Goal: Task Accomplishment & Management: Use online tool/utility

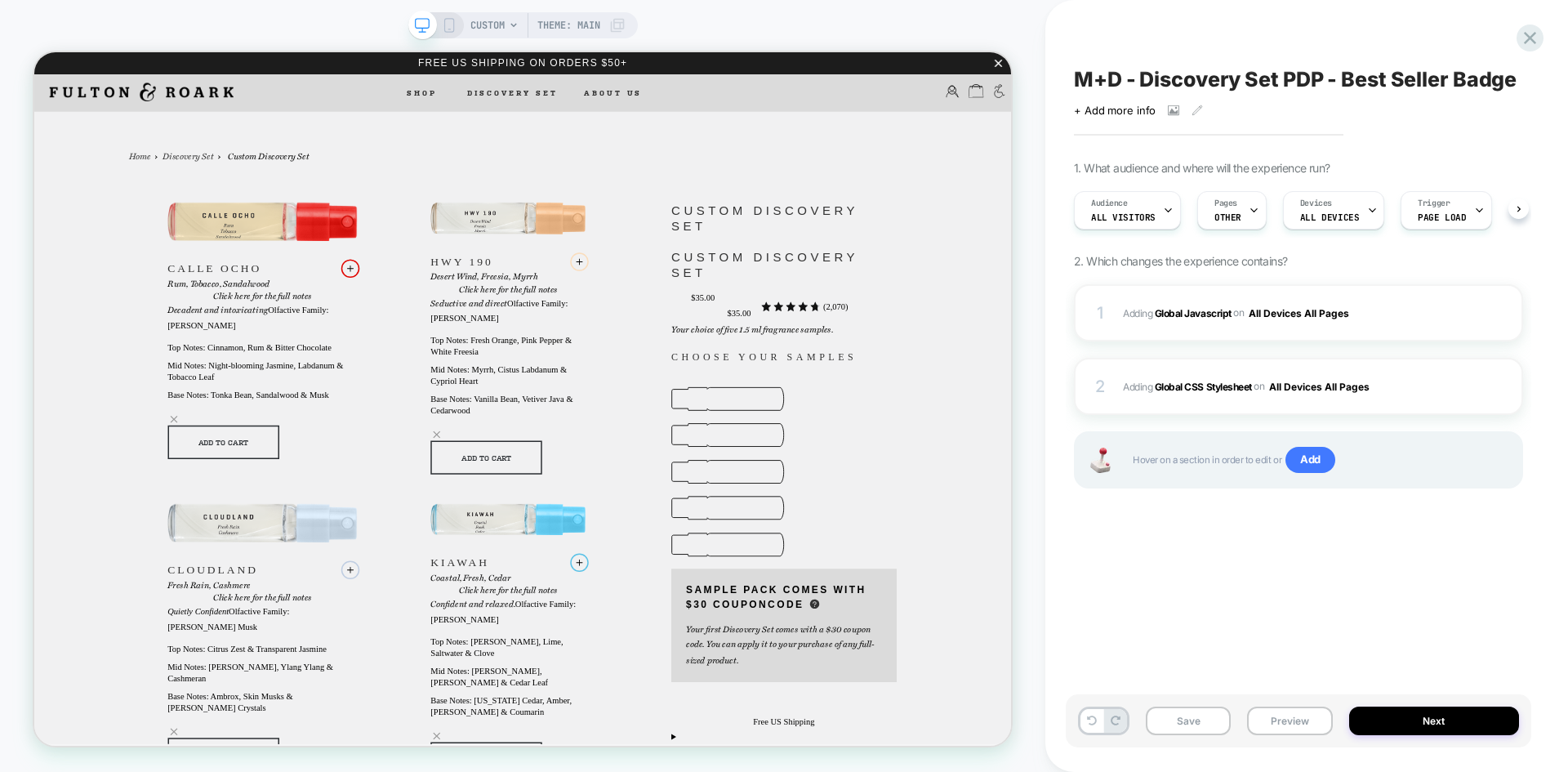
scroll to position [0, 1]
click at [1273, 716] on button "Preview" at bounding box center [1289, 721] width 85 height 29
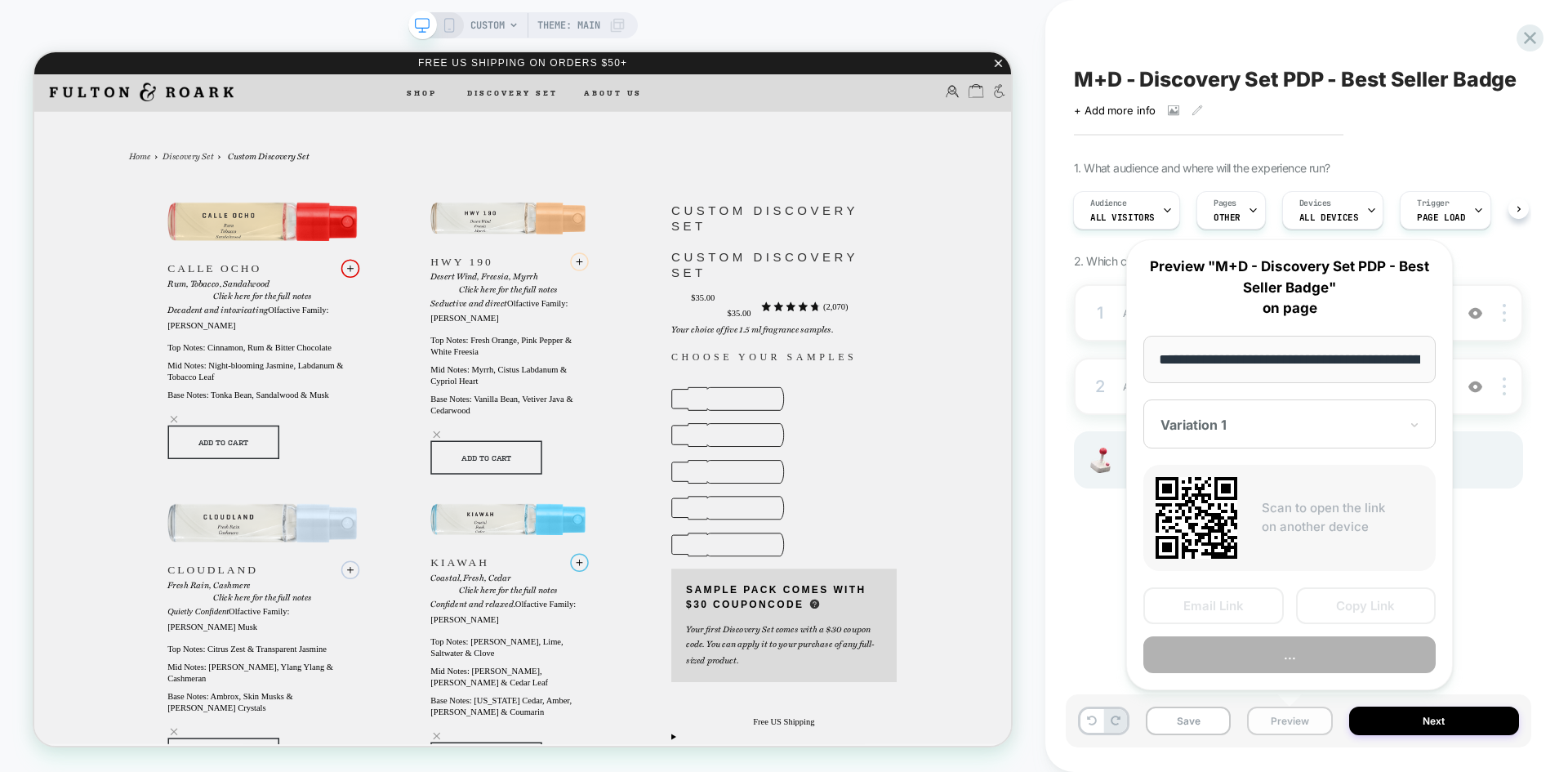
scroll to position [0, 415]
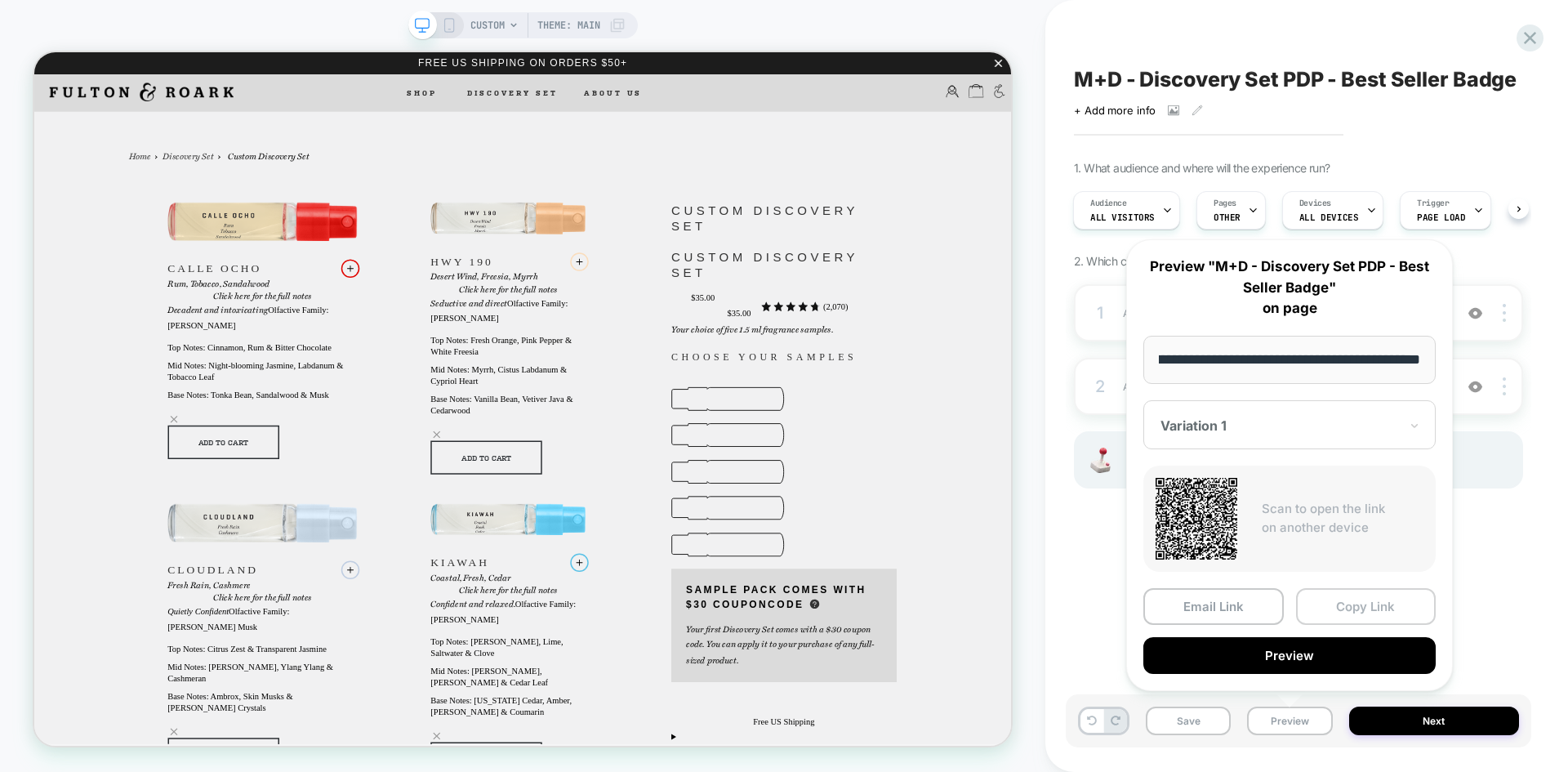
click at [1374, 602] on button "Copy Link" at bounding box center [1367, 607] width 141 height 36
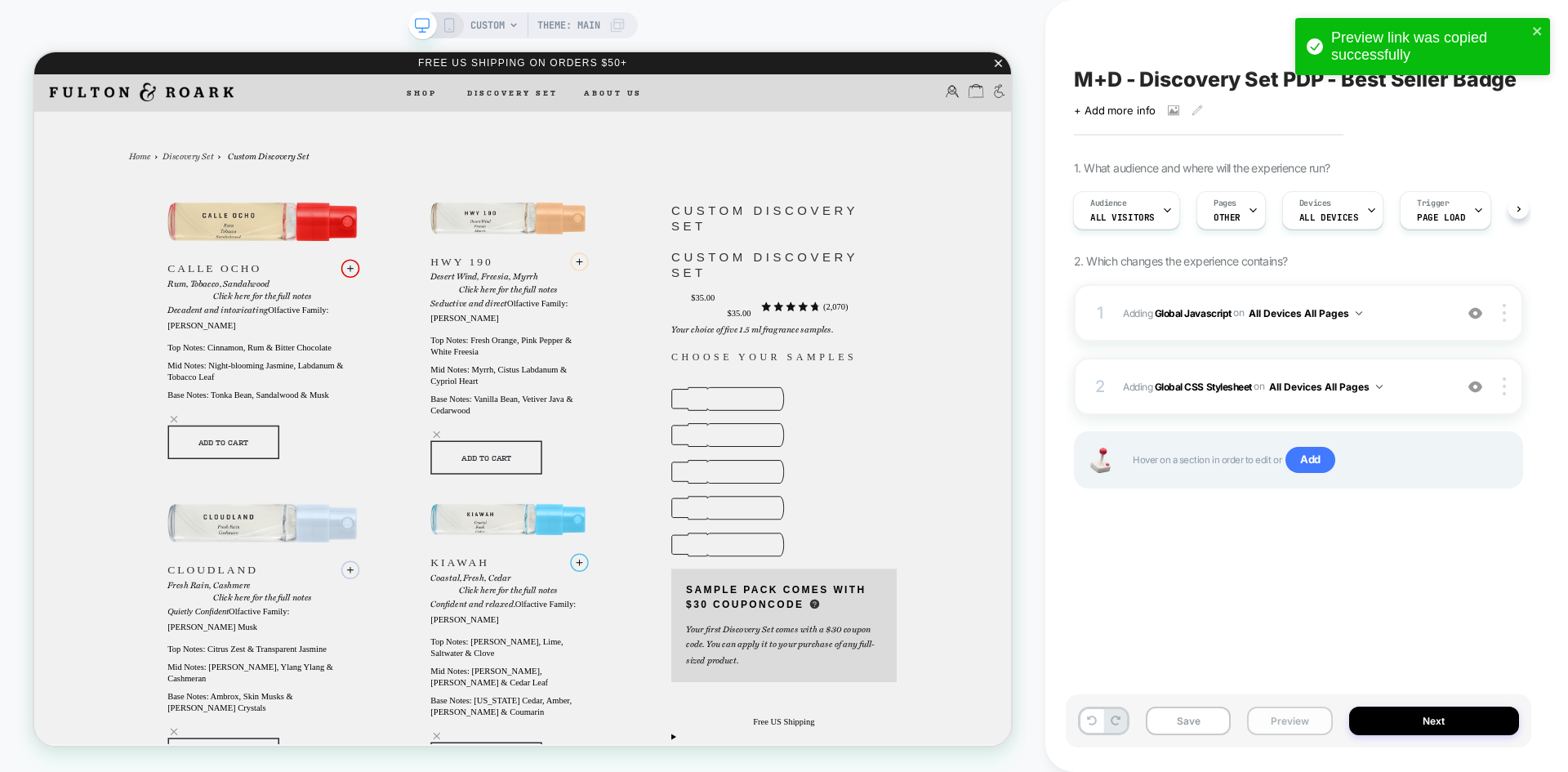
click at [1305, 731] on button "Preview" at bounding box center [1289, 721] width 85 height 29
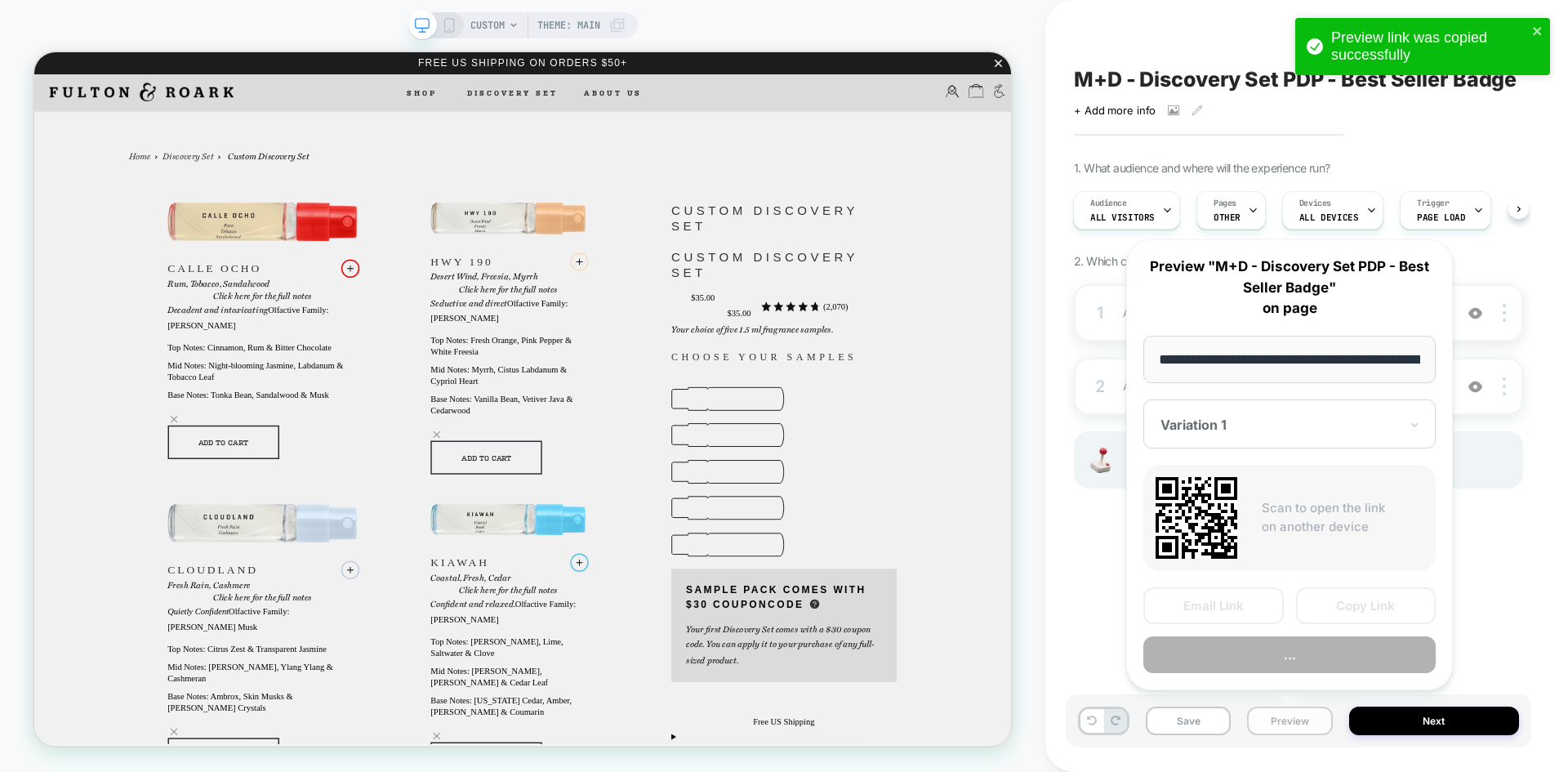
scroll to position [0, 415]
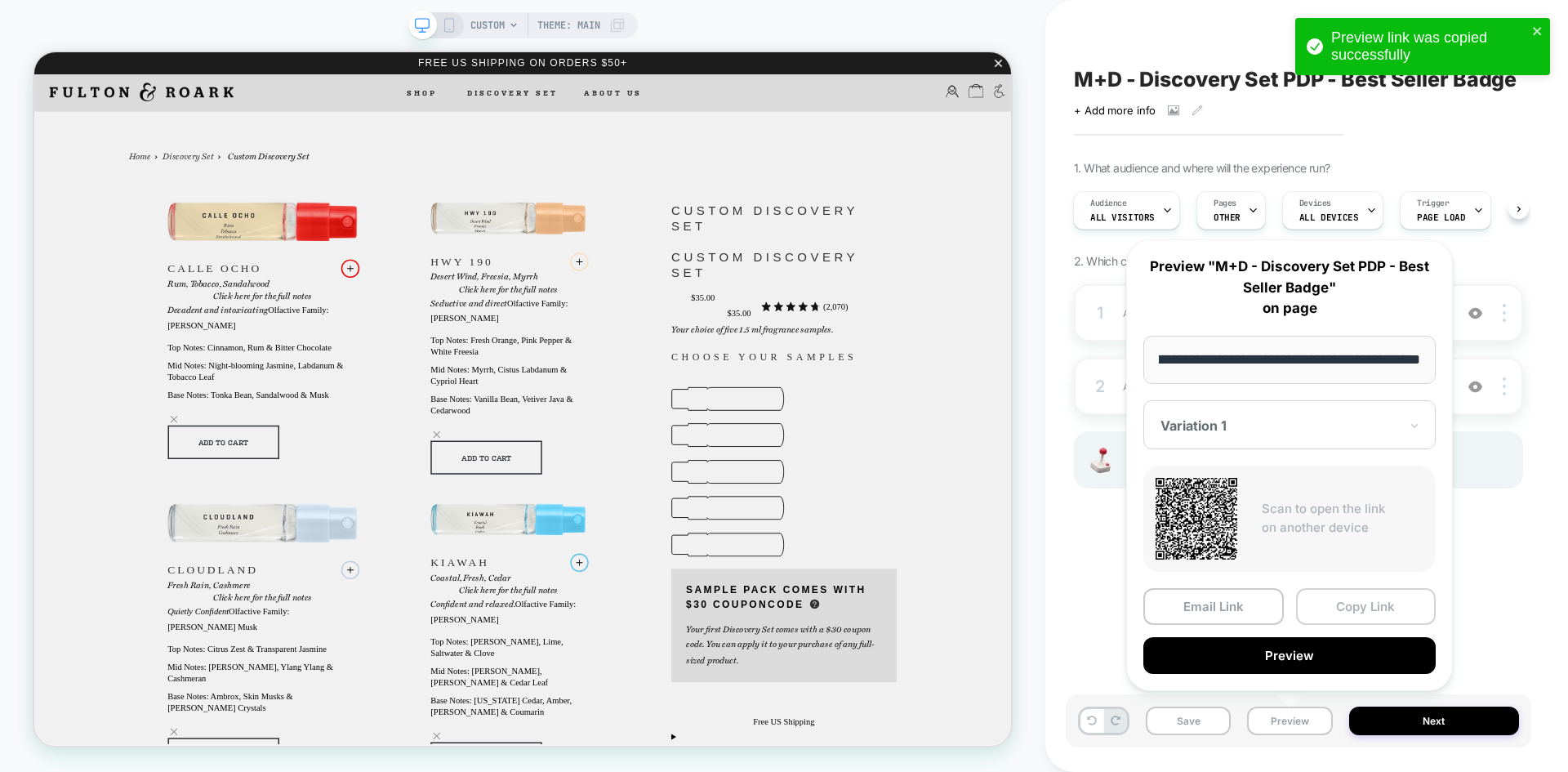
click at [1360, 607] on button "Copy Link" at bounding box center [1367, 607] width 141 height 36
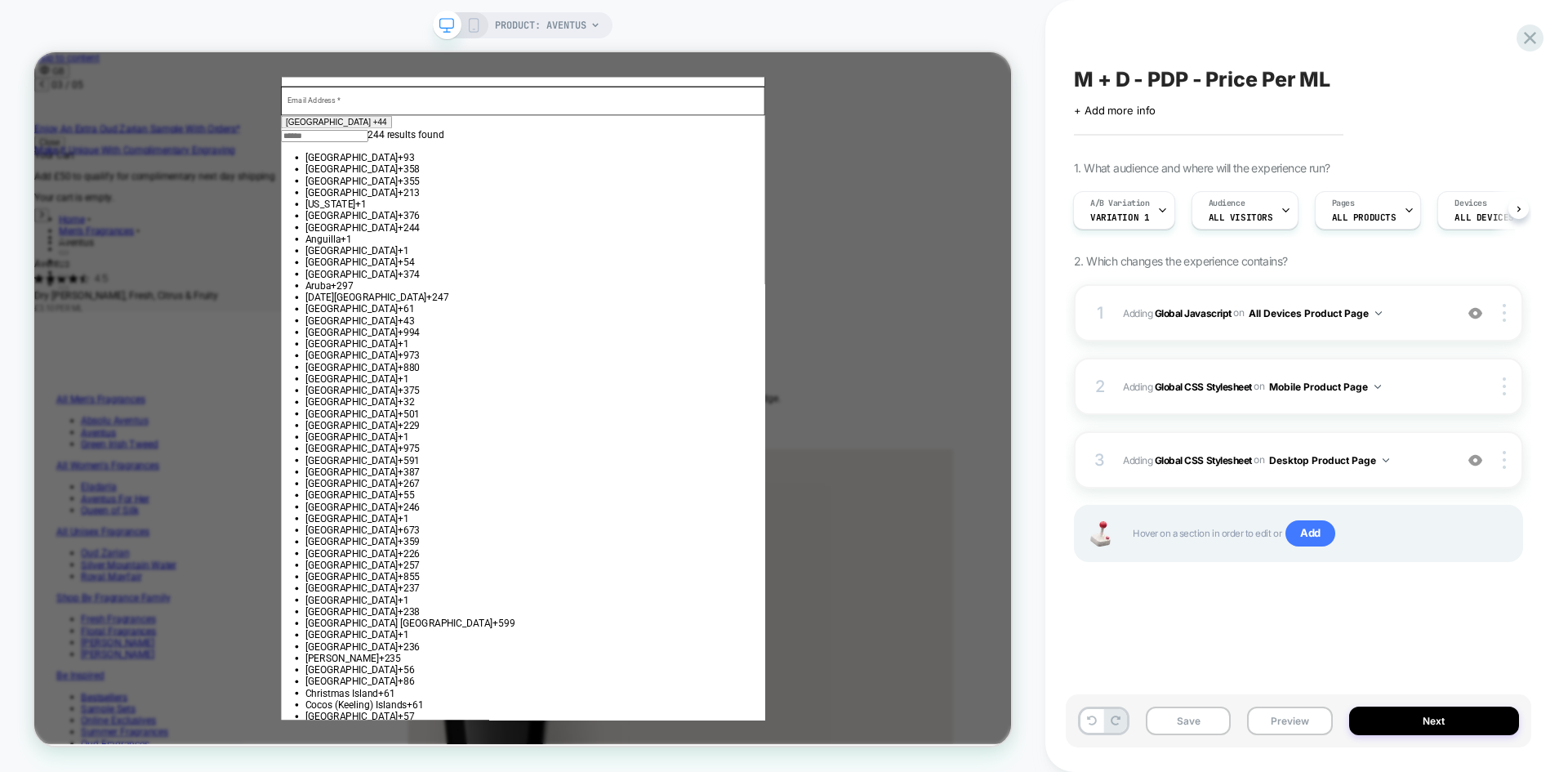
scroll to position [0, 1346]
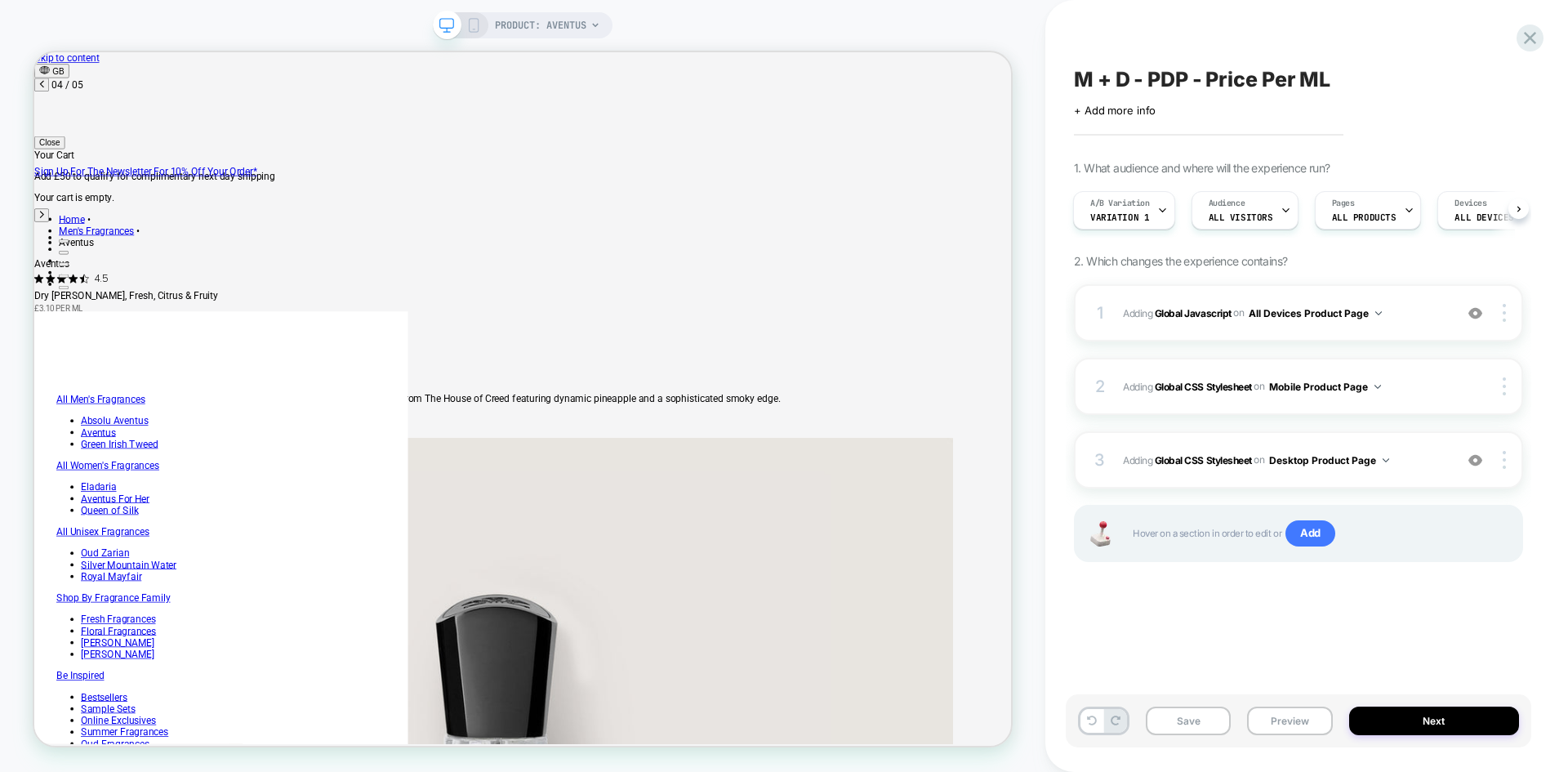
scroll to position [0, 2019]
click at [1297, 717] on button "Preview" at bounding box center [1289, 721] width 85 height 29
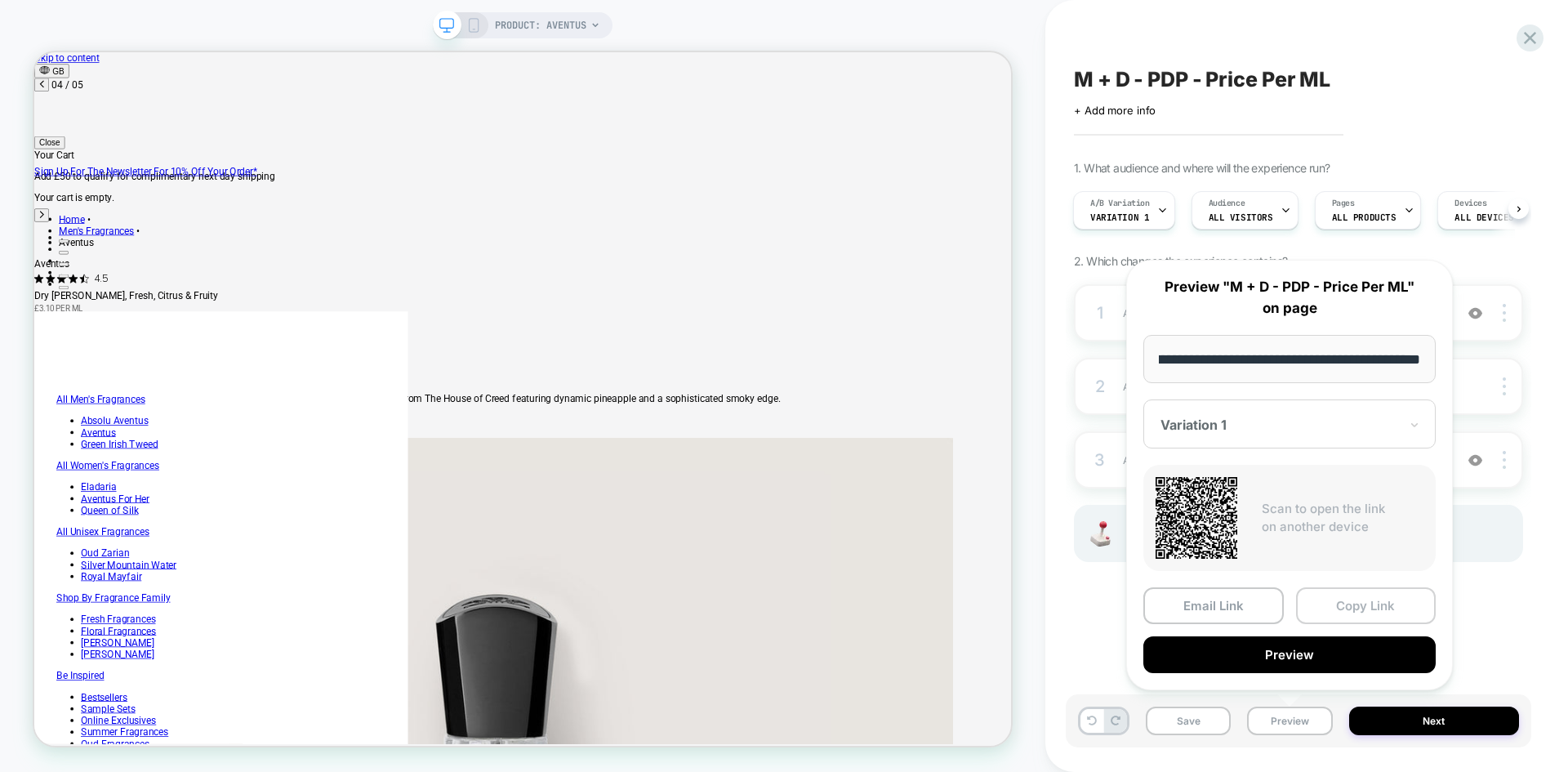
scroll to position [0, 0]
click at [1358, 603] on button "Copy Link" at bounding box center [1367, 606] width 141 height 36
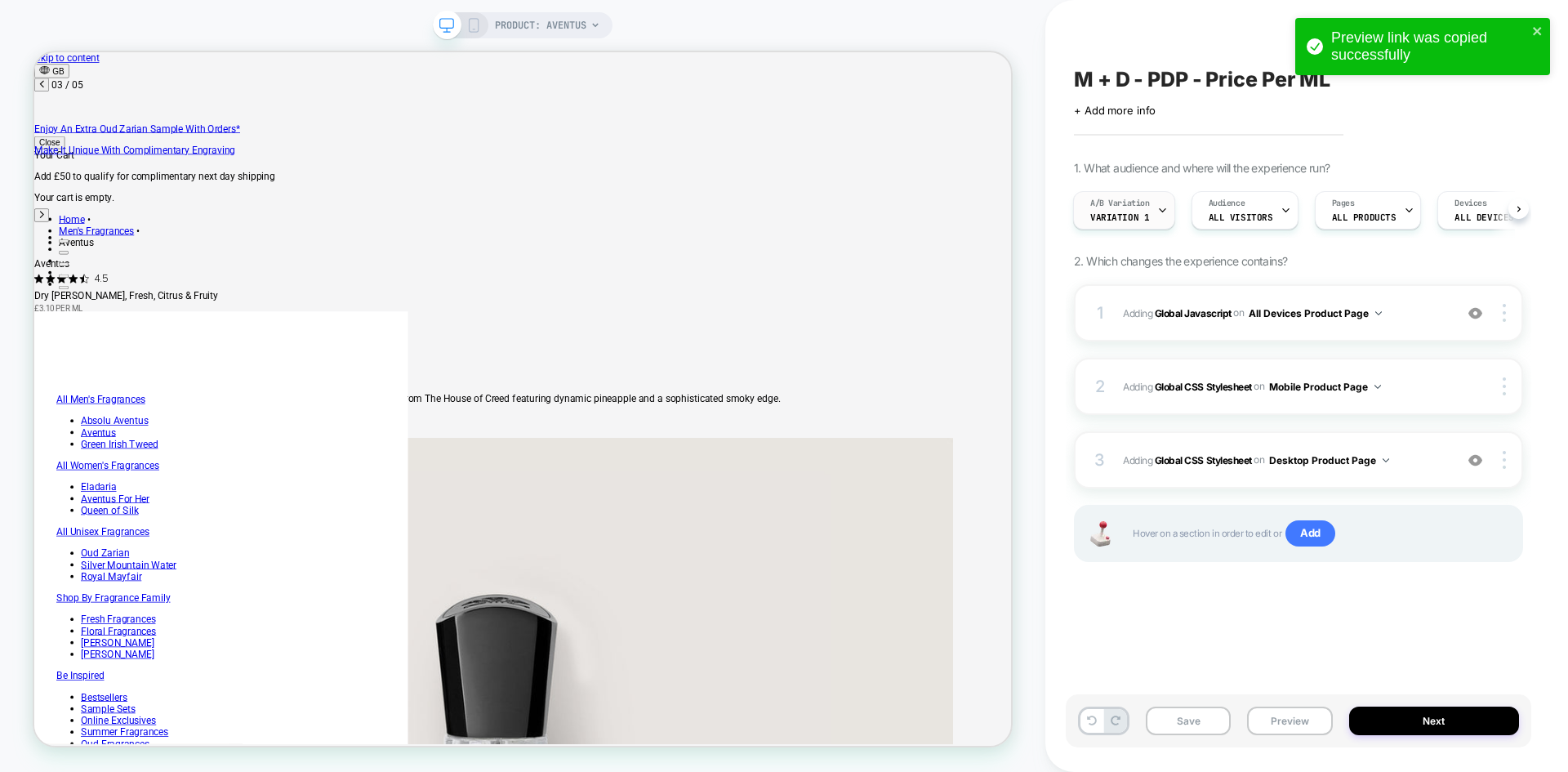
scroll to position [0, 1346]
click at [1116, 214] on span "Variation 1" at bounding box center [1120, 218] width 59 height 12
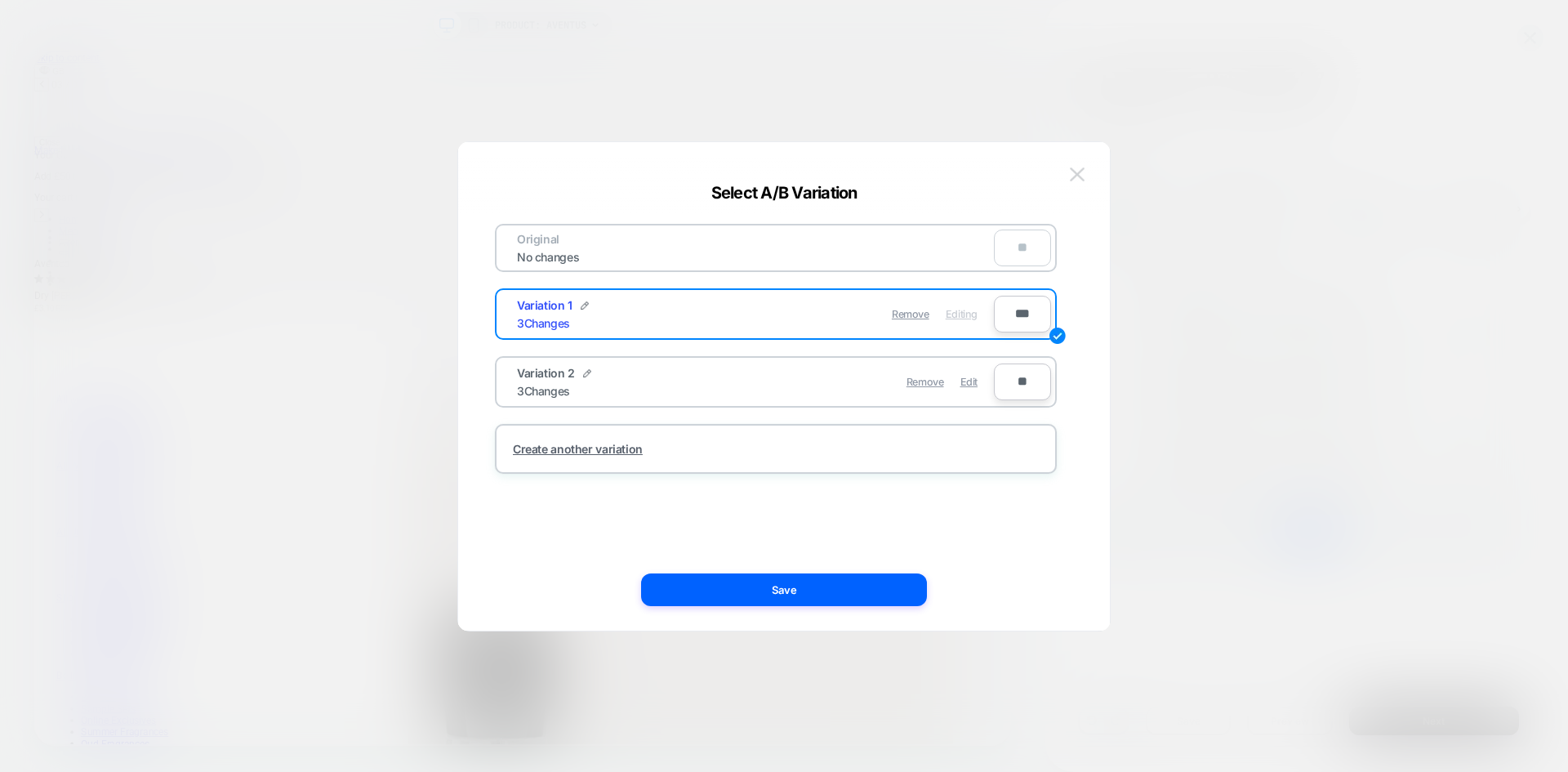
click at [1071, 180] on img at bounding box center [1077, 174] width 15 height 14
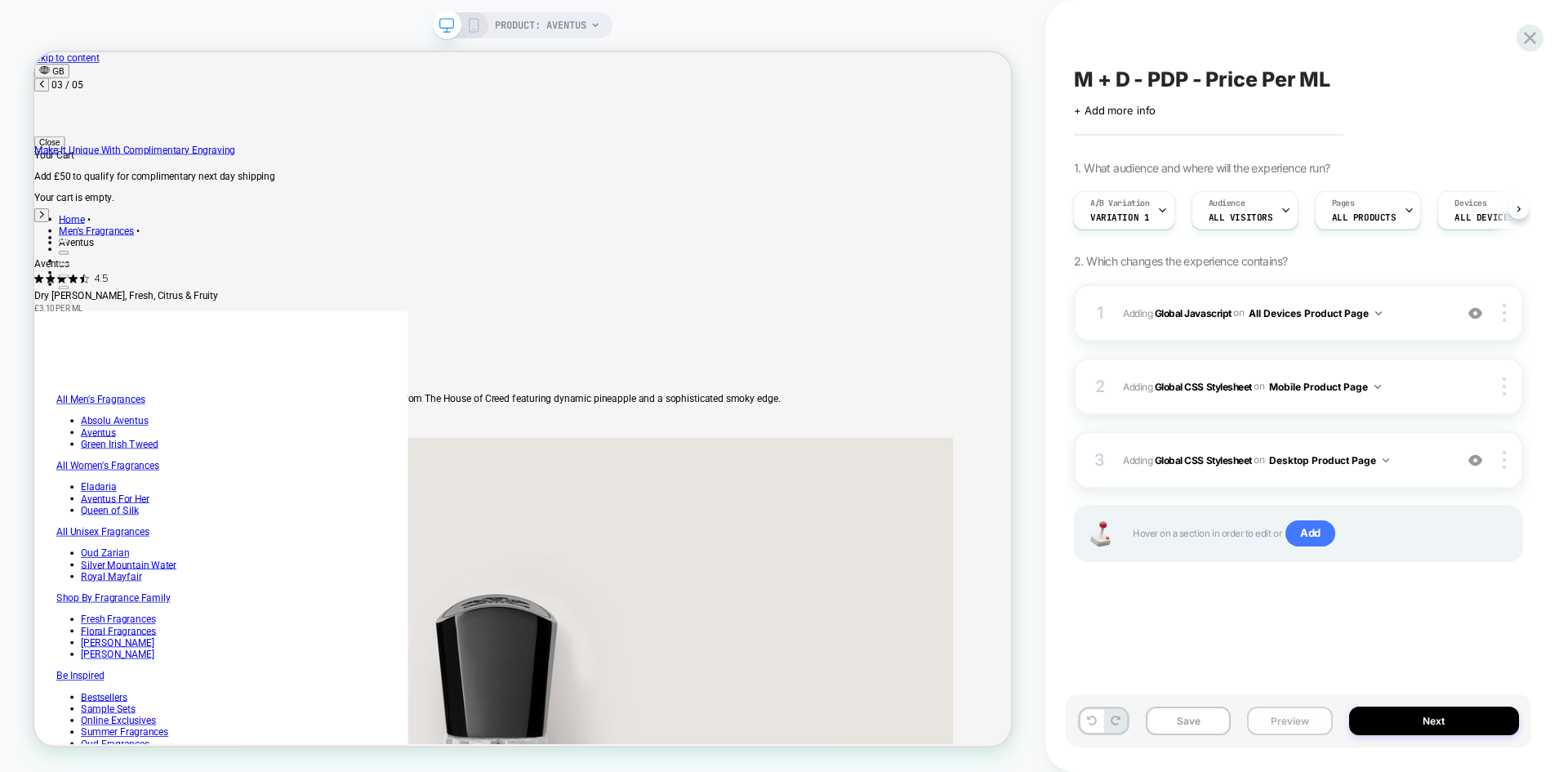
click at [1273, 717] on button "Preview" at bounding box center [1289, 721] width 85 height 29
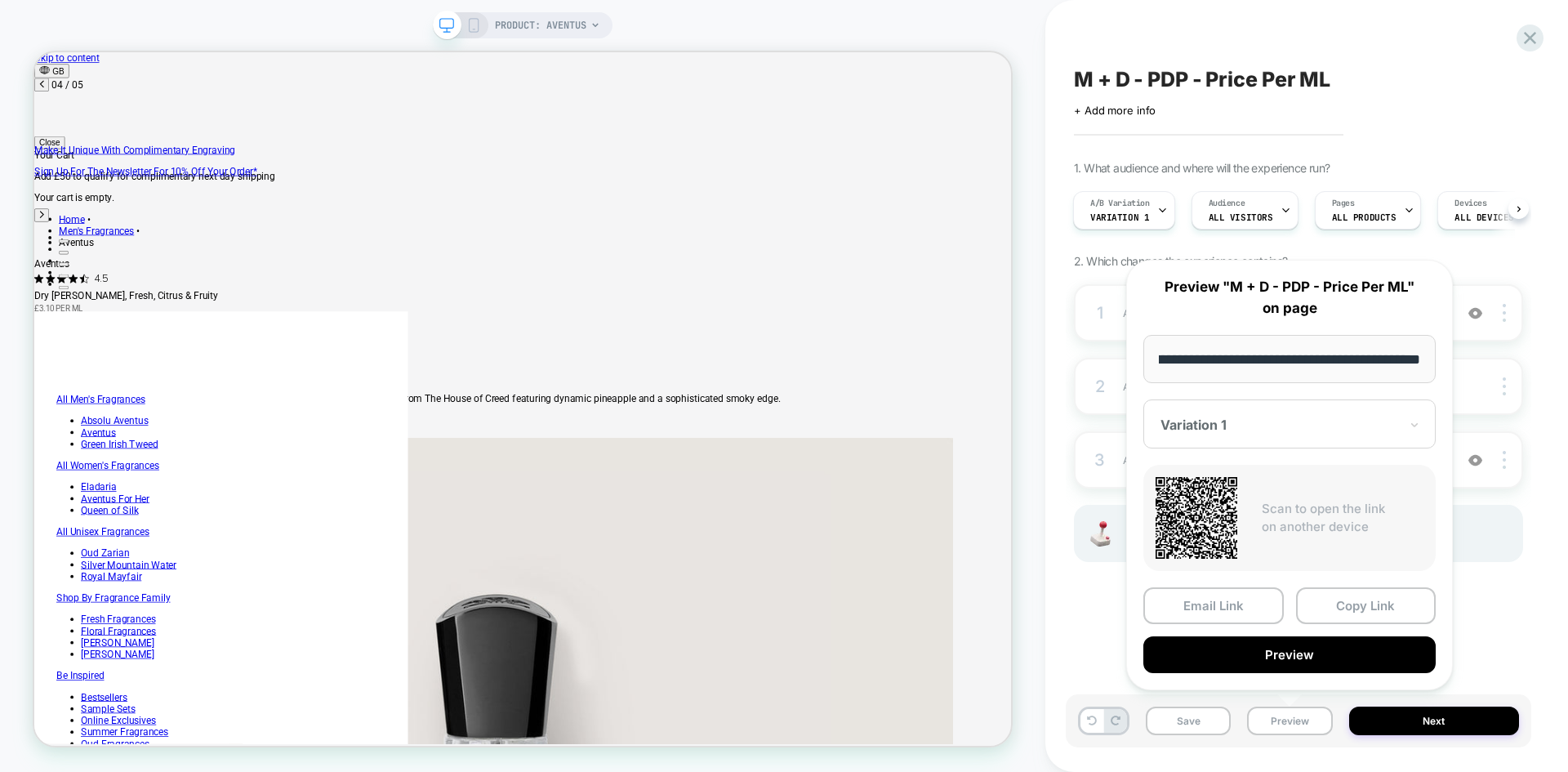
scroll to position [0, 2019]
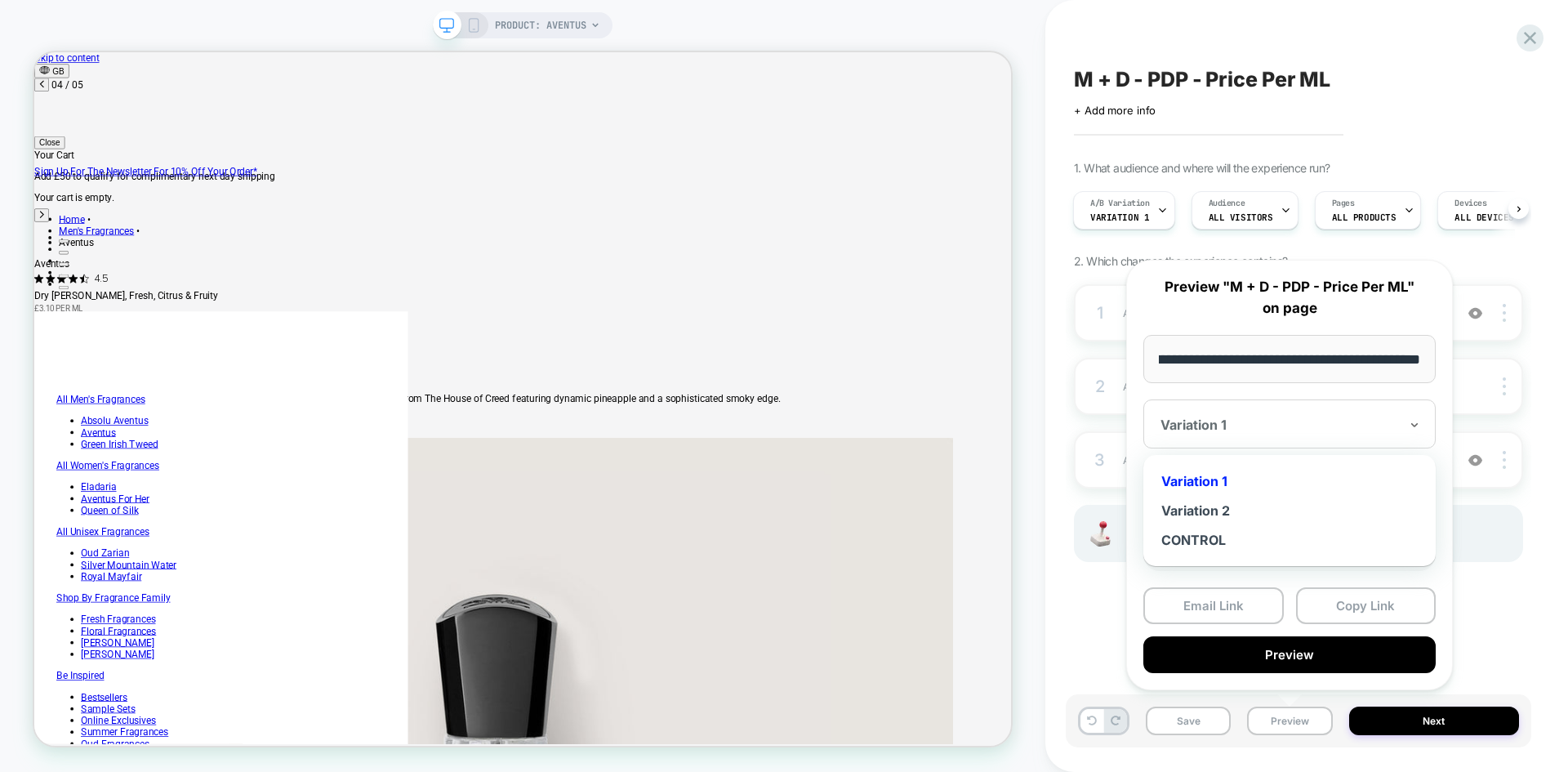
click at [1270, 425] on div at bounding box center [1280, 424] width 238 height 17
click at [1225, 503] on div "Variation 2" at bounding box center [1290, 511] width 276 height 30
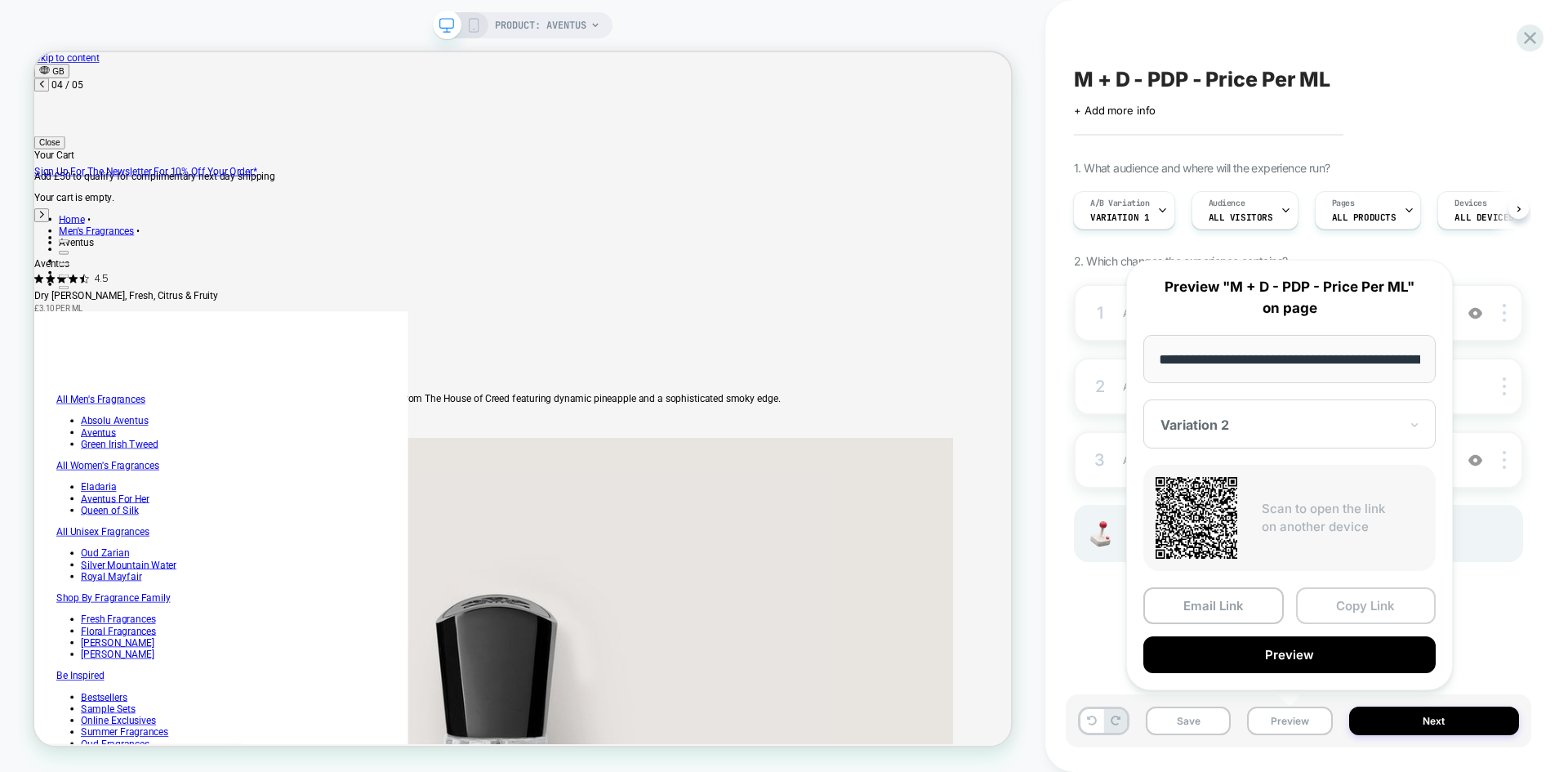
click at [1353, 610] on button "Copy Link" at bounding box center [1367, 606] width 141 height 36
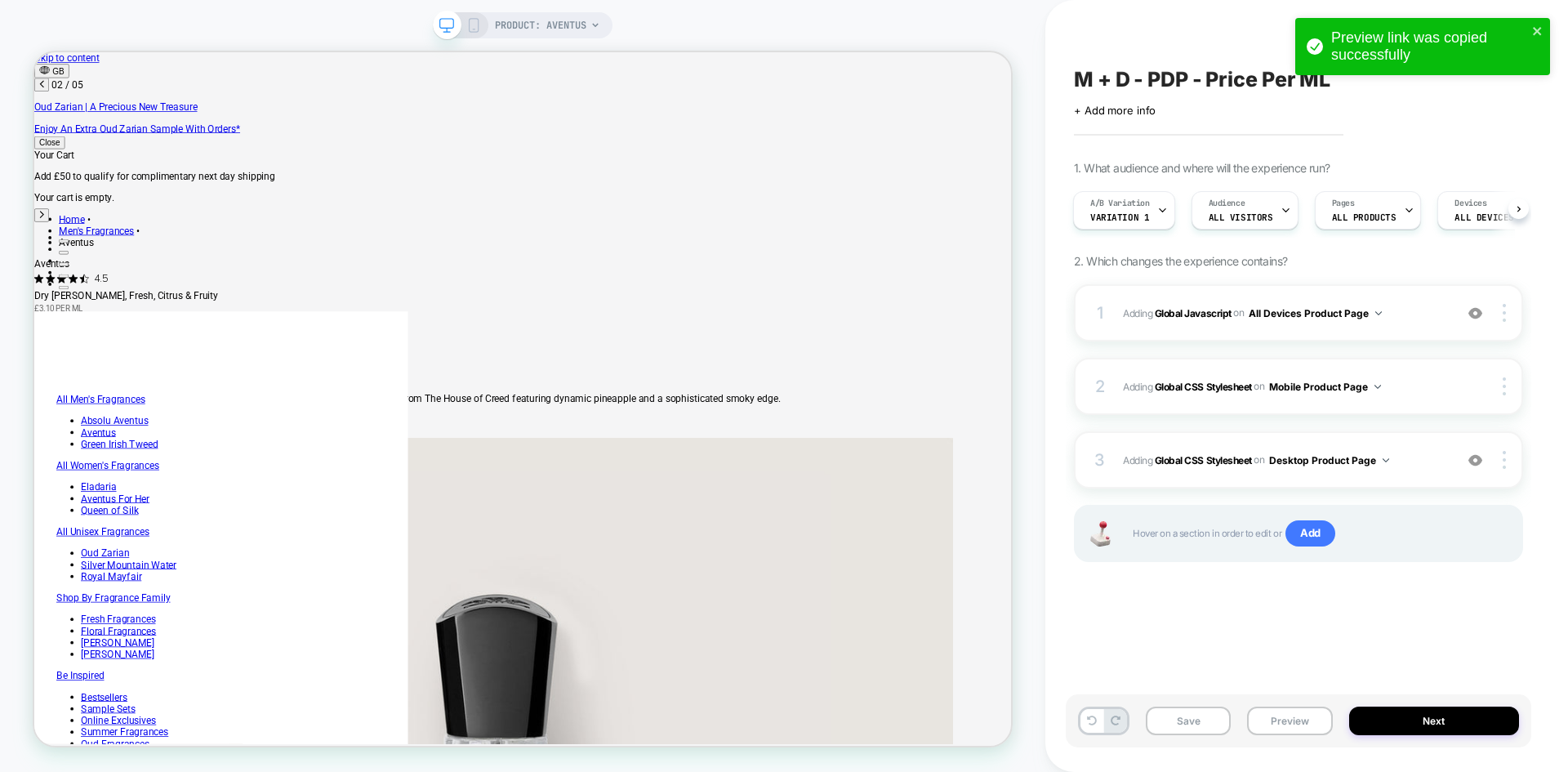
scroll to position [0, 673]
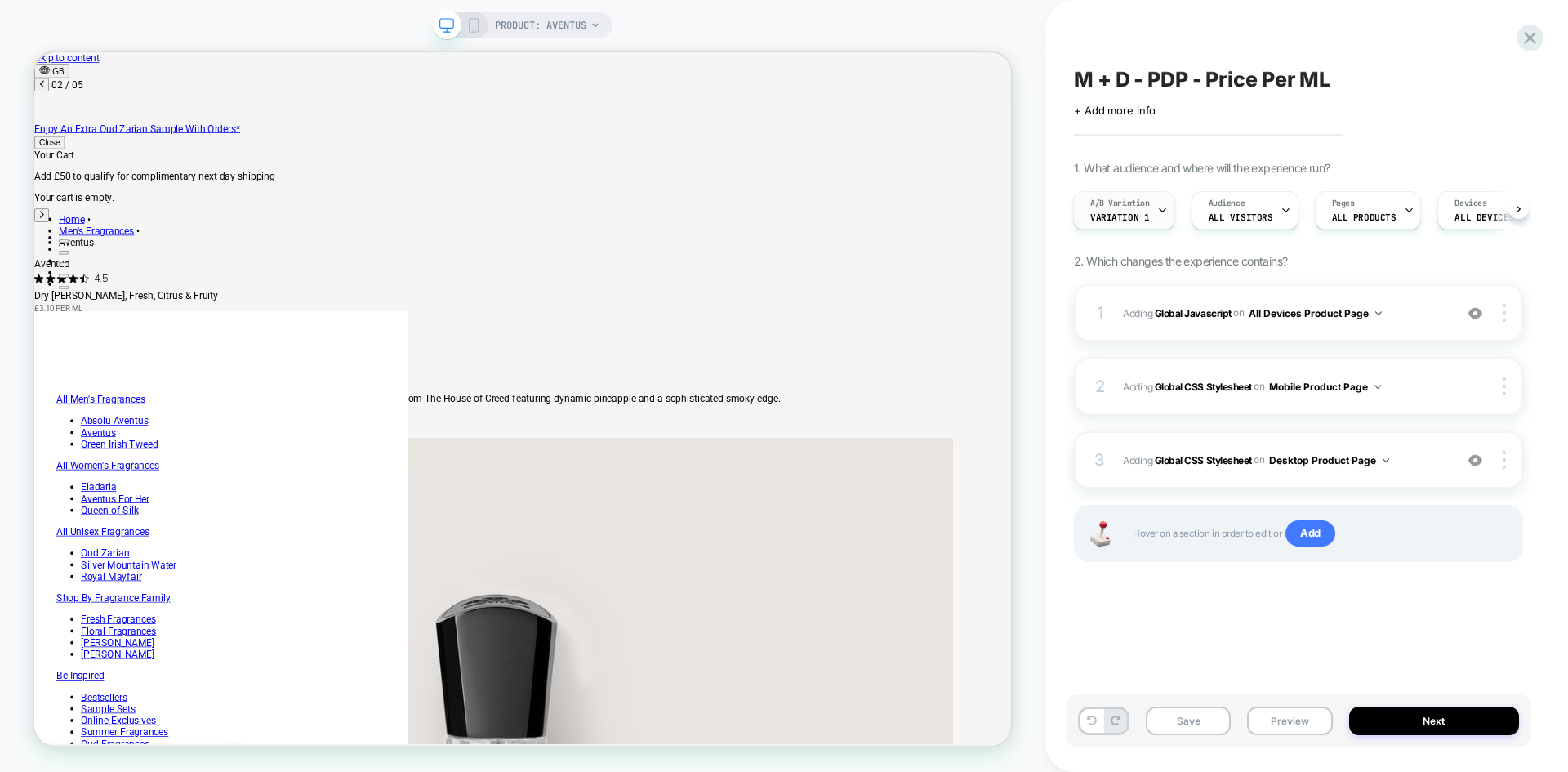
click at [1148, 216] on div "A/B Variation Variation 1" at bounding box center [1120, 210] width 93 height 36
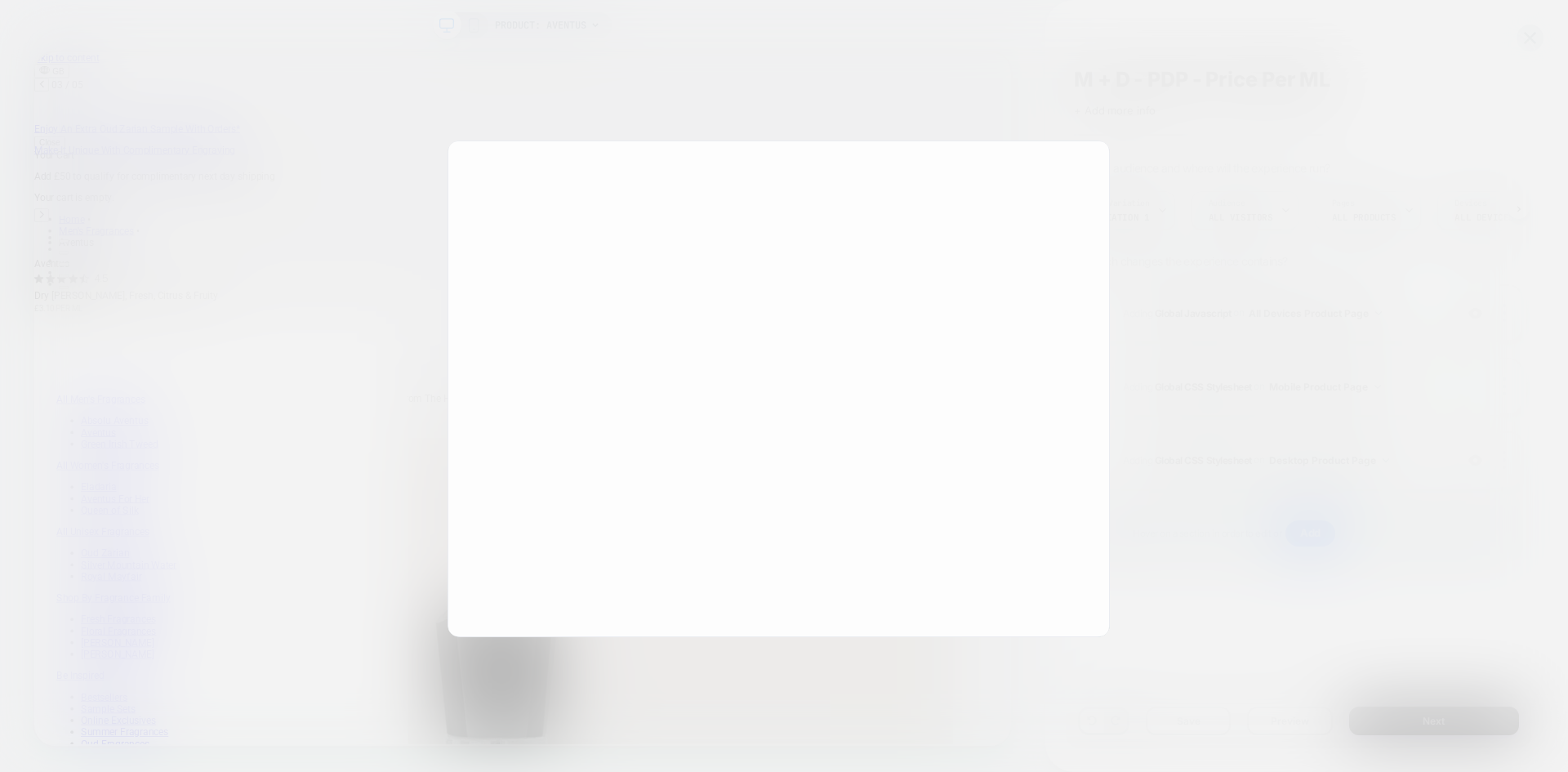
scroll to position [0, 1346]
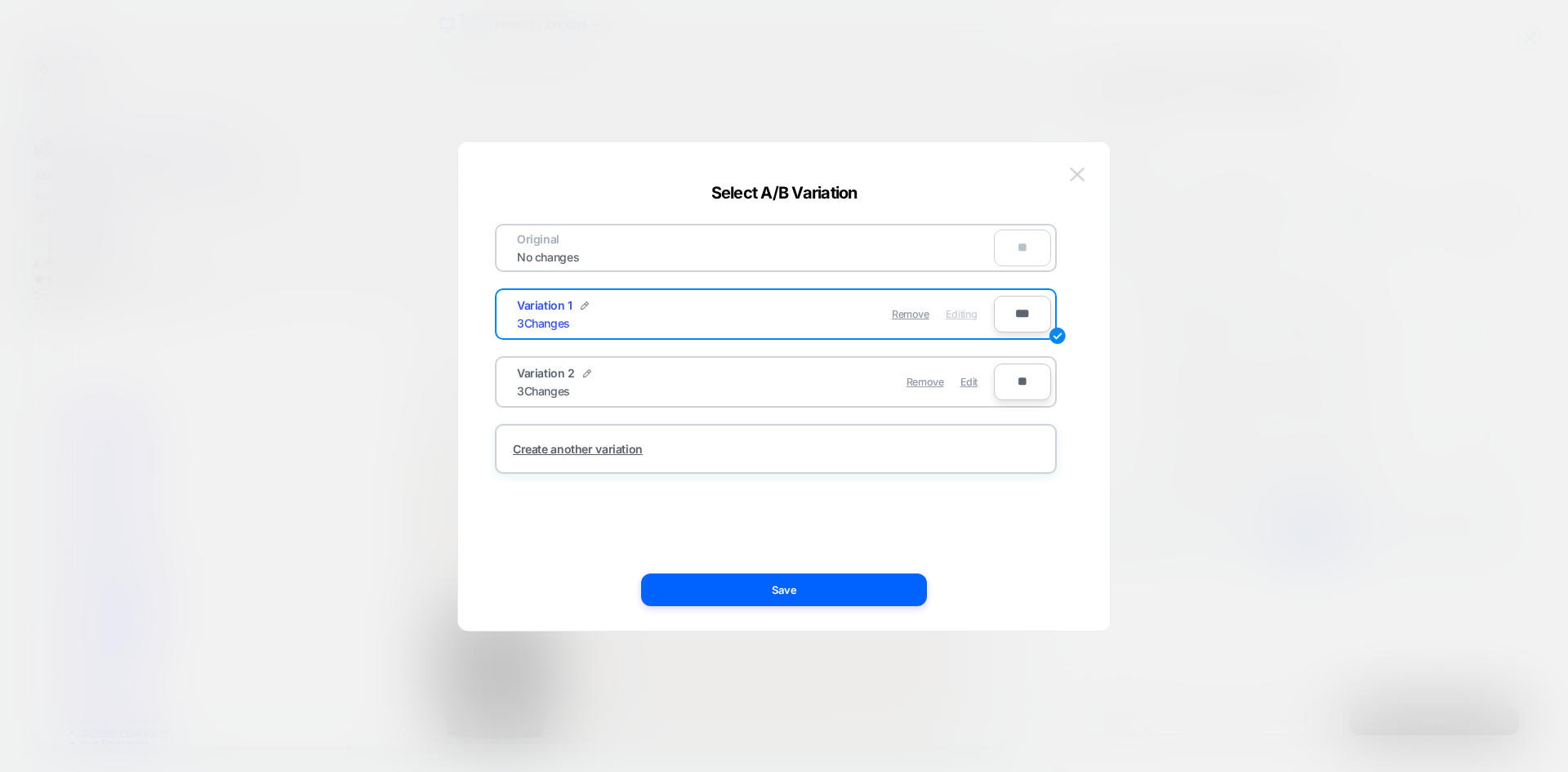
click at [1073, 167] on img at bounding box center [1077, 174] width 15 height 14
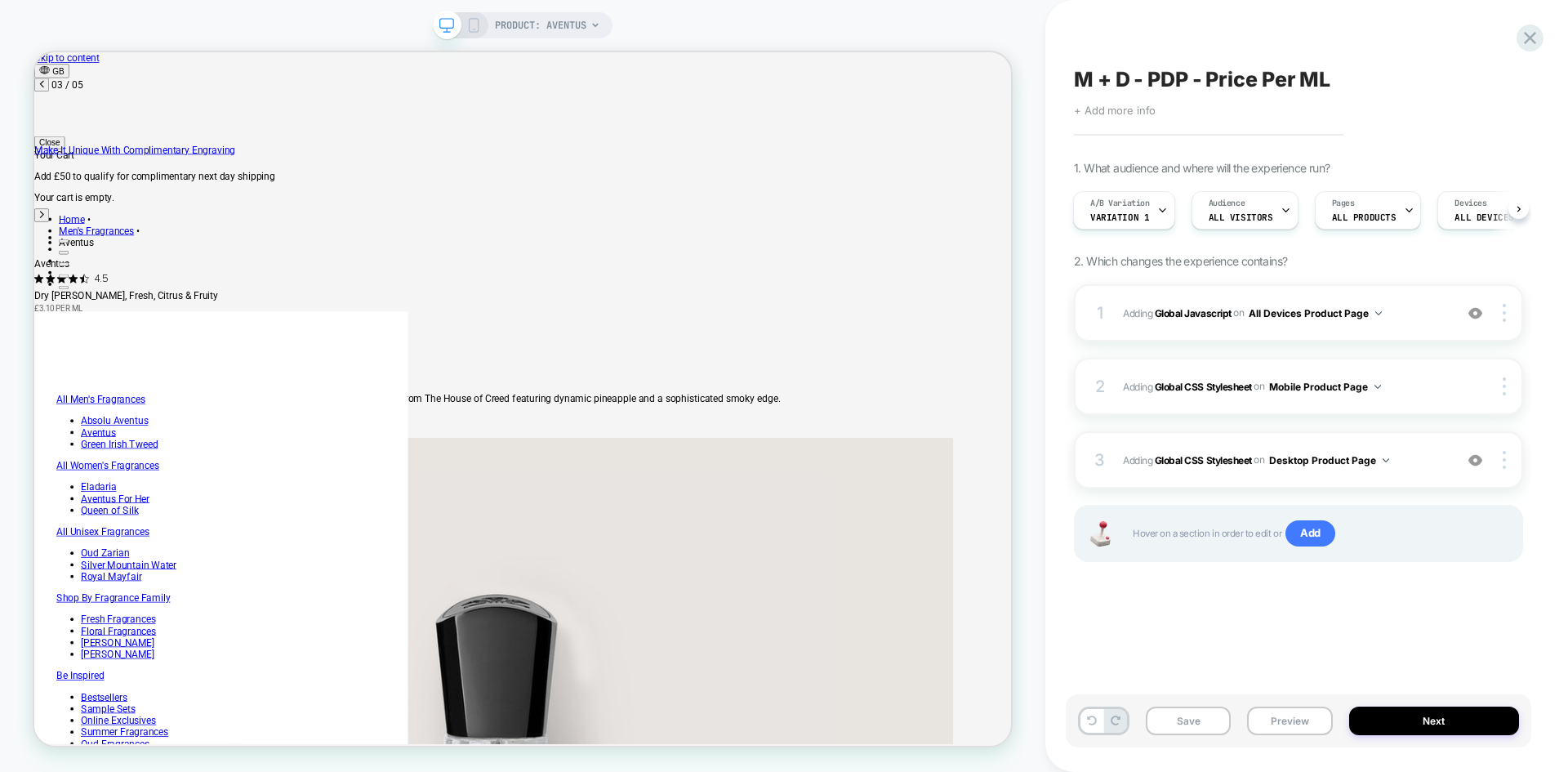
click at [1134, 109] on span "+ Add more info" at bounding box center [1115, 110] width 82 height 13
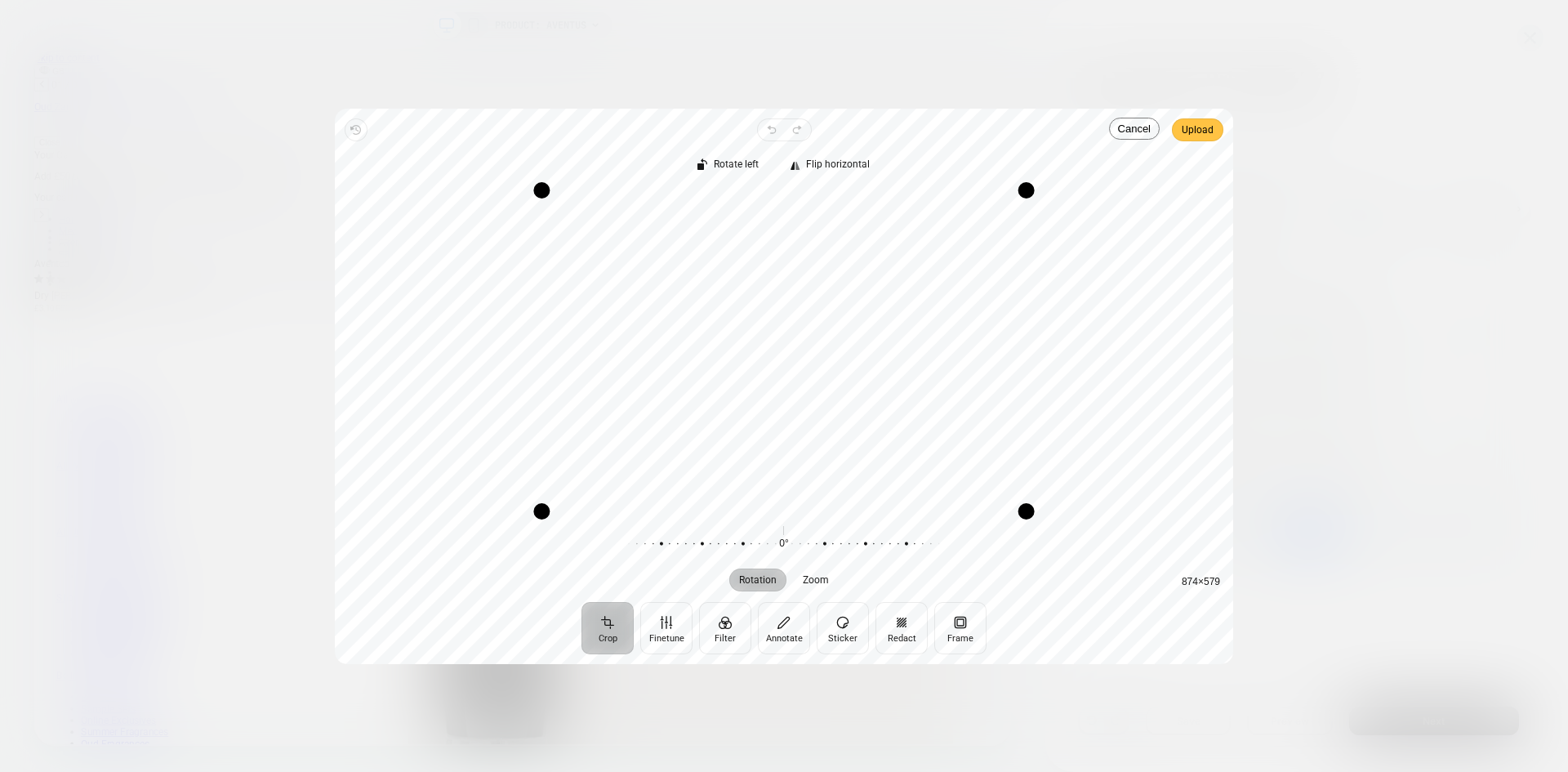
scroll to position [0, 0]
click at [1207, 134] on span "Upload" at bounding box center [1197, 130] width 31 height 20
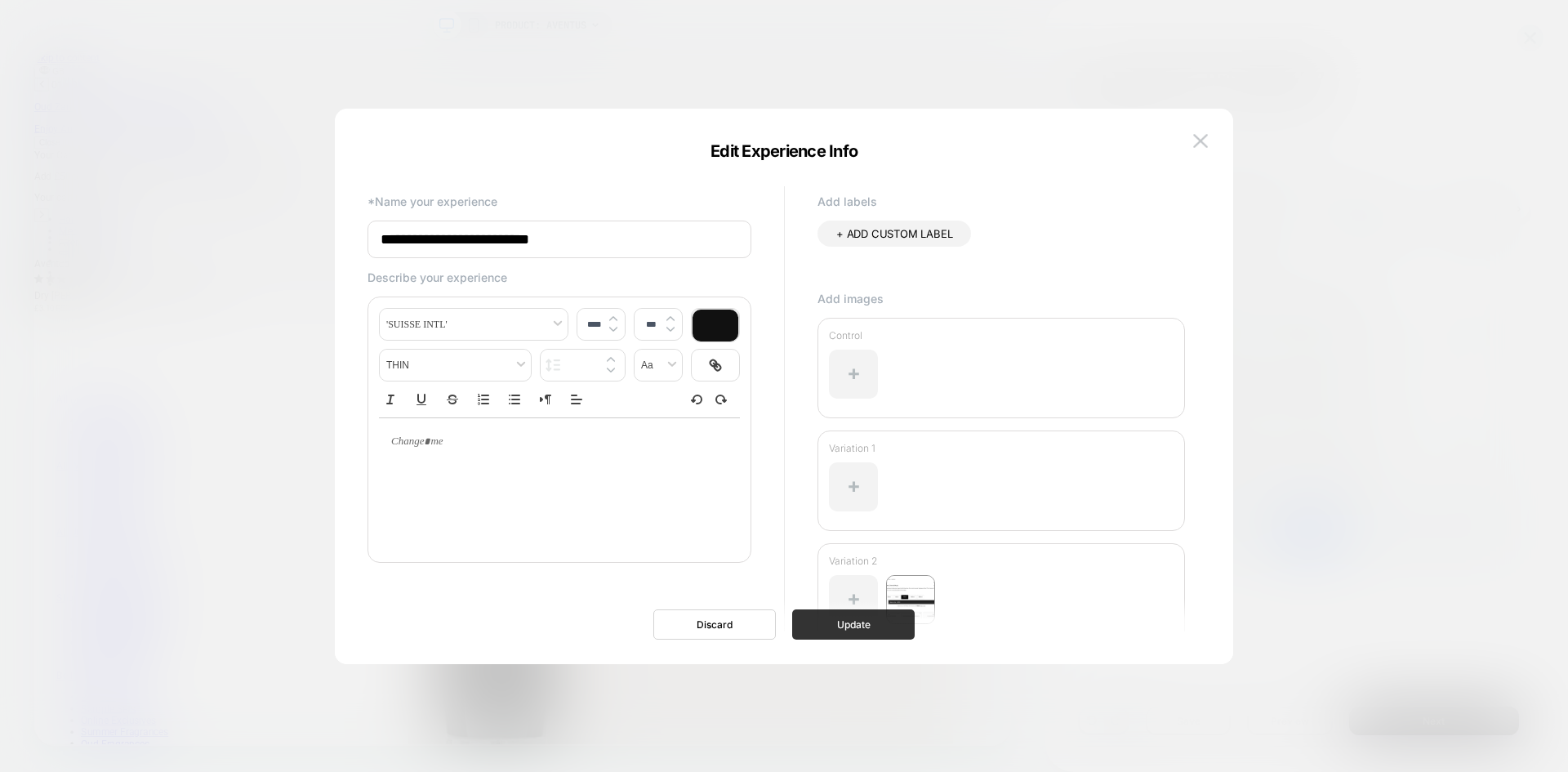
click at [850, 635] on button "Update" at bounding box center [854, 624] width 122 height 31
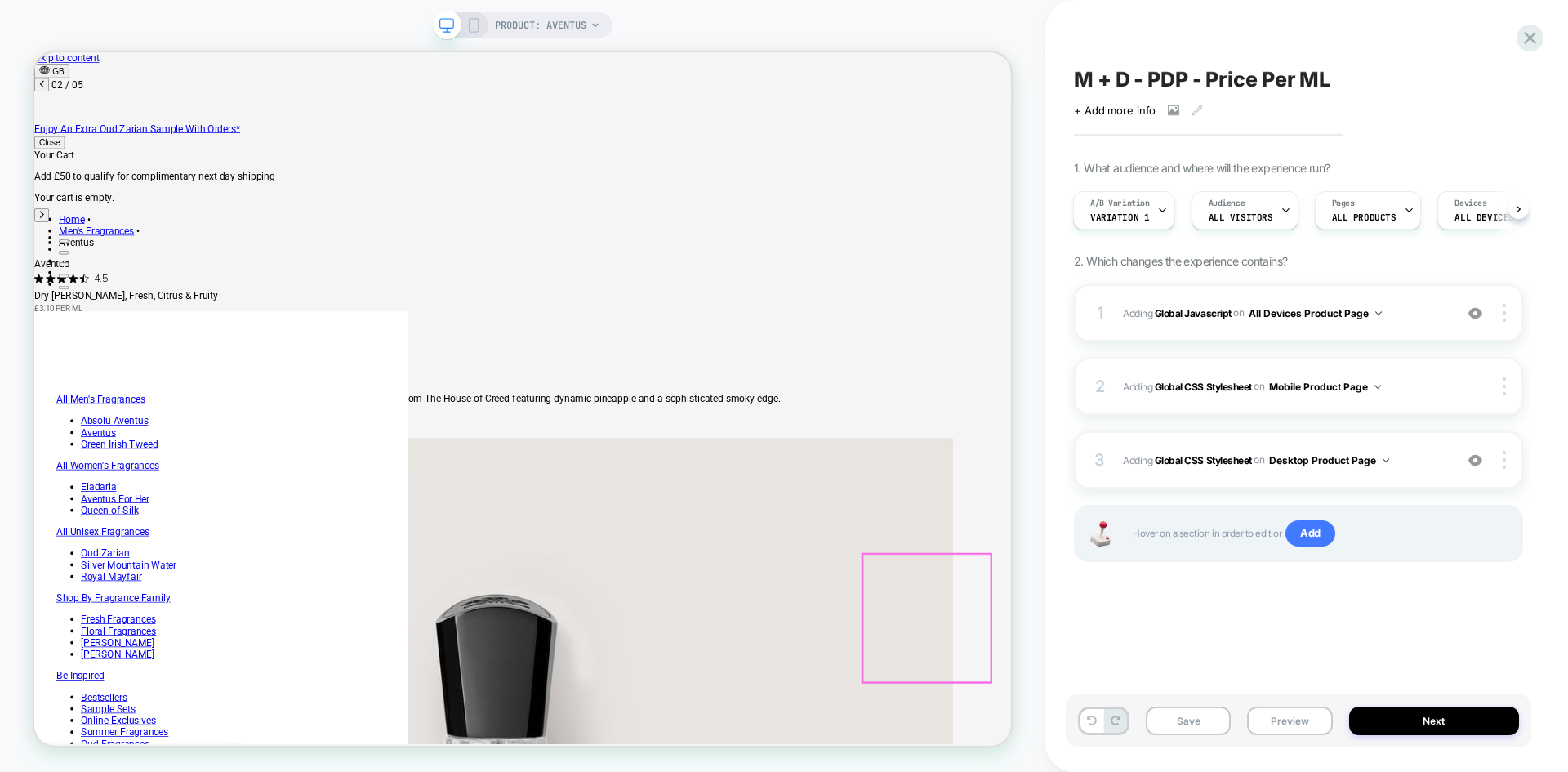
scroll to position [0, 673]
click at [1261, 707] on button "Preview" at bounding box center [1289, 721] width 85 height 29
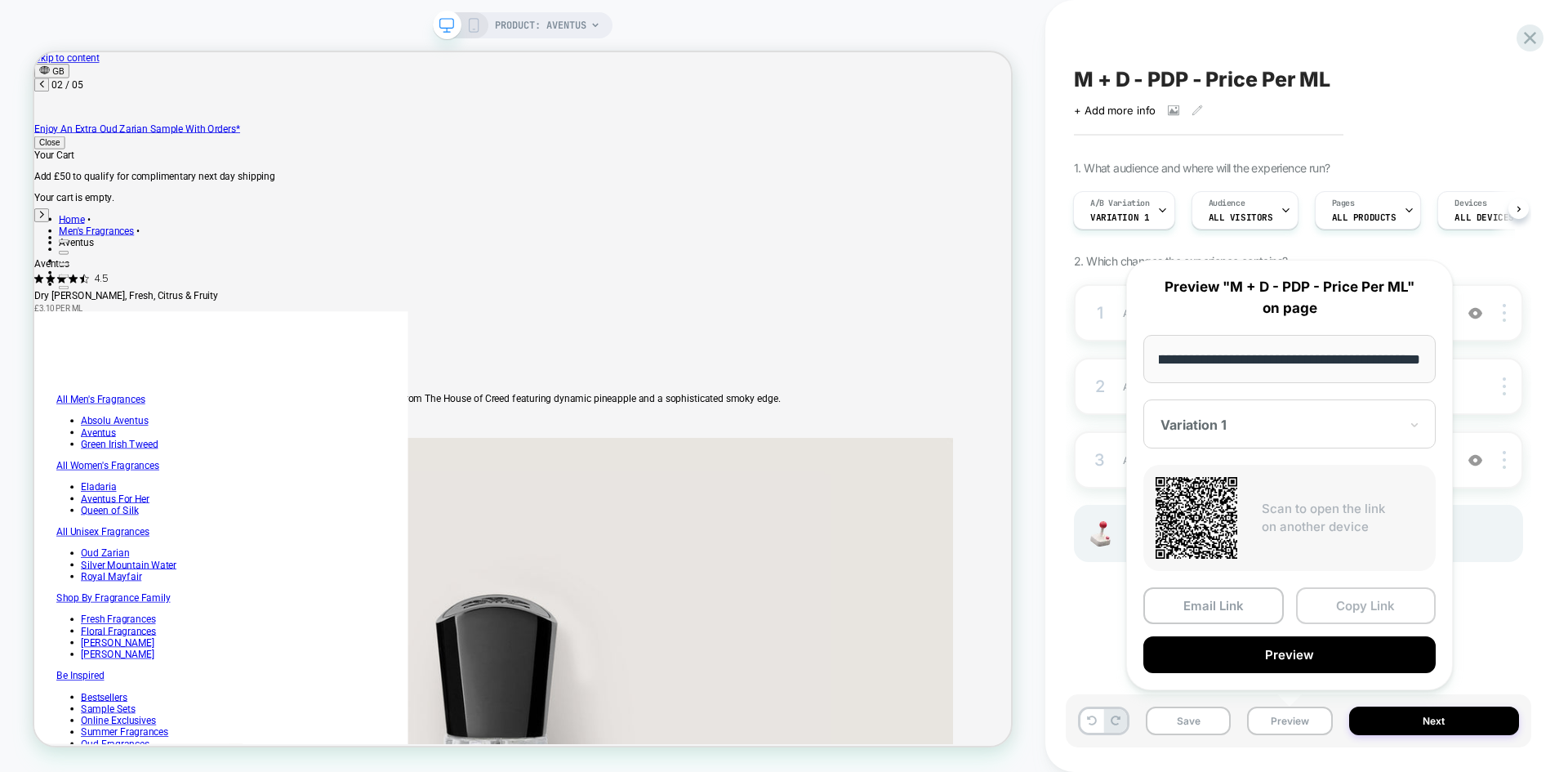
scroll to position [0, 0]
click at [1359, 605] on button "Copy Link" at bounding box center [1367, 606] width 141 height 36
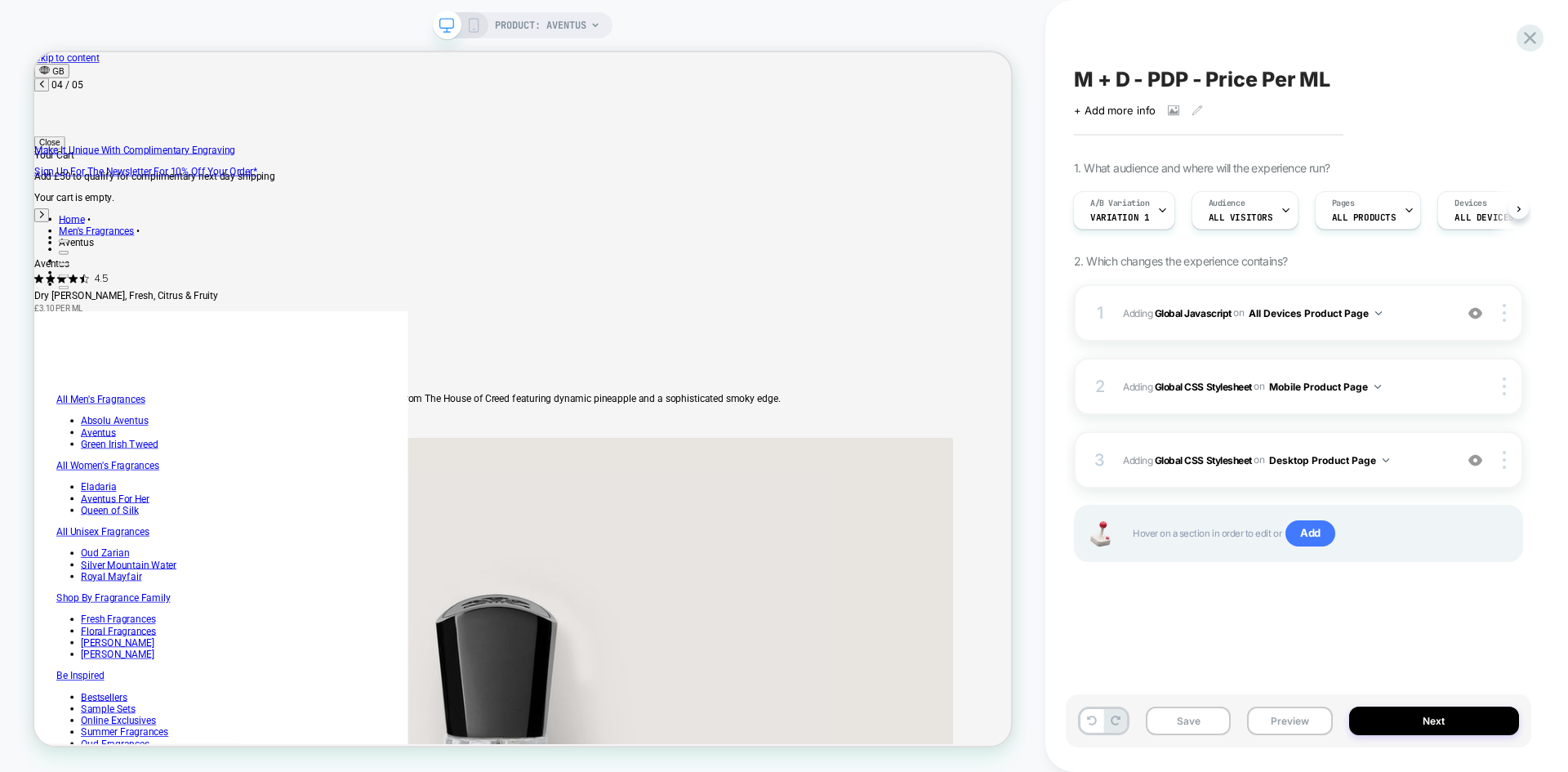
scroll to position [0, 2019]
click at [1194, 108] on icon at bounding box center [1197, 110] width 12 height 12
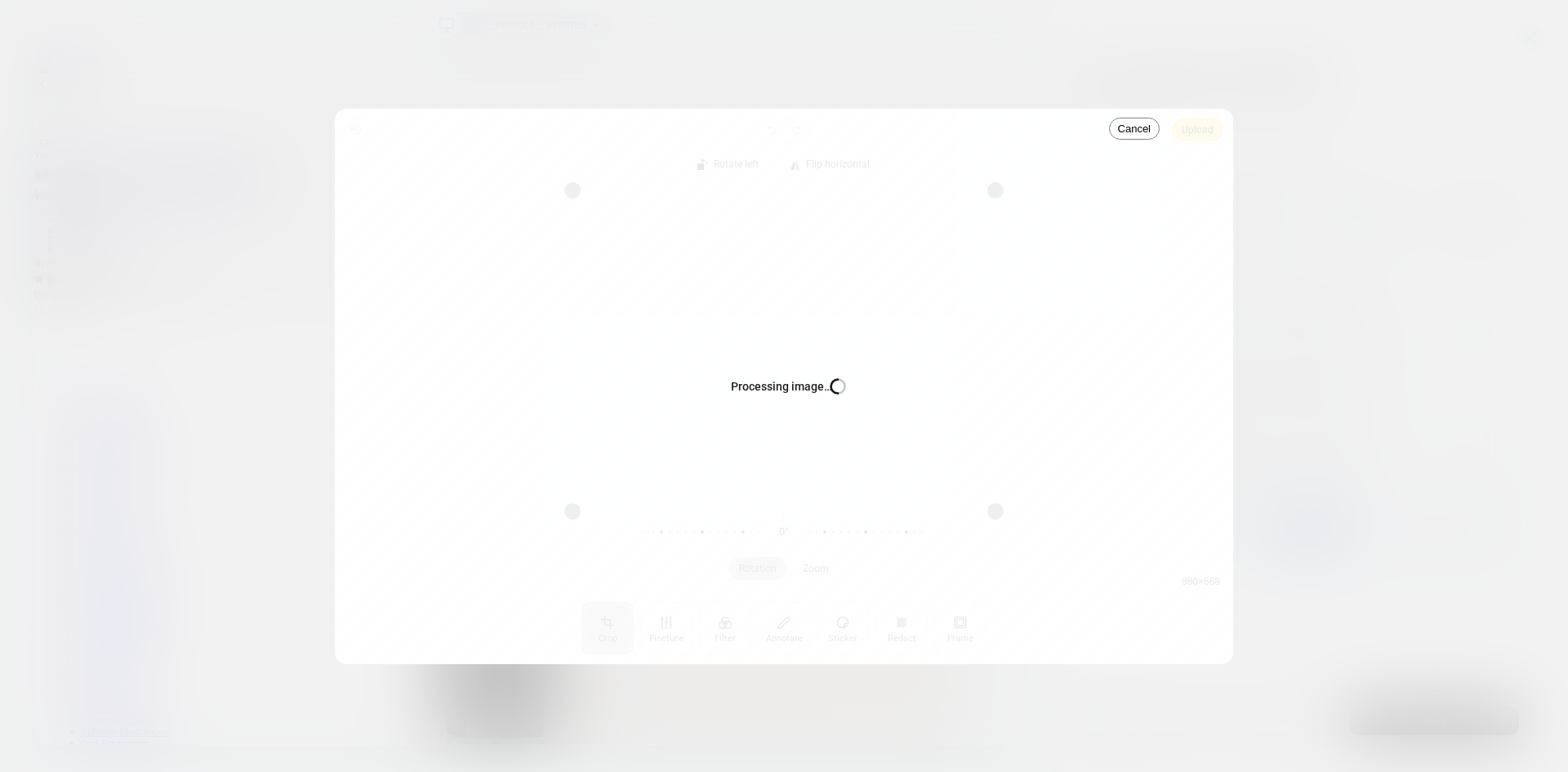
scroll to position [0, 2692]
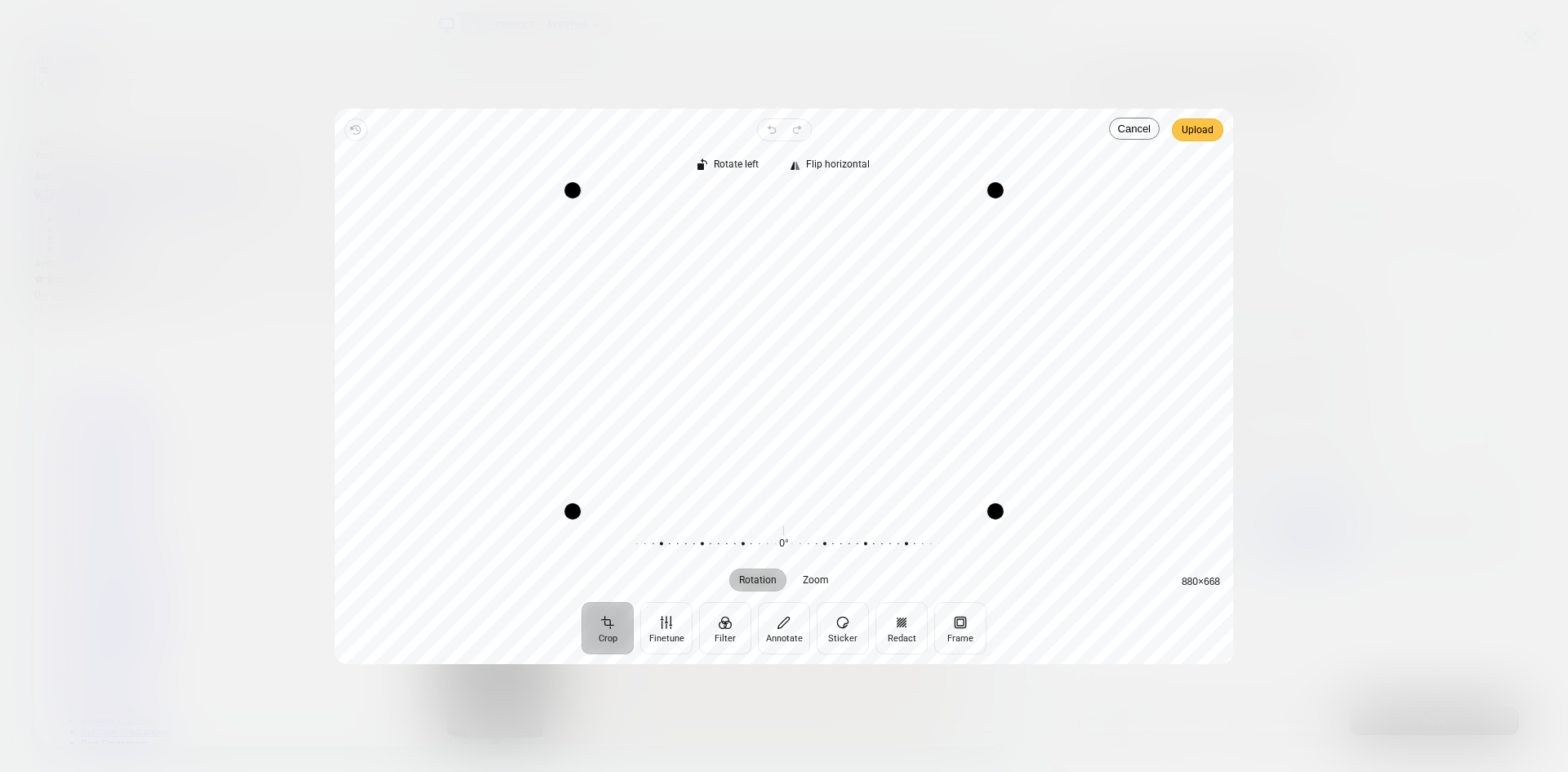
click at [1206, 125] on span "Upload" at bounding box center [1197, 130] width 31 height 20
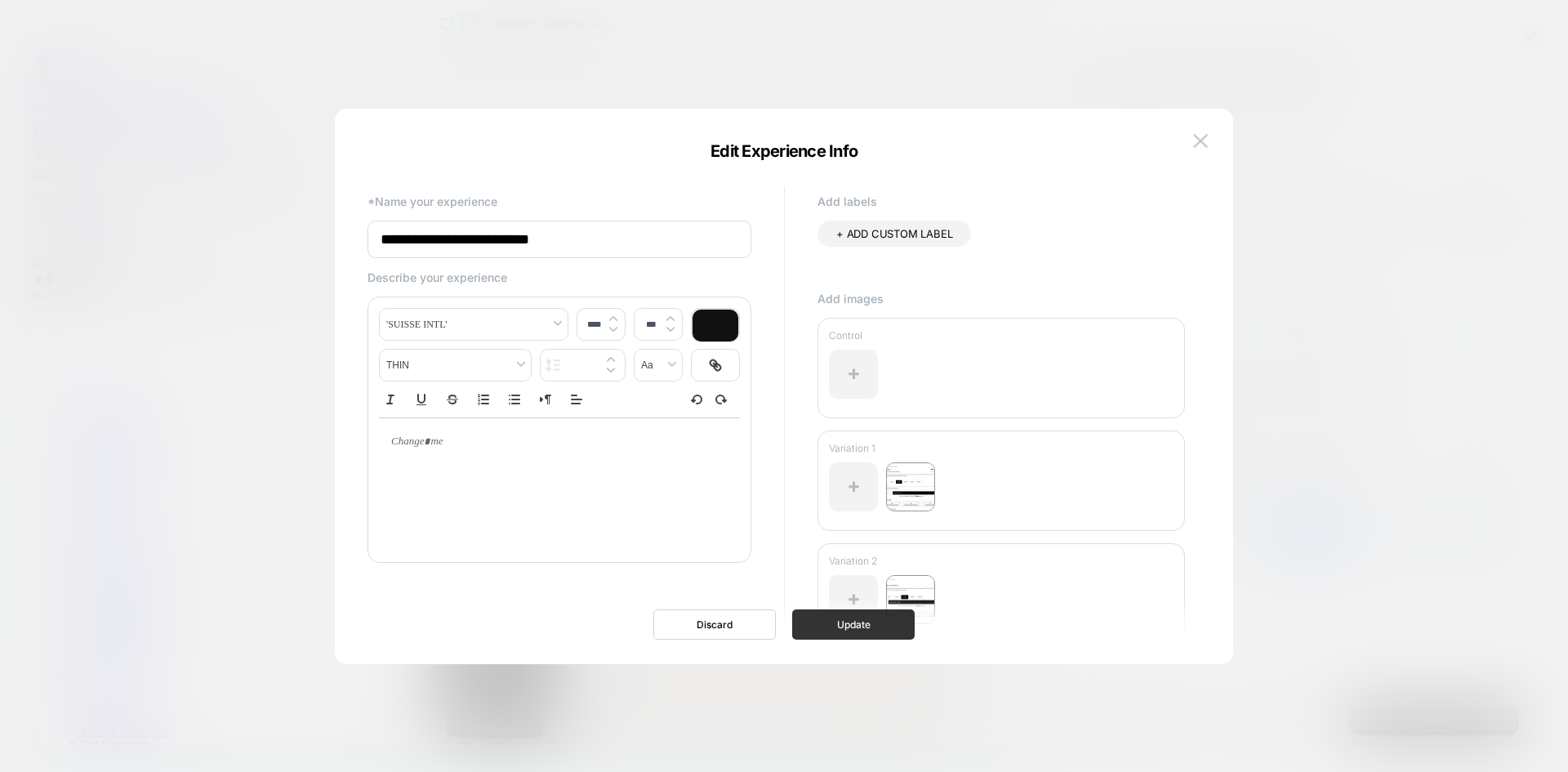
scroll to position [0, 0]
click at [866, 627] on button "Update" at bounding box center [854, 624] width 122 height 31
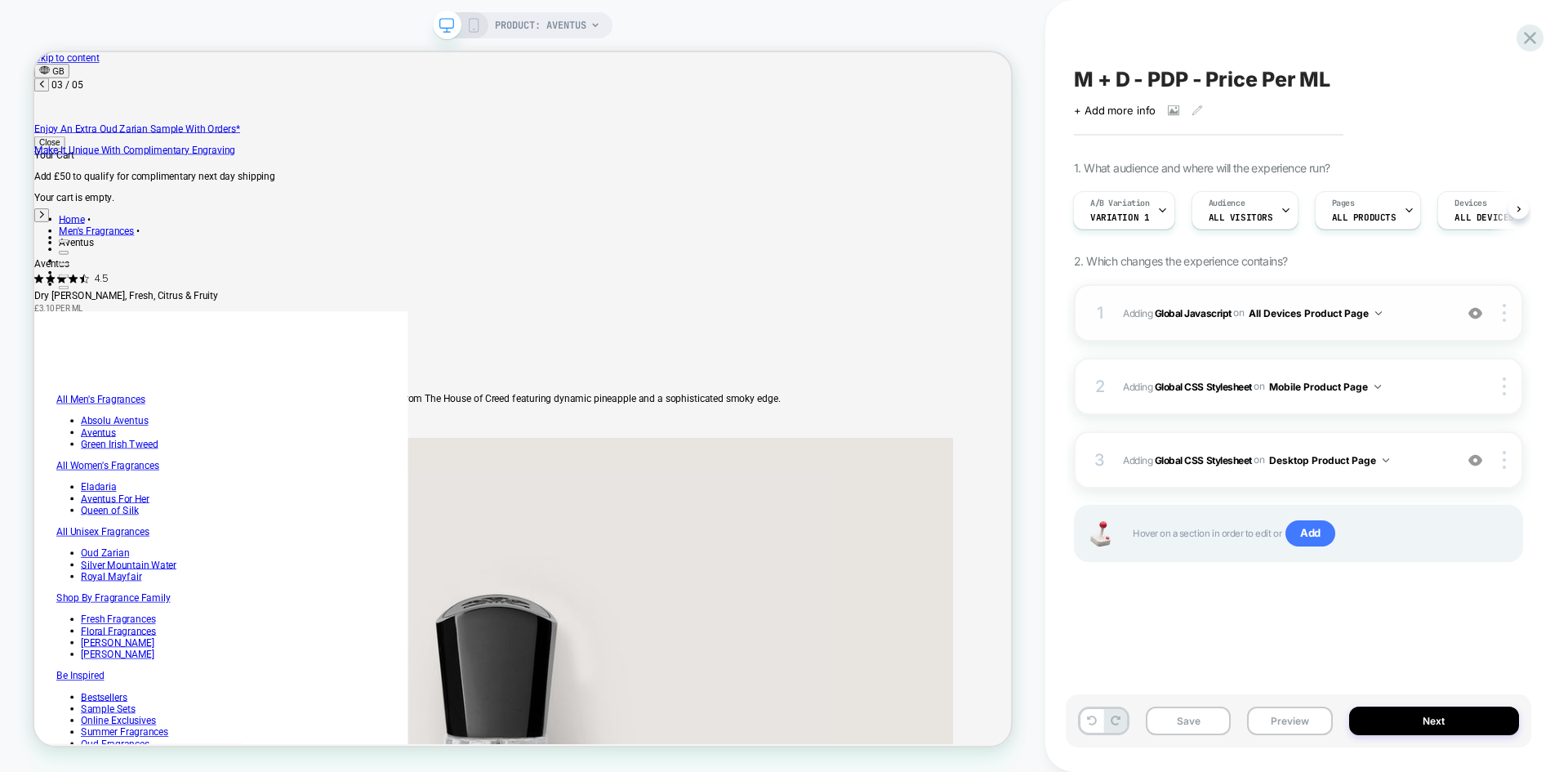
scroll to position [0, 1346]
click at [1292, 725] on button "Preview" at bounding box center [1289, 721] width 85 height 29
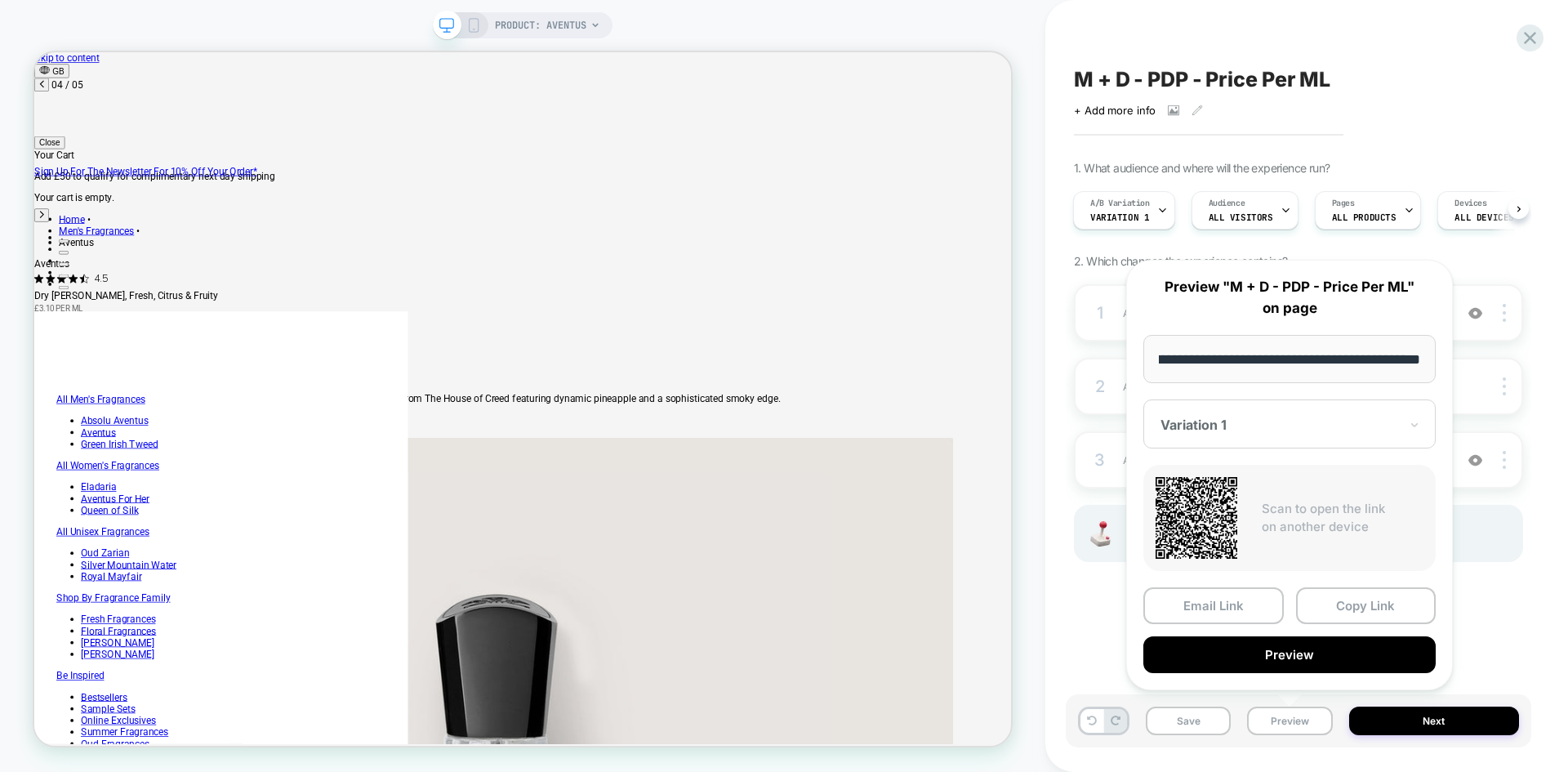
scroll to position [0, 0]
click at [1316, 423] on div at bounding box center [1280, 424] width 238 height 17
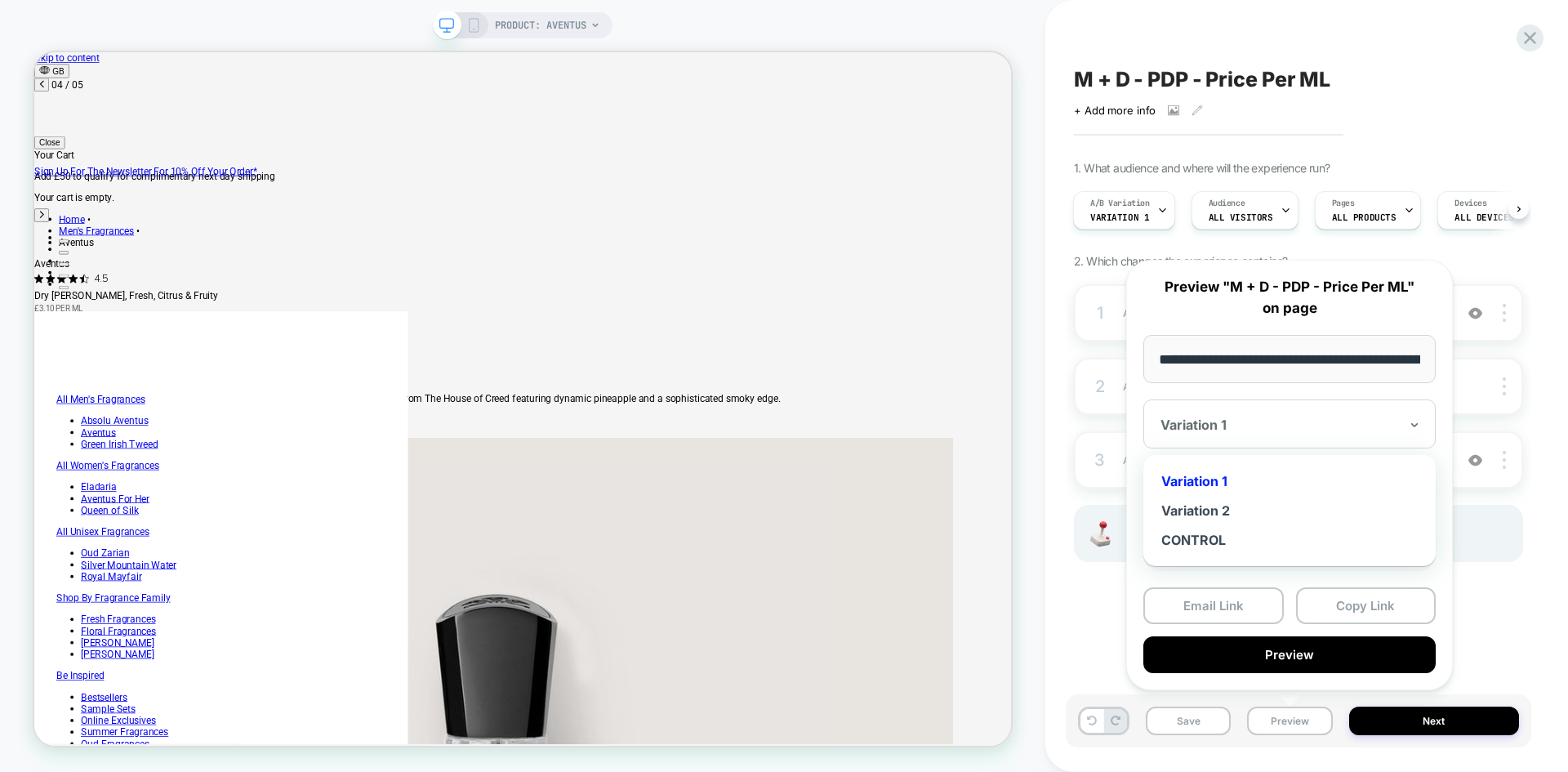
click at [1213, 503] on div "Variation 2" at bounding box center [1290, 511] width 276 height 30
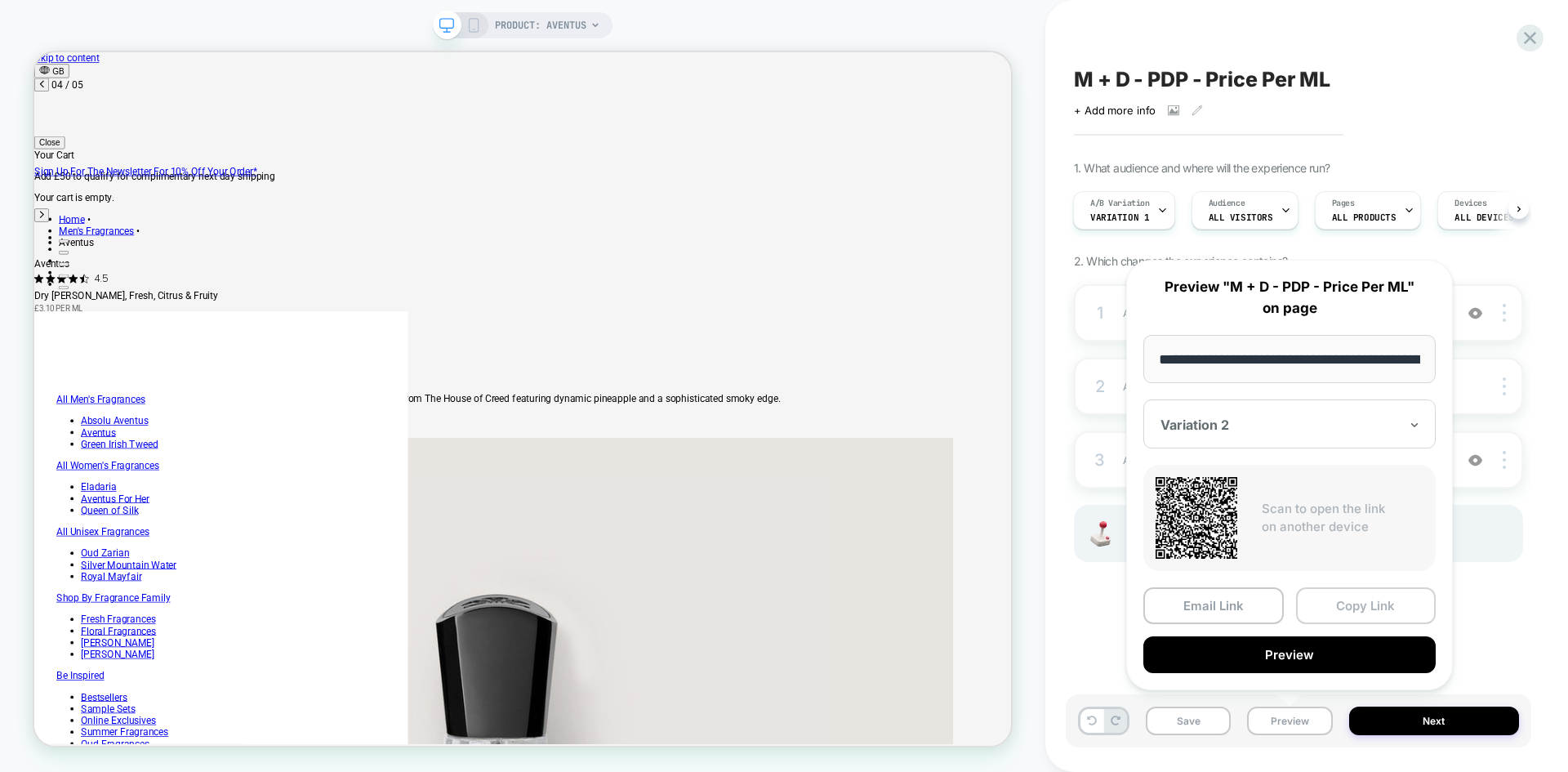
click at [1349, 592] on button "Copy Link" at bounding box center [1367, 606] width 141 height 36
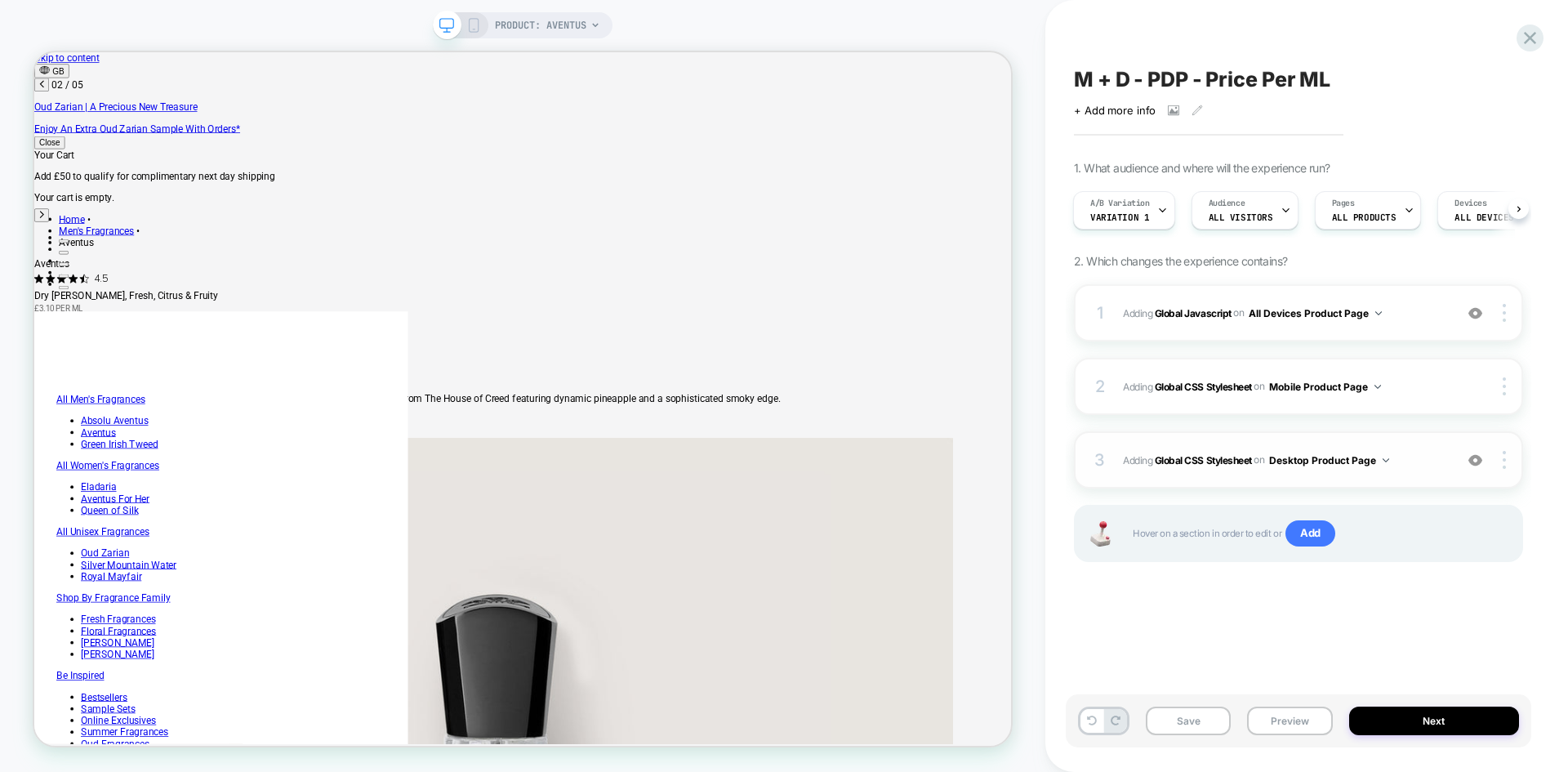
scroll to position [0, 673]
click at [1225, 74] on span "M + D - PDP - Price Per ML" at bounding box center [1202, 79] width 257 height 25
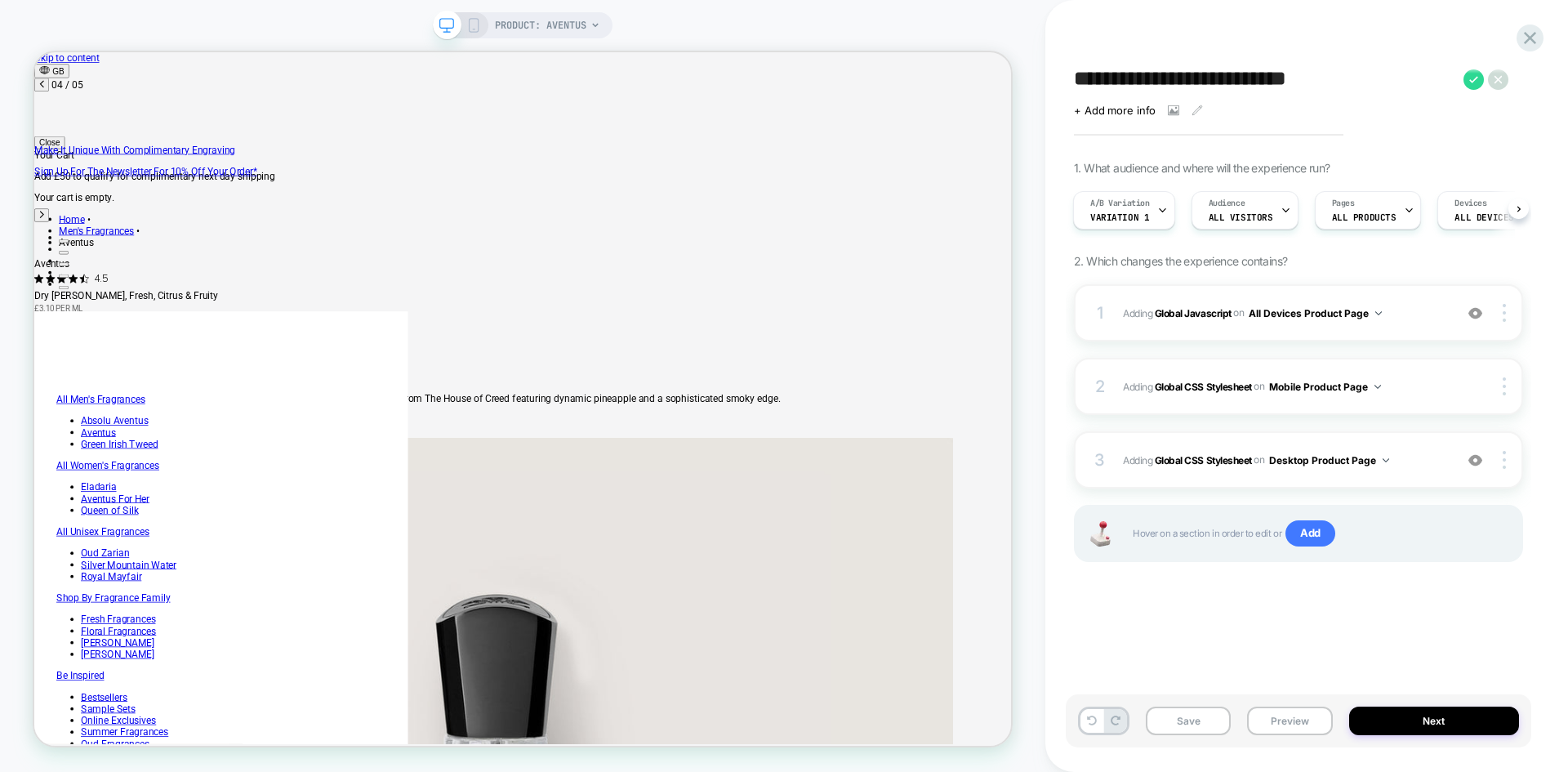
scroll to position [0, 2019]
click at [1283, 736] on div "Save Preview Next" at bounding box center [1298, 721] width 466 height 53
click at [1283, 722] on button "Preview" at bounding box center [1289, 721] width 85 height 29
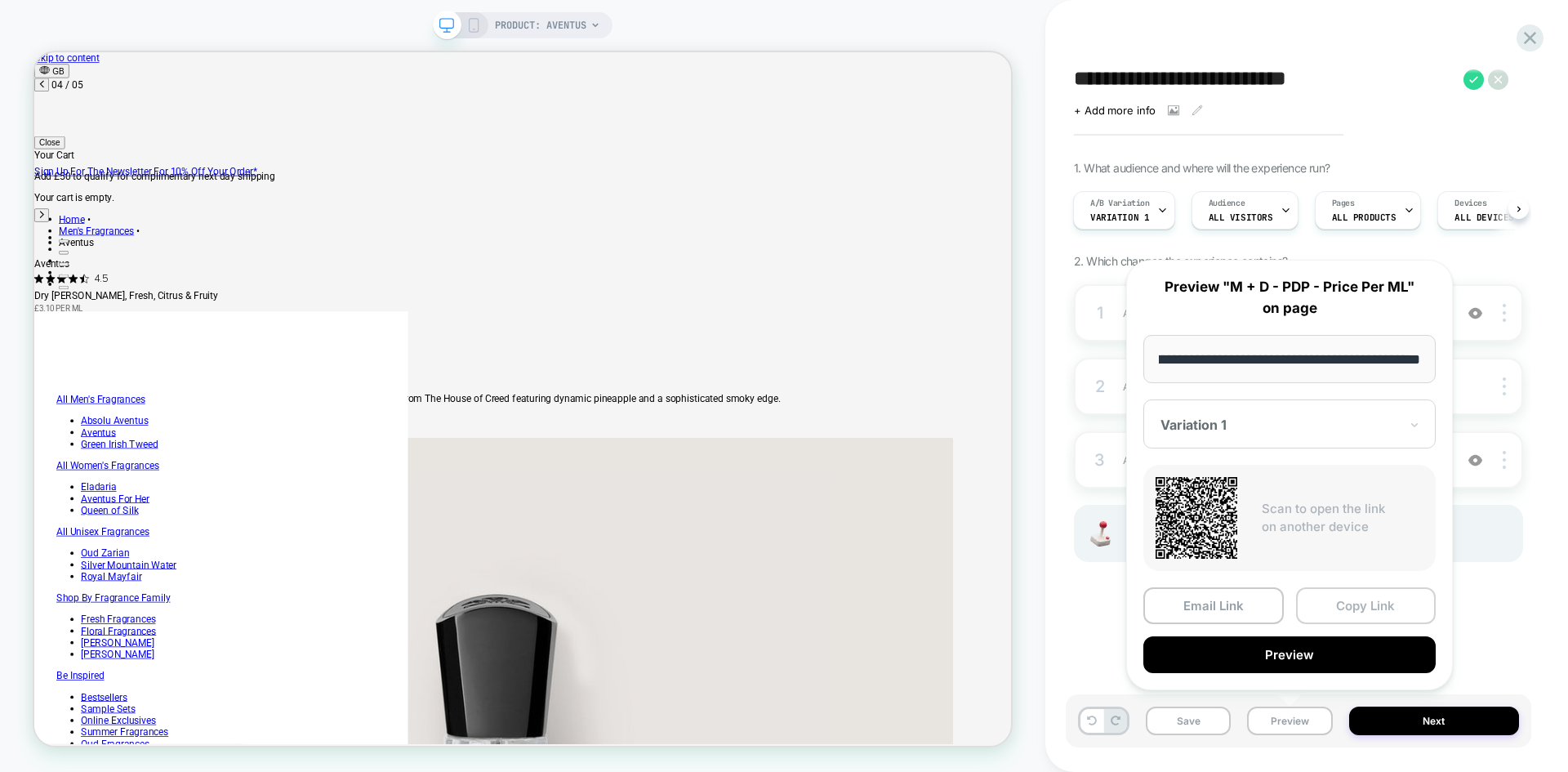
scroll to position [0, 0]
click at [1366, 605] on button "Copy Link" at bounding box center [1367, 606] width 141 height 36
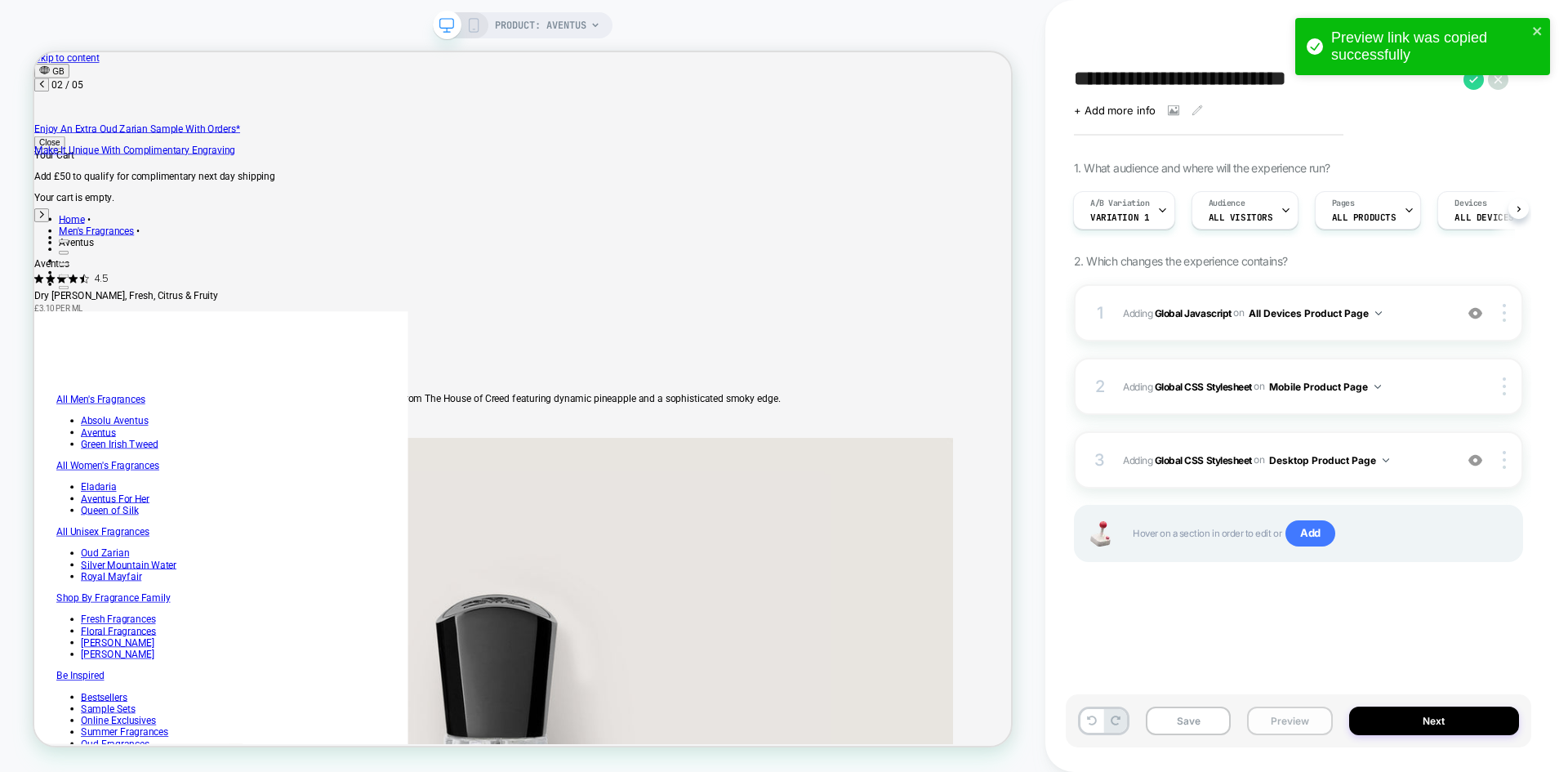
scroll to position [0, 134]
click at [1298, 711] on button "Preview" at bounding box center [1289, 721] width 85 height 29
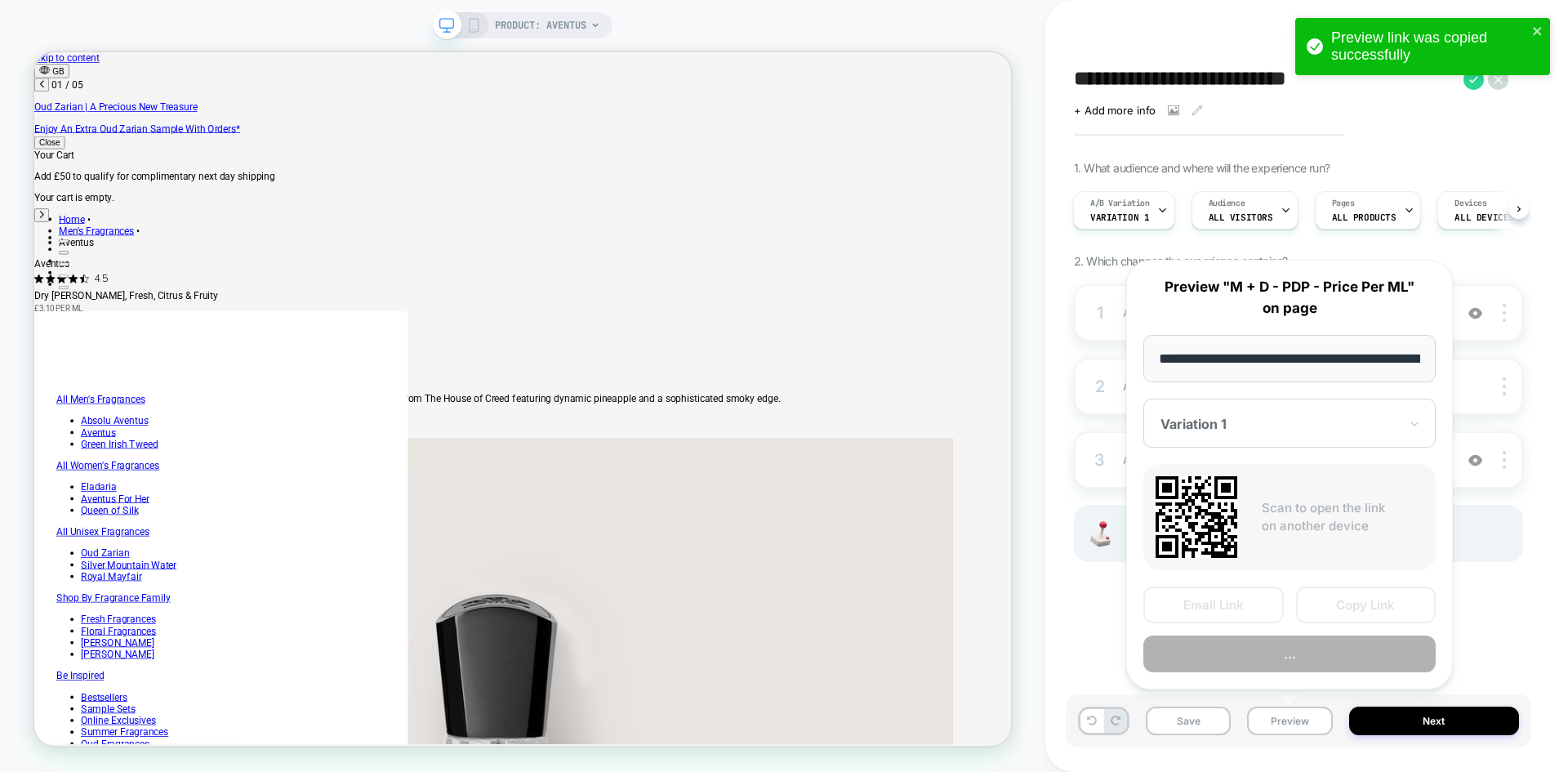
scroll to position [0, 216]
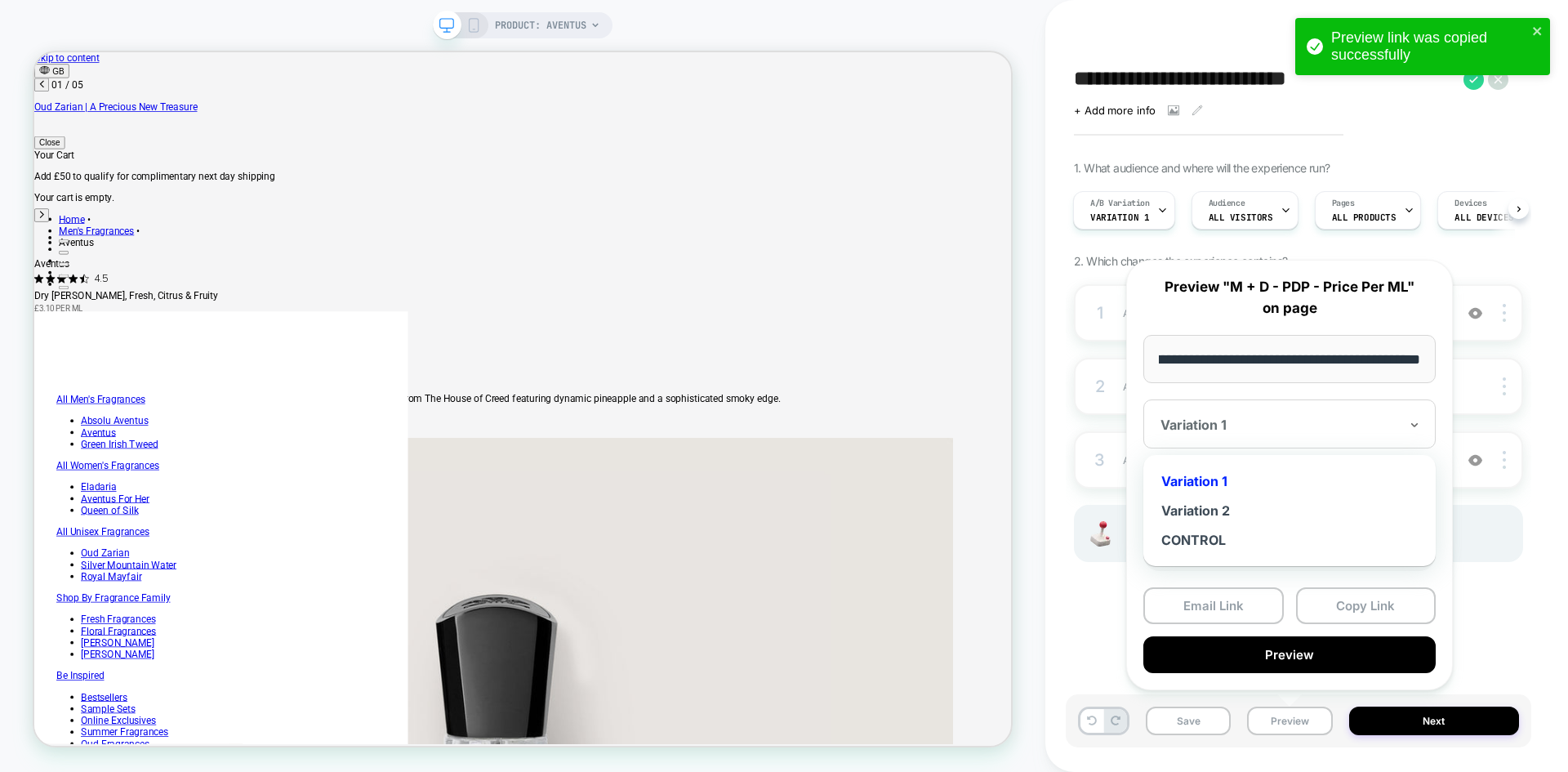
click at [1343, 442] on div "Variation 1" at bounding box center [1289, 424] width 292 height 49
click at [1206, 511] on div "Variation 2" at bounding box center [1290, 511] width 276 height 30
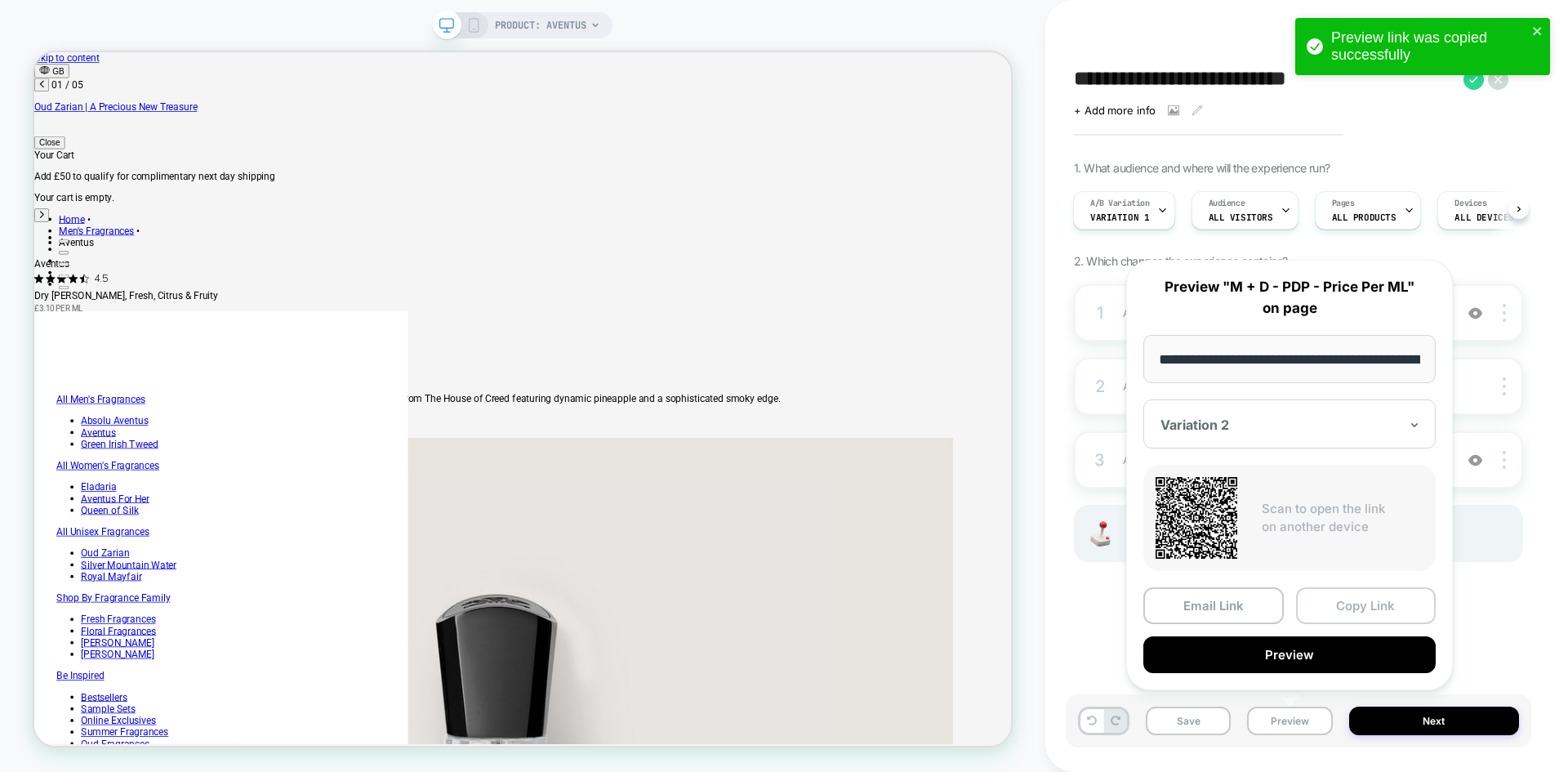
click at [1344, 607] on button "Copy Link" at bounding box center [1367, 606] width 141 height 36
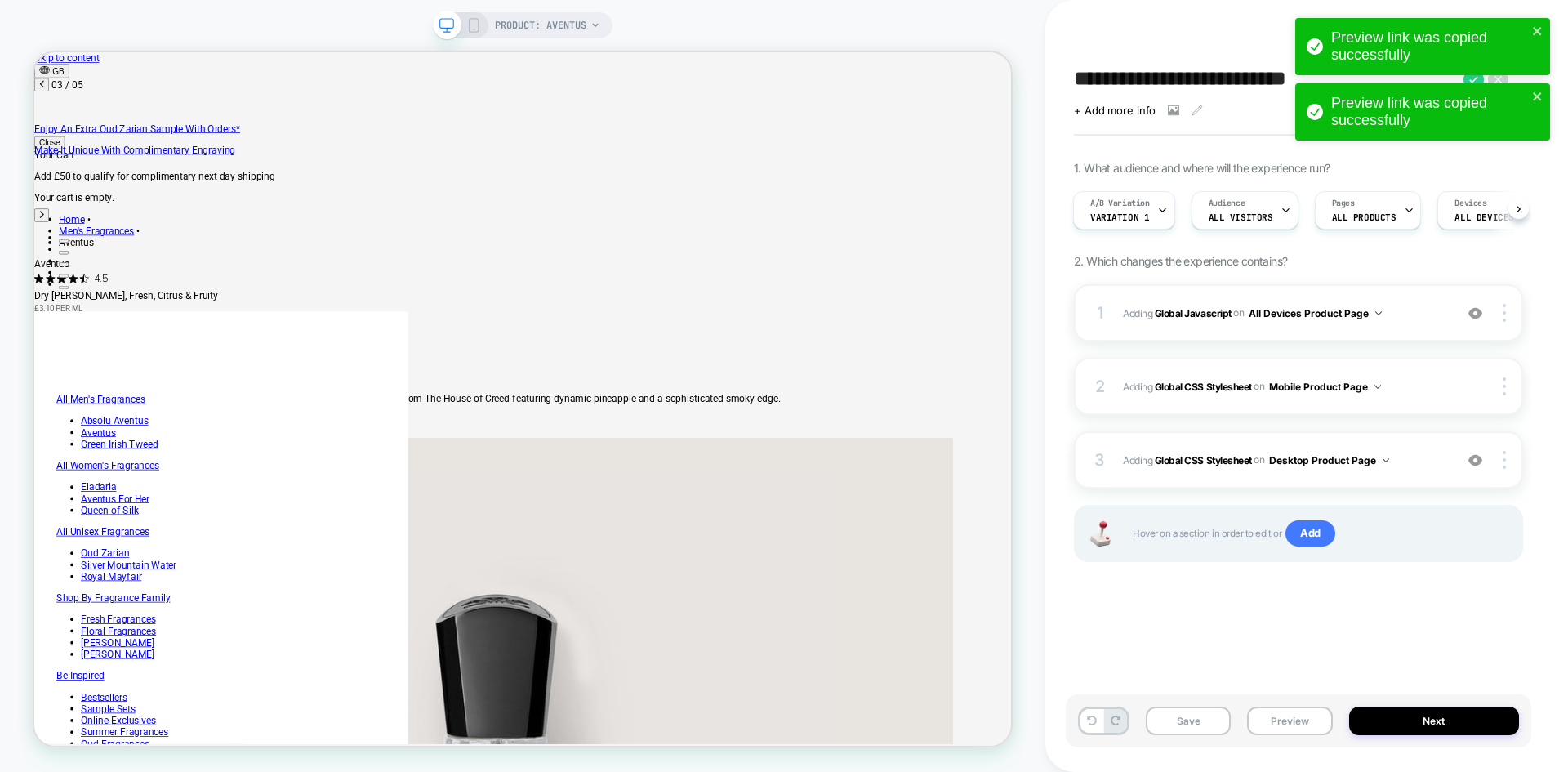
scroll to position [0, 1346]
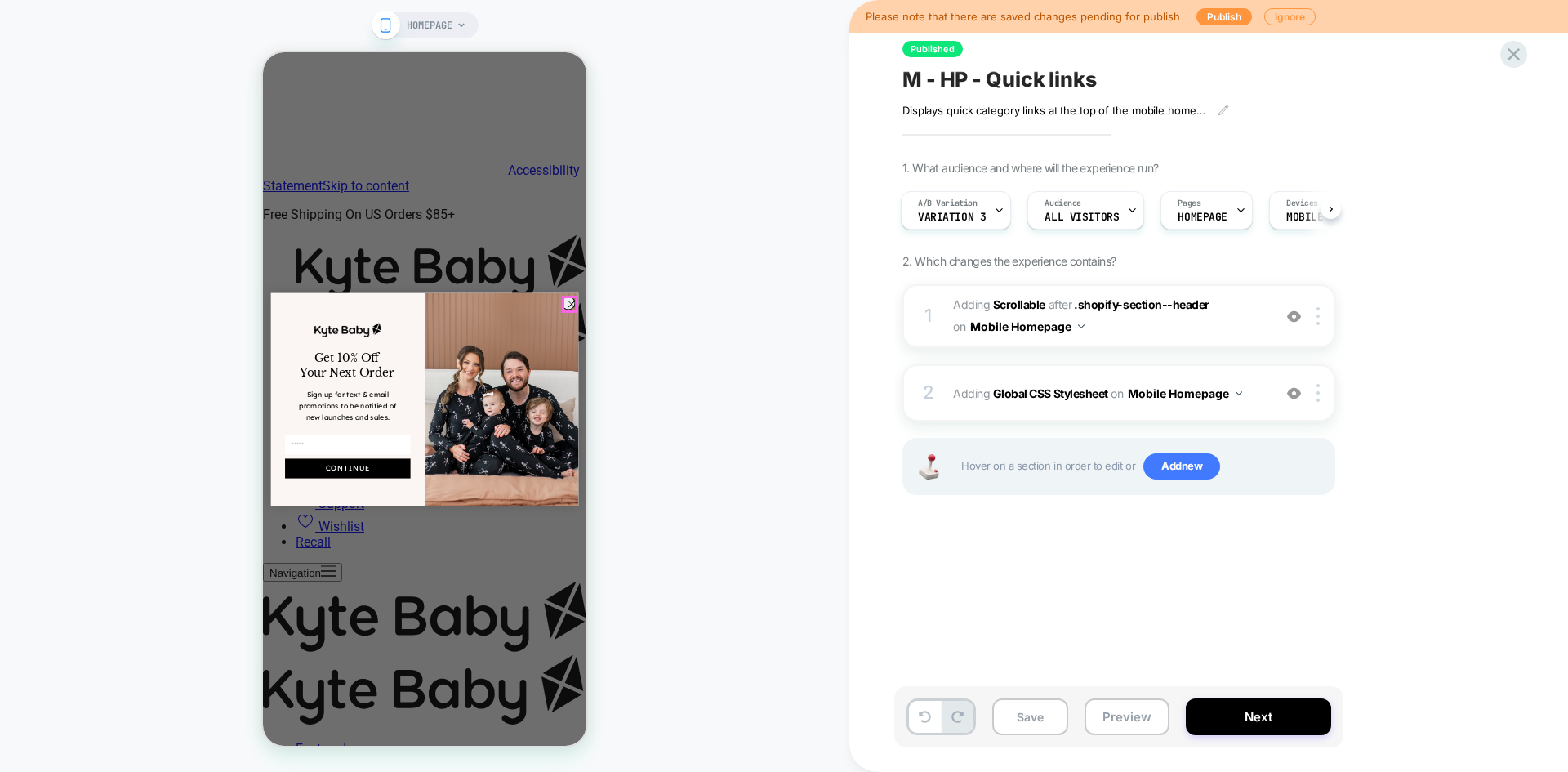
click at [570, 303] on circle "Close dialog" at bounding box center [572, 304] width 13 height 13
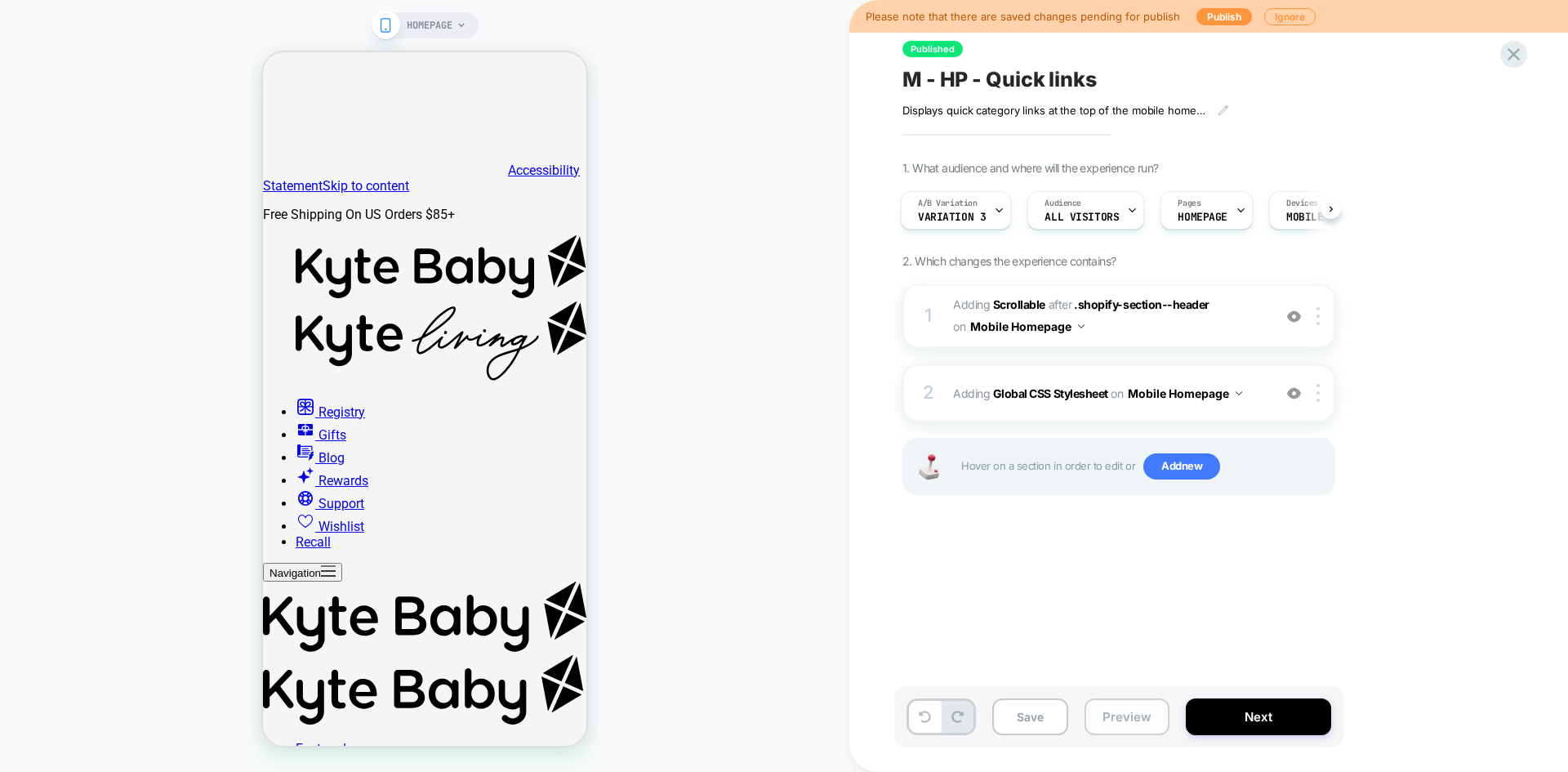
click at [1110, 726] on button "Preview" at bounding box center [1127, 717] width 85 height 36
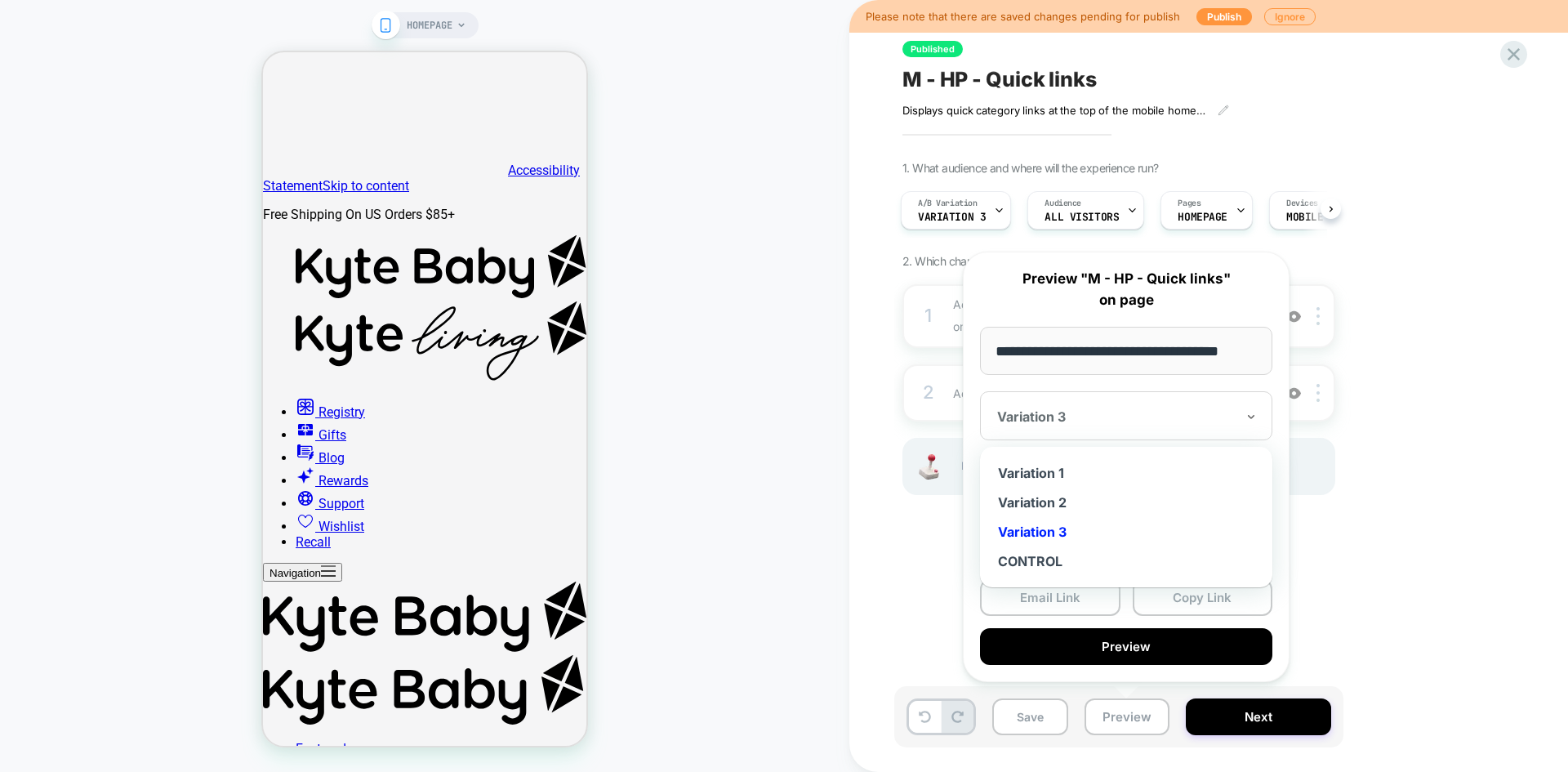
click at [1103, 416] on div at bounding box center [1116, 417] width 238 height 17
click at [1067, 498] on div "Variation 2" at bounding box center [1126, 502] width 276 height 30
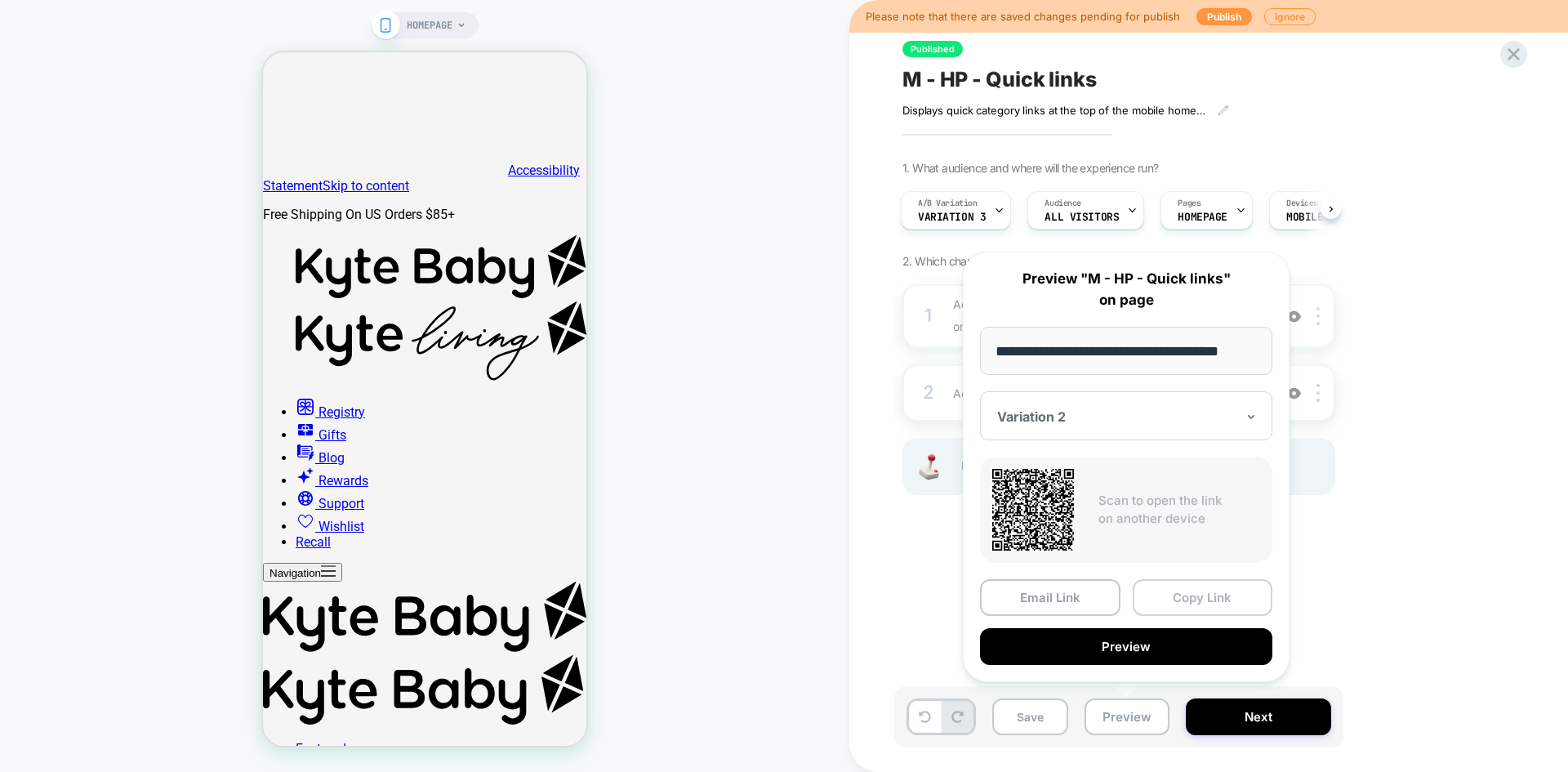
click at [1184, 600] on button "Copy Link" at bounding box center [1203, 597] width 141 height 36
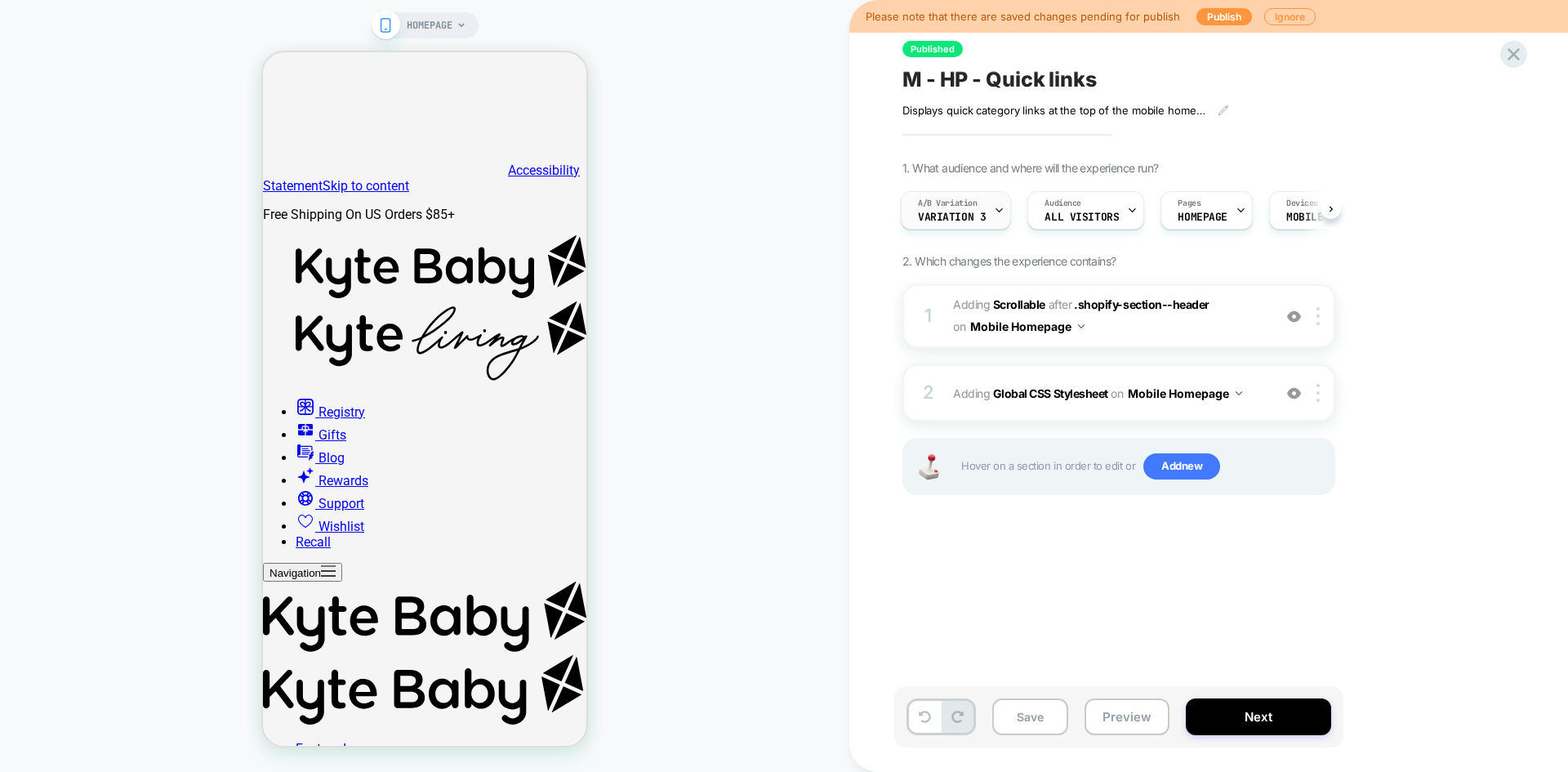
click at [965, 223] on span "Variation 3" at bounding box center [952, 218] width 68 height 12
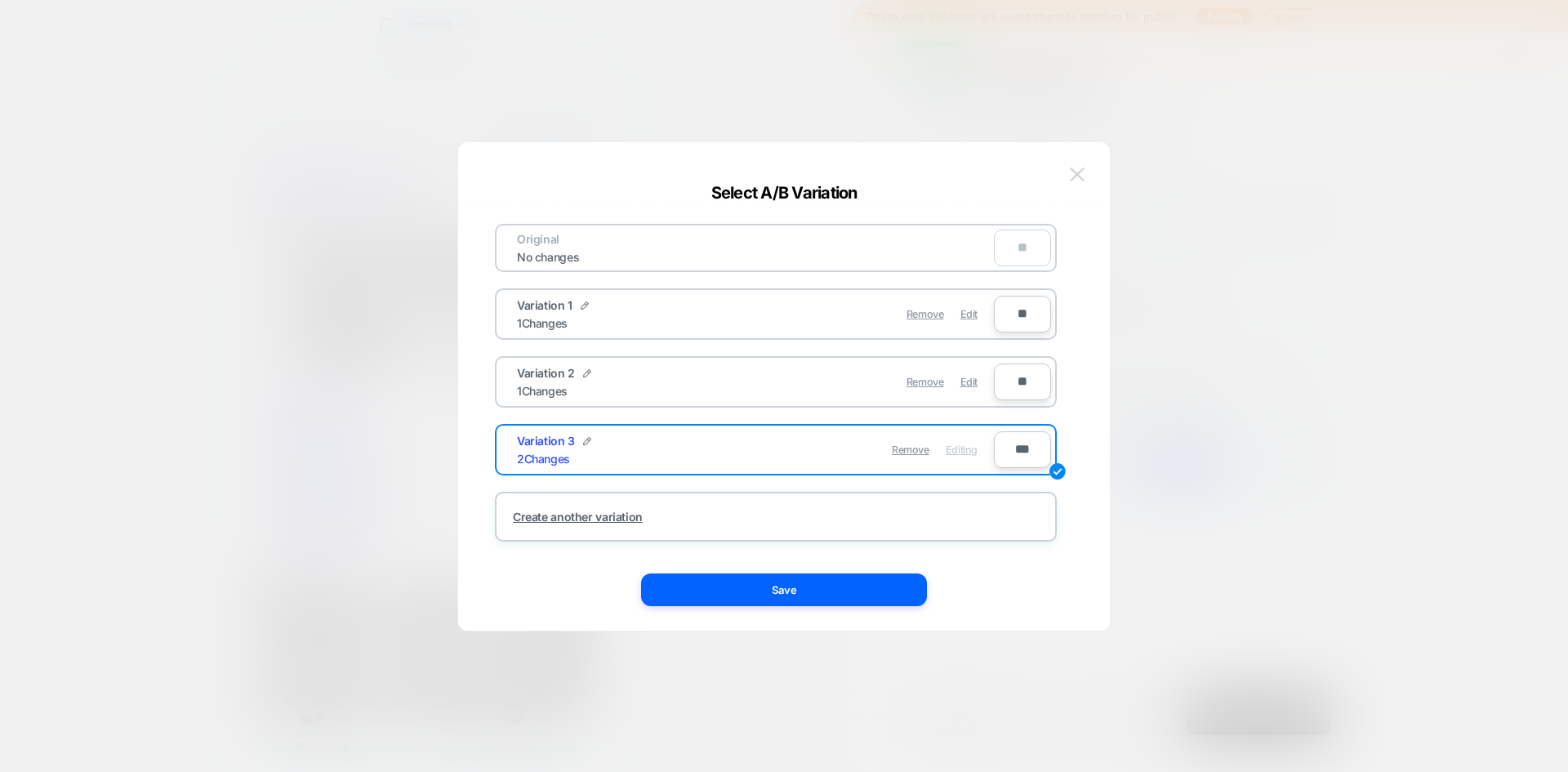
click at [1077, 176] on img at bounding box center [1077, 174] width 15 height 14
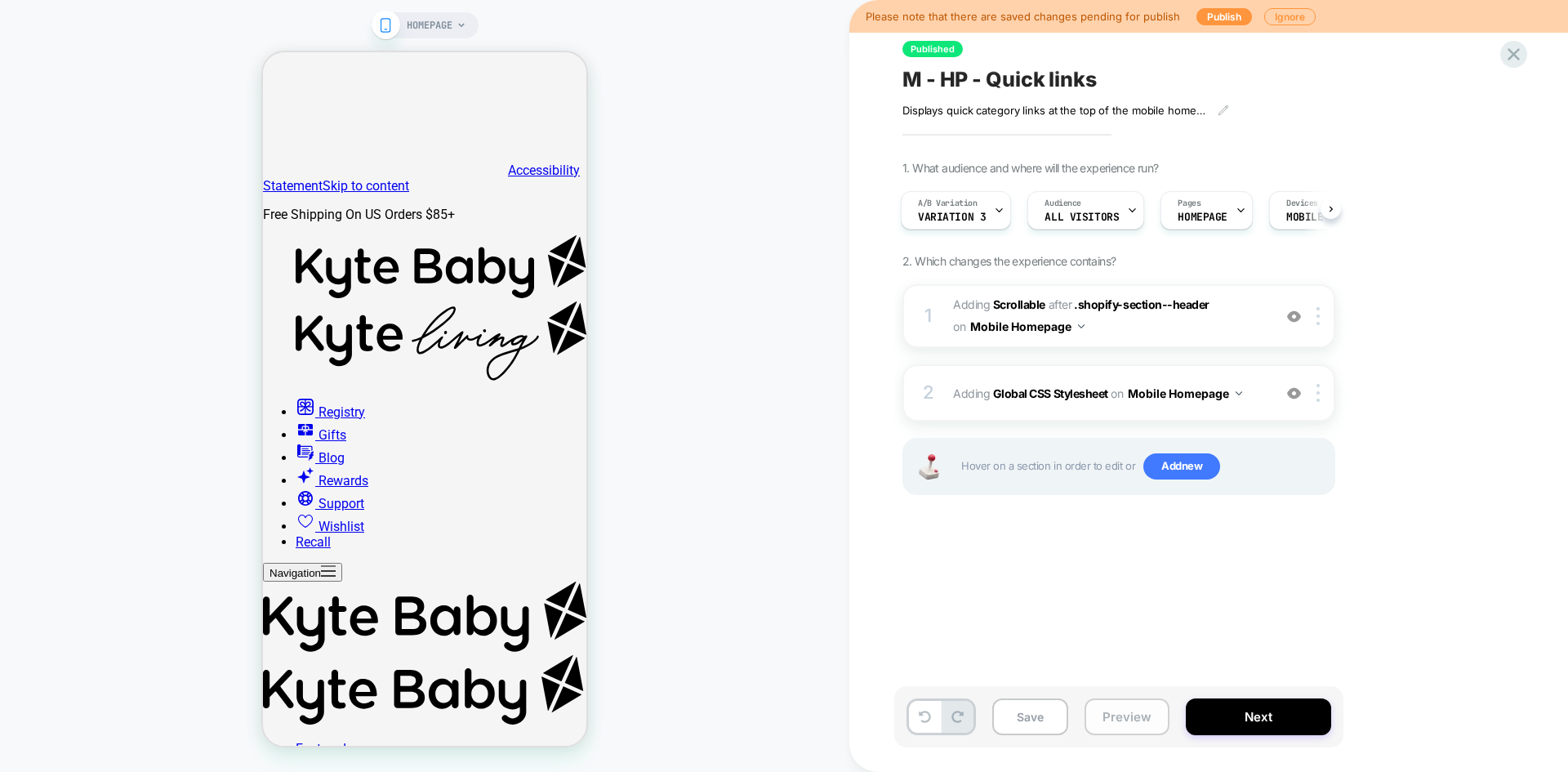
click at [1135, 724] on button "Preview" at bounding box center [1127, 717] width 85 height 36
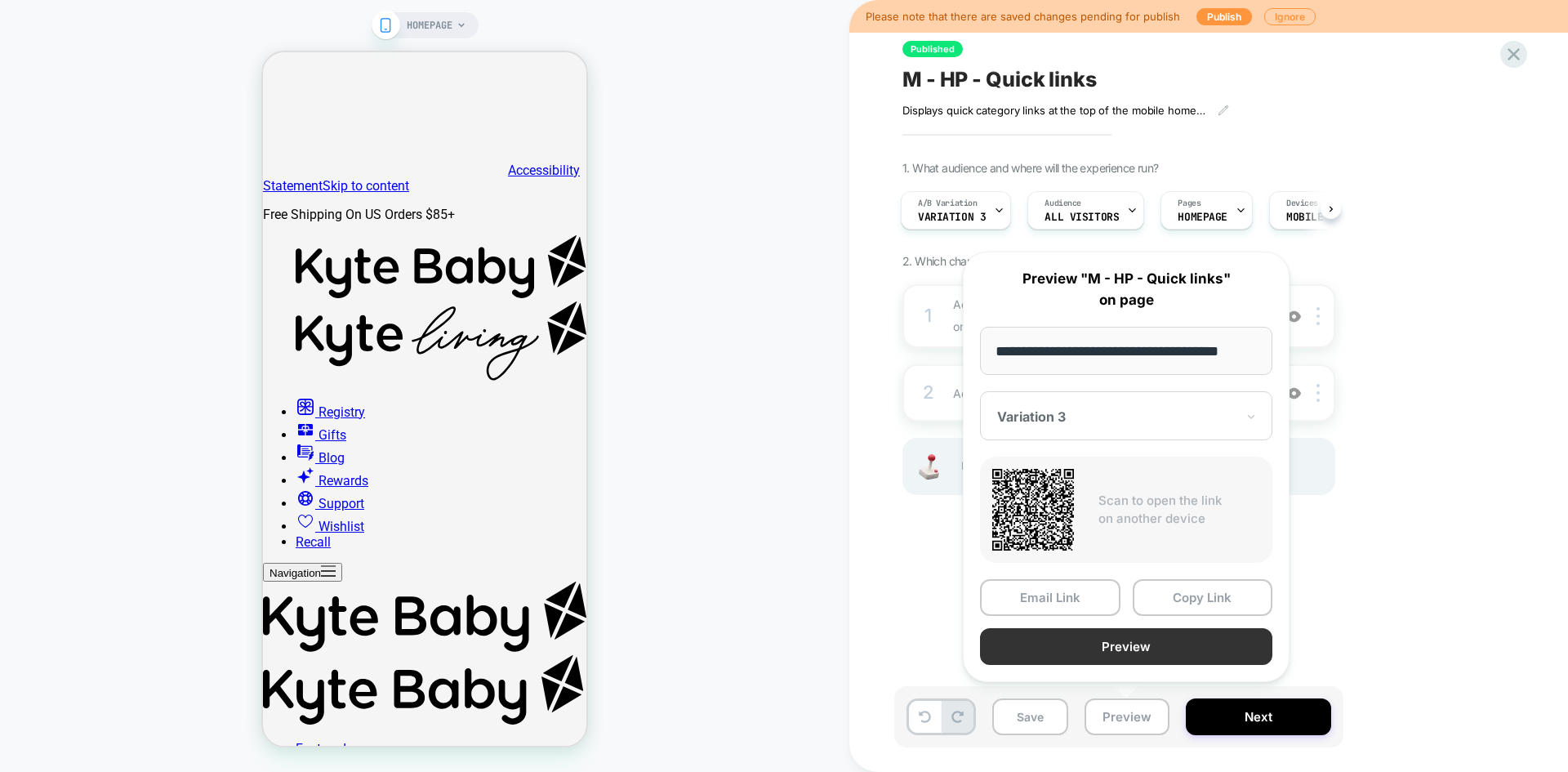
click at [1143, 645] on button "Preview" at bounding box center [1126, 646] width 292 height 36
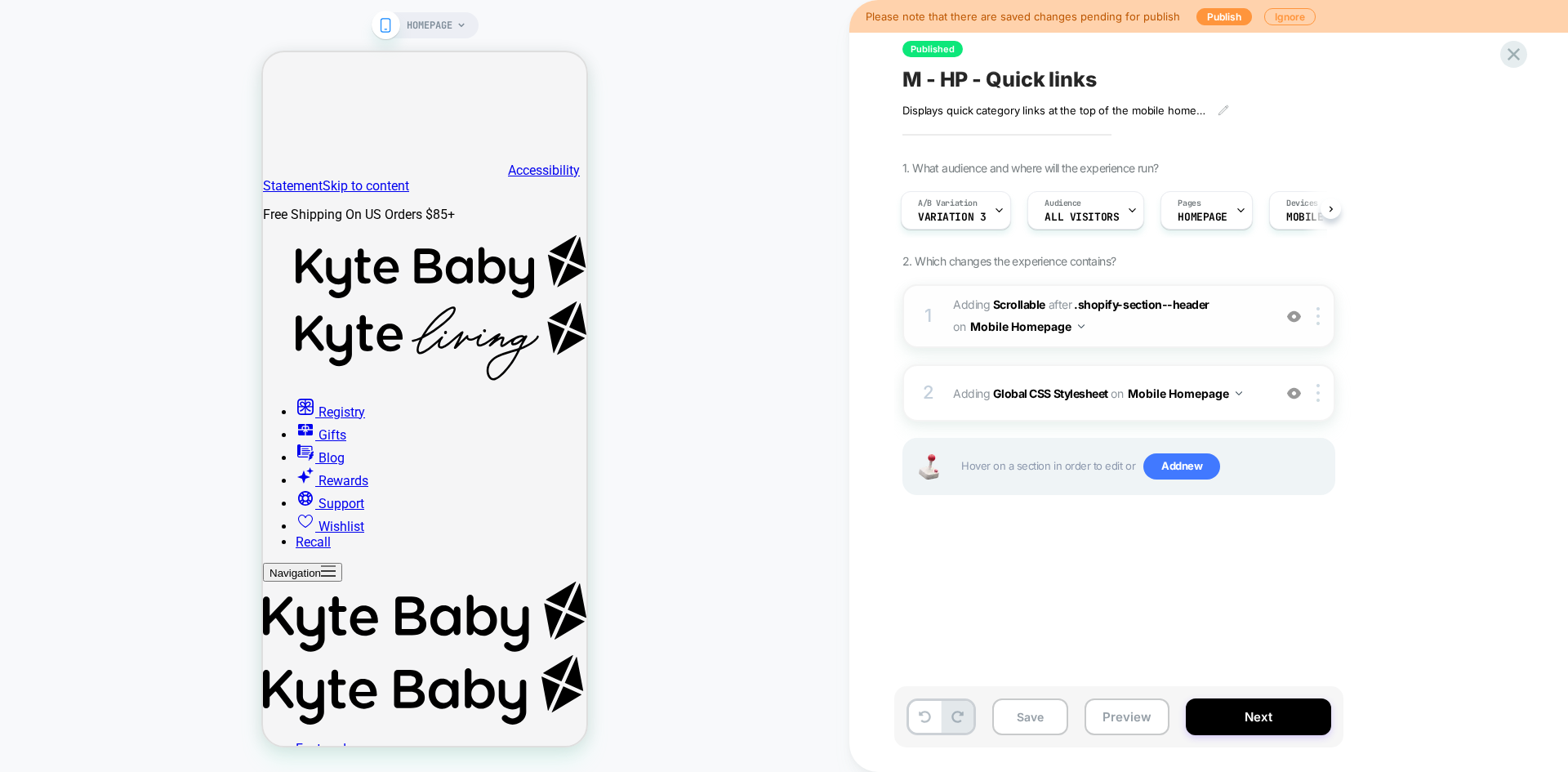
click at [1293, 319] on img at bounding box center [1294, 316] width 14 height 14
click at [1224, 108] on icon at bounding box center [1224, 110] width 12 height 12
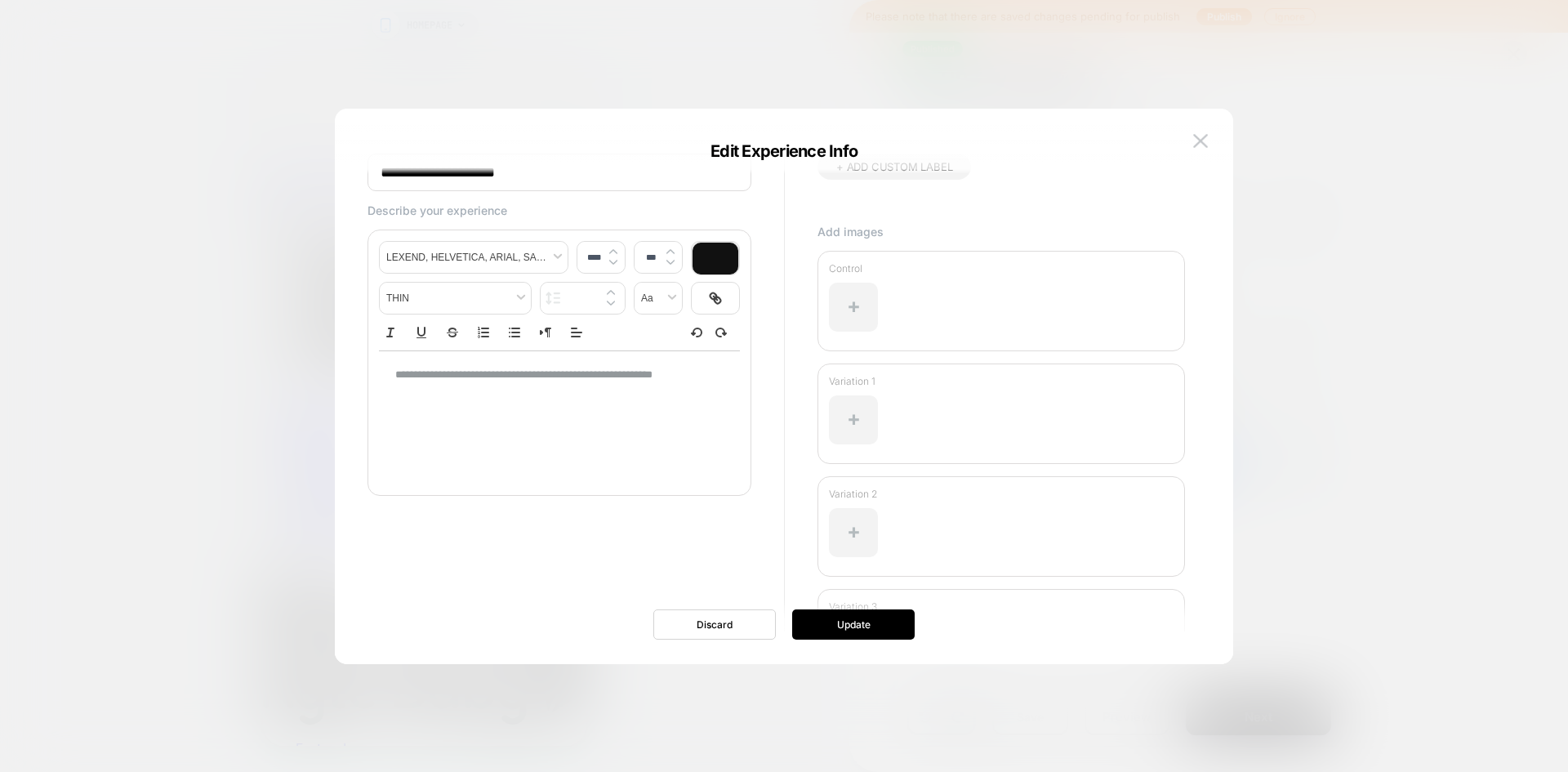
scroll to position [182, 0]
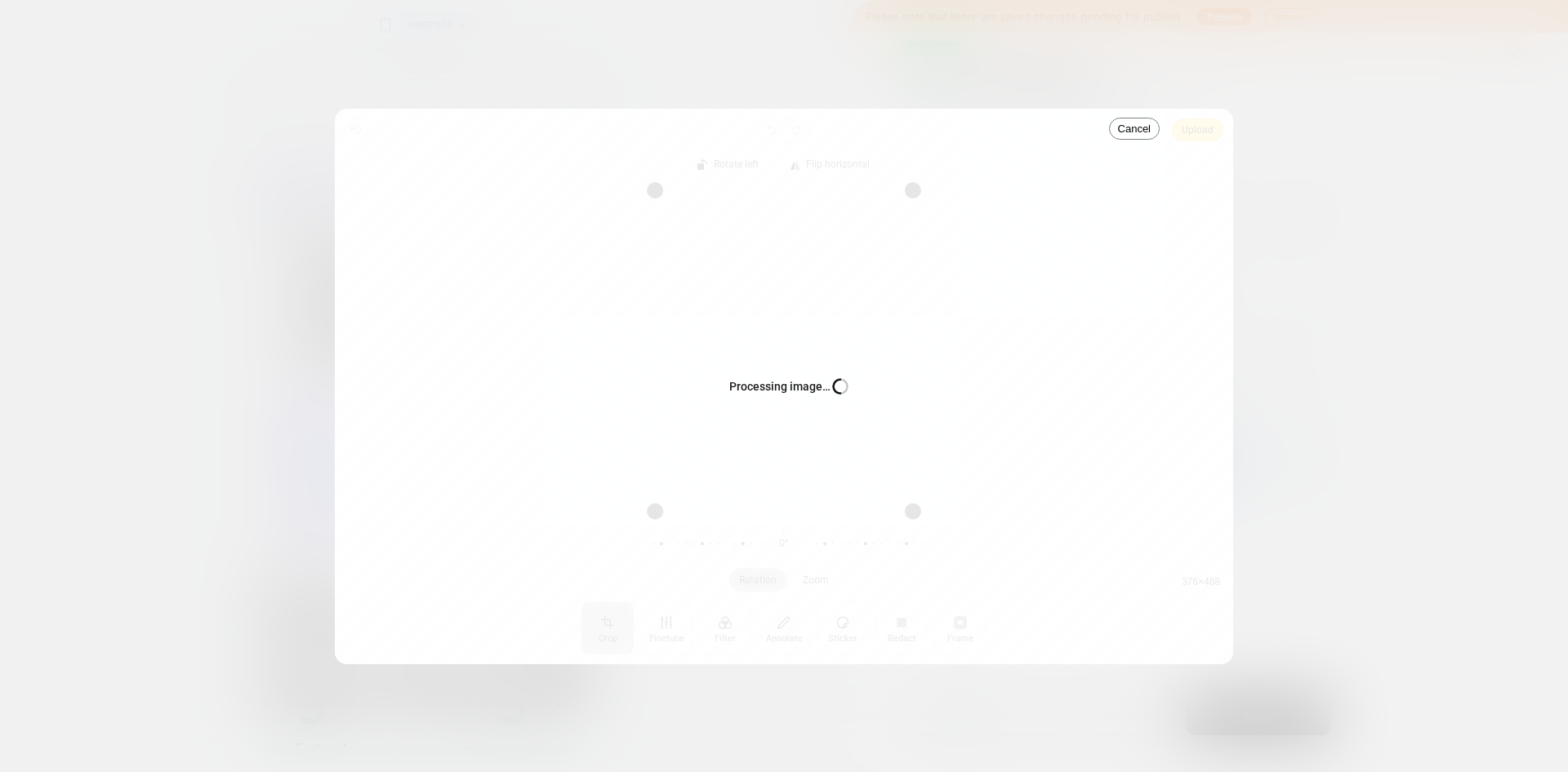
click at [1201, 131] on div "Processing image… Busy" at bounding box center [784, 386] width 899 height 555
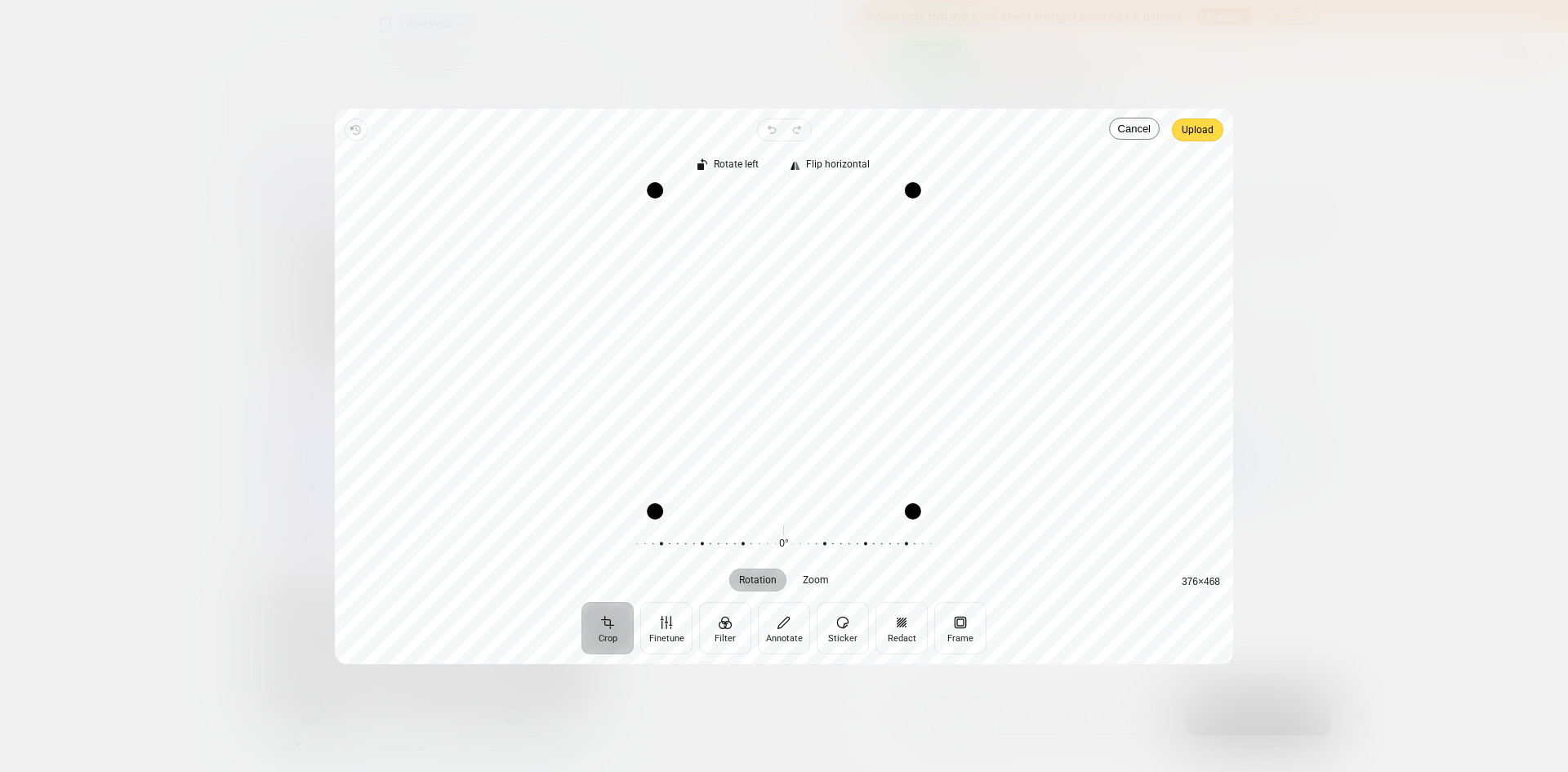
click at [1210, 136] on span "Upload" at bounding box center [1197, 130] width 31 height 20
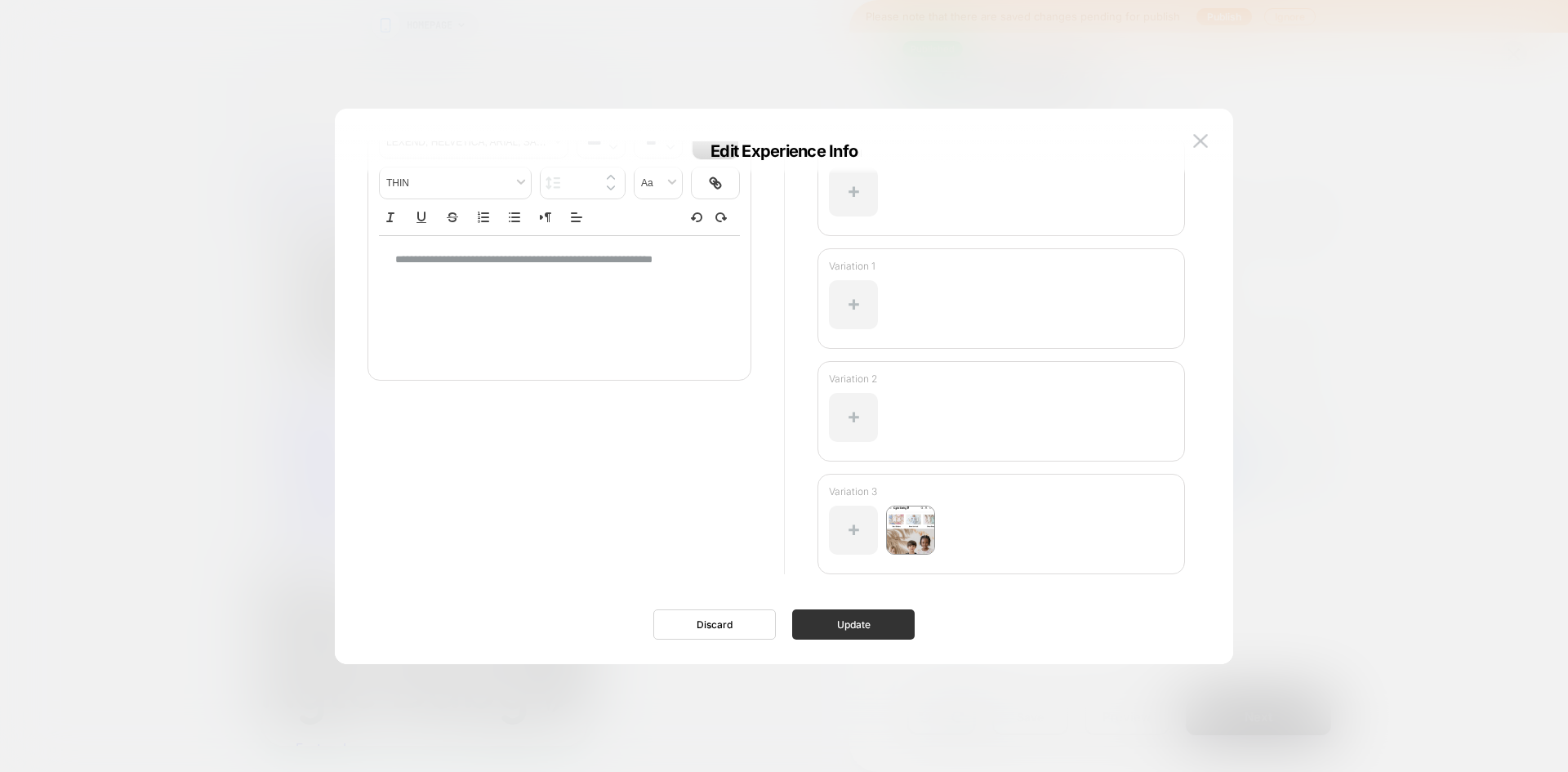
click at [861, 633] on button "Update" at bounding box center [854, 624] width 122 height 31
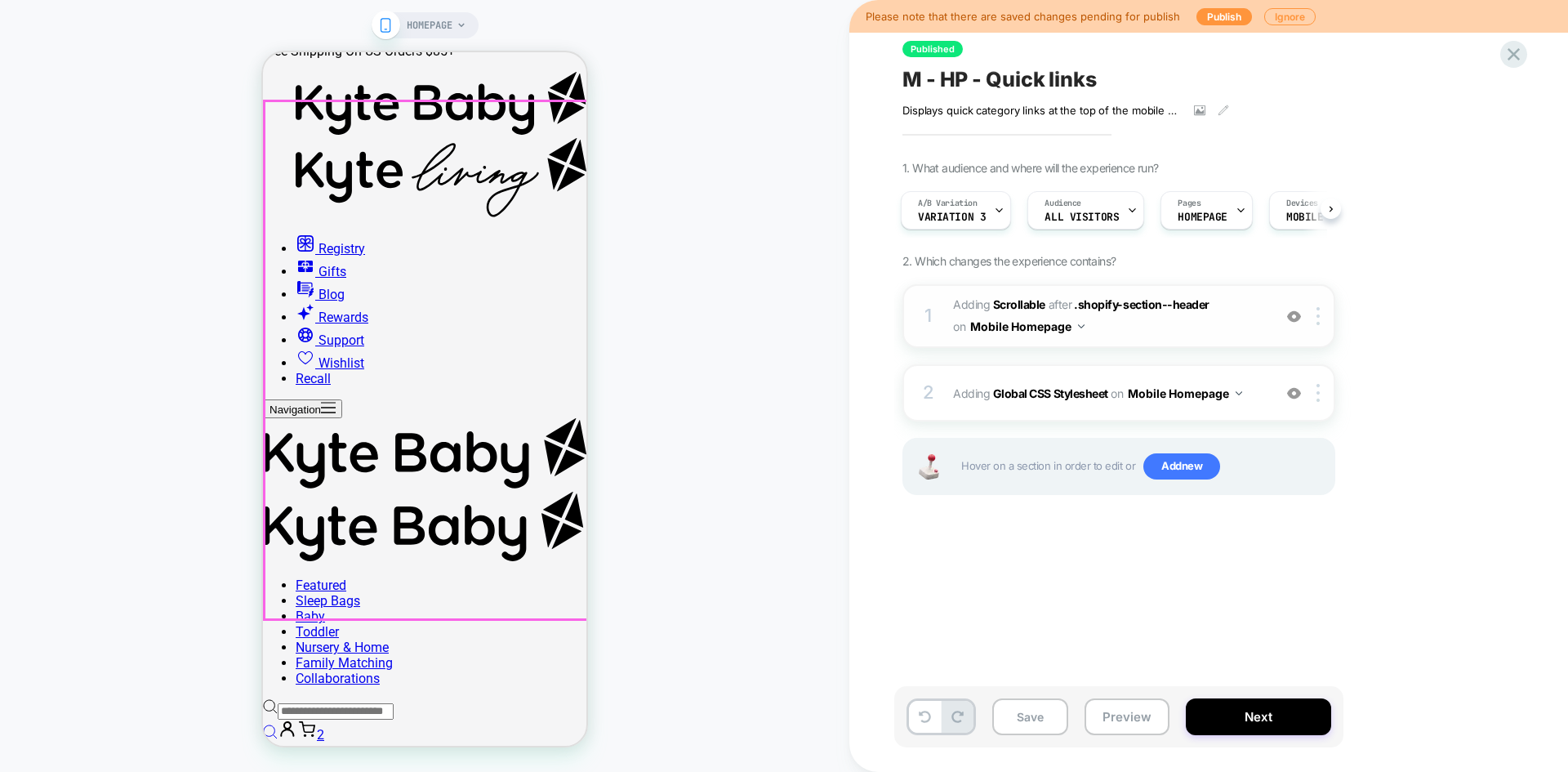
scroll to position [0, 0]
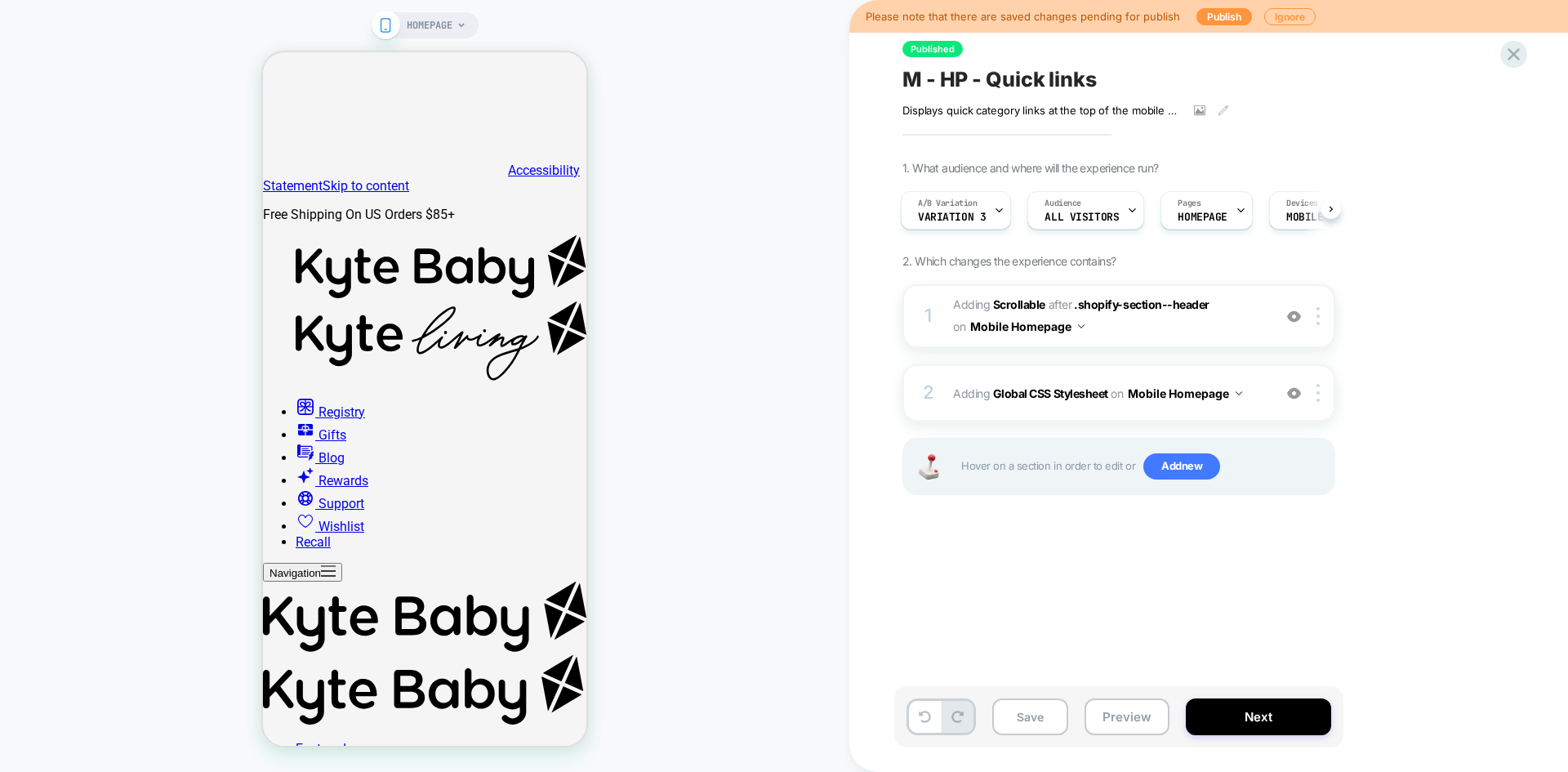
click at [992, 79] on span "M - HP - Quick links" at bounding box center [1000, 79] width 194 height 25
click at [1121, 725] on button "Preview" at bounding box center [1127, 717] width 85 height 36
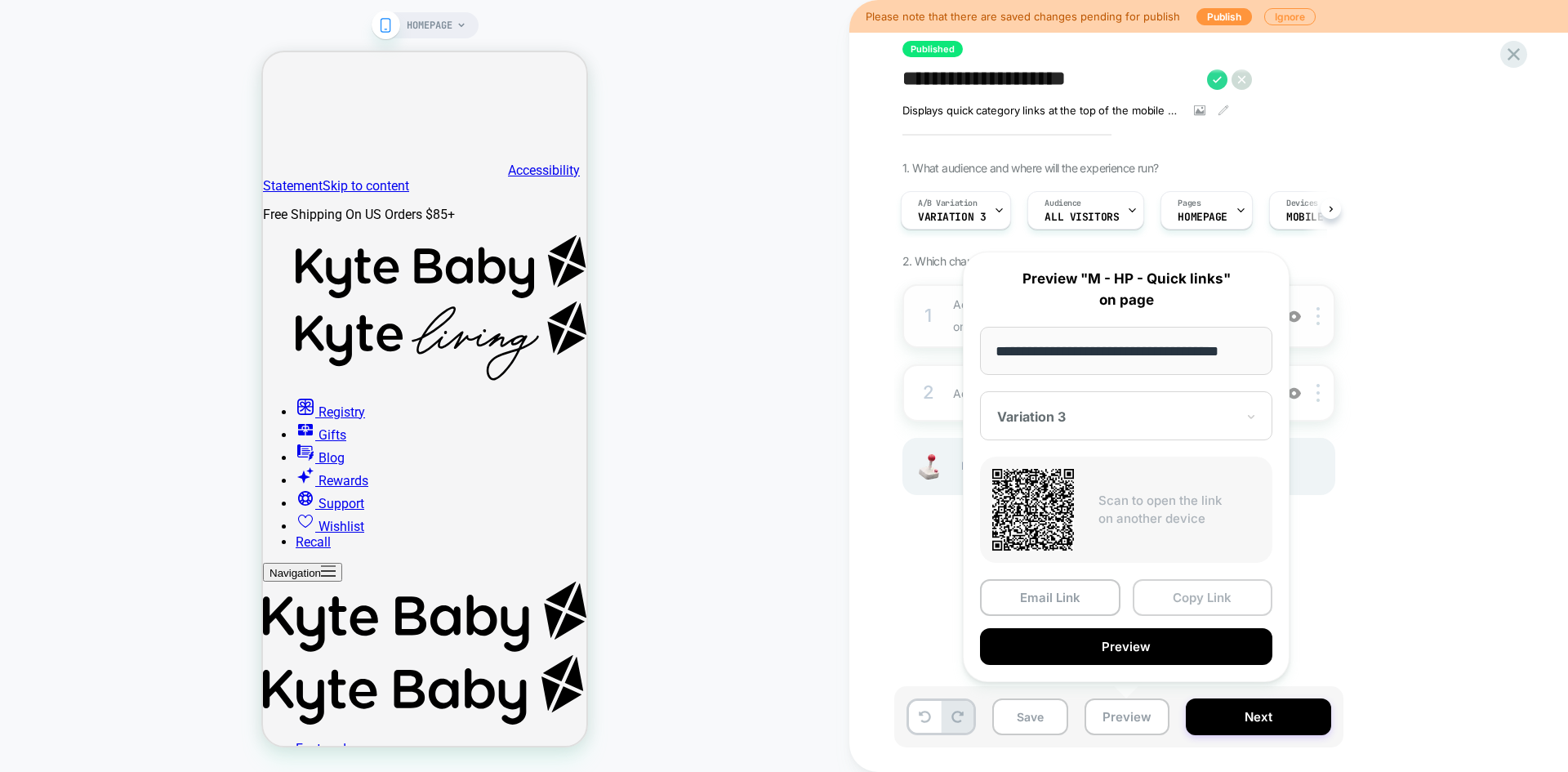
click at [1188, 599] on button "Copy Link" at bounding box center [1203, 597] width 141 height 36
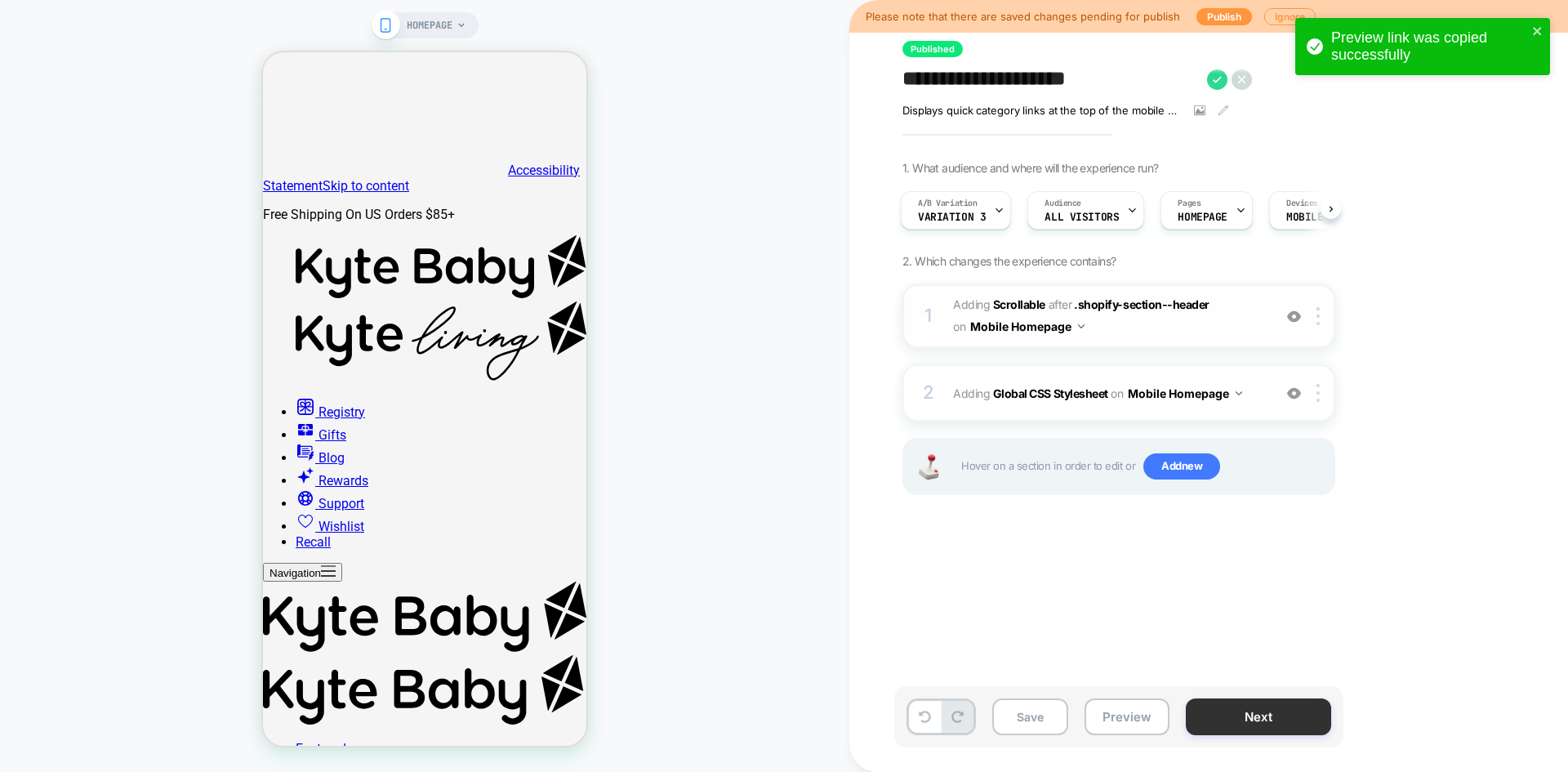
click at [1129, 730] on button "Preview" at bounding box center [1127, 717] width 85 height 36
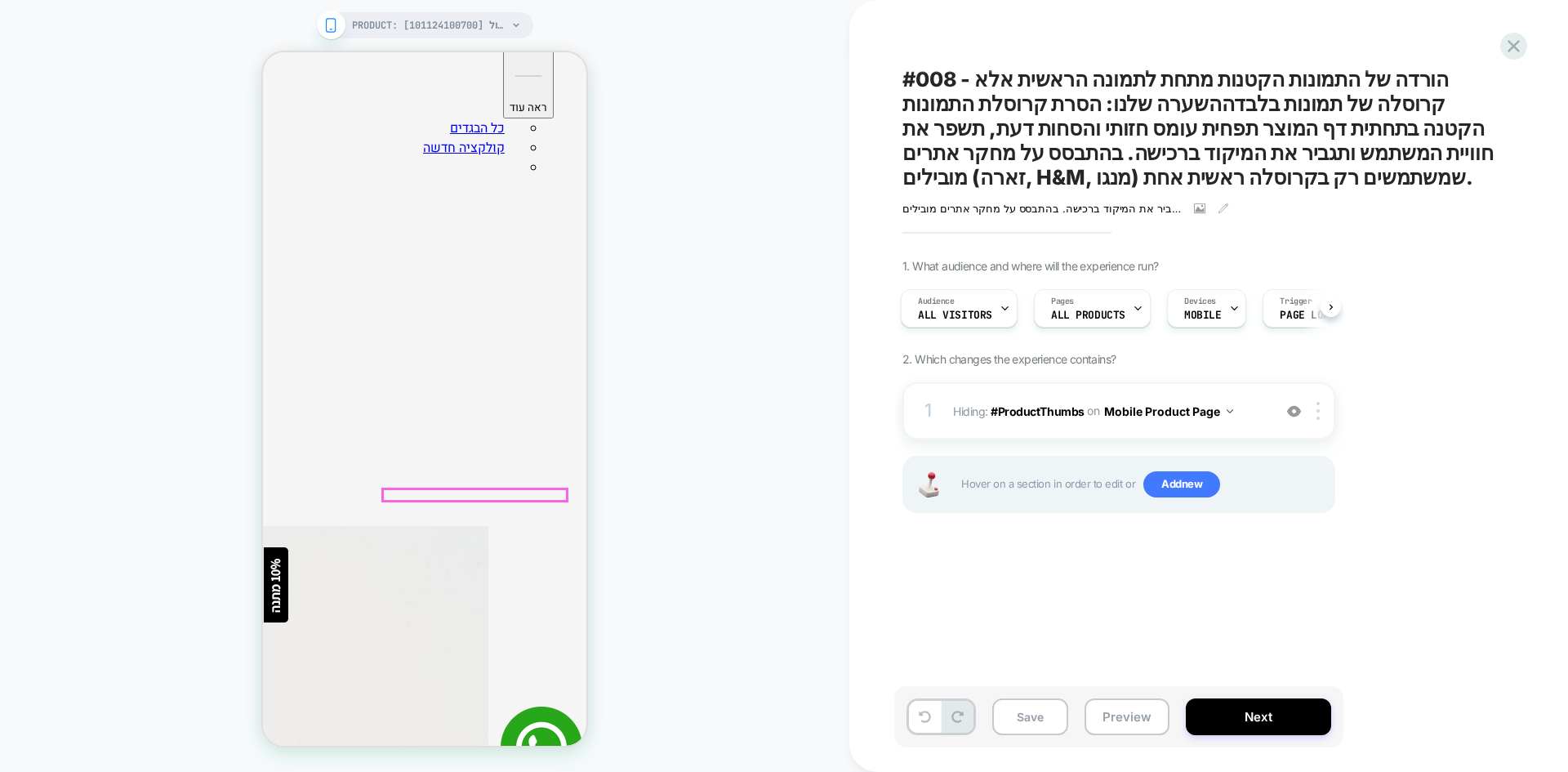
scroll to position [257, 0]
click at [1291, 414] on img at bounding box center [1294, 411] width 14 height 14
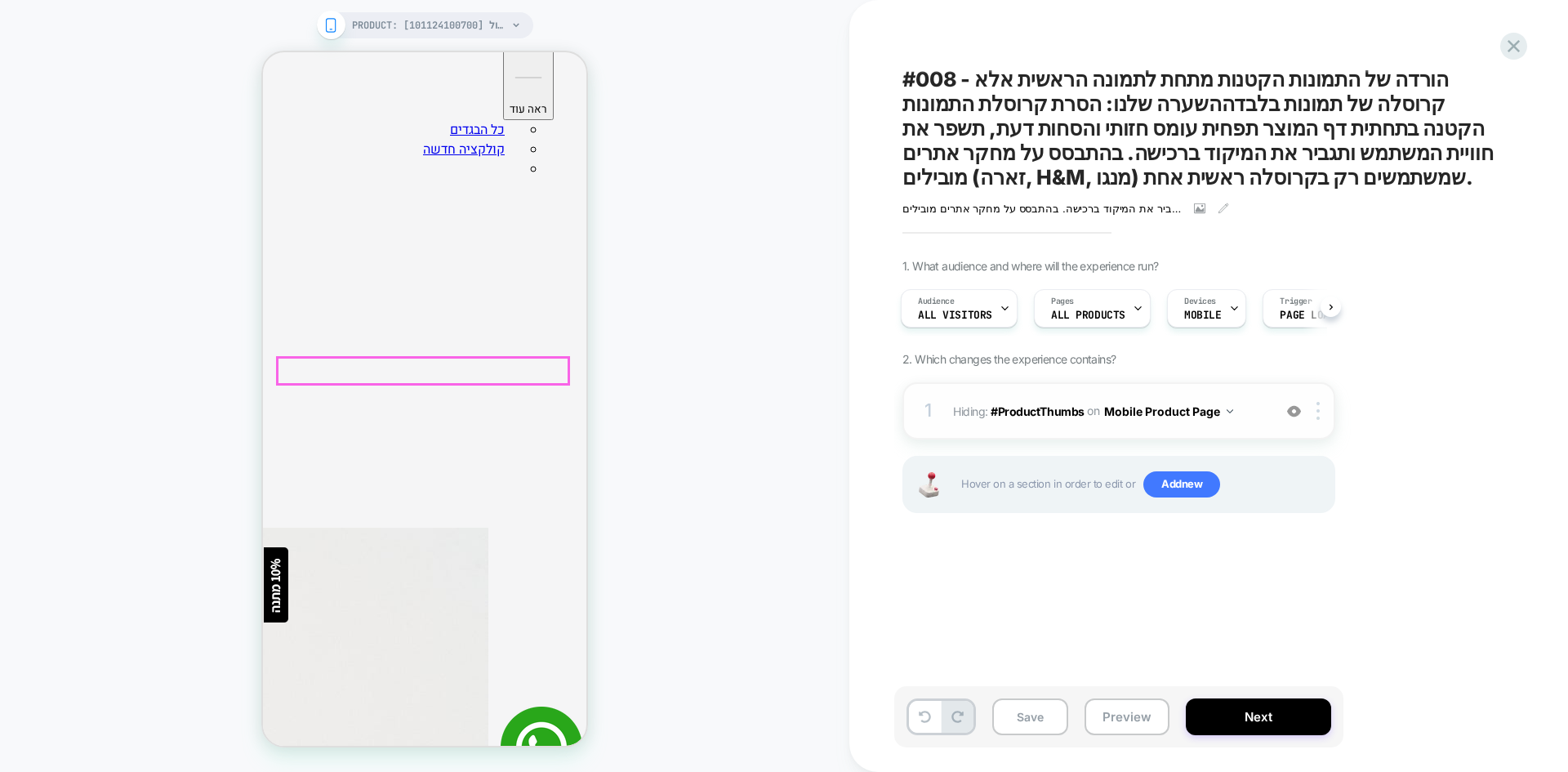
scroll to position [0, 0]
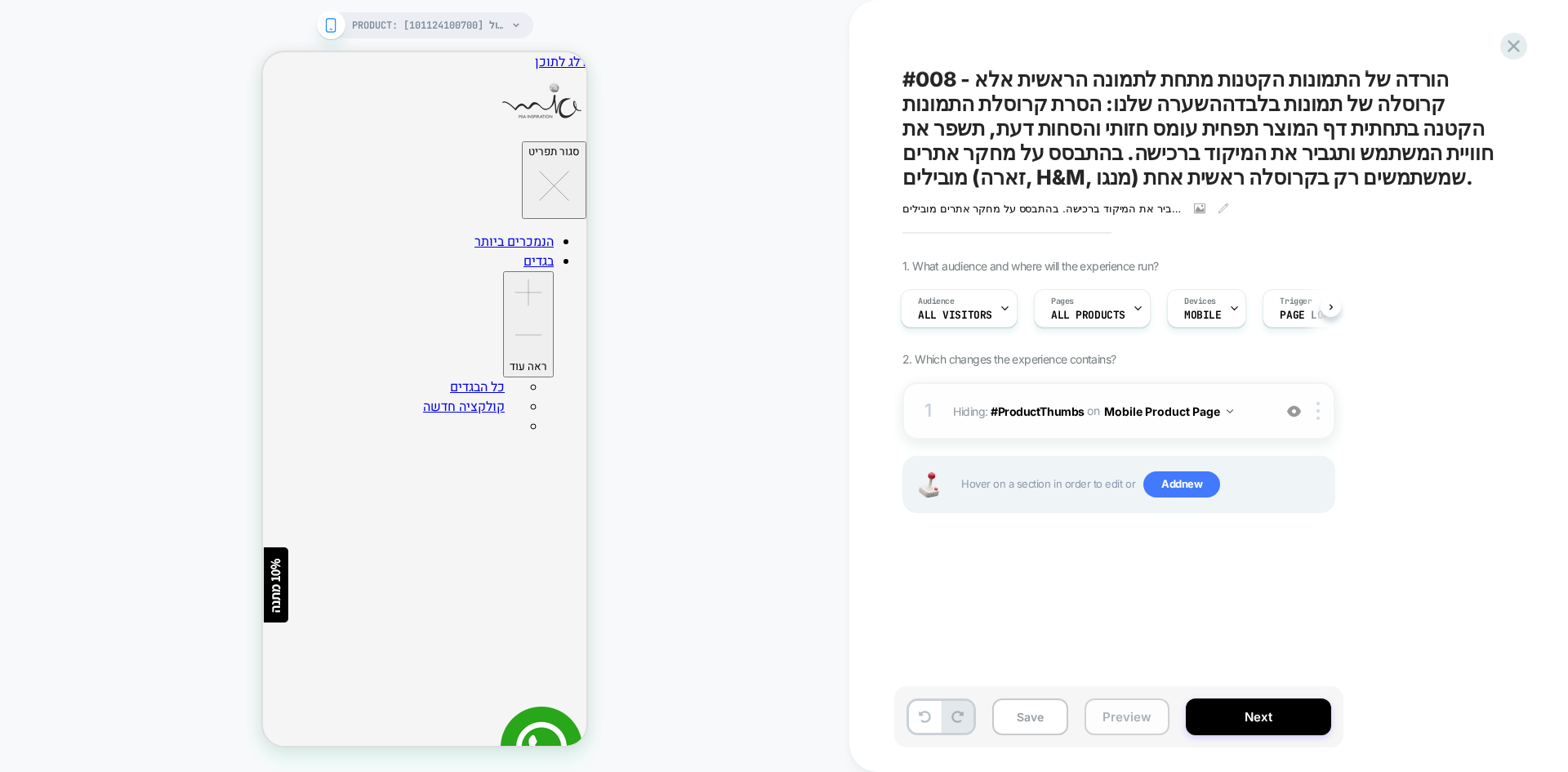
click at [1146, 733] on button "Preview" at bounding box center [1127, 717] width 85 height 36
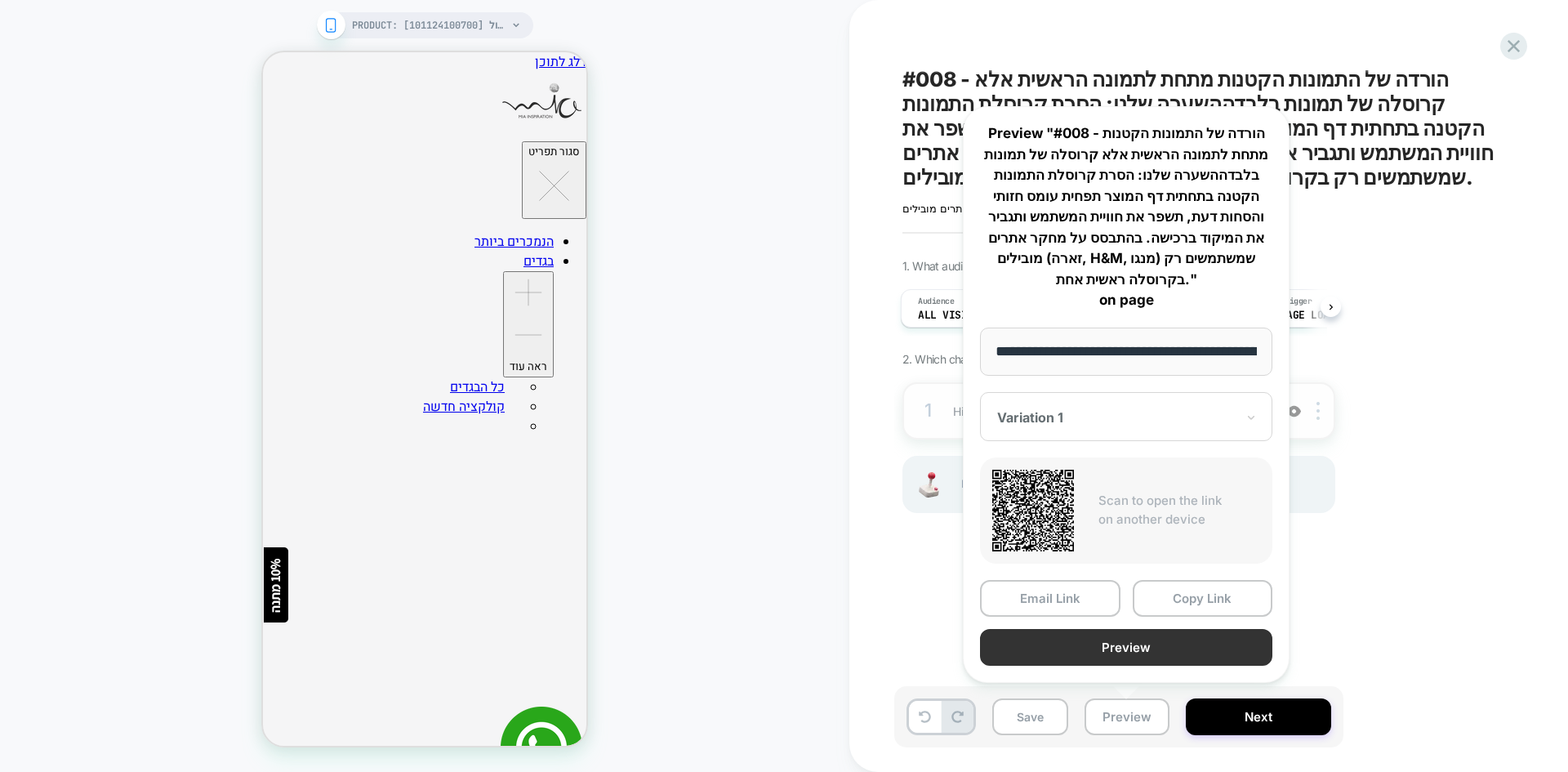
click at [1172, 645] on button "Preview" at bounding box center [1126, 647] width 292 height 36
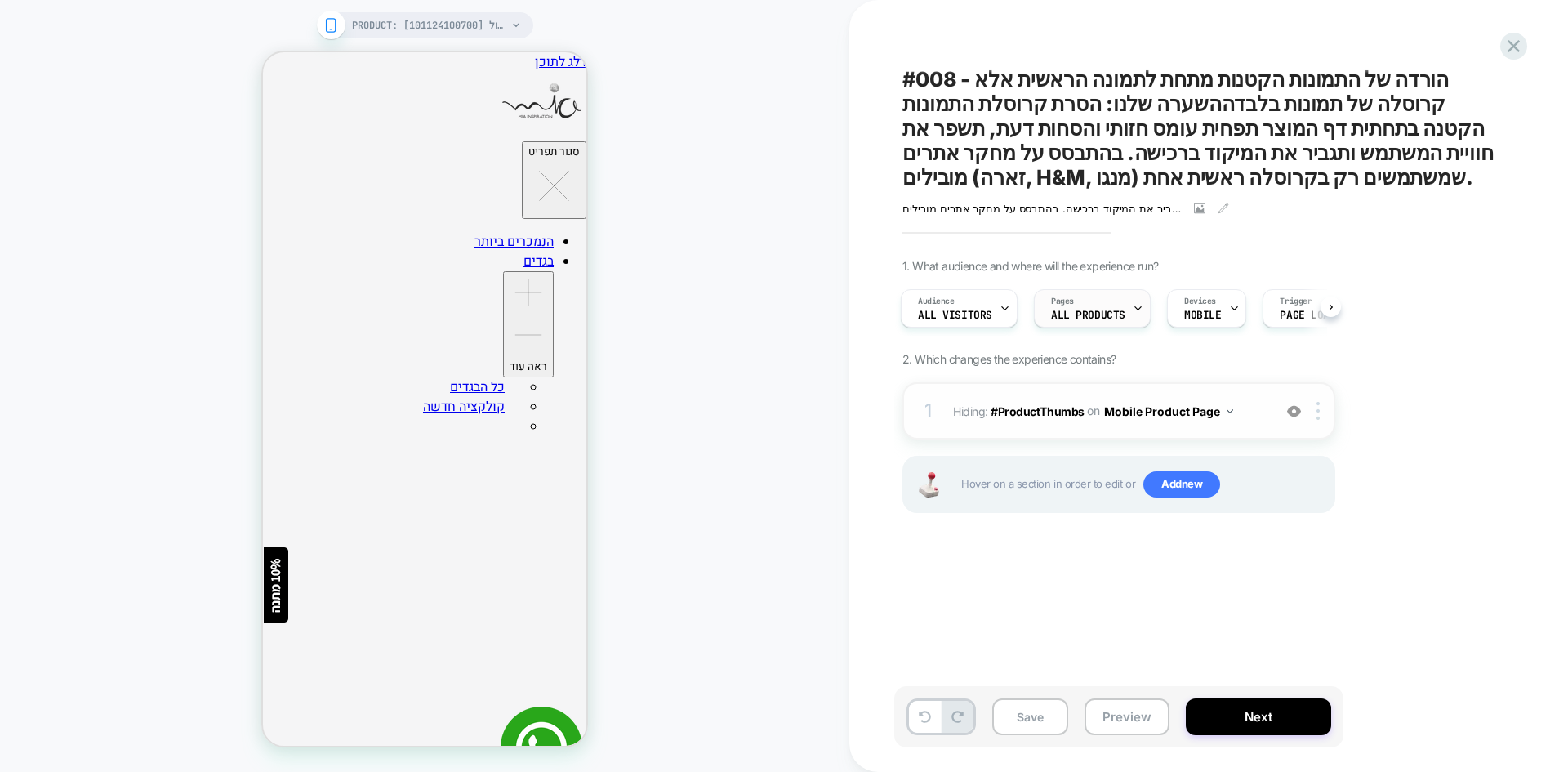
click at [1073, 317] on span "ALL PRODUCTS" at bounding box center [1088, 315] width 74 height 12
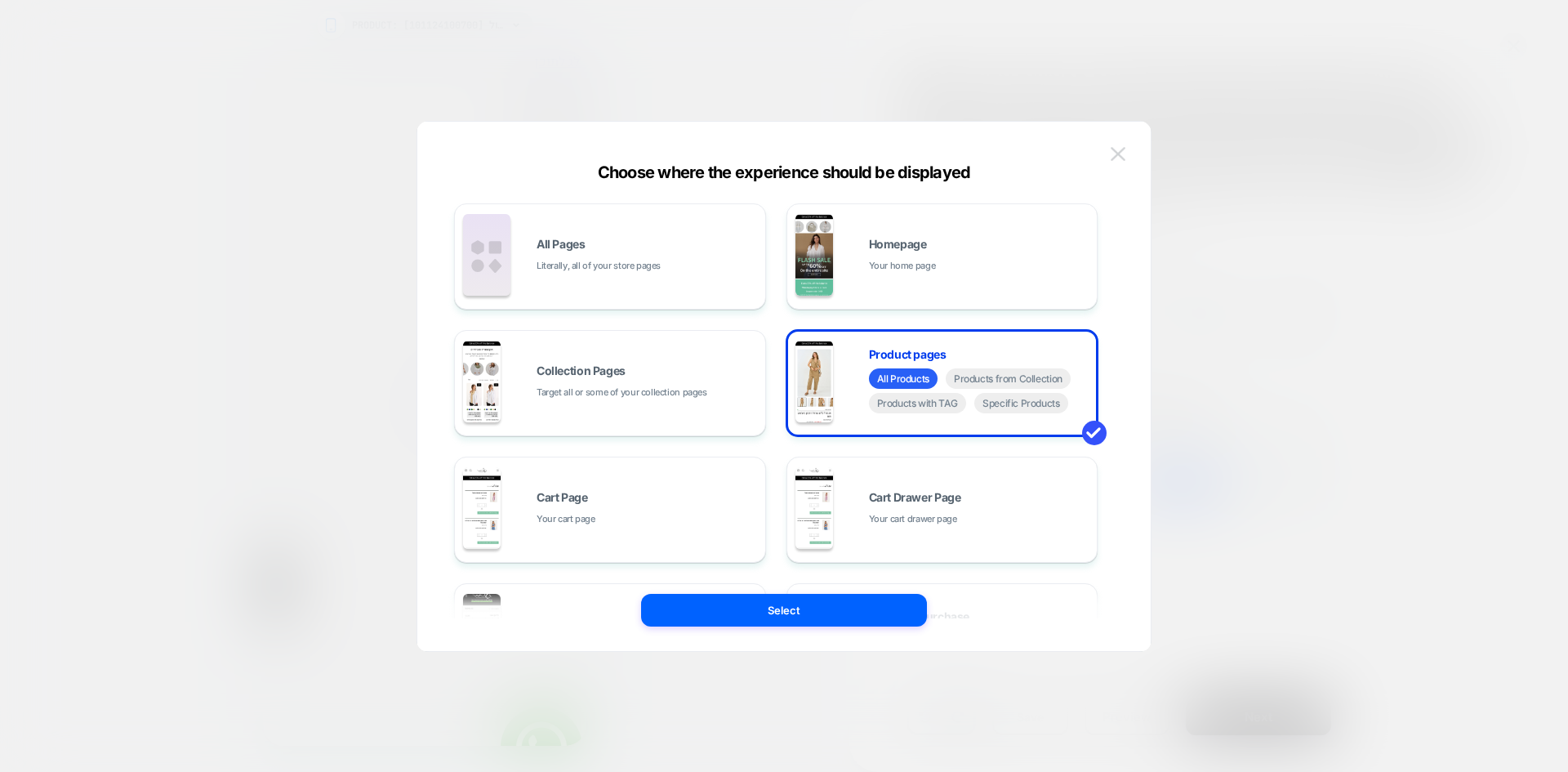
click at [1115, 151] on img at bounding box center [1119, 154] width 15 height 14
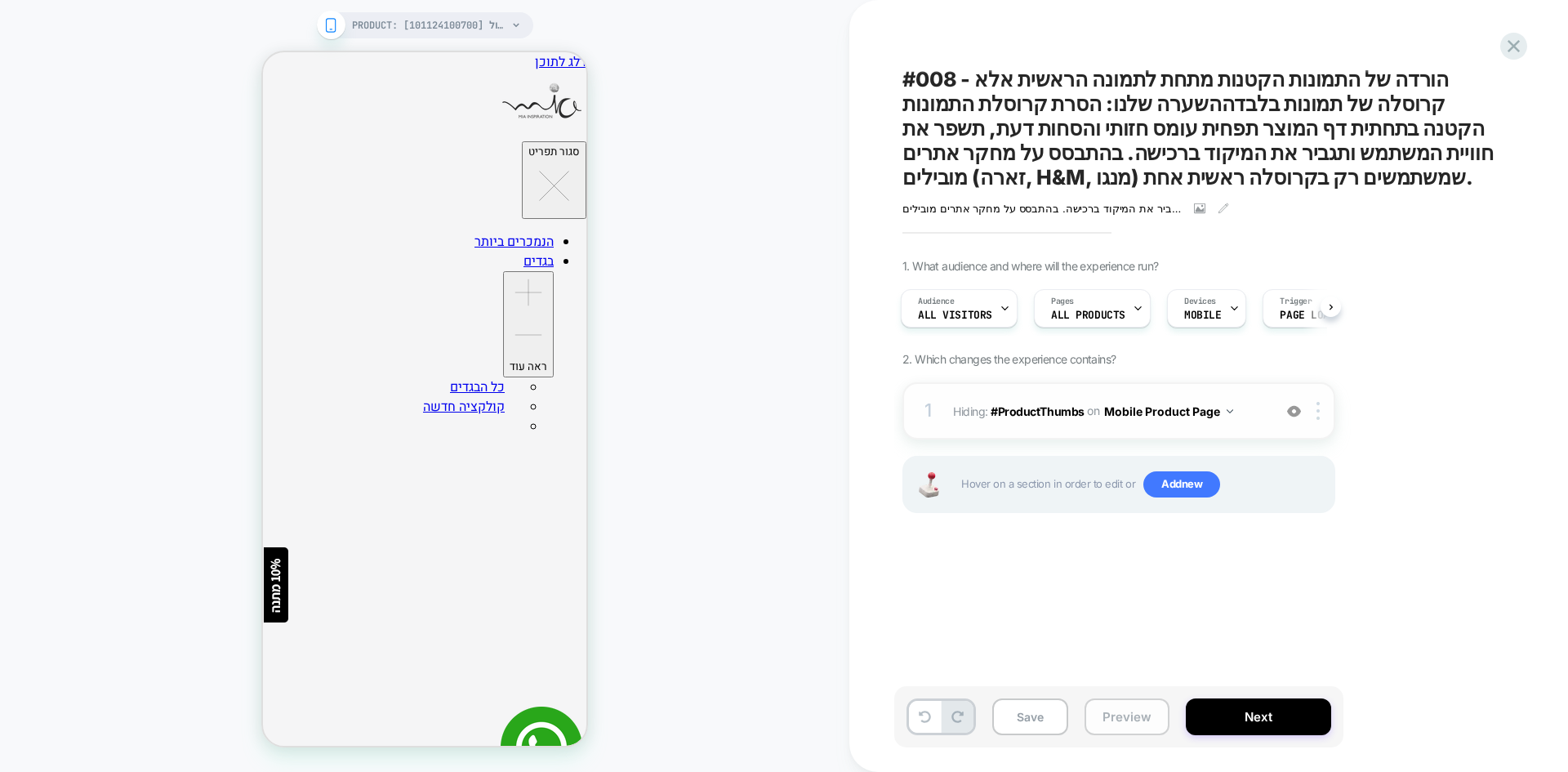
click at [1110, 725] on button "Preview" at bounding box center [1127, 717] width 85 height 36
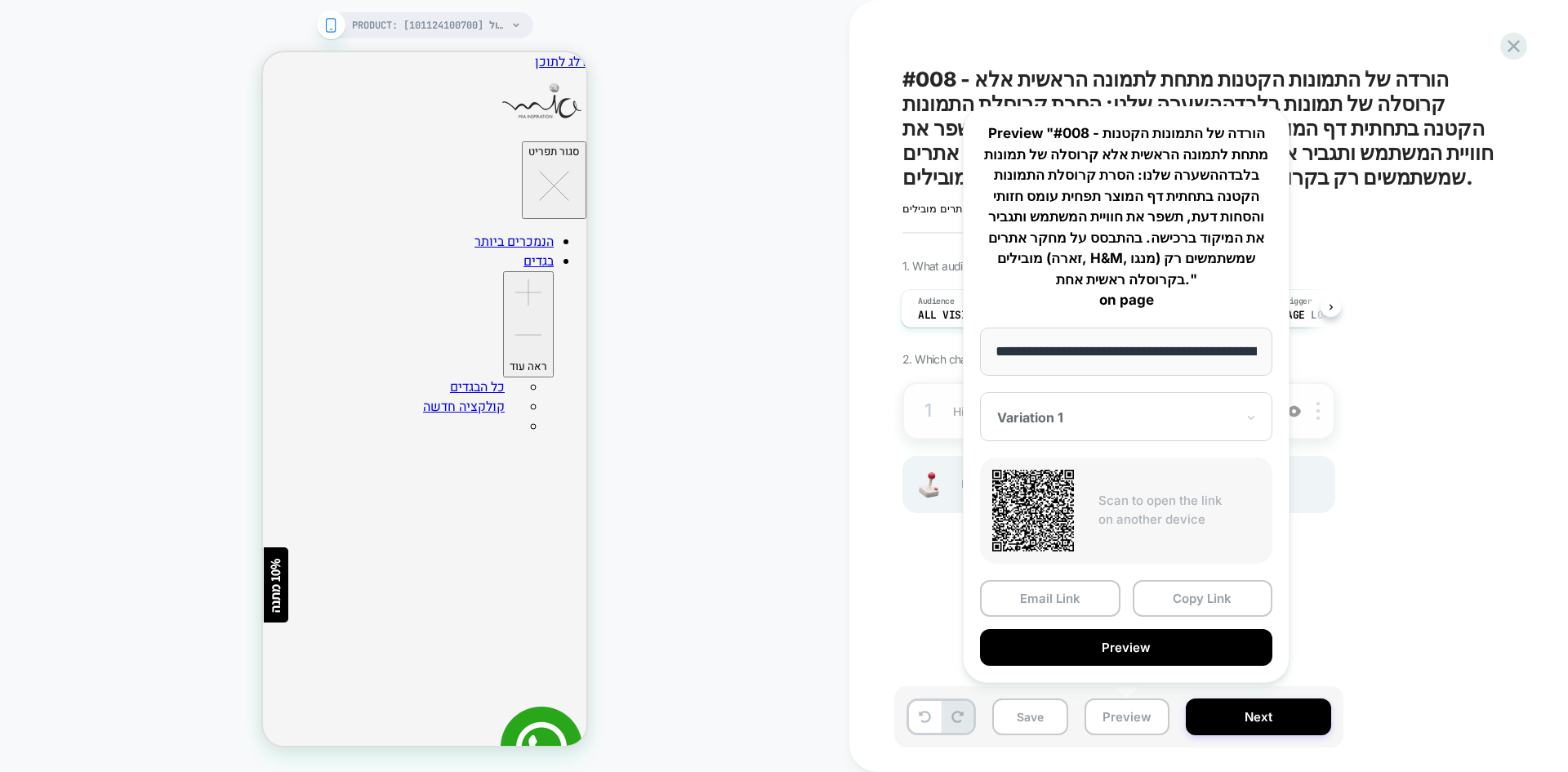
click at [1401, 349] on div "1. What audience and where will the experience run? Audience All Visitors Pages…" at bounding box center [1201, 406] width 597 height 295
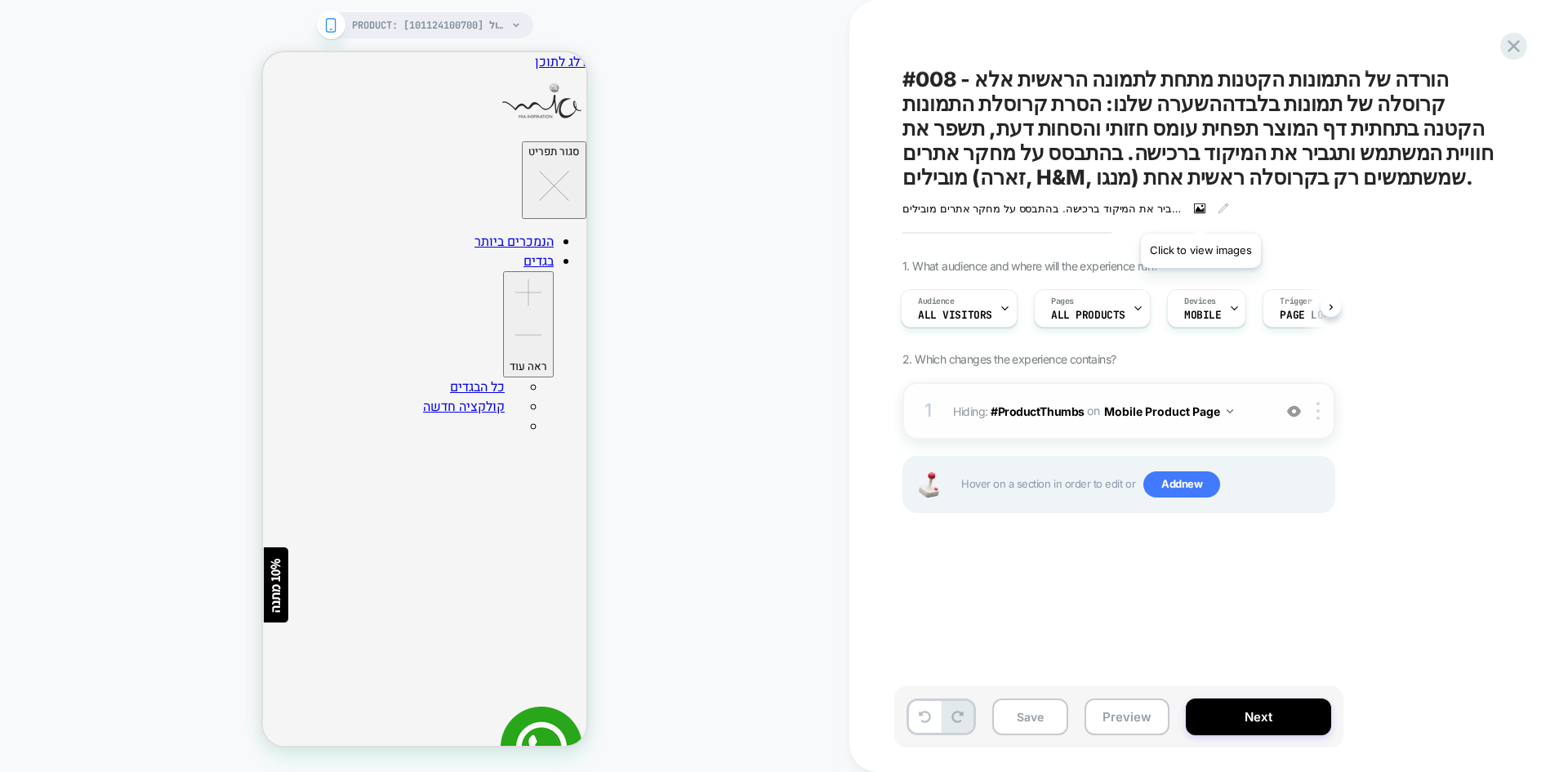
click at [1201, 213] on icon at bounding box center [1200, 209] width 12 height 10
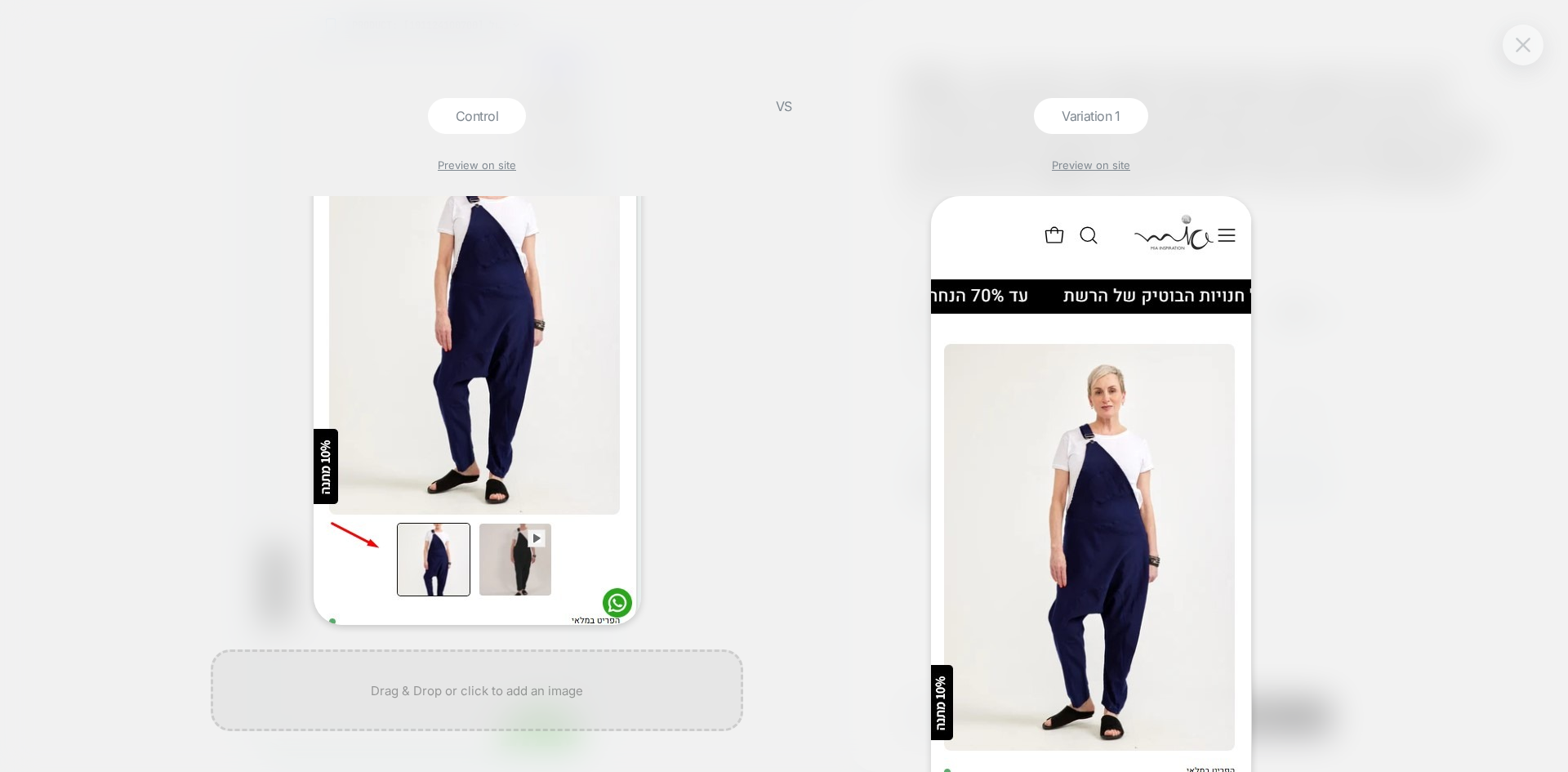
click at [1516, 44] on button at bounding box center [1523, 45] width 25 height 25
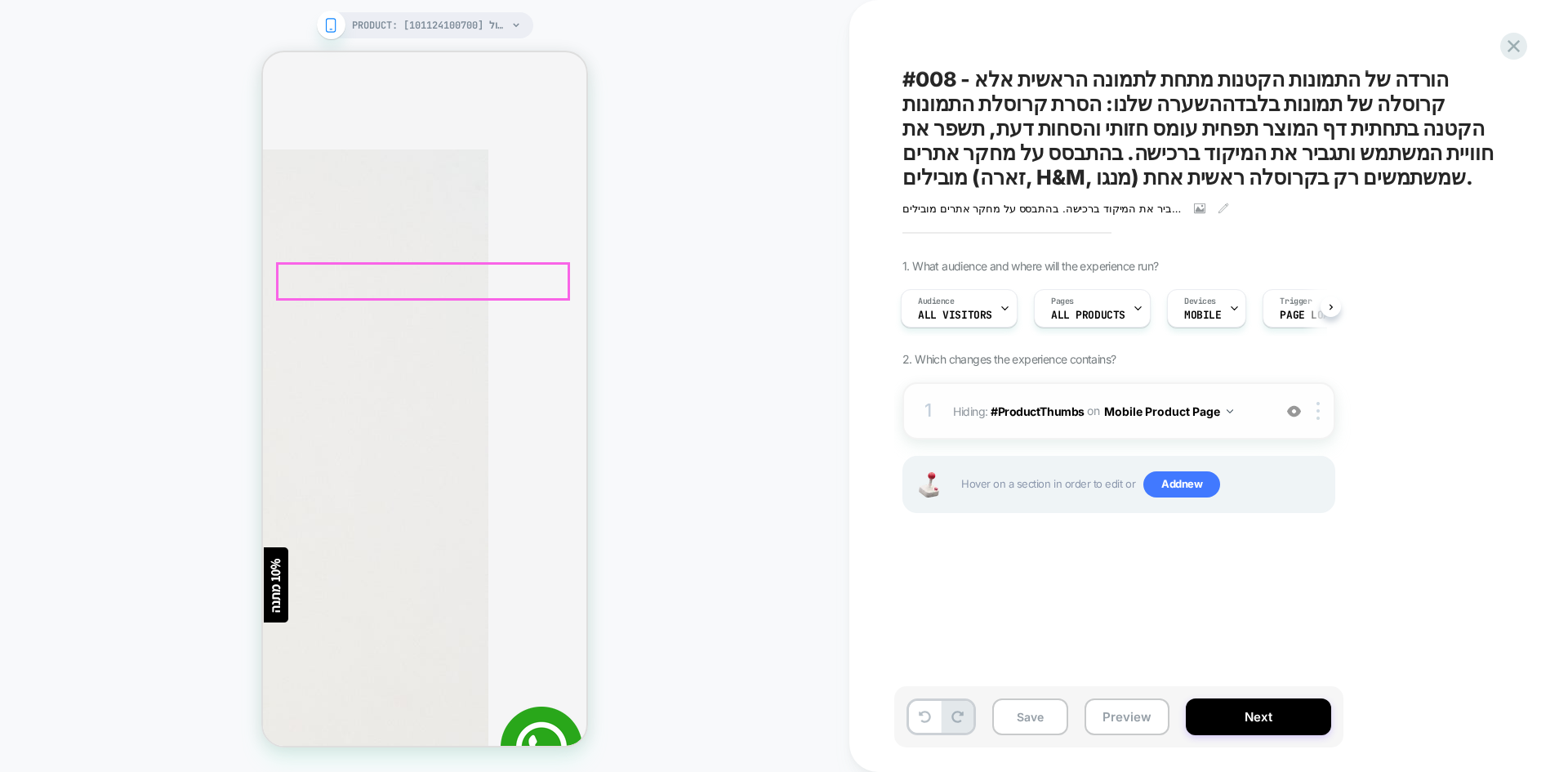
scroll to position [735, 0]
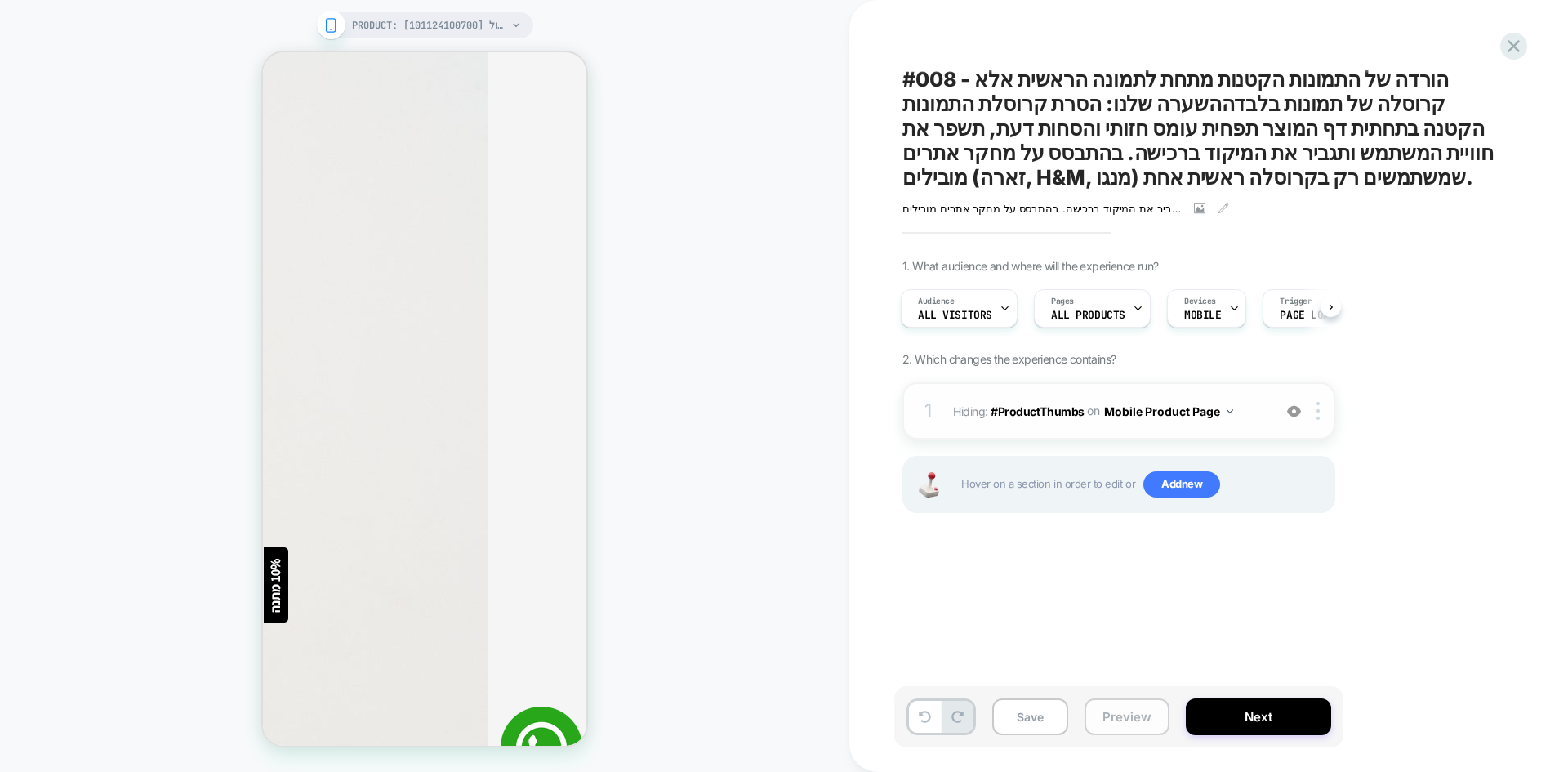
click at [1129, 723] on button "Preview" at bounding box center [1127, 717] width 85 height 36
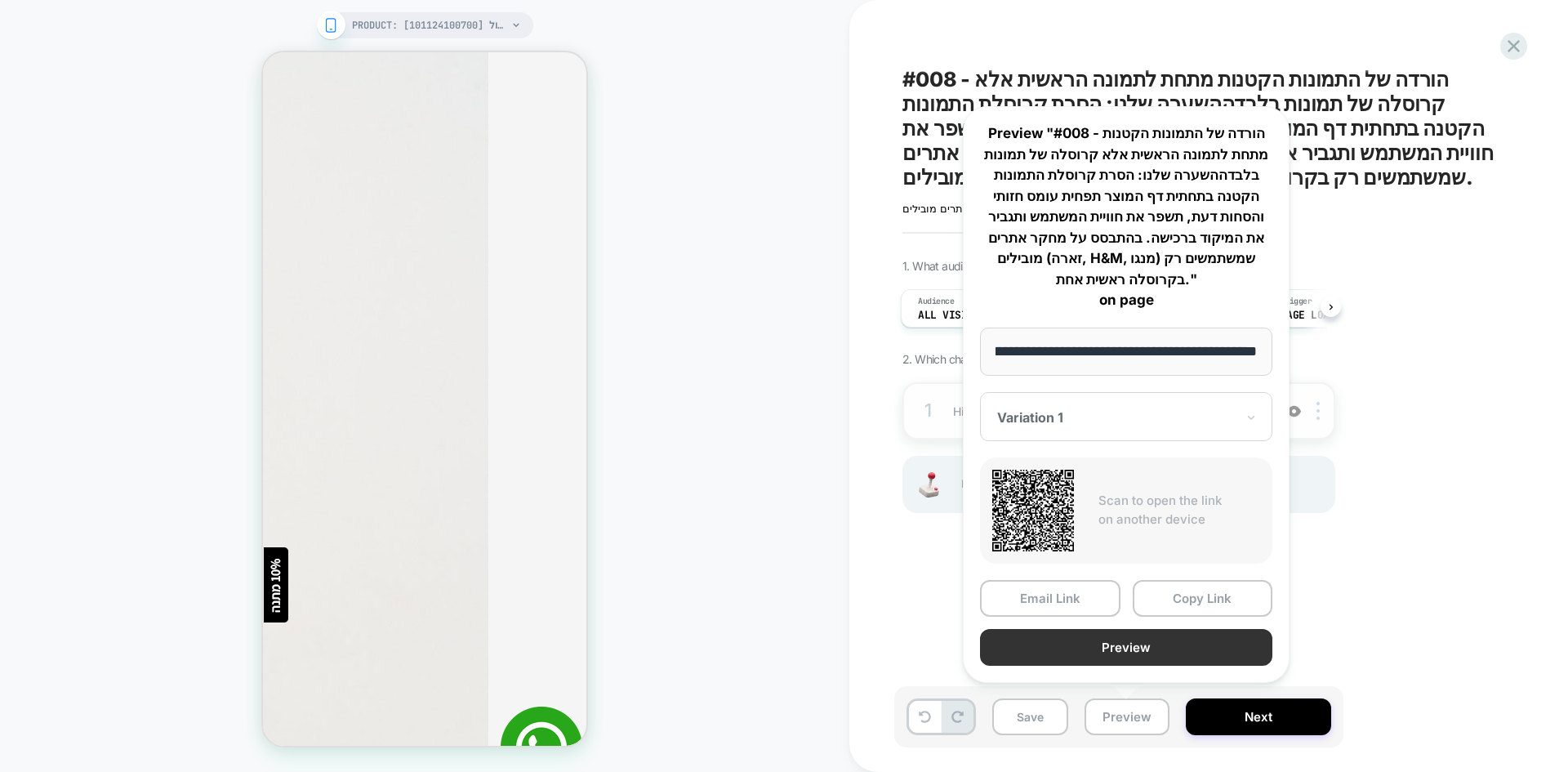
scroll to position [0, 0]
click at [1145, 649] on button "Preview" at bounding box center [1126, 647] width 292 height 36
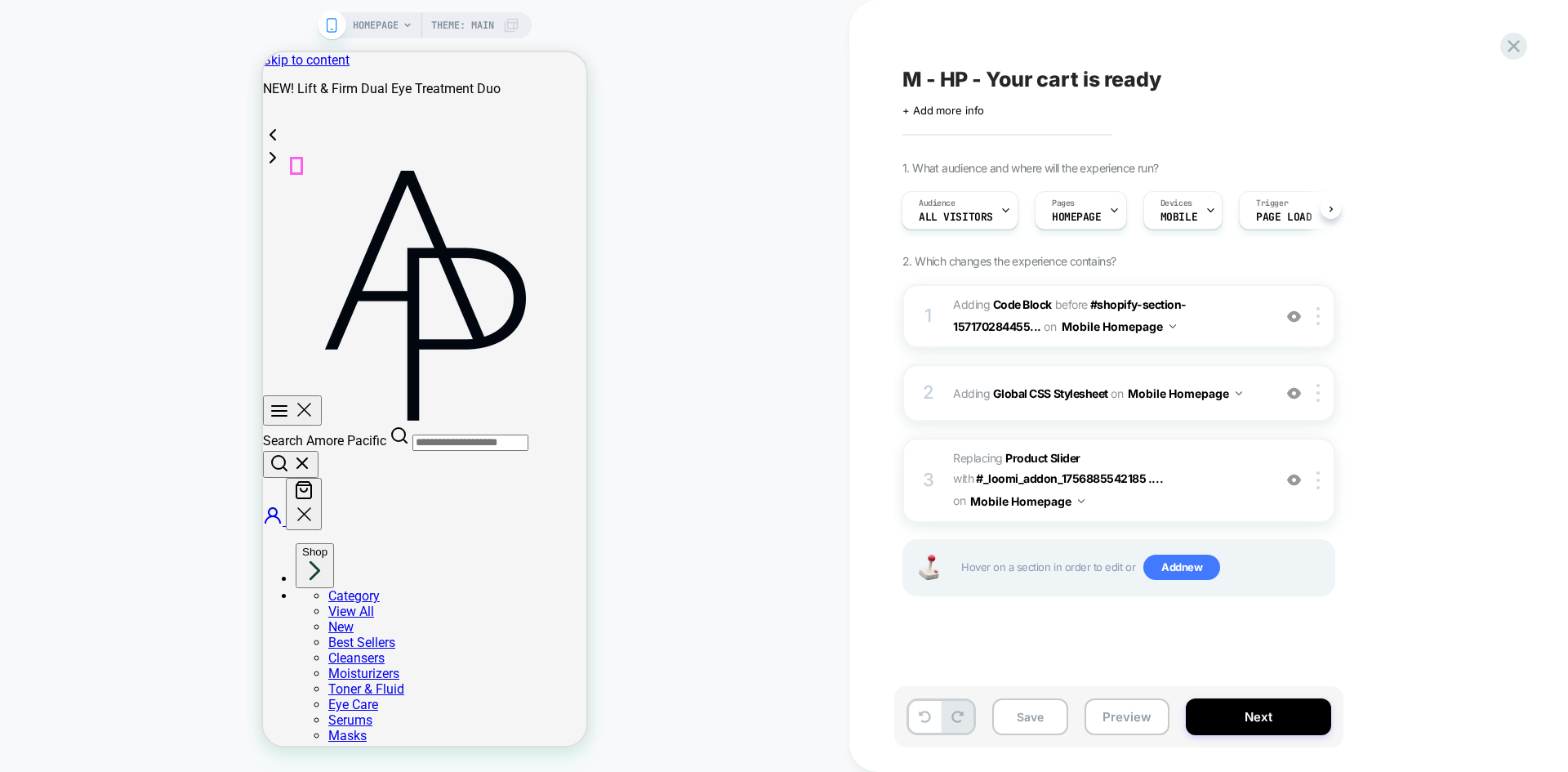
click at [1123, 726] on button "Preview" at bounding box center [1127, 717] width 85 height 36
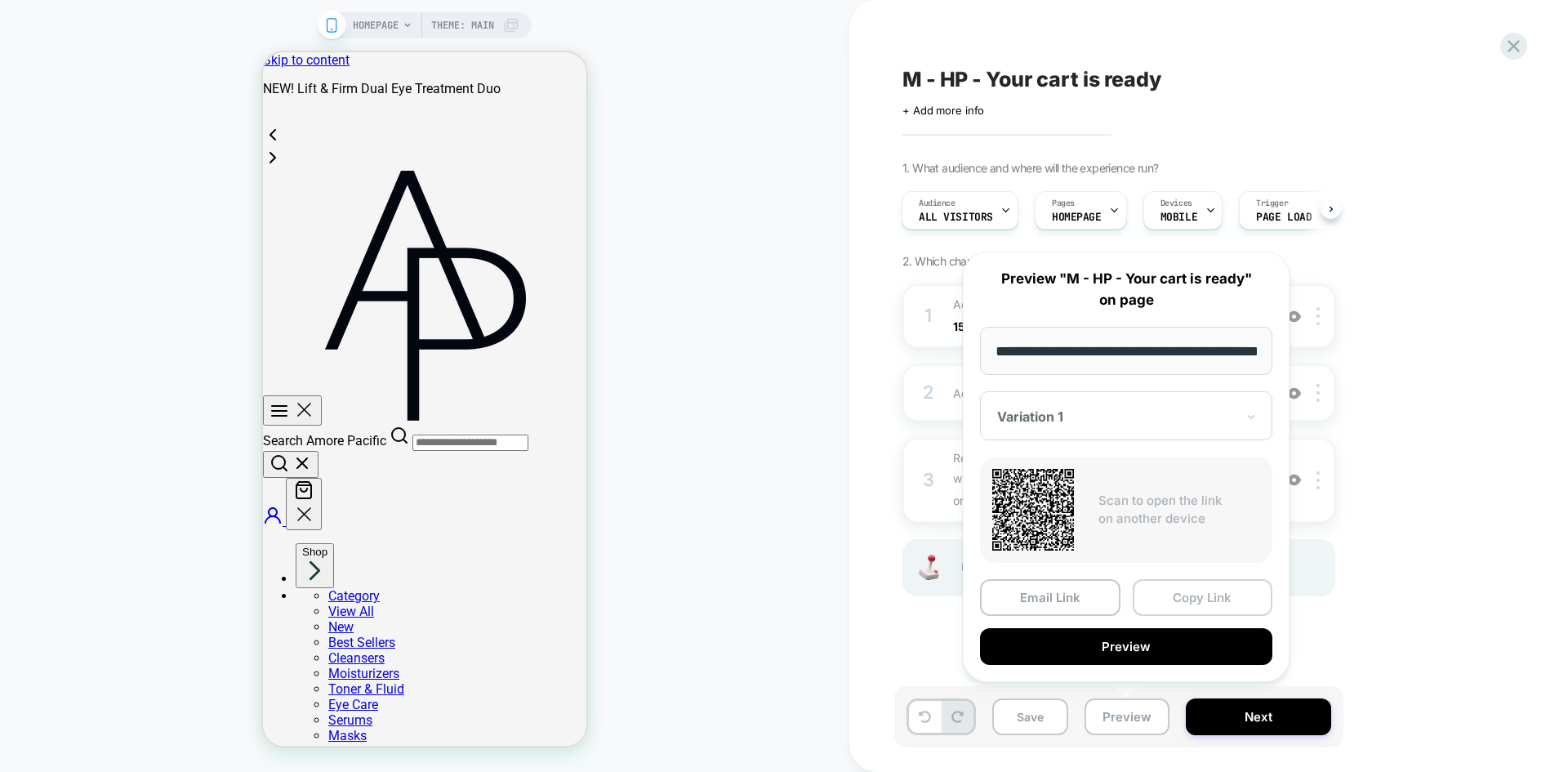
click at [1185, 605] on button "Copy Link" at bounding box center [1203, 597] width 141 height 36
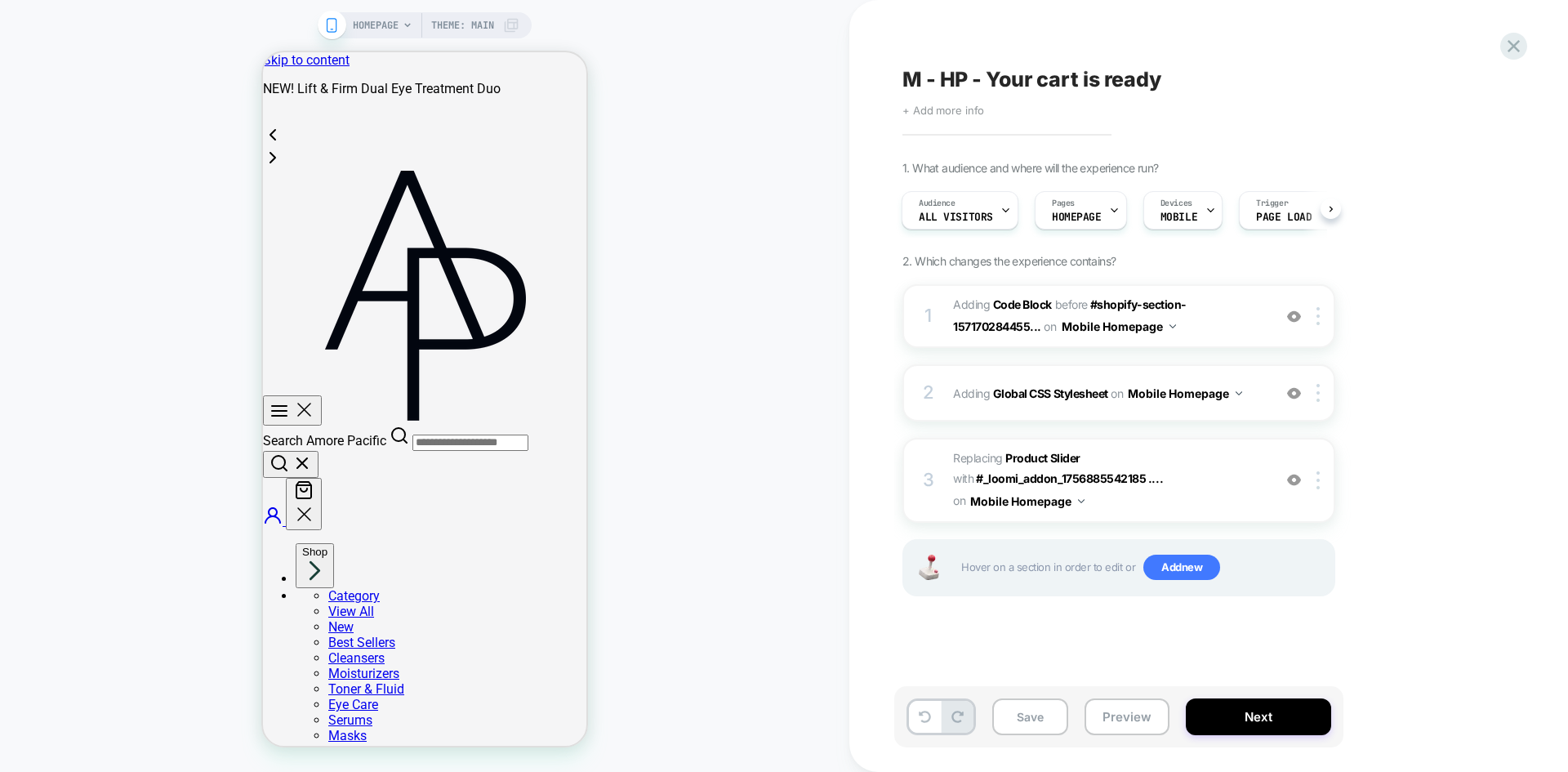
click at [932, 112] on span "+ Add more info" at bounding box center [943, 110] width 82 height 13
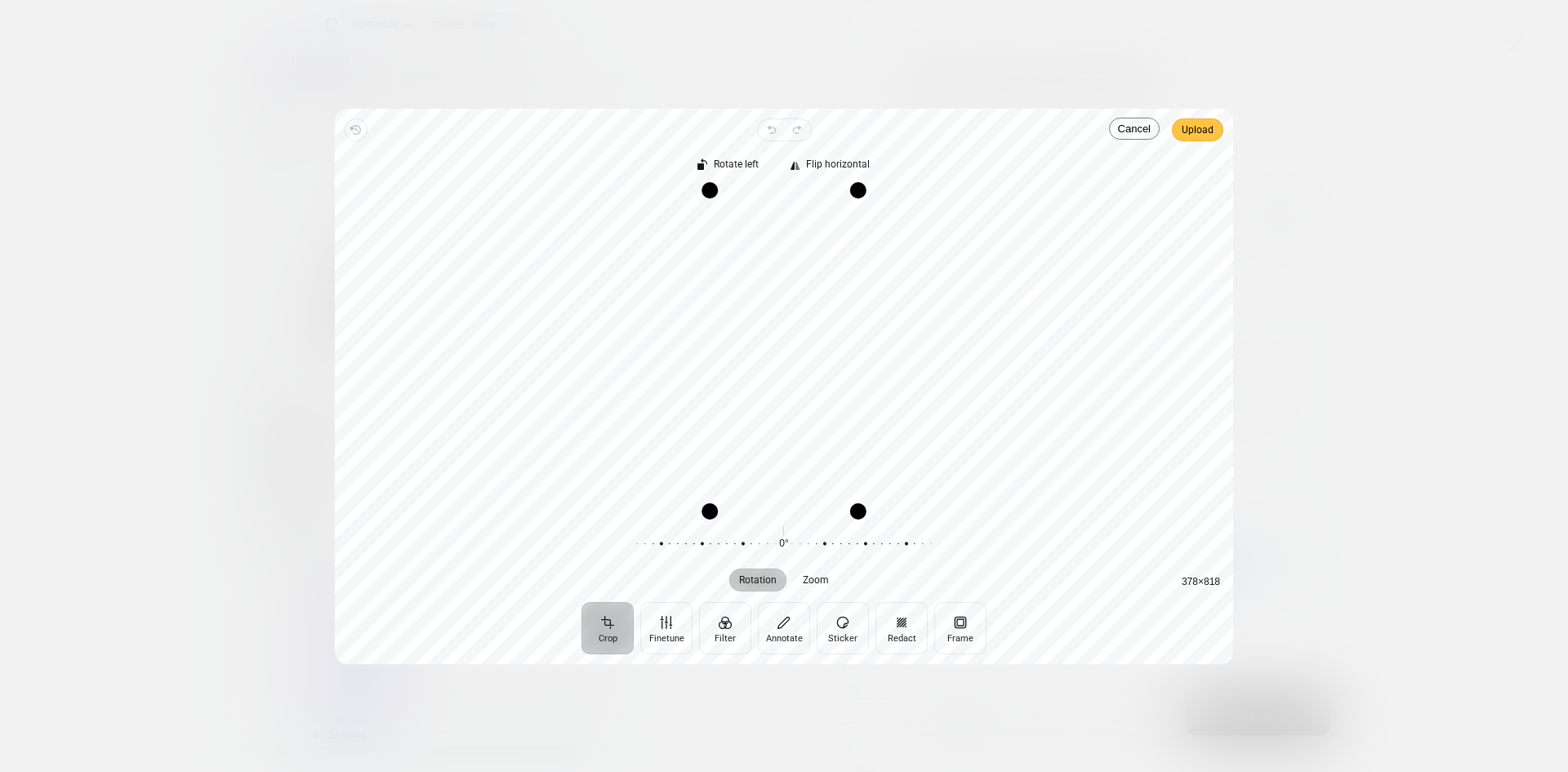
click at [1196, 132] on span "Upload" at bounding box center [1197, 130] width 31 height 20
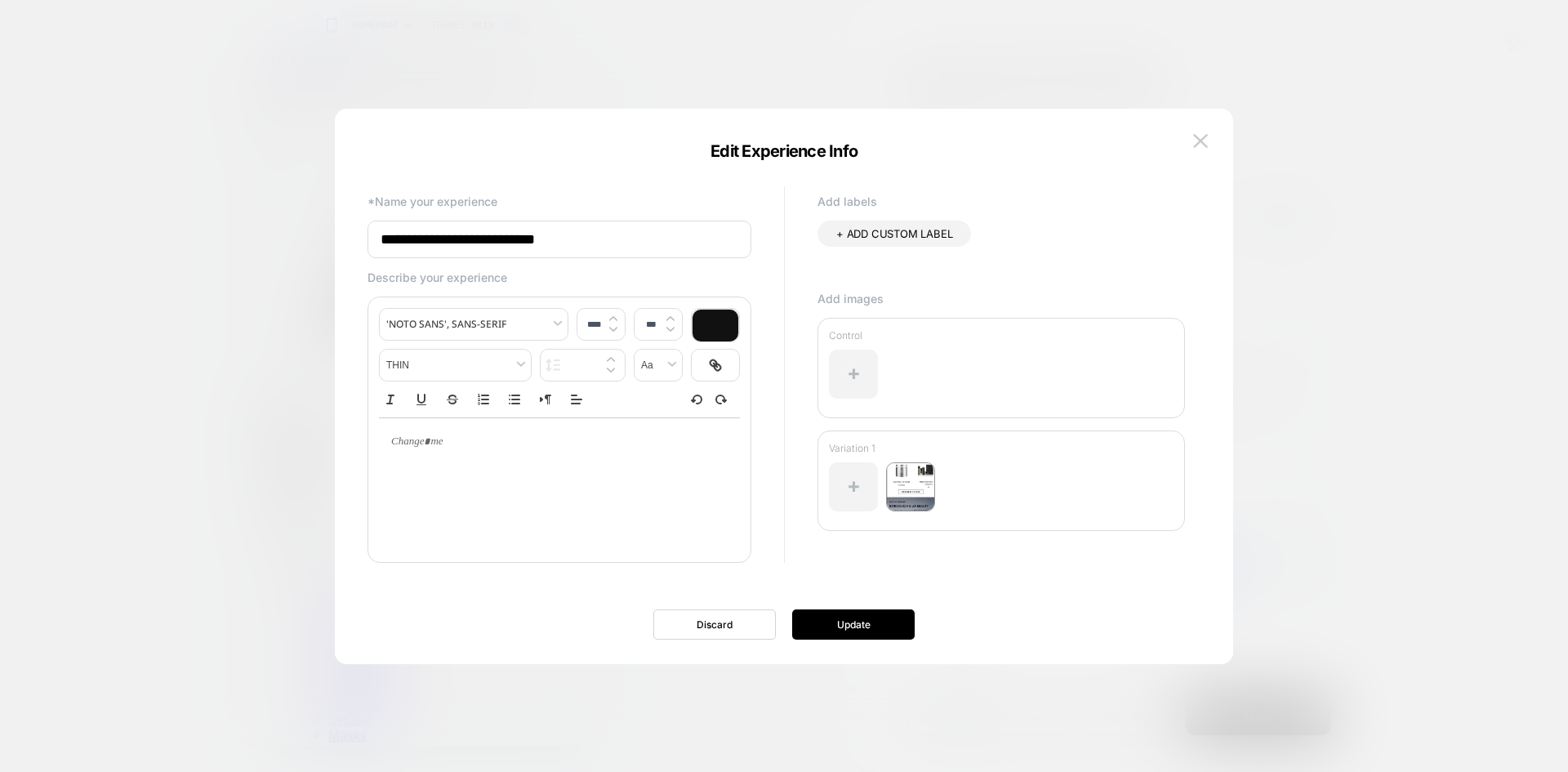
click at [857, 640] on div "**********" at bounding box center [784, 395] width 850 height 539
type input "****"
click at [537, 463] on div at bounding box center [559, 441] width 361 height 47
click at [839, 619] on button "Update" at bounding box center [854, 624] width 122 height 31
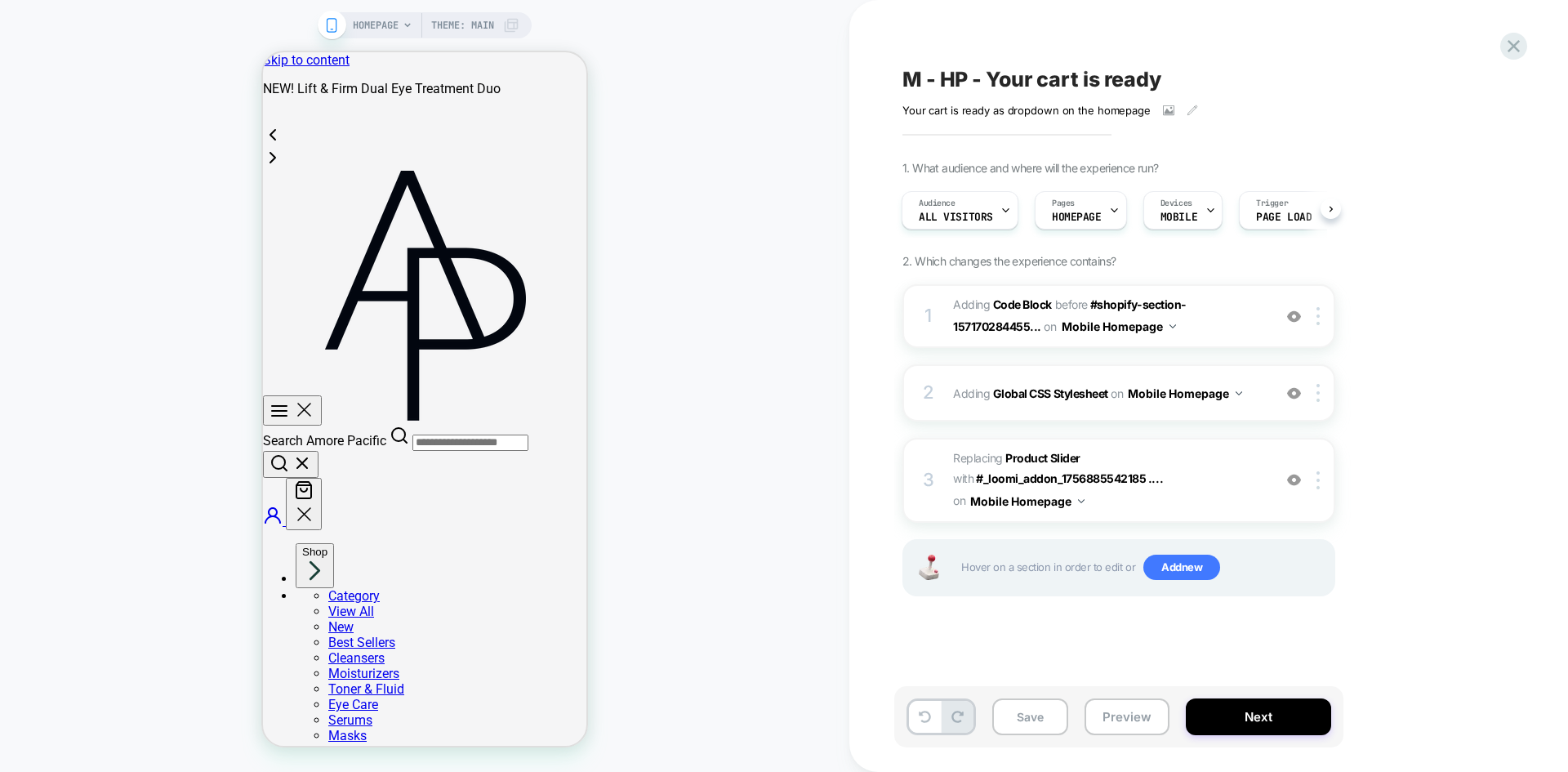
click at [1001, 85] on span "M - HP - Your cart is ready" at bounding box center [1032, 79] width 259 height 25
click at [1112, 726] on button "Preview" at bounding box center [1127, 717] width 85 height 36
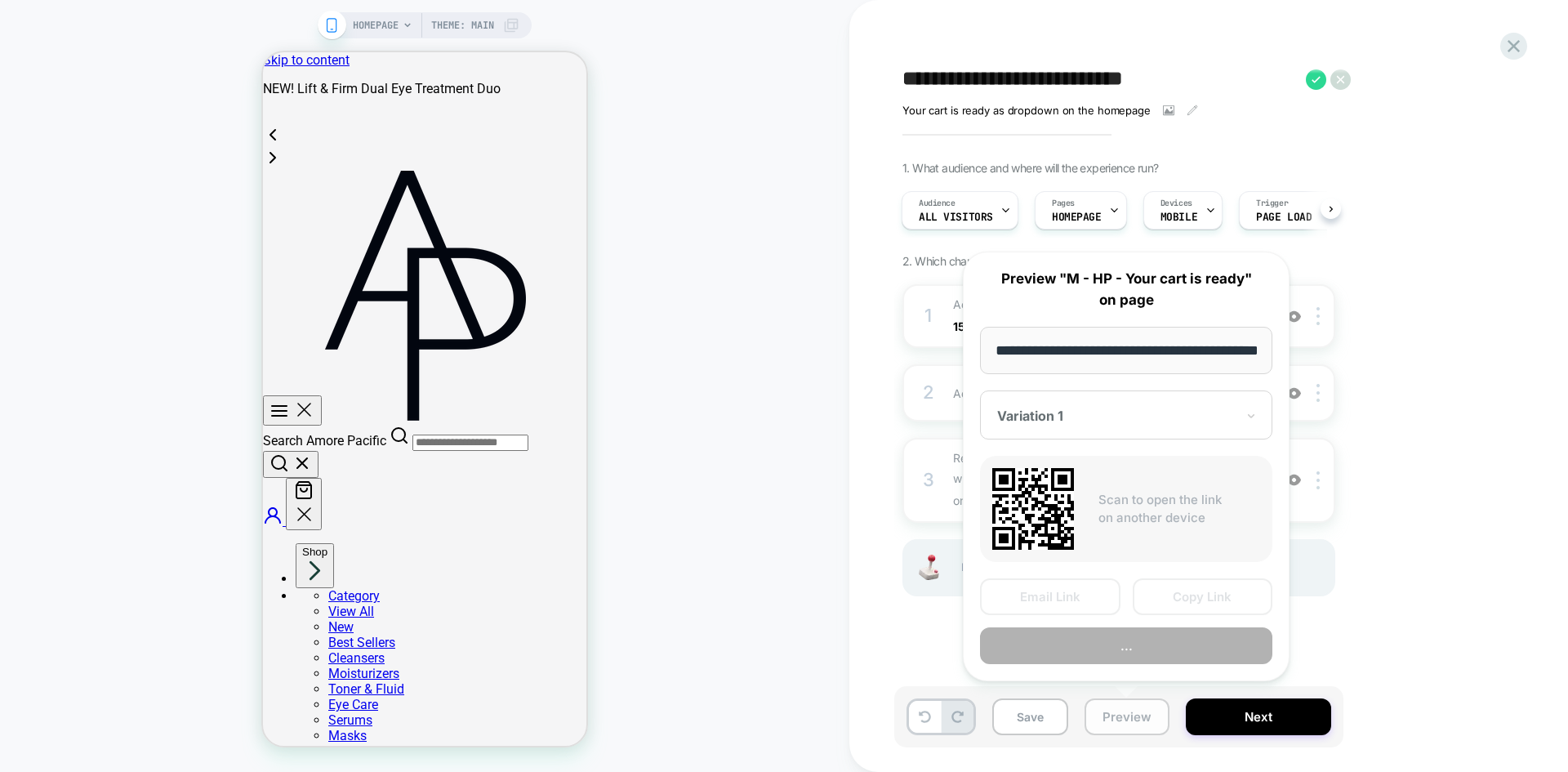
scroll to position [0, 58]
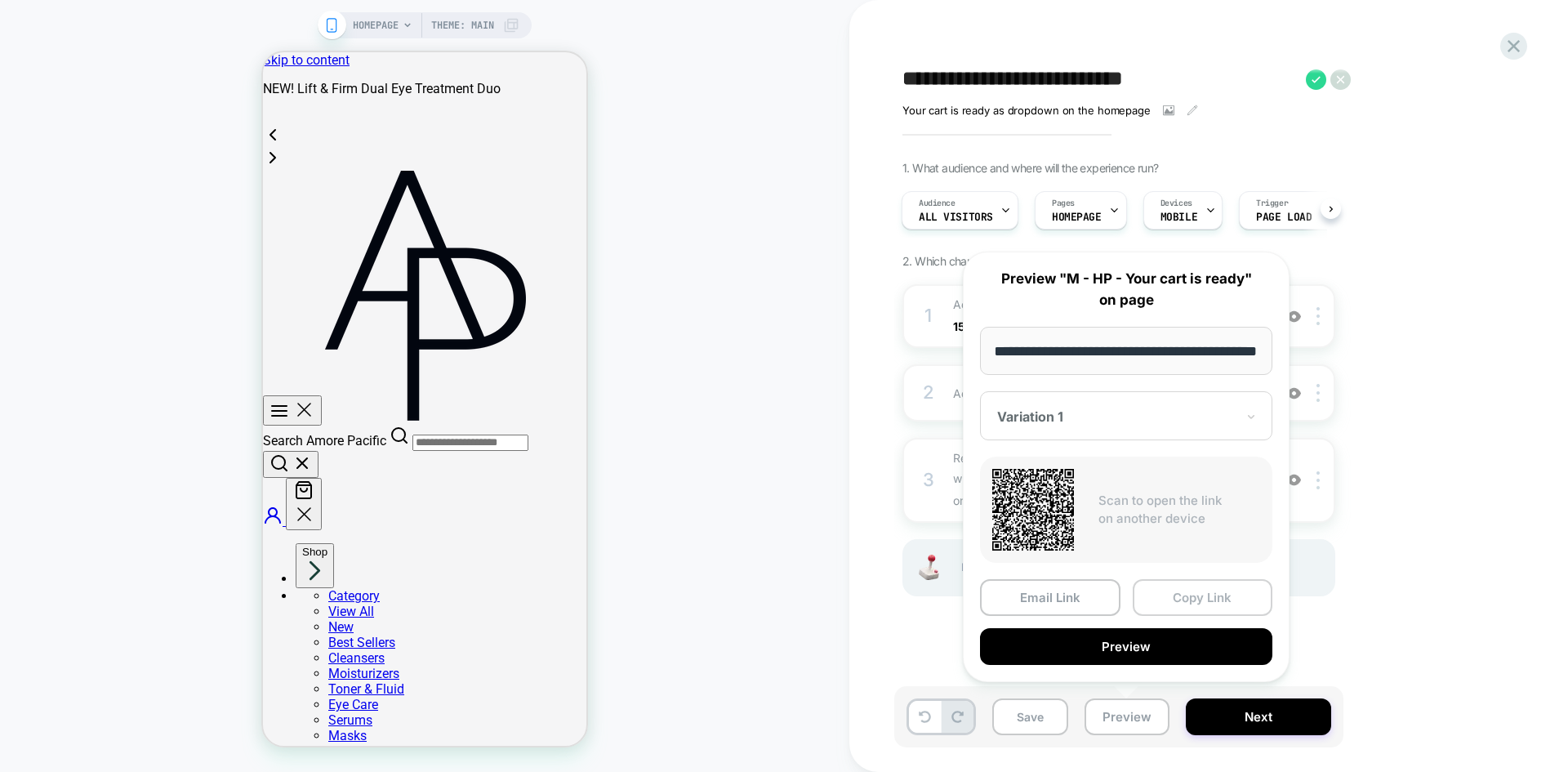
click at [1190, 600] on button "Copy Link" at bounding box center [1203, 597] width 141 height 36
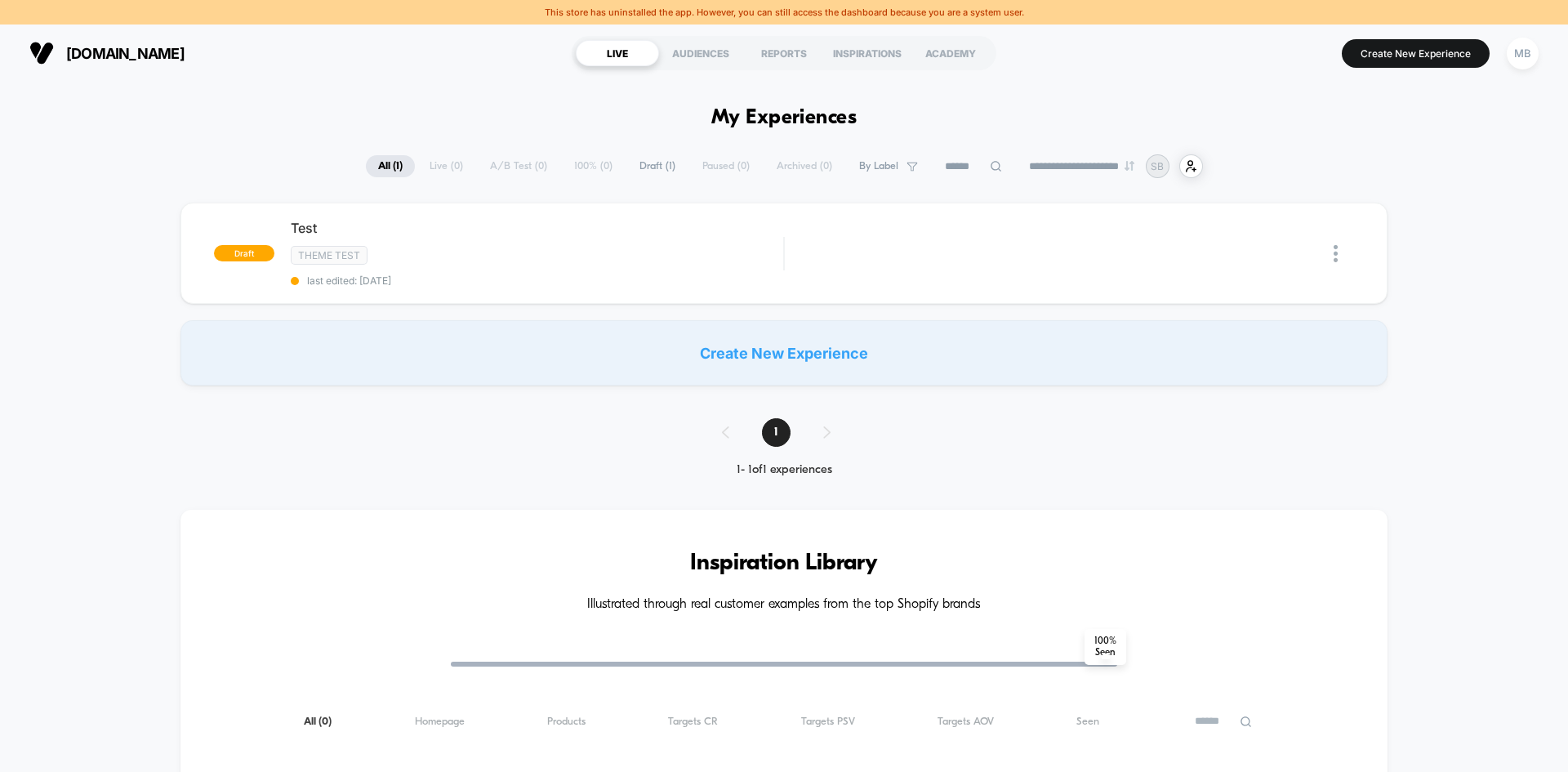
click at [1466, 371] on div "draft Test Theme Test last edited: [DATE] Edit Duplicate Preview Start Create N…" at bounding box center [784, 294] width 1568 height 183
click at [1532, 60] on div "MB" at bounding box center [1522, 53] width 31 height 31
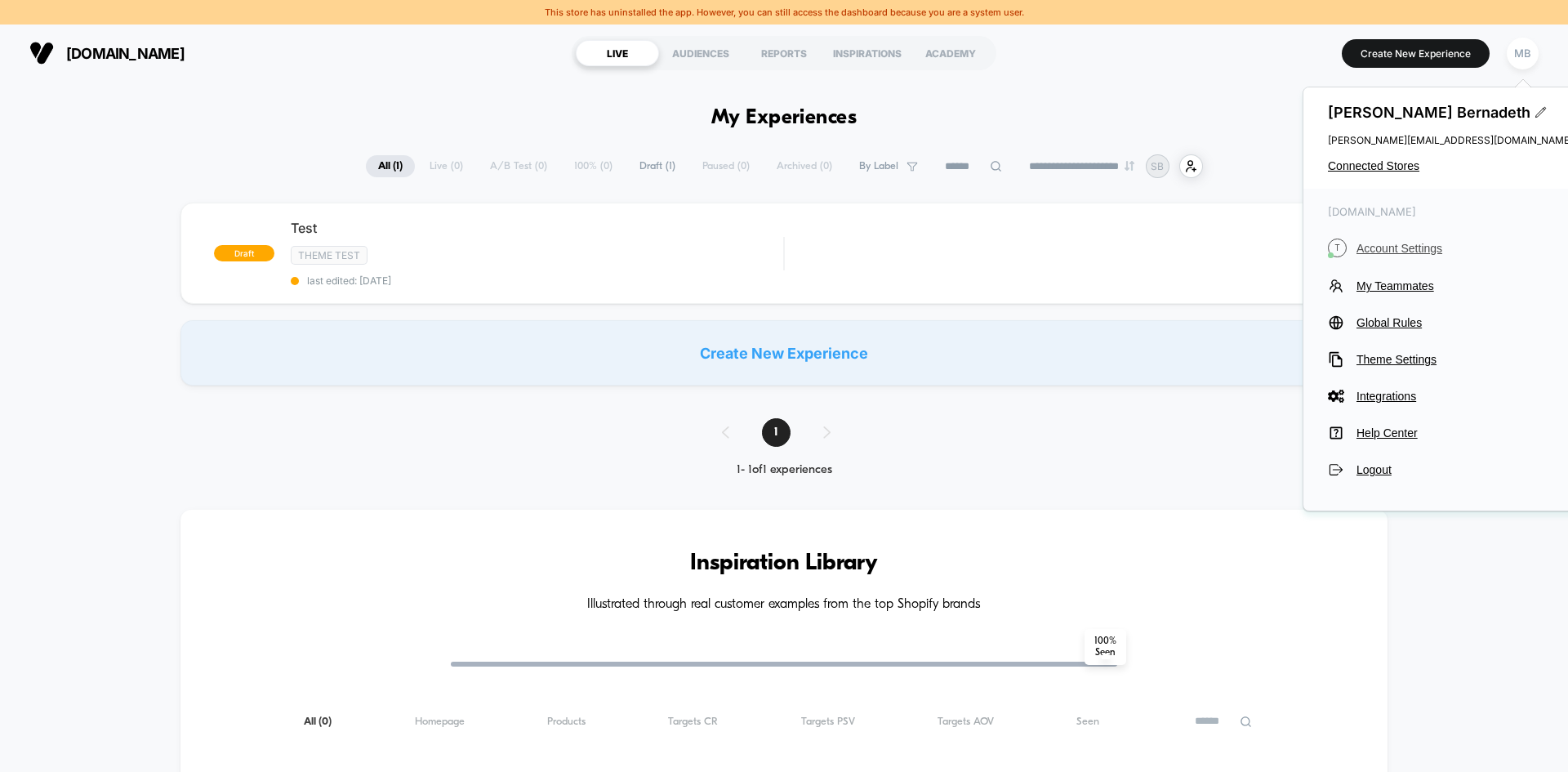
click at [1388, 244] on span "Account Settings" at bounding box center [1465, 248] width 217 height 13
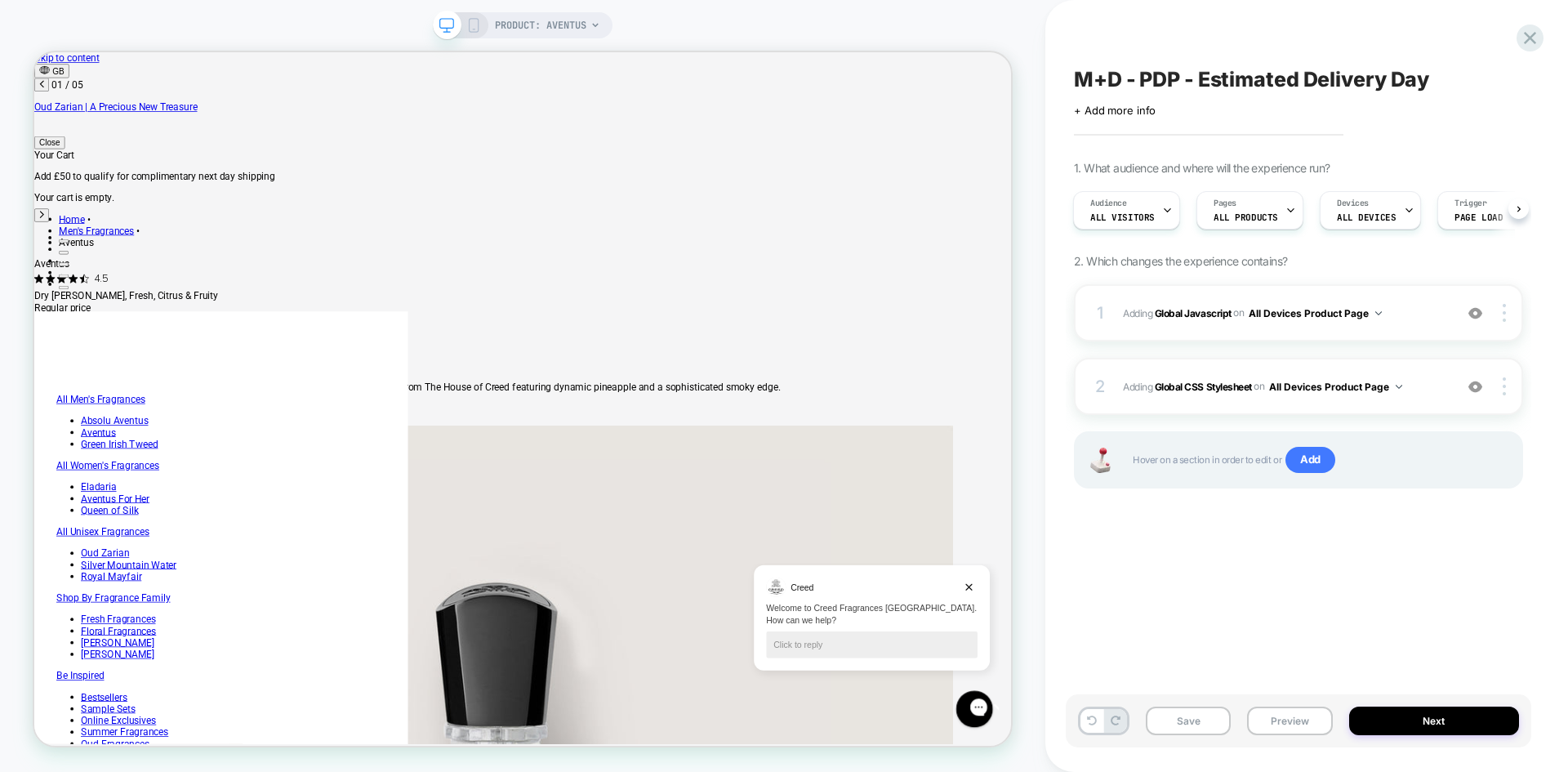
click at [1168, 80] on span "M+D - PDP - Estimated Delivery Day" at bounding box center [1251, 79] width 355 height 25
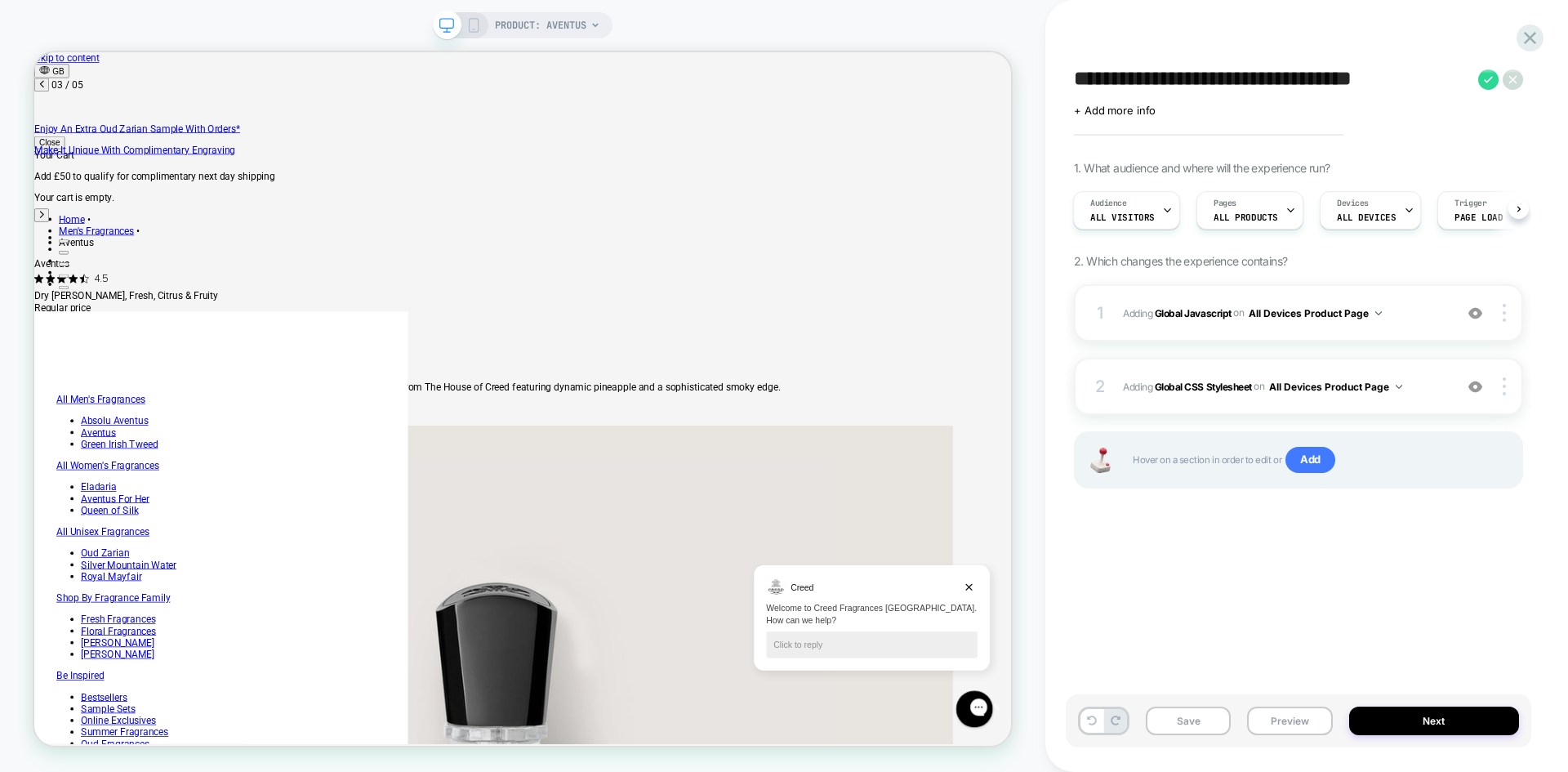
scroll to position [0, 1346]
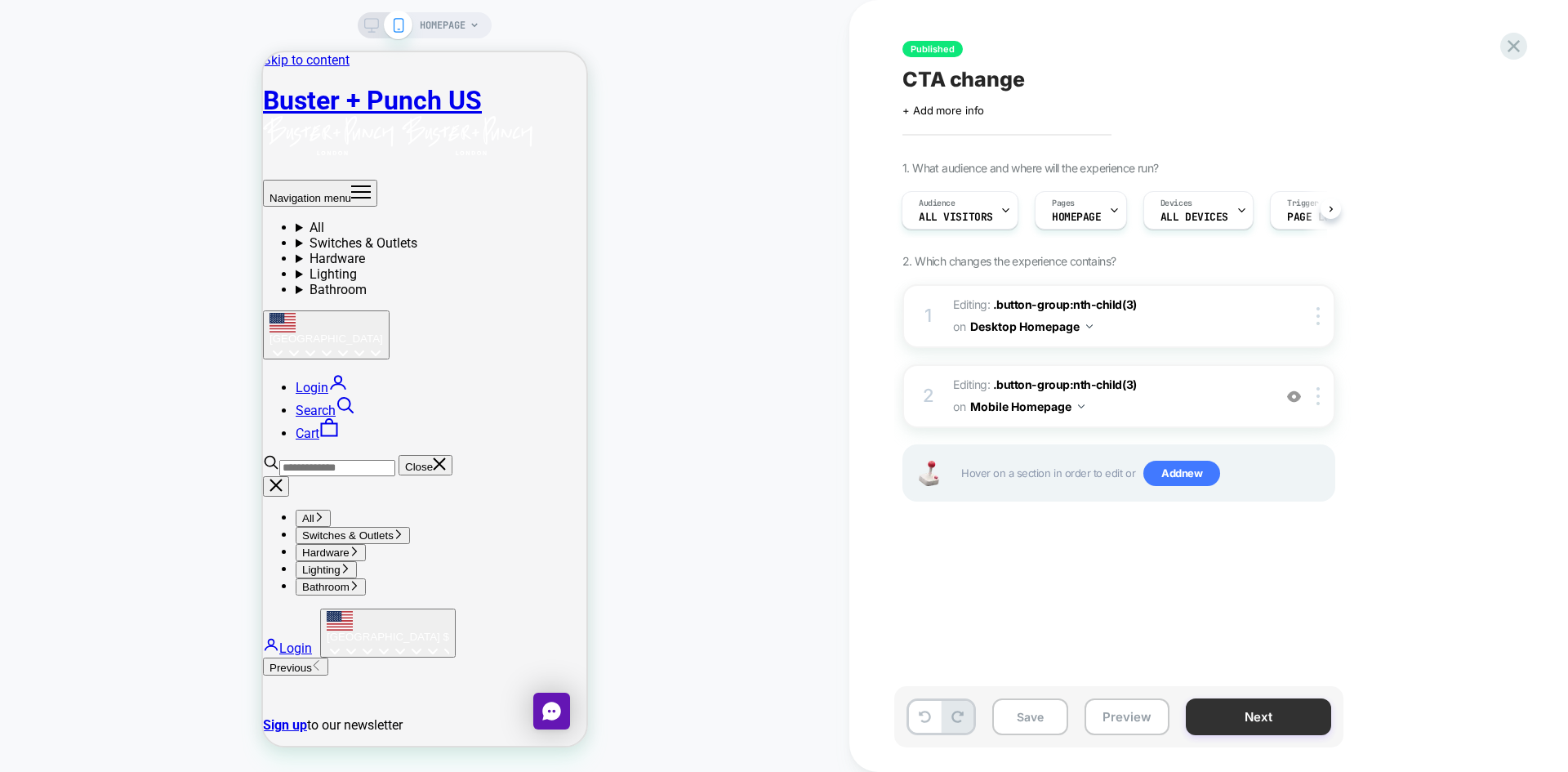
click at [1192, 712] on button "Next" at bounding box center [1259, 717] width 146 height 36
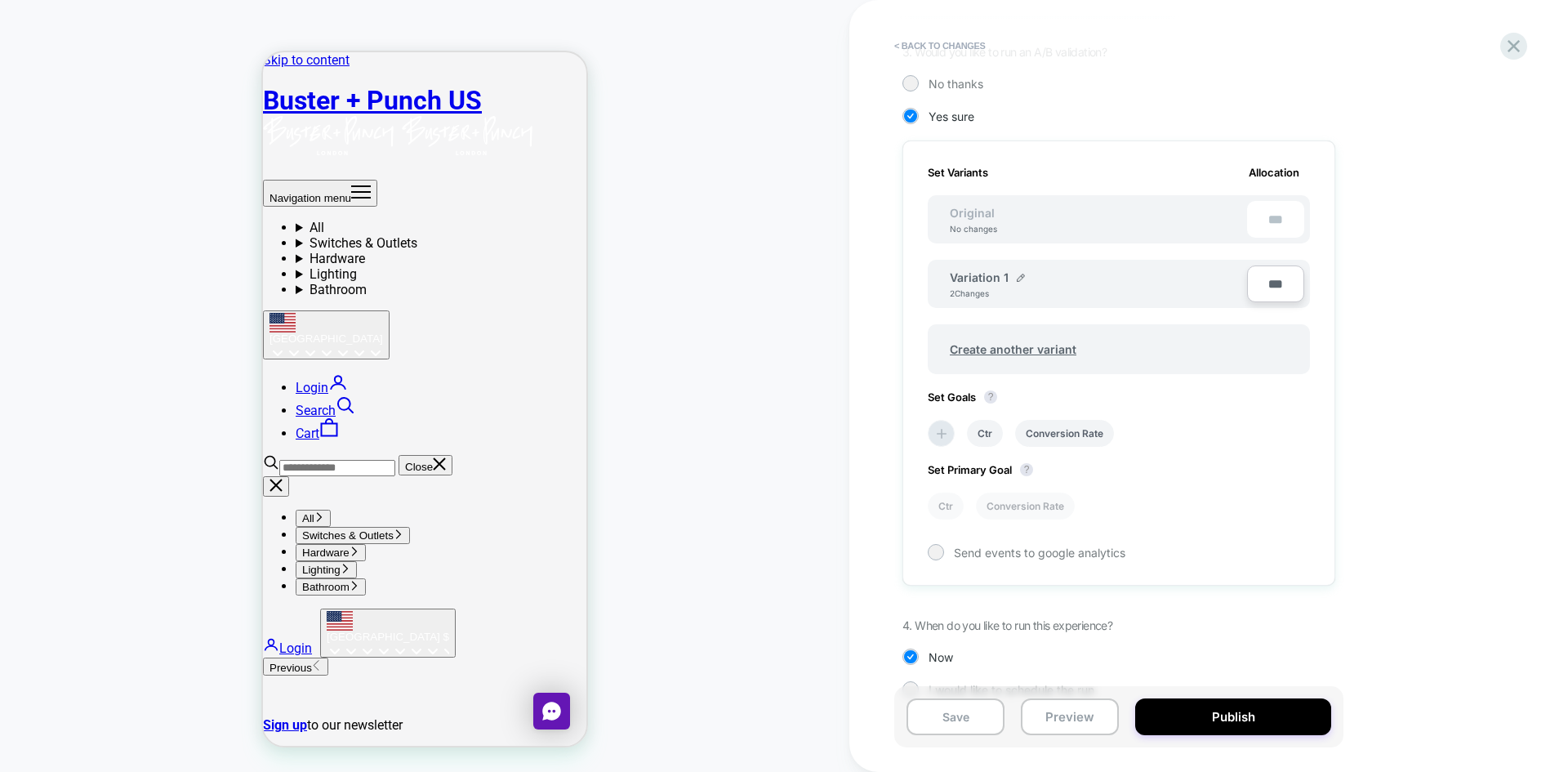
scroll to position [405, 0]
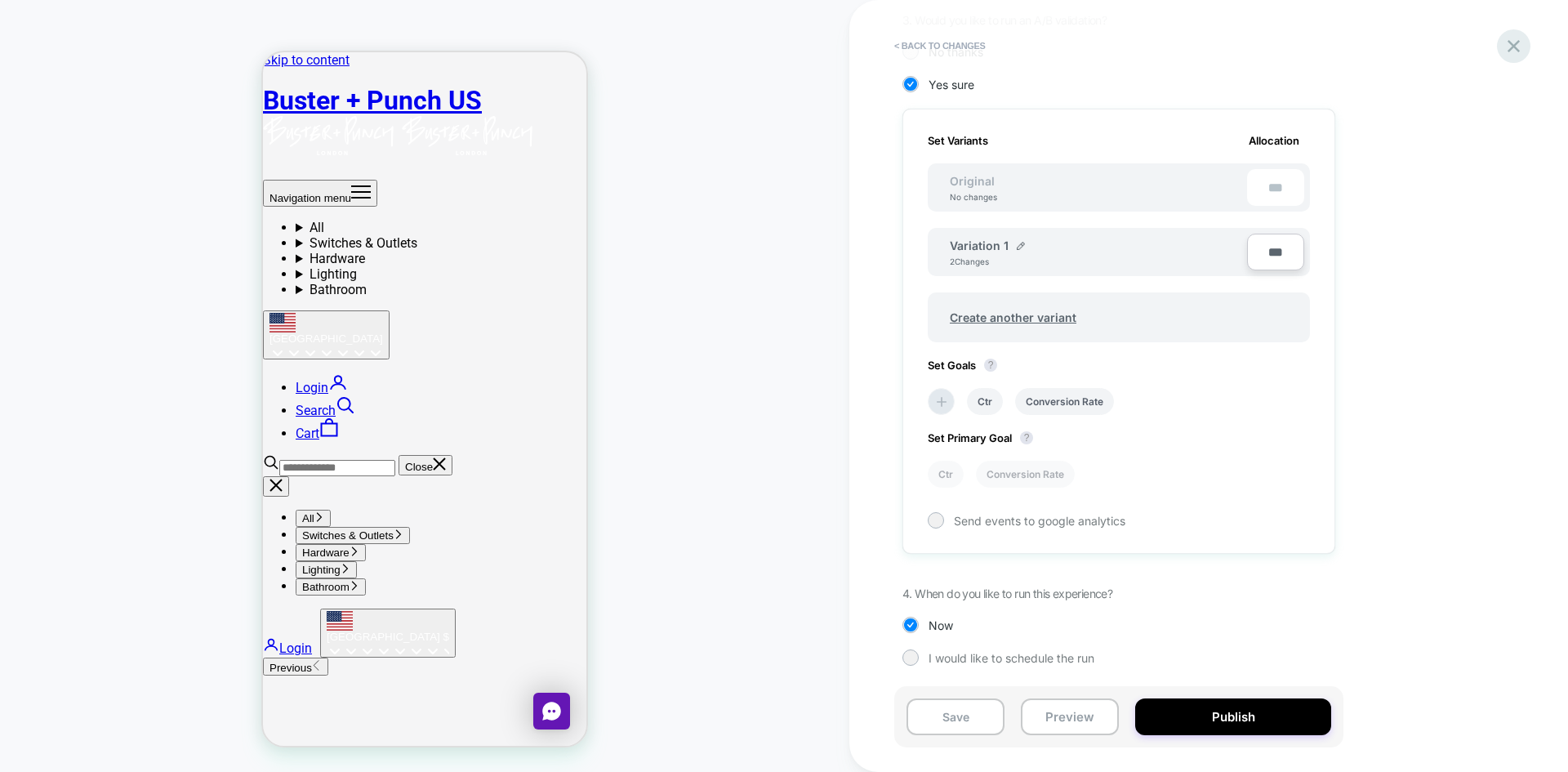
click at [1518, 51] on icon at bounding box center [1513, 46] width 12 height 12
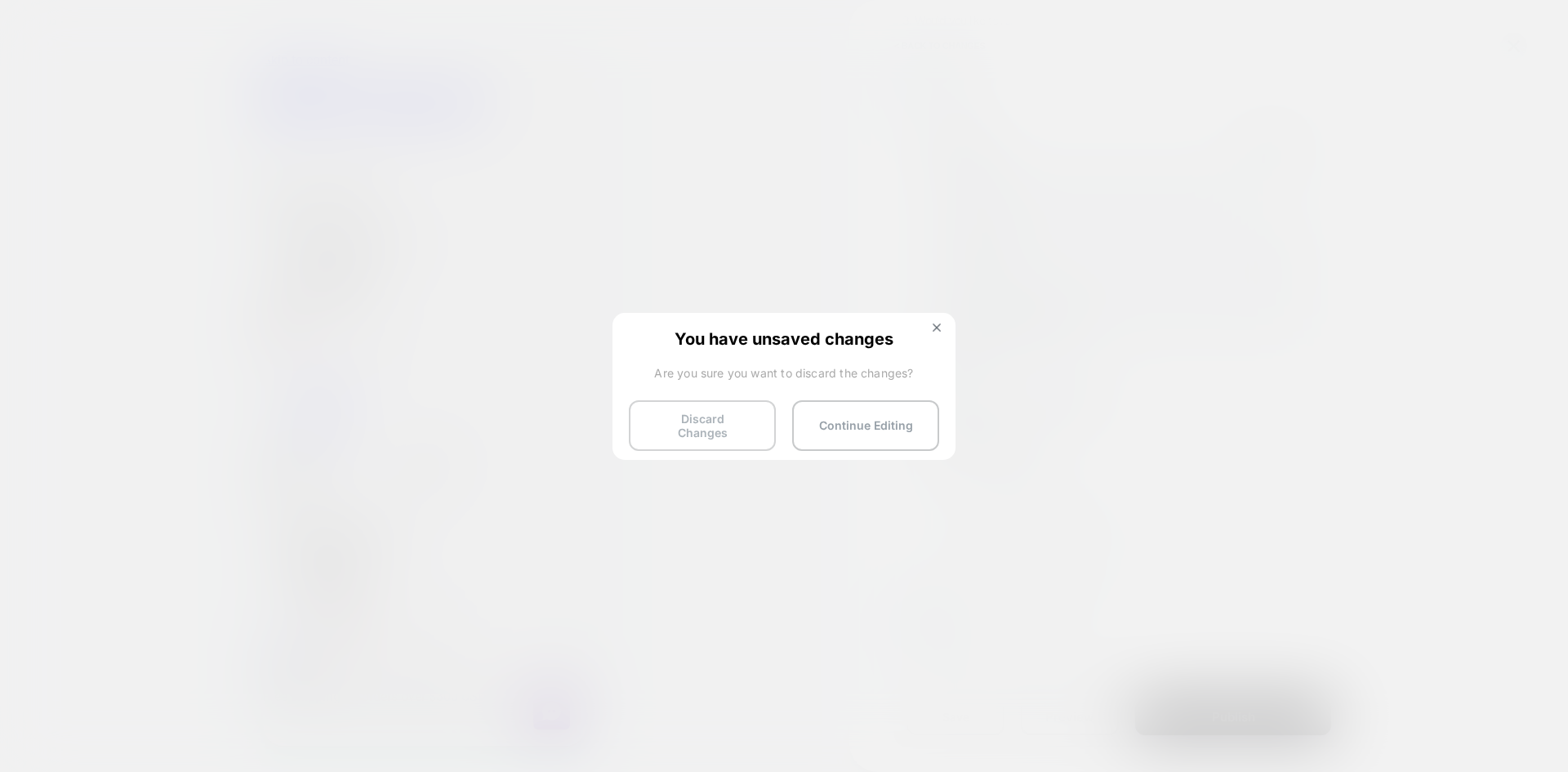
click at [739, 423] on button "Discard Changes" at bounding box center [702, 425] width 147 height 50
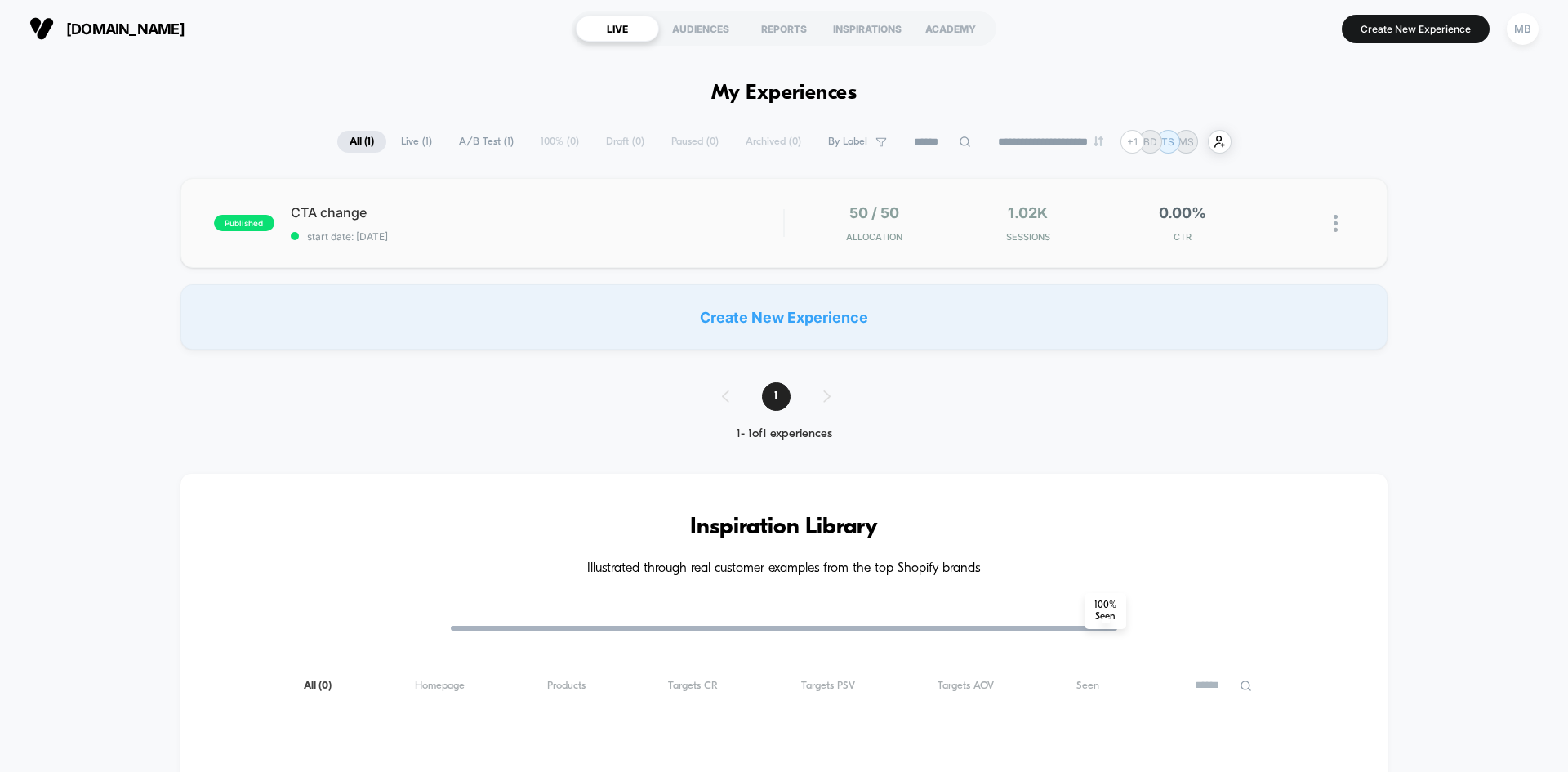
click at [1103, 250] on div "published CTA change start date: 9/2/2025 50 / 50 Allocation 1.02k Sessions 0.0…" at bounding box center [784, 223] width 1207 height 90
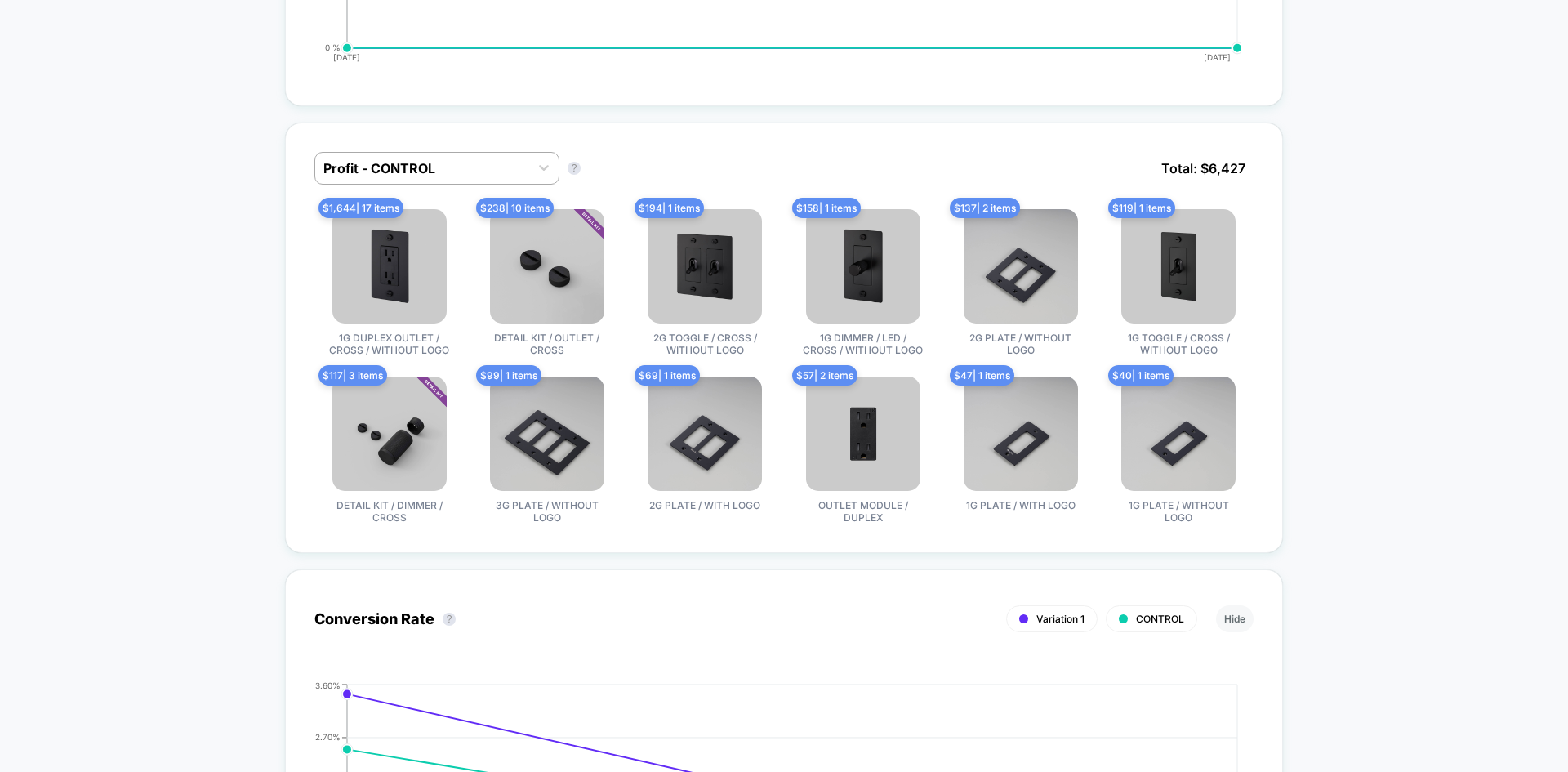
scroll to position [933, 0]
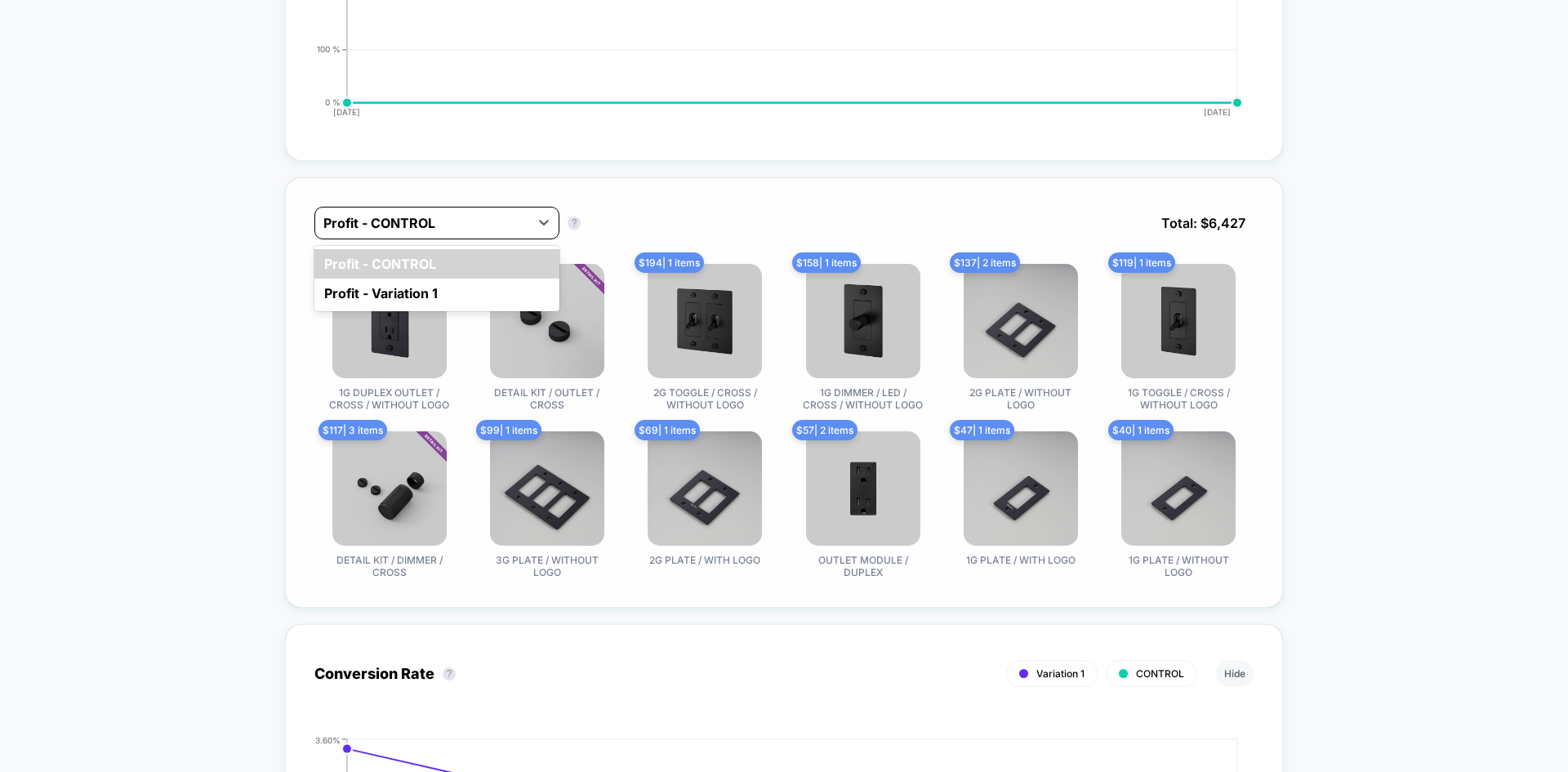
click at [507, 229] on div at bounding box center [422, 223] width 198 height 20
click at [431, 295] on div "Profit - Variation 1" at bounding box center [437, 294] width 245 height 30
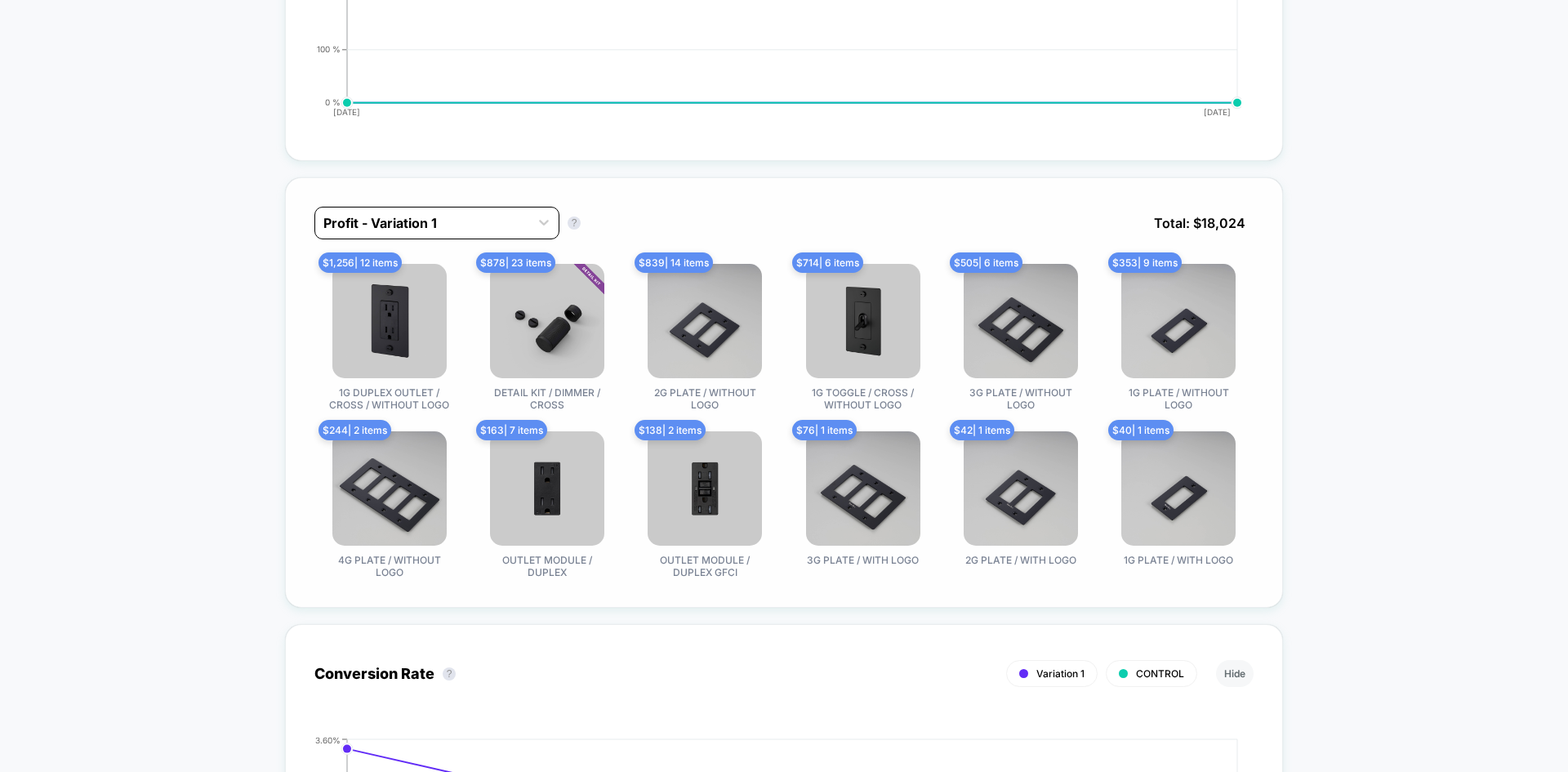
click at [447, 220] on div at bounding box center [422, 223] width 198 height 20
click at [430, 254] on div "Profit - CONTROL" at bounding box center [437, 264] width 245 height 30
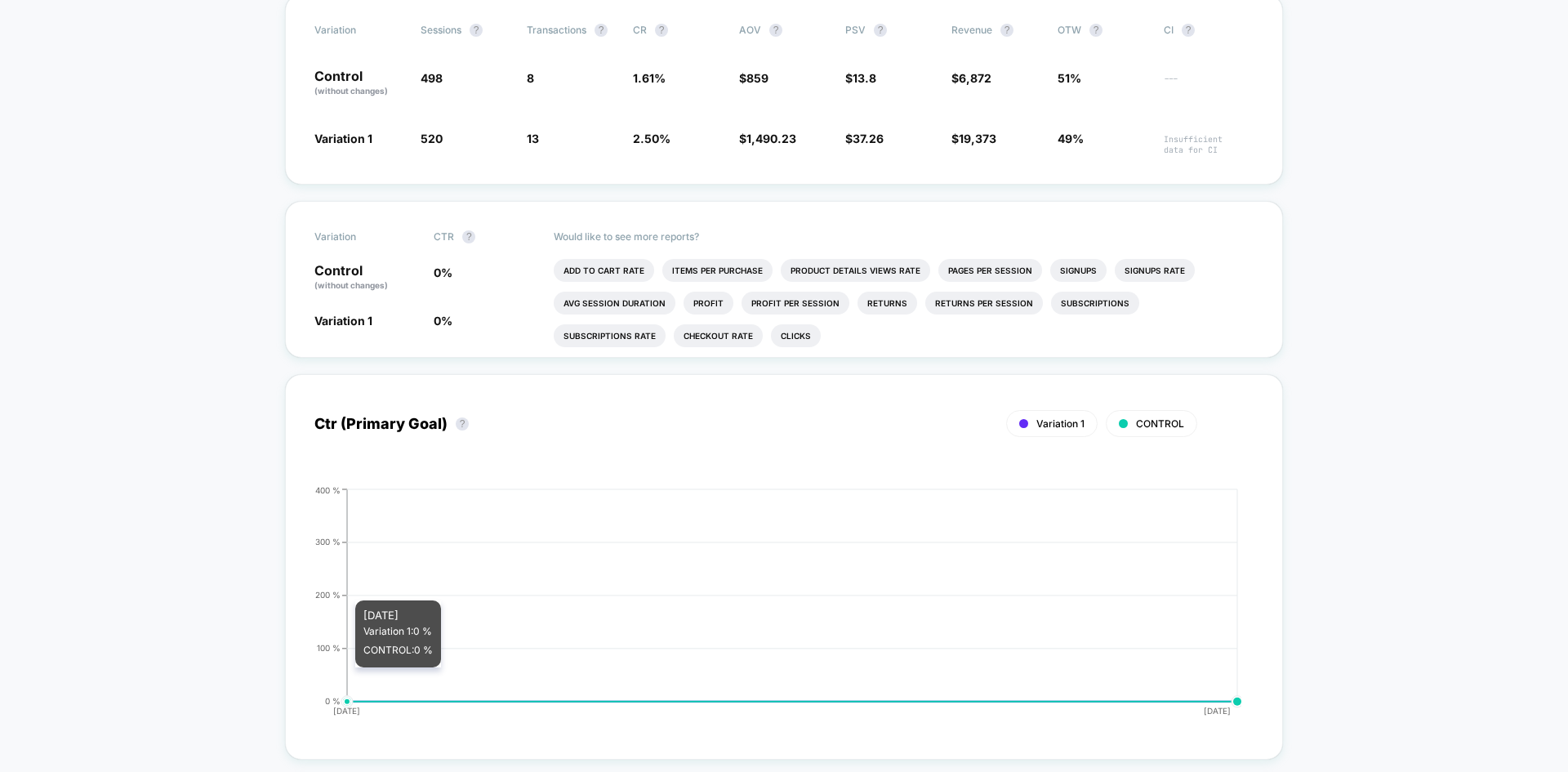
scroll to position [0, 0]
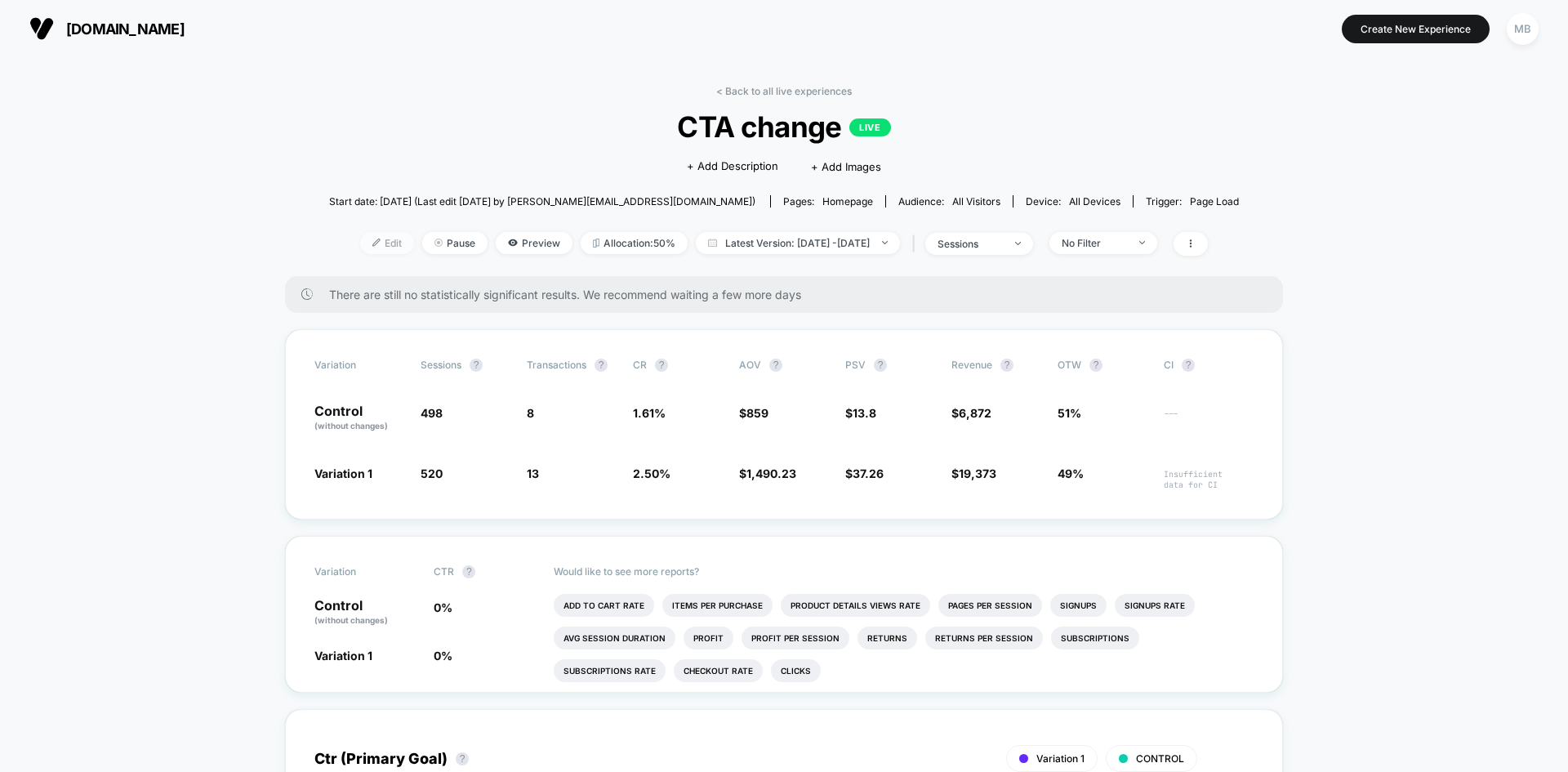
click at [363, 237] on span "Edit" at bounding box center [386, 242] width 54 height 22
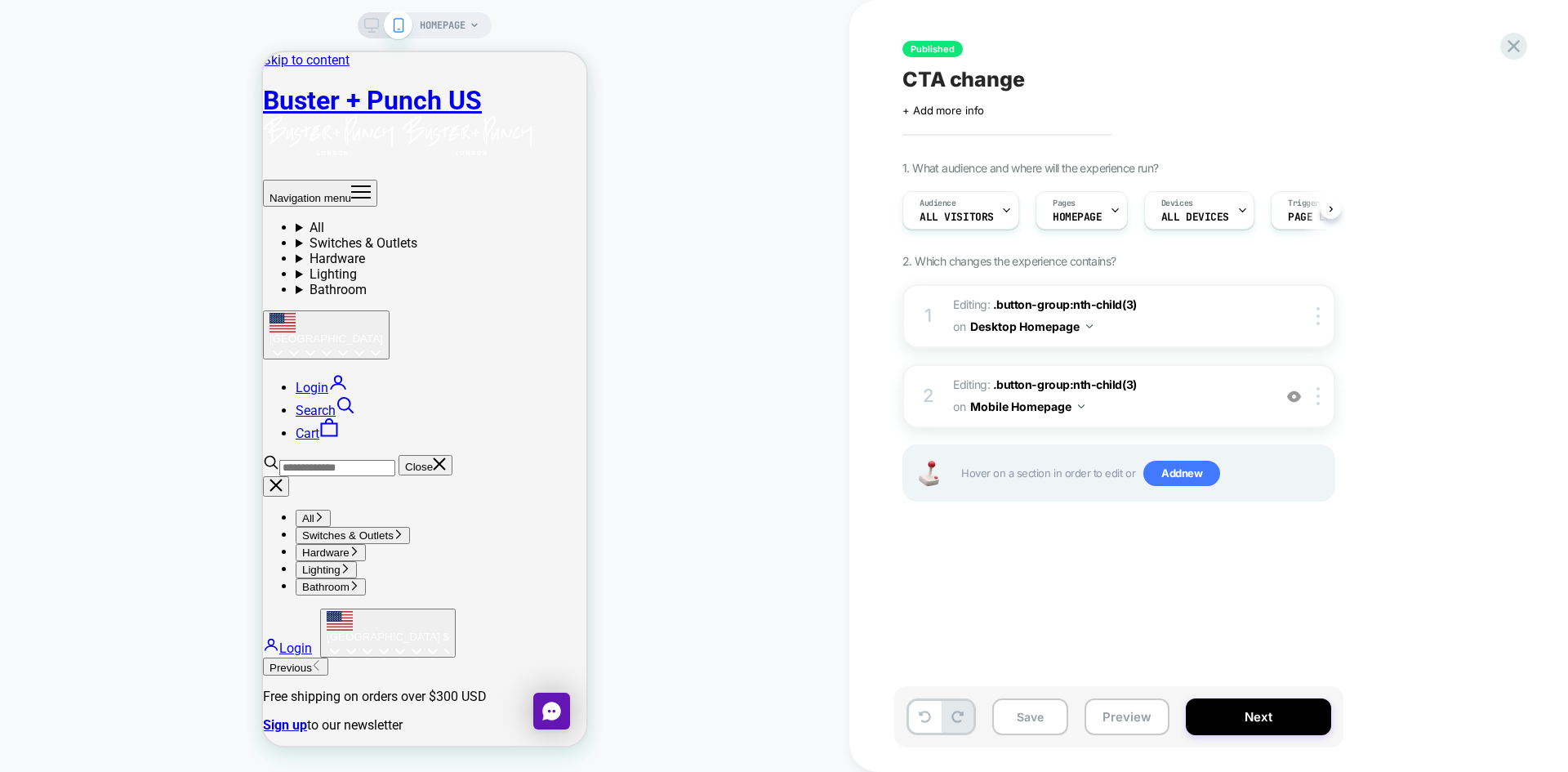
scroll to position [0, 1]
click at [1141, 712] on button "Preview" at bounding box center [1127, 717] width 85 height 36
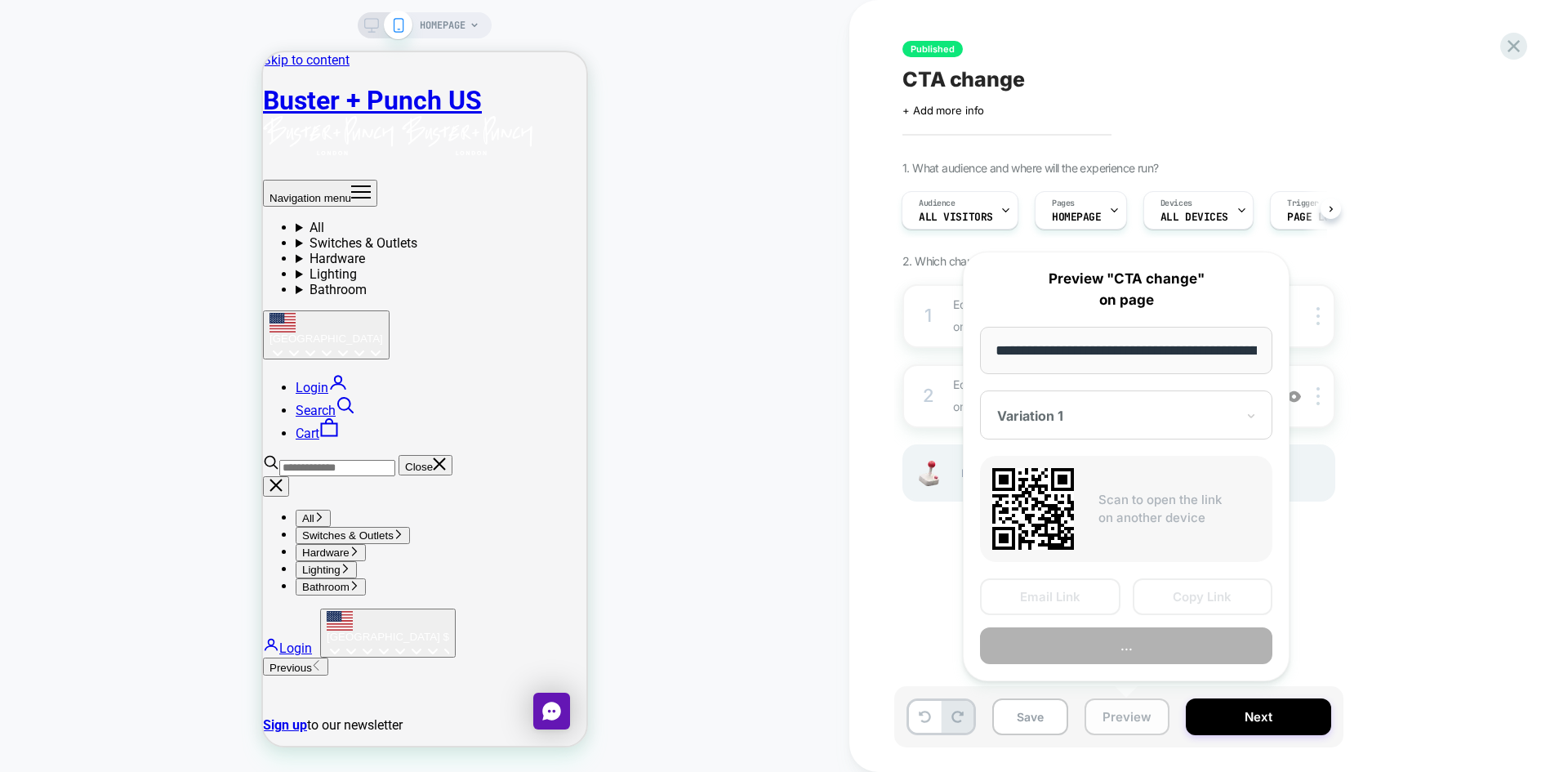
scroll to position [0, 80]
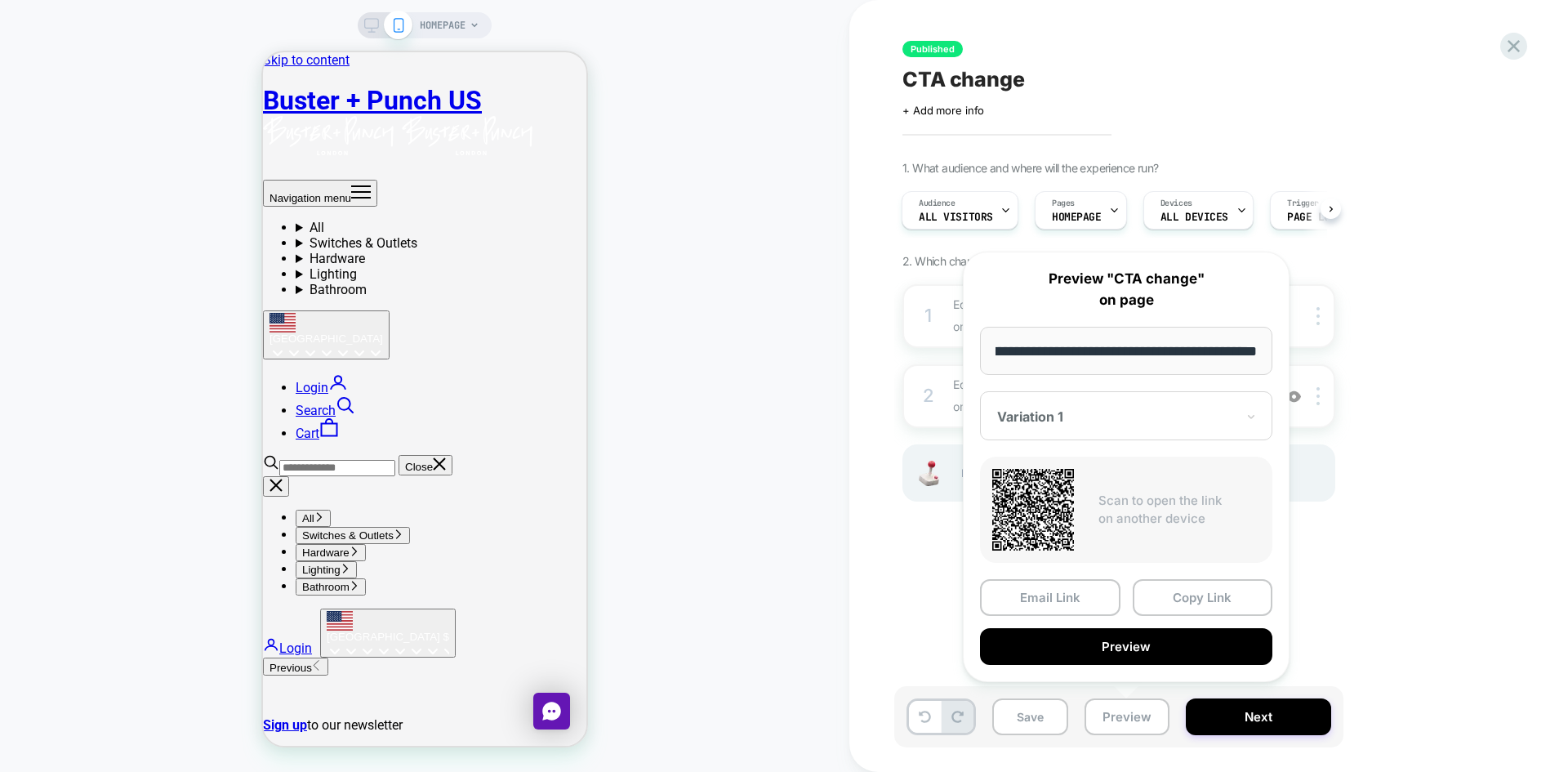
click at [1454, 441] on div "1. What audience and where will the experience run? Audience All Visitors Pages…" at bounding box center [1201, 351] width 597 height 381
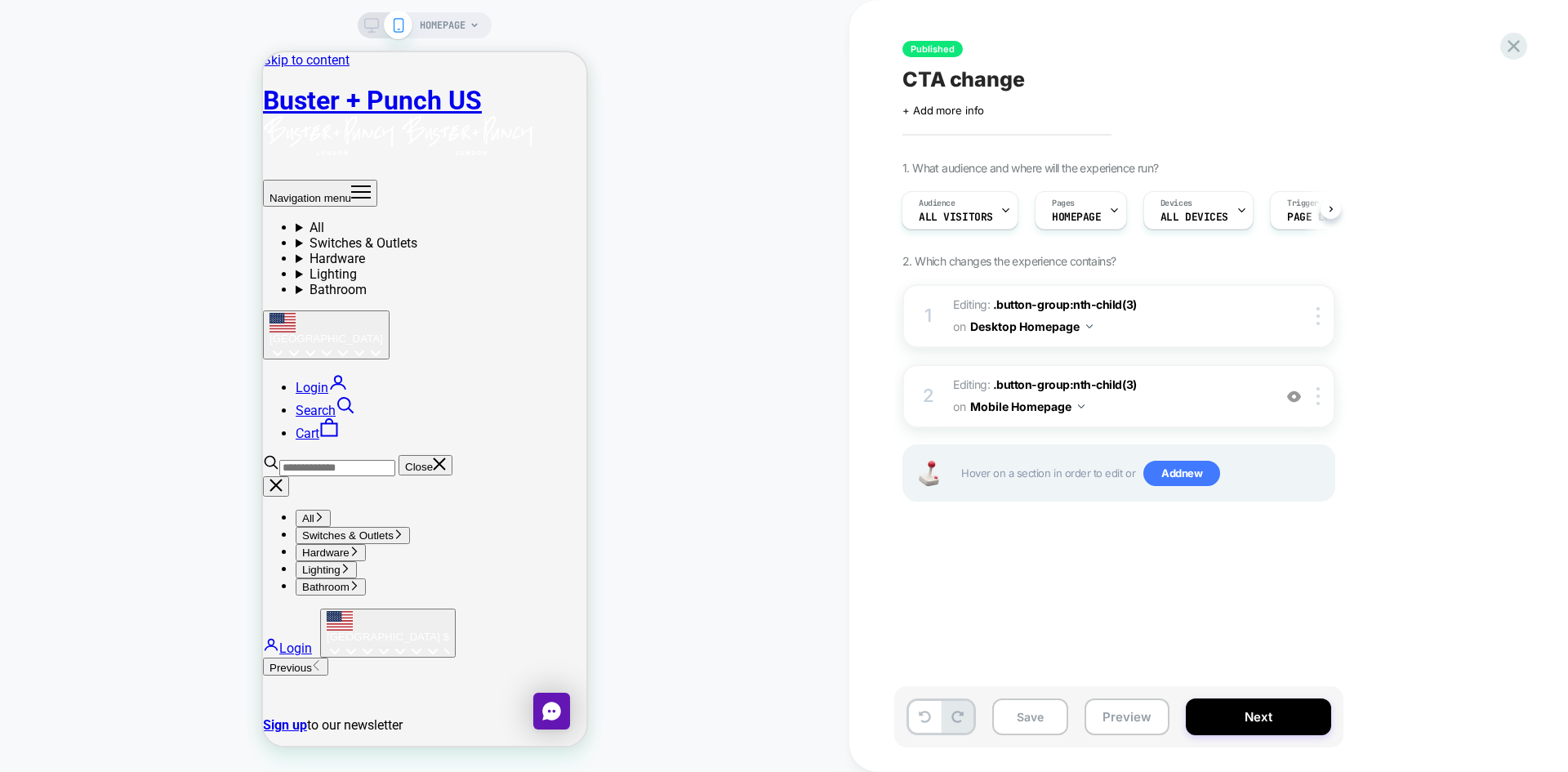
click at [1265, 736] on div "Save Preview Next" at bounding box center [1119, 717] width 449 height 61
click at [1266, 723] on button "Next" at bounding box center [1259, 717] width 146 height 36
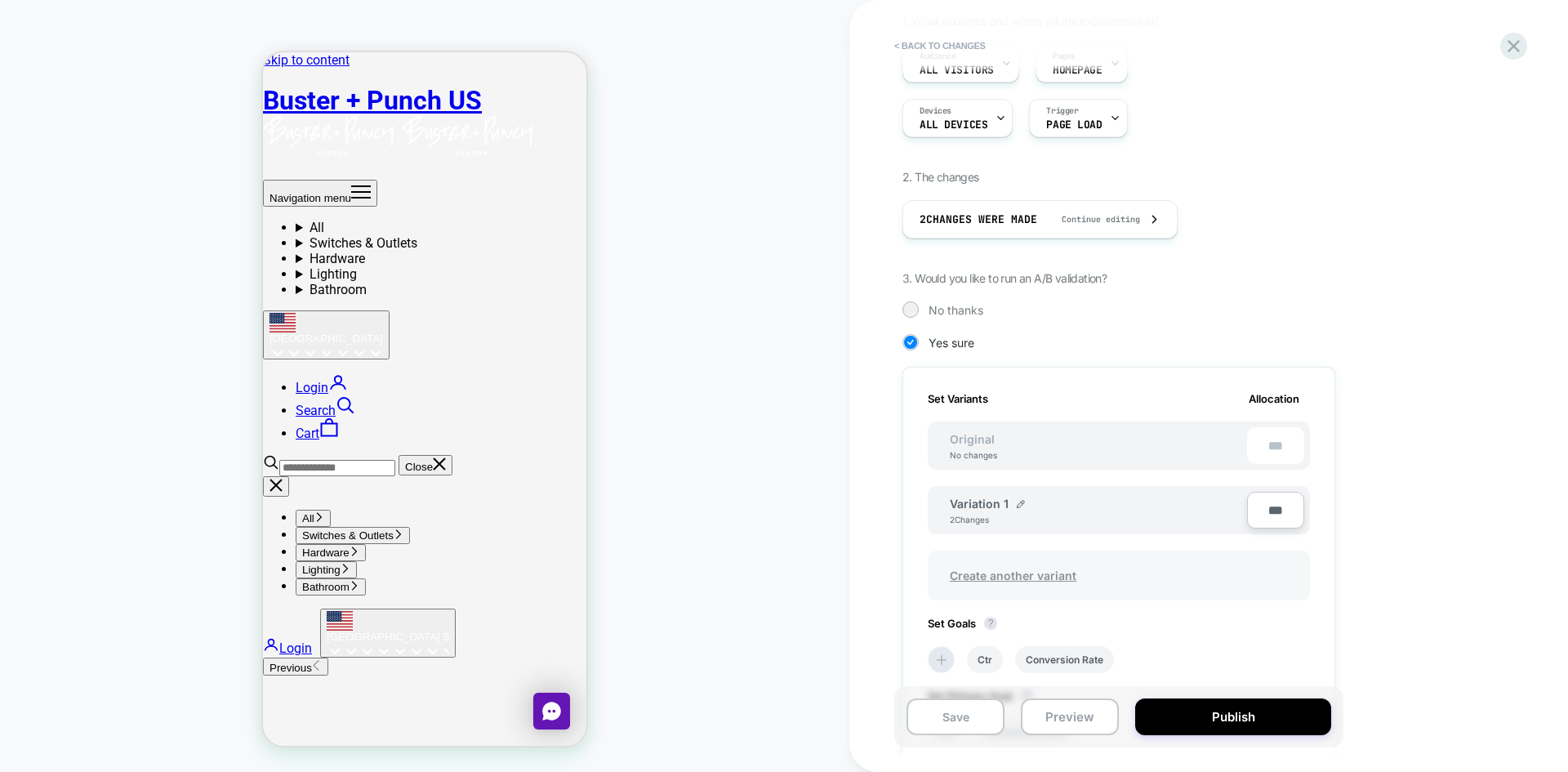
scroll to position [327, 0]
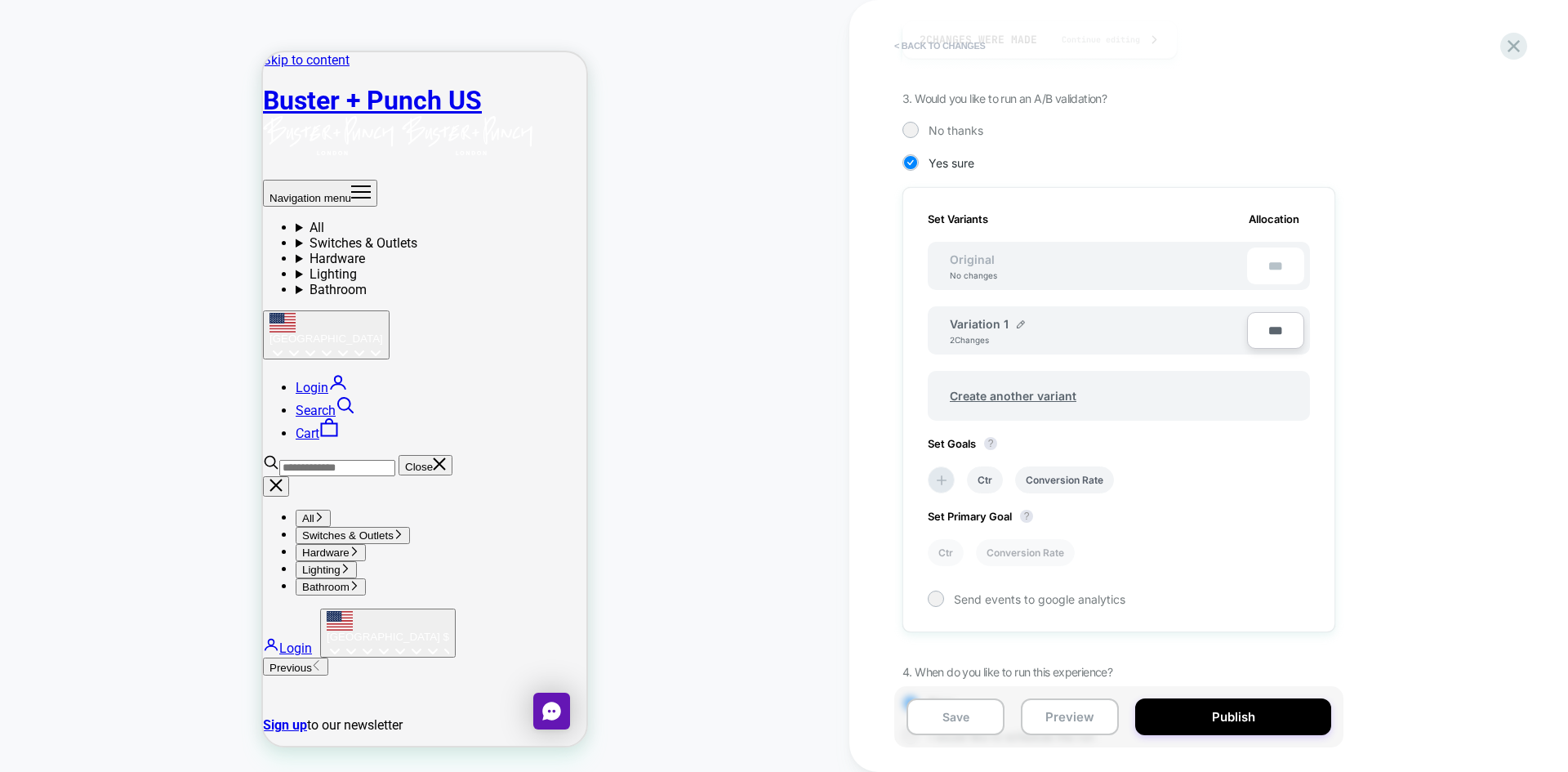
click at [921, 42] on button "< Back to changes" at bounding box center [940, 46] width 108 height 26
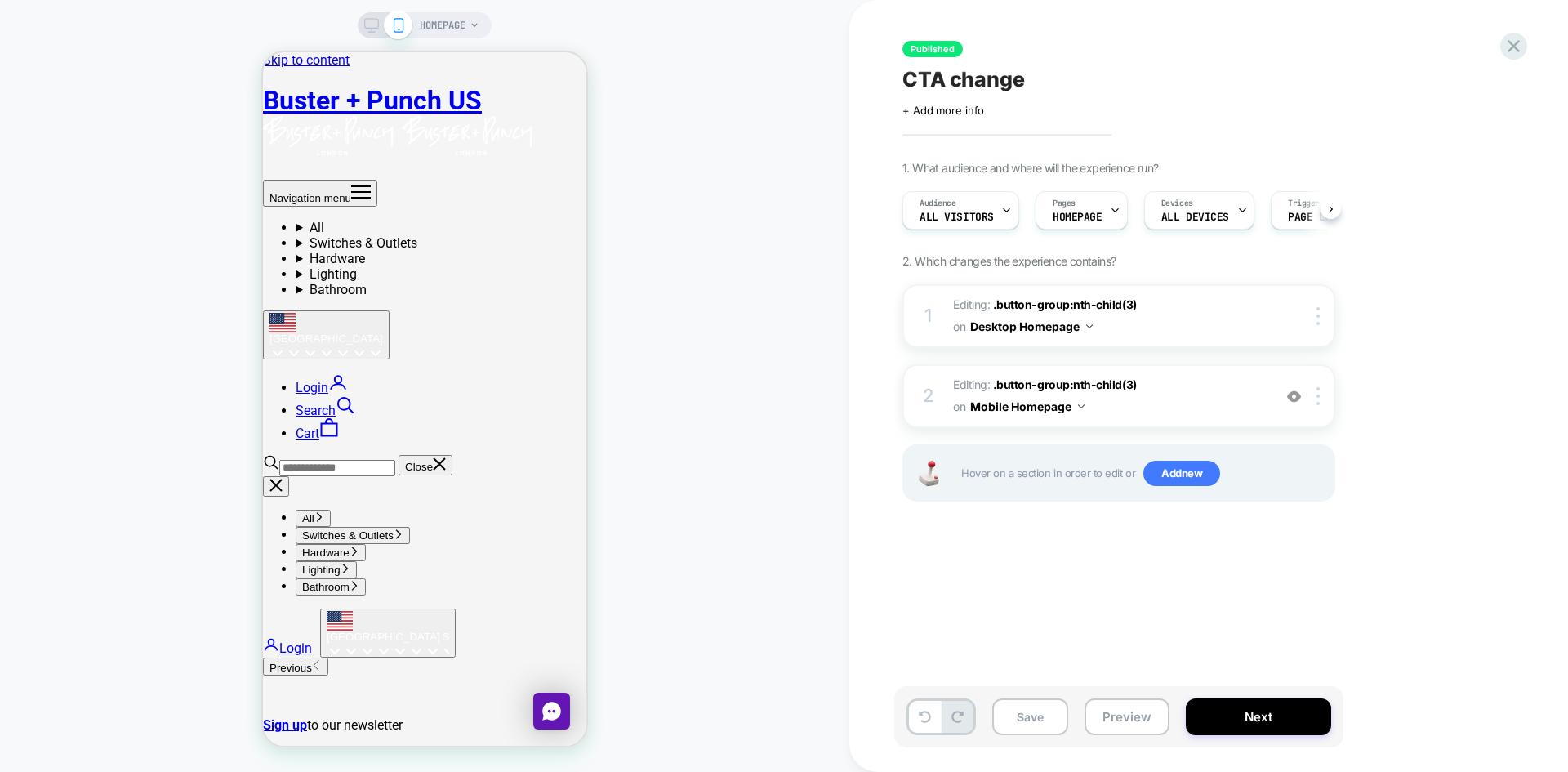
scroll to position [0, 1]
click at [1513, 46] on icon at bounding box center [1513, 46] width 12 height 12
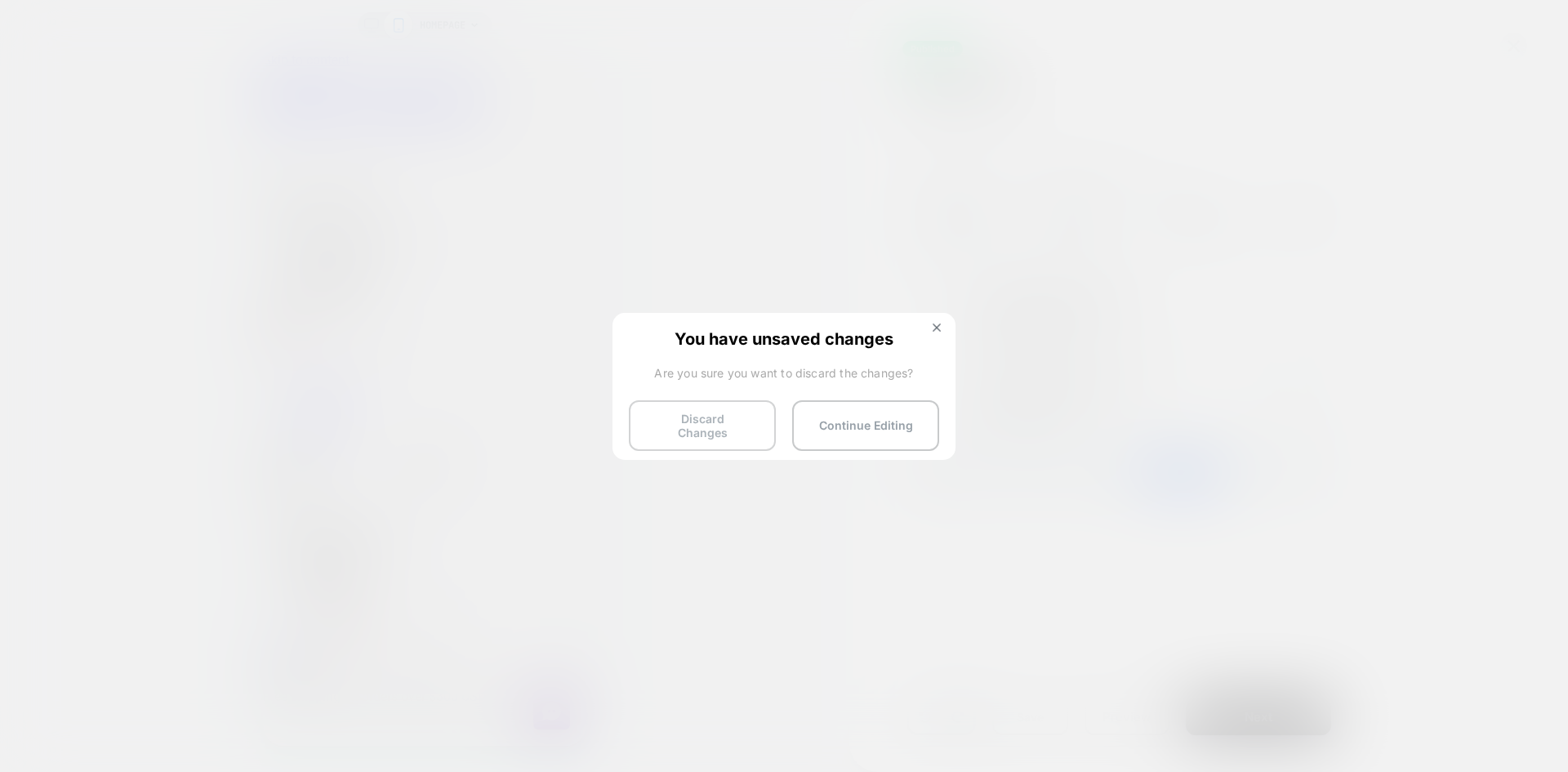
click at [721, 427] on button "Discard Changes" at bounding box center [702, 425] width 147 height 50
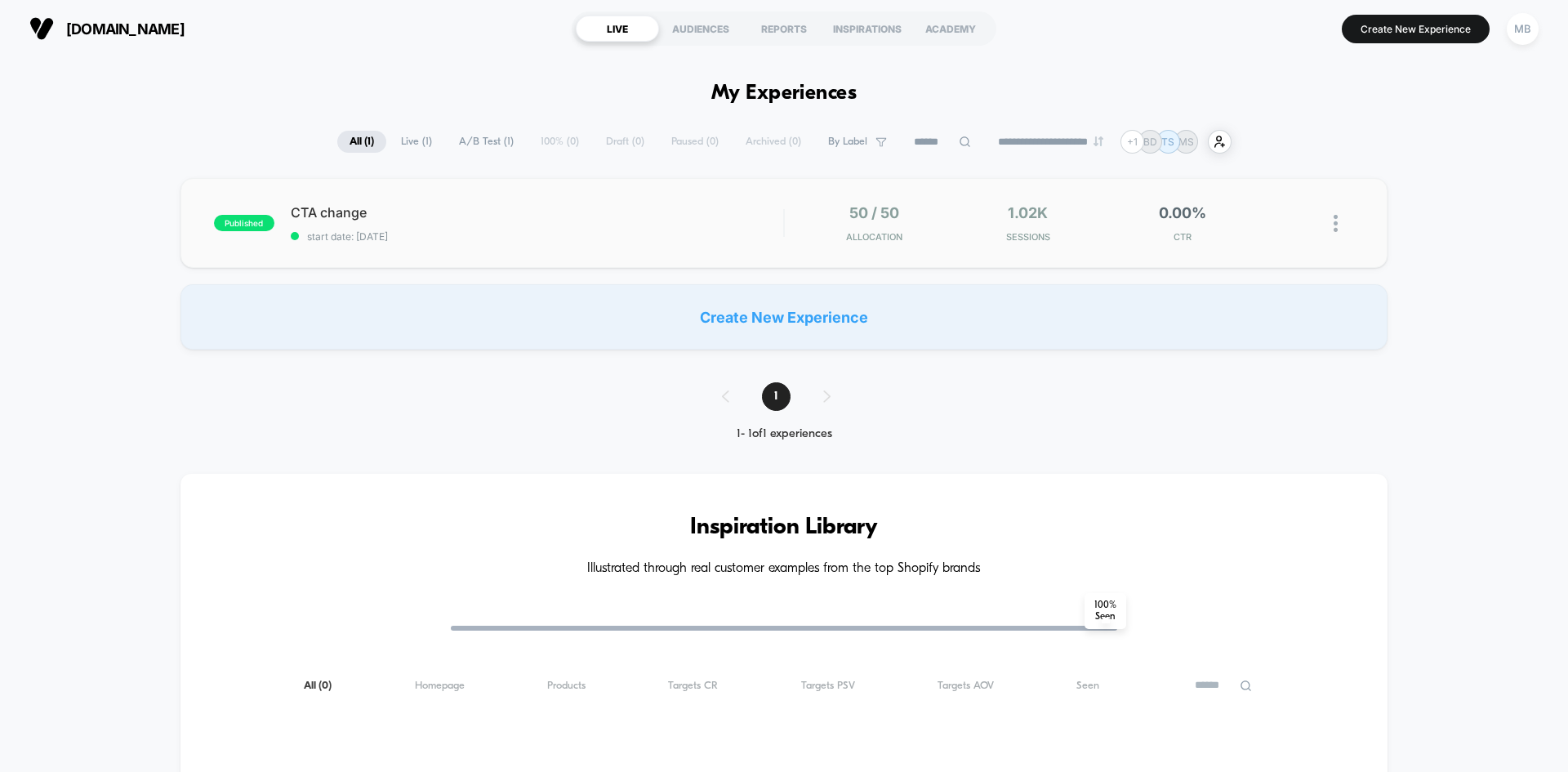
click at [954, 247] on div "published CTA change start date: 9/2/2025 50 / 50 Allocation 1.02k Sessions 0.0…" at bounding box center [784, 223] width 1207 height 90
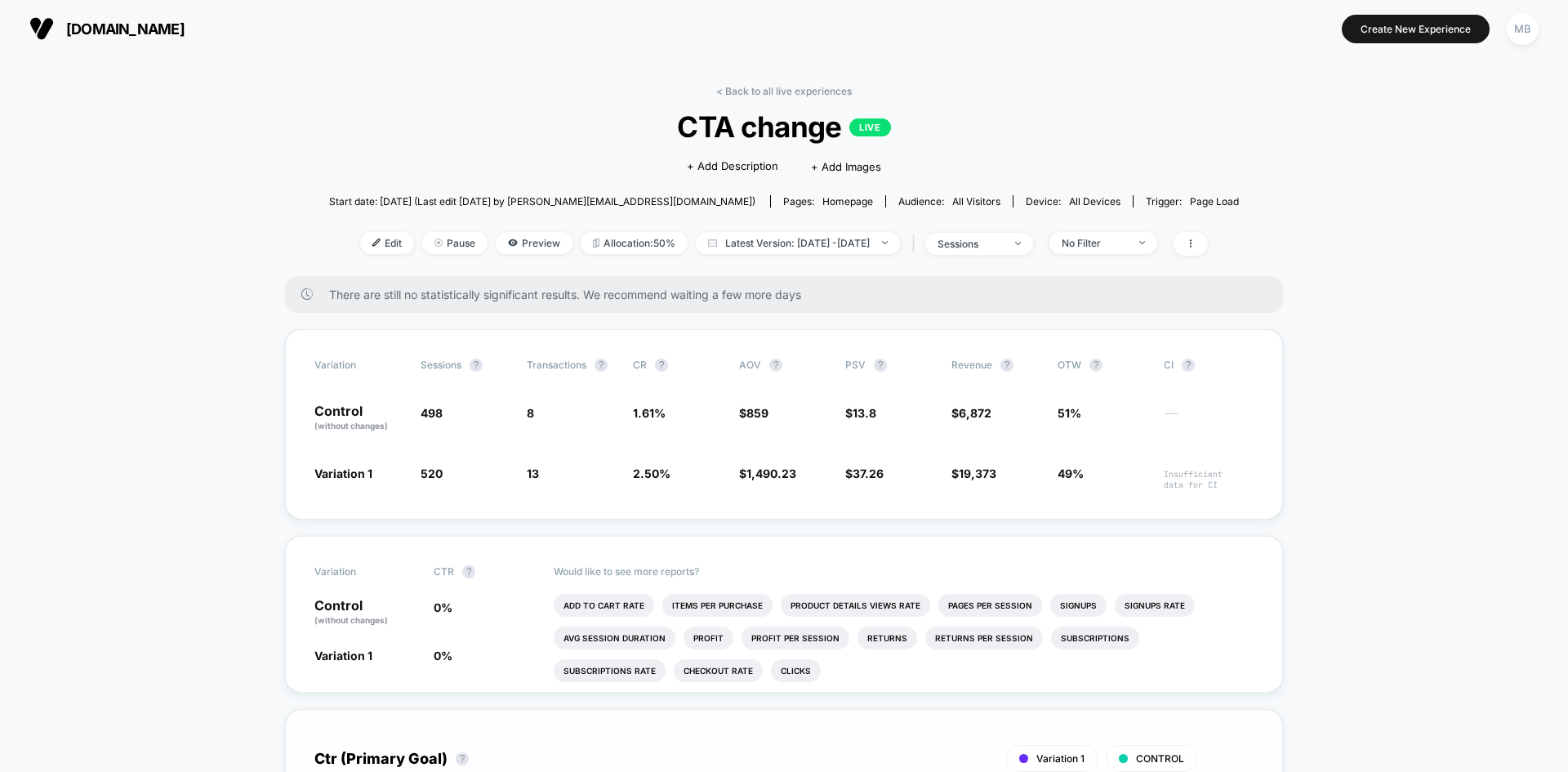
scroll to position [654, 0]
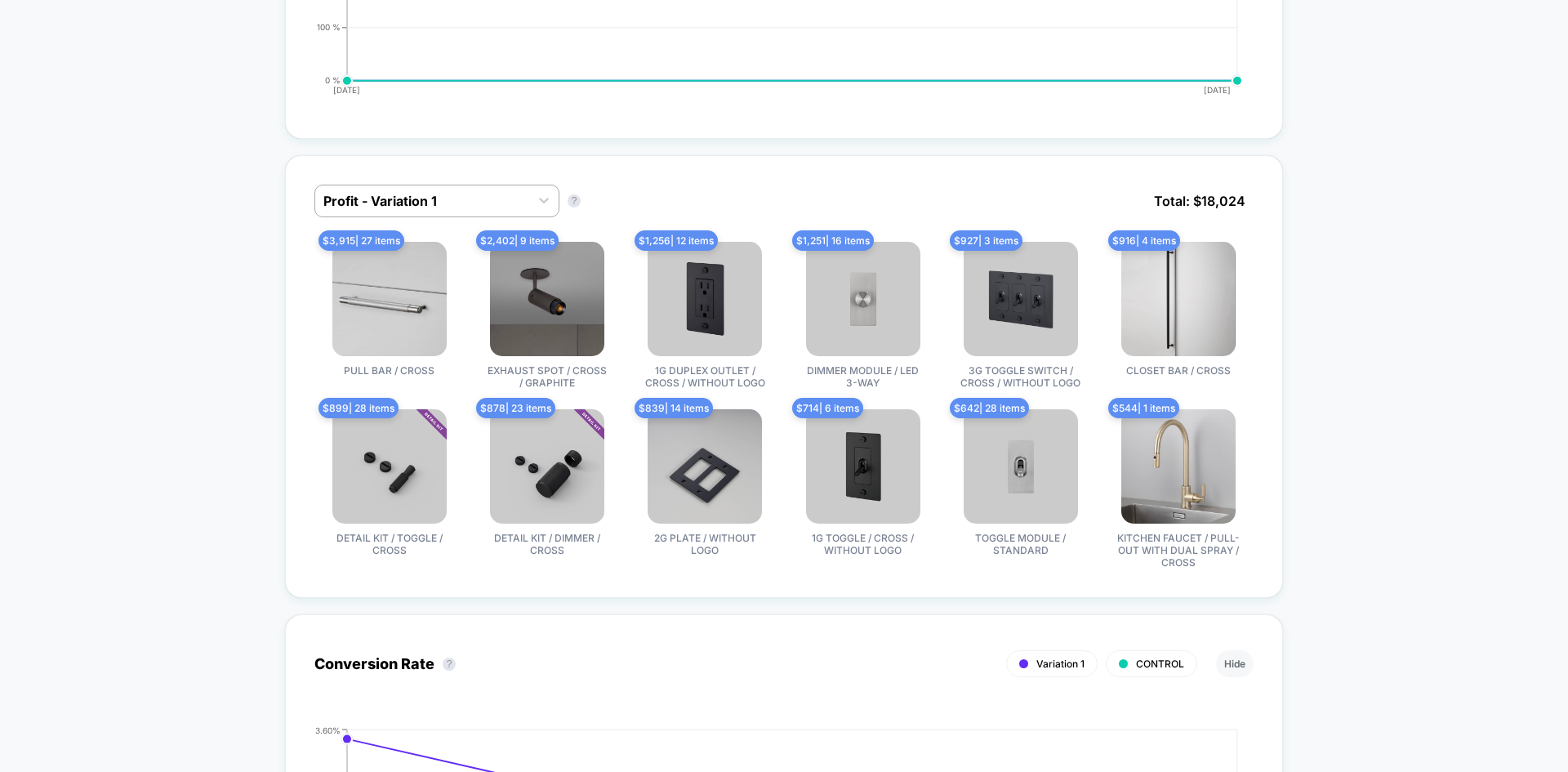
scroll to position [1225, 0]
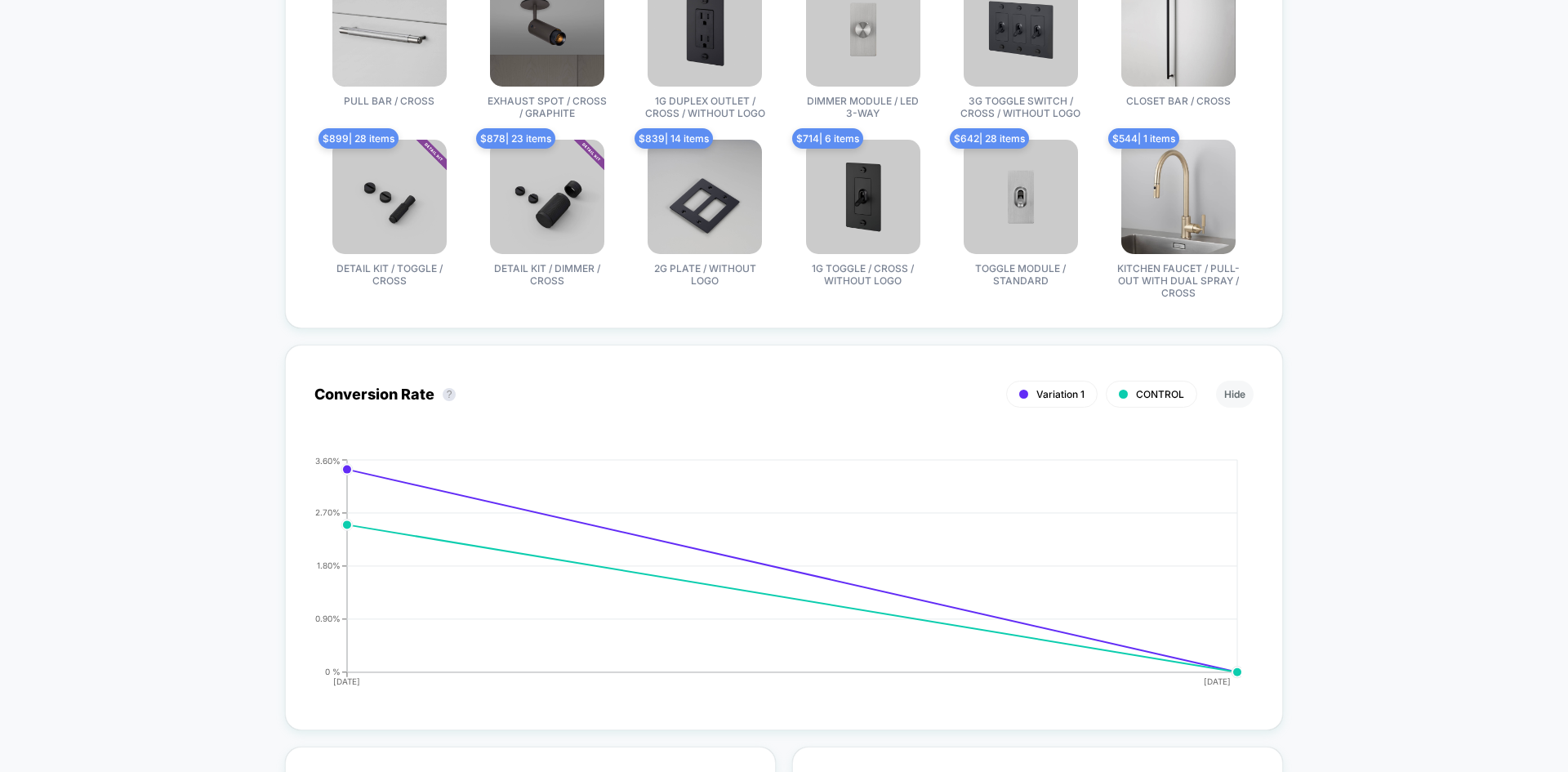
click at [1431, 453] on div "< Back to all live experiences CTA change LIVE Click to edit experience details…" at bounding box center [784, 641] width 1568 height 3620
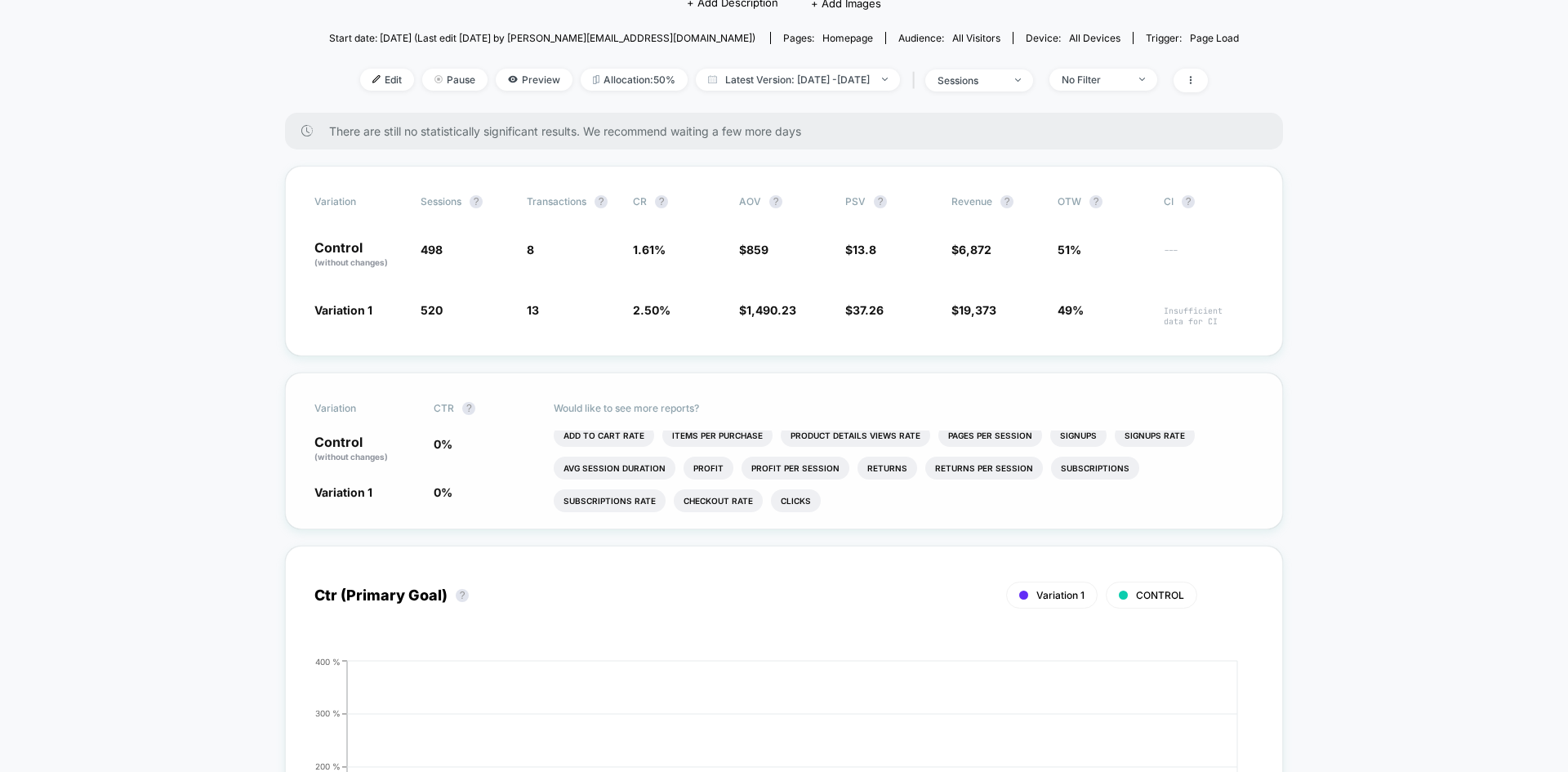
scroll to position [0, 0]
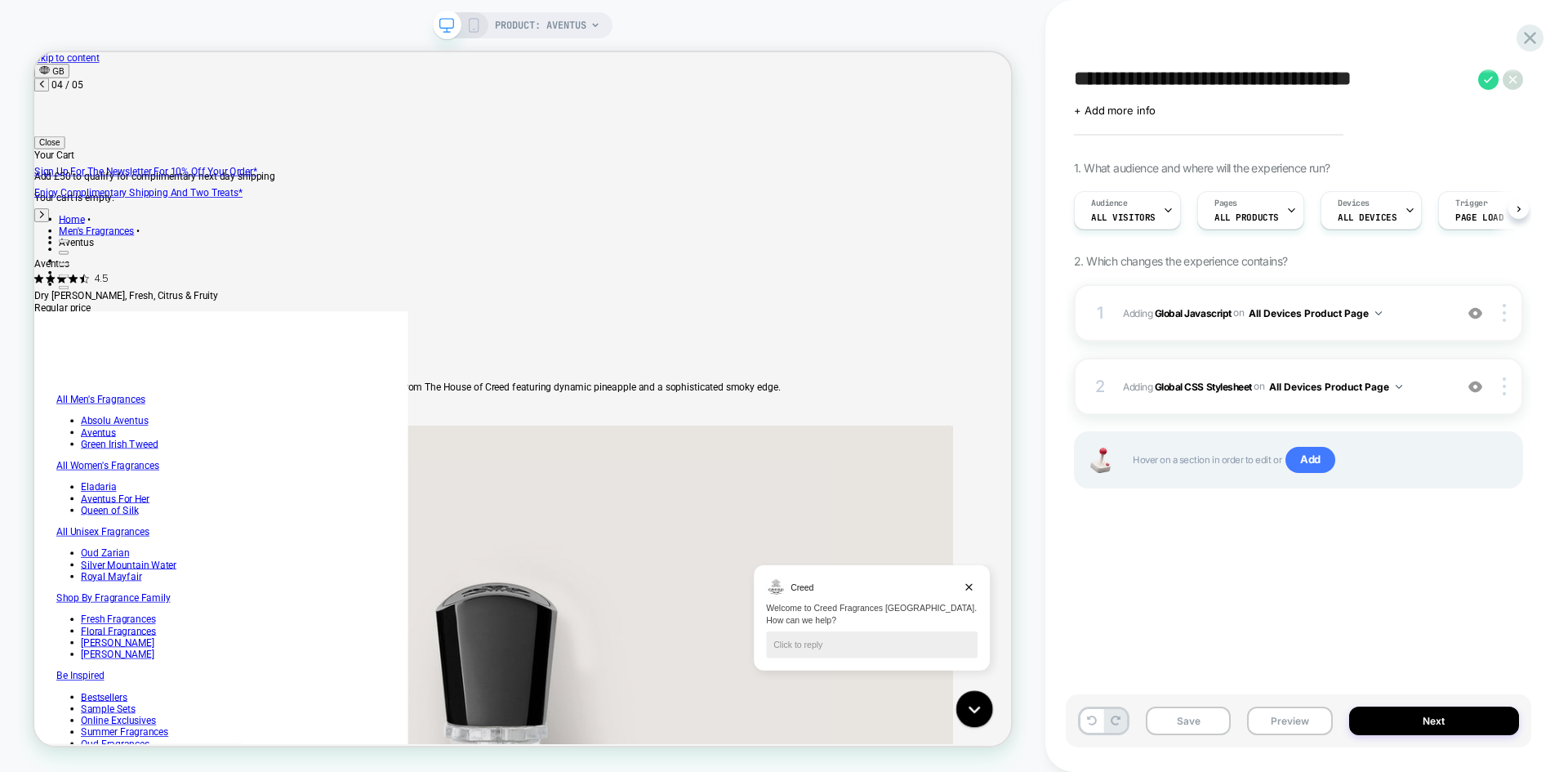
scroll to position [0, 2285]
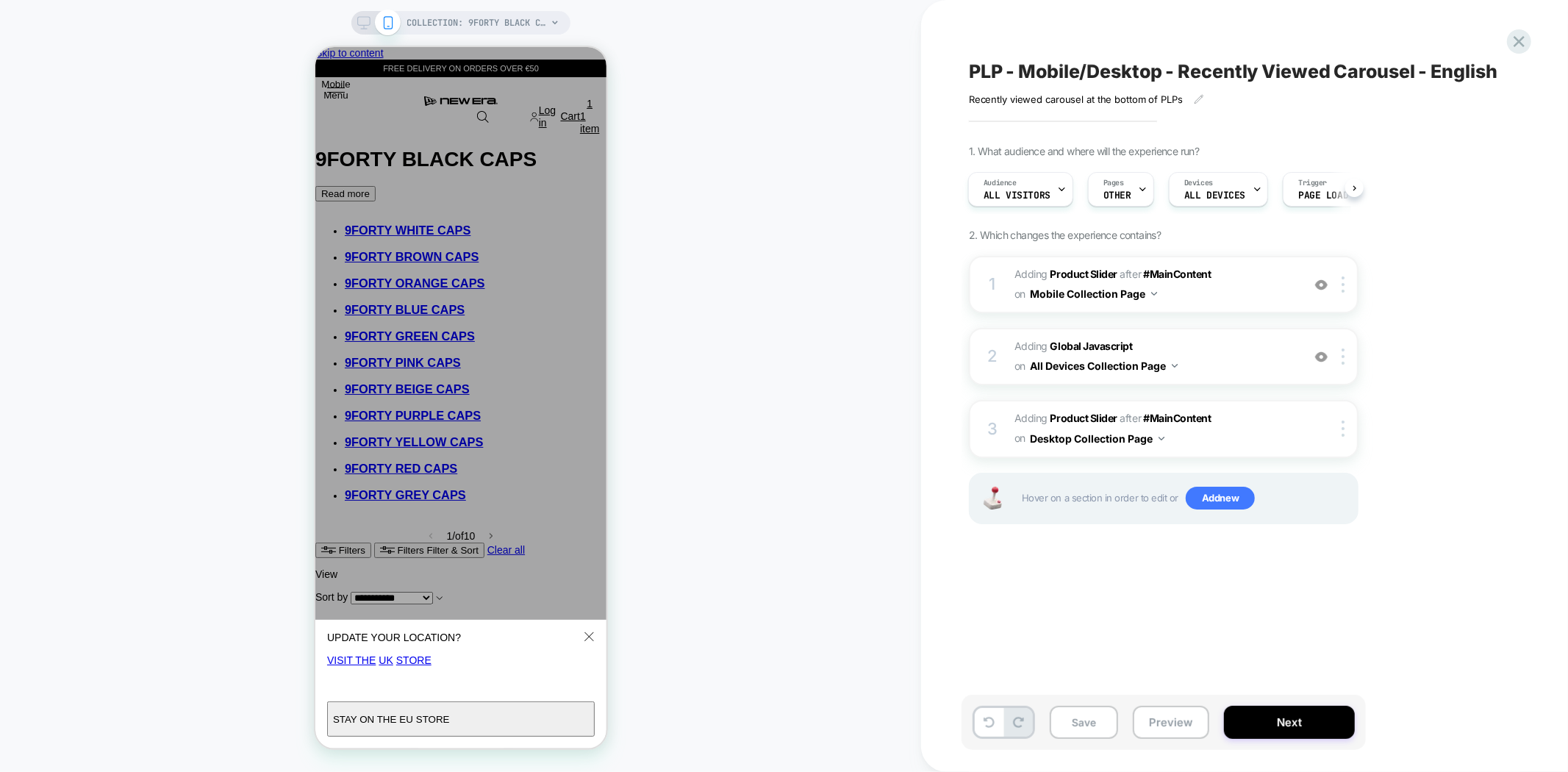
click at [752, 413] on div "COLLECTION: 9FORTY BLACK CAPS (Category) COLLECTION: 9FORTY BLACK CAPS (Categor…" at bounding box center [460, 386] width 921 height 742
click at [593, 63] on redirection-popup "UPDATE YOUR LOCATION? It looks like you’re in [GEOGRAPHIC_DATA] . Visit the UK …" at bounding box center [460, 397] width 291 height 701
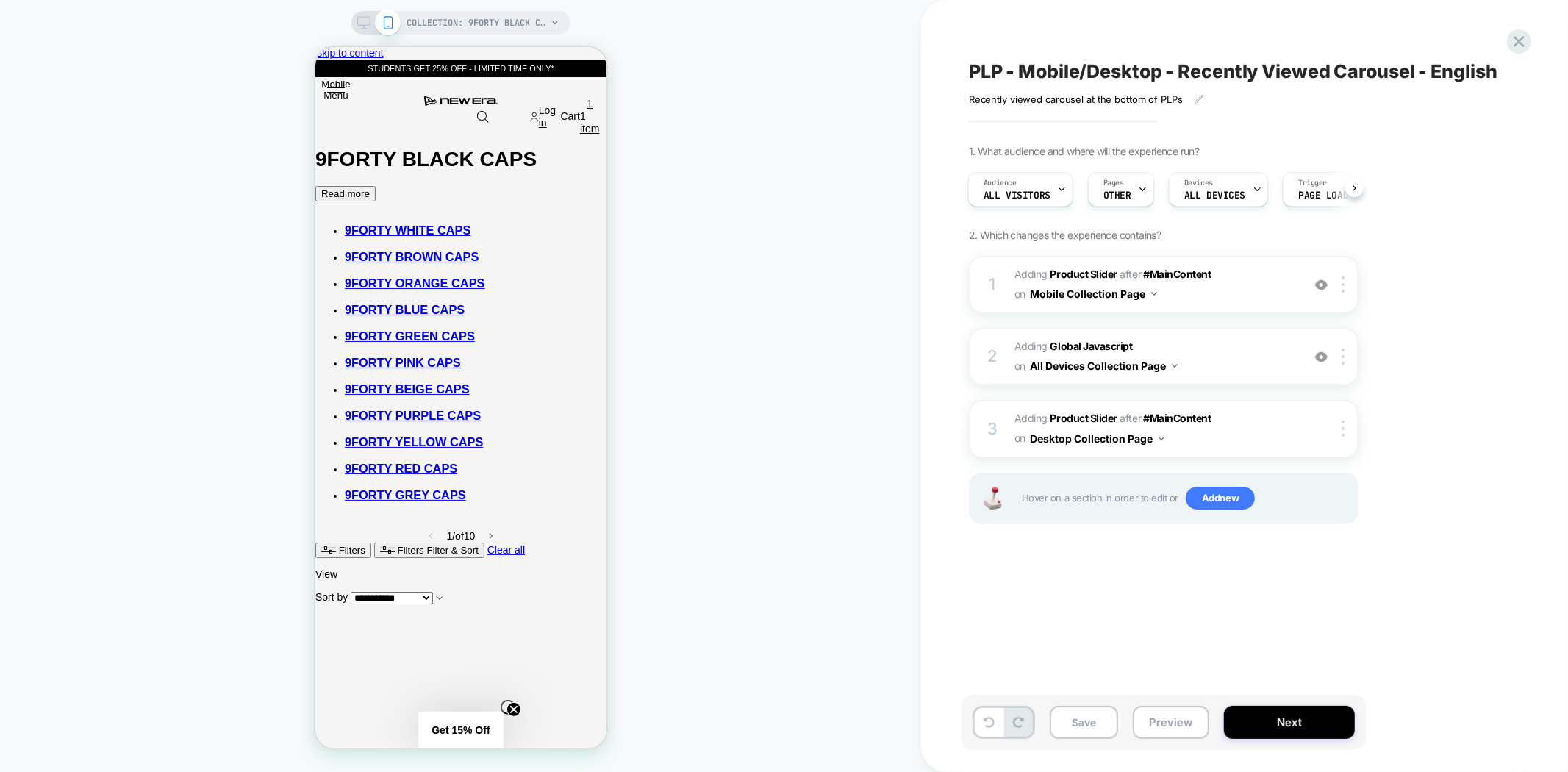
click at [781, 238] on div "COLLECTION: 9FORTY BLACK CAPS (Category) COLLECTION: 9FORTY BLACK CAPS (Categor…" at bounding box center [460, 386] width 921 height 742
drag, startPoint x: 506, startPoint y: 708, endPoint x: 515, endPoint y: 704, distance: 9.8
click at [506, 708] on circle "Close teaser" at bounding box center [513, 709] width 14 height 14
click at [1083, 344] on b "Global Javascript" at bounding box center [1091, 345] width 83 height 13
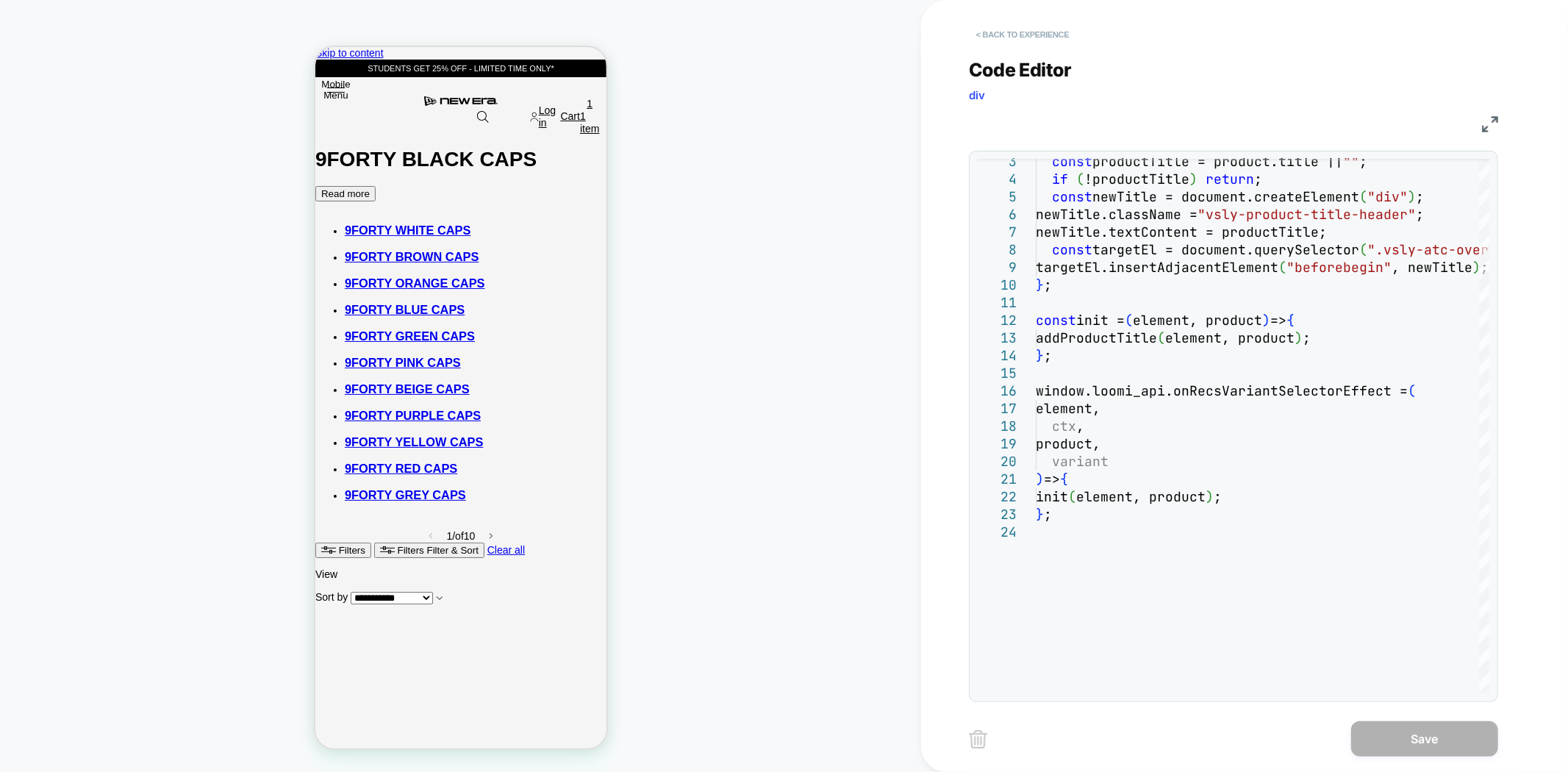
click at [992, 30] on button "< Back to experience" at bounding box center [1022, 35] width 107 height 24
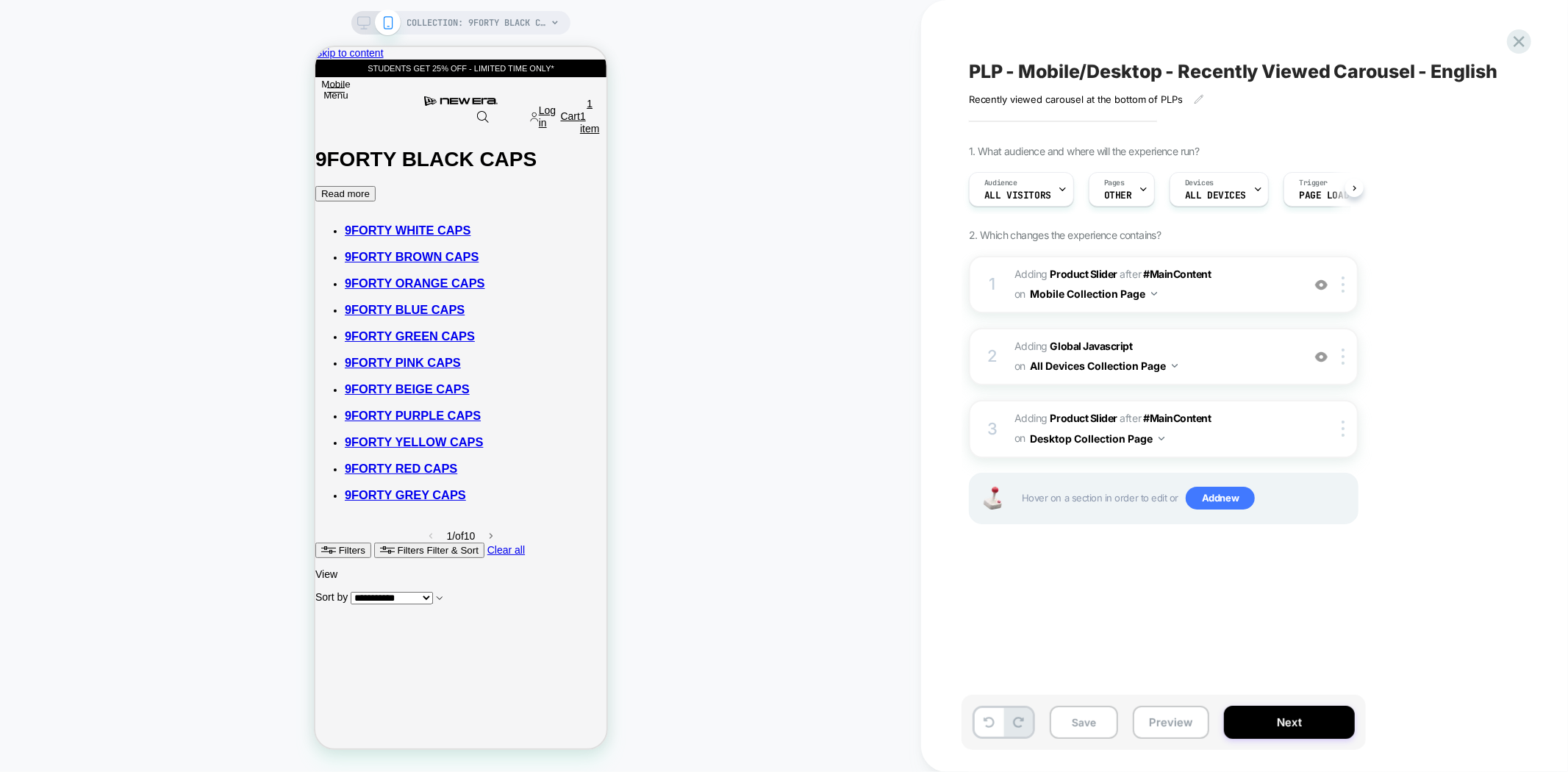
scroll to position [0, 1]
click at [1173, 724] on button "Preview" at bounding box center [1170, 722] width 77 height 33
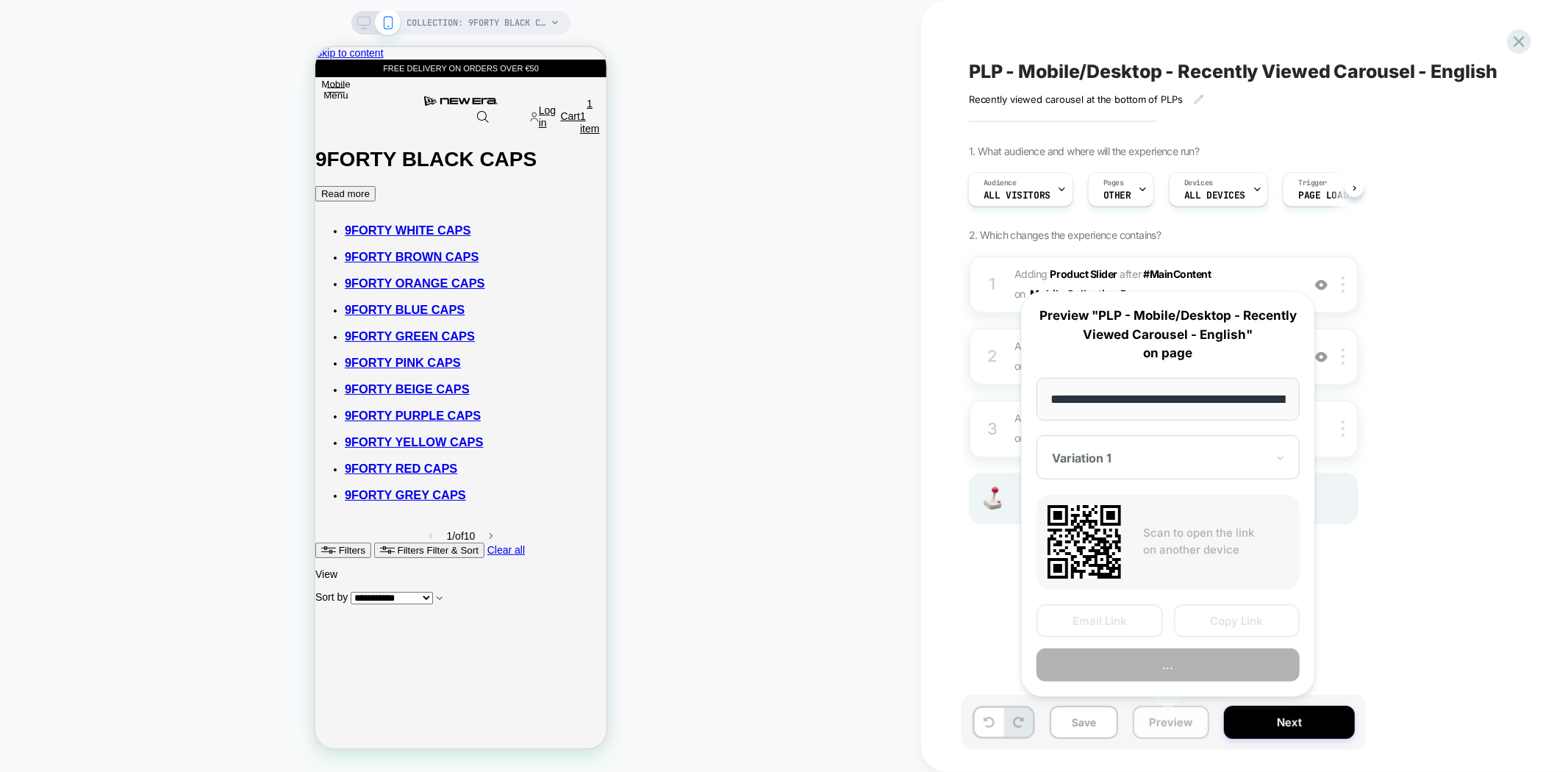
scroll to position [0, 211]
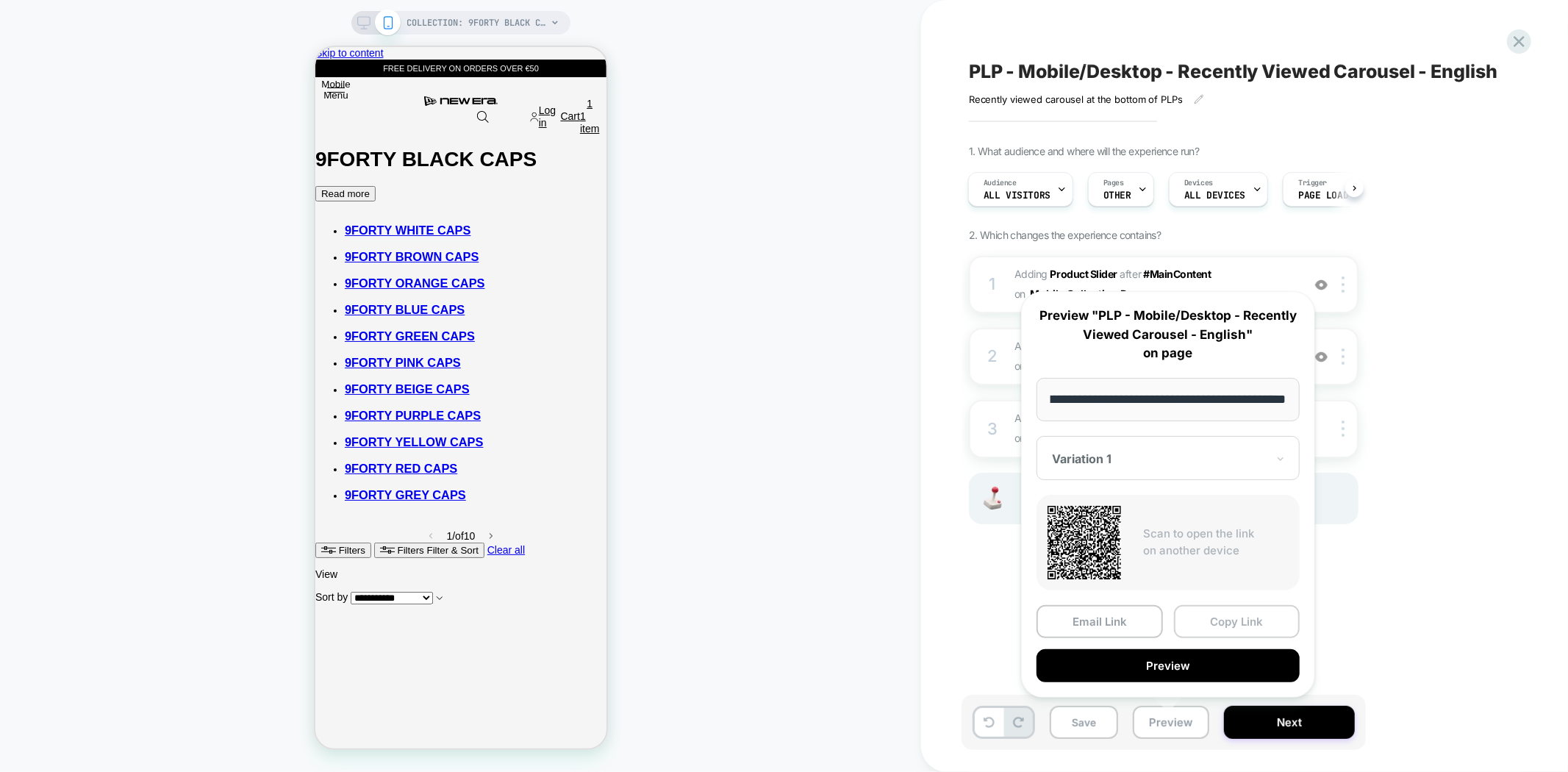
click at [1231, 610] on button "Copy Link" at bounding box center [1237, 621] width 127 height 33
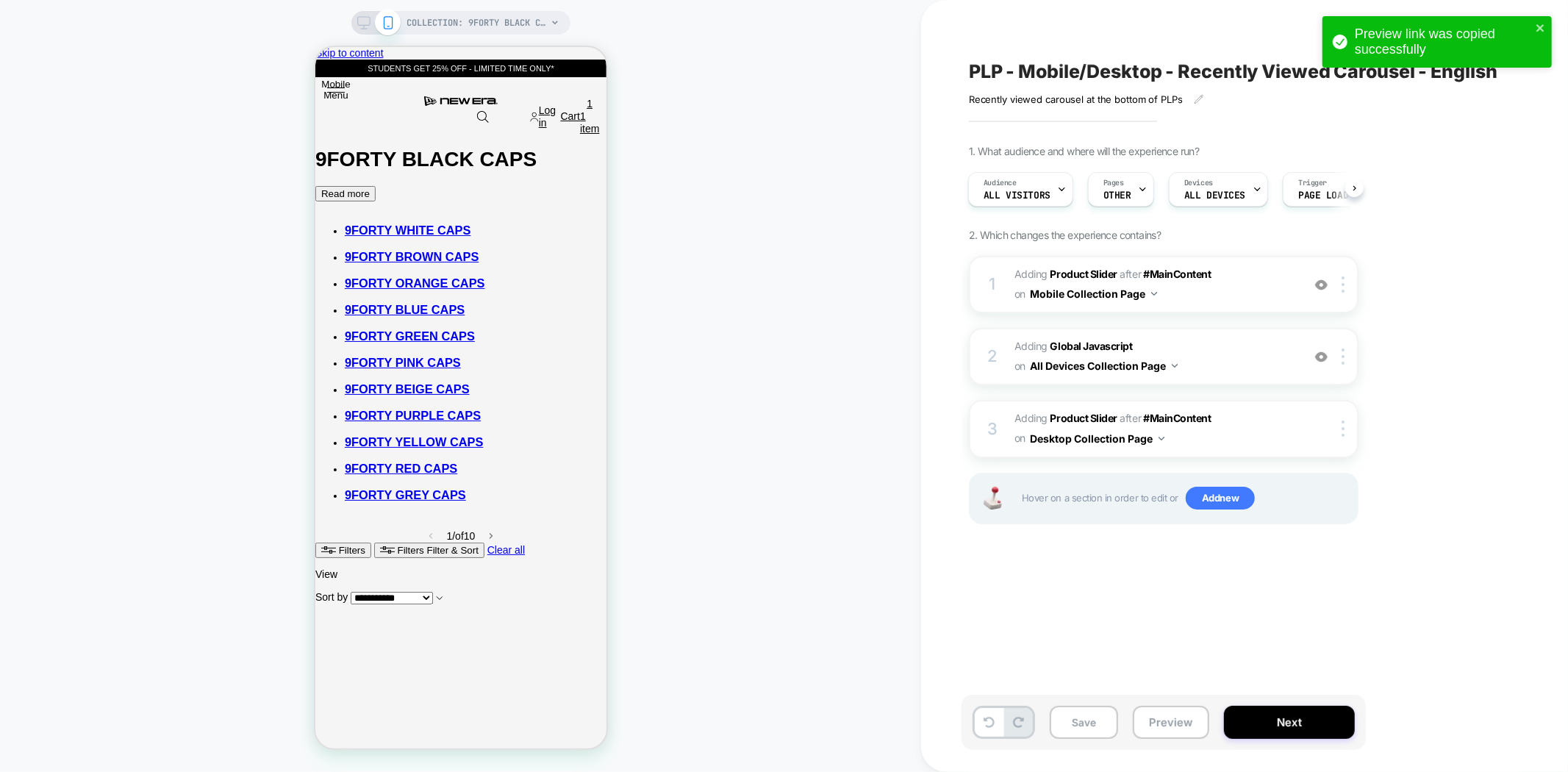
drag, startPoint x: 357, startPoint y: 26, endPoint x: 1124, endPoint y: 174, distance: 781.1
click at [357, 26] on icon at bounding box center [364, 23] width 13 height 13
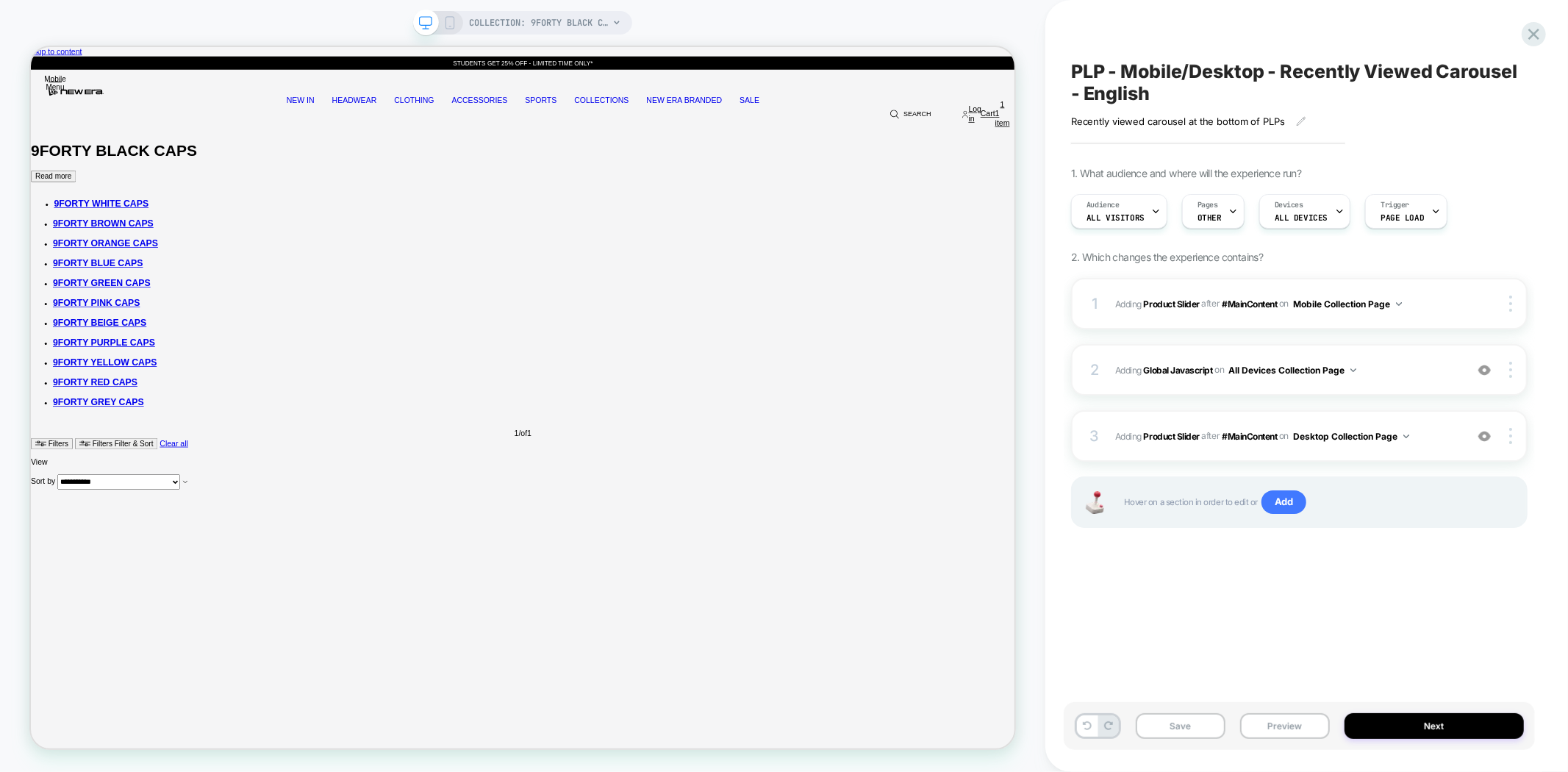
click at [1274, 732] on button "Preview" at bounding box center [1284, 726] width 89 height 26
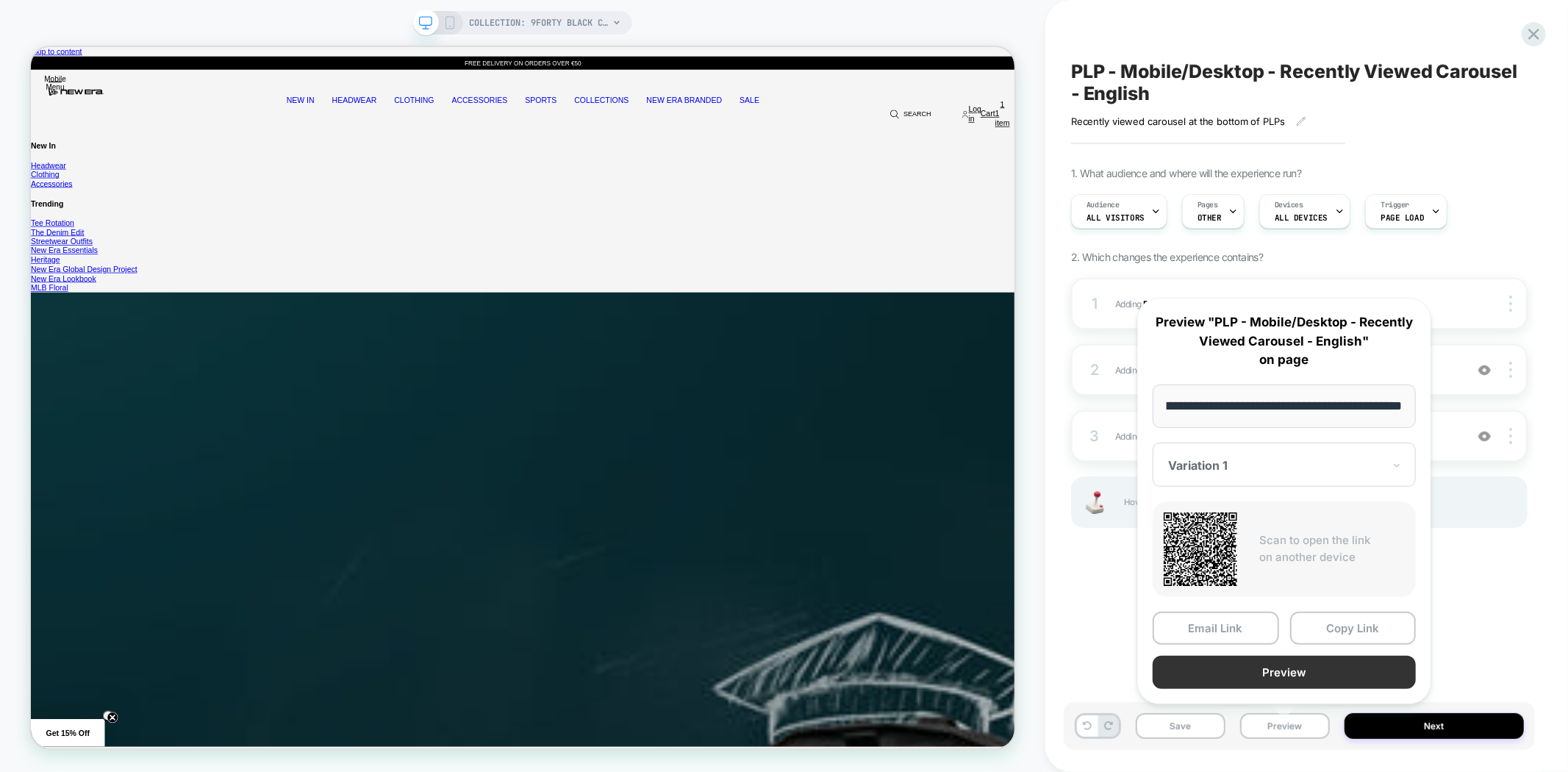
click at [1310, 677] on button "Preview" at bounding box center [1284, 672] width 263 height 33
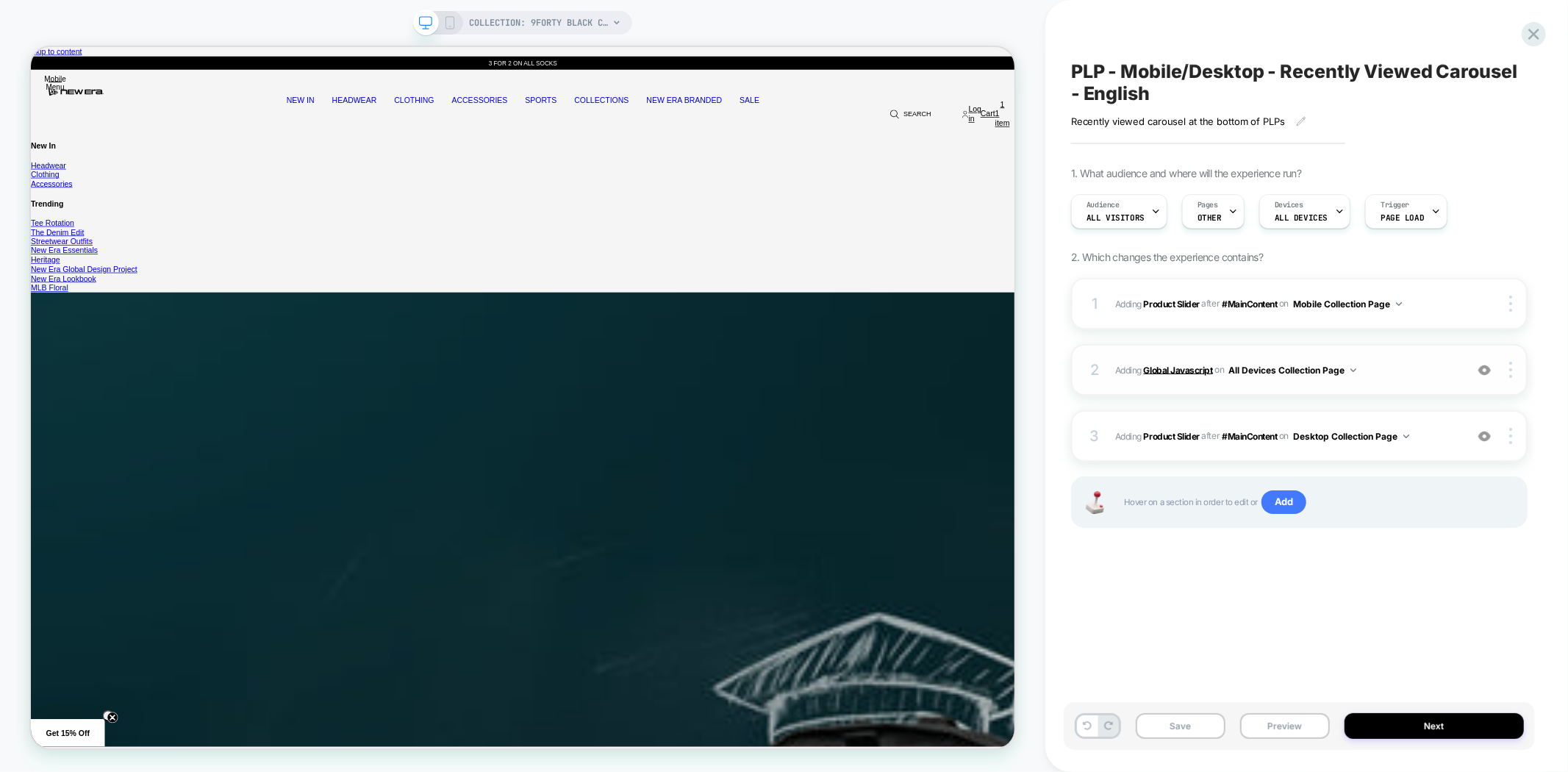
click at [1183, 371] on b "Global Javascript" at bounding box center [1178, 369] width 69 height 11
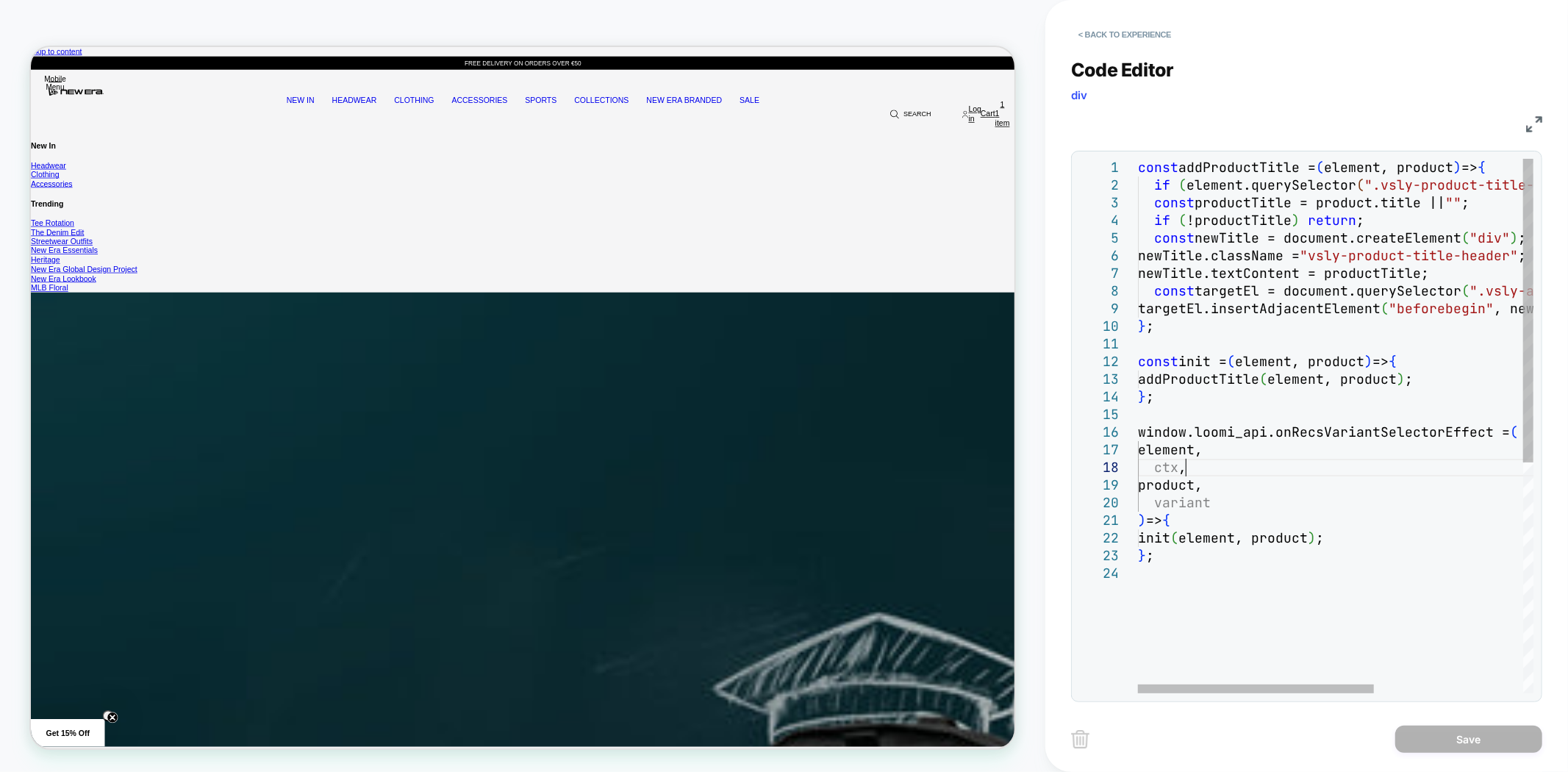
click at [1313, 464] on div "const addProductTitle = ( element, product ) => { if ( element.querySelector ( …" at bounding box center [1460, 628] width 645 height 940
click at [1296, 552] on div "const addProductTitle = ( element, product ) => { if ( element.querySelector ( …" at bounding box center [1460, 628] width 645 height 940
type textarea "**********"
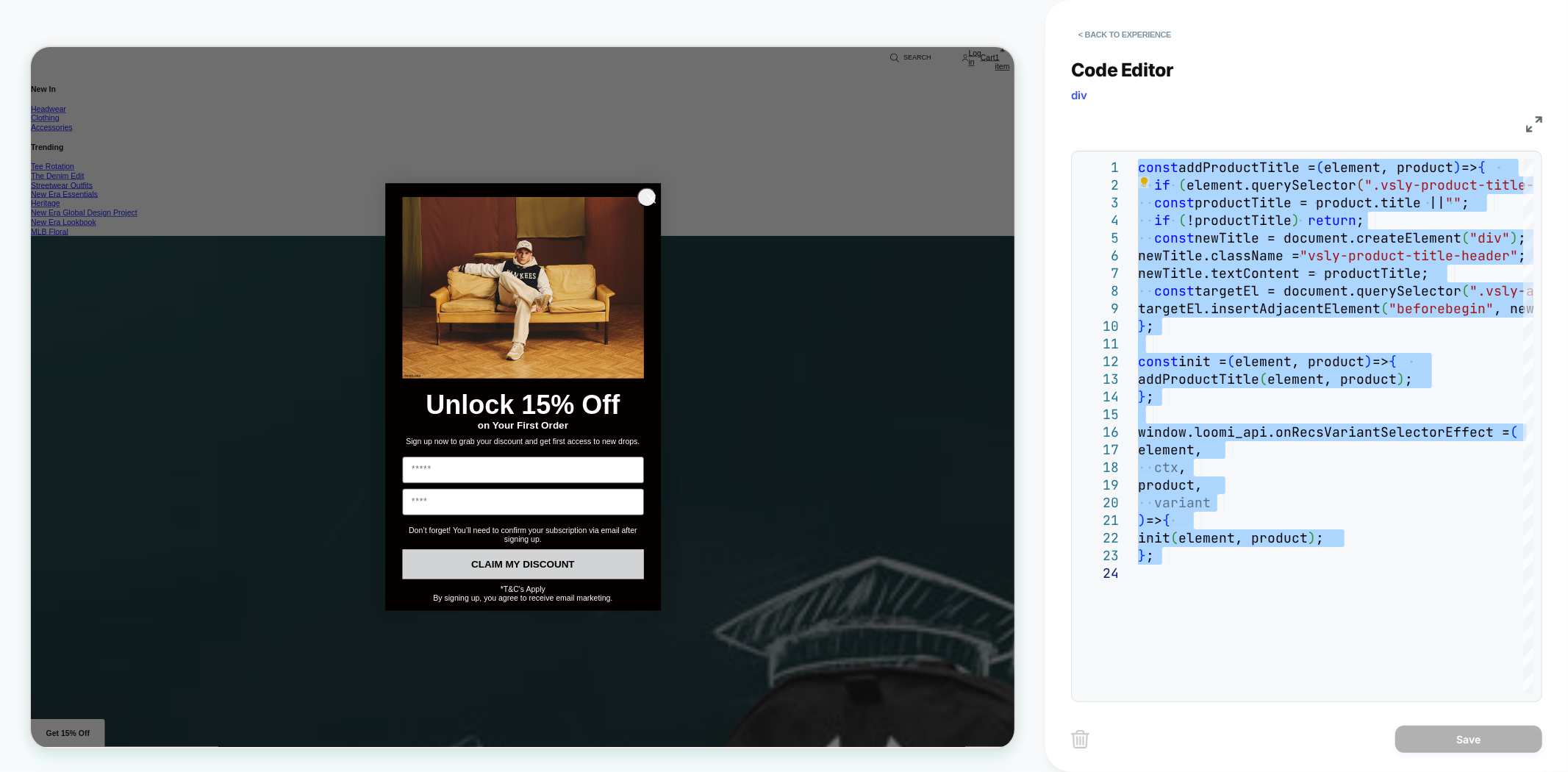
scroll to position [2857, 0]
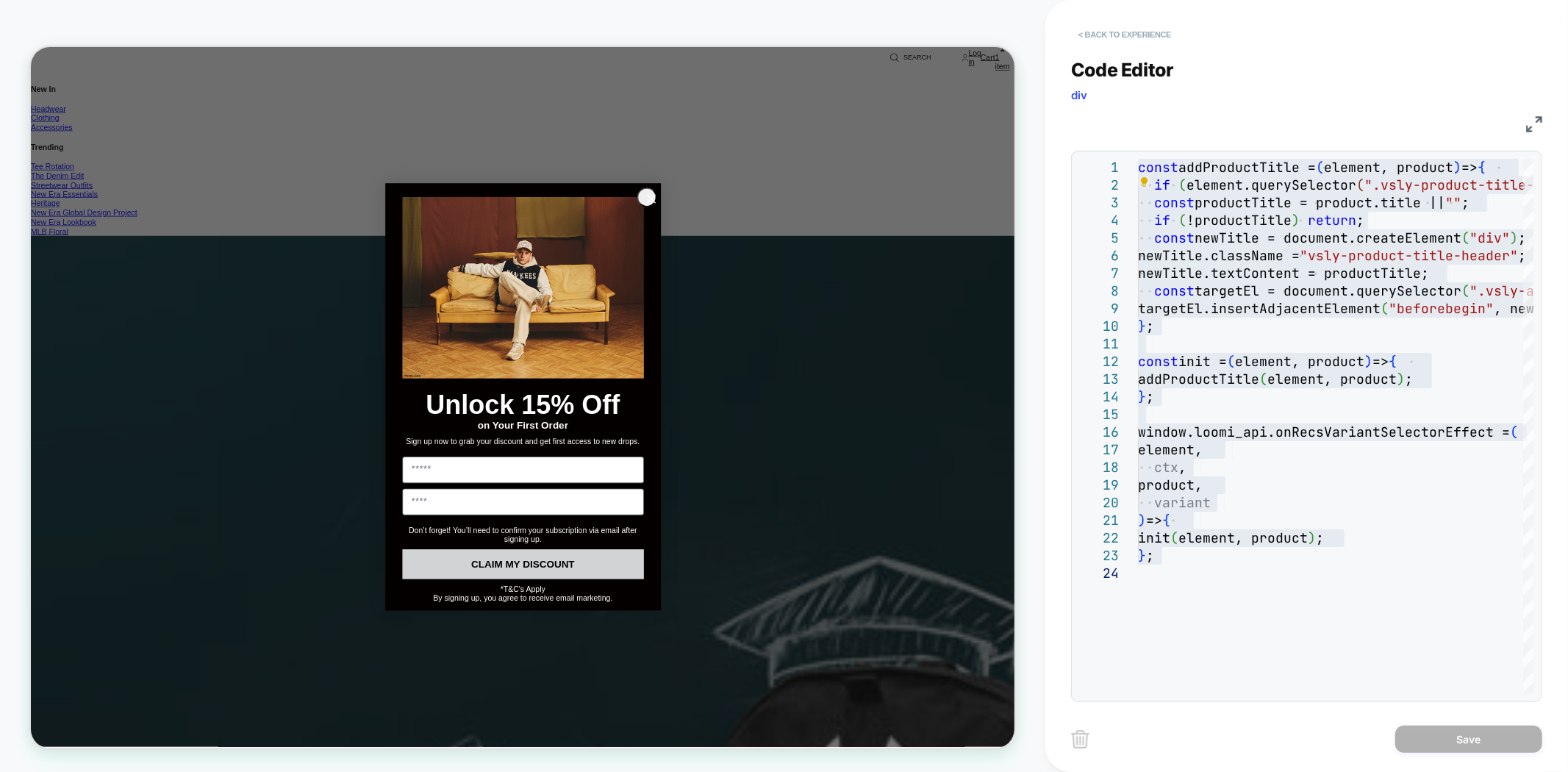
click at [1108, 38] on button "< Back to experience" at bounding box center [1124, 35] width 107 height 24
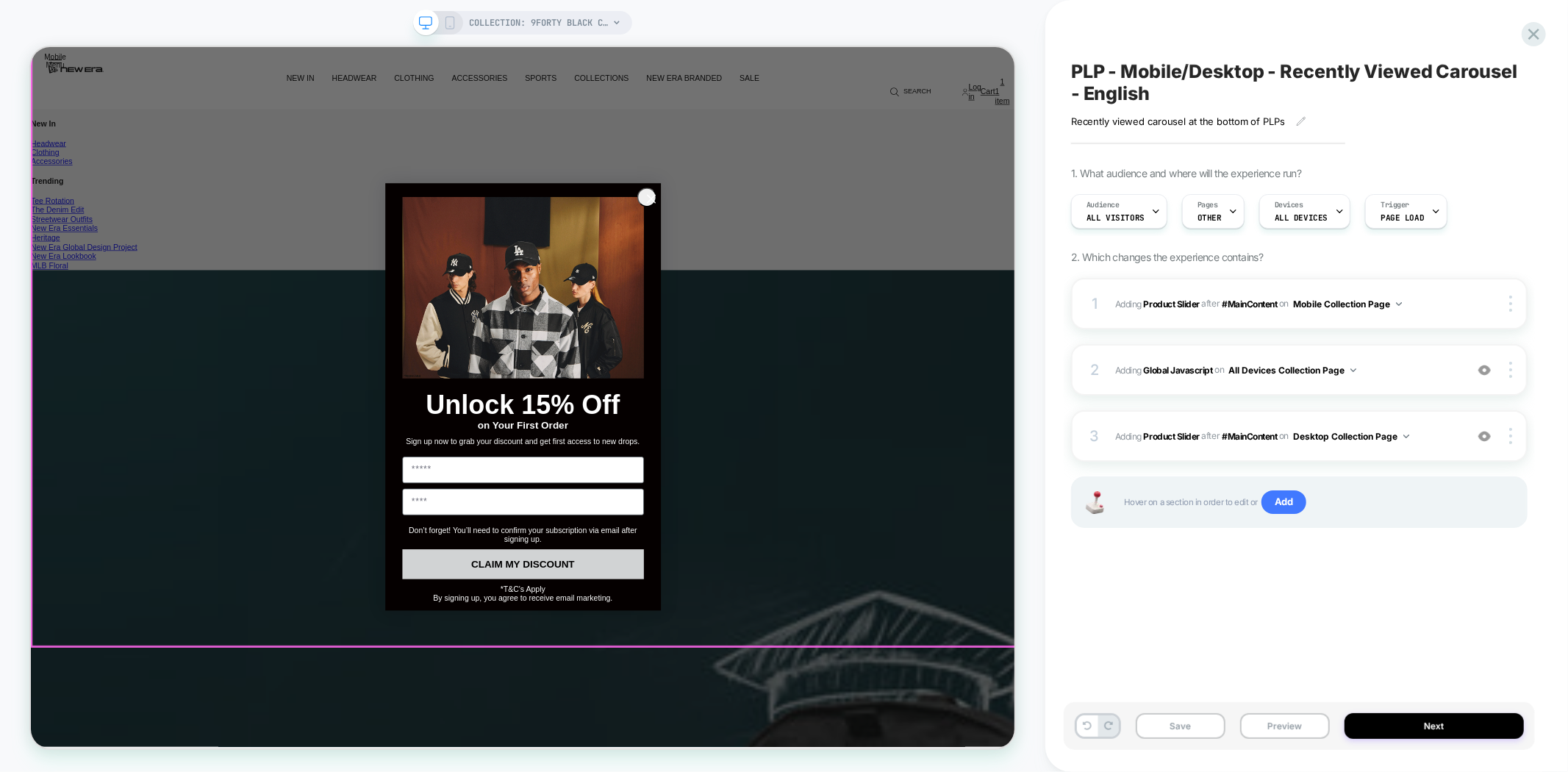
scroll to position [3220, 0]
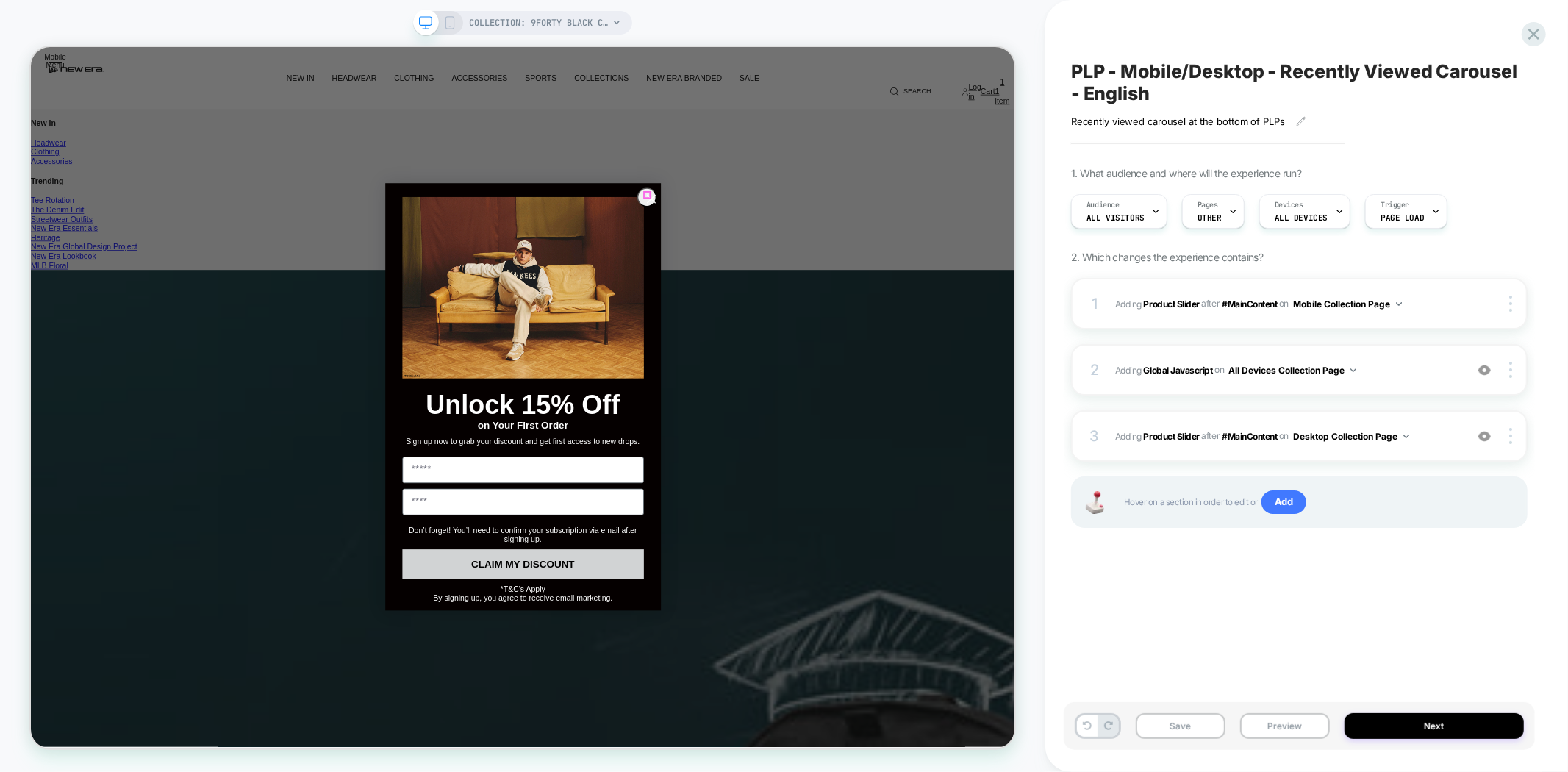
click at [852, 245] on circle "Close dialog" at bounding box center [857, 249] width 25 height 25
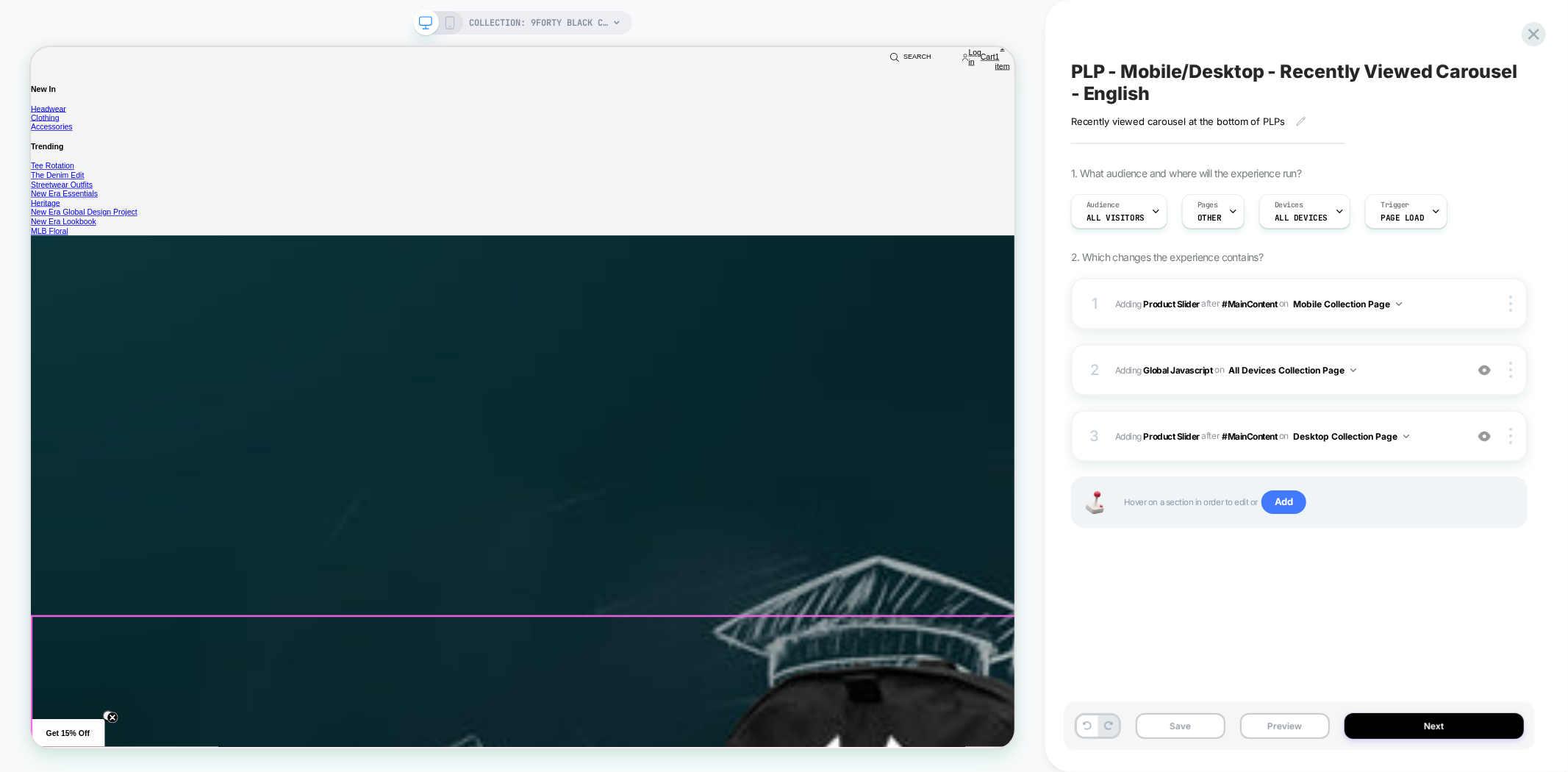
scroll to position [3419, 0]
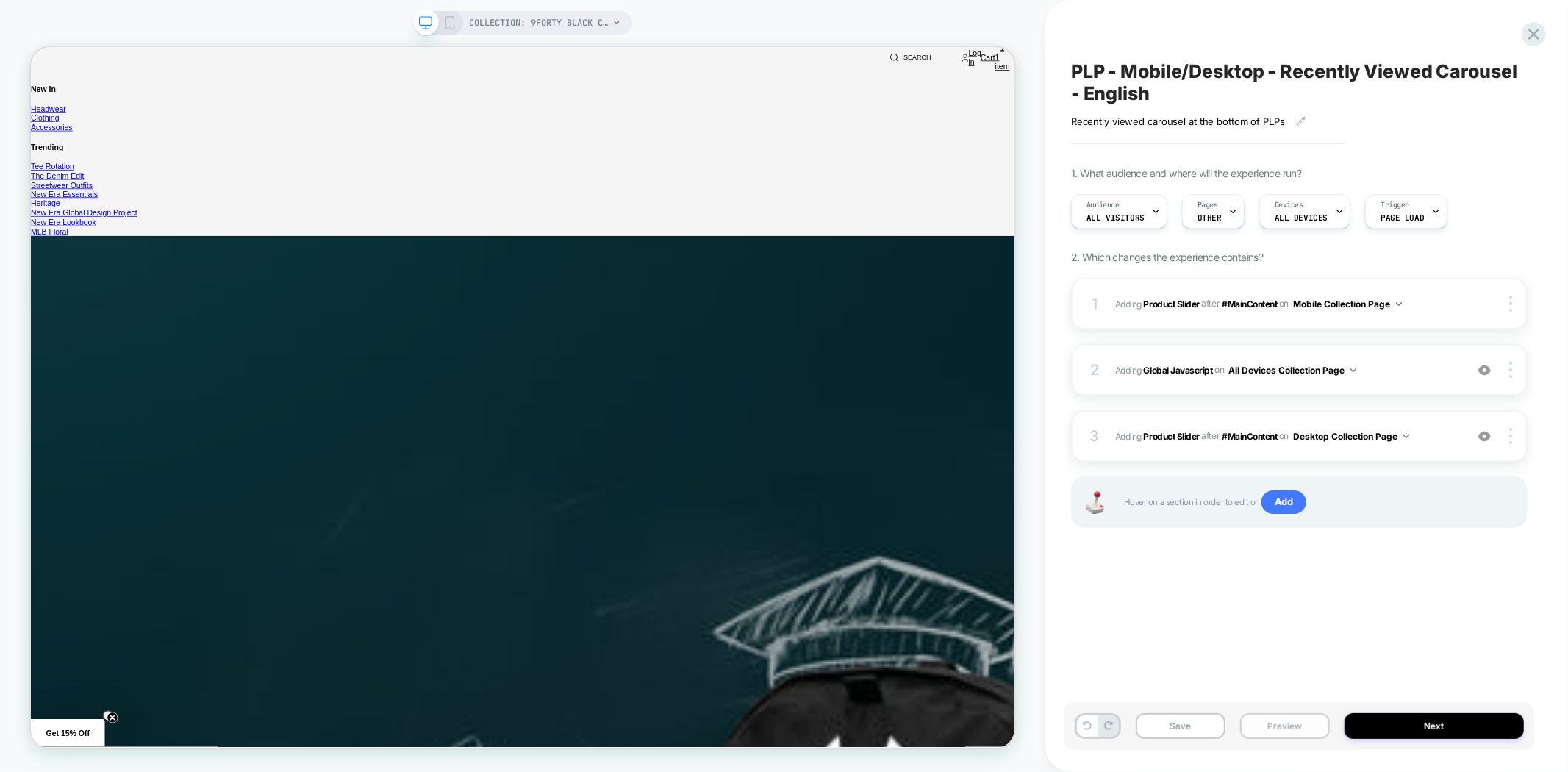
click at [1296, 724] on button "Preview" at bounding box center [1284, 726] width 89 height 26
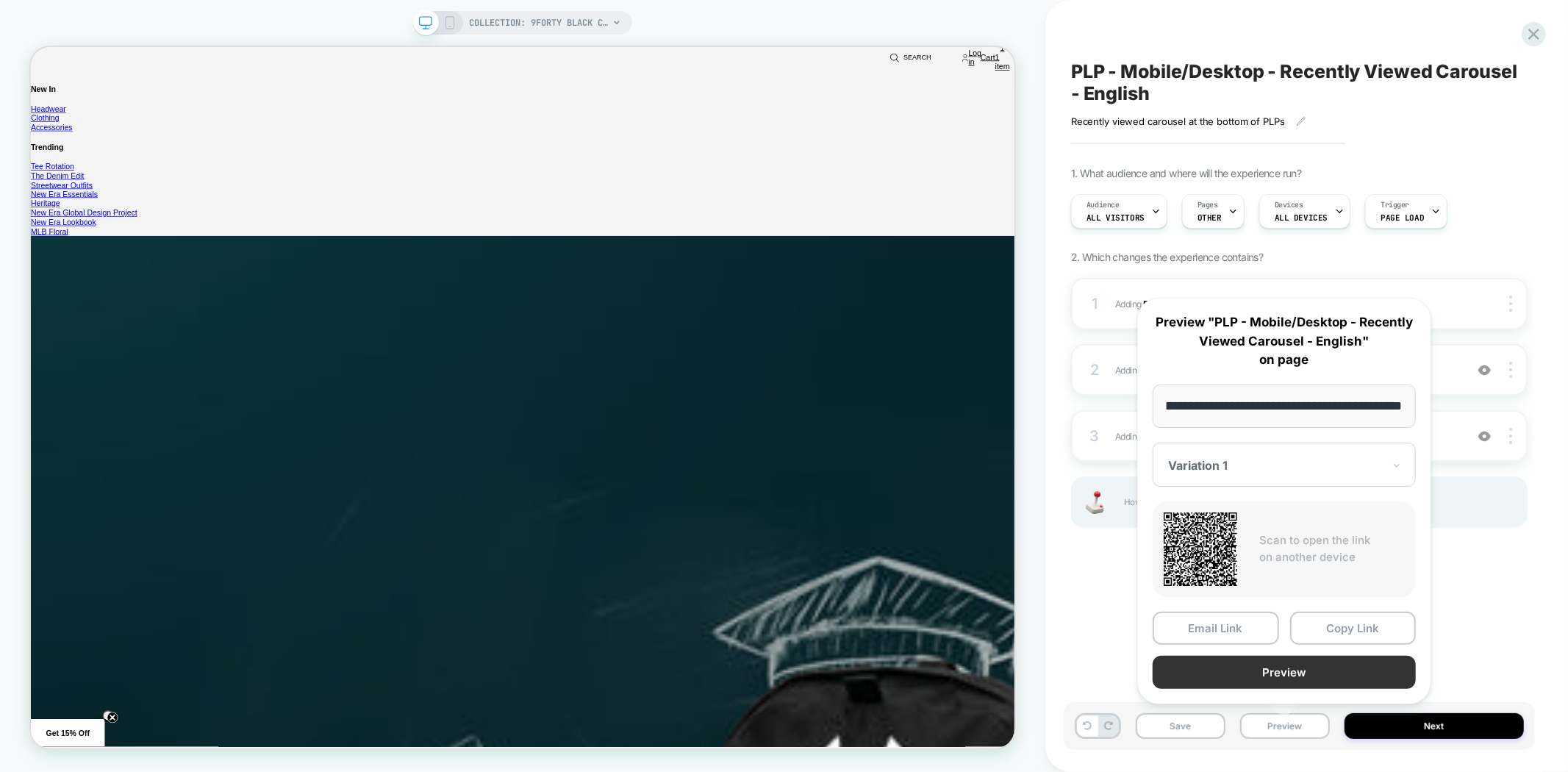
scroll to position [0, 0]
click at [1279, 677] on button "Preview" at bounding box center [1284, 672] width 263 height 33
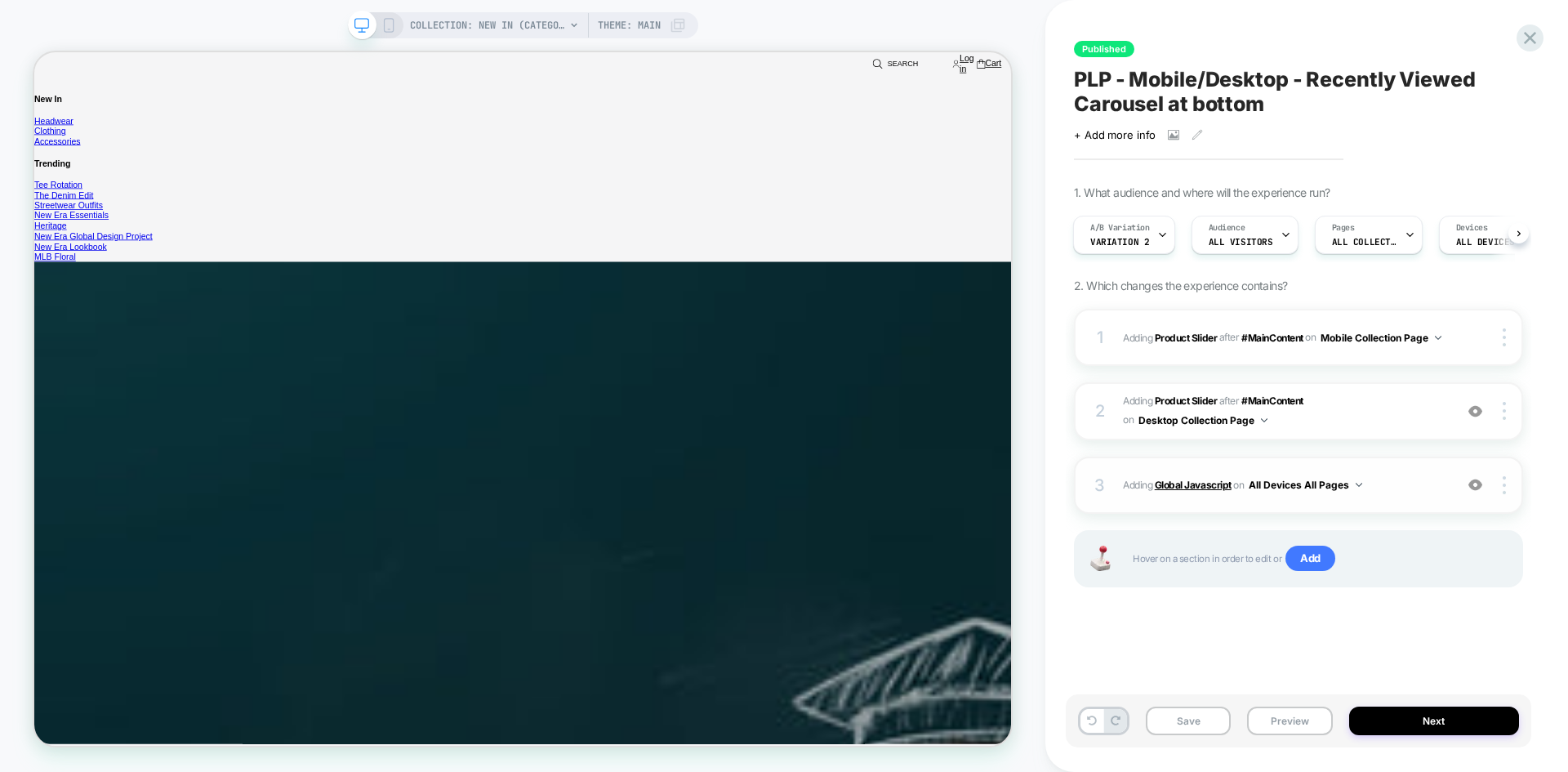
click at [1186, 488] on b "Global Javascript" at bounding box center [1193, 484] width 77 height 12
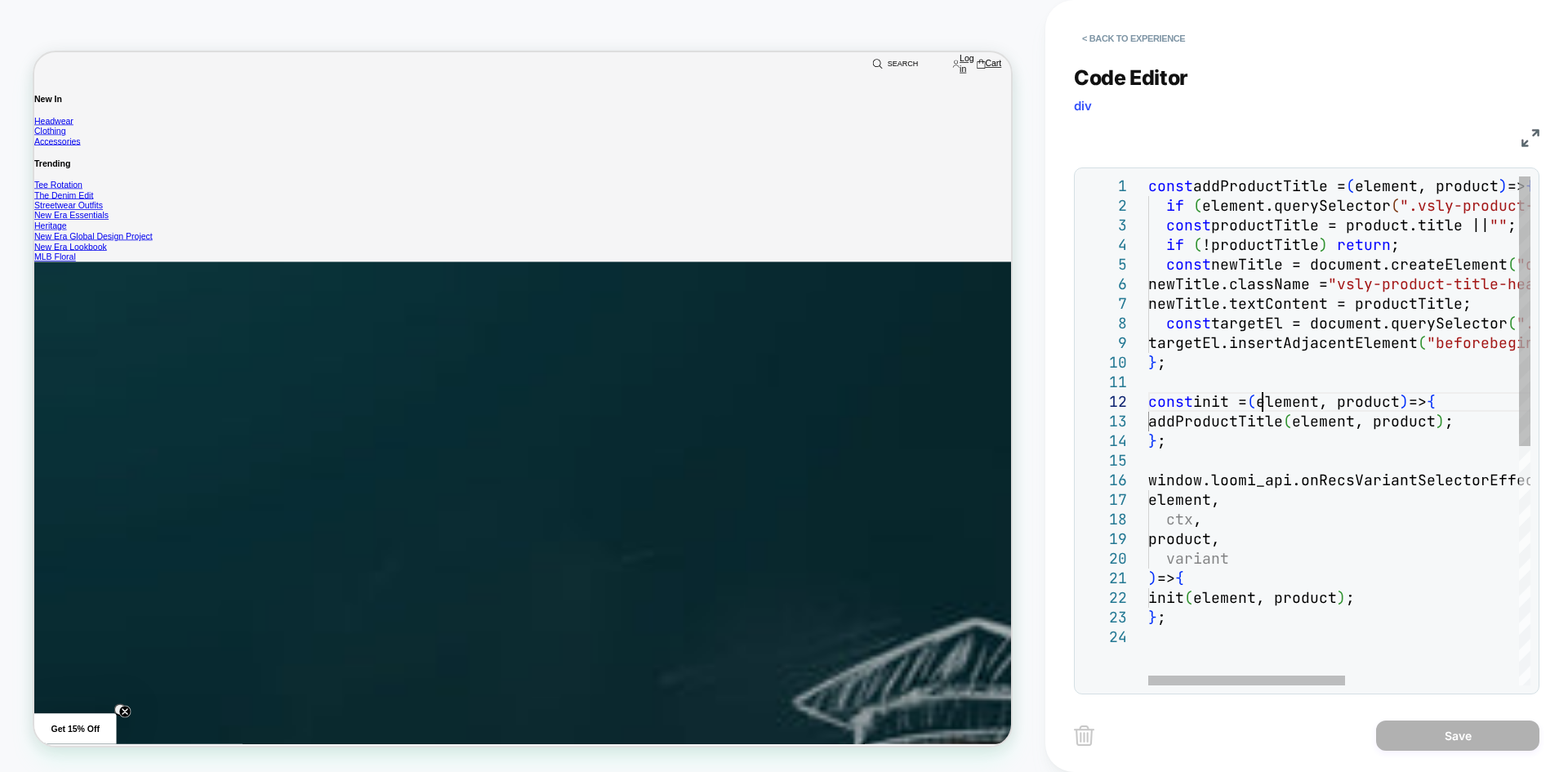
click at [1264, 393] on div "newTitle.textContent = productTitle; const targetEl = document.querySelector ( …" at bounding box center [1507, 656] width 717 height 960
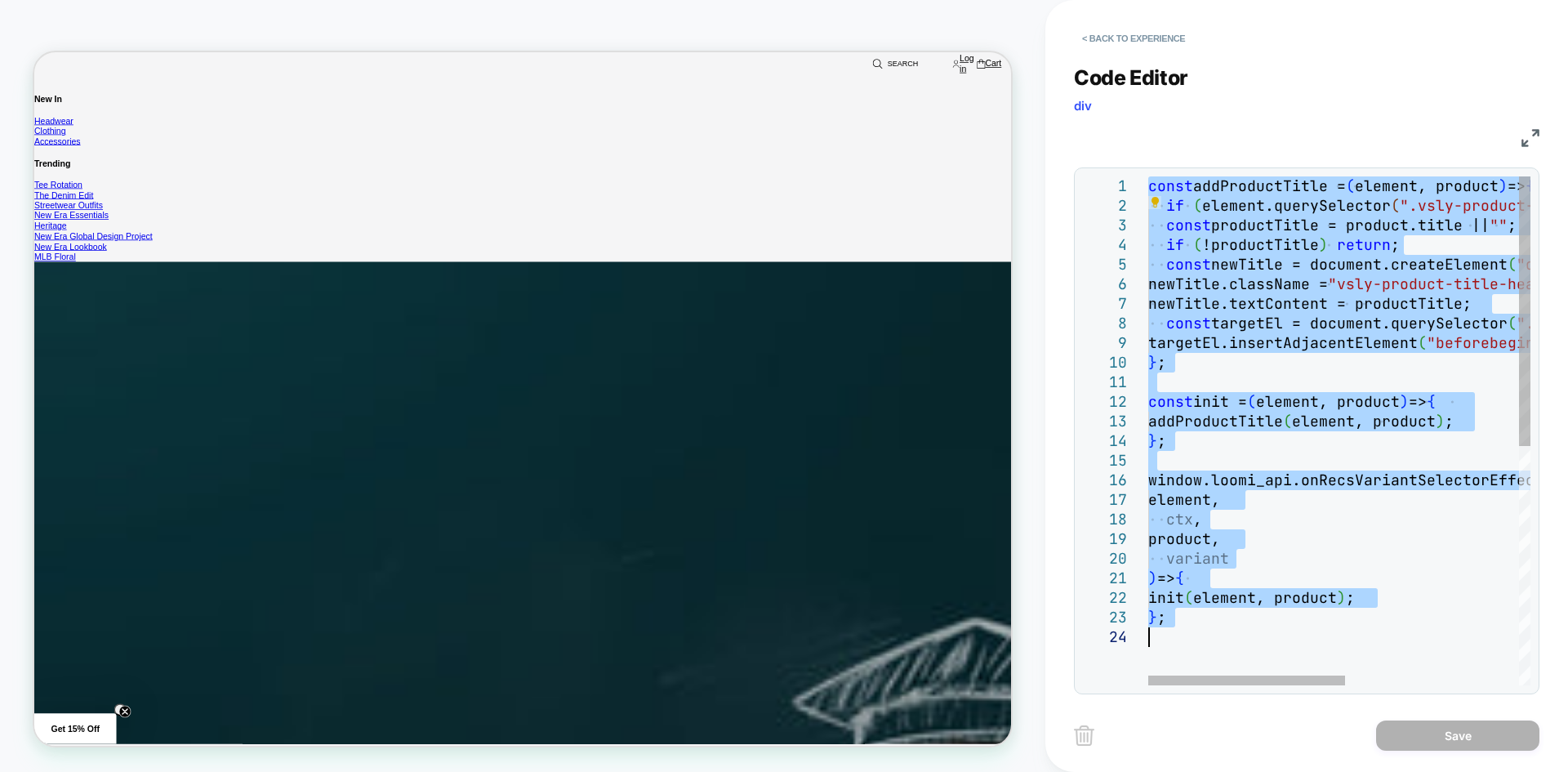
type textarea "**********"
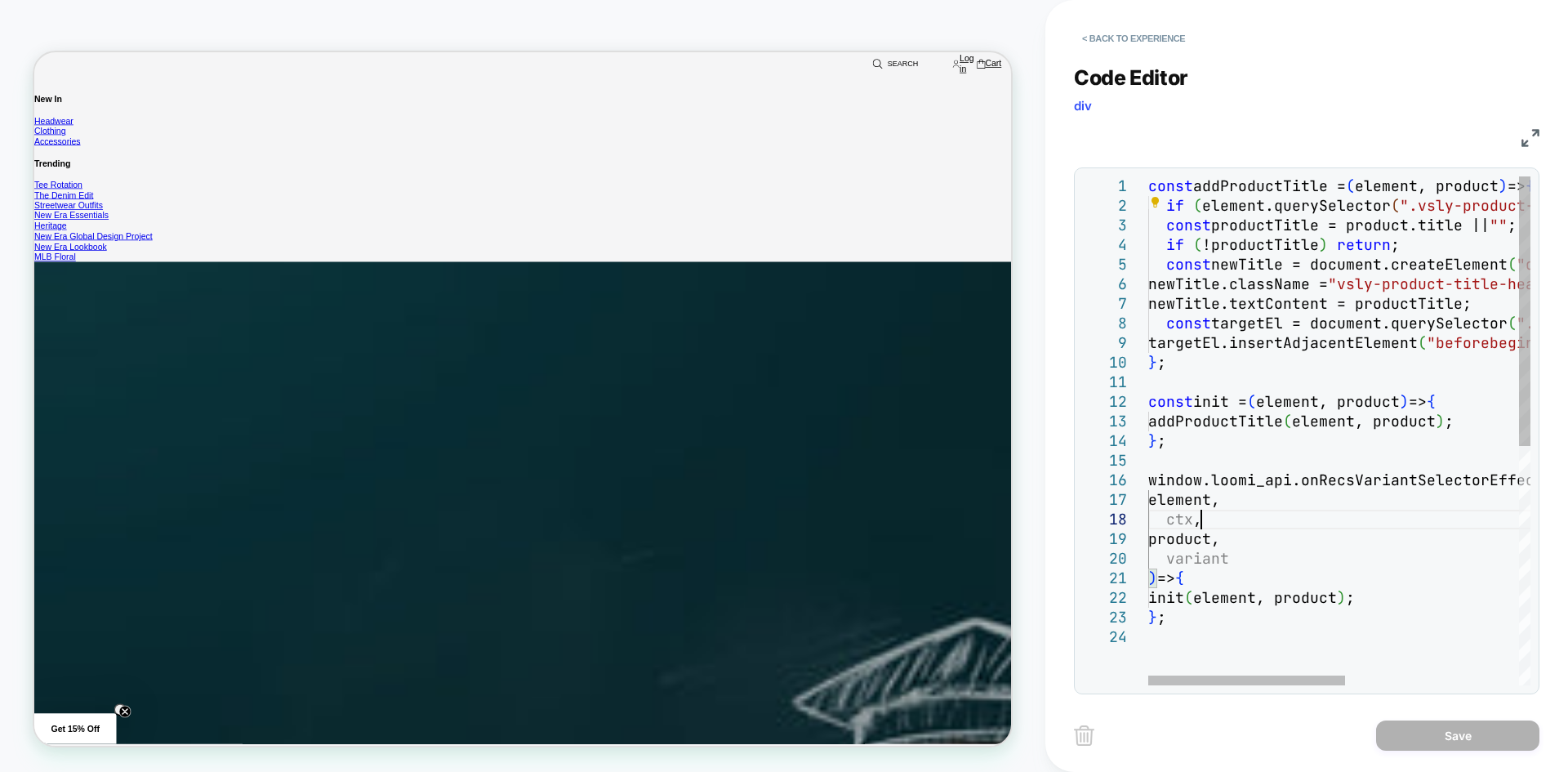
click at [1316, 515] on div "newTitle.textContent = productTitle; const targetEl = document.querySelector ( …" at bounding box center [1507, 656] width 717 height 960
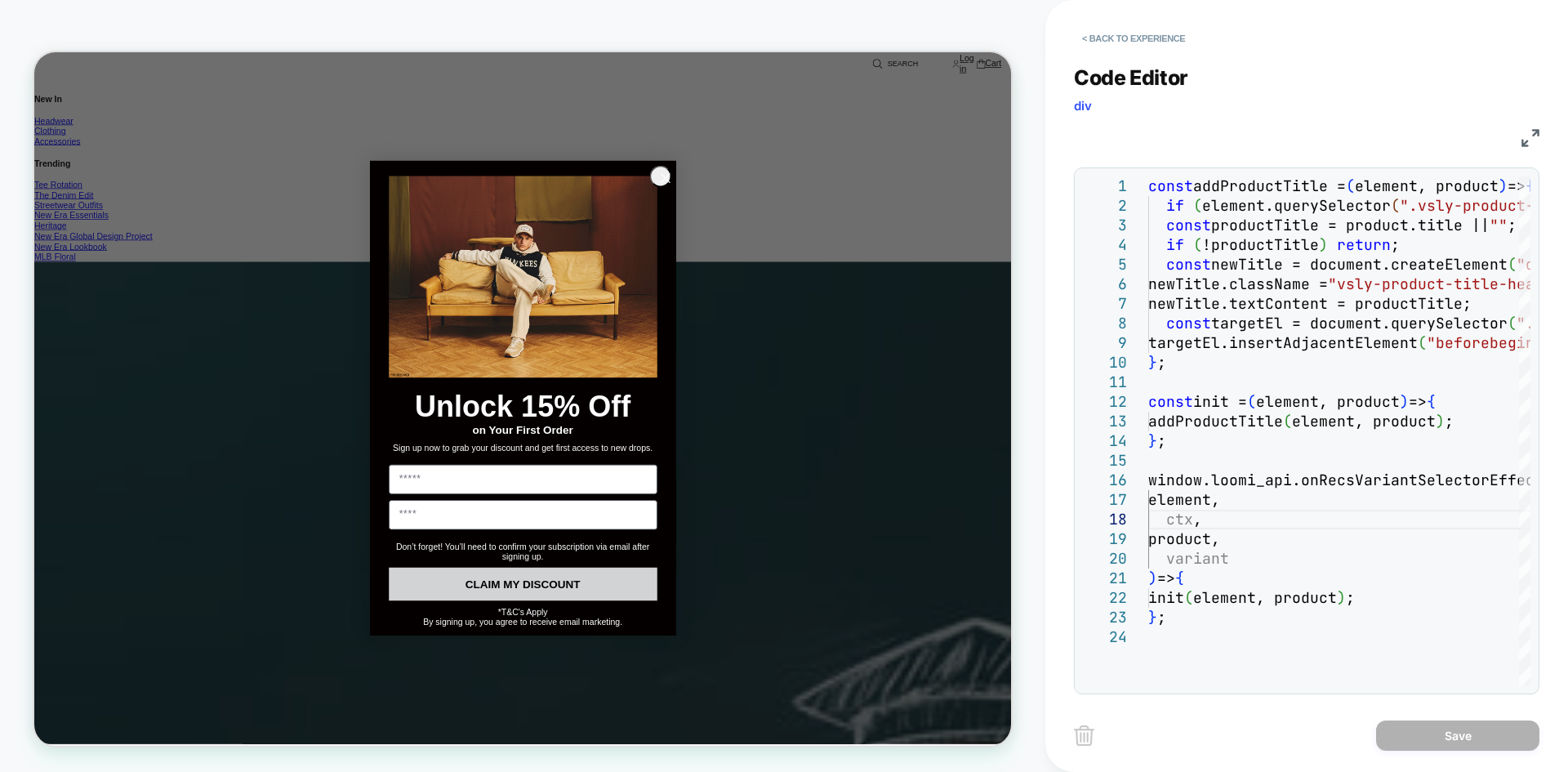
scroll to position [3023, 0]
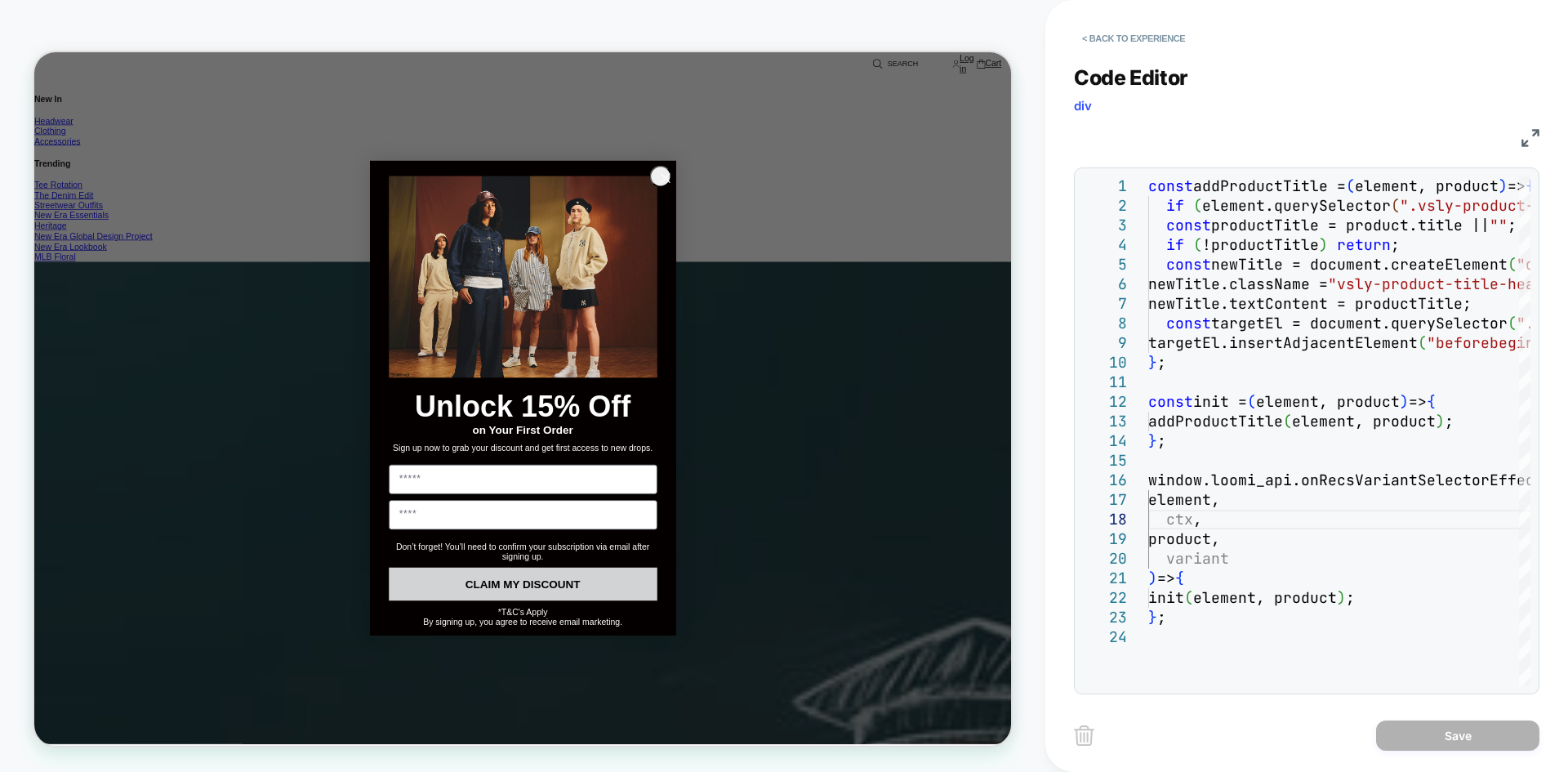
click at [864, 207] on circle "Close dialog" at bounding box center [875, 220] width 27 height 27
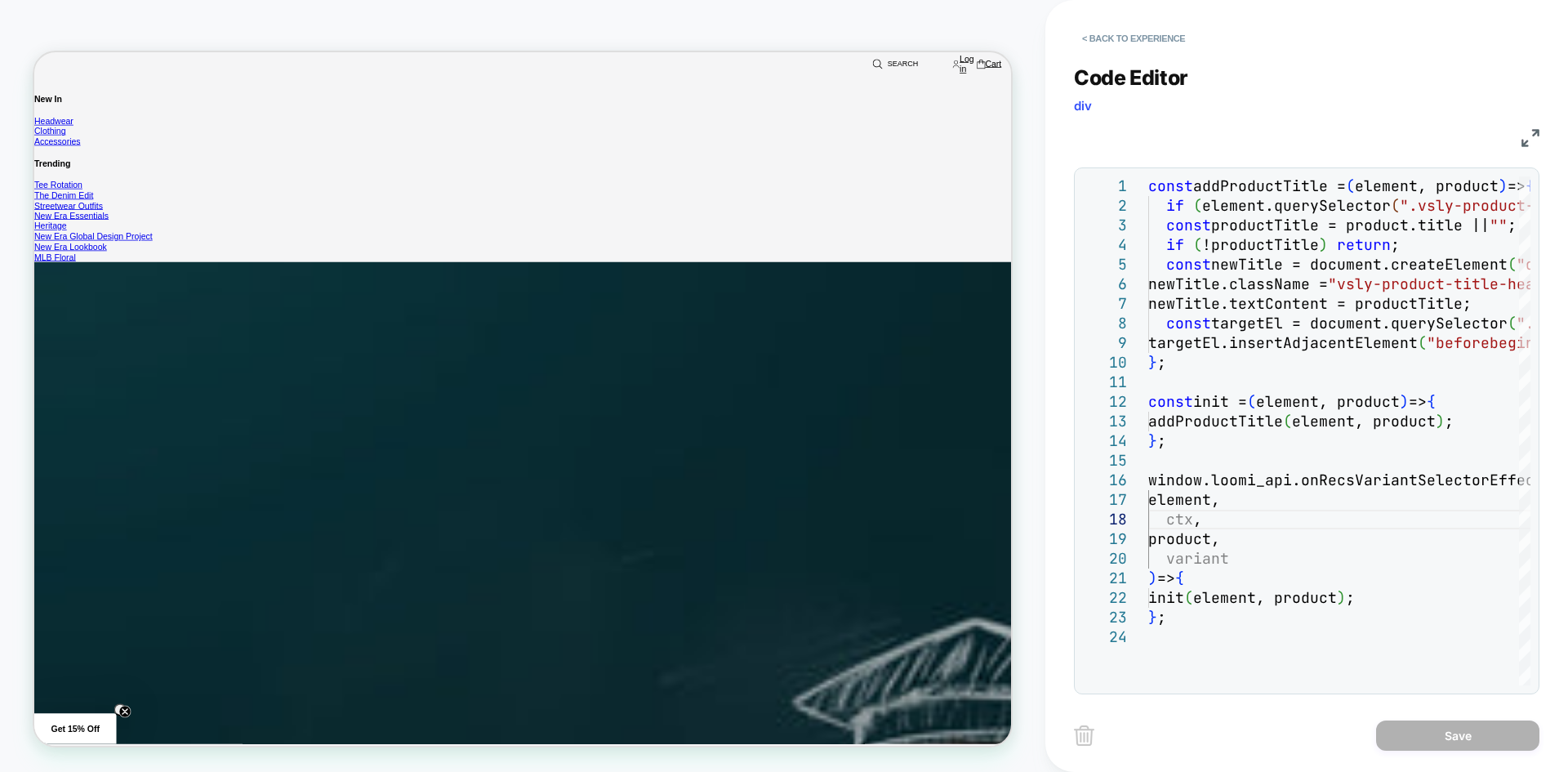
scroll to position [3545, 0]
click at [1131, 41] on button "< Back to experience" at bounding box center [1134, 39] width 119 height 26
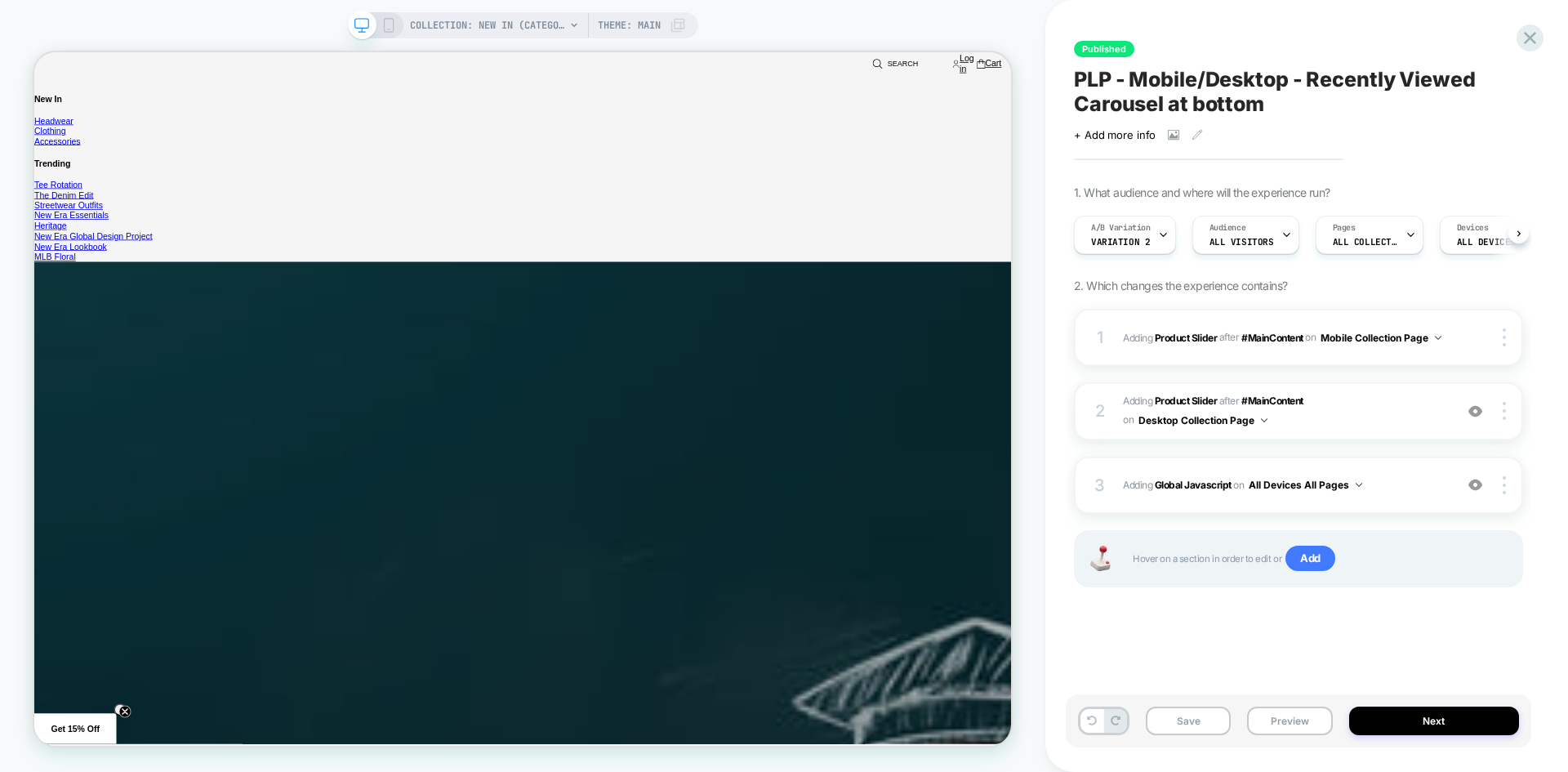
scroll to position [0, 1]
click at [1278, 331] on span "#MainContent" at bounding box center [1272, 337] width 61 height 12
click at [1268, 400] on span "#MainContent" at bounding box center [1272, 400] width 61 height 12
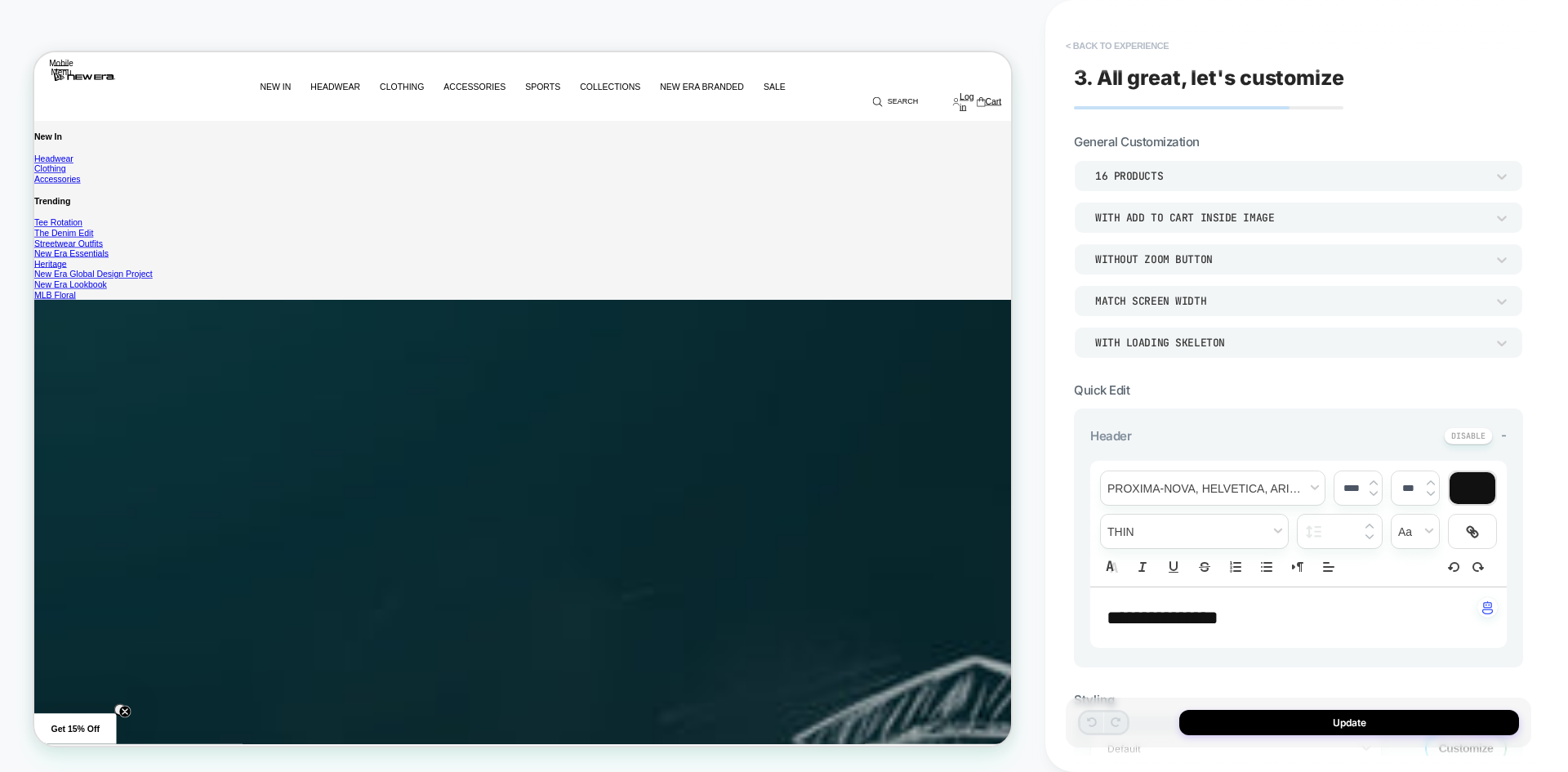
click at [1106, 48] on button "< Back to experience" at bounding box center [1117, 46] width 119 height 26
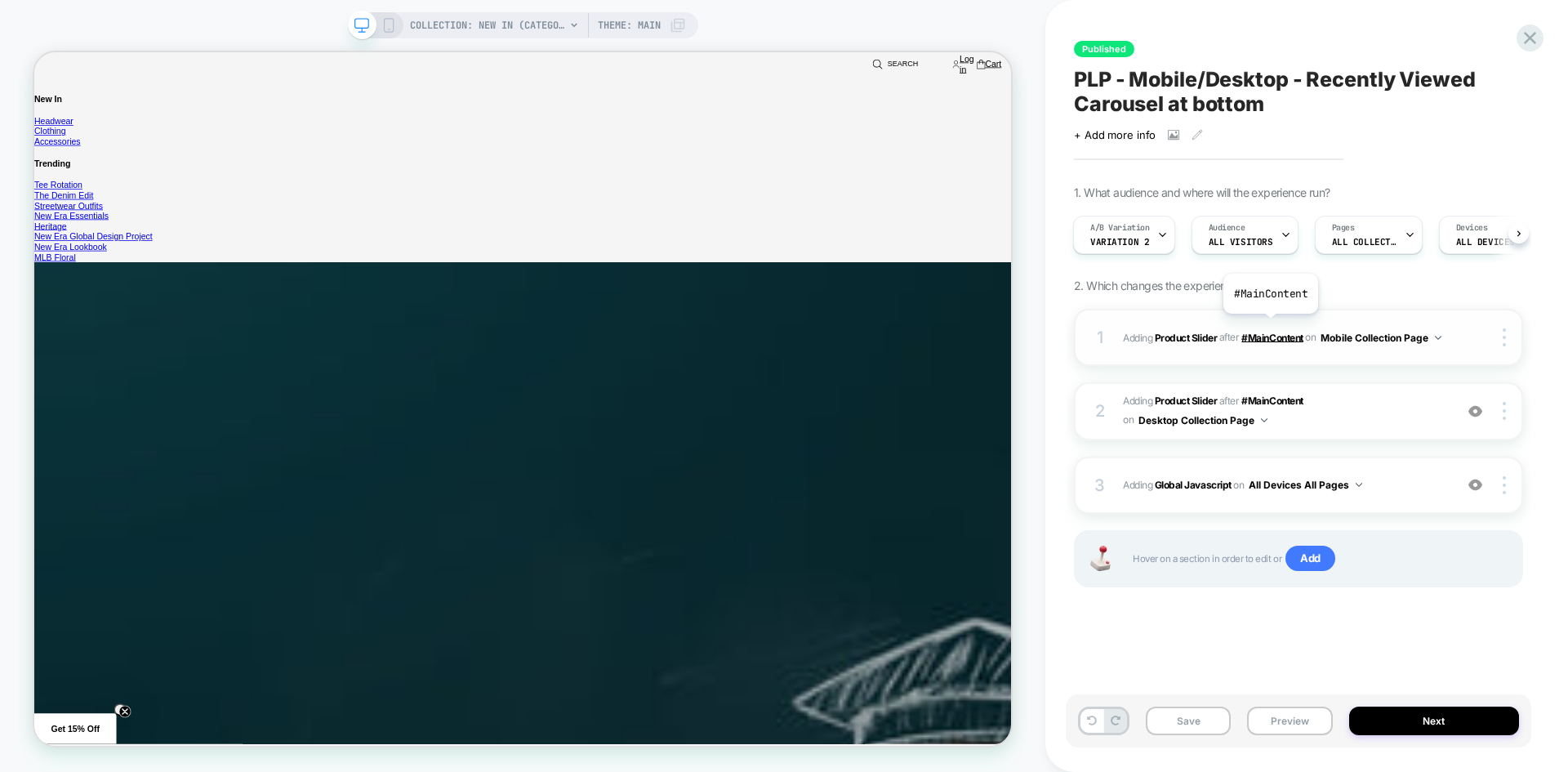
click at [1270, 331] on span "#MainContent" at bounding box center [1272, 337] width 61 height 12
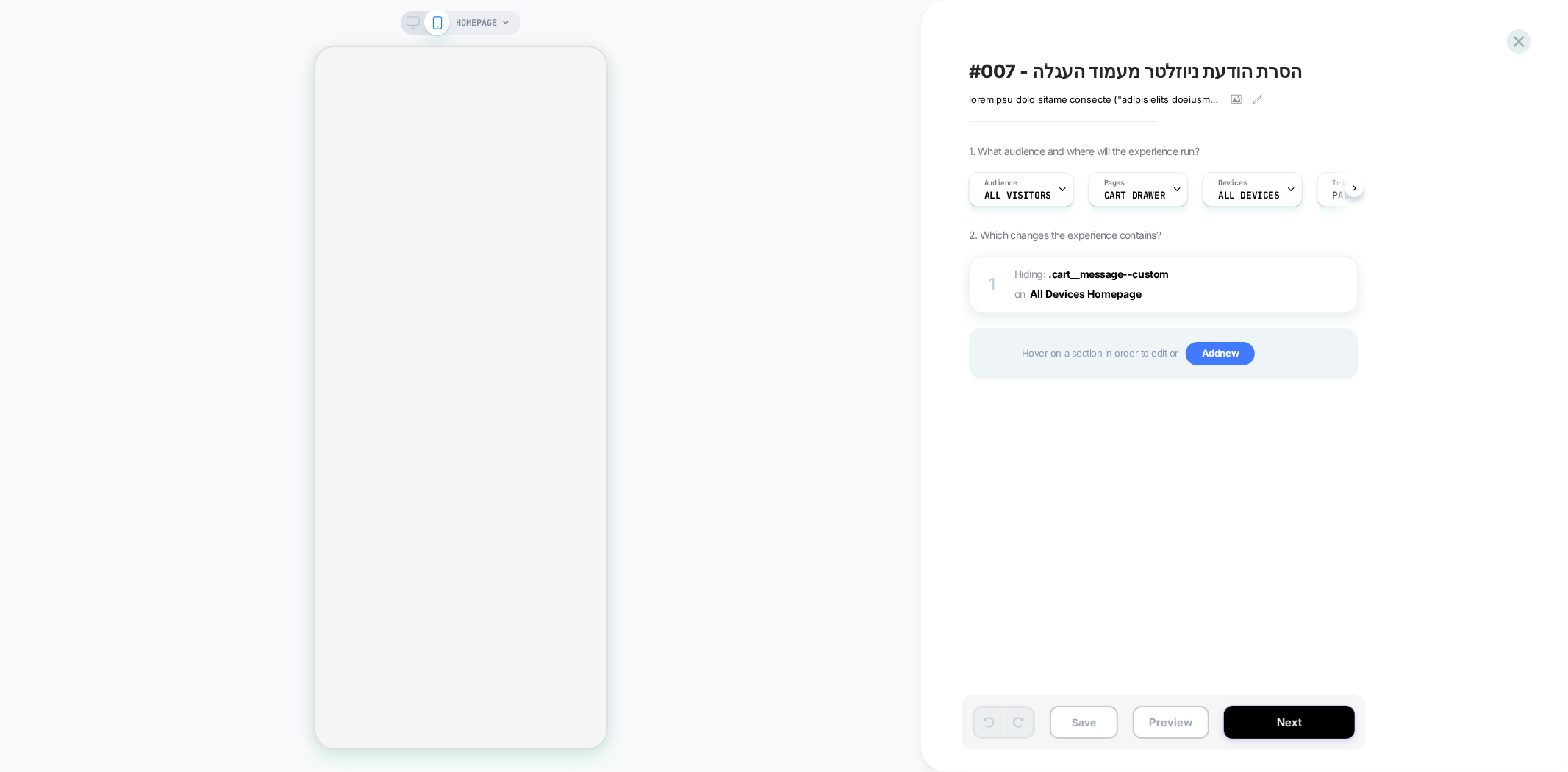
scroll to position [0, 1]
click at [1319, 281] on img at bounding box center [1321, 284] width 13 height 13
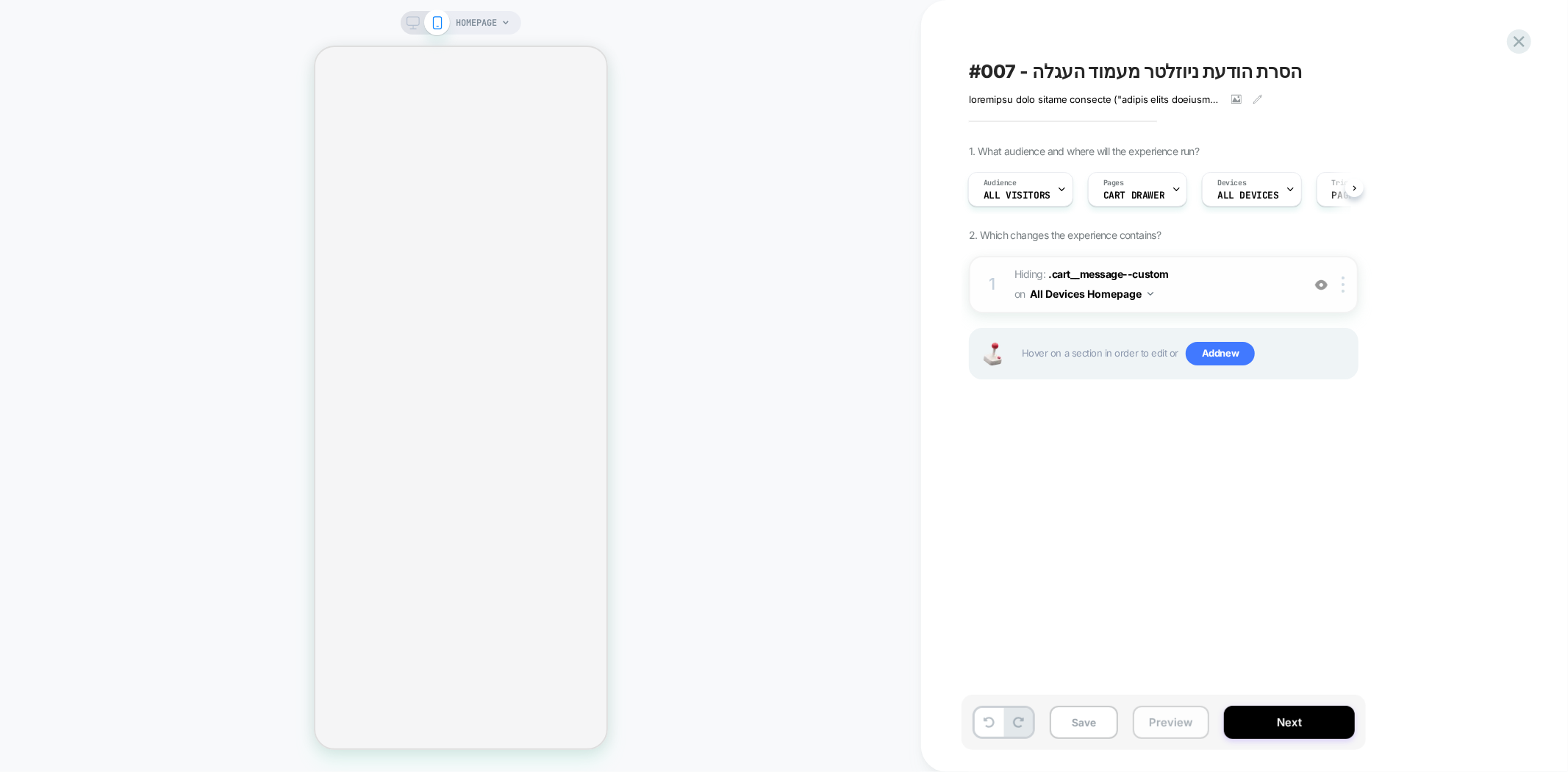
click at [1171, 729] on button "Preview" at bounding box center [1170, 722] width 77 height 33
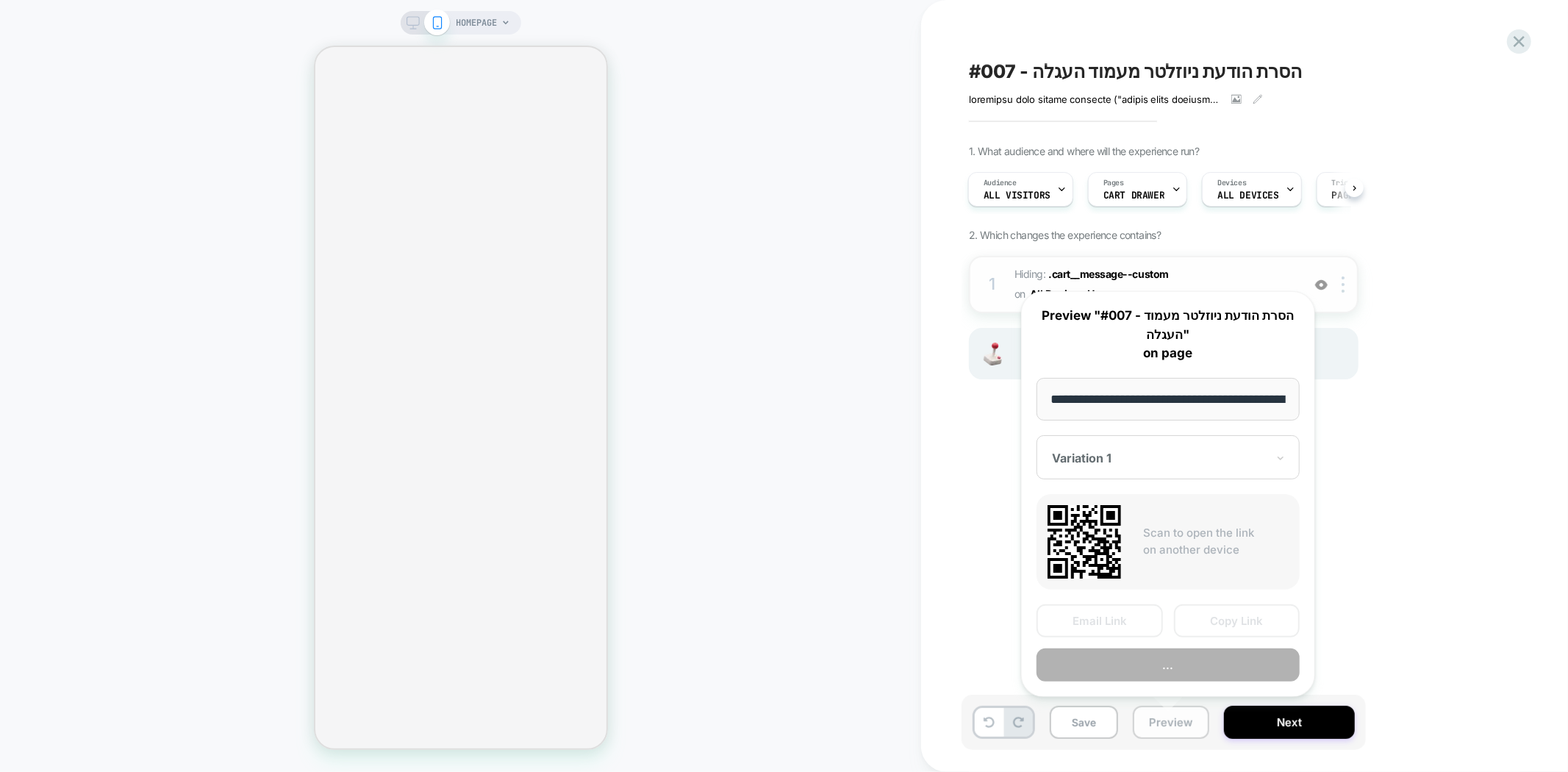
scroll to position [0, 71]
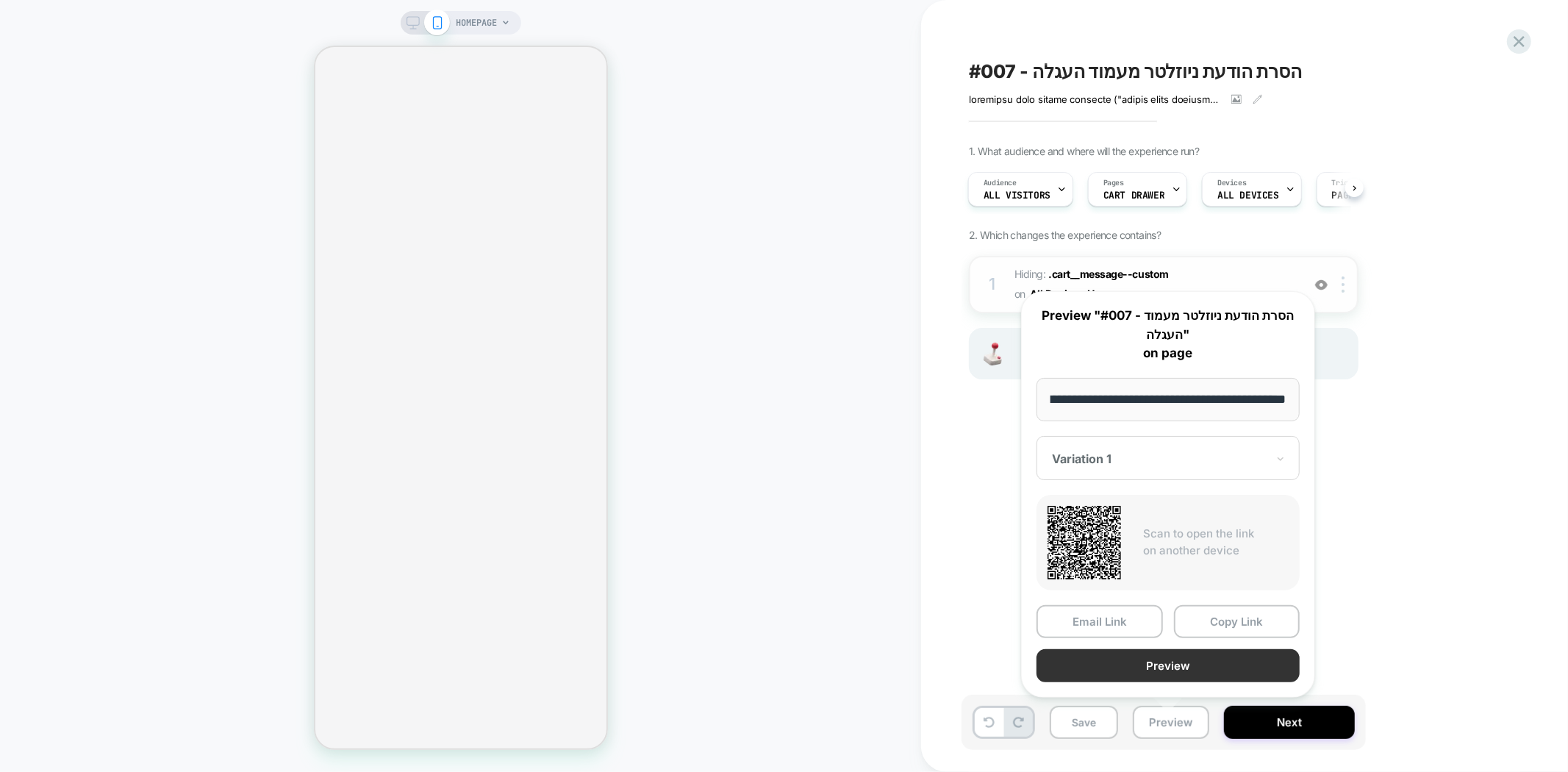
click at [1202, 665] on button "Preview" at bounding box center [1167, 666] width 263 height 33
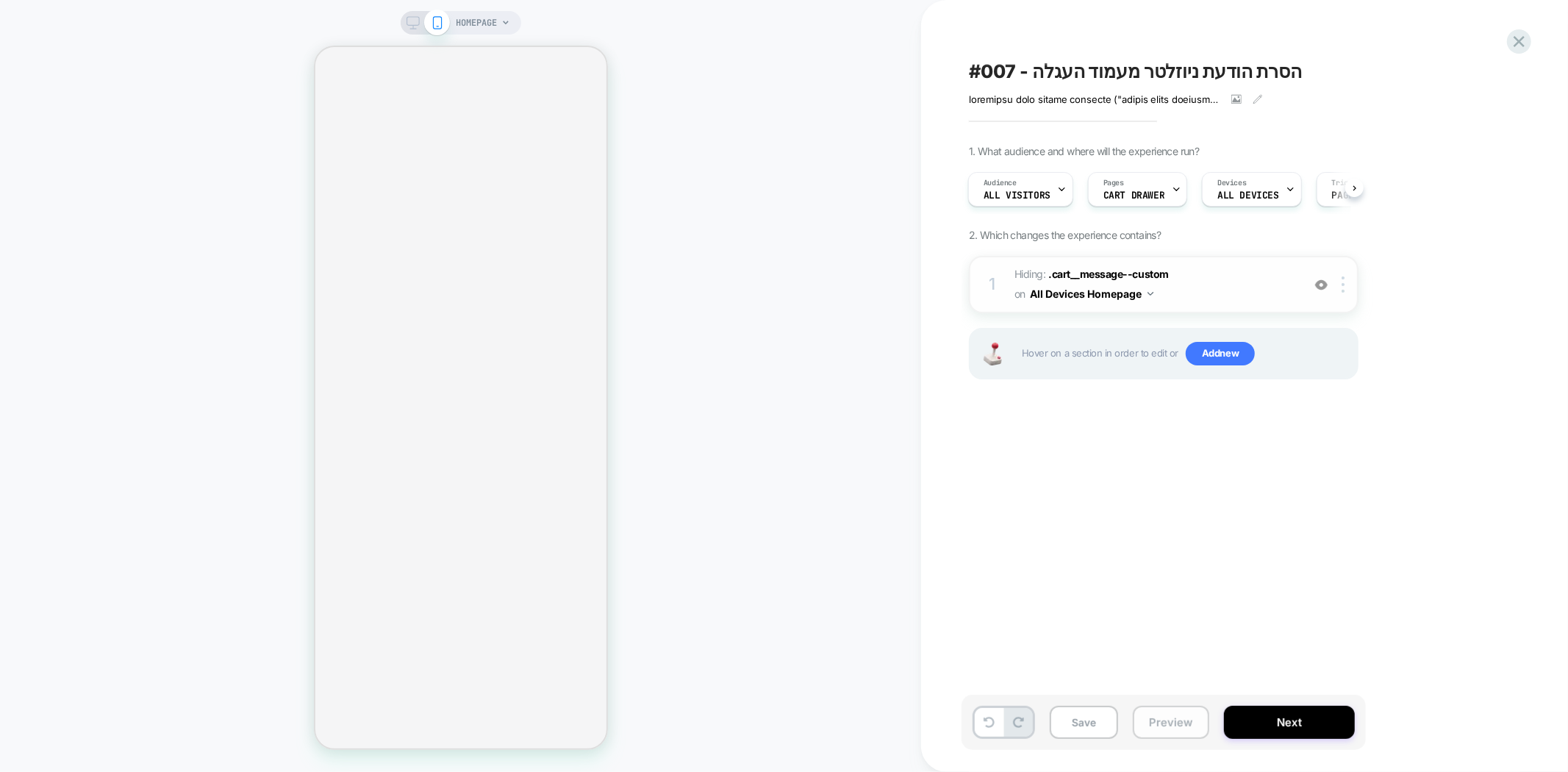
click at [1162, 721] on button "Preview" at bounding box center [1170, 722] width 77 height 33
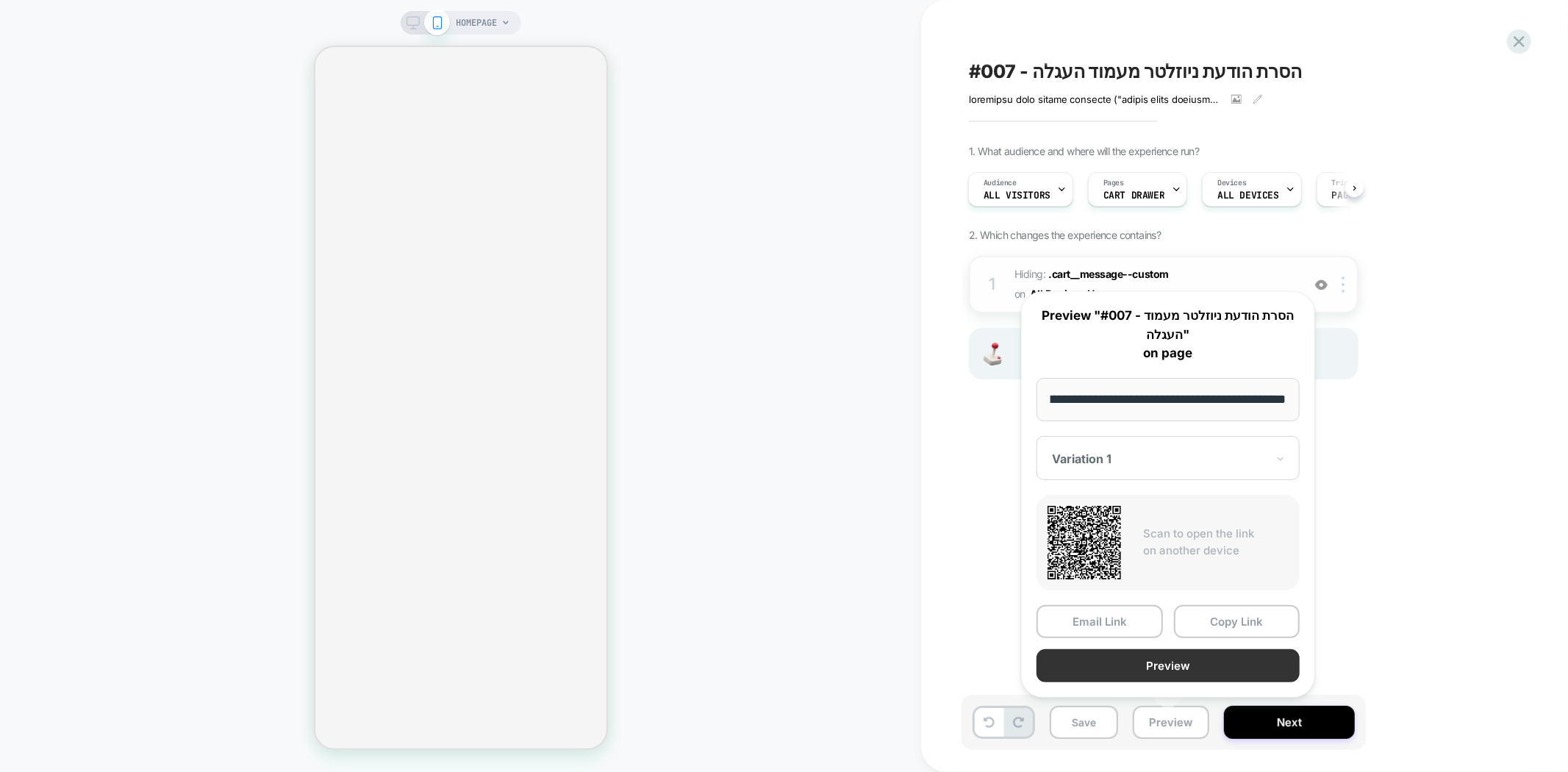
click at [1196, 671] on button "Preview" at bounding box center [1167, 666] width 263 height 33
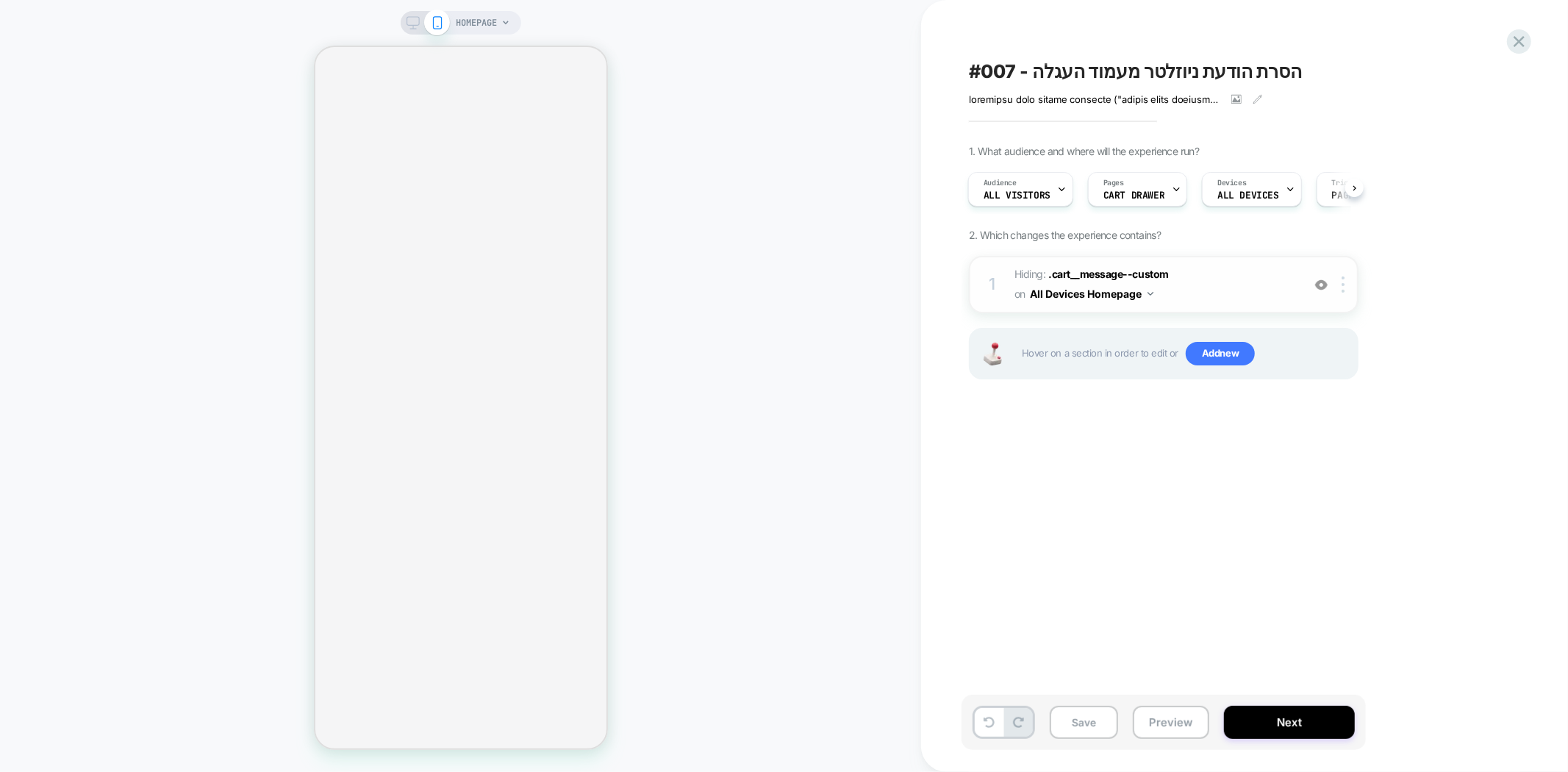
click at [1322, 281] on img at bounding box center [1321, 284] width 13 height 13
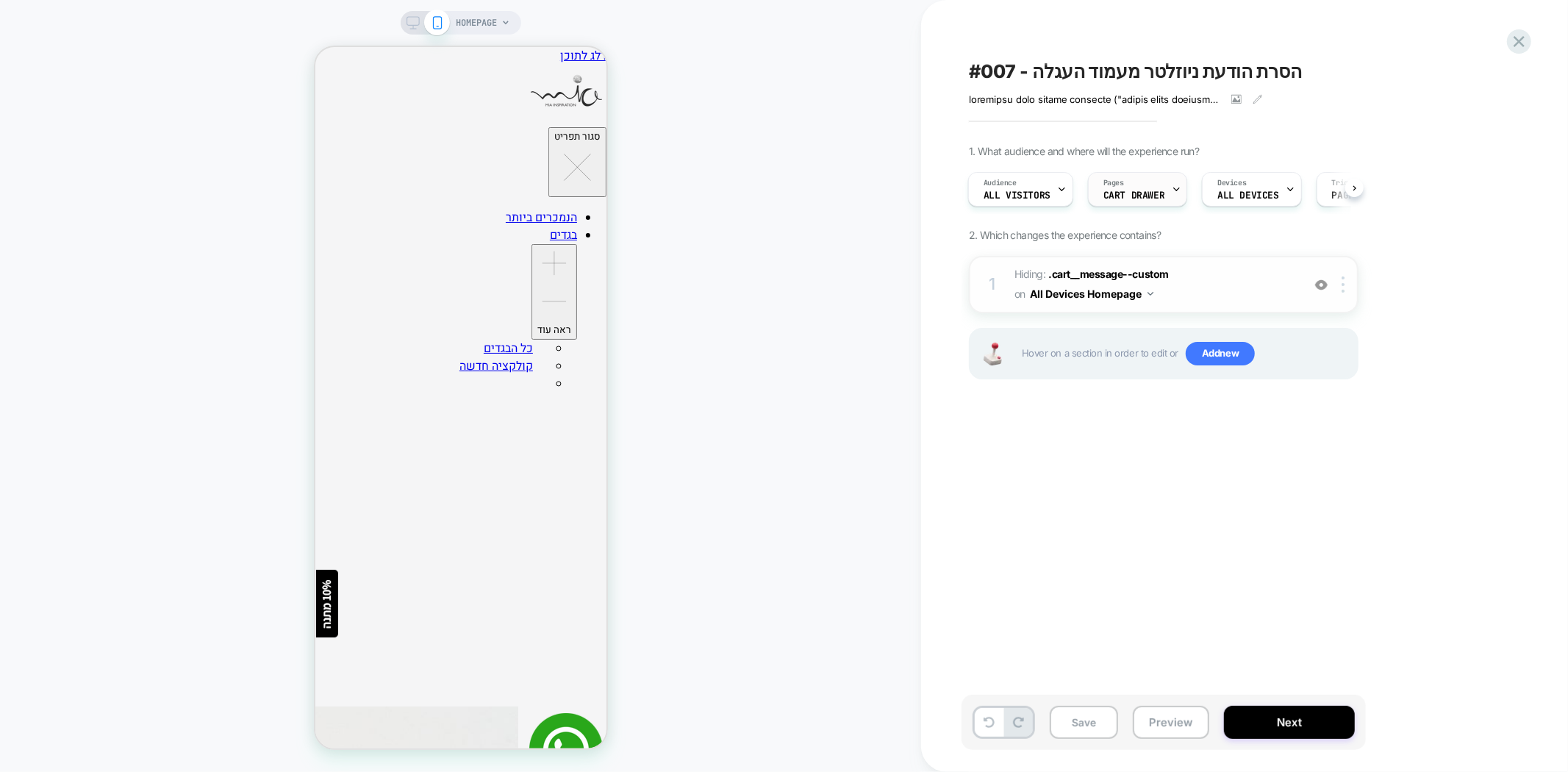
click at [1151, 200] on span "CART DRAWER" at bounding box center [1134, 196] width 61 height 10
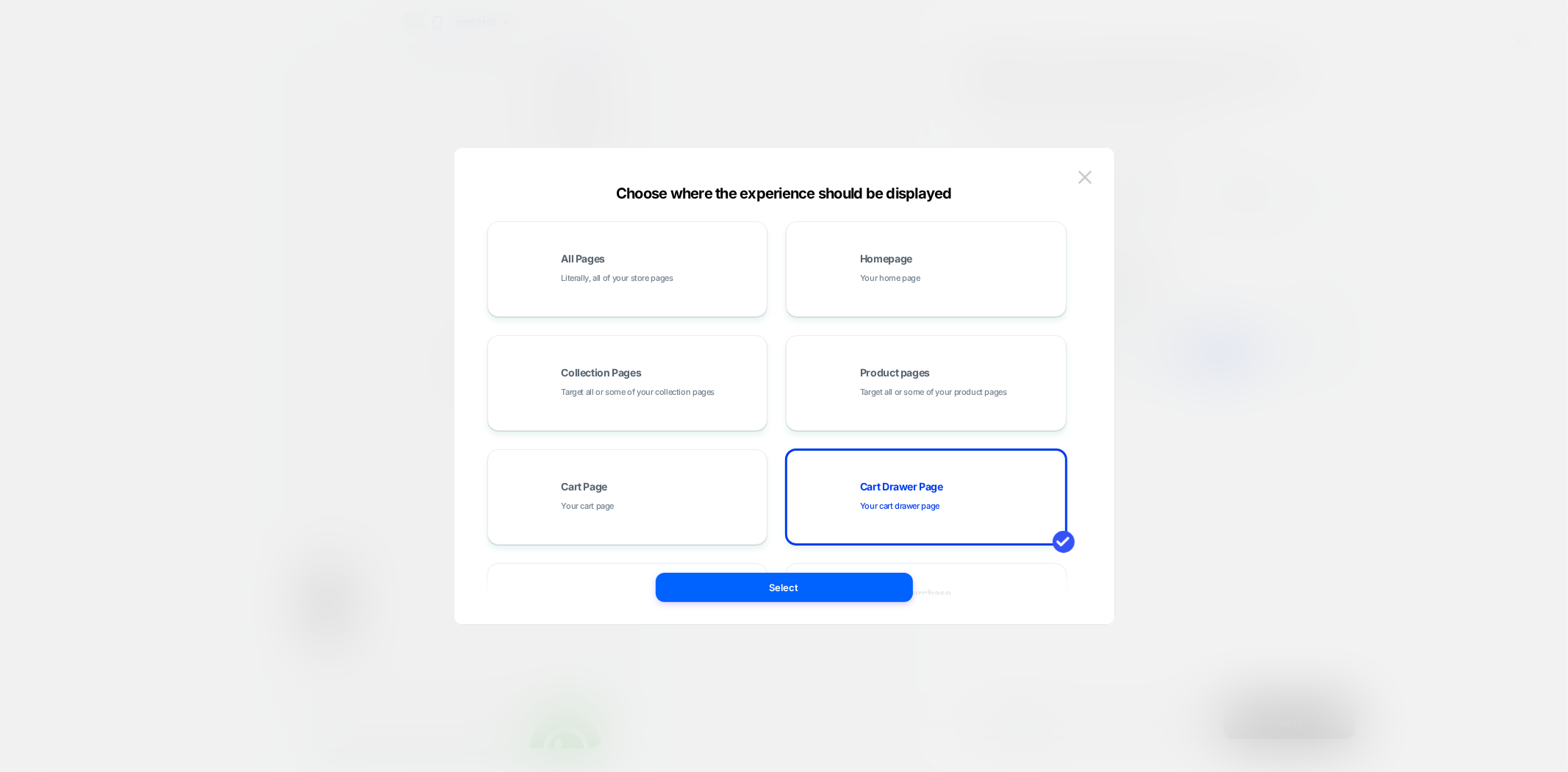
click at [1295, 447] on div at bounding box center [784, 386] width 1568 height 772
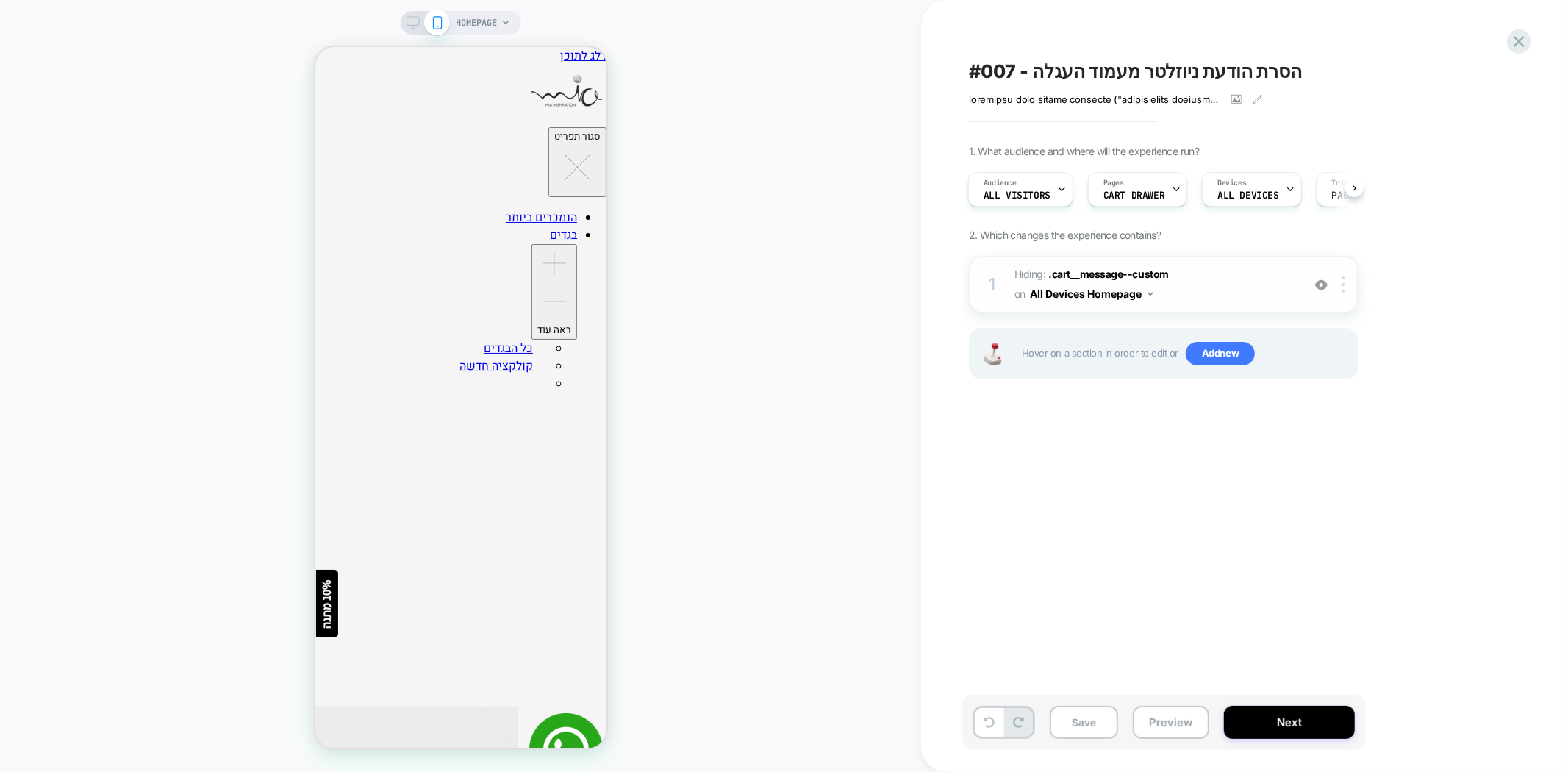
click at [1117, 296] on button "All Devices Homepage" at bounding box center [1091, 293] width 124 height 22
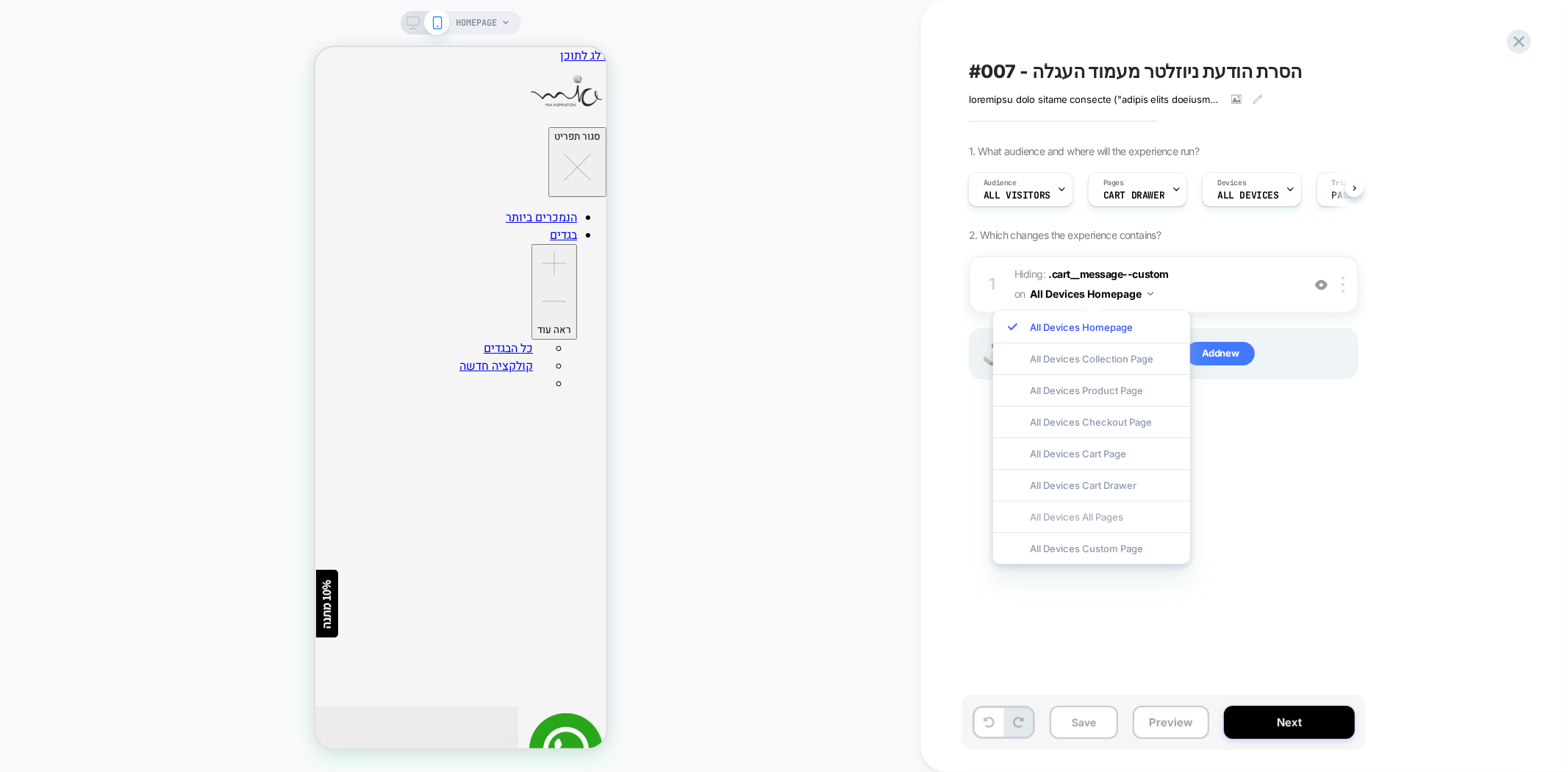
click at [1081, 517] on div "All Devices All Pages" at bounding box center [1091, 516] width 197 height 31
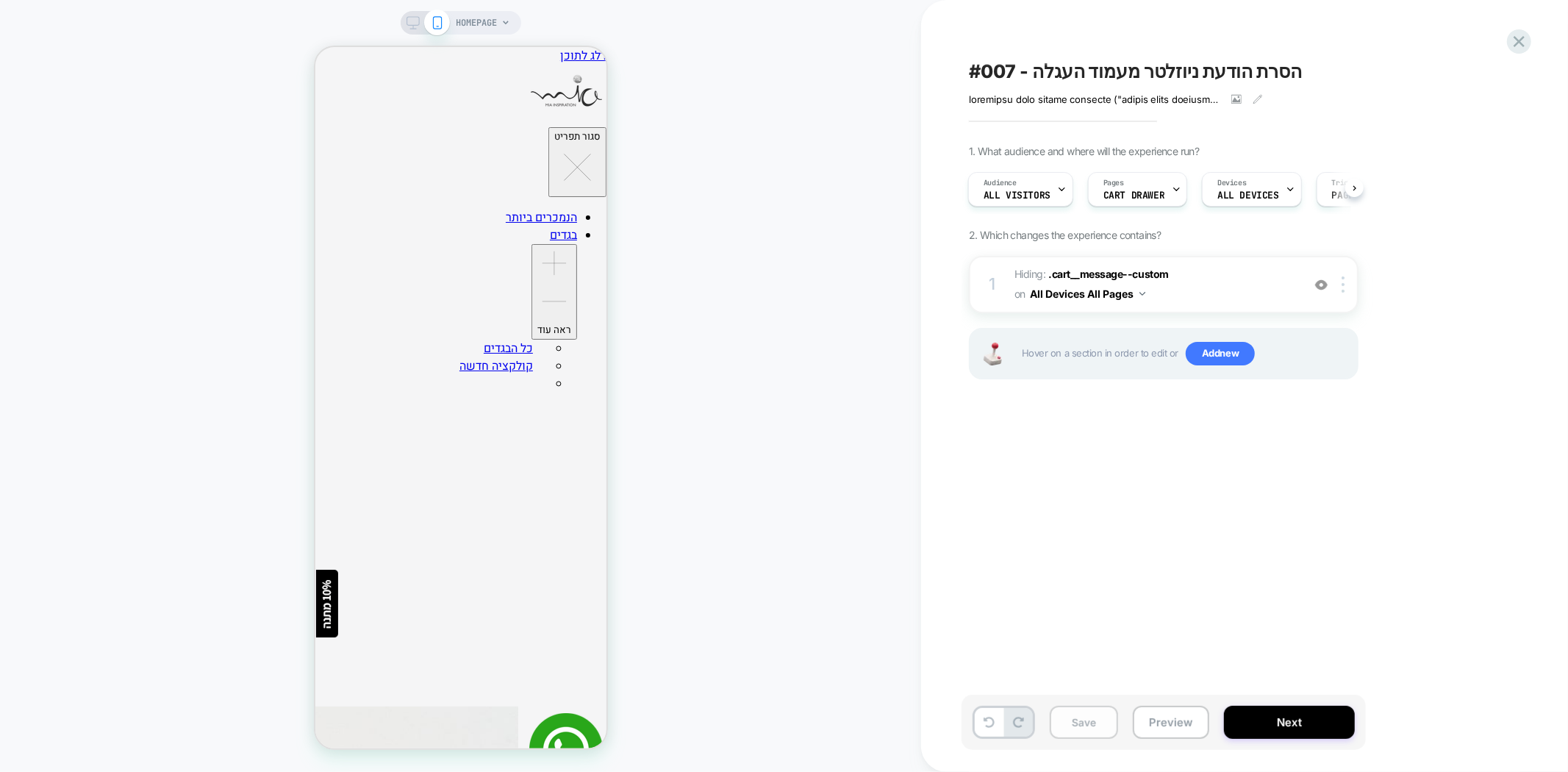
click at [1078, 727] on button "Save" at bounding box center [1084, 722] width 68 height 33
click at [1193, 728] on button "Preview" at bounding box center [1170, 722] width 77 height 33
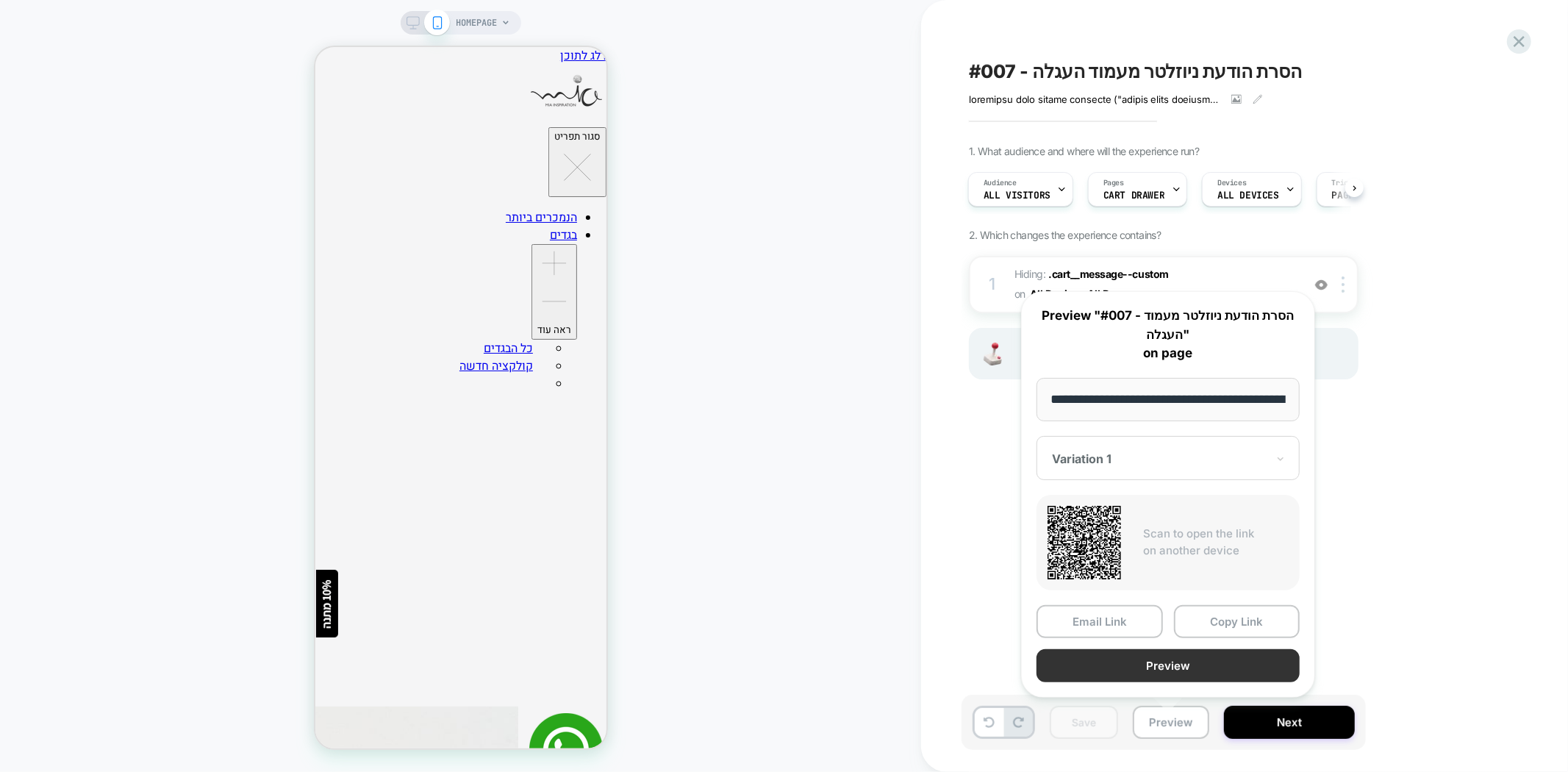
click at [1194, 663] on button "Preview" at bounding box center [1167, 666] width 263 height 33
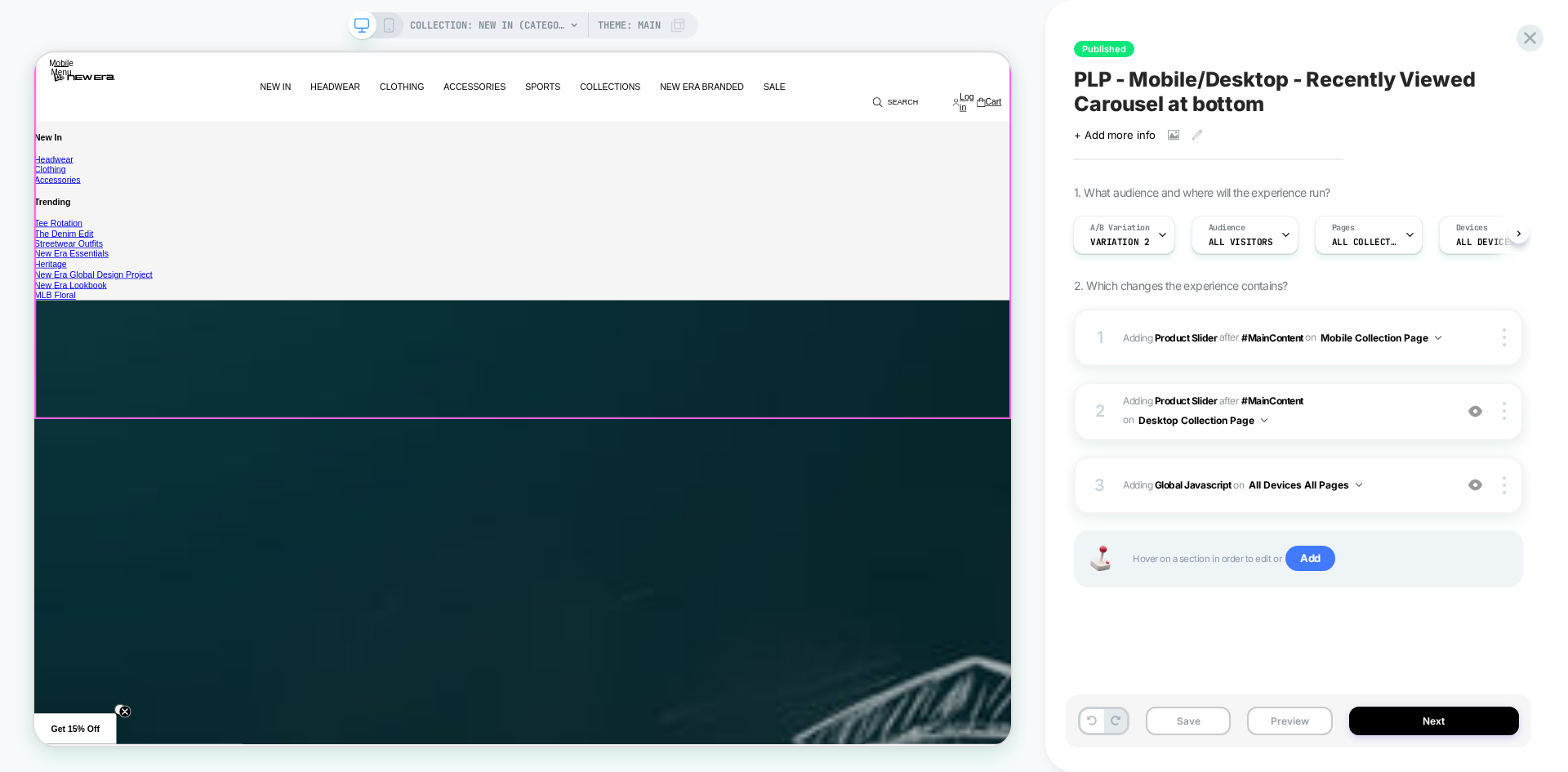
scroll to position [2893, 0]
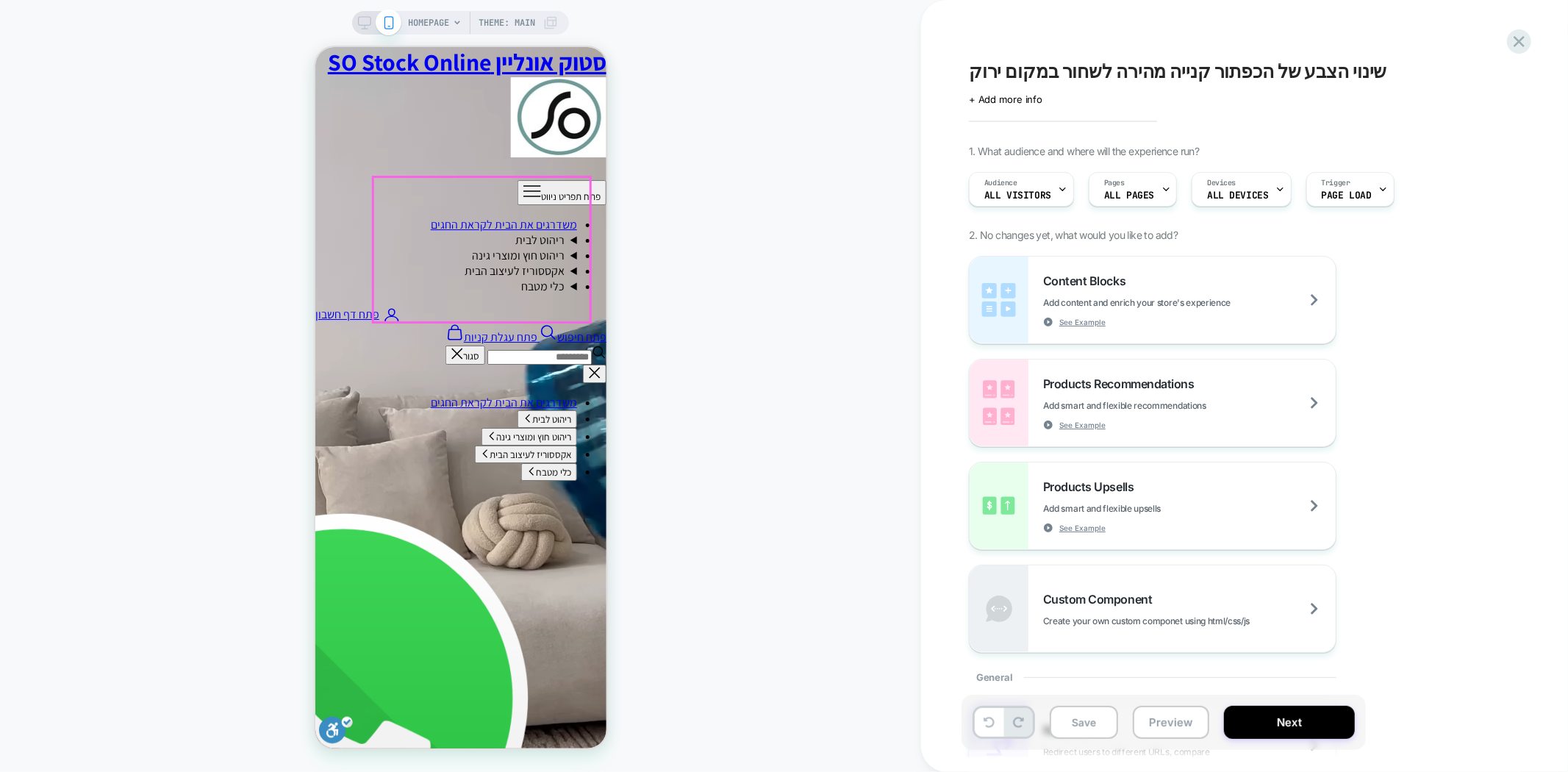
scroll to position [4409, 0]
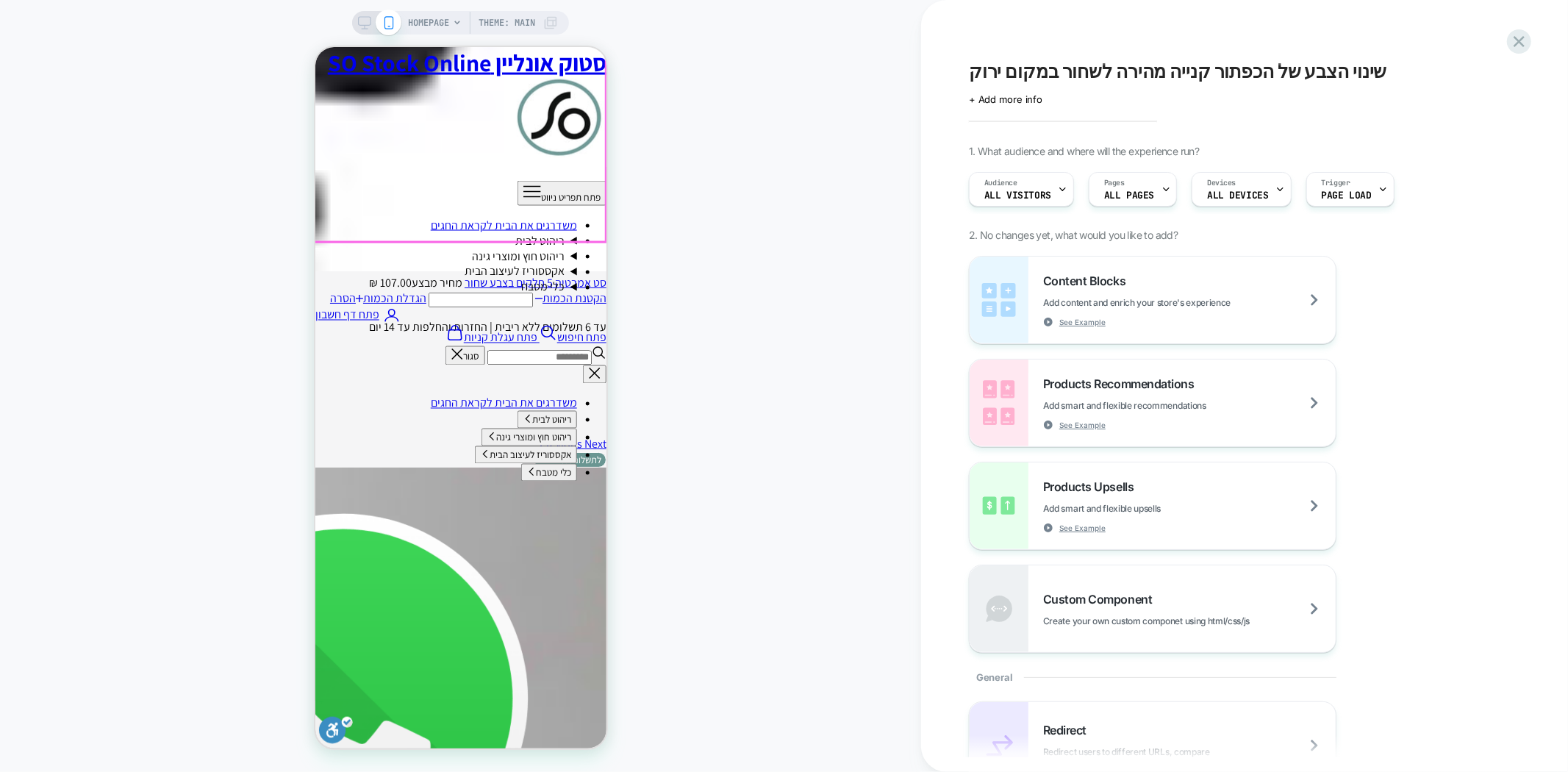
scroll to position [1878, 0]
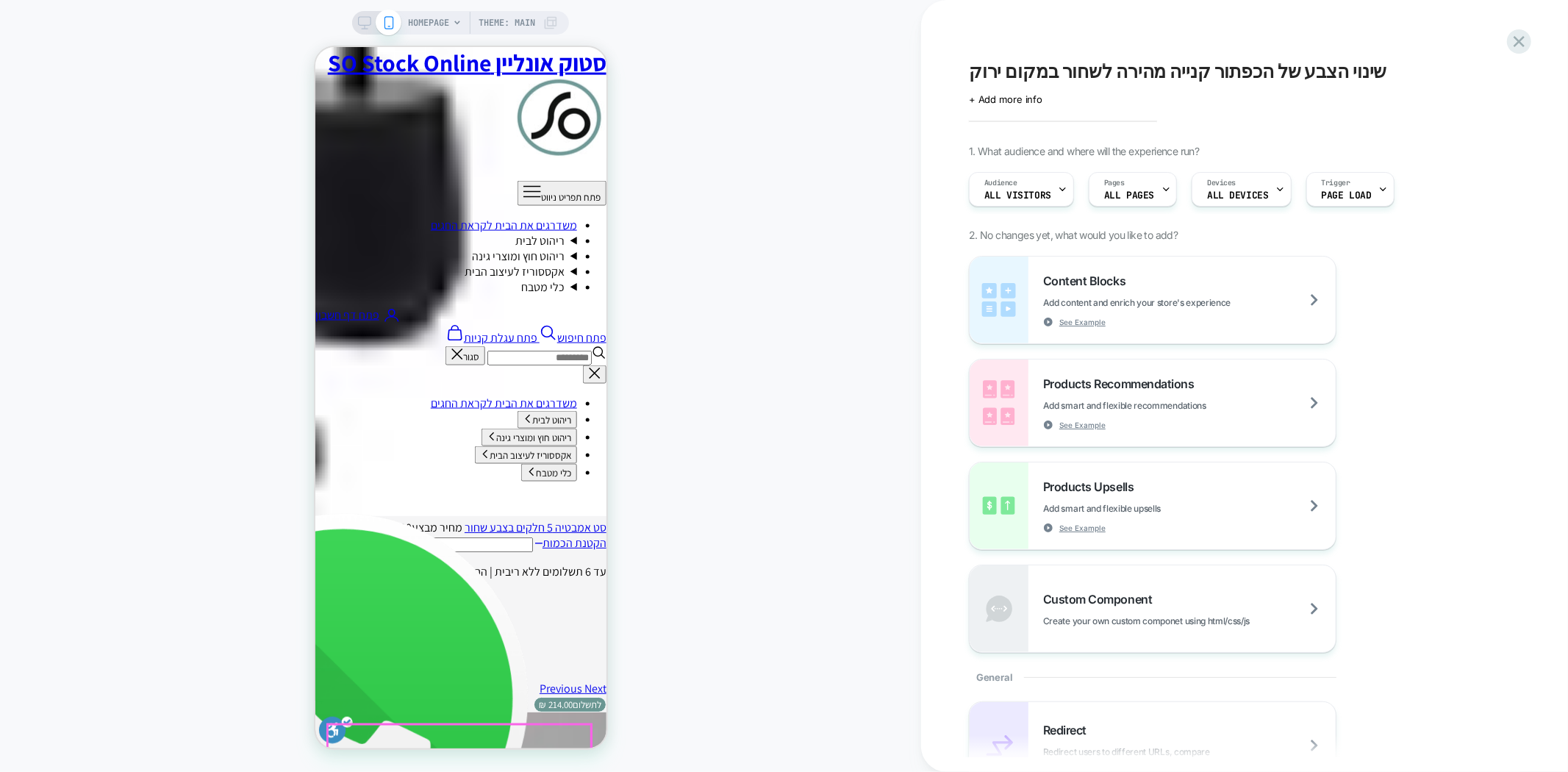
scroll to position [2286, 0]
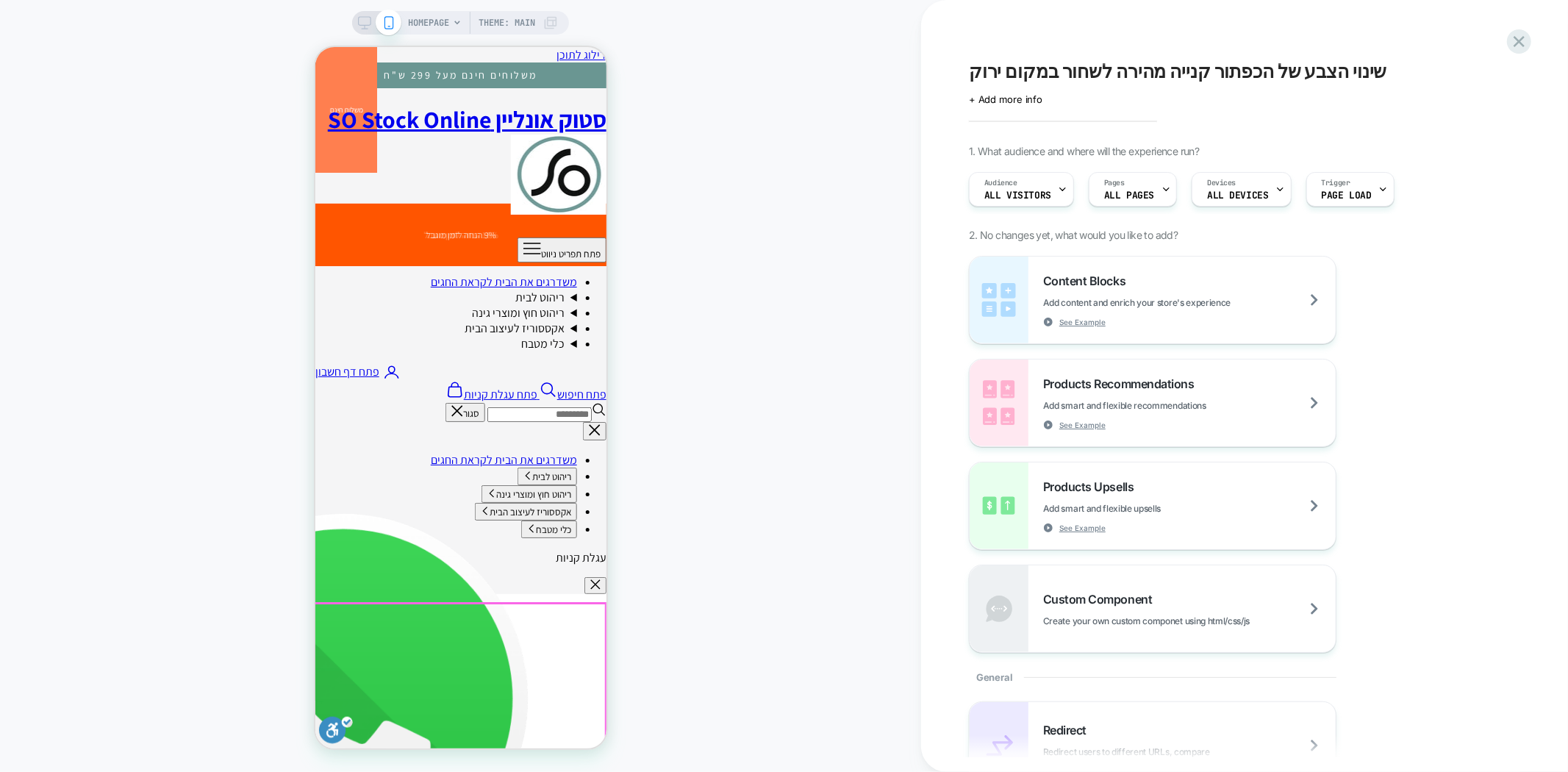
scroll to position [163, 0]
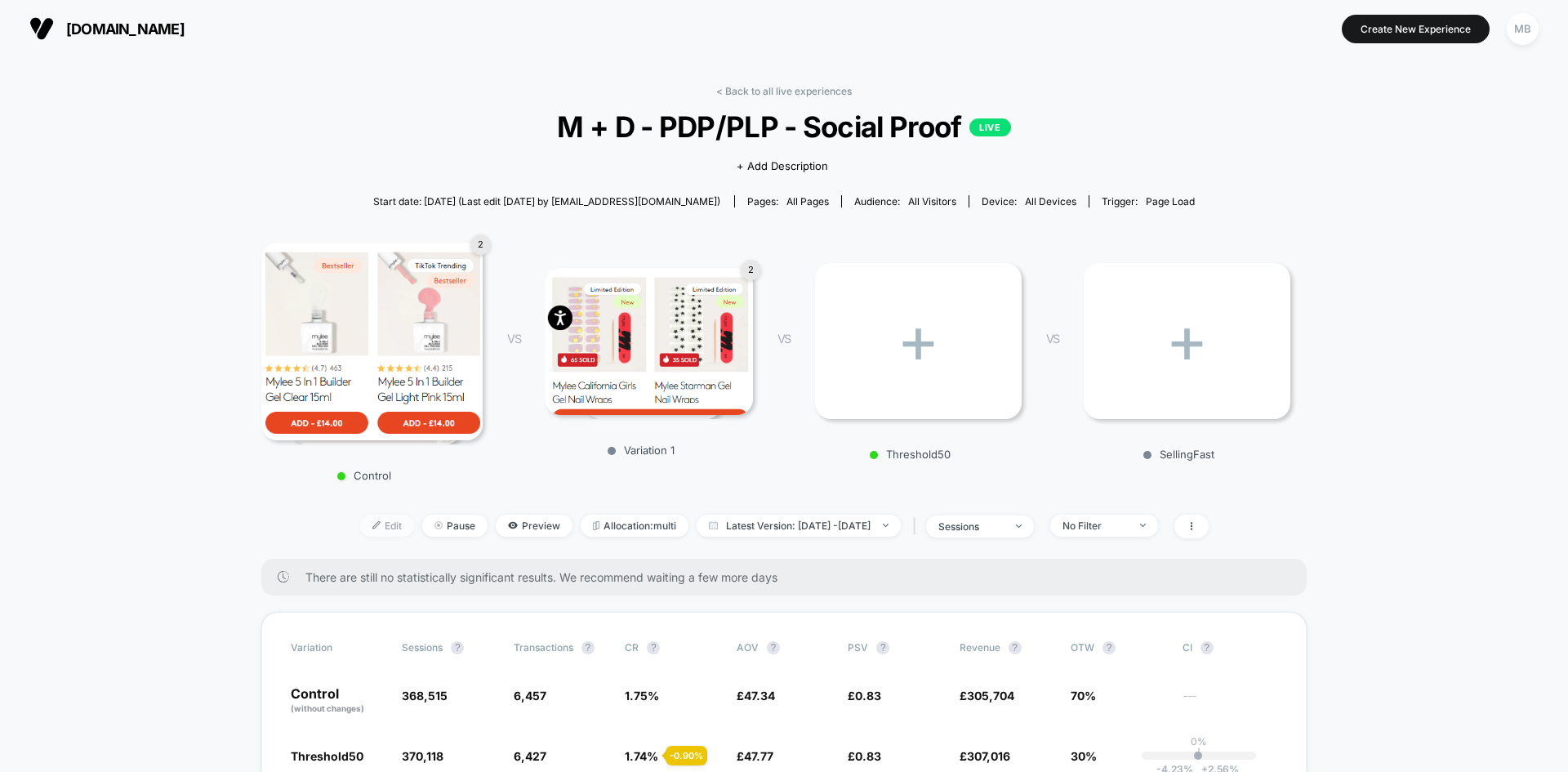
click at [360, 527] on span "Edit" at bounding box center [386, 525] width 54 height 22
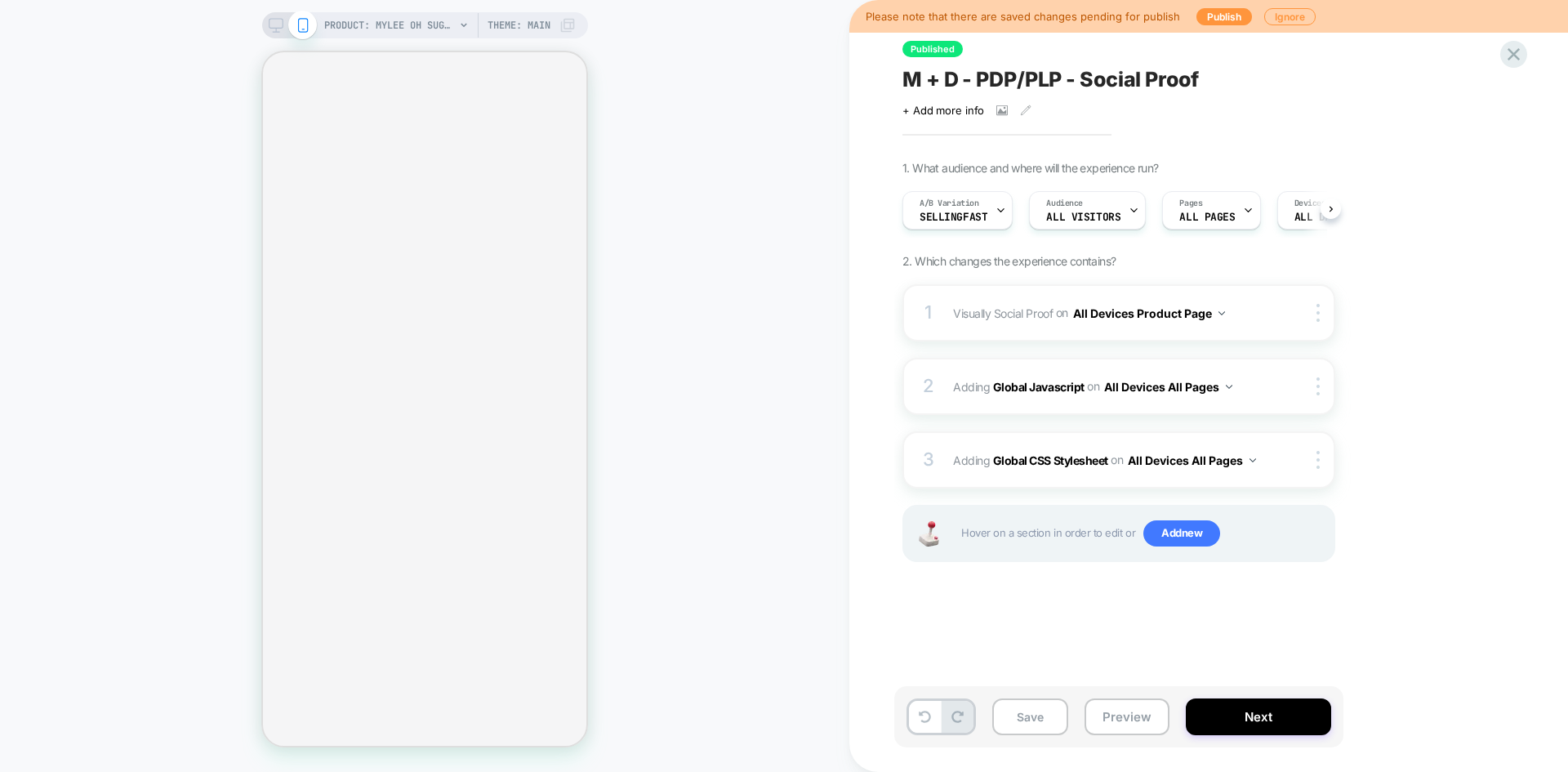
scroll to position [0, 1]
click at [979, 214] on span "SellingFast" at bounding box center [953, 218] width 68 height 12
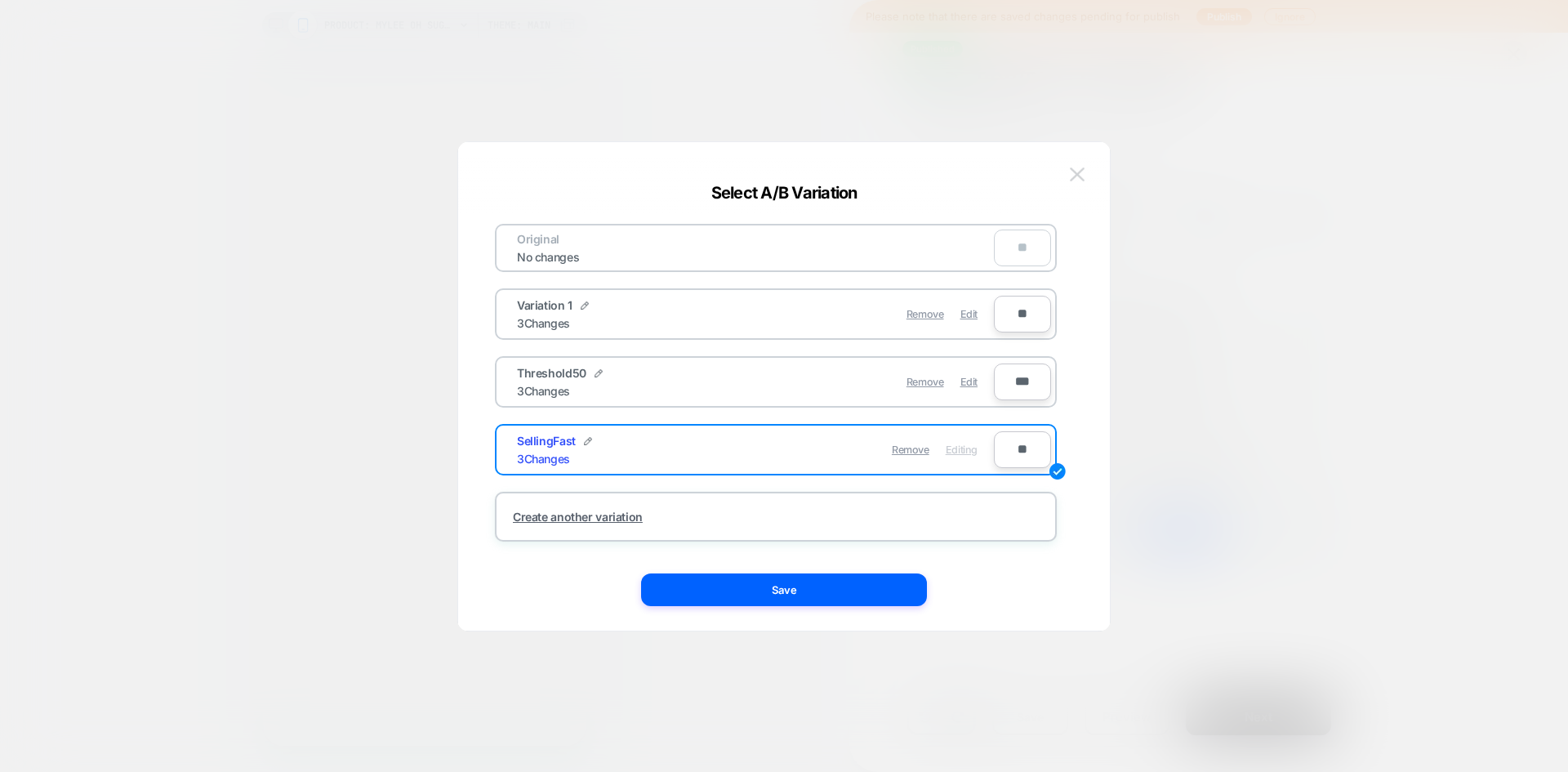
click at [1074, 173] on img at bounding box center [1077, 174] width 15 height 14
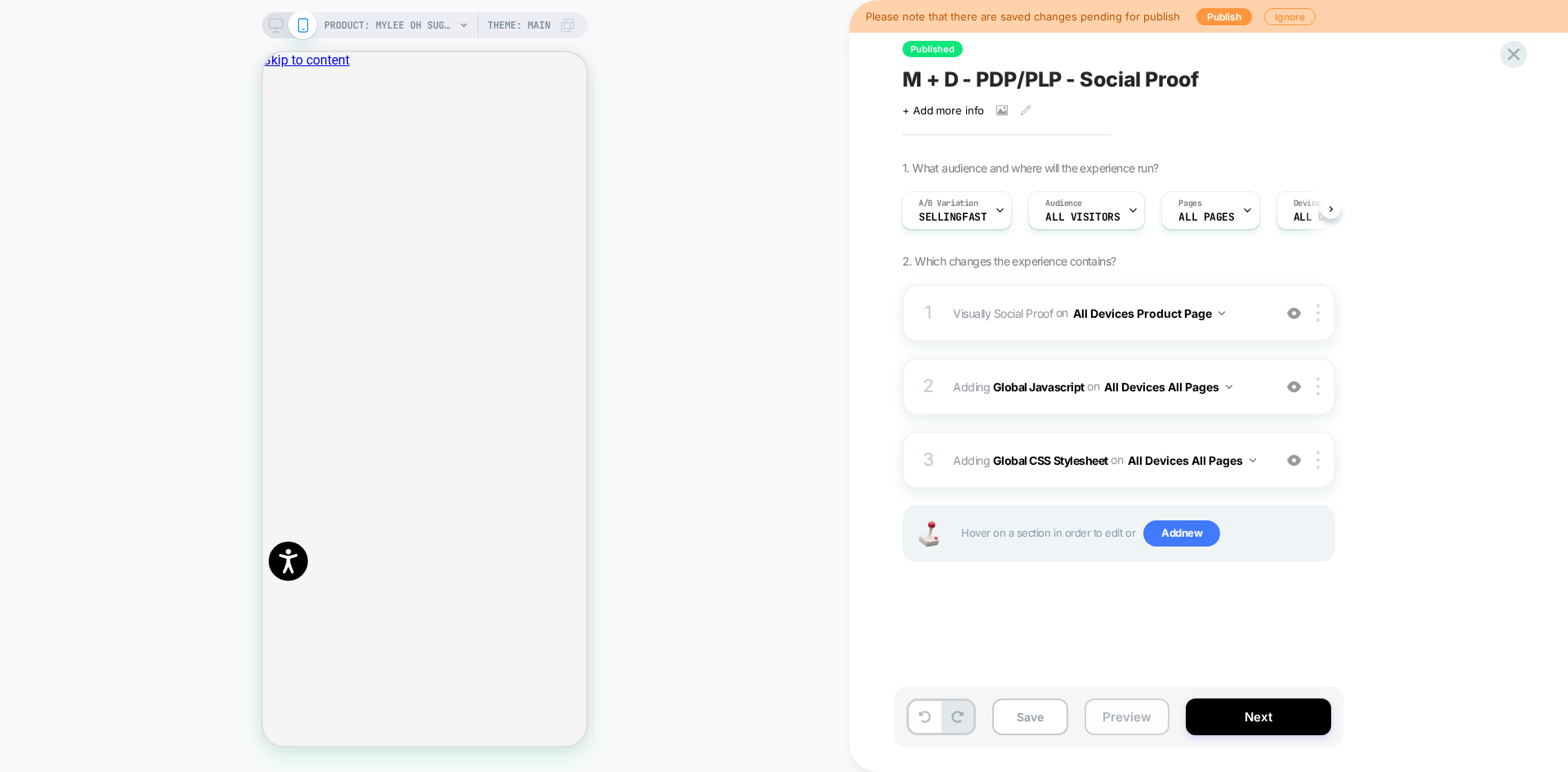
click at [1132, 712] on button "Preview" at bounding box center [1127, 717] width 85 height 36
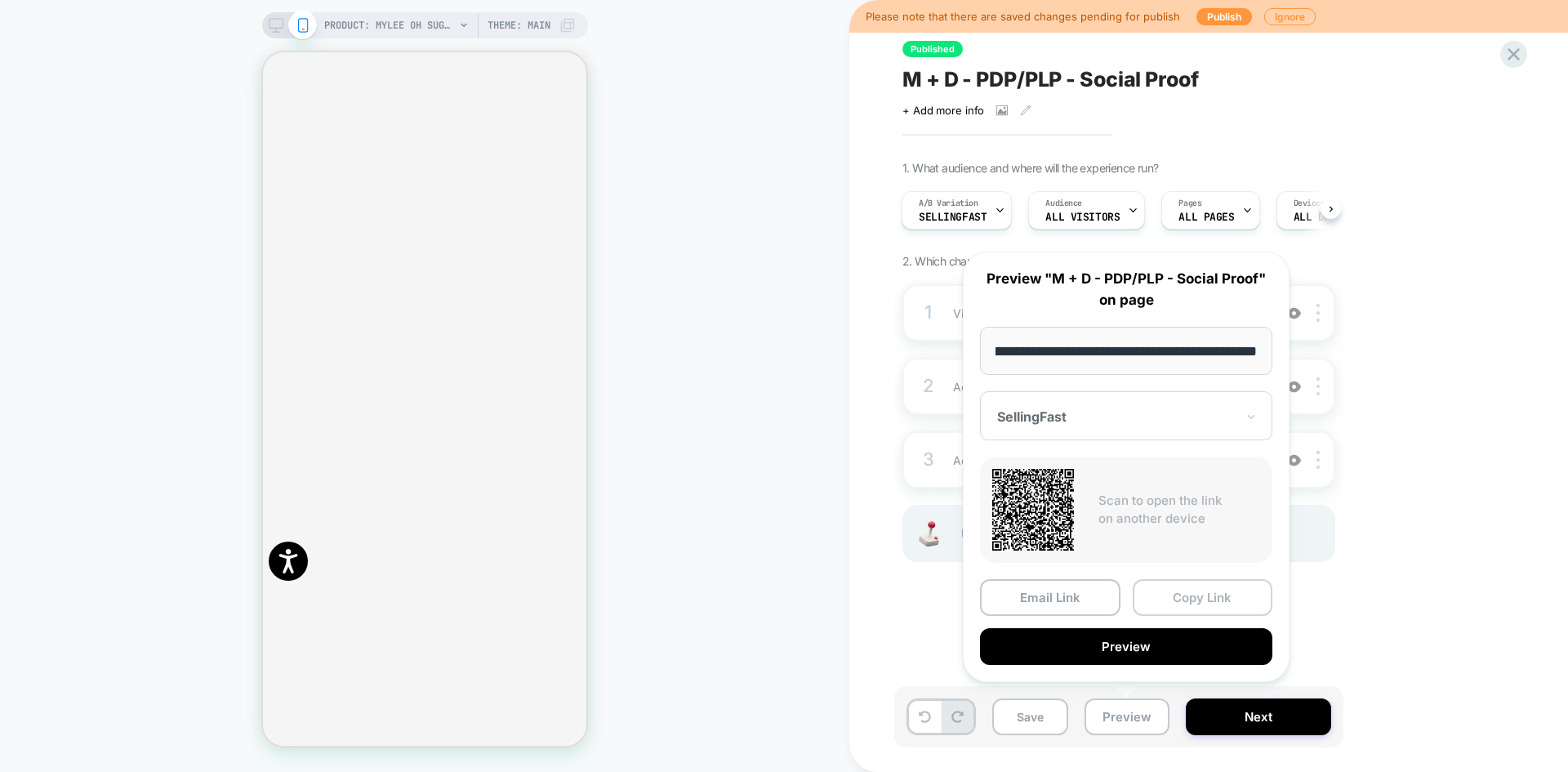
click at [1195, 601] on button "Copy Link" at bounding box center [1203, 597] width 141 height 36
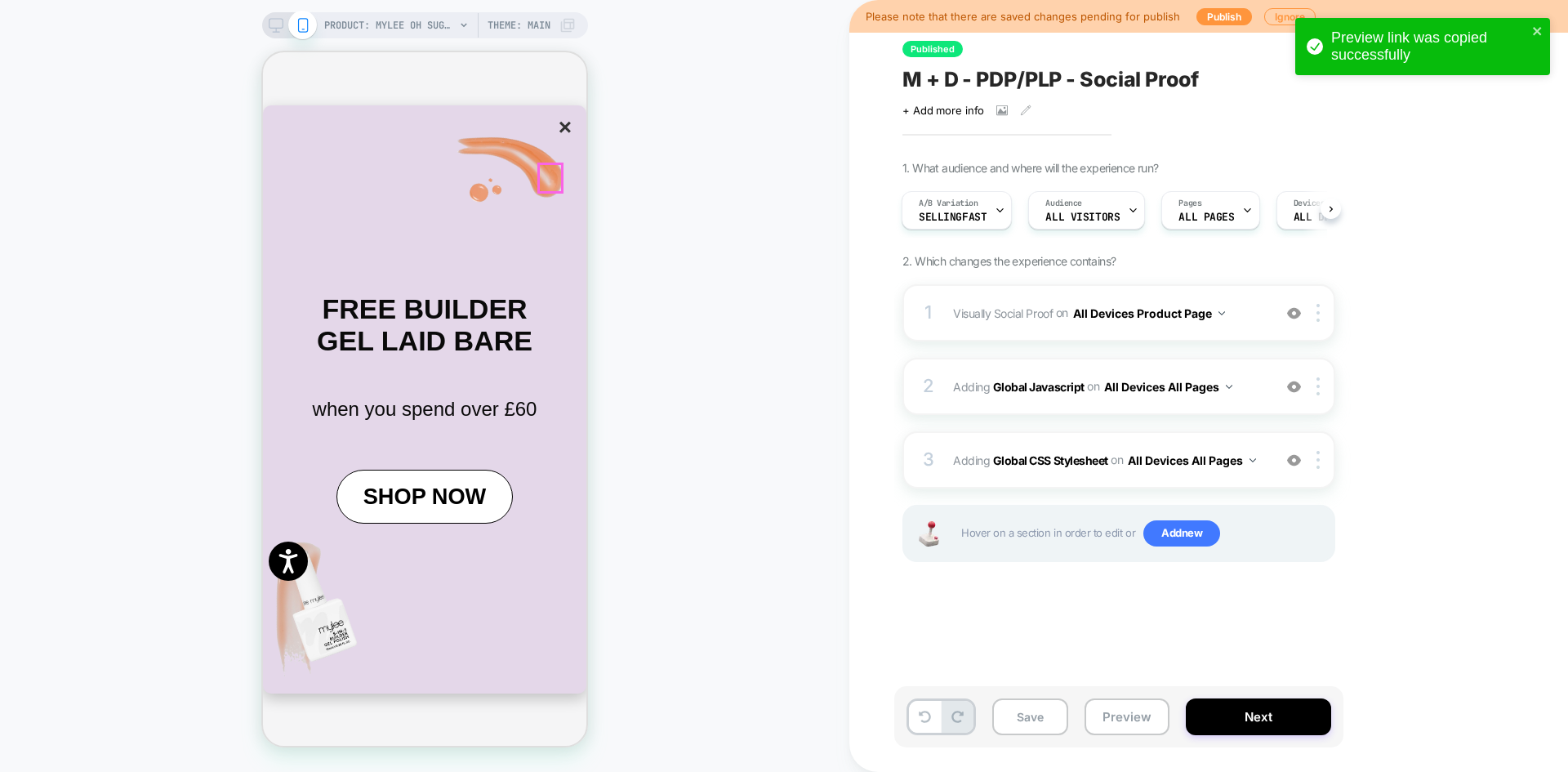
click at [554, 141] on button "×" at bounding box center [565, 127] width 23 height 28
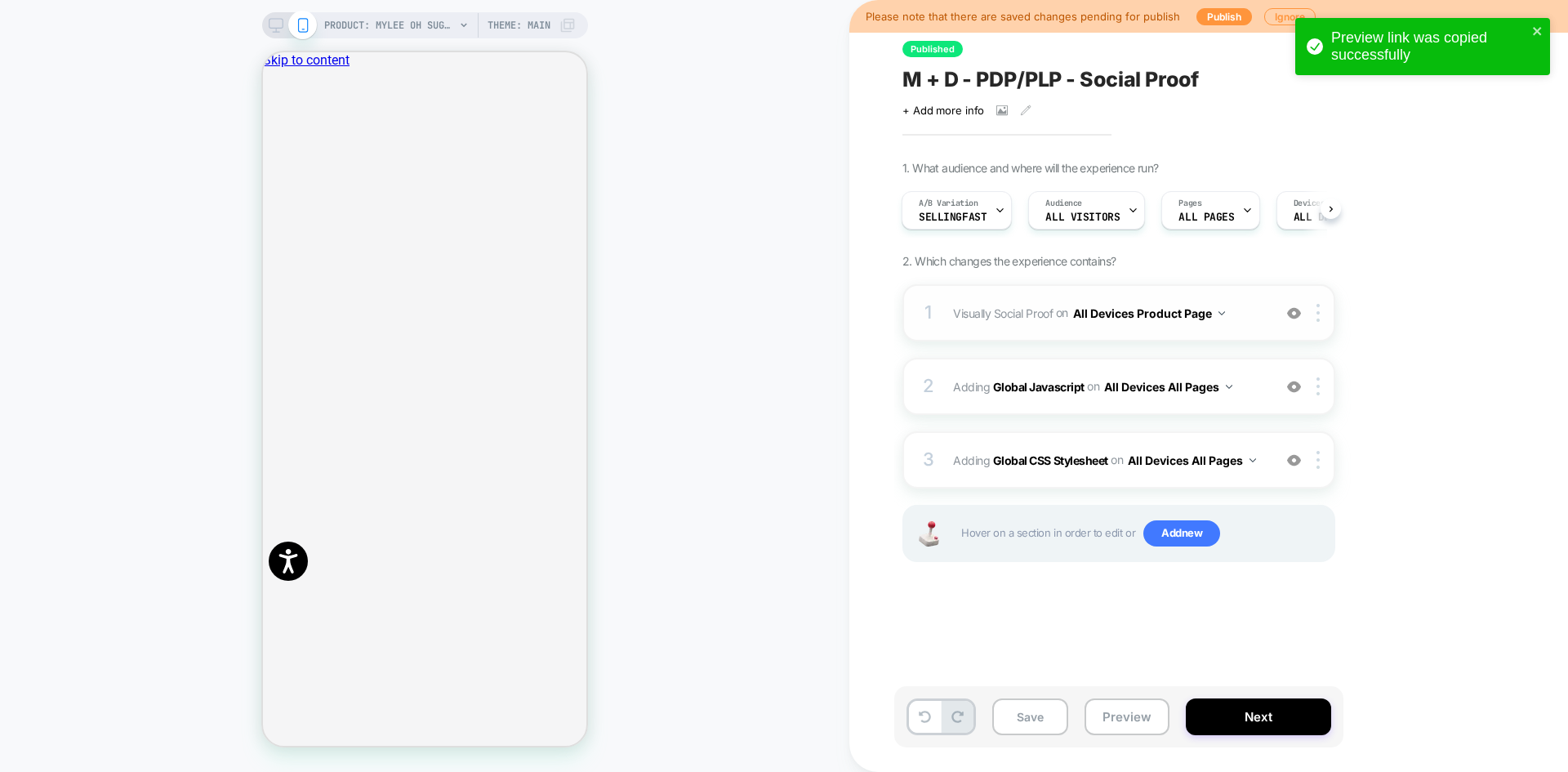
click at [1114, 310] on button "All Devices Product Page" at bounding box center [1149, 313] width 152 height 24
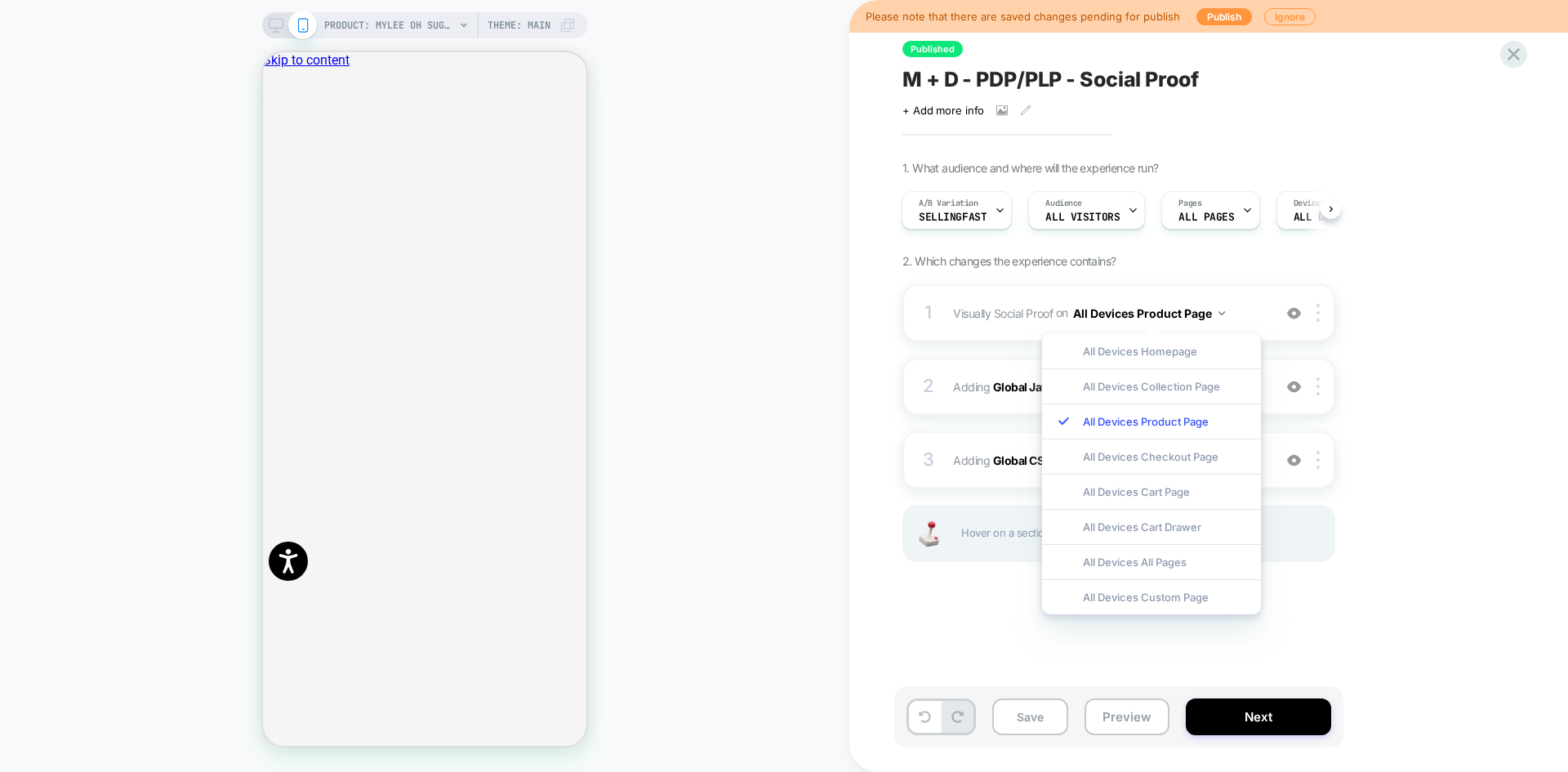
click at [1246, 275] on div "1. What audience and where will the experience run? A/B Variation SellingFast A…" at bounding box center [1201, 381] width 597 height 442
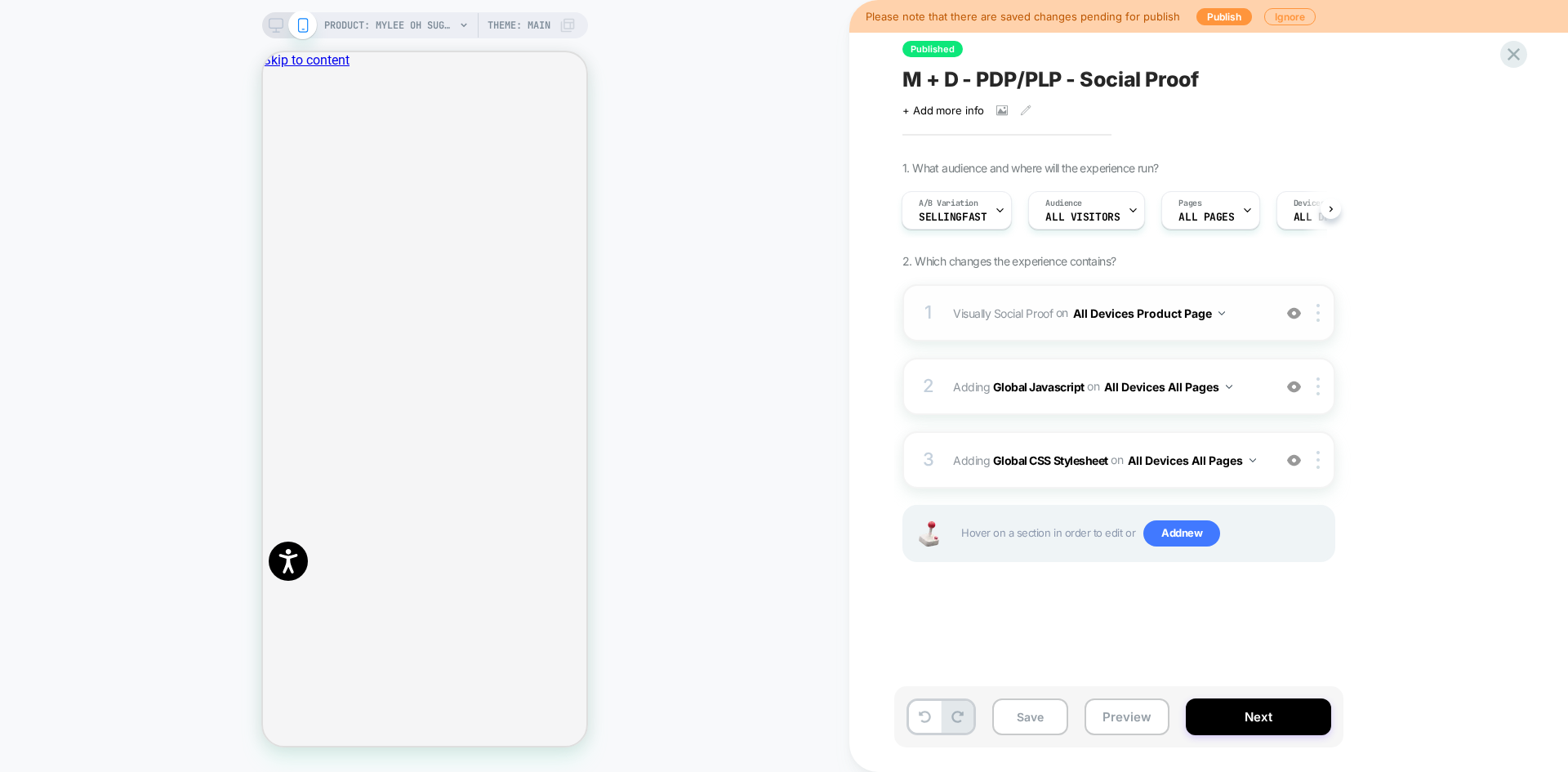
click at [1294, 317] on img at bounding box center [1294, 313] width 14 height 14
click at [1127, 716] on button "Preview" at bounding box center [1127, 717] width 85 height 36
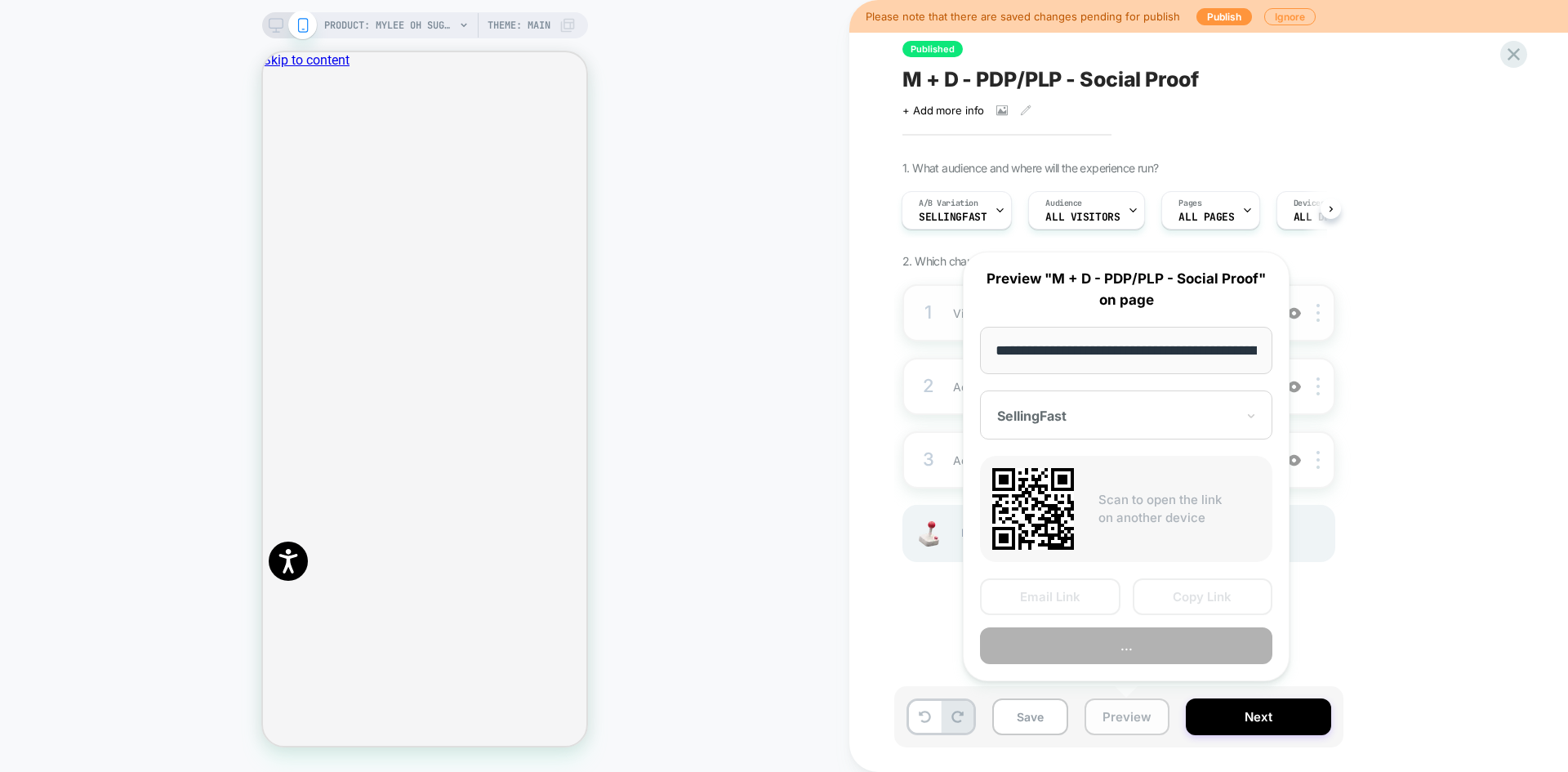
scroll to position [0, 266]
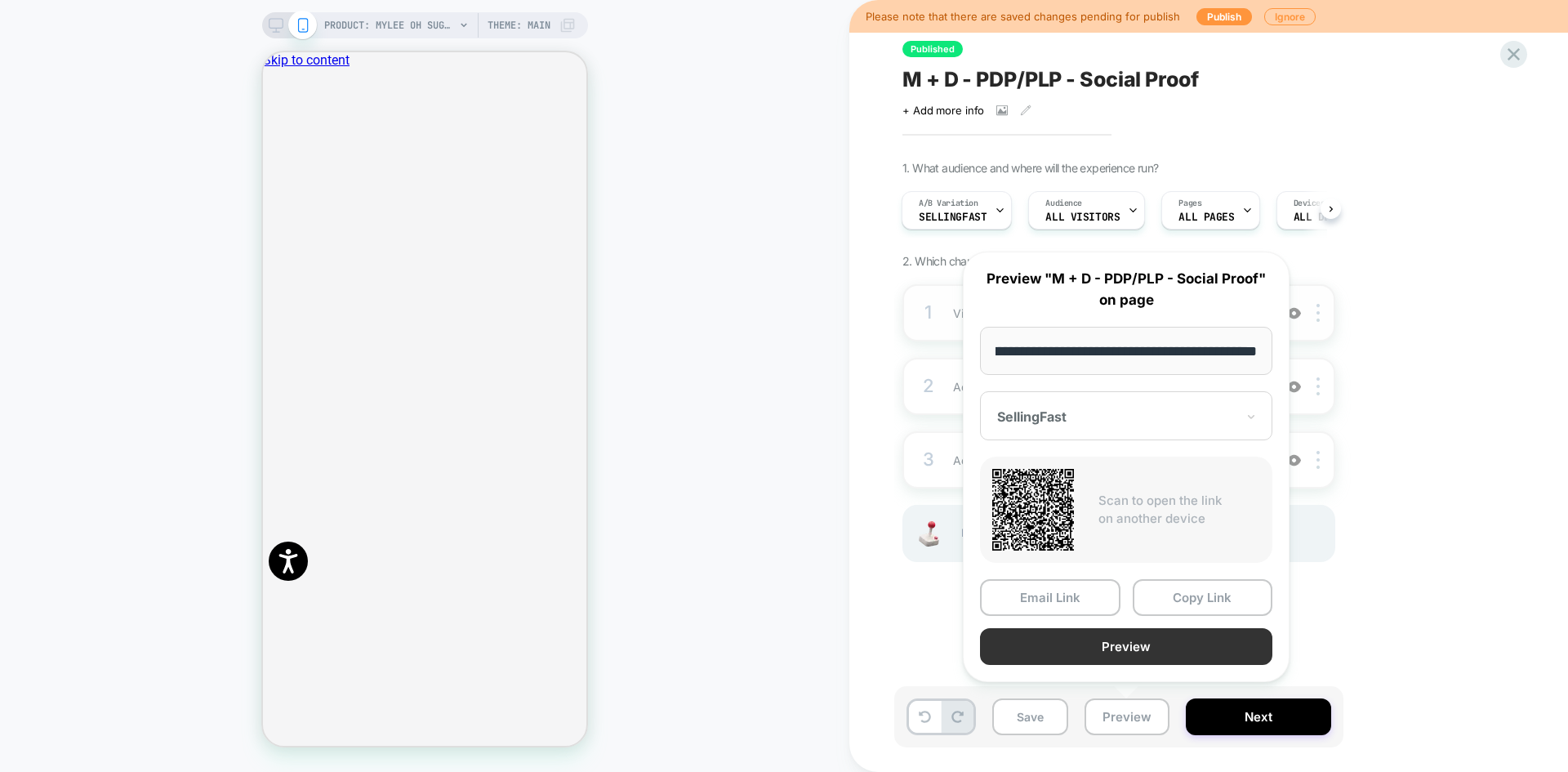
click at [1177, 659] on button "Preview" at bounding box center [1126, 646] width 292 height 36
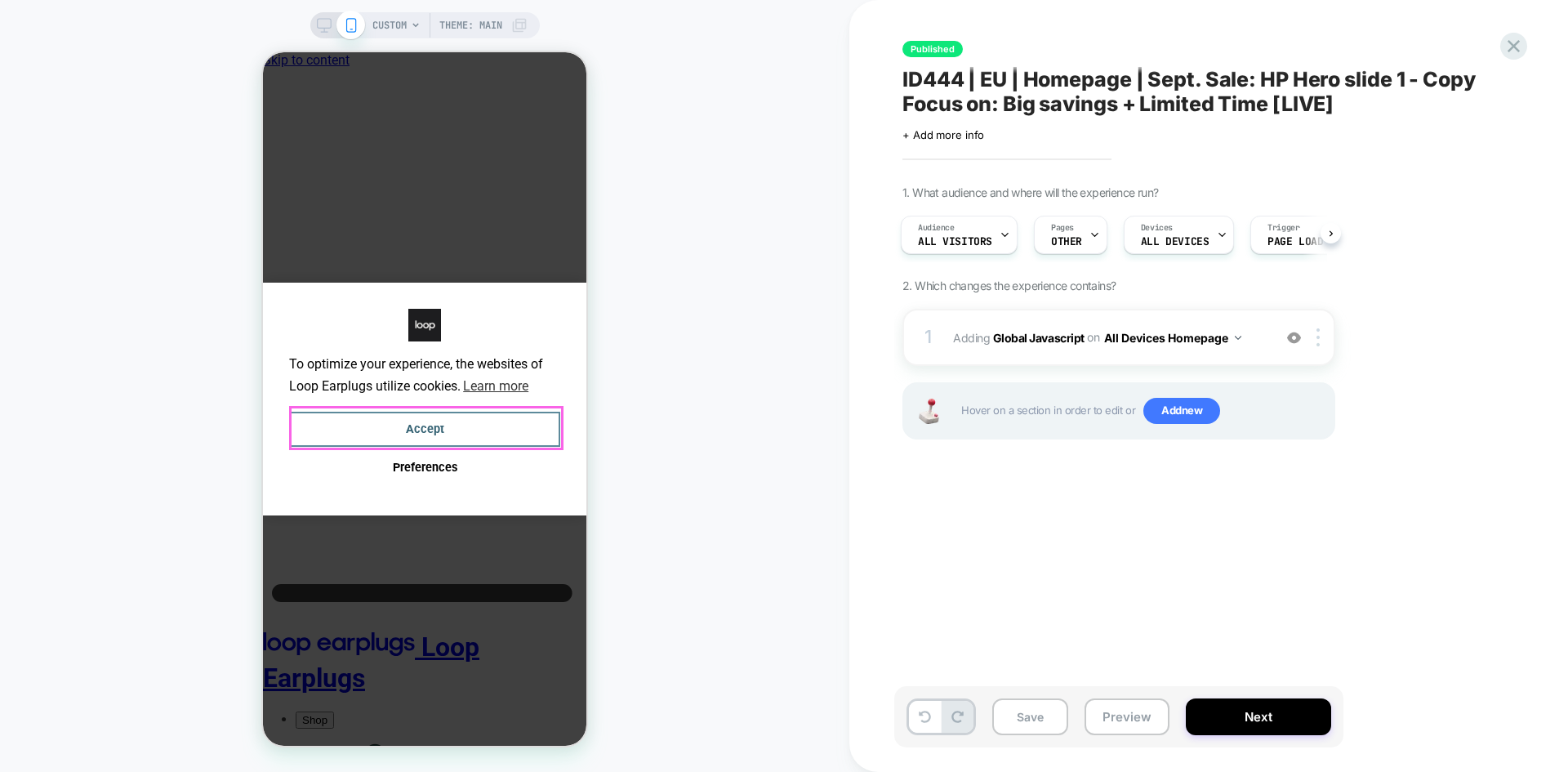
drag, startPoint x: 439, startPoint y: 417, endPoint x: 580, endPoint y: 420, distance: 141.0
click at [439, 417] on button "Accept" at bounding box center [424, 429] width 271 height 35
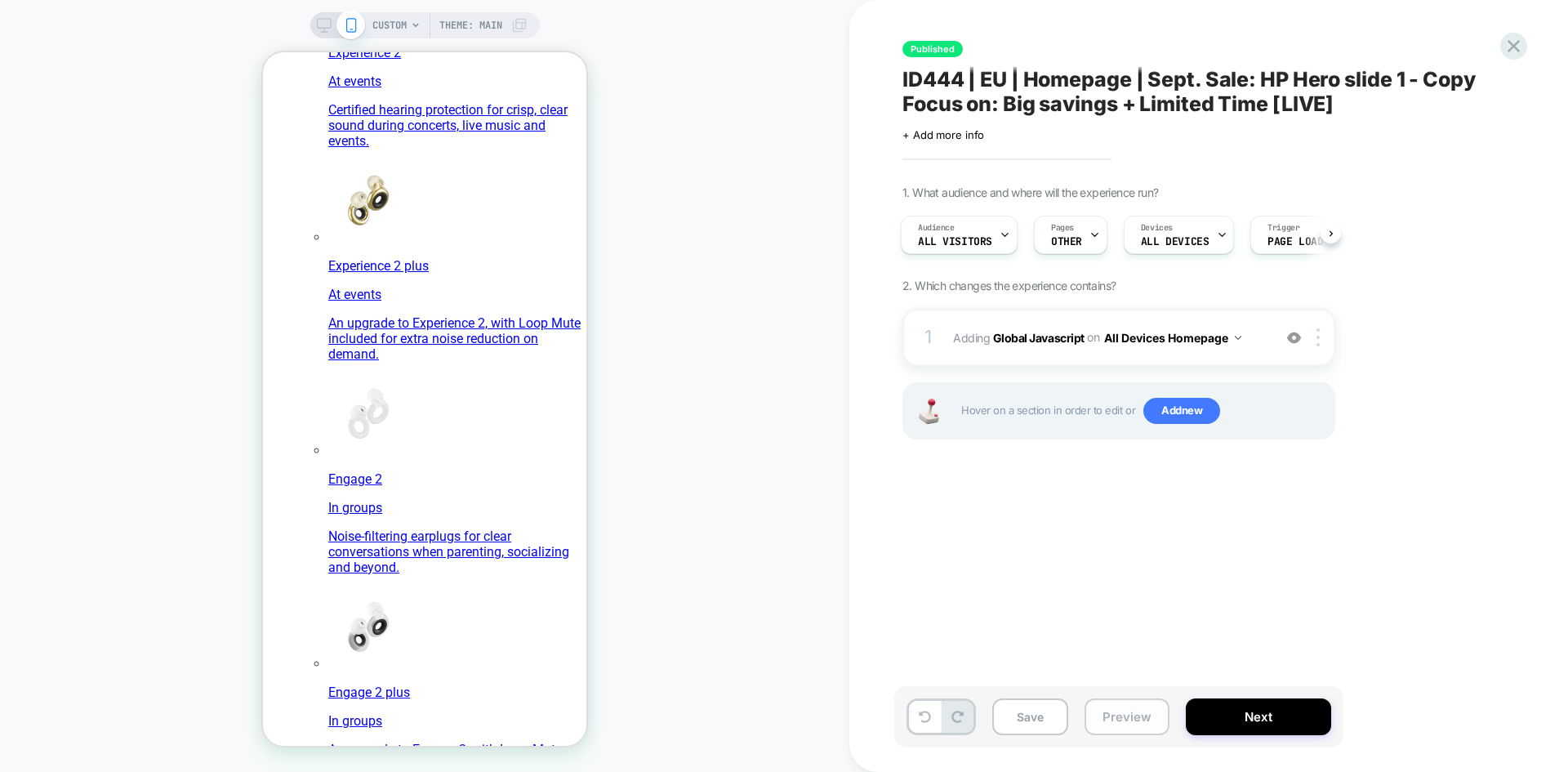
click at [1115, 722] on button "Preview" at bounding box center [1127, 717] width 85 height 36
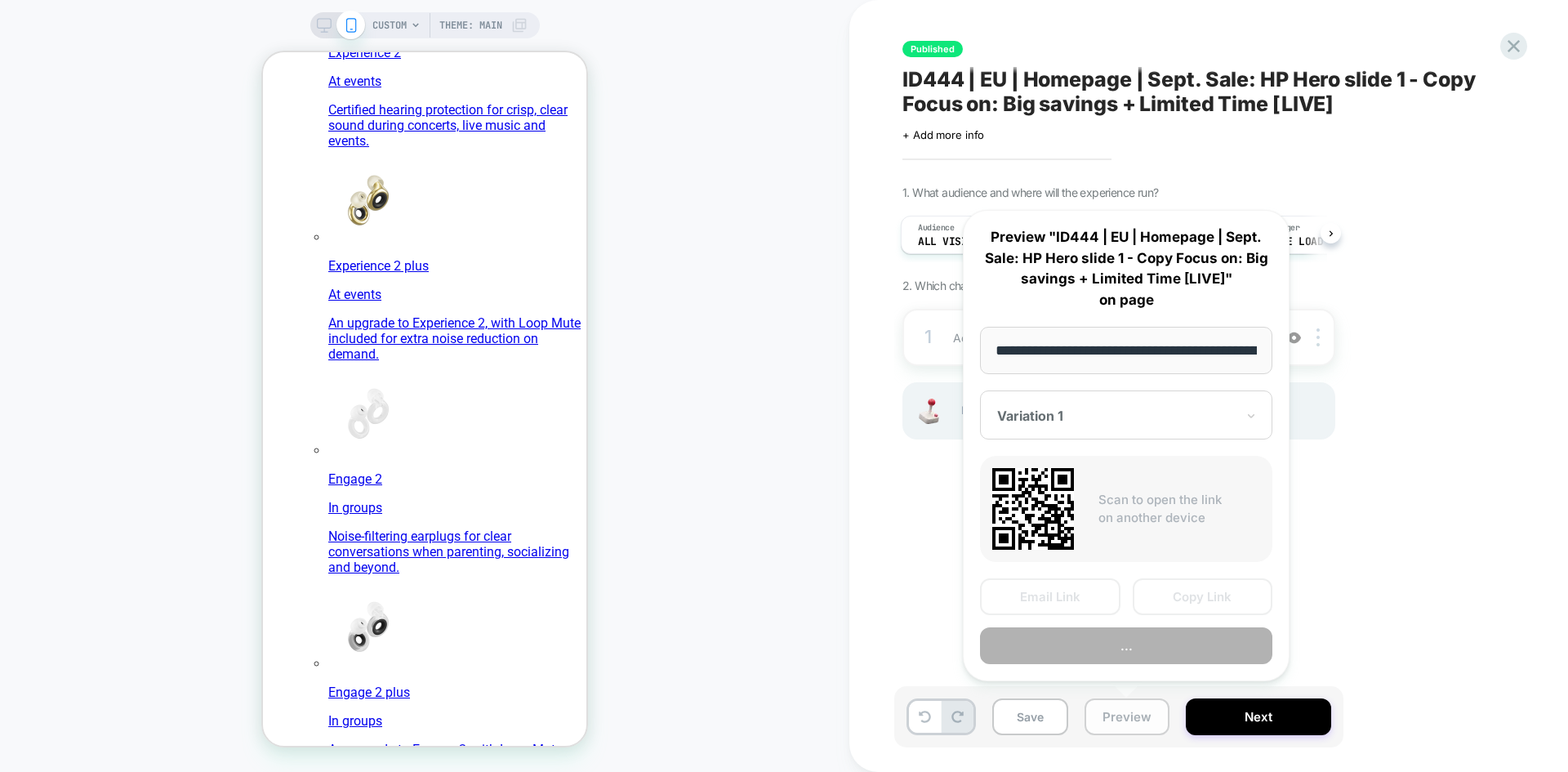
scroll to position [0, 108]
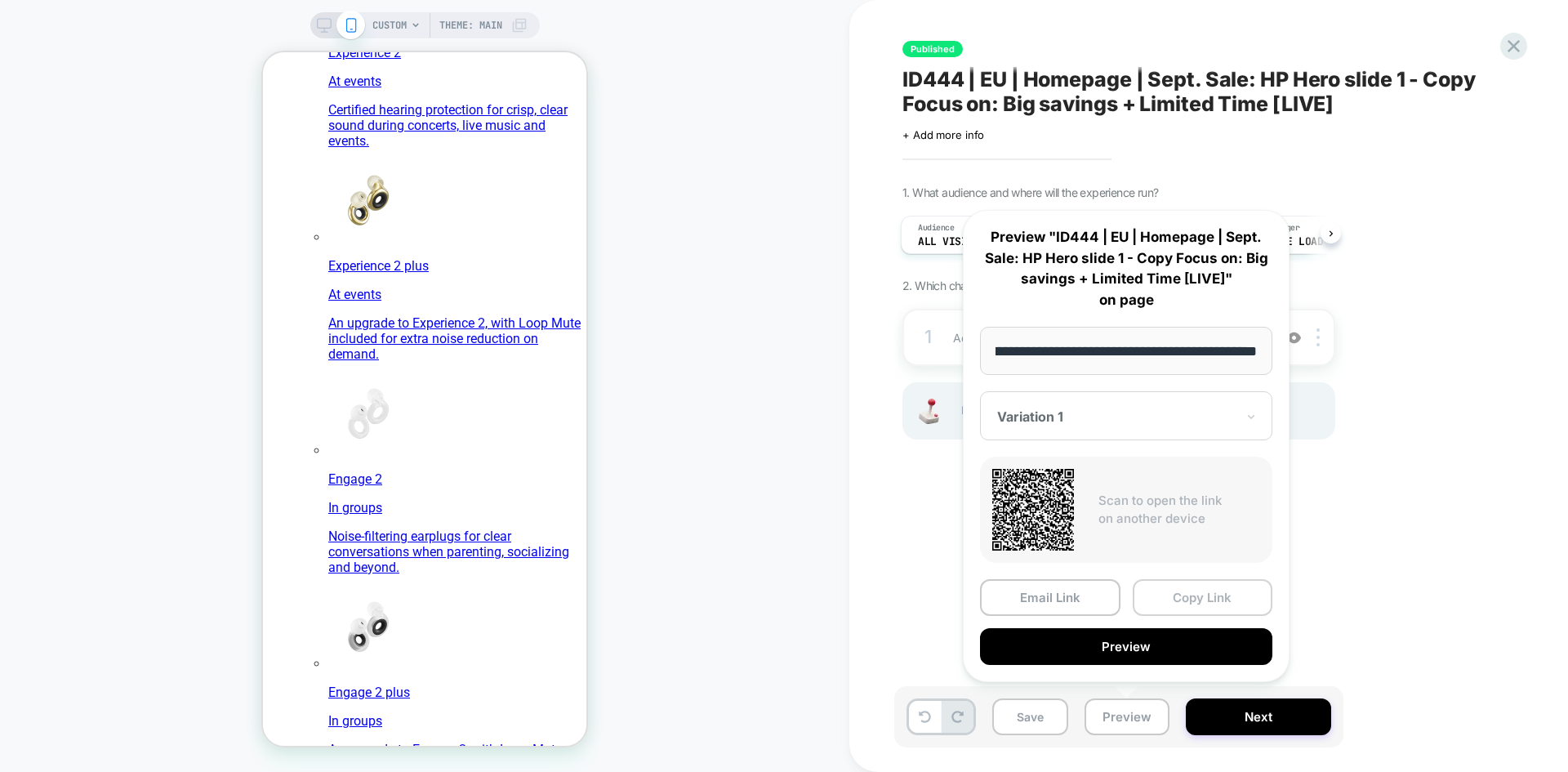
click at [1199, 596] on button "Copy Link" at bounding box center [1203, 597] width 141 height 36
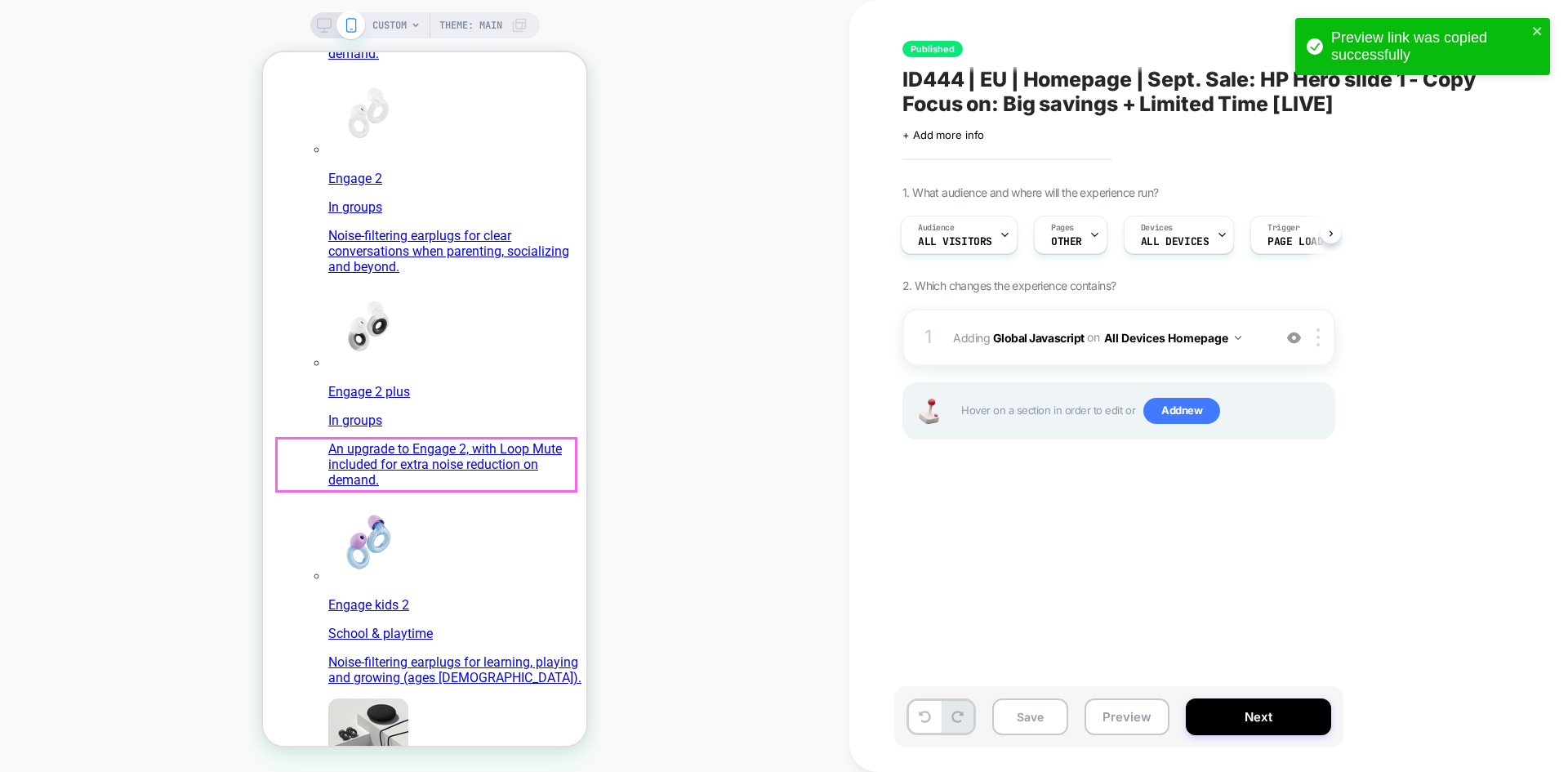
scroll to position [1715, 0]
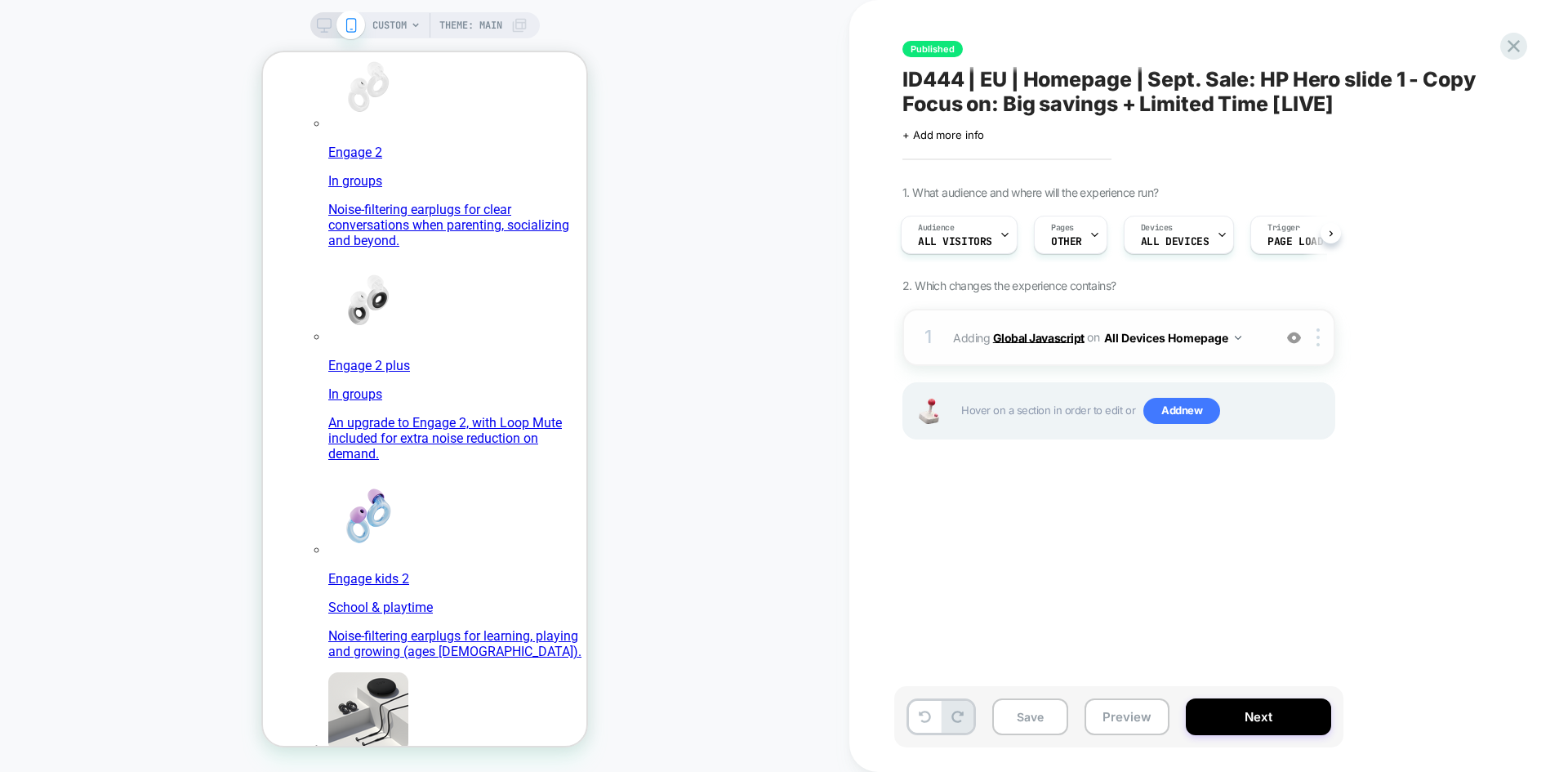
click at [1038, 338] on b "Global Javascript" at bounding box center [1038, 337] width 92 height 14
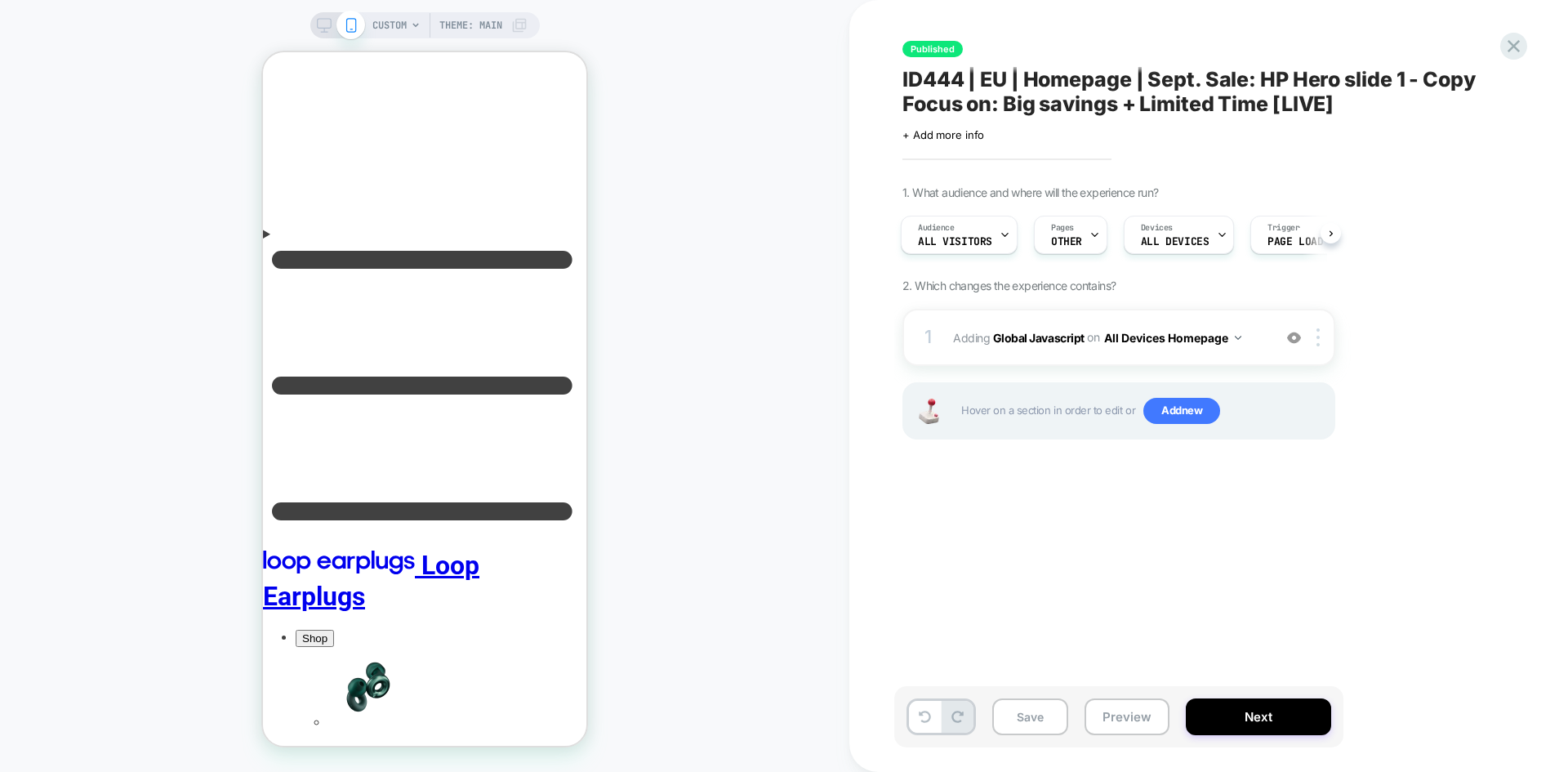
scroll to position [0, 0]
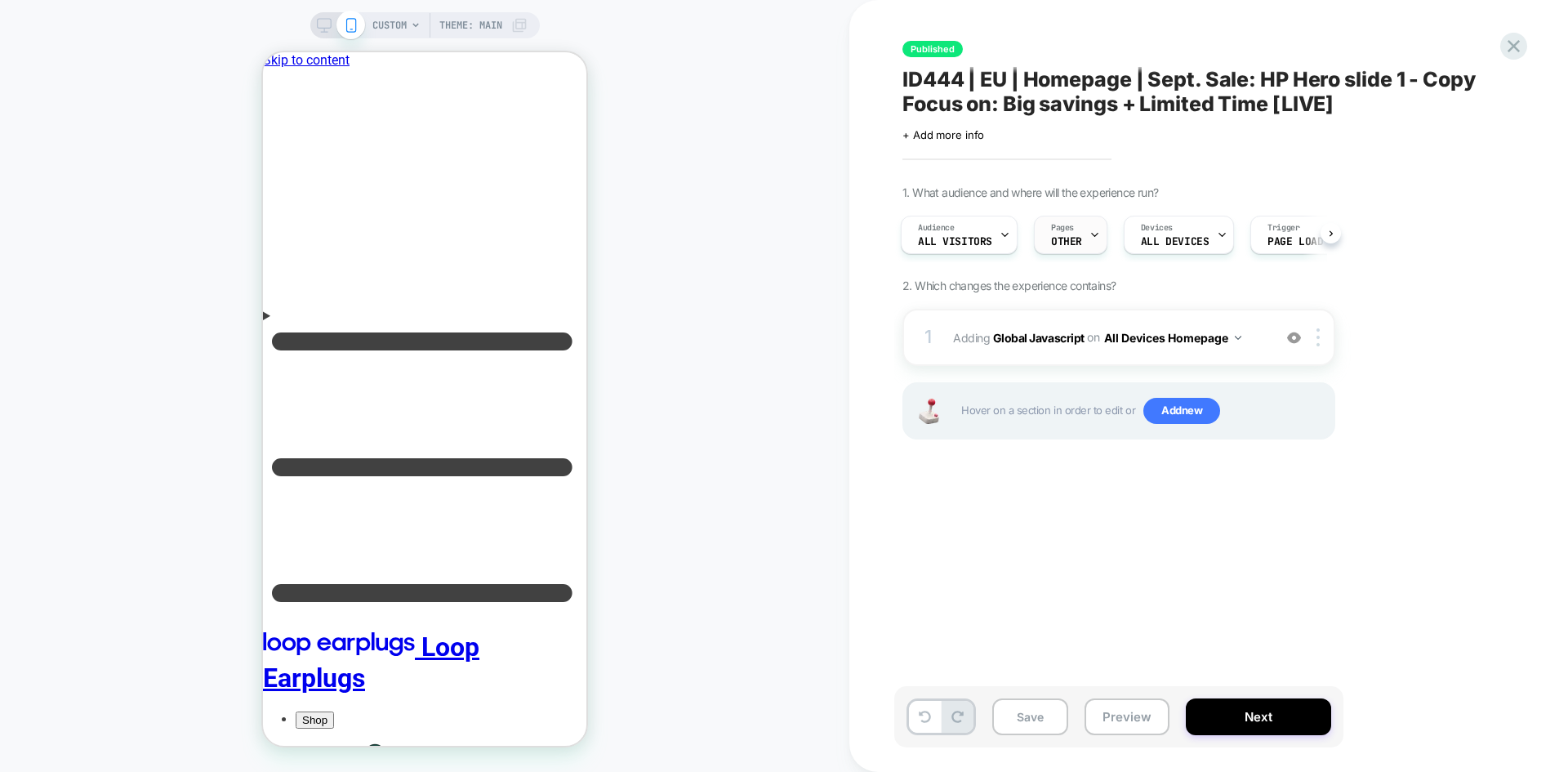
click at [1063, 241] on span "OTHER" at bounding box center [1067, 242] width 31 height 12
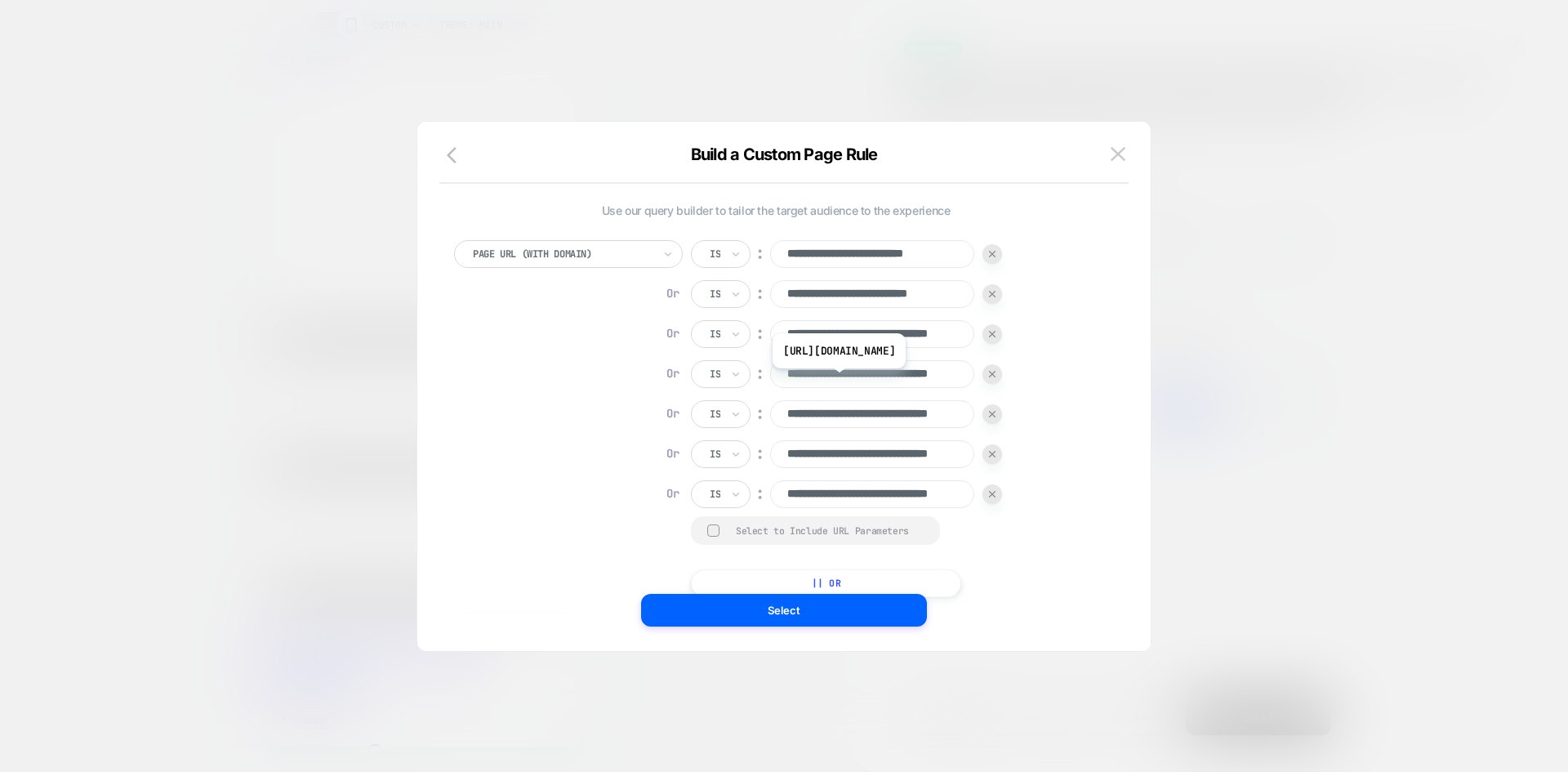
scroll to position [17, 0]
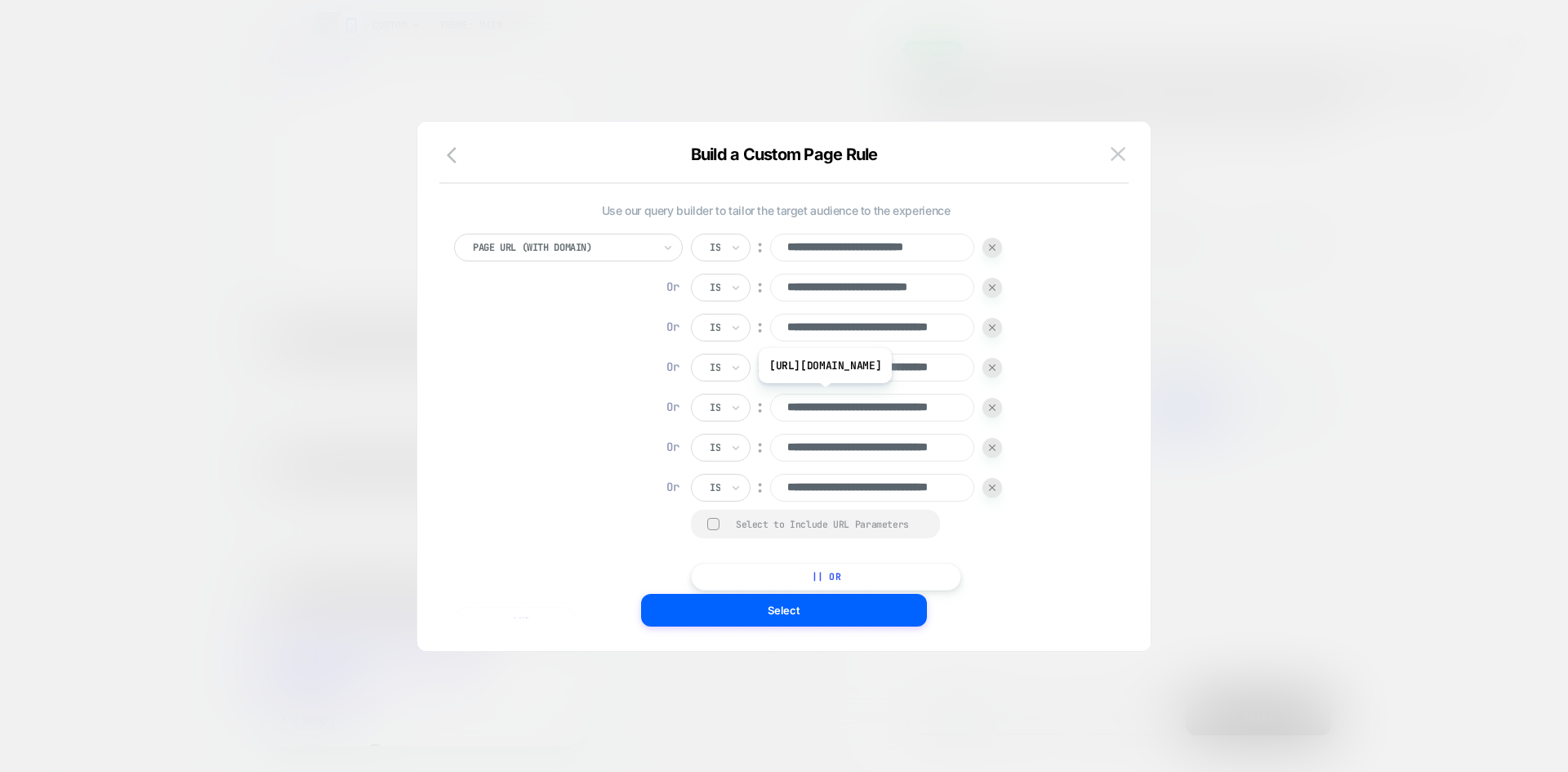
click at [885, 406] on input "**********" at bounding box center [872, 408] width 204 height 28
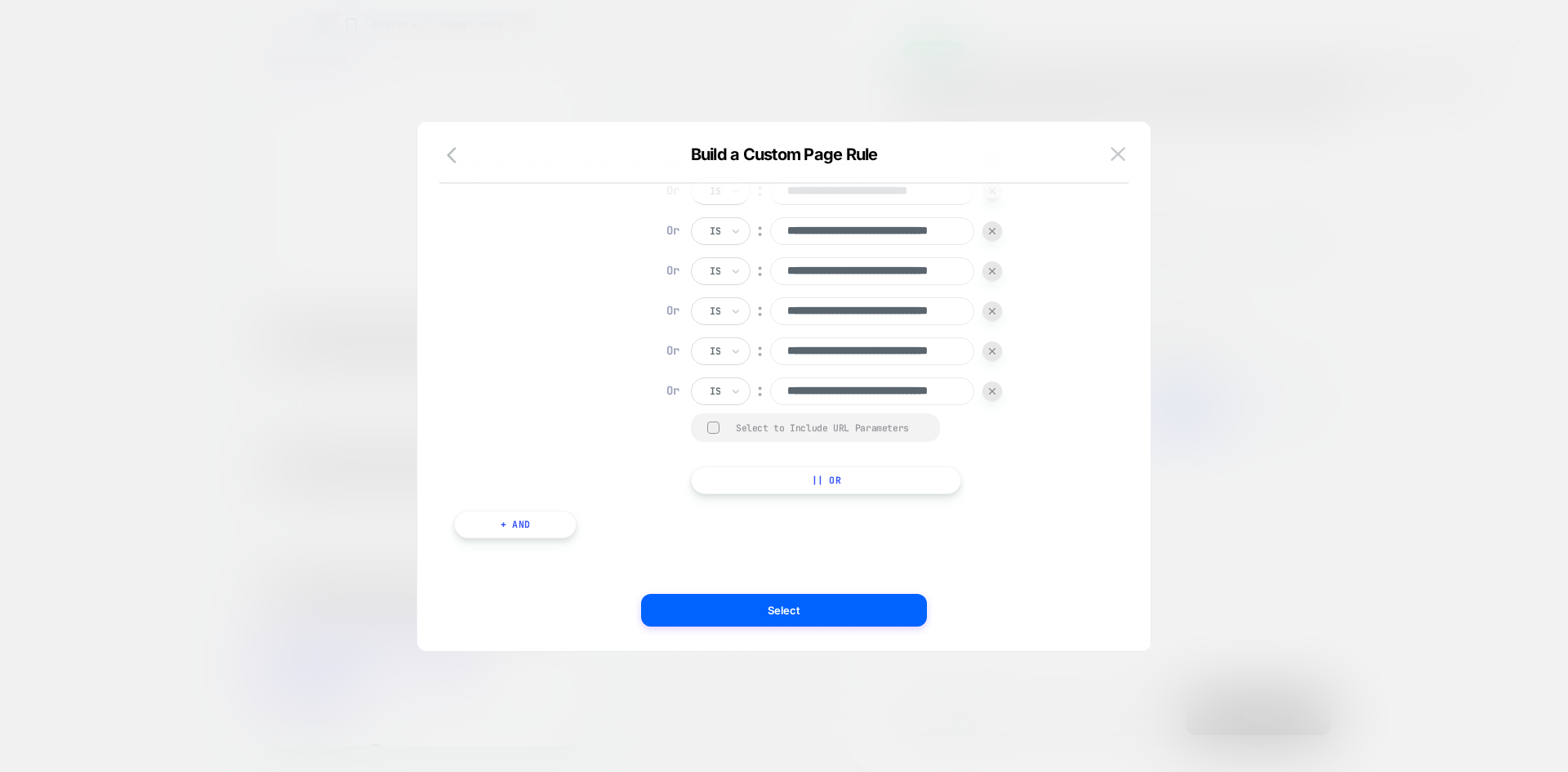
scroll to position [98, 0]
click at [1110, 155] on button at bounding box center [1119, 155] width 25 height 25
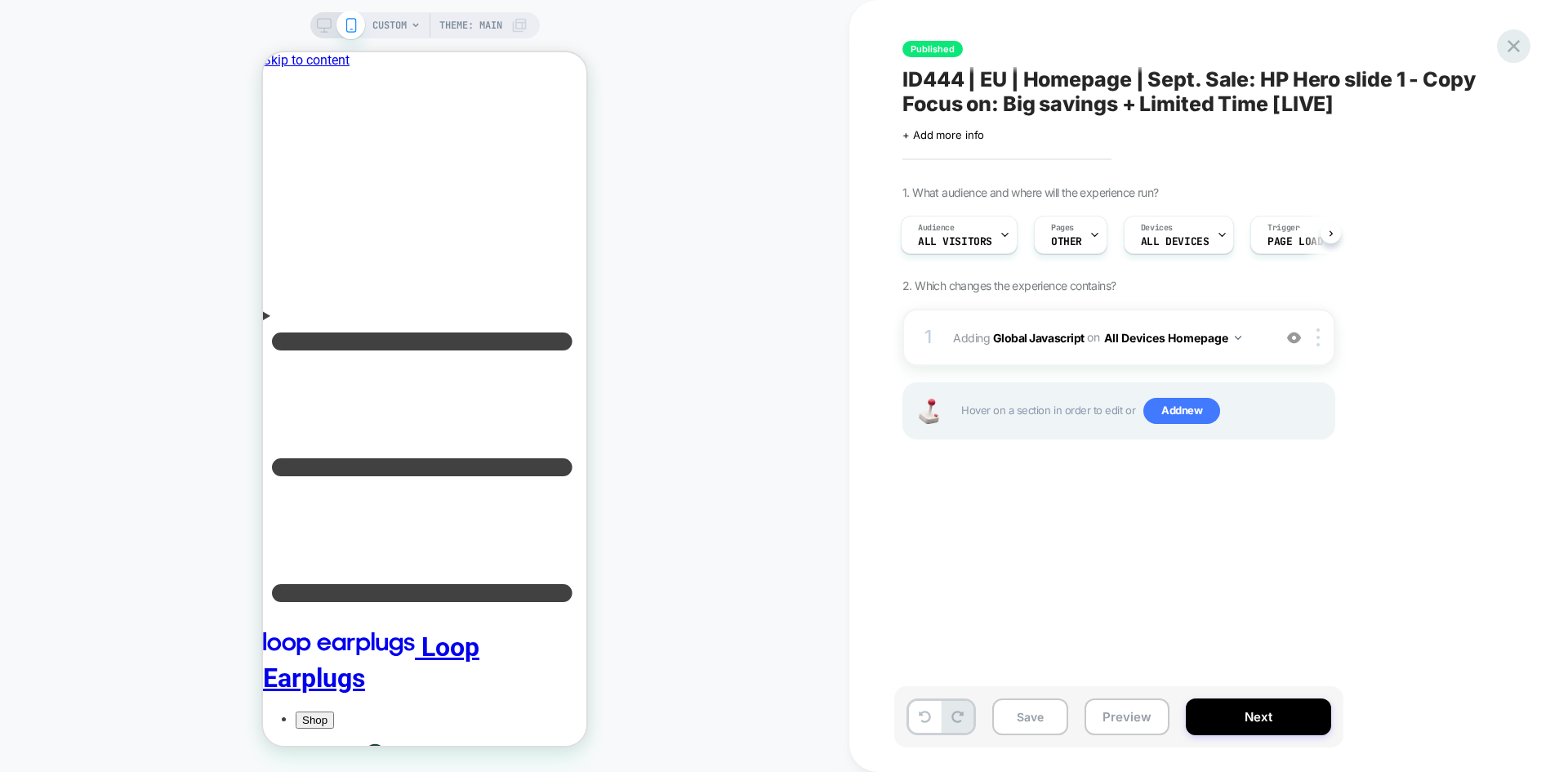
click at [1510, 42] on icon at bounding box center [1513, 46] width 12 height 12
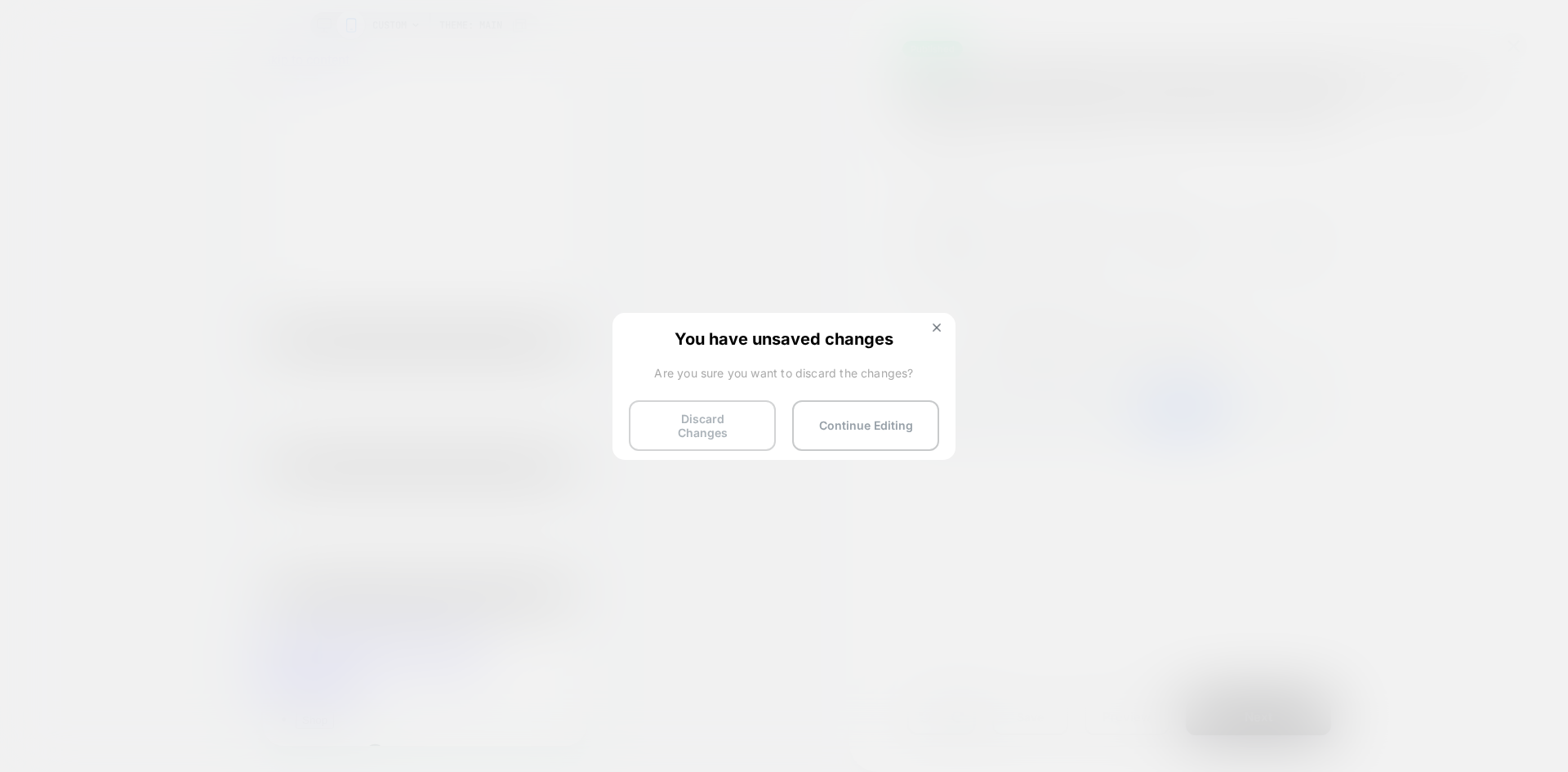
click at [704, 428] on button "Discard Changes" at bounding box center [702, 425] width 147 height 50
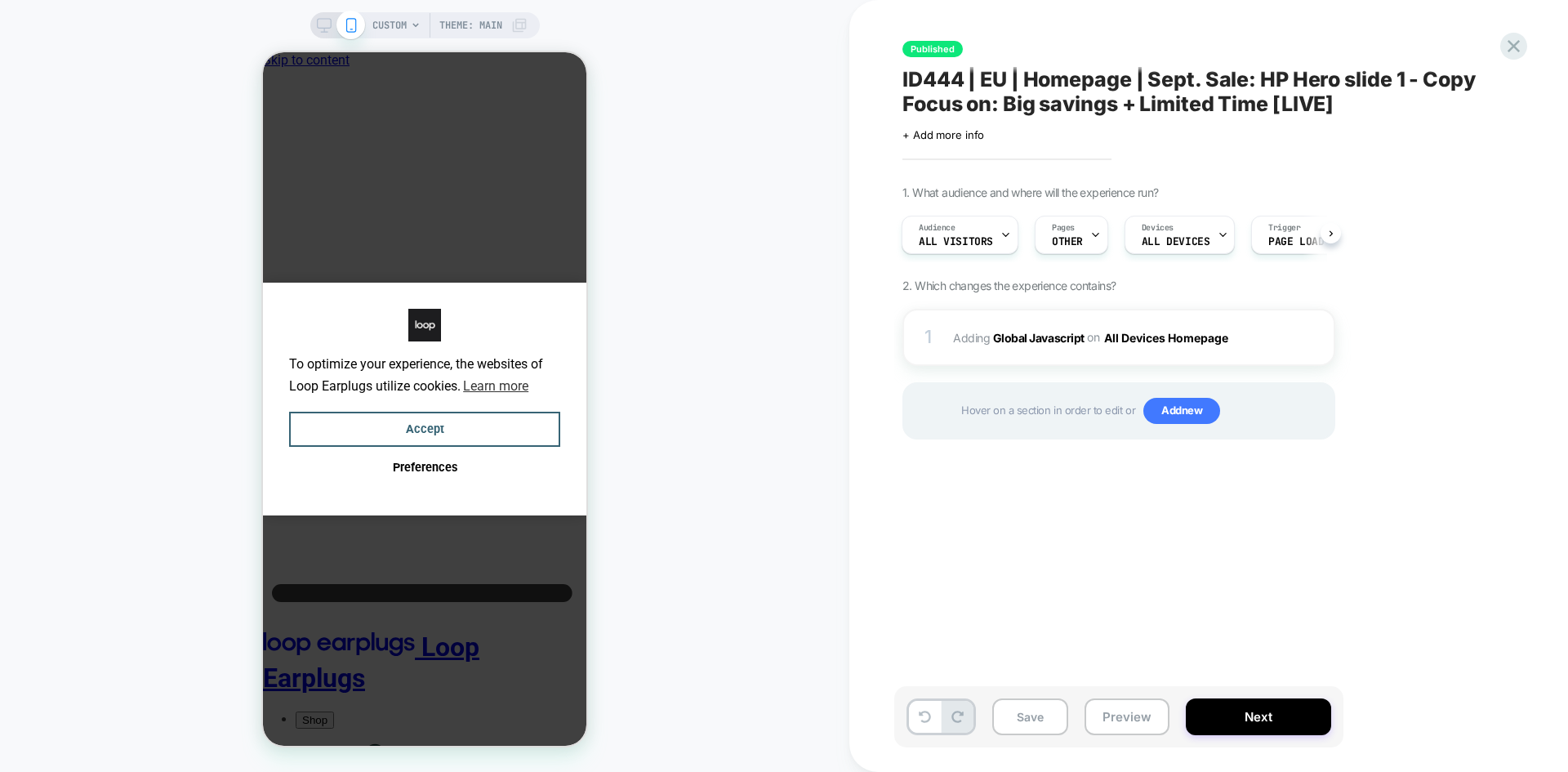
scroll to position [0, 2]
click at [448, 415] on button "Accept" at bounding box center [424, 429] width 271 height 35
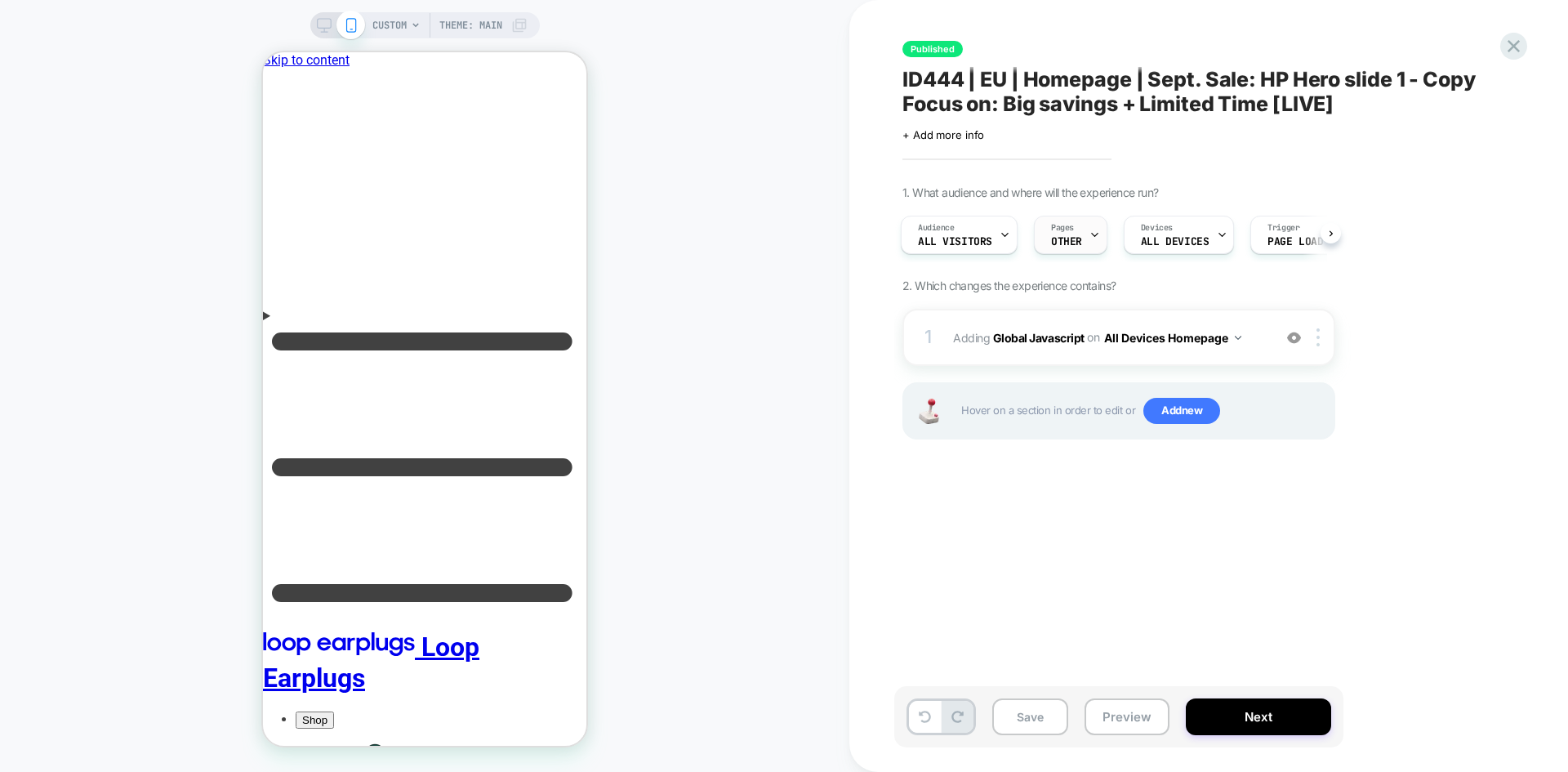
scroll to position [0, 0]
click at [1085, 232] on div "Pages OTHER" at bounding box center [1067, 235] width 64 height 36
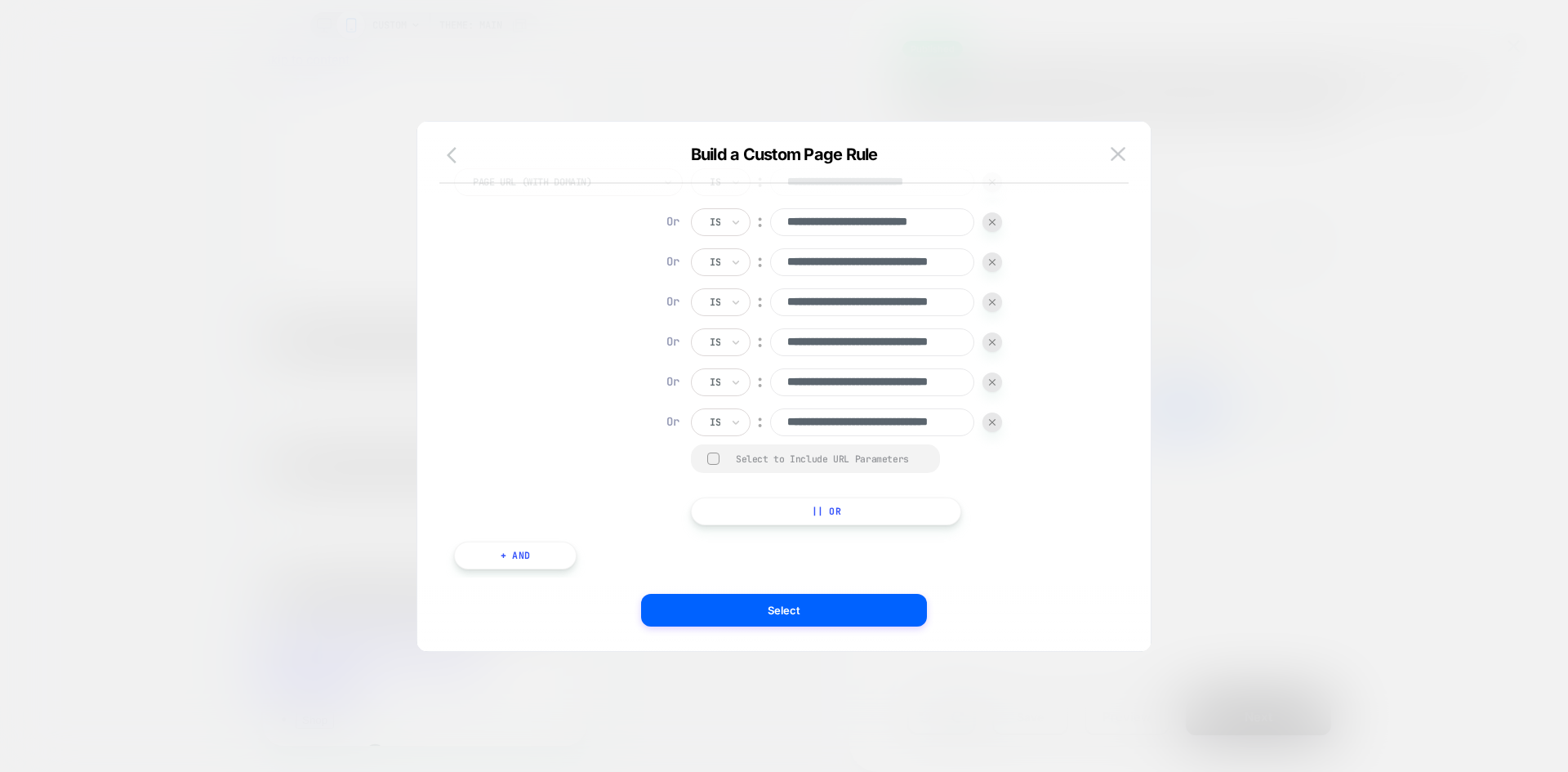
click at [455, 156] on icon "button" at bounding box center [457, 156] width 20 height 20
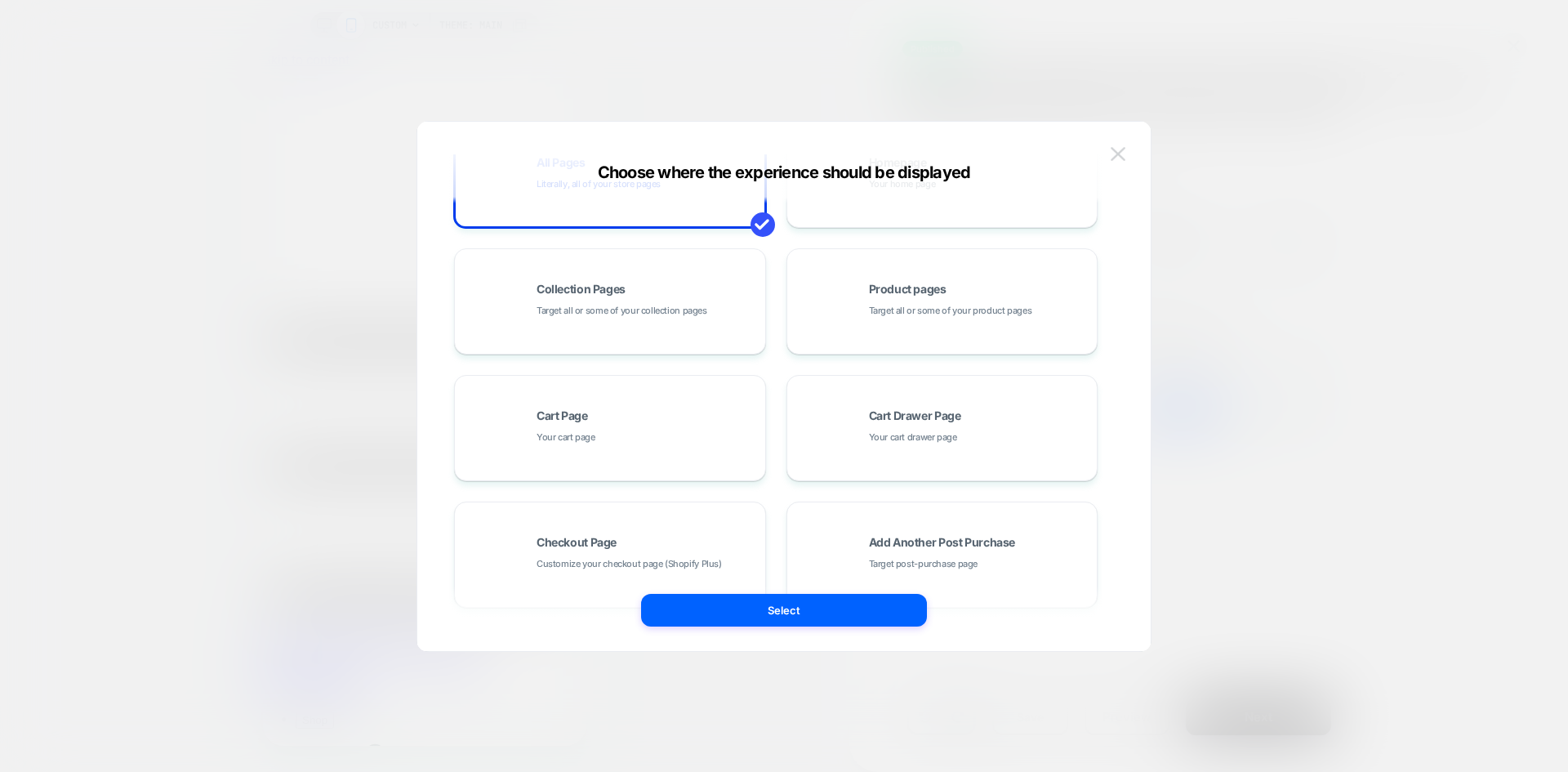
click at [1119, 151] on img at bounding box center [1119, 154] width 15 height 14
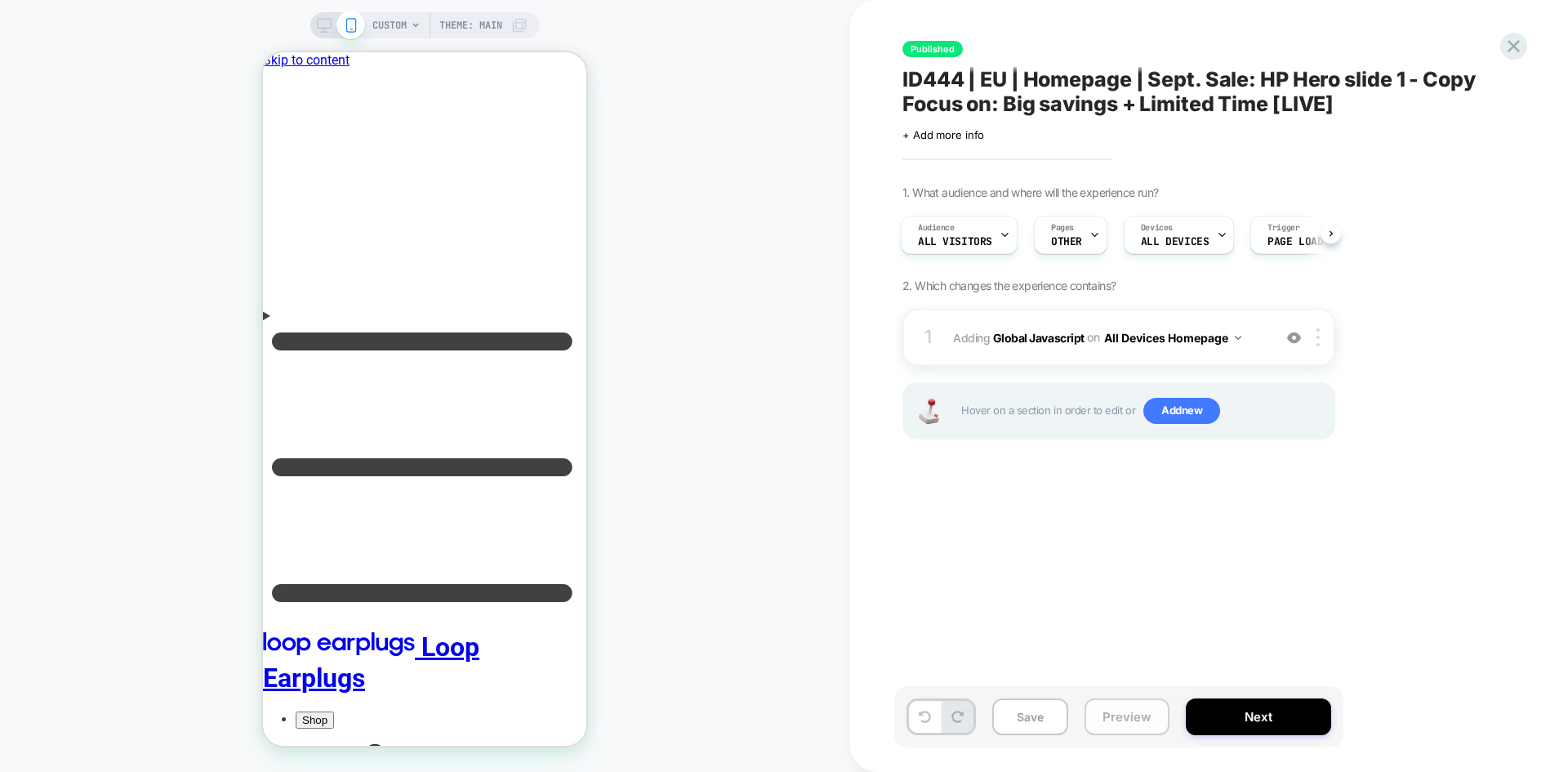
click at [1129, 725] on button "Preview" at bounding box center [1127, 717] width 85 height 36
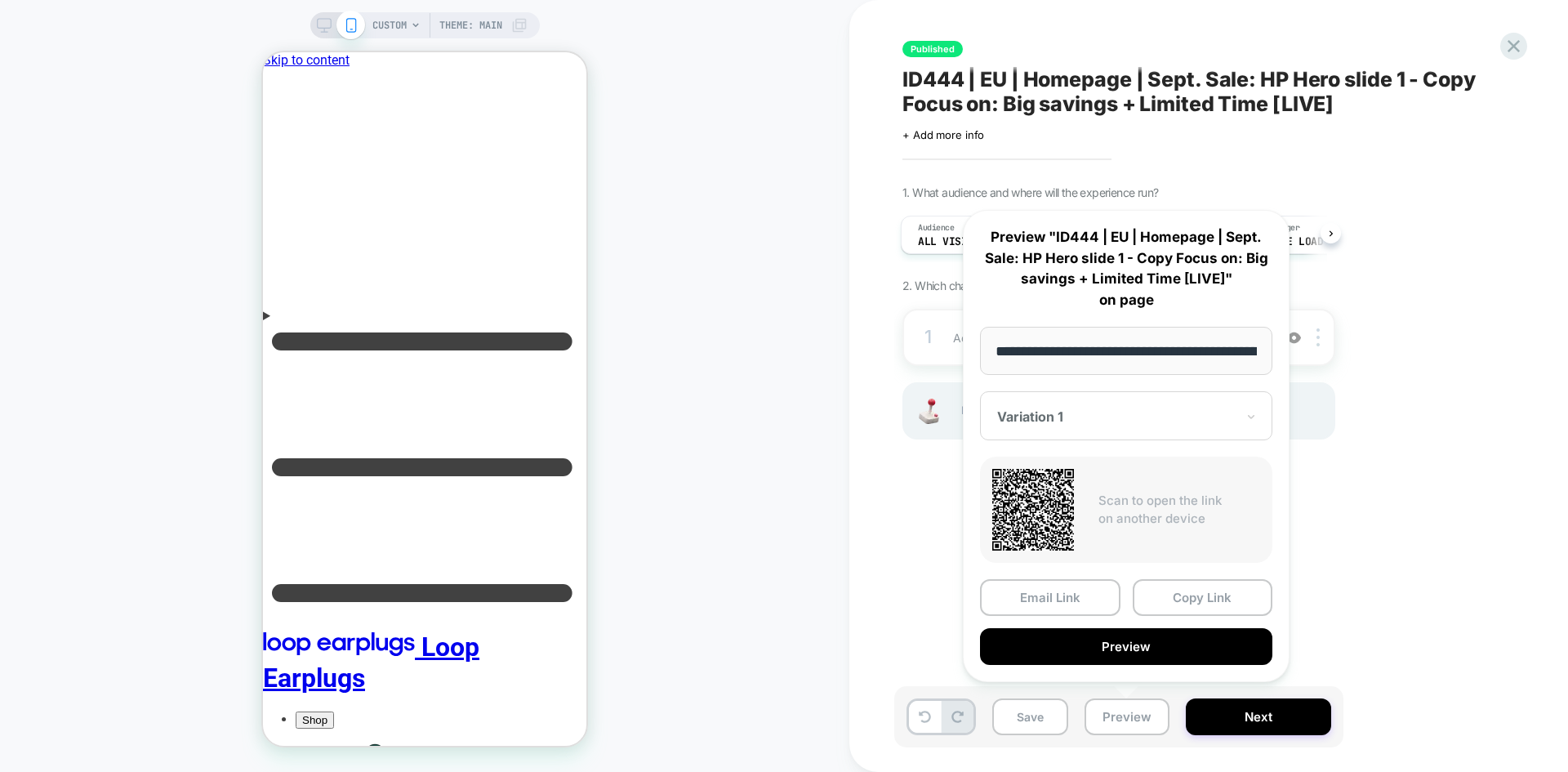
click at [1413, 255] on div "1. What audience and where will the experience run? Audience All Visitors Pages…" at bounding box center [1201, 333] width 597 height 295
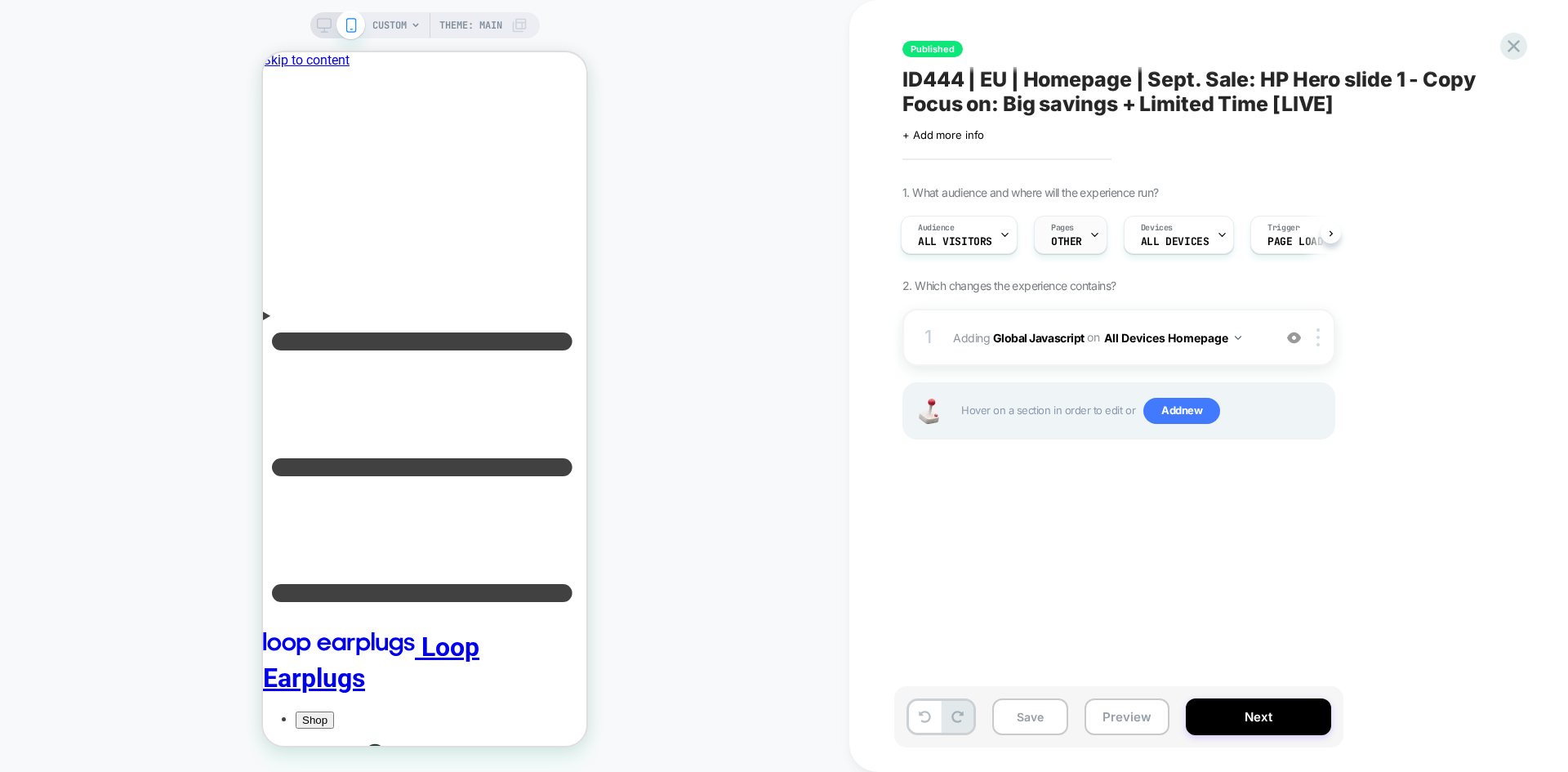
click at [1072, 236] on span "OTHER" at bounding box center [1067, 242] width 31 height 12
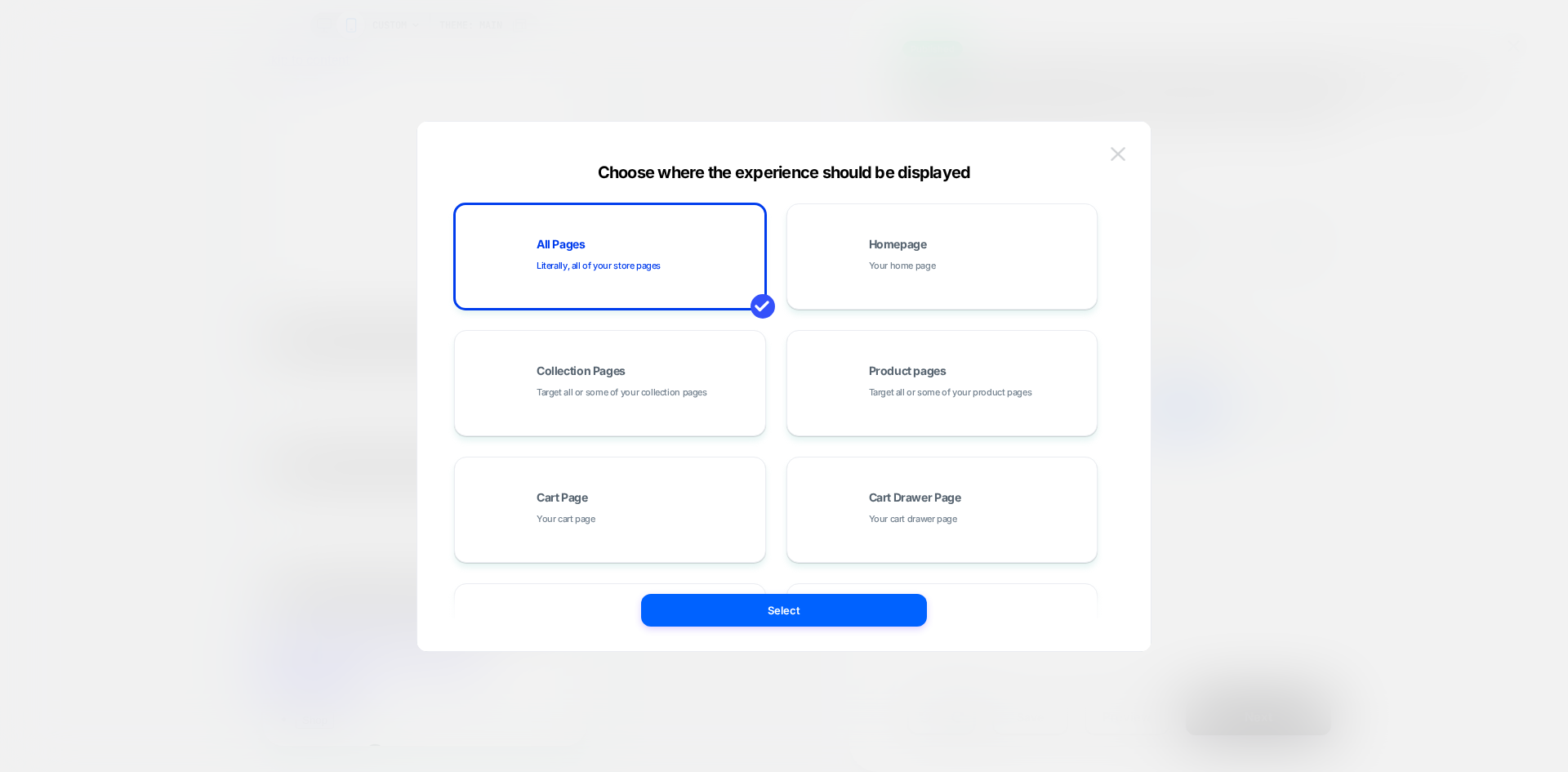
click at [1113, 152] on img at bounding box center [1119, 154] width 15 height 14
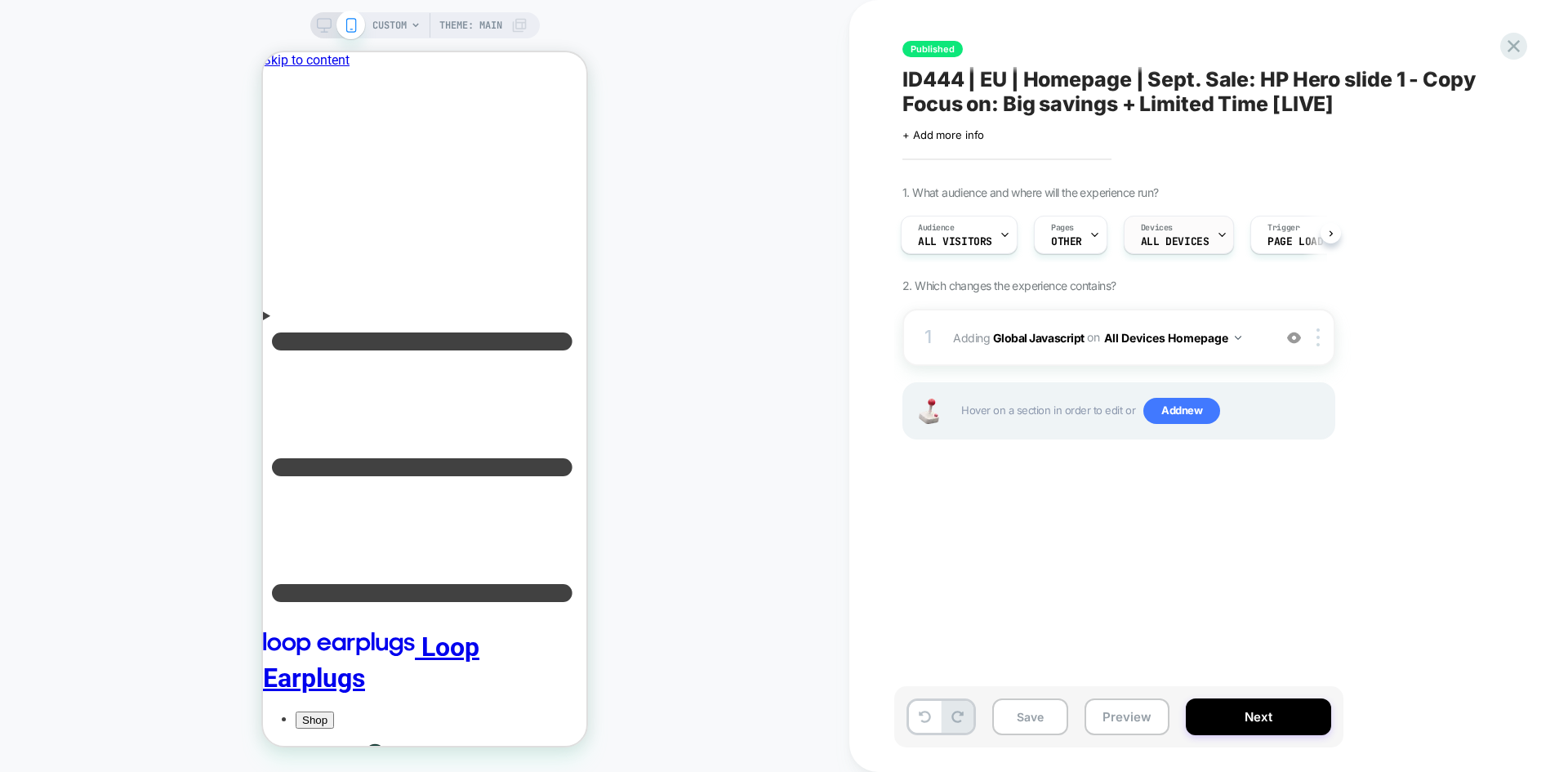
click at [1186, 245] on span "ALL DEVICES" at bounding box center [1175, 242] width 68 height 12
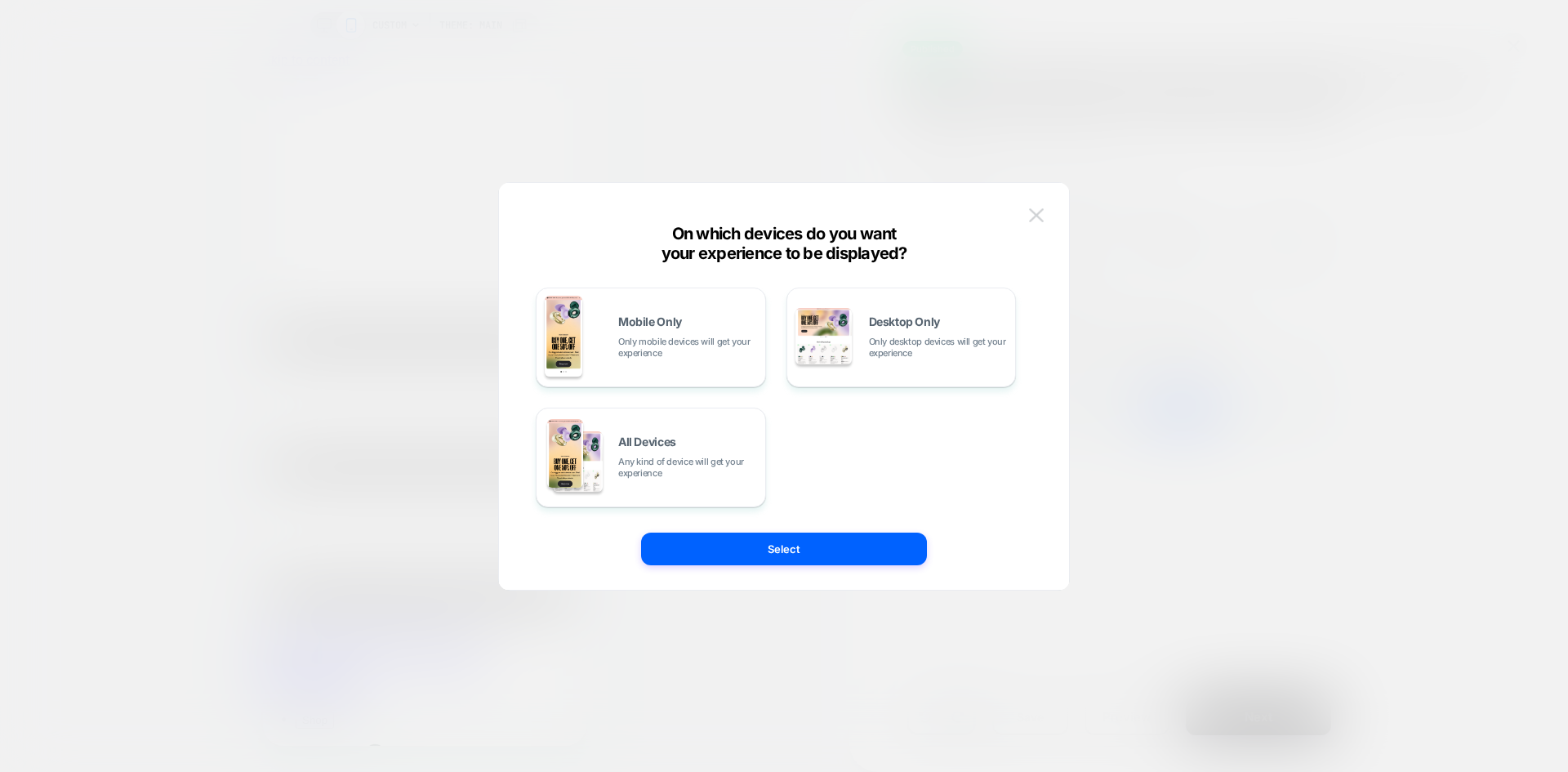
click at [1035, 211] on img at bounding box center [1037, 215] width 15 height 14
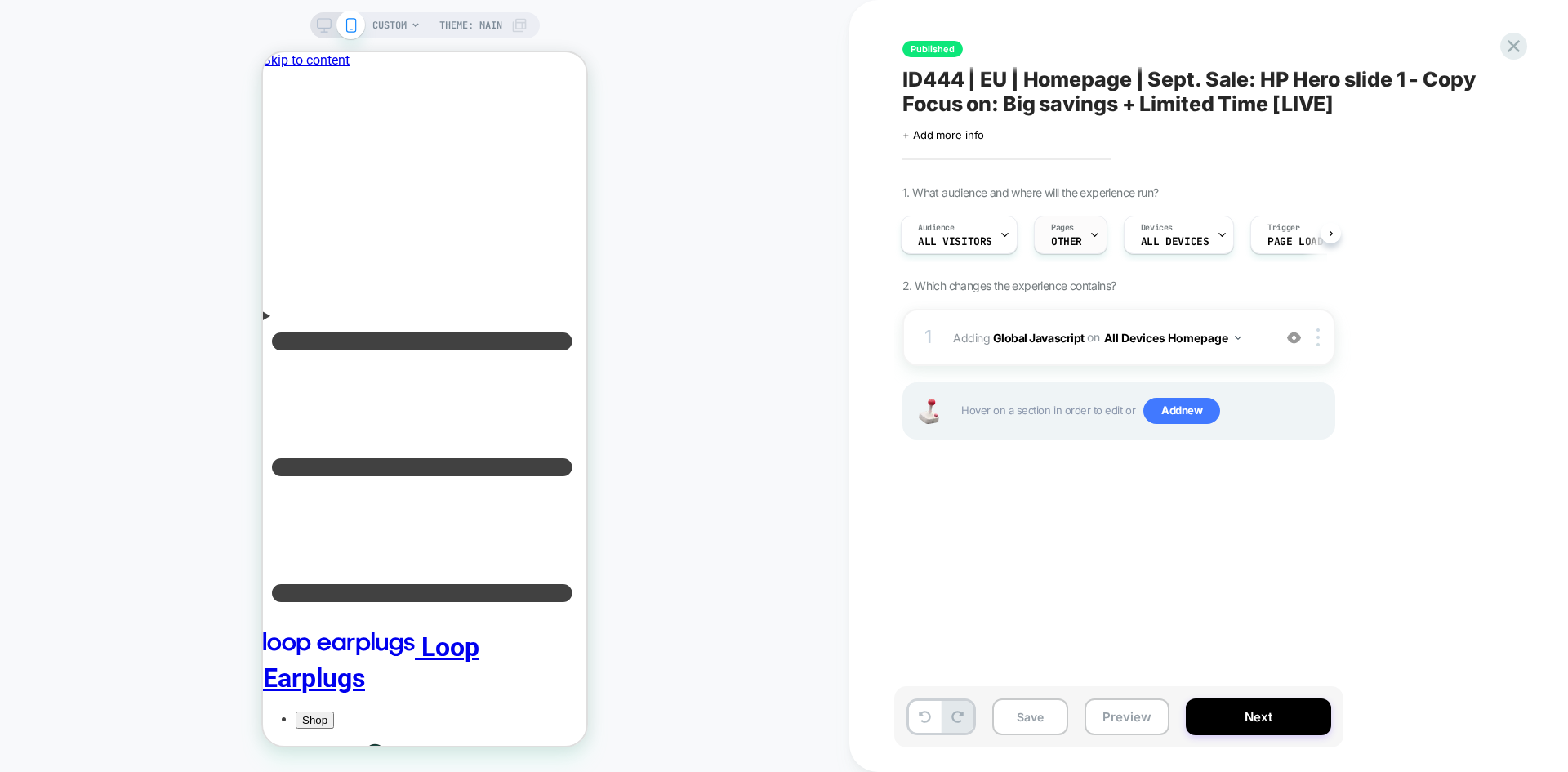
click at [1052, 232] on span "Pages" at bounding box center [1062, 228] width 23 height 12
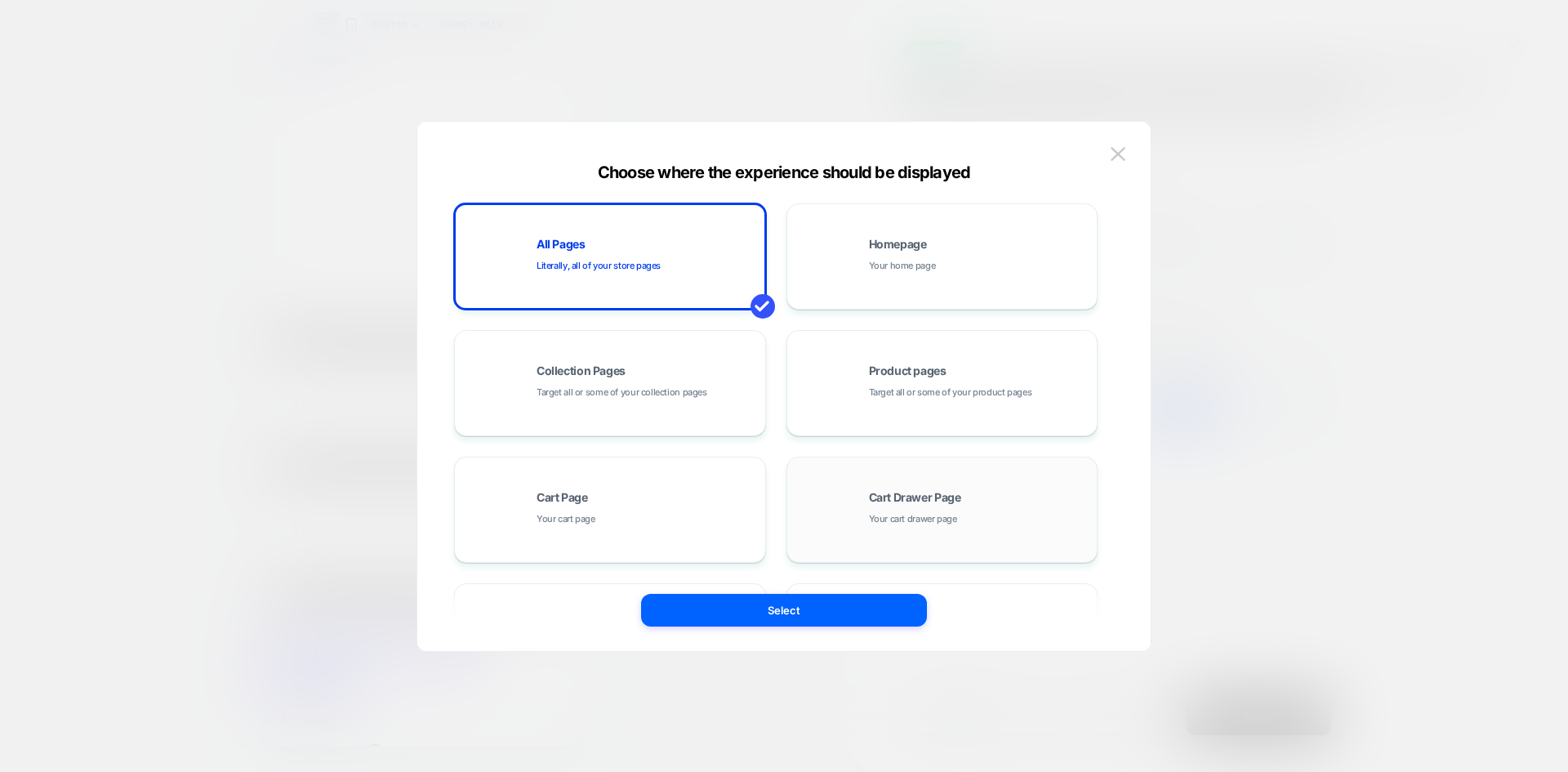
scroll to position [247, 0]
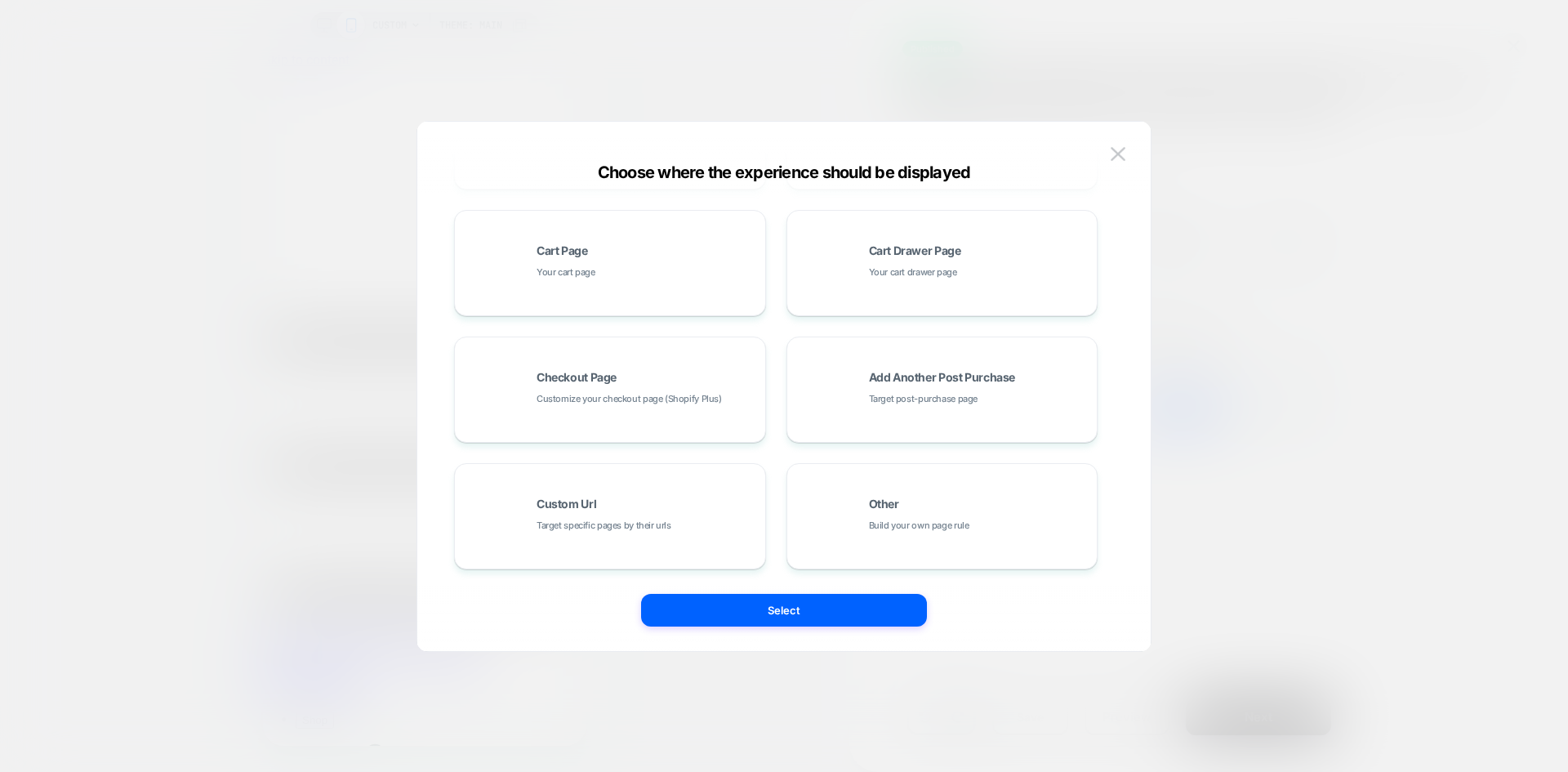
click at [1113, 159] on img at bounding box center [1119, 154] width 15 height 14
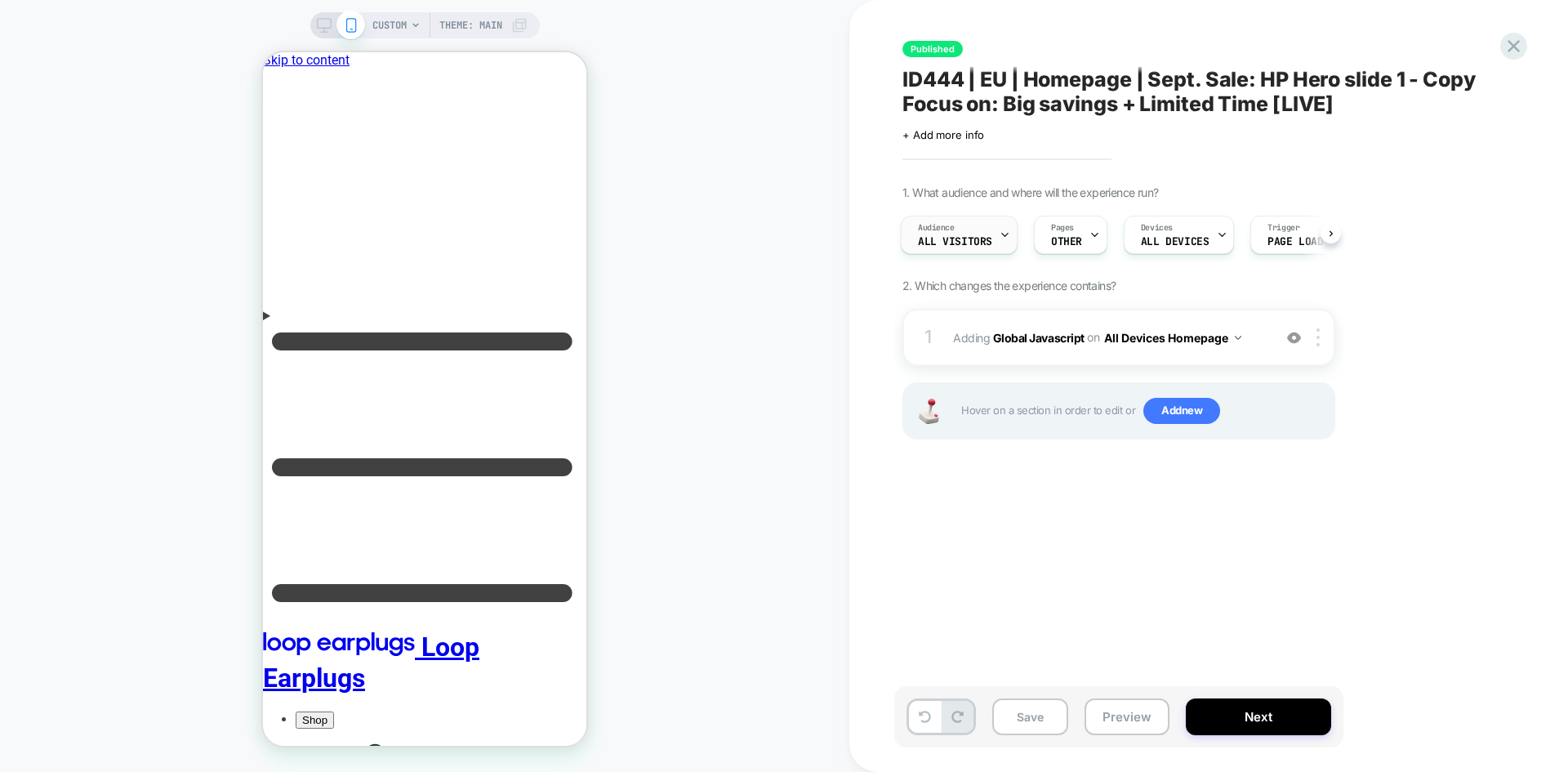
click at [957, 234] on div "Audience All Visitors" at bounding box center [955, 235] width 107 height 36
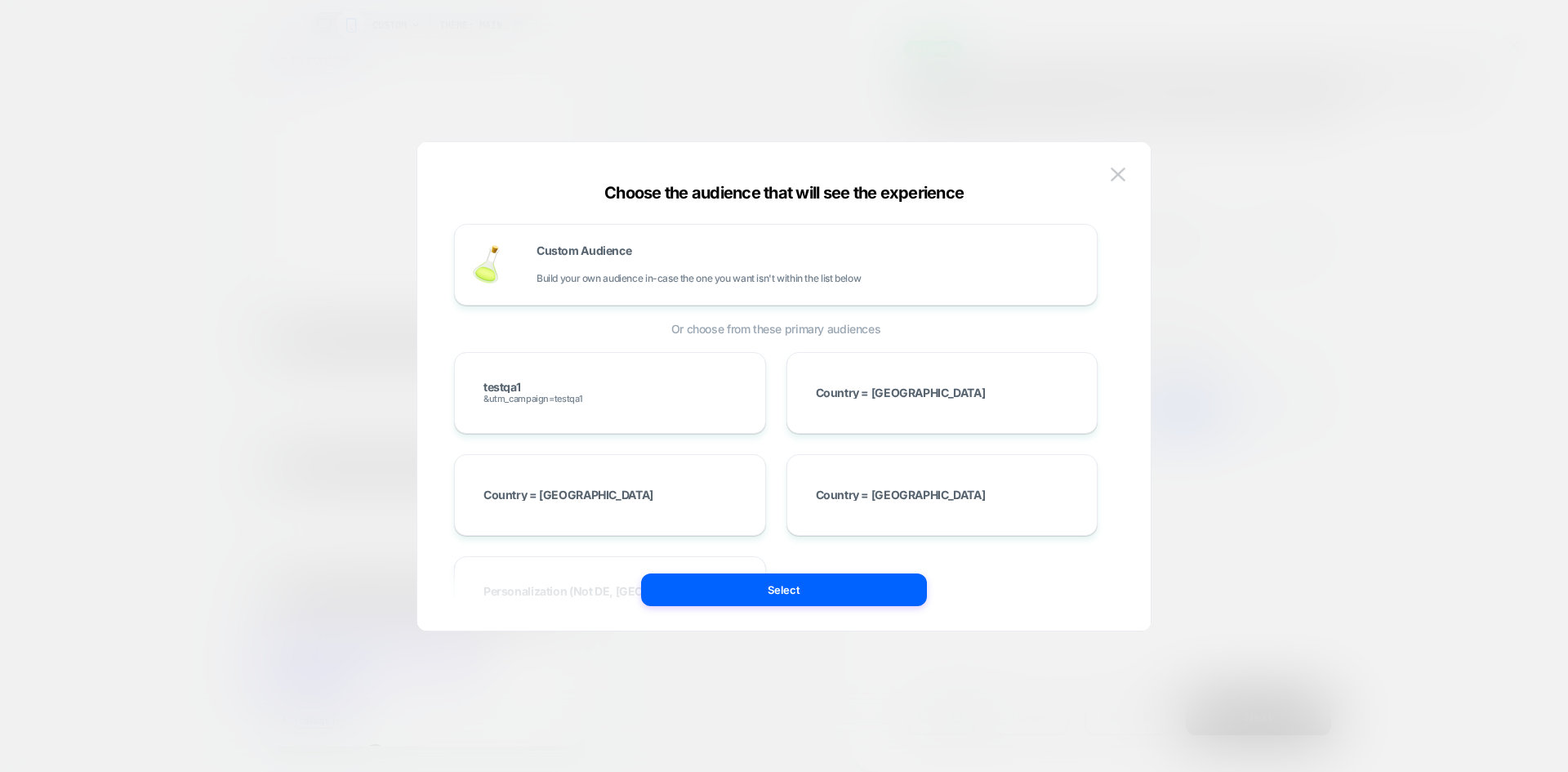
click at [1118, 168] on img at bounding box center [1119, 174] width 15 height 14
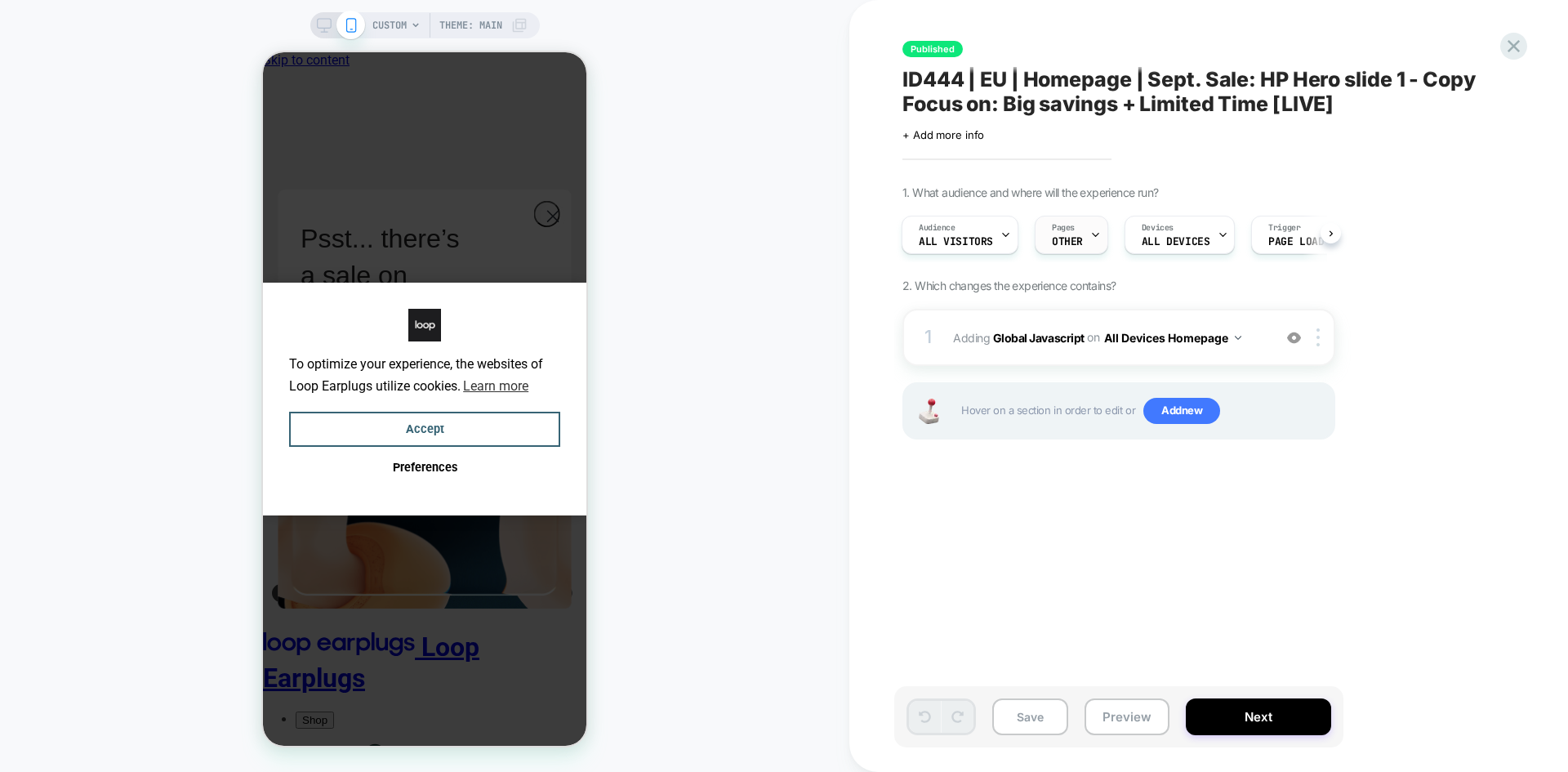
click at [1044, 233] on div "Pages OTHER" at bounding box center [1067, 235] width 64 height 36
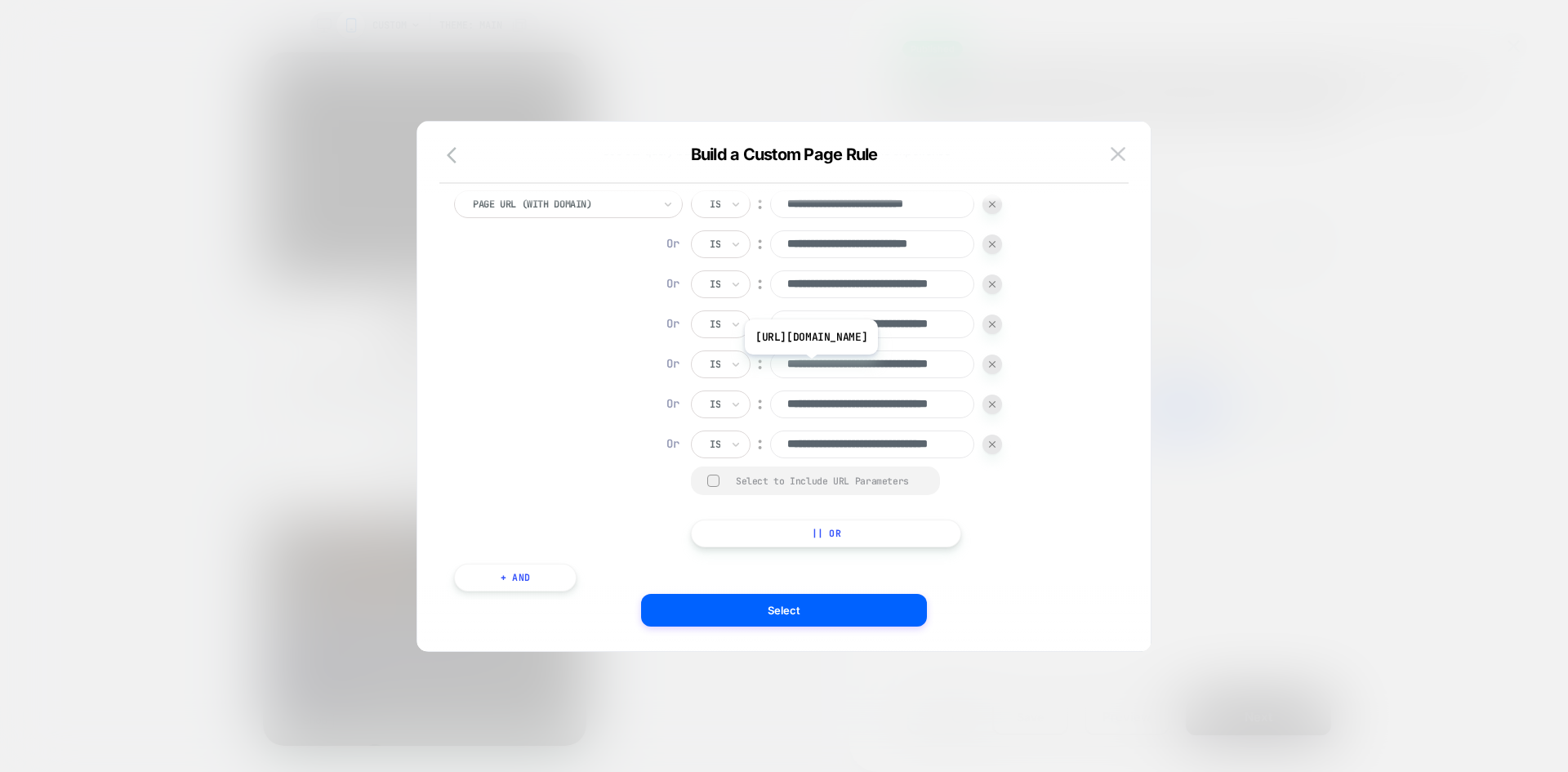
scroll to position [98, 0]
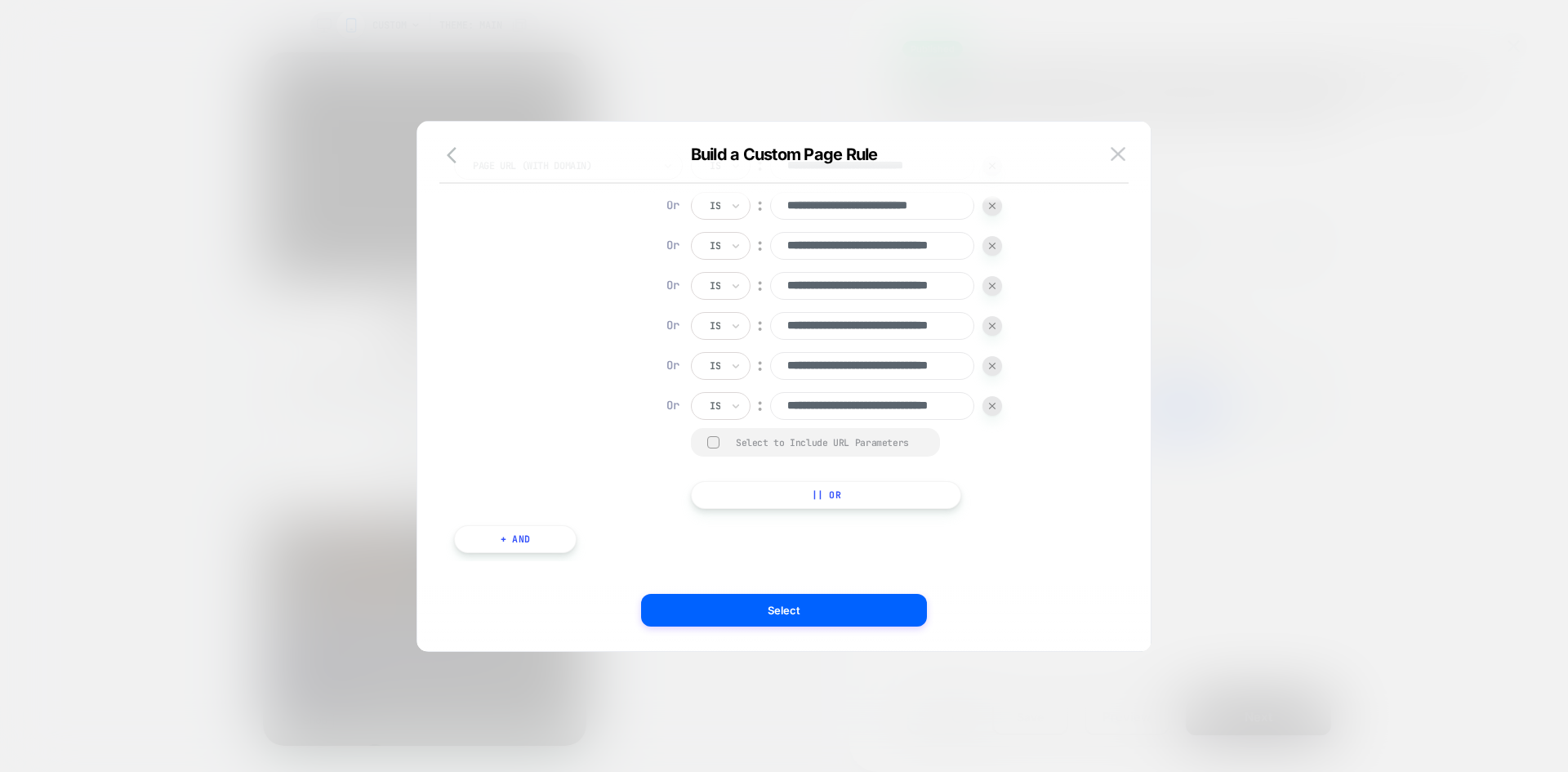
click at [501, 540] on button "+ And" at bounding box center [515, 539] width 122 height 28
click at [758, 560] on div at bounding box center [755, 555] width 11 height 15
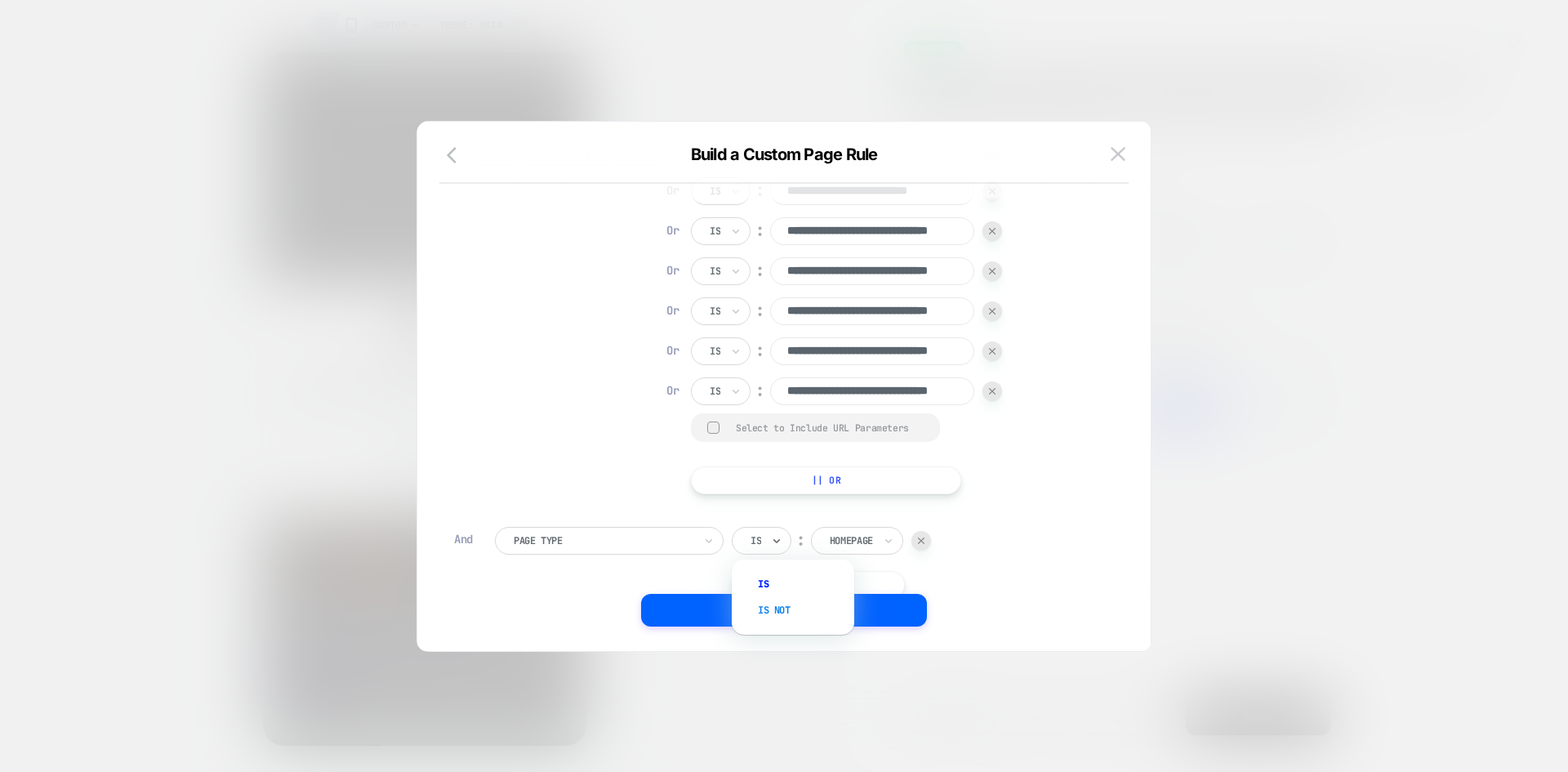
scroll to position [17, 0]
click at [787, 607] on div "Is not" at bounding box center [801, 611] width 106 height 26
click at [625, 541] on div at bounding box center [603, 539] width 180 height 15
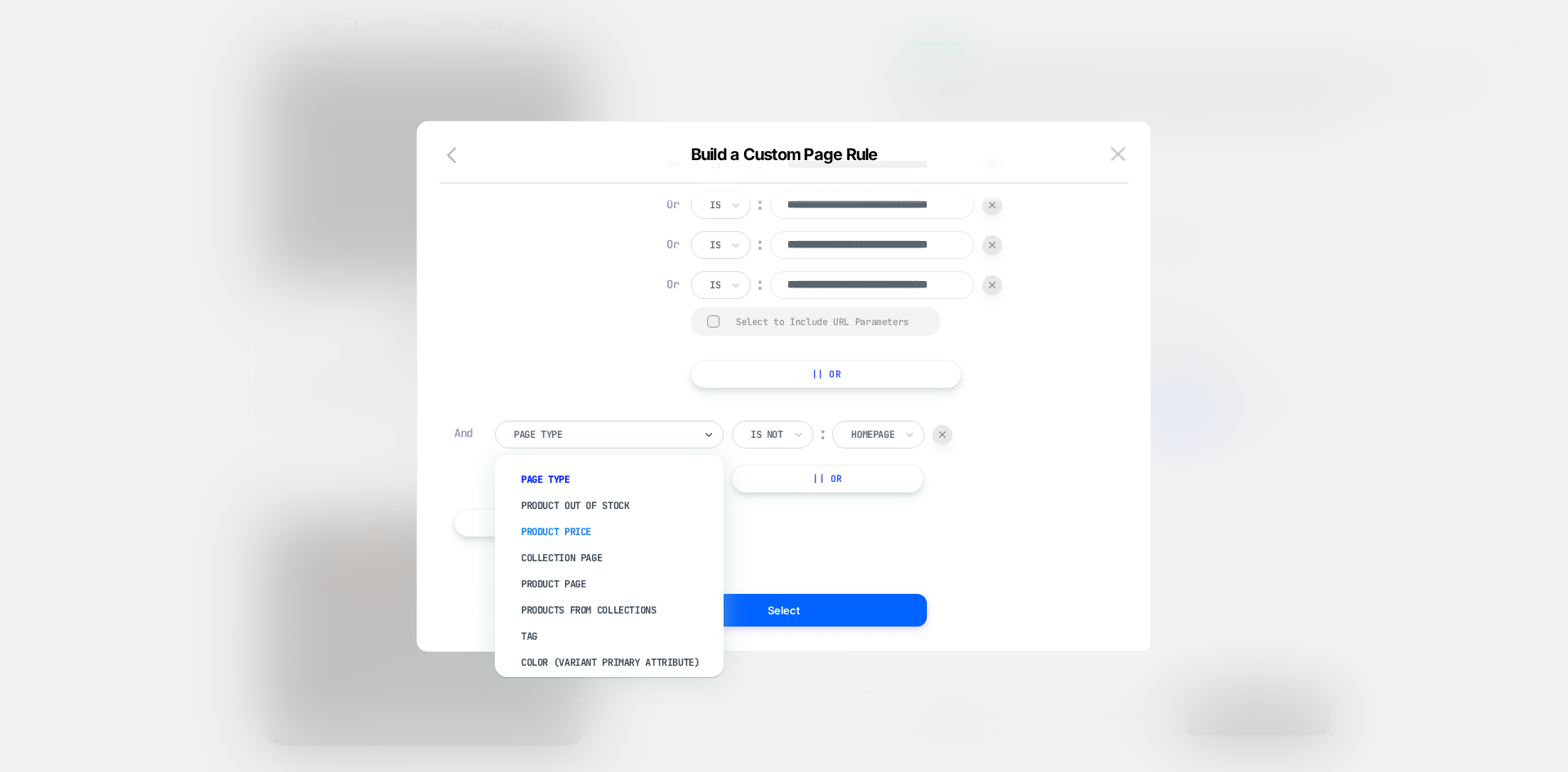
scroll to position [35, 0]
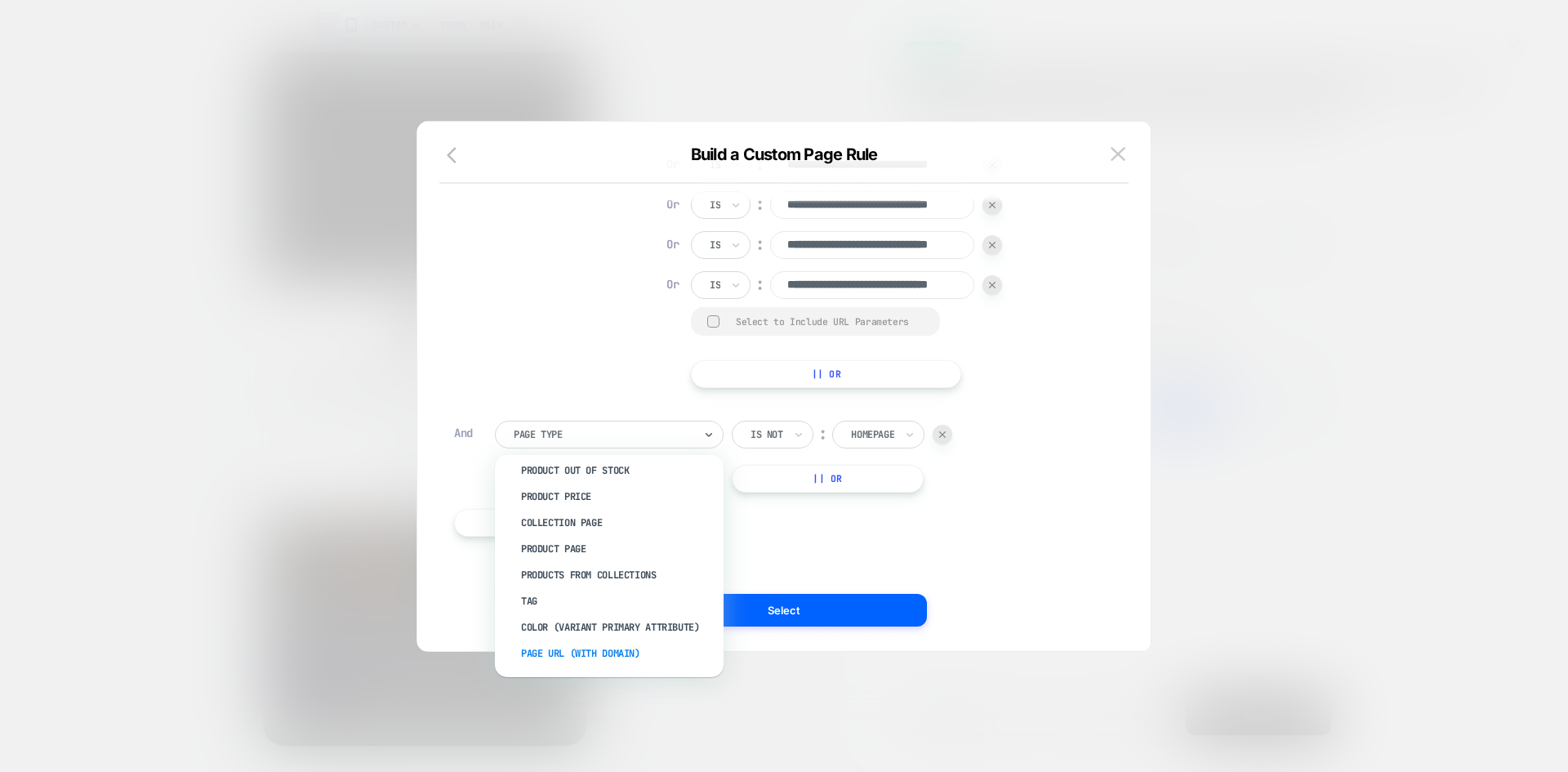
click at [586, 648] on div "Page Url (WITH DOMAIN)" at bounding box center [617, 654] width 213 height 26
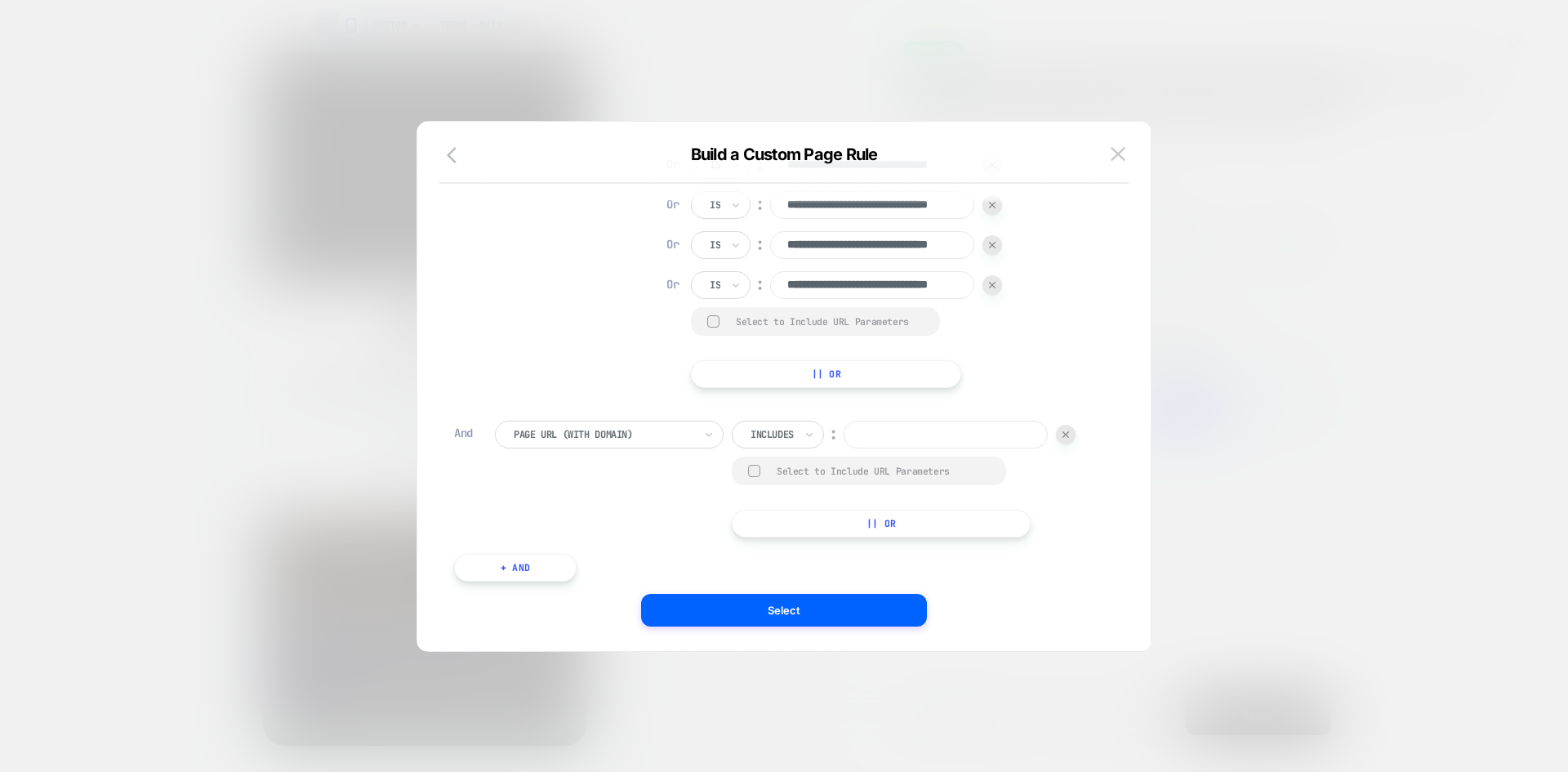
click at [909, 448] on input at bounding box center [946, 434] width 204 height 28
click at [792, 433] on div at bounding box center [772, 434] width 43 height 15
click at [785, 504] on div "Is not" at bounding box center [801, 506] width 106 height 26
click at [912, 433] on input at bounding box center [934, 434] width 204 height 28
paste input "**********"
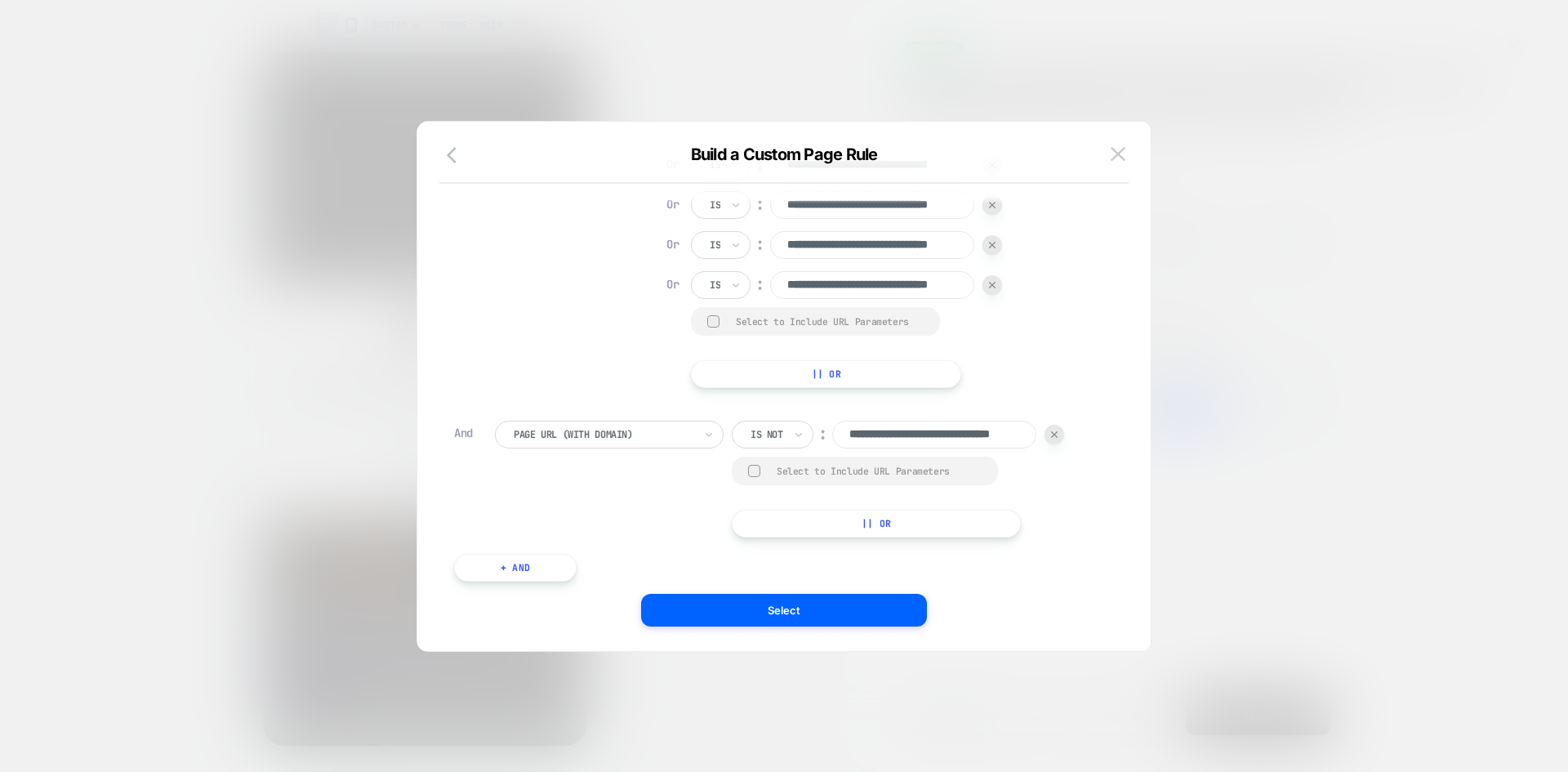
scroll to position [0, 63]
type input "**********"
click at [1086, 377] on div "**********" at bounding box center [776, 209] width 644 height 357
click at [803, 614] on button "Select" at bounding box center [784, 610] width 286 height 32
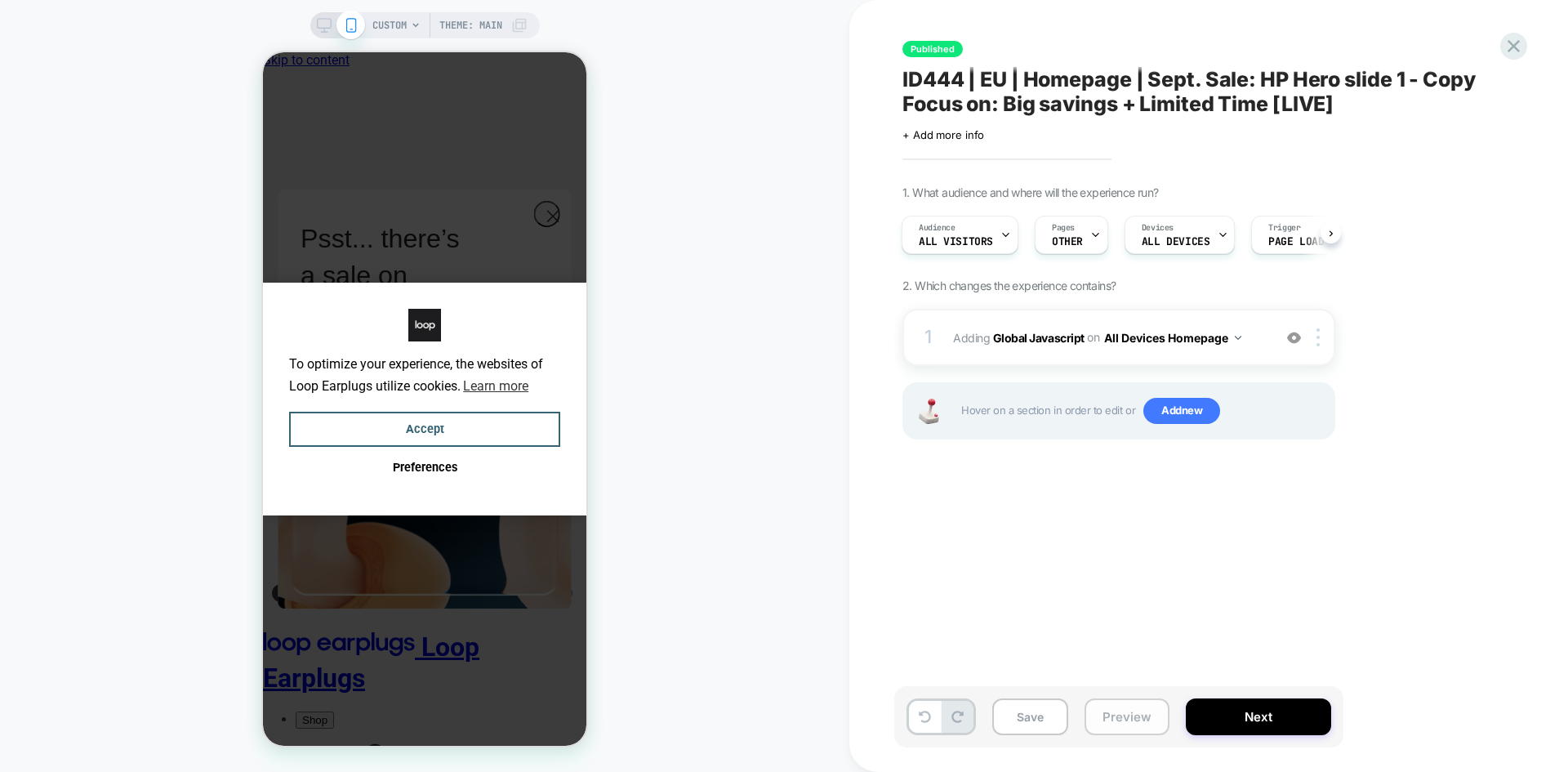
click at [1112, 714] on button "Preview" at bounding box center [1127, 717] width 85 height 36
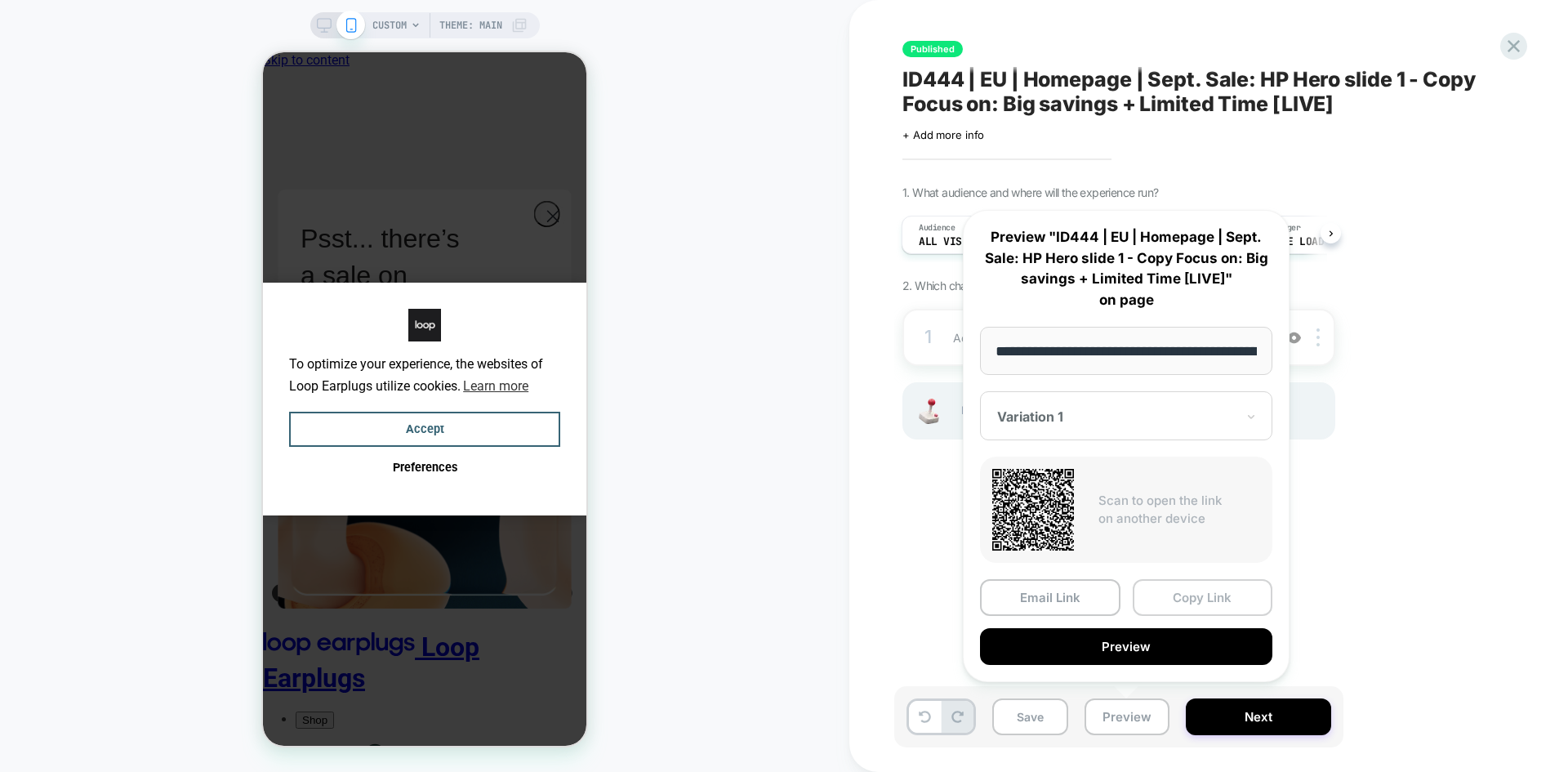
click at [1194, 598] on button "Copy Link" at bounding box center [1203, 597] width 141 height 36
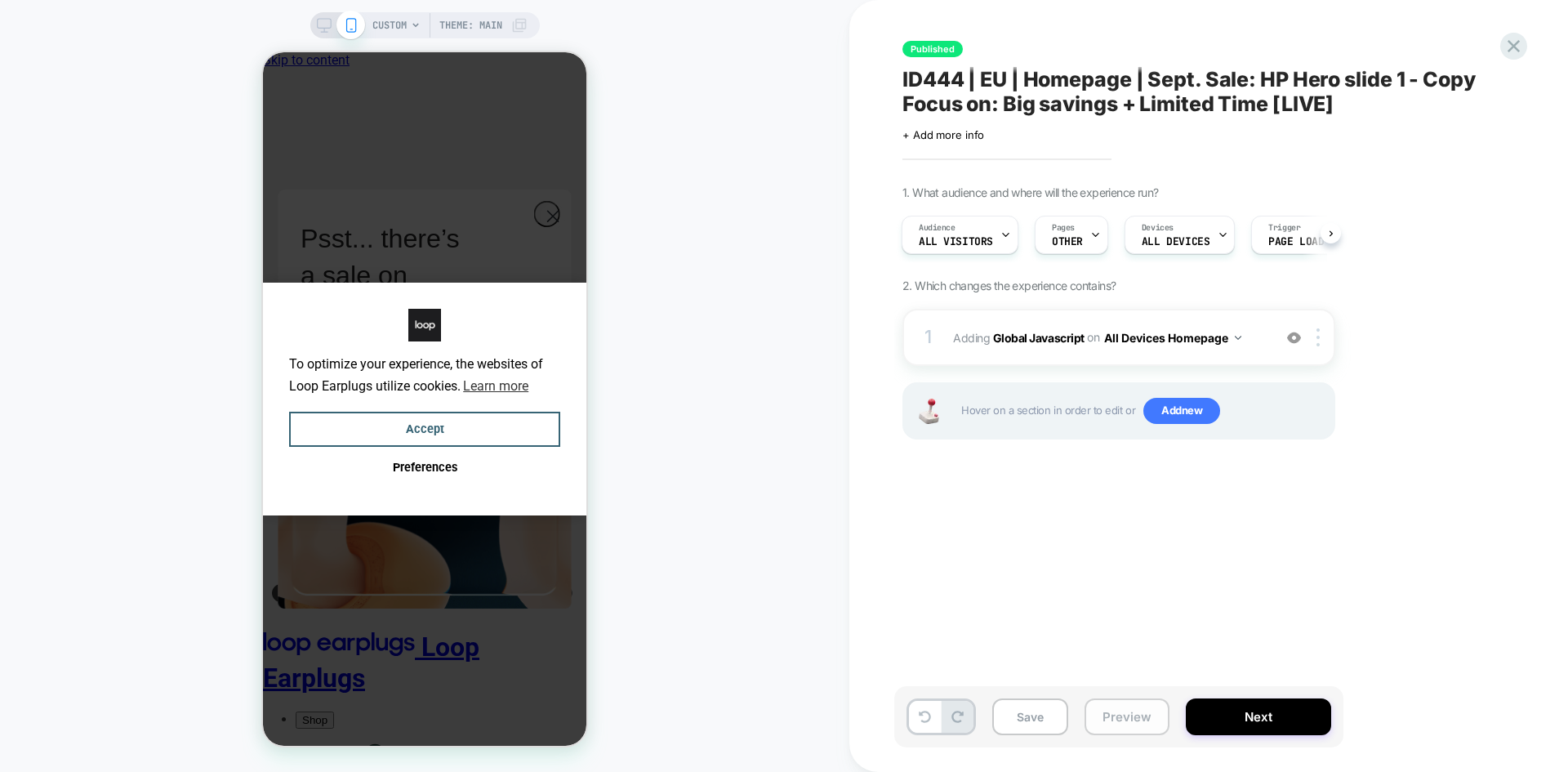
click at [1142, 726] on button "Preview" at bounding box center [1127, 717] width 85 height 36
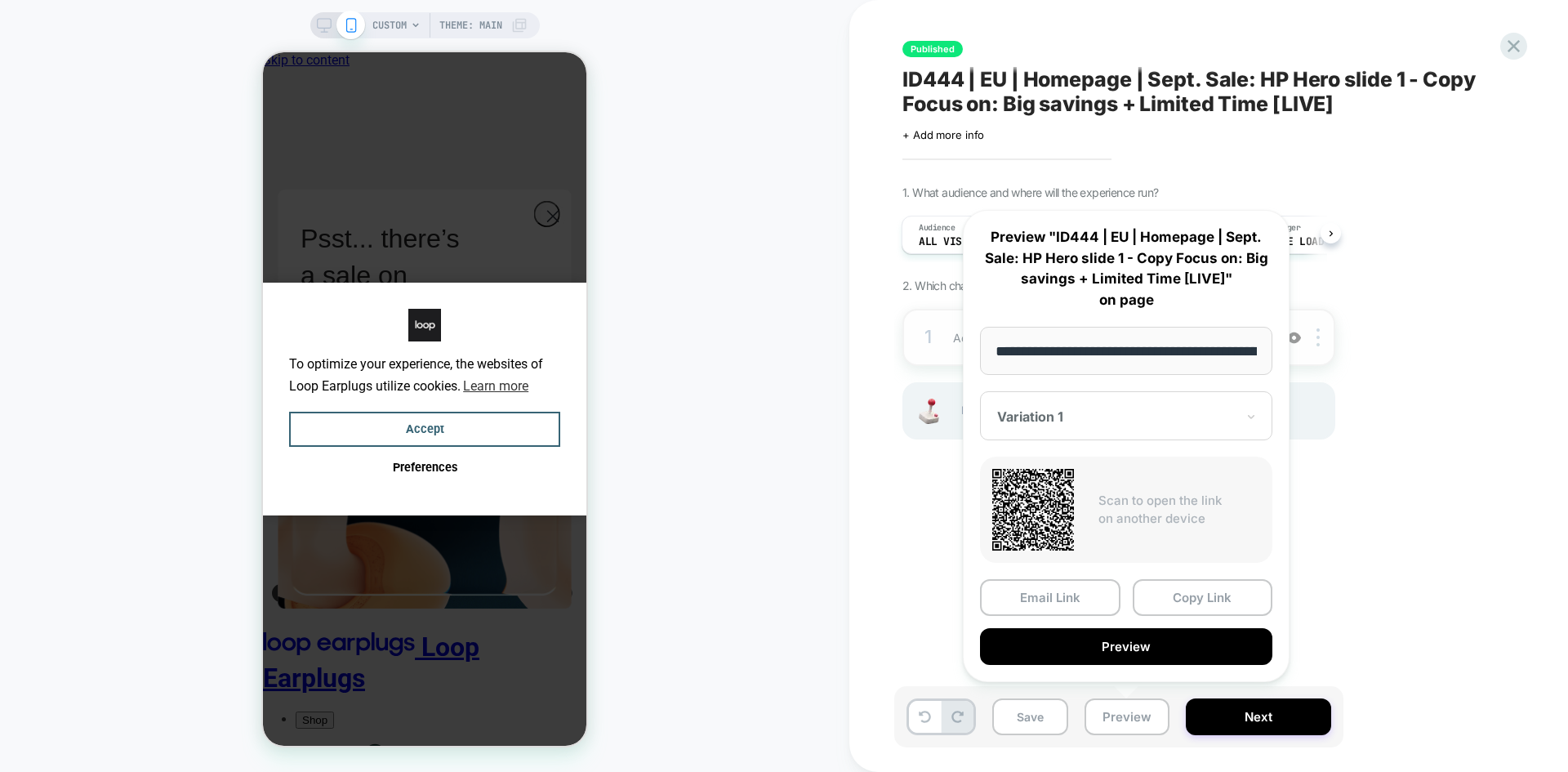
drag, startPoint x: 1196, startPoint y: 356, endPoint x: 913, endPoint y: 350, distance: 283.1
click at [913, 350] on body "**********" at bounding box center [784, 386] width 1568 height 772
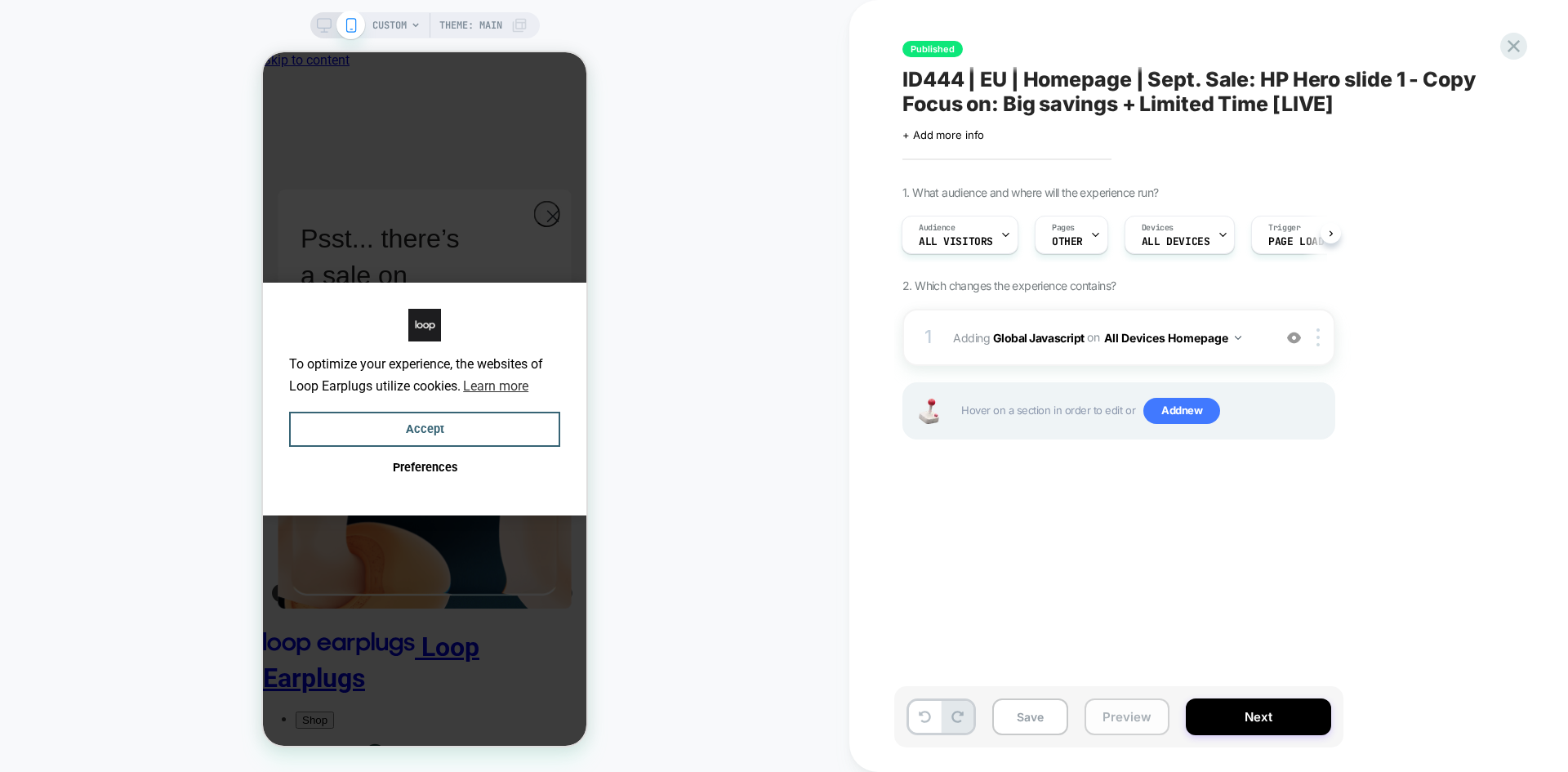
click at [1129, 714] on button "Preview" at bounding box center [1127, 717] width 85 height 36
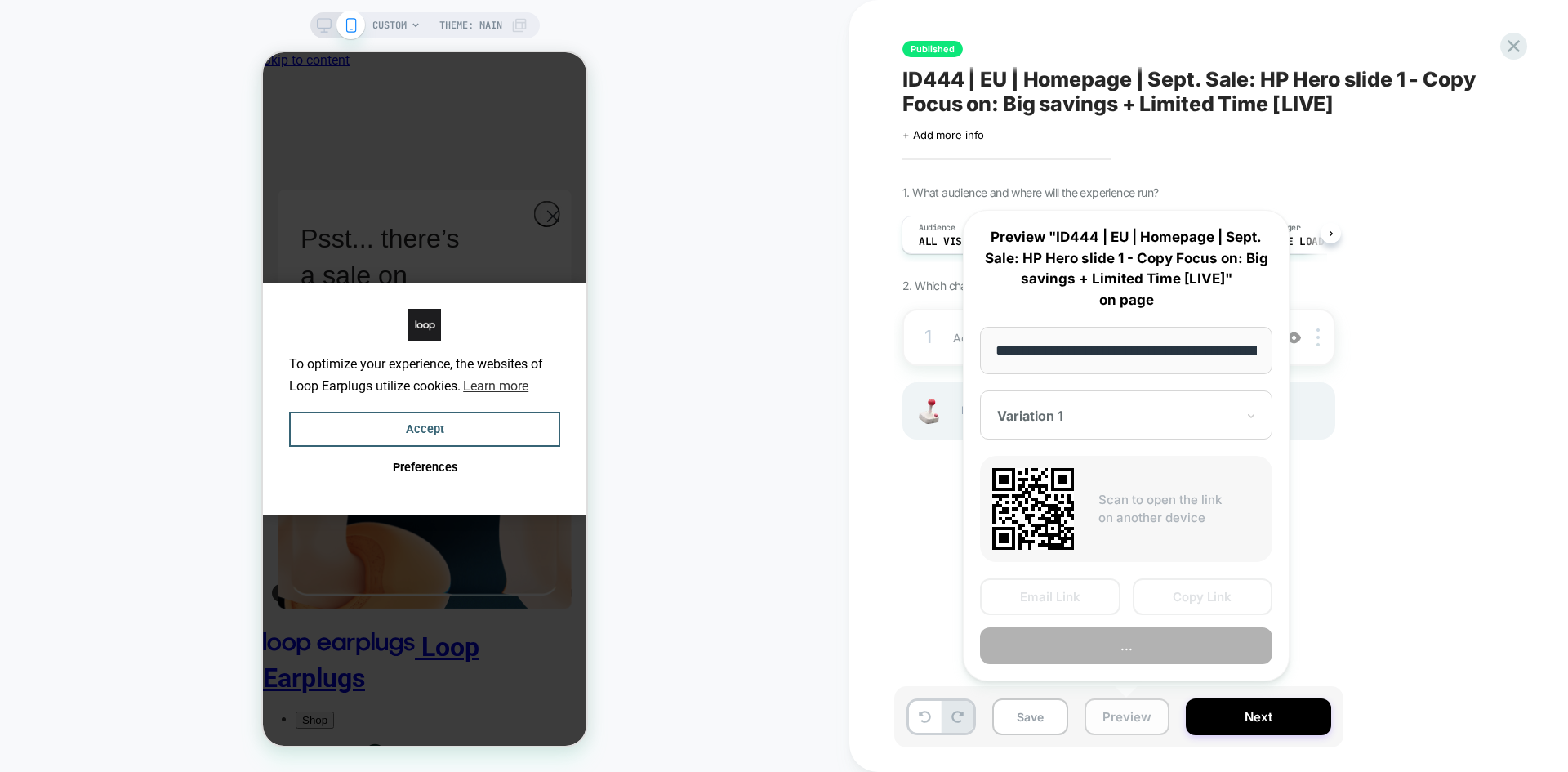
scroll to position [0, 108]
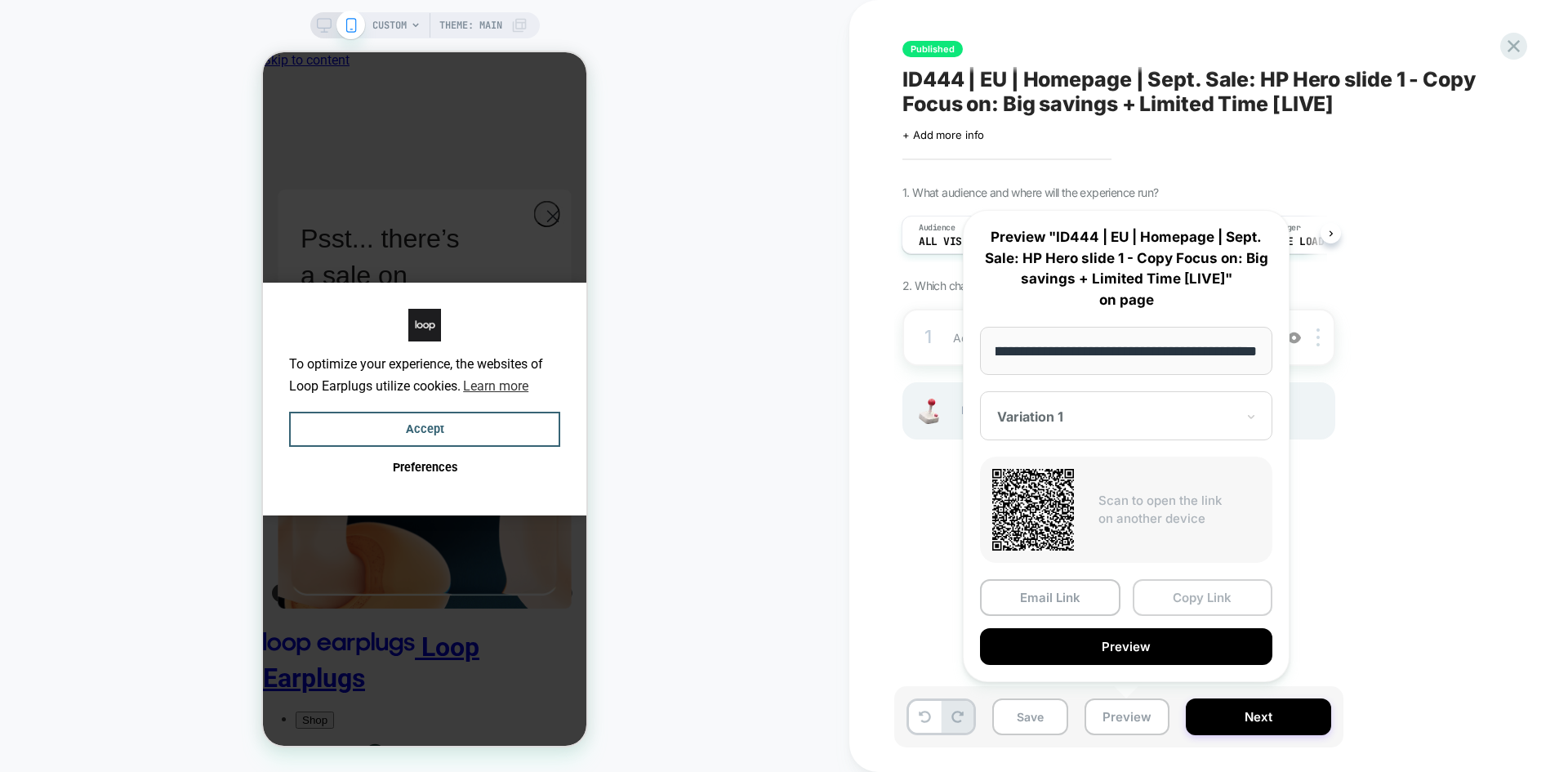
click at [1201, 601] on button "Copy Link" at bounding box center [1203, 597] width 141 height 36
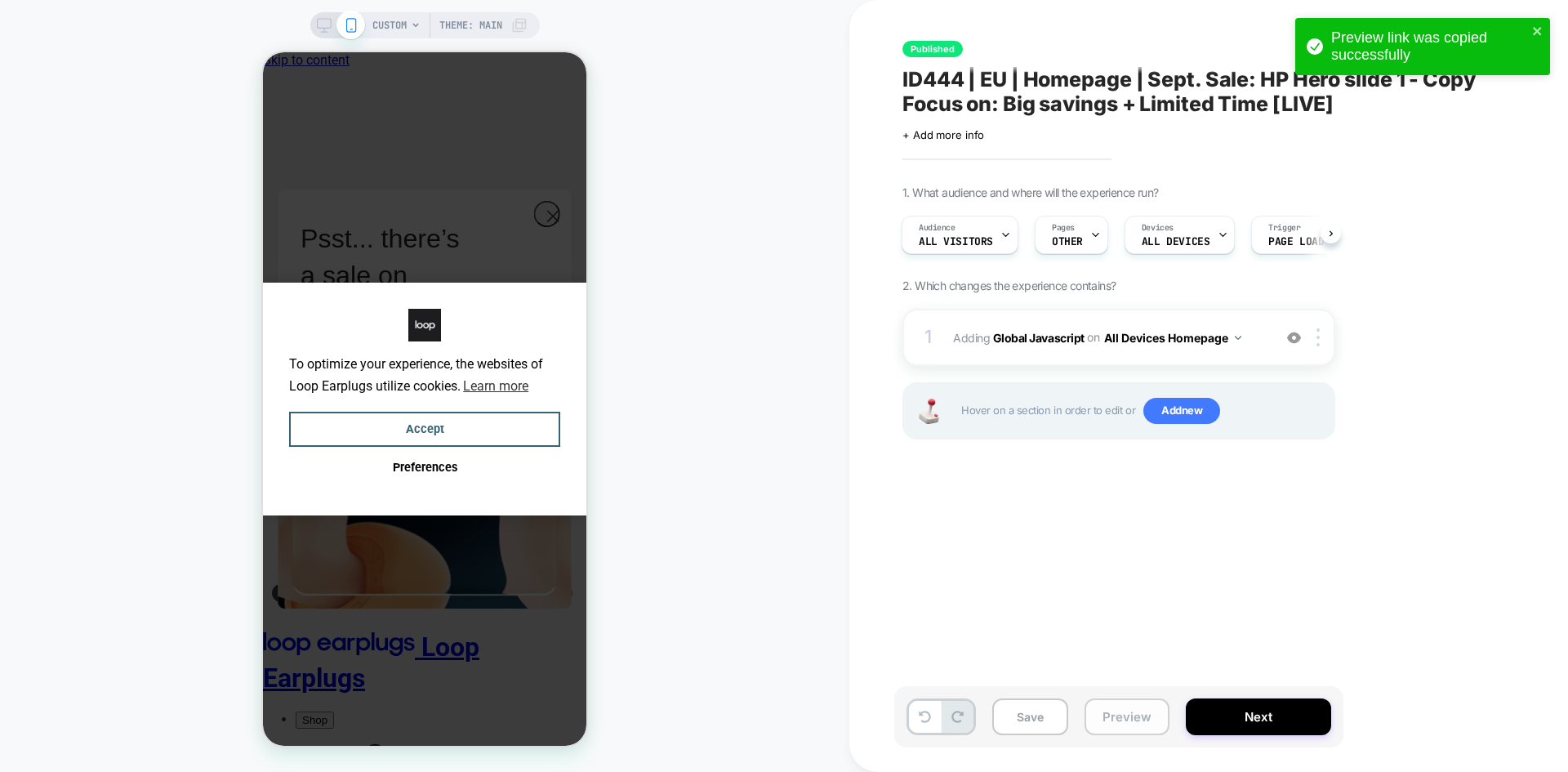
click at [1128, 718] on button "Preview" at bounding box center [1127, 717] width 85 height 36
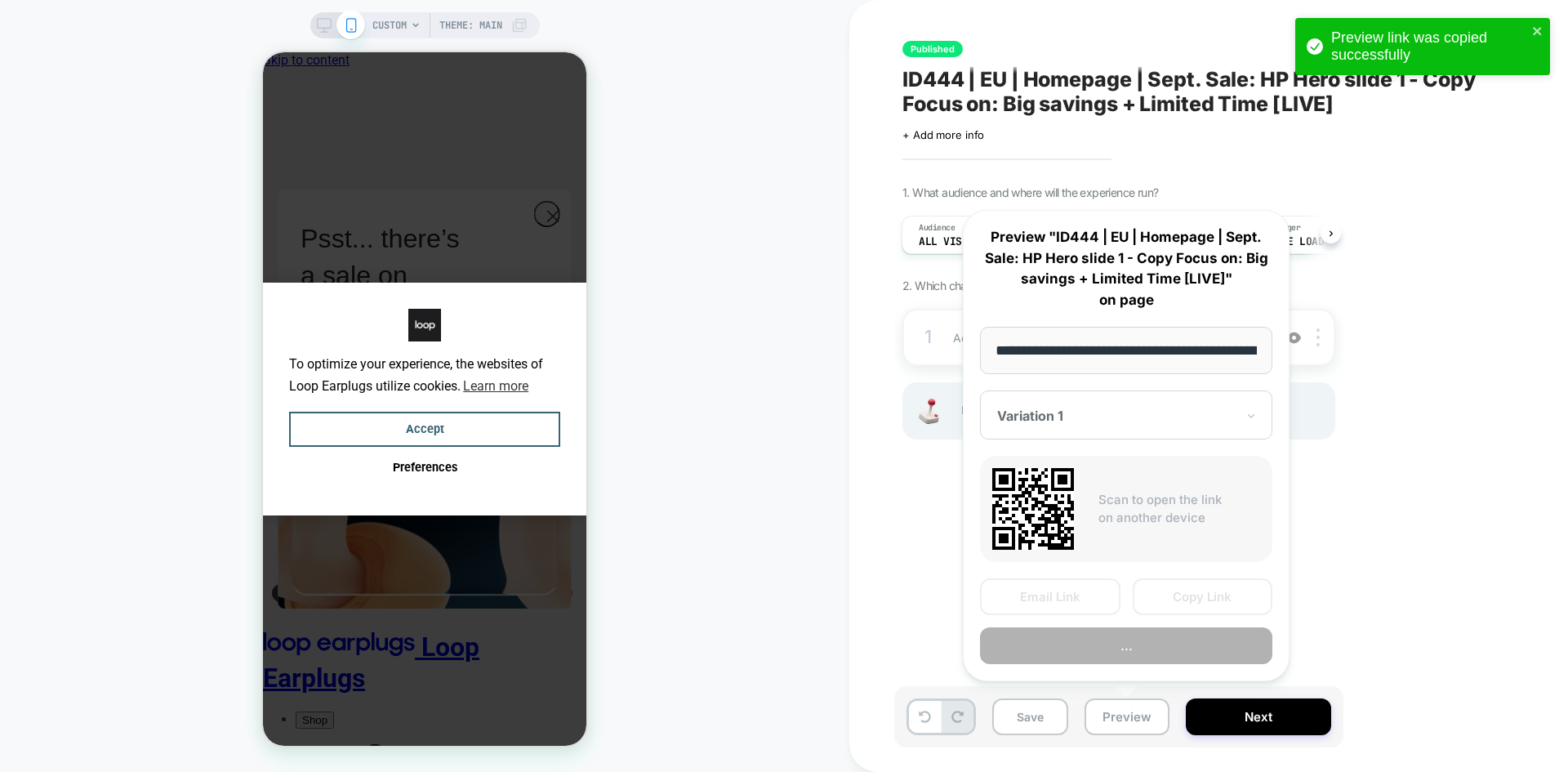
scroll to position [0, 108]
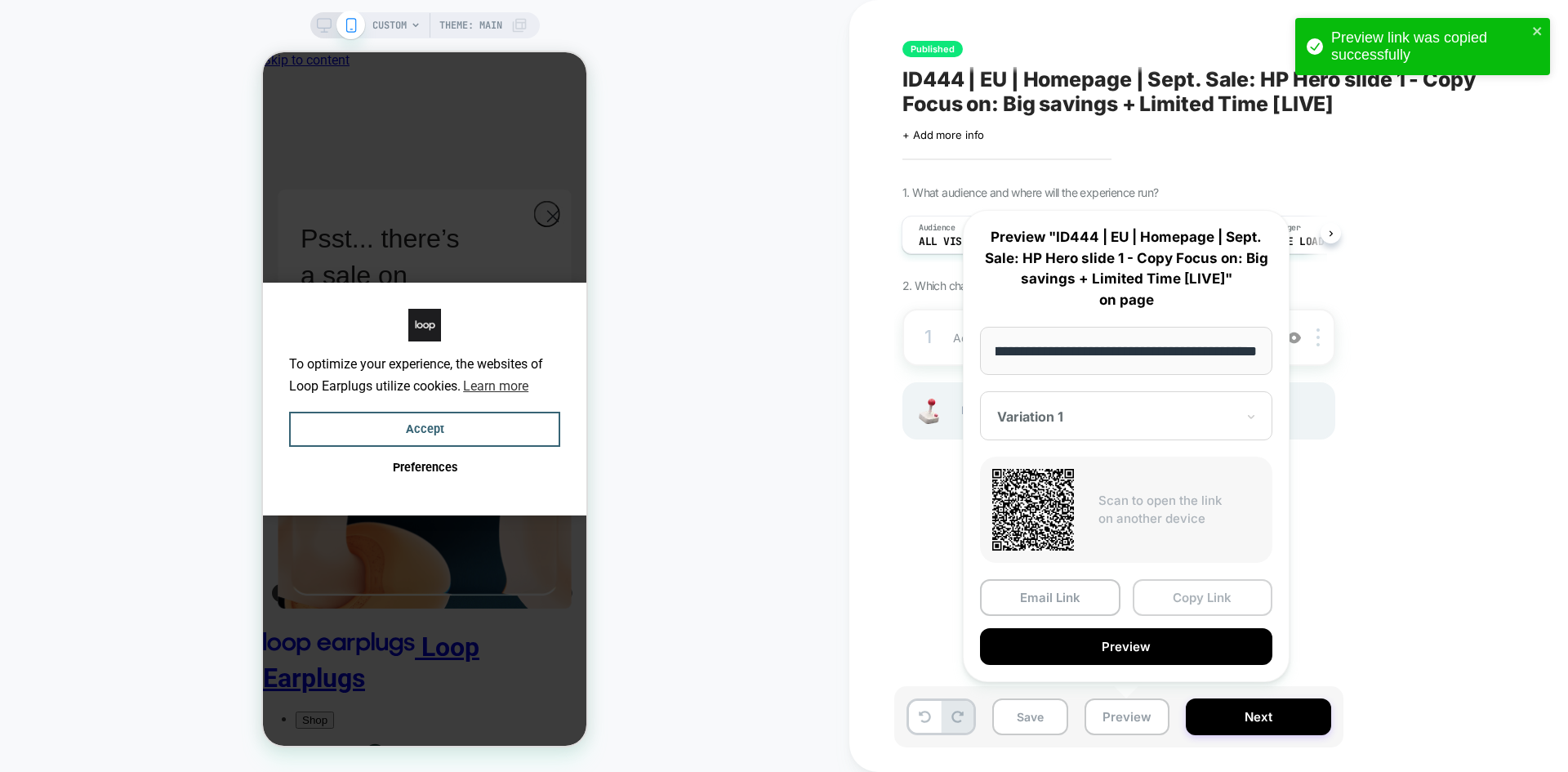
click at [1220, 598] on button "Copy Link" at bounding box center [1203, 597] width 141 height 36
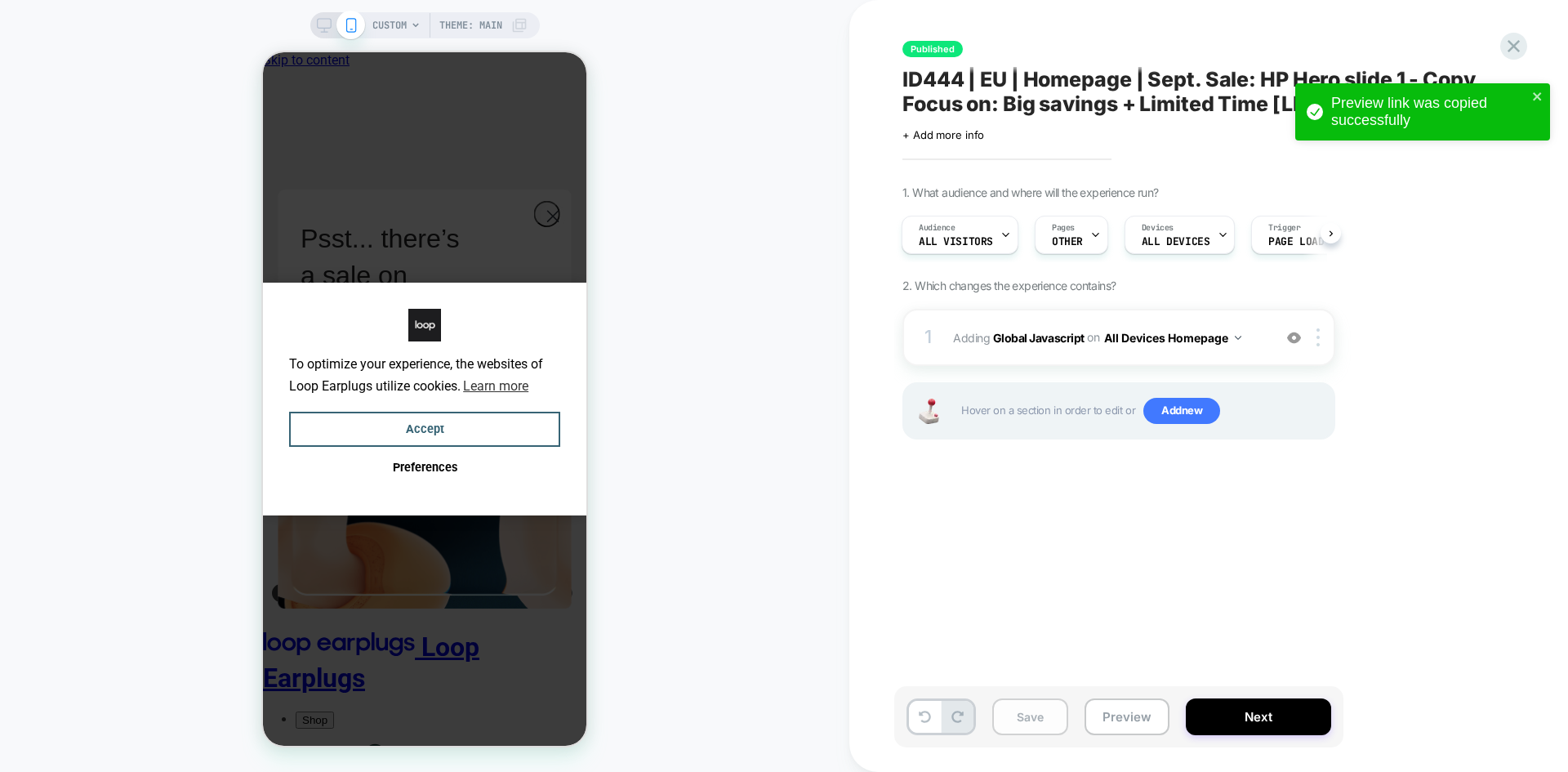
click at [1006, 714] on button "Save" at bounding box center [1030, 717] width 76 height 36
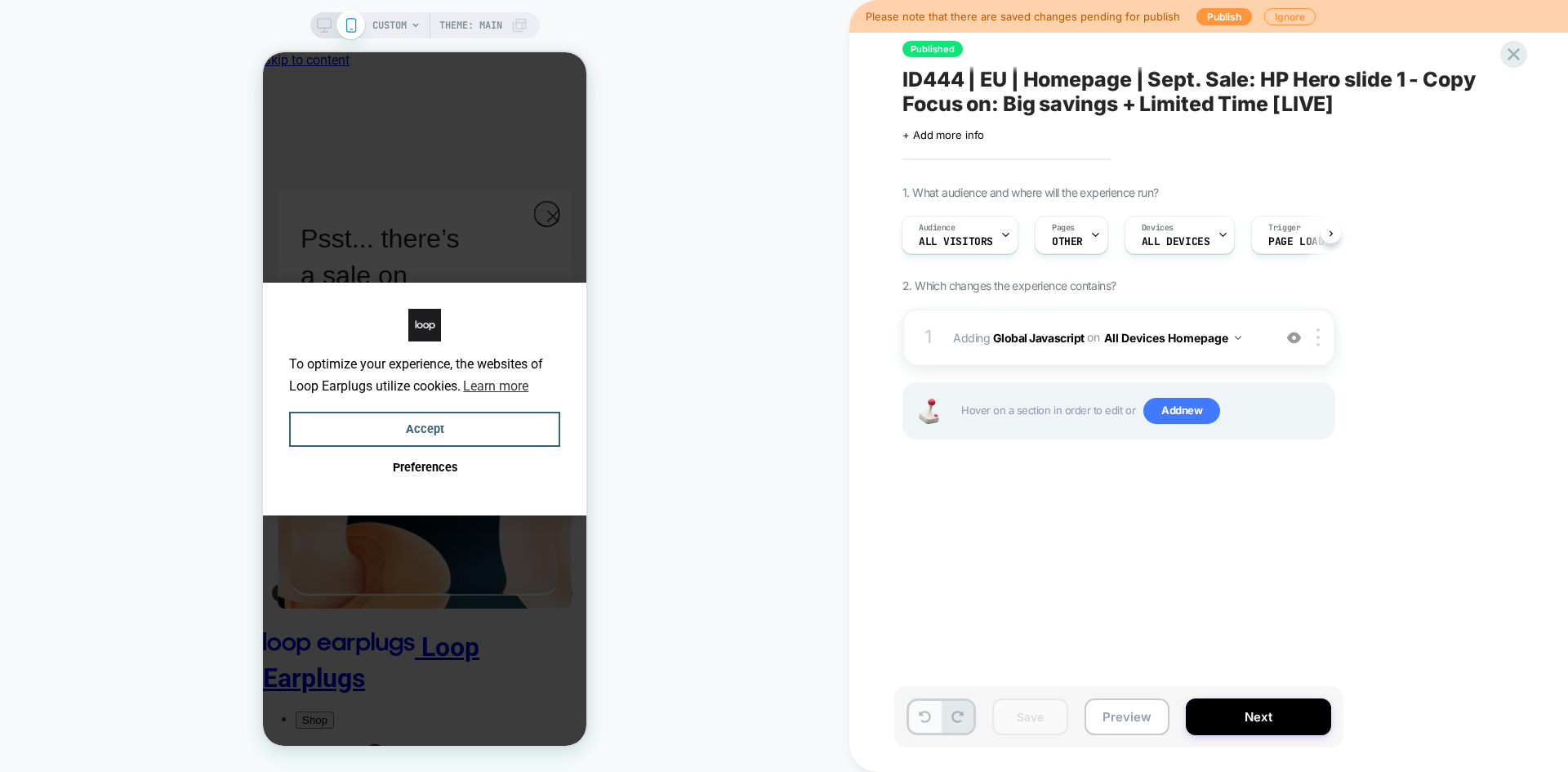
click at [923, 716] on icon at bounding box center [925, 717] width 12 height 12
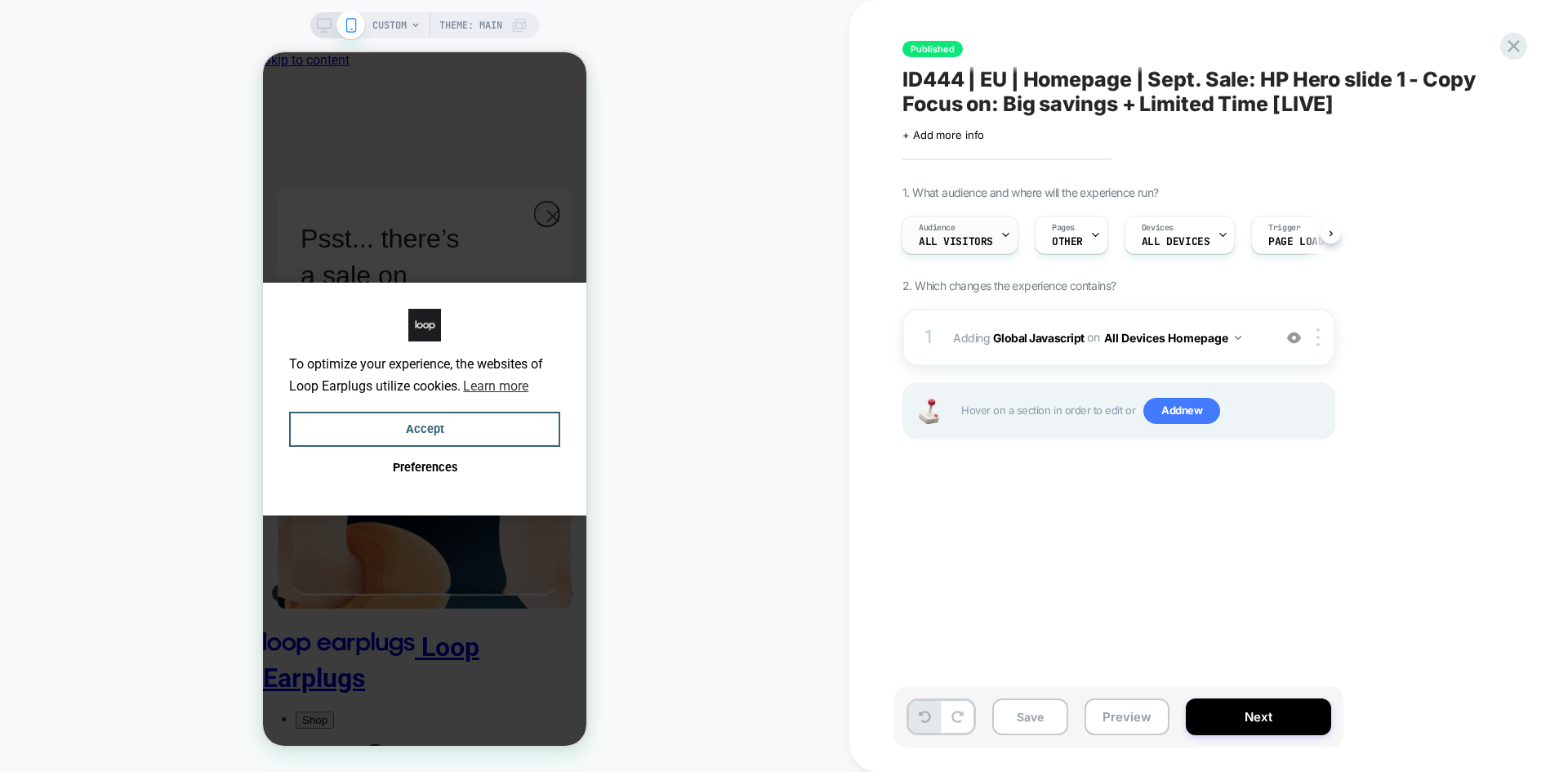
click at [982, 247] on div "Audience All Visitors" at bounding box center [956, 235] width 107 height 36
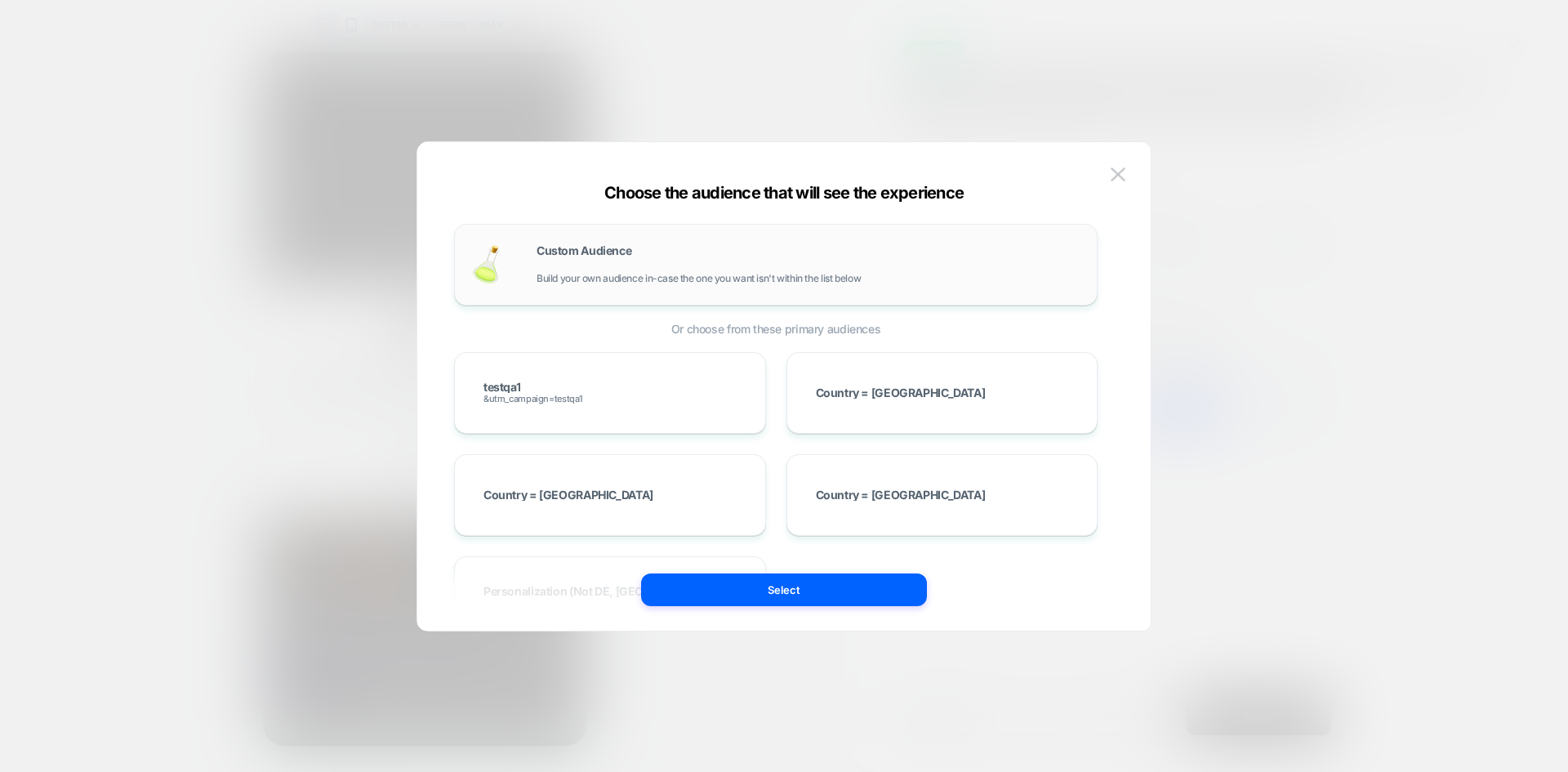
click at [840, 283] on span "Build your own audience in-case the one you want isn't within the list below" at bounding box center [699, 279] width 324 height 12
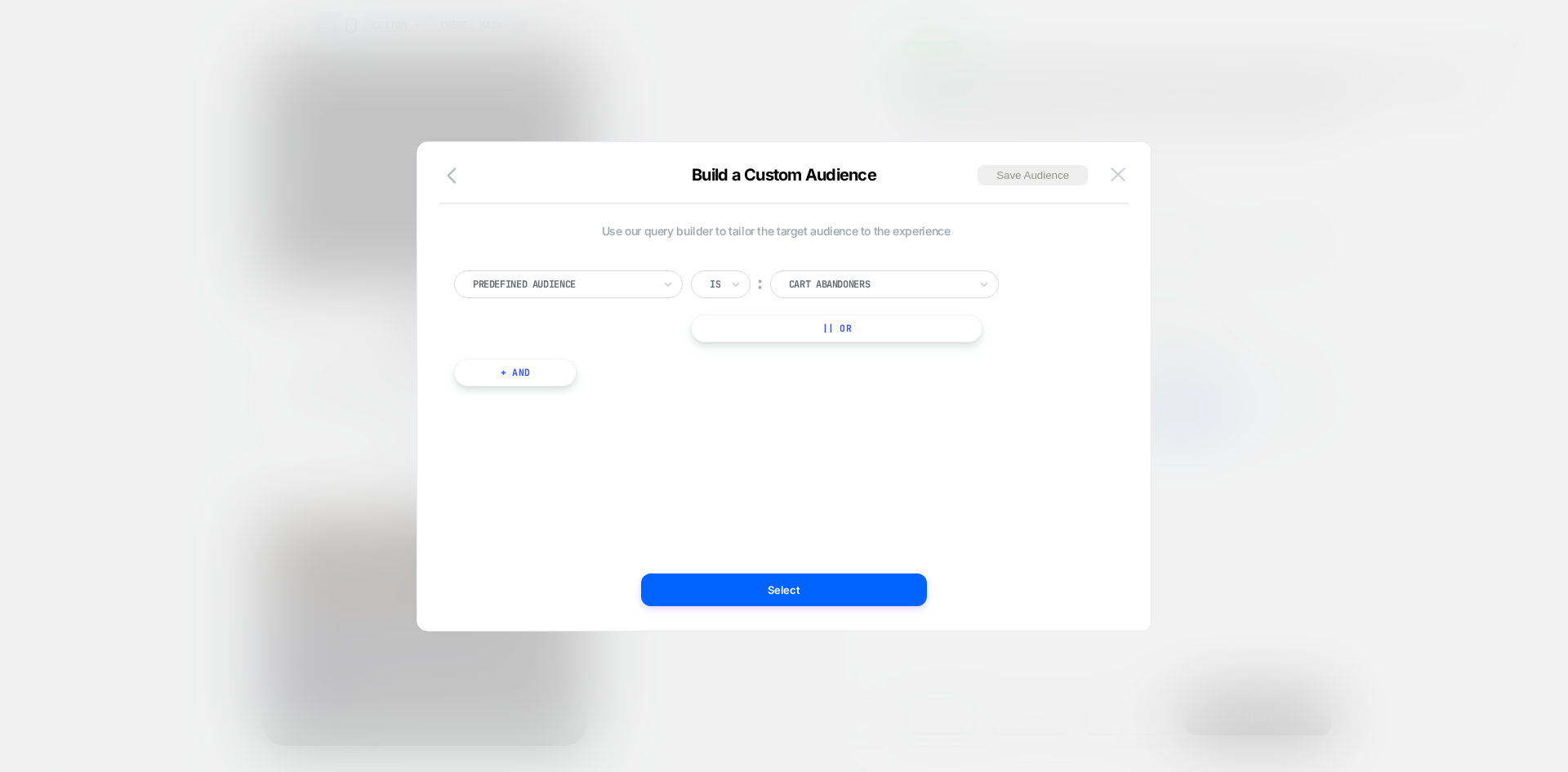
click at [1107, 180] on button at bounding box center [1119, 175] width 25 height 25
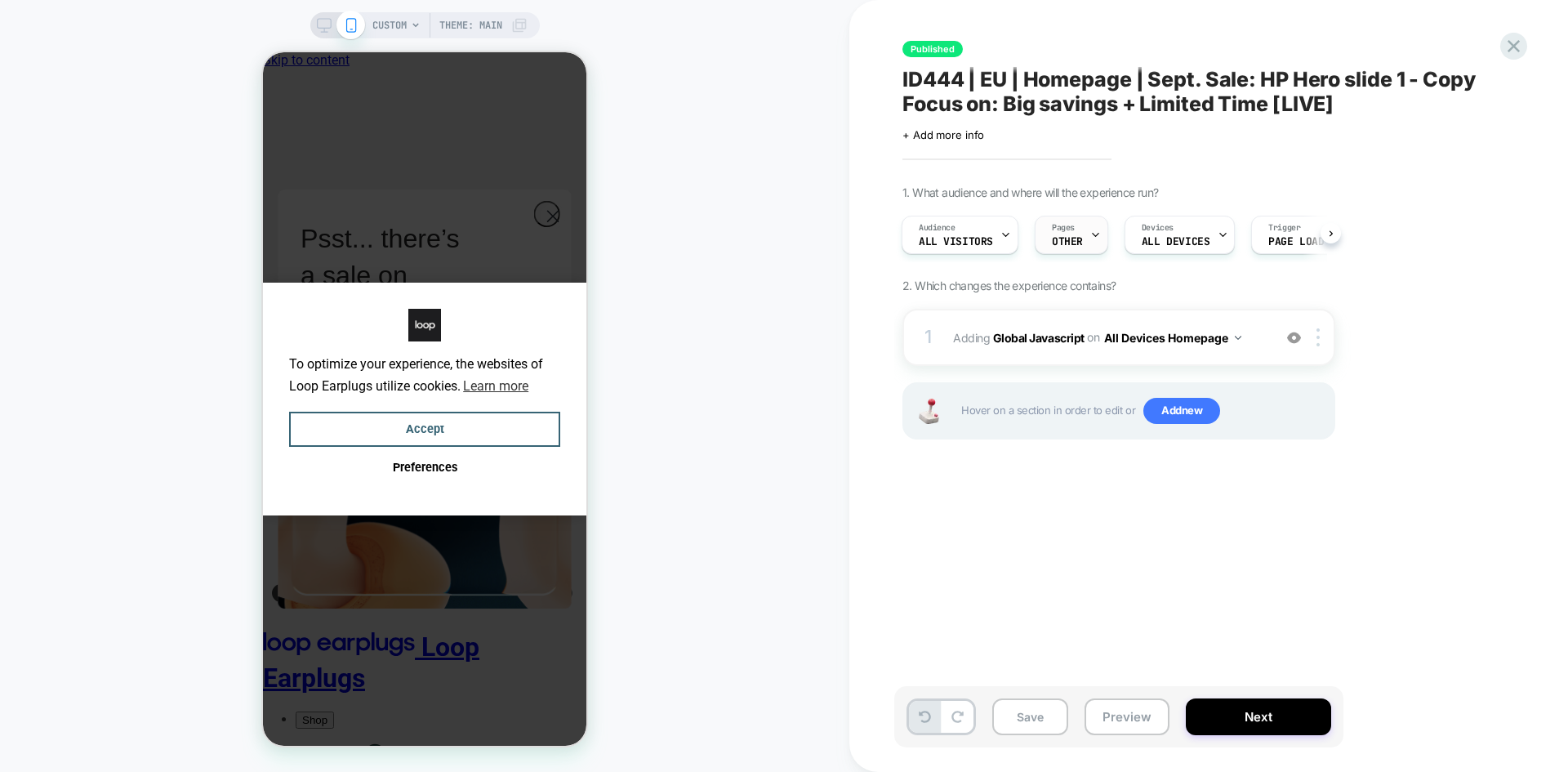
click at [1065, 234] on div "Pages OTHER" at bounding box center [1067, 235] width 64 height 36
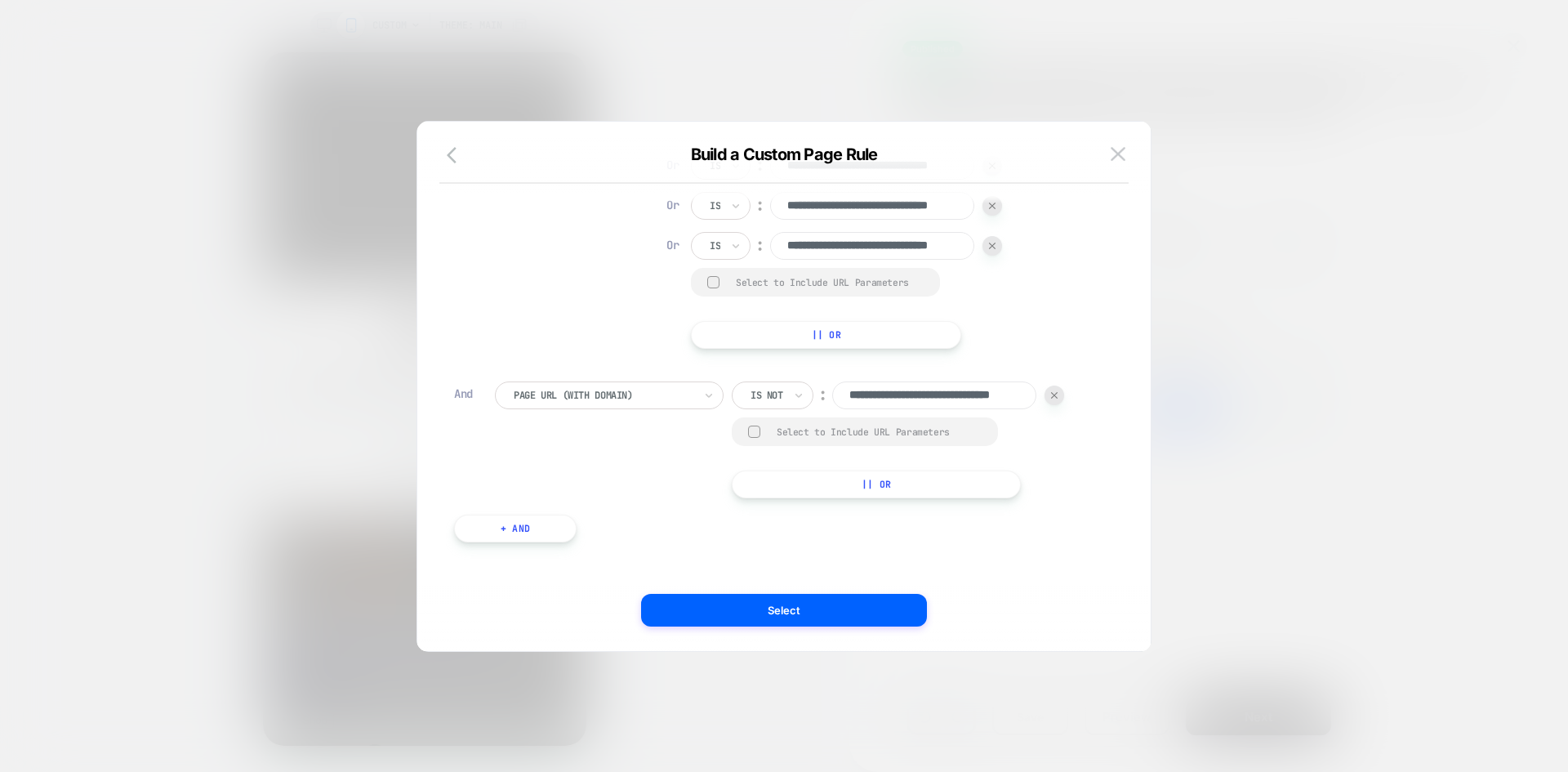
scroll to position [17, 0]
click at [1051, 388] on div at bounding box center [1055, 391] width 20 height 20
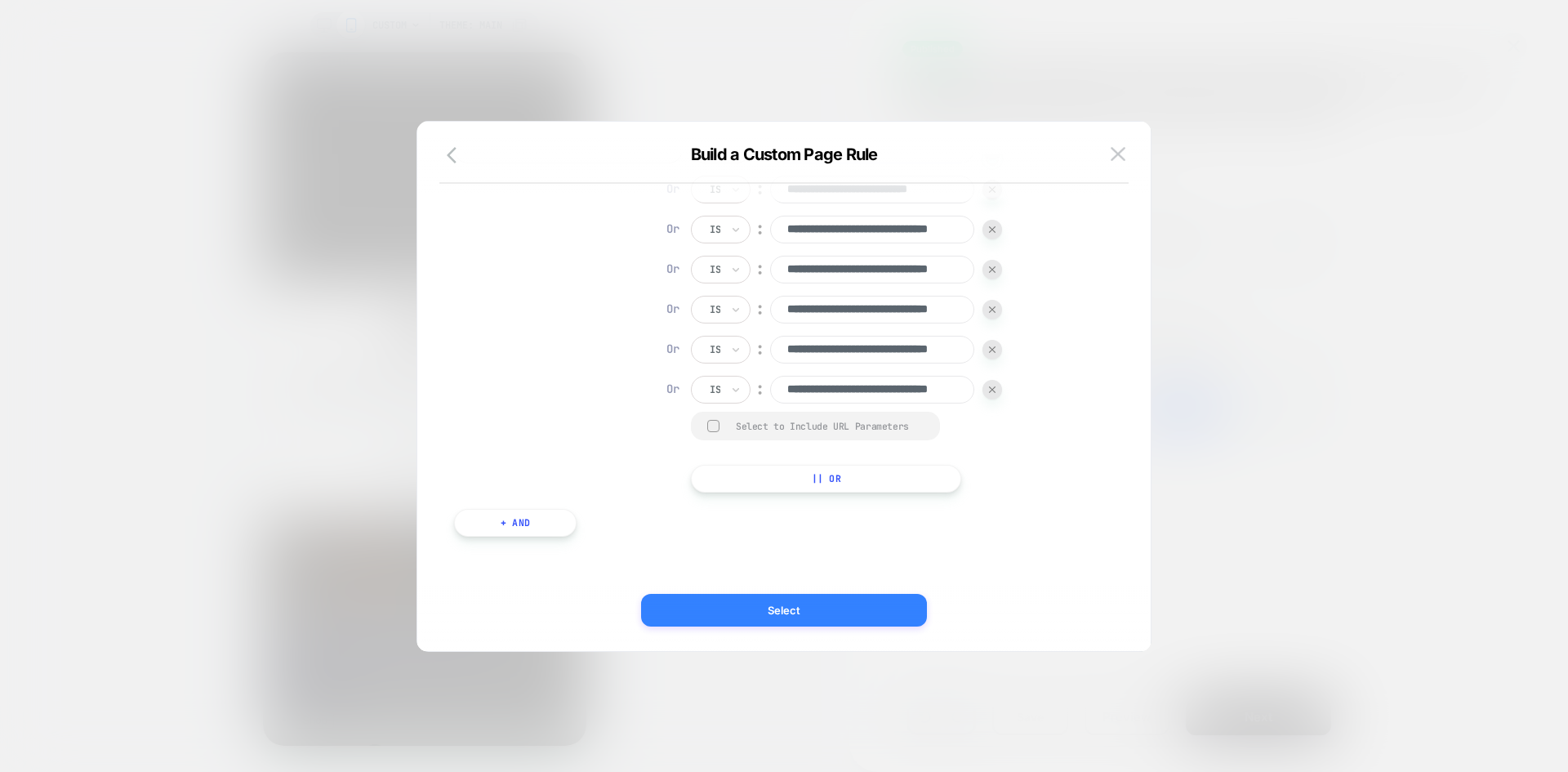
click at [811, 601] on button "Select" at bounding box center [784, 610] width 286 height 32
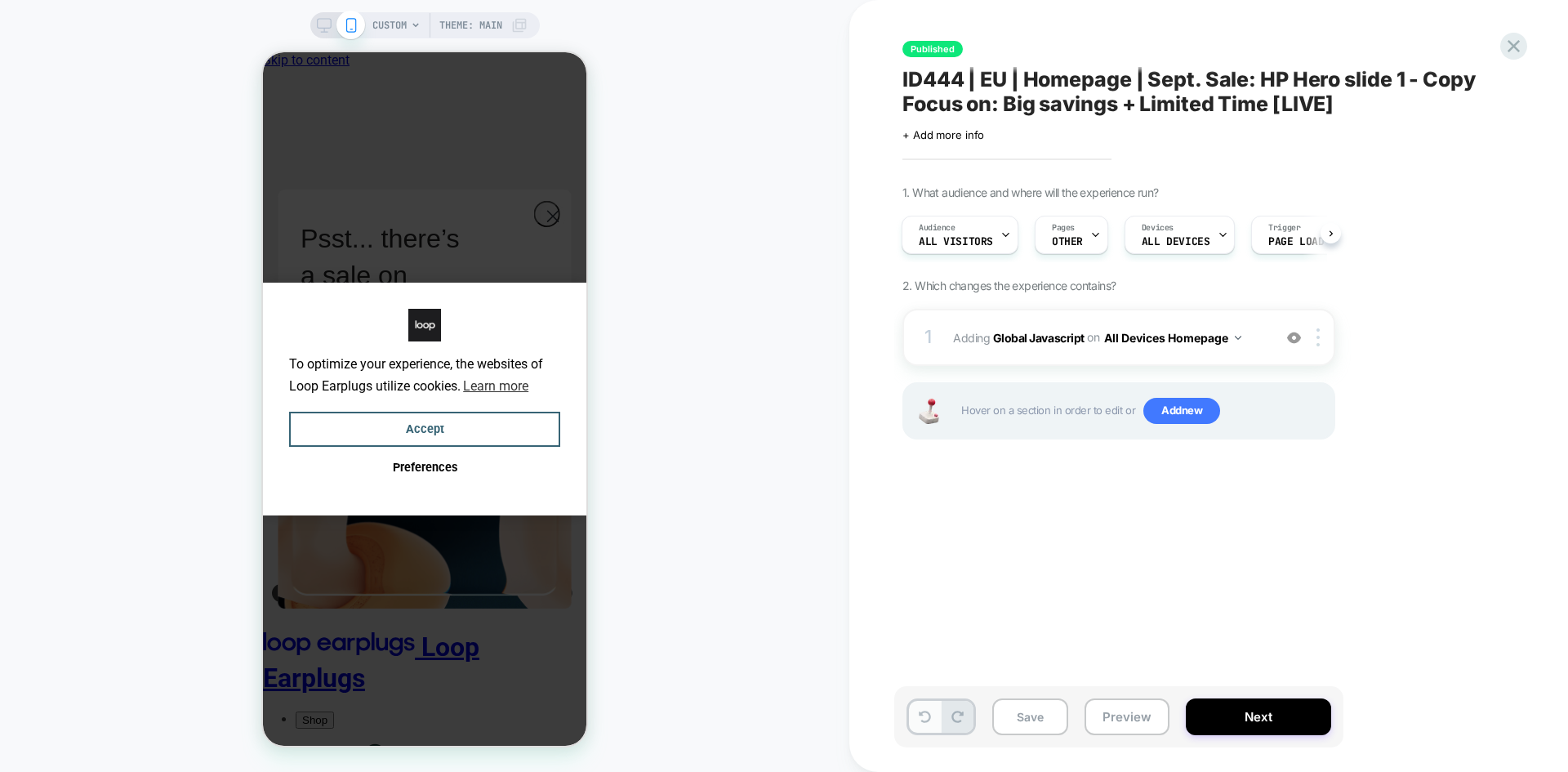
click at [926, 726] on button at bounding box center [925, 717] width 31 height 31
click at [1078, 239] on span "OTHER" at bounding box center [1067, 242] width 31 height 12
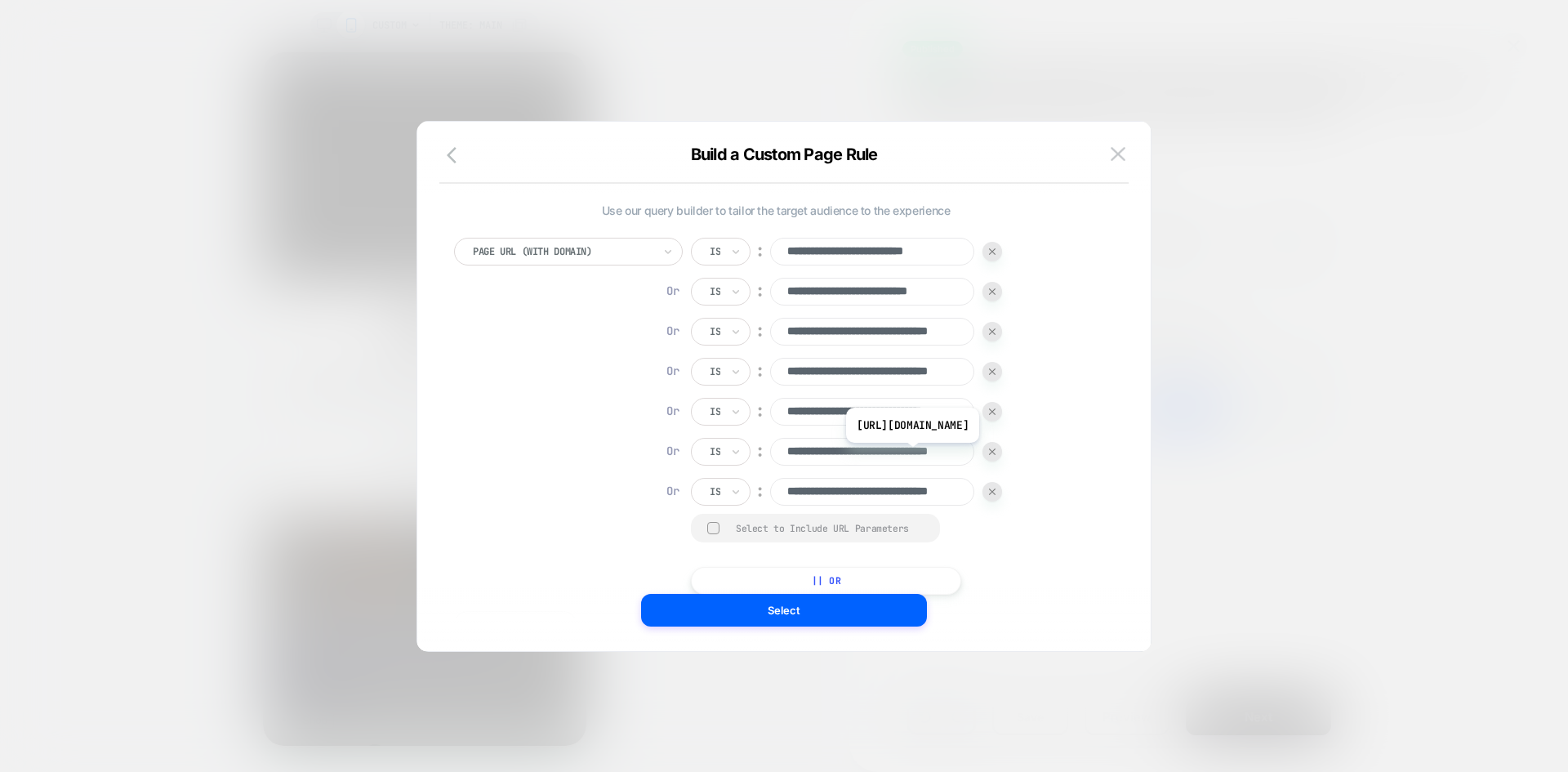
scroll to position [17, 0]
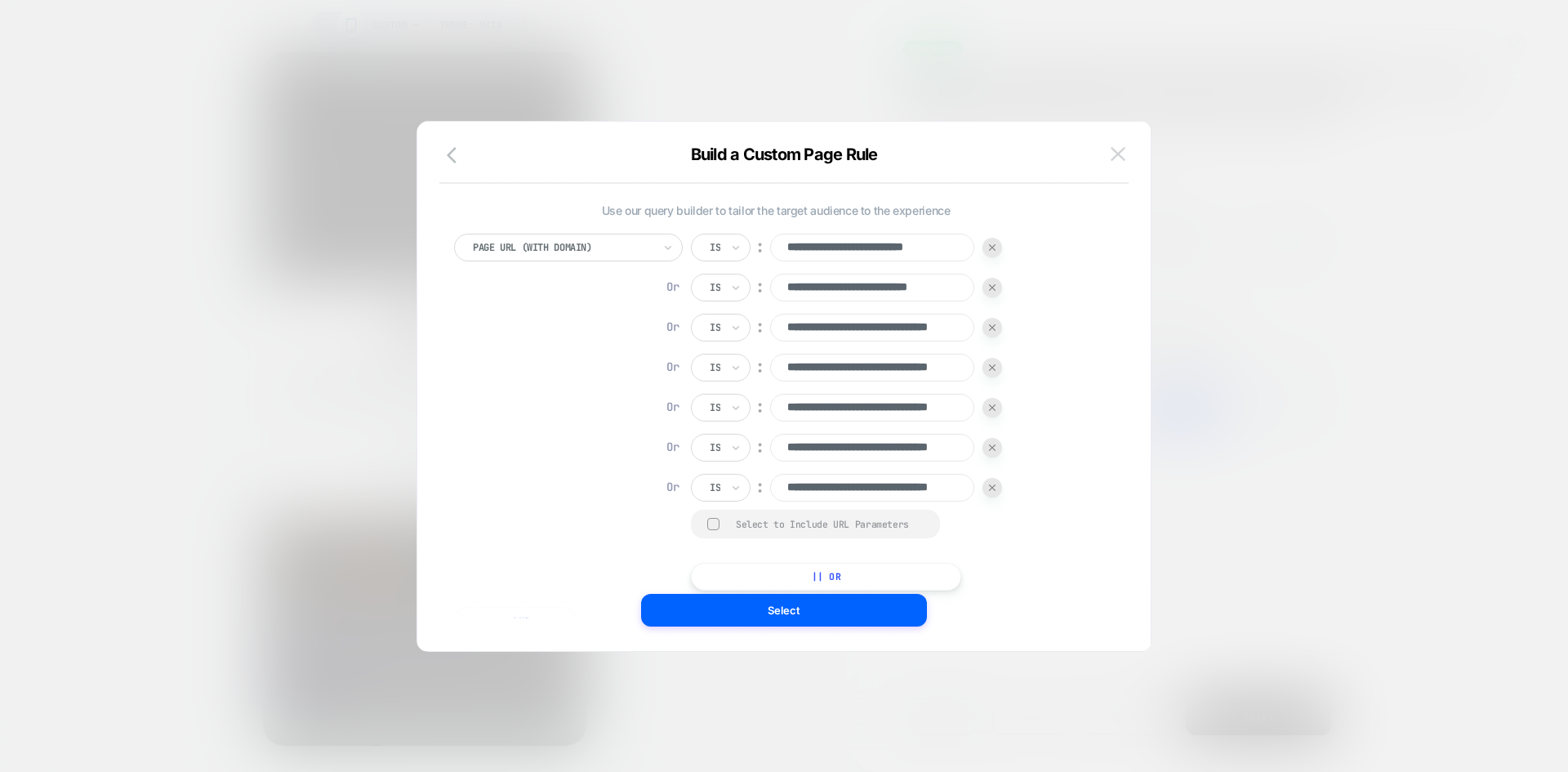
click at [1117, 152] on img at bounding box center [1119, 154] width 15 height 14
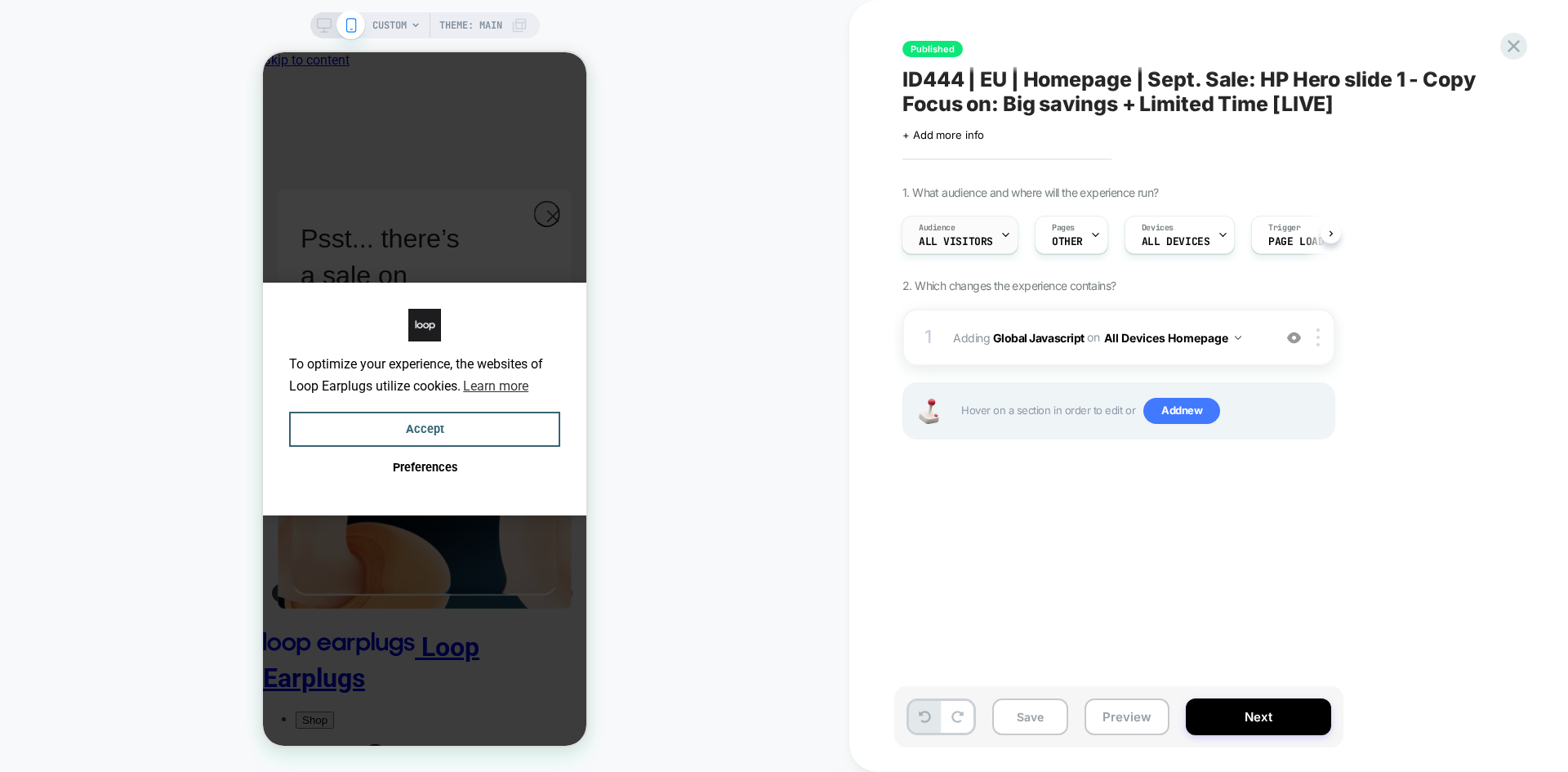
click at [1008, 233] on icon at bounding box center [1005, 234] width 11 height 11
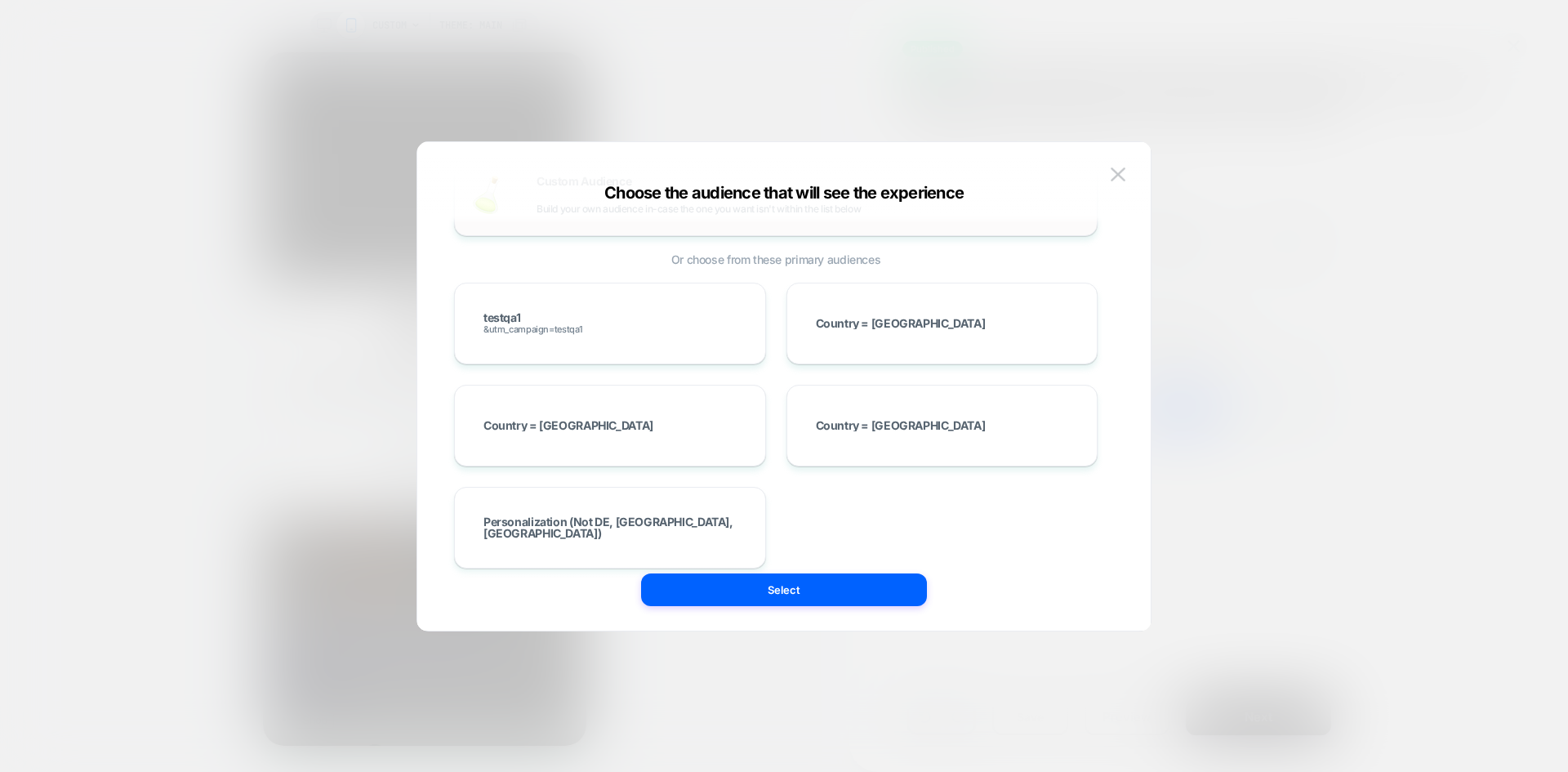
scroll to position [82, 0]
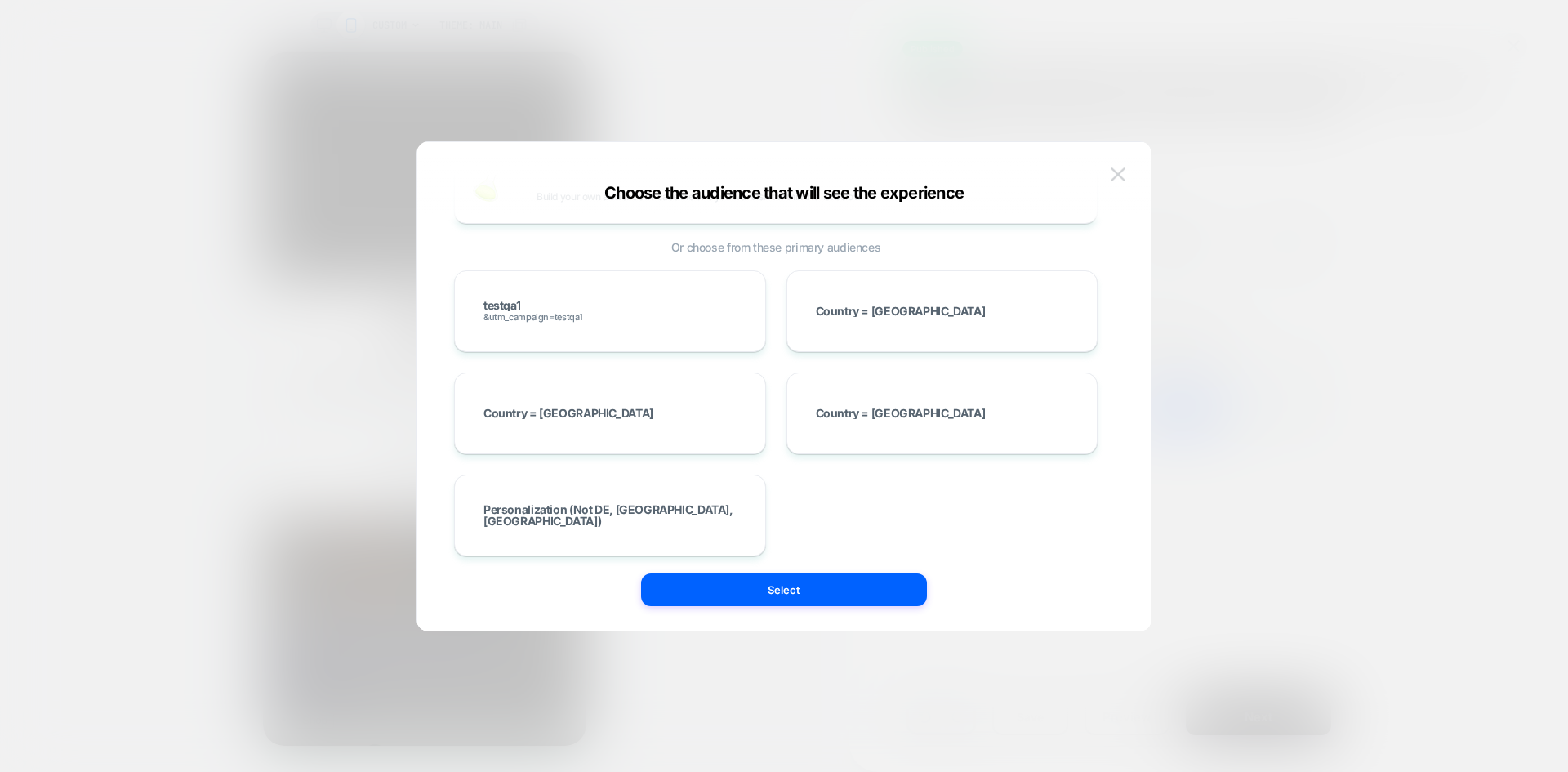
click at [1120, 164] on button at bounding box center [1119, 175] width 25 height 25
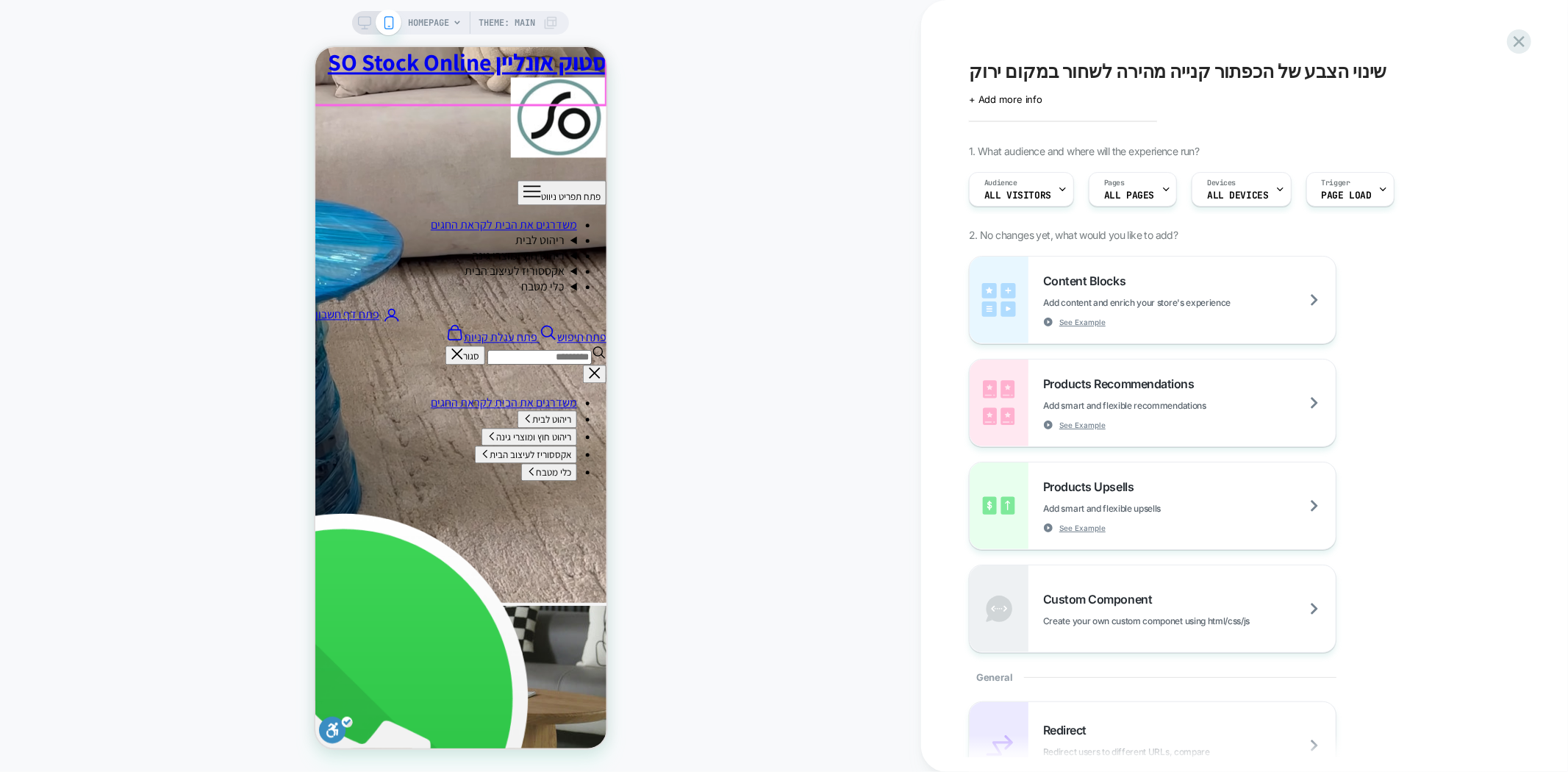
scroll to position [2787, 0]
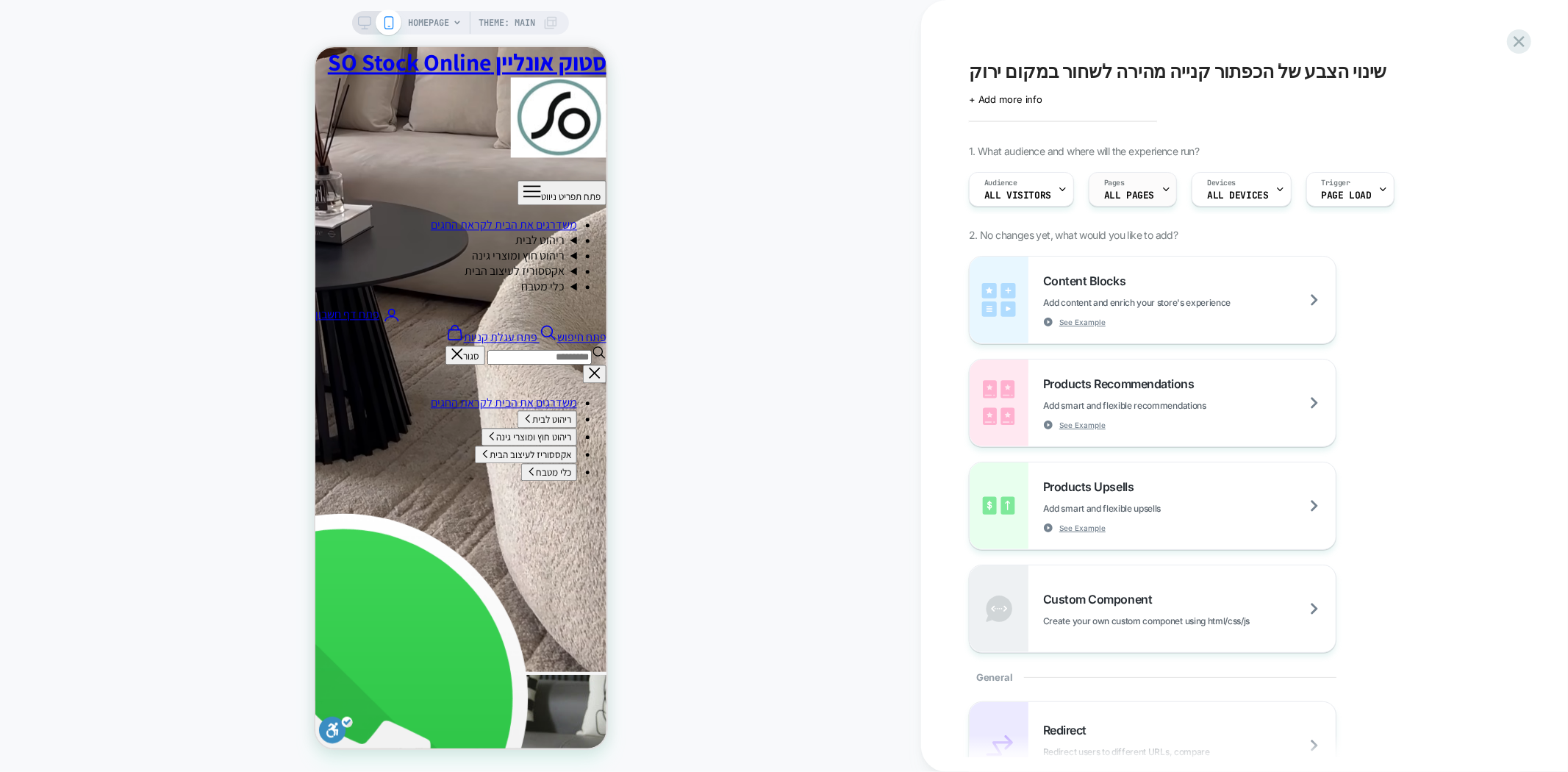
click at [1139, 182] on div "Pages ALL PAGES" at bounding box center [1129, 189] width 80 height 33
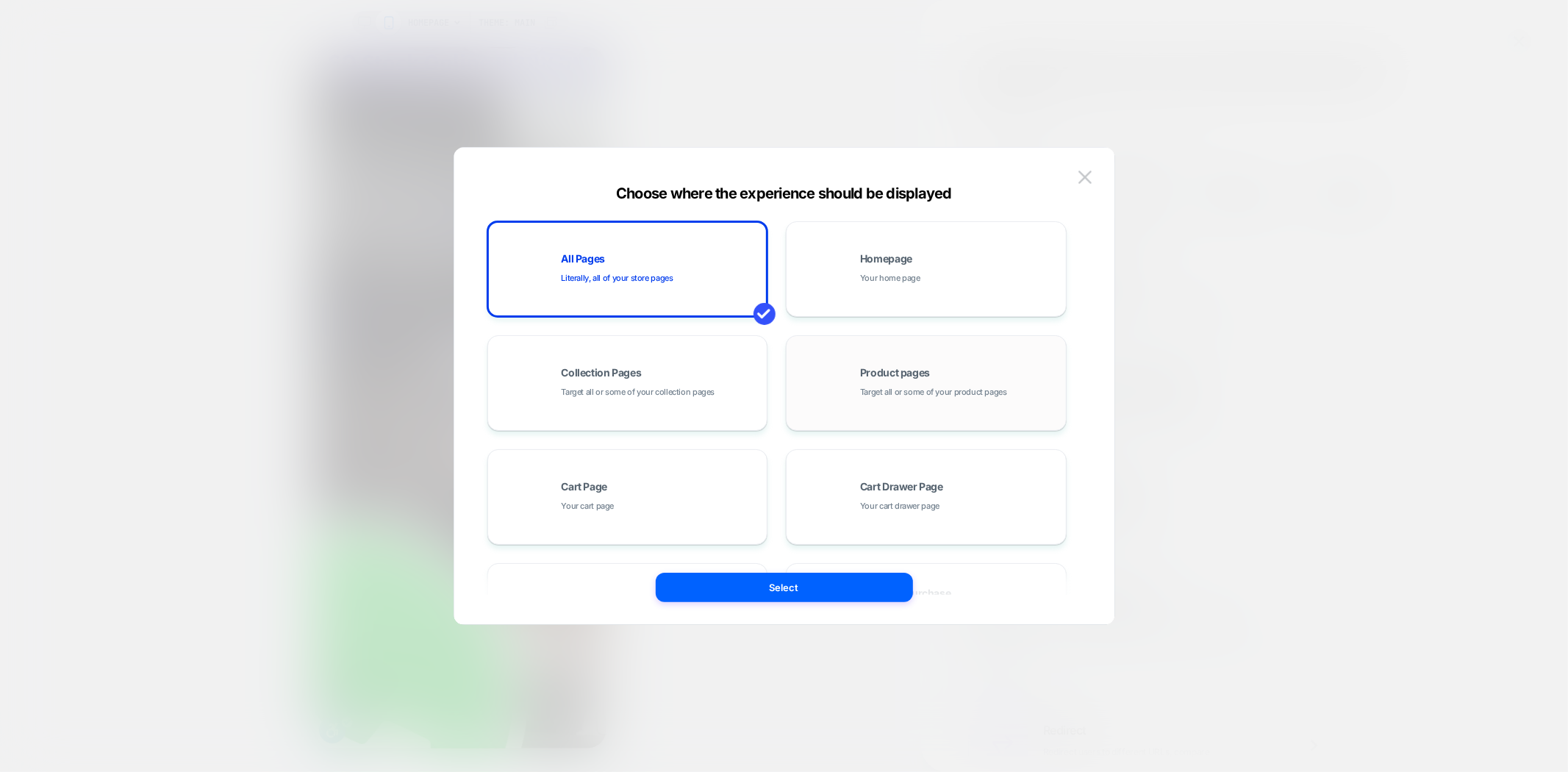
click at [865, 392] on span "Target all or some of your product pages" at bounding box center [933, 392] width 147 height 14
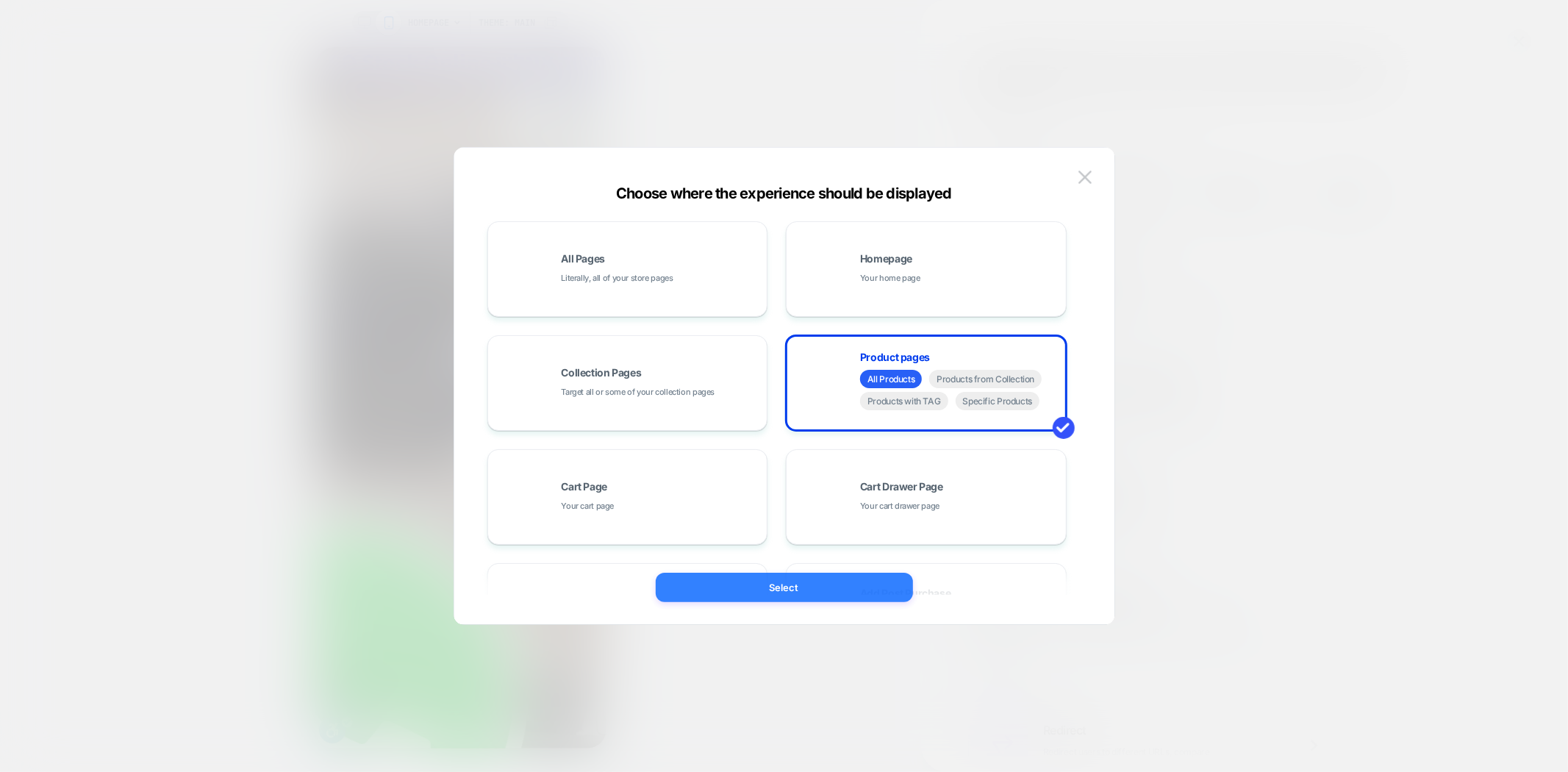
click at [846, 593] on button "Select" at bounding box center [785, 587] width 258 height 29
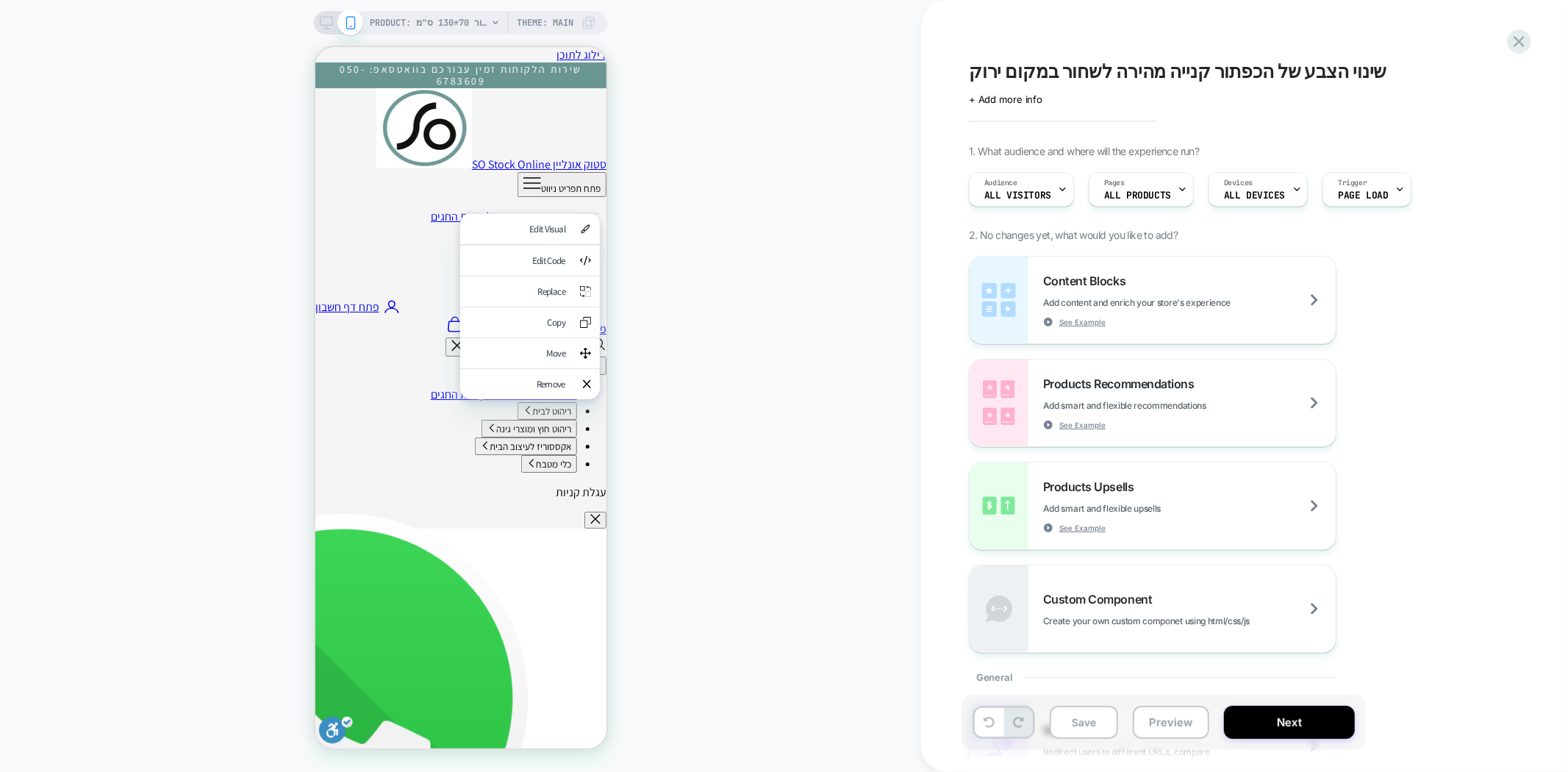
scroll to position [653, 0]
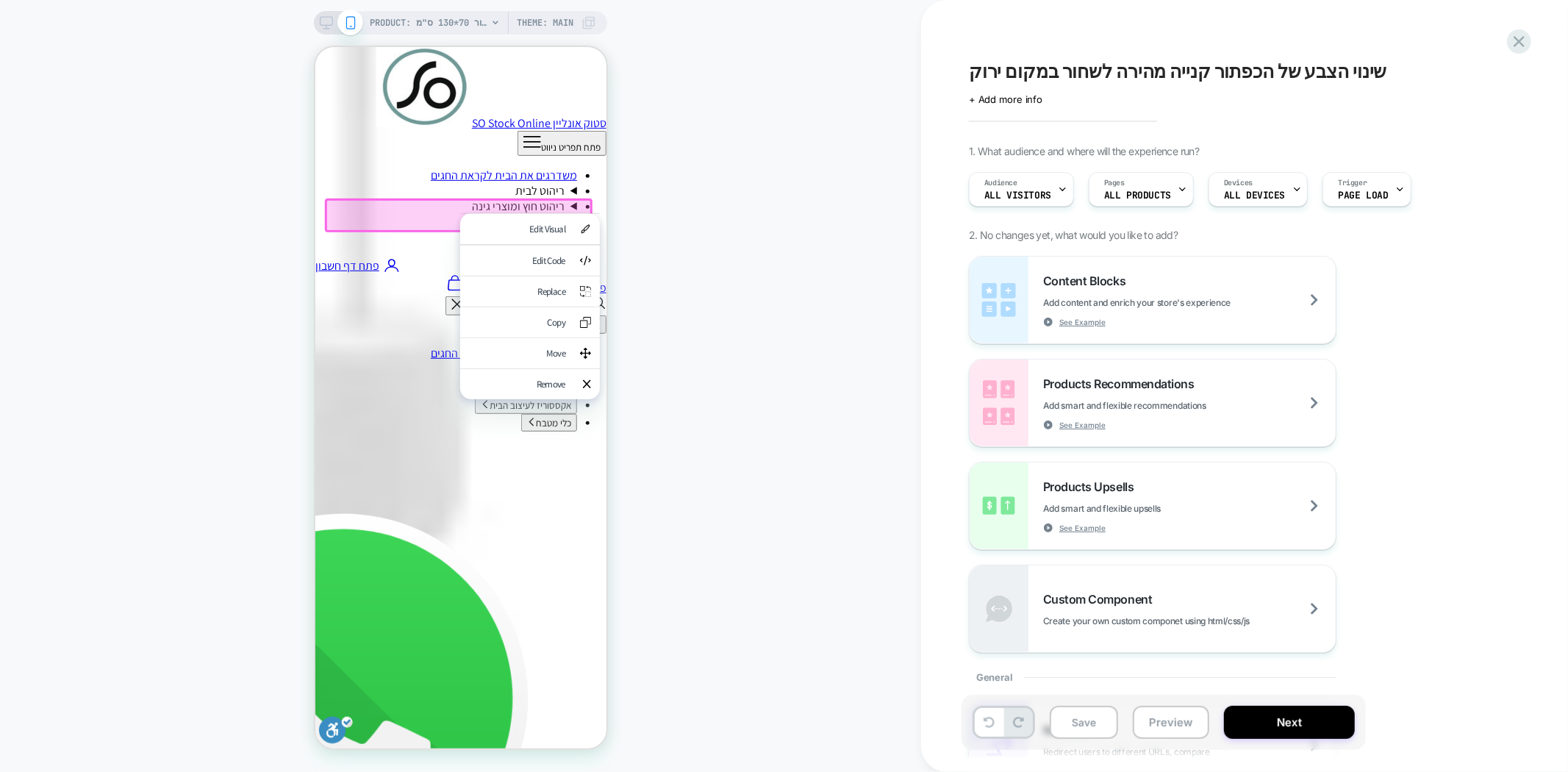
click at [552, 226] on div "Edit Visual" at bounding box center [516, 228] width 96 height 13
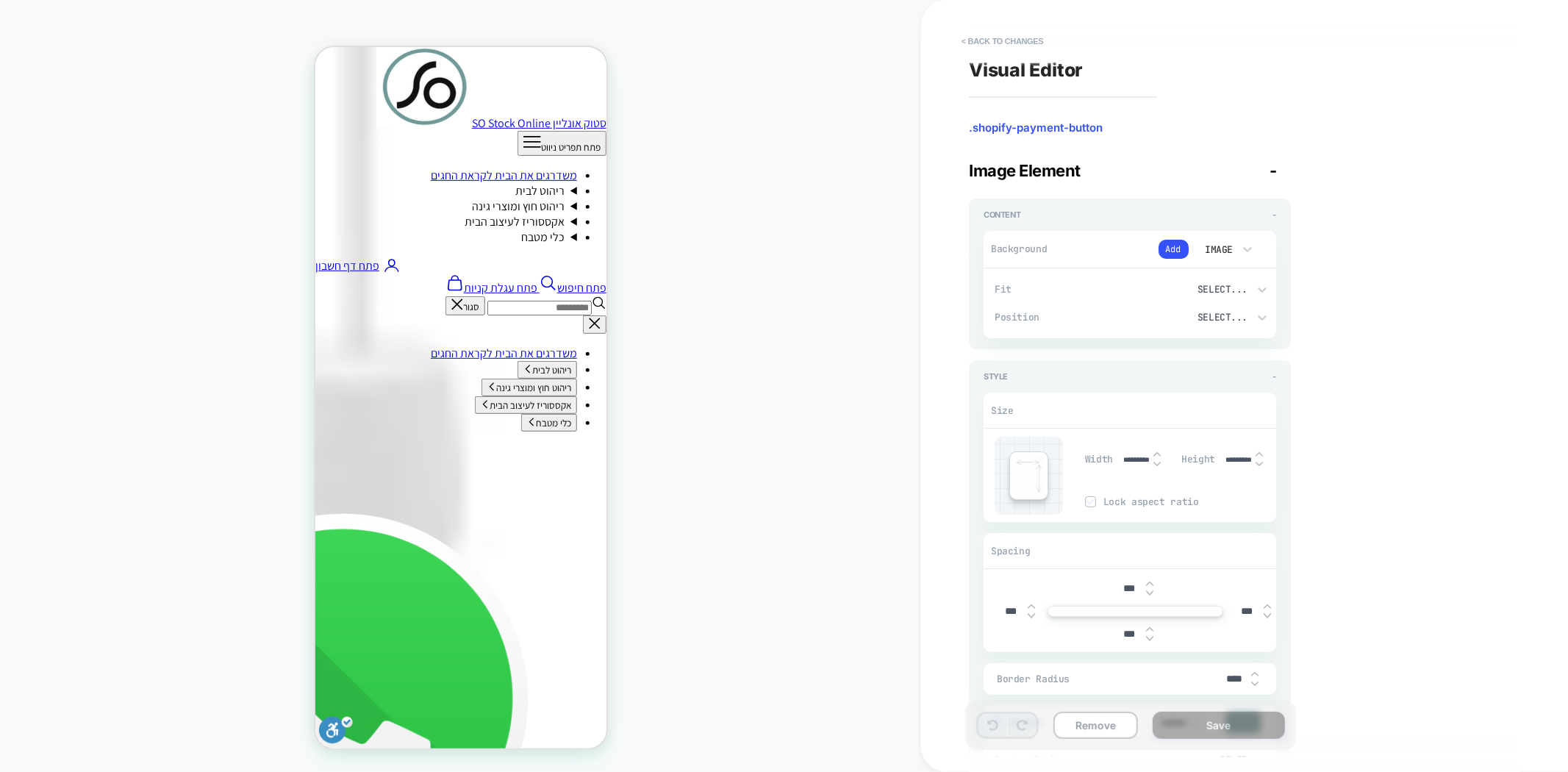
scroll to position [438, 0]
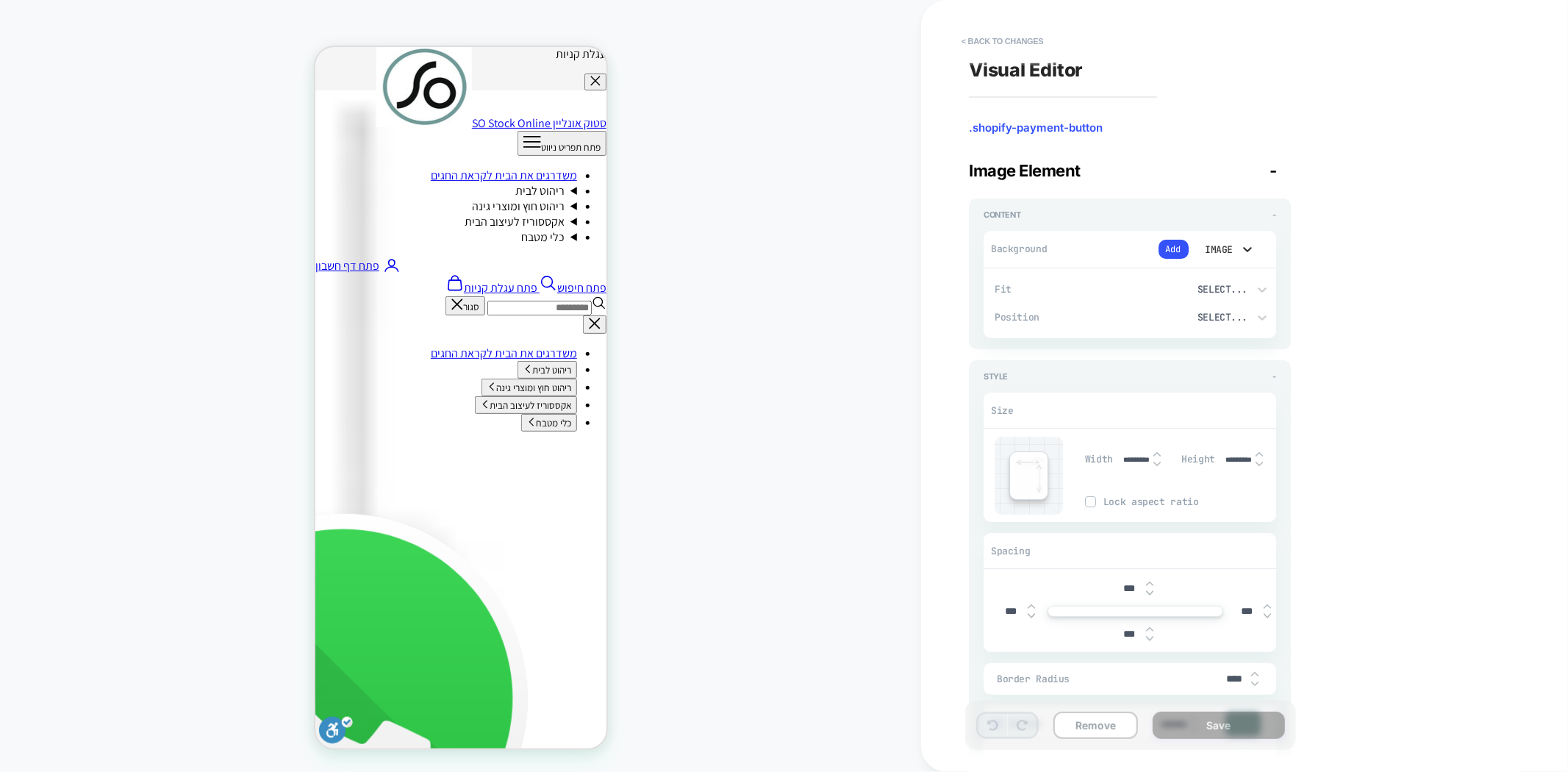
click at [1240, 247] on icon at bounding box center [1247, 249] width 15 height 15
click at [1223, 314] on div "Color" at bounding box center [1224, 317] width 62 height 31
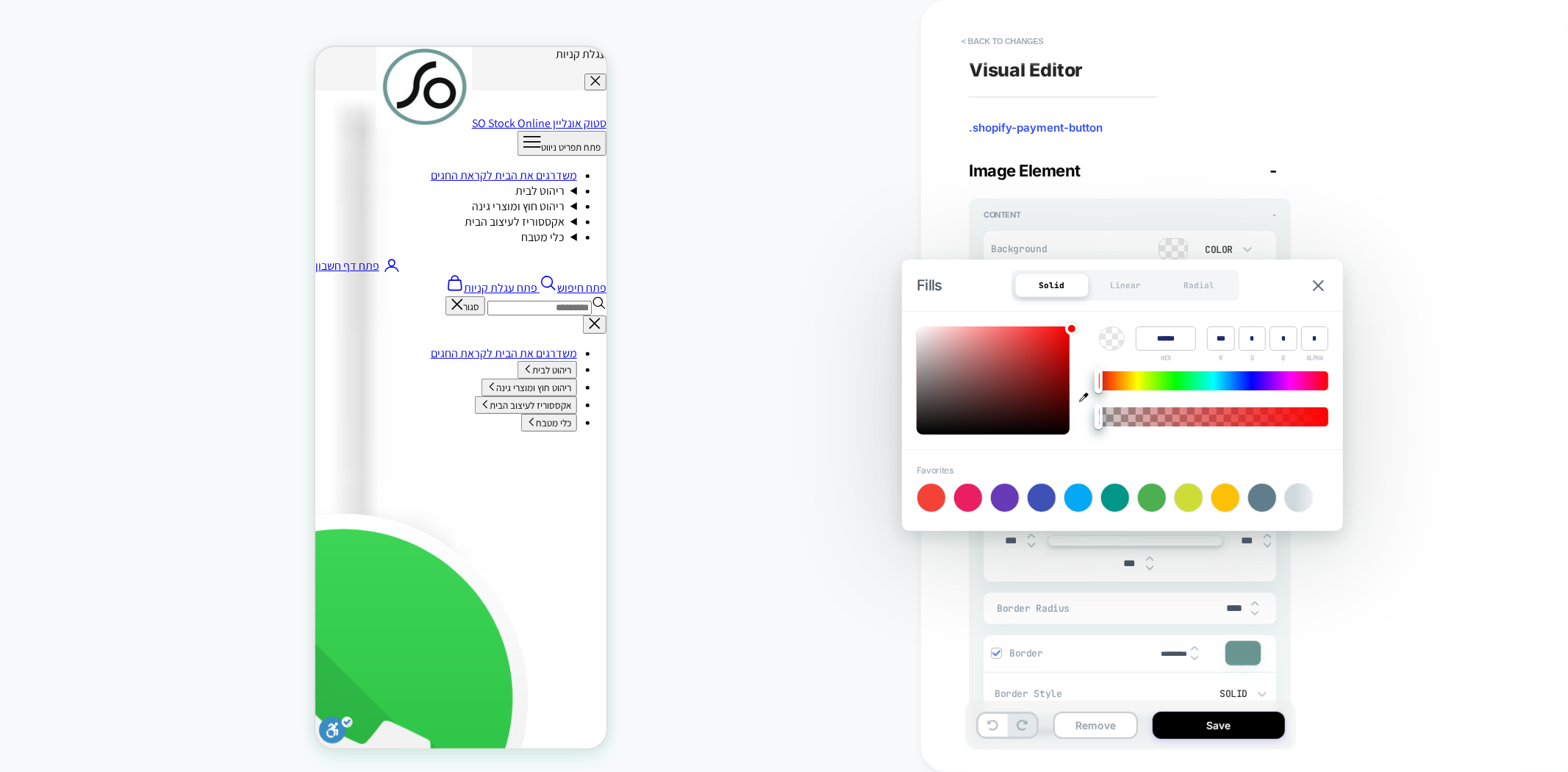
type textarea "*"
type input "******"
type input "**"
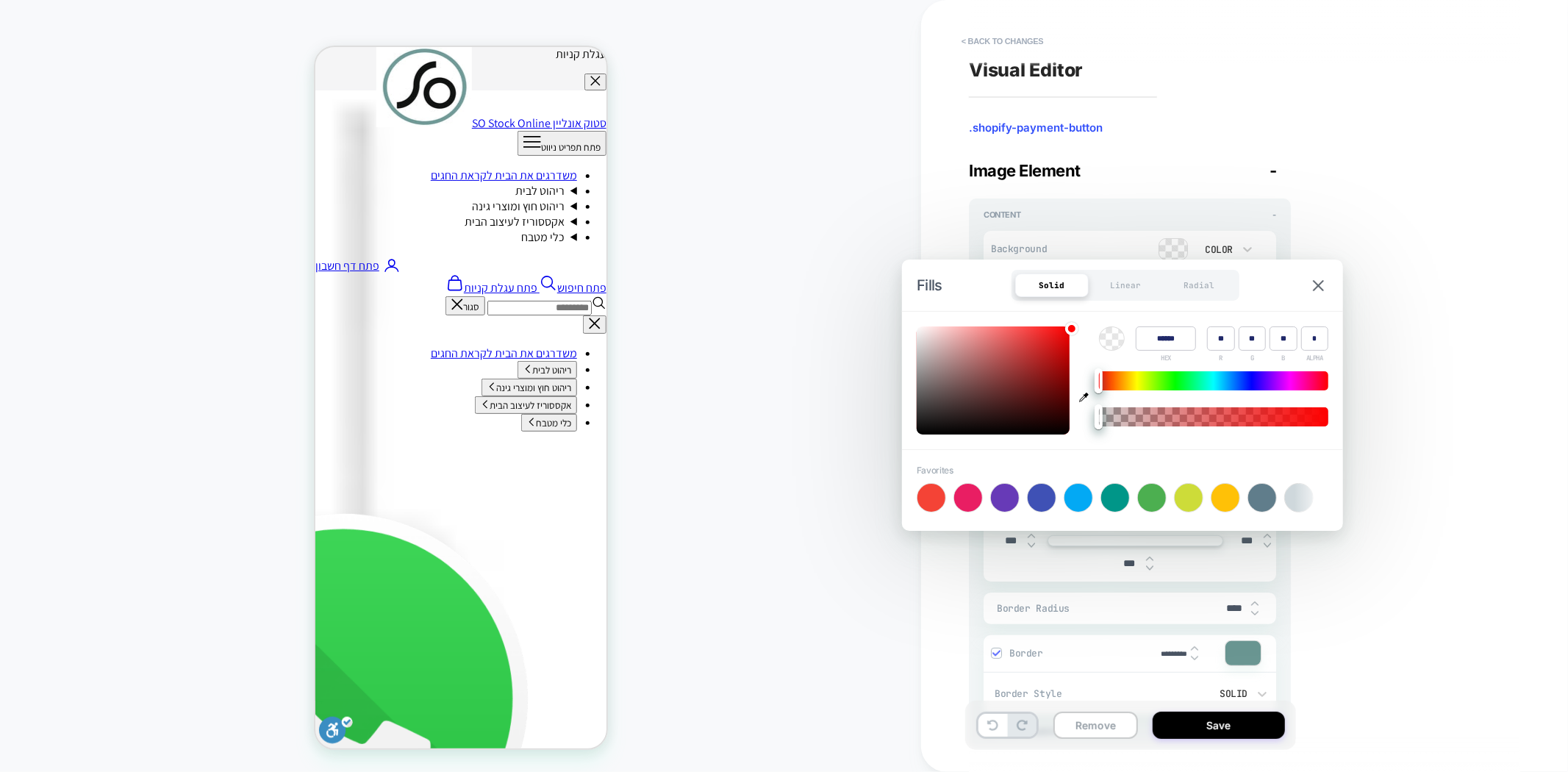
type input "******"
type input "*"
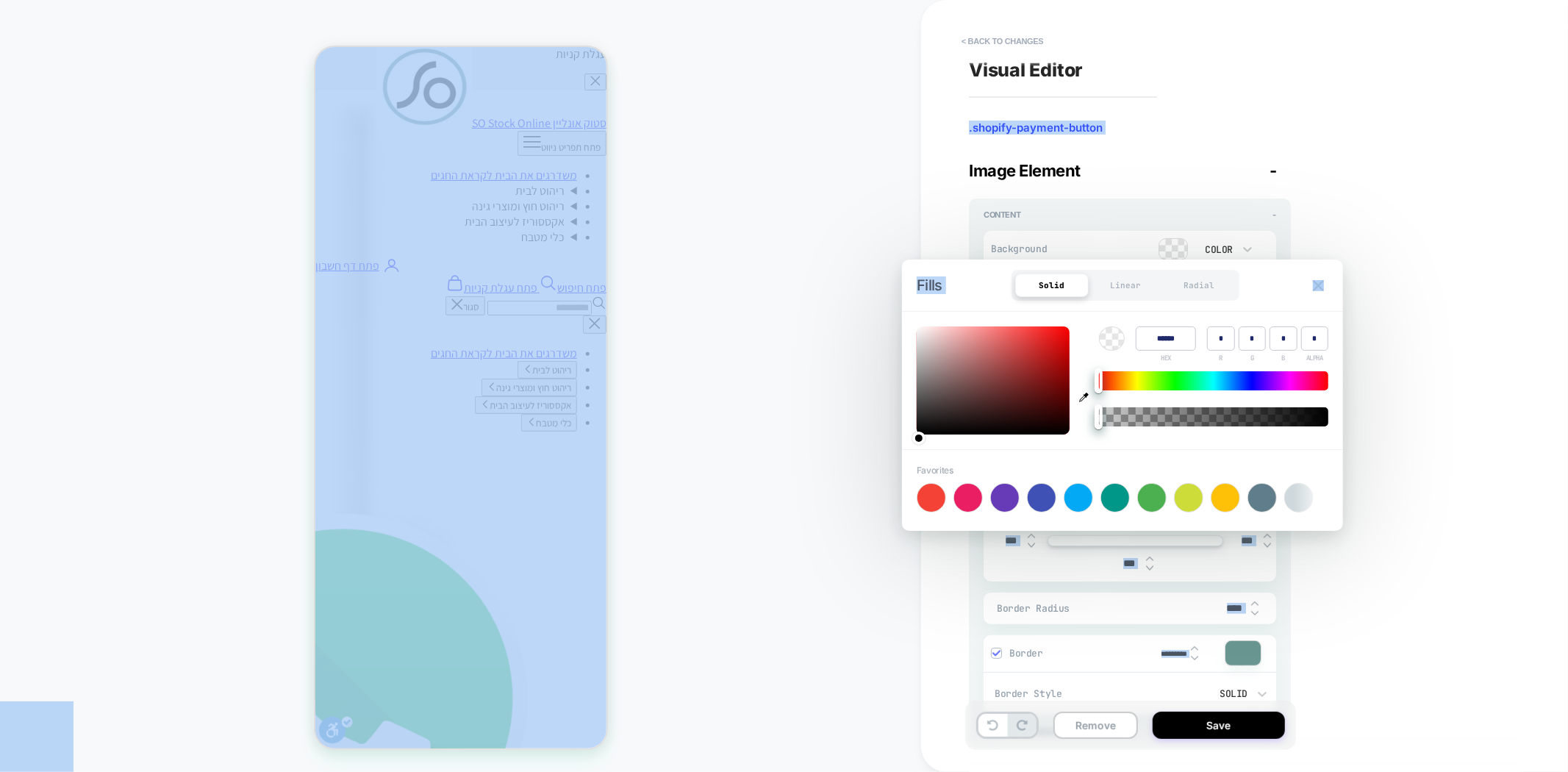
drag, startPoint x: 942, startPoint y: 420, endPoint x: 887, endPoint y: 439, distance: 58.2
click at [887, 439] on body "**********" at bounding box center [784, 386] width 1568 height 772
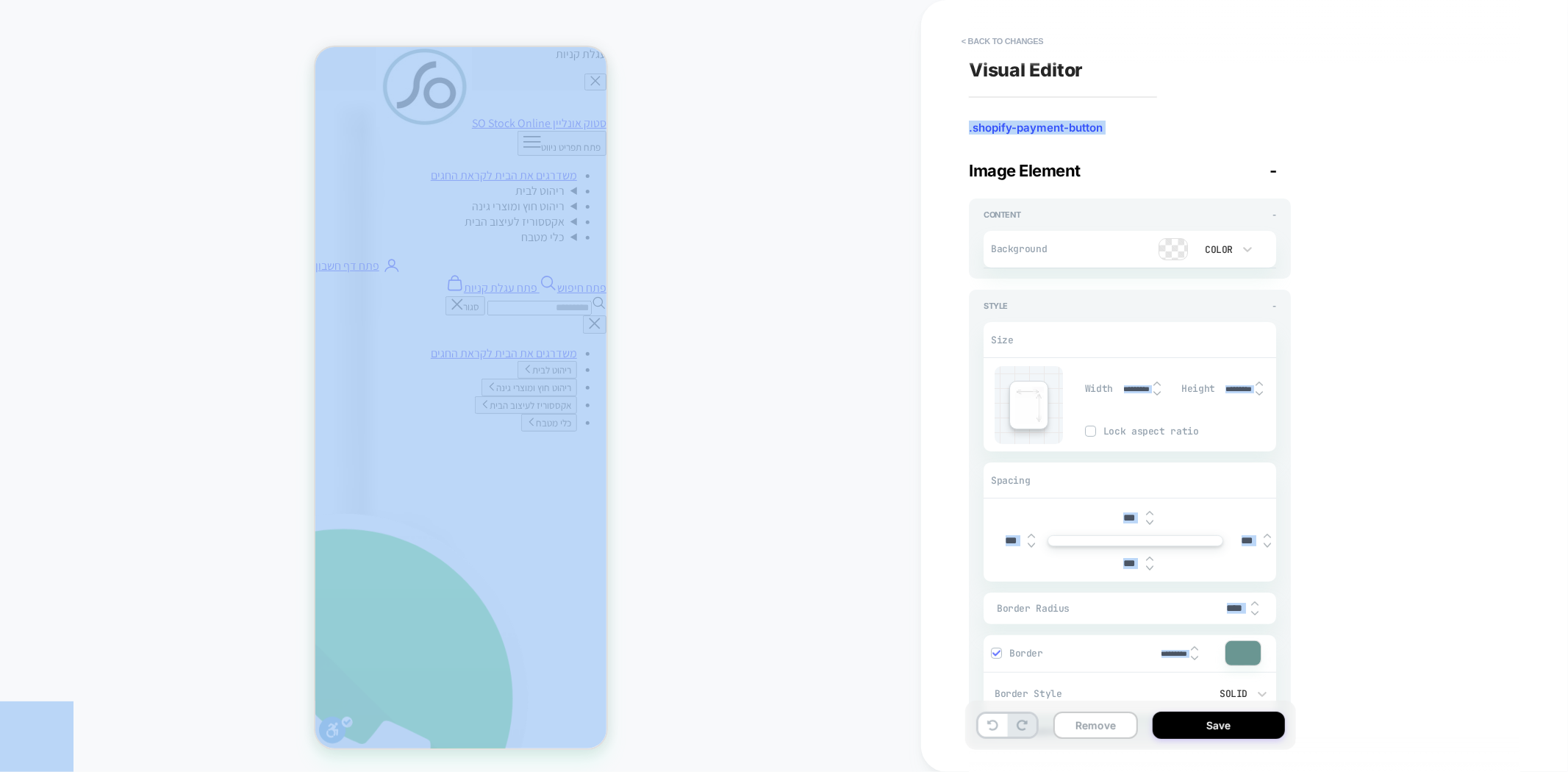
type textarea "*"
click at [1217, 255] on div "Color" at bounding box center [1217, 249] width 31 height 13
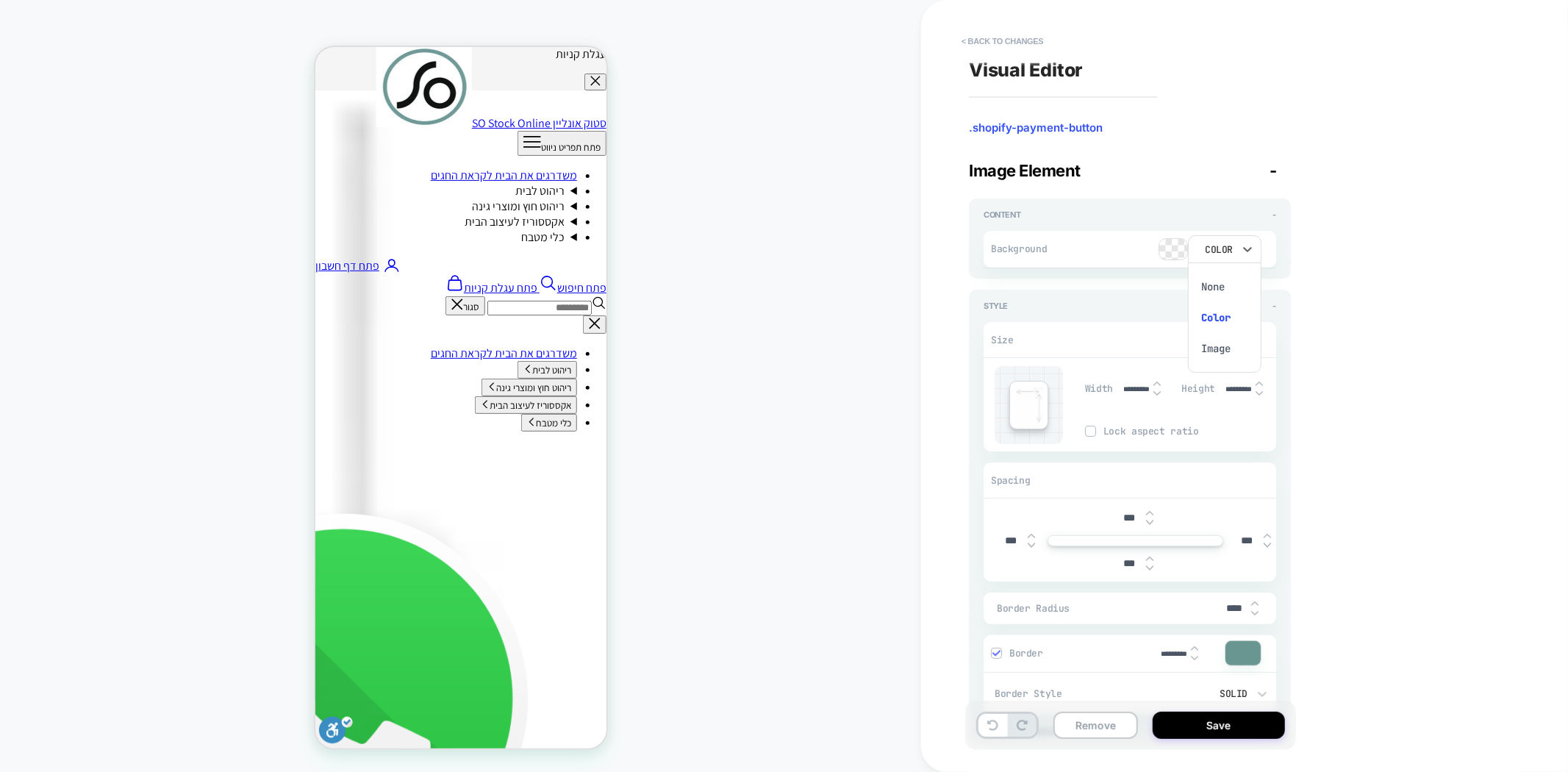
click at [1217, 246] on div at bounding box center [784, 386] width 1568 height 772
click at [1210, 248] on div "Color" at bounding box center [1217, 249] width 31 height 13
click at [1211, 321] on div "Color" at bounding box center [1224, 317] width 62 height 31
click at [1170, 251] on div at bounding box center [1173, 249] width 28 height 21
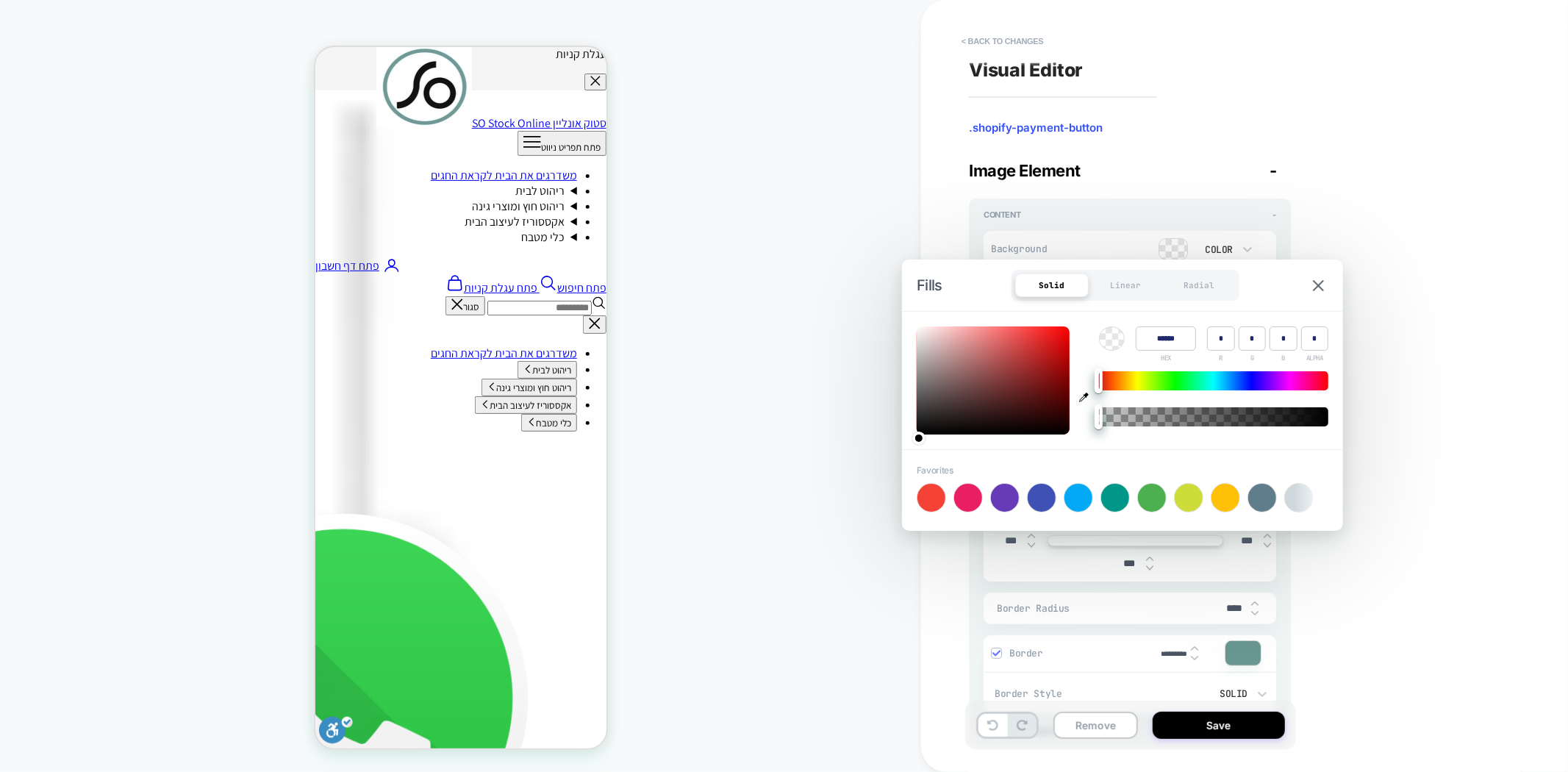
type input "****"
click at [1323, 415] on div at bounding box center [1214, 417] width 229 height 19
type textarea "*"
type input "*"
drag, startPoint x: 1325, startPoint y: 415, endPoint x: 1319, endPoint y: 408, distance: 9.2
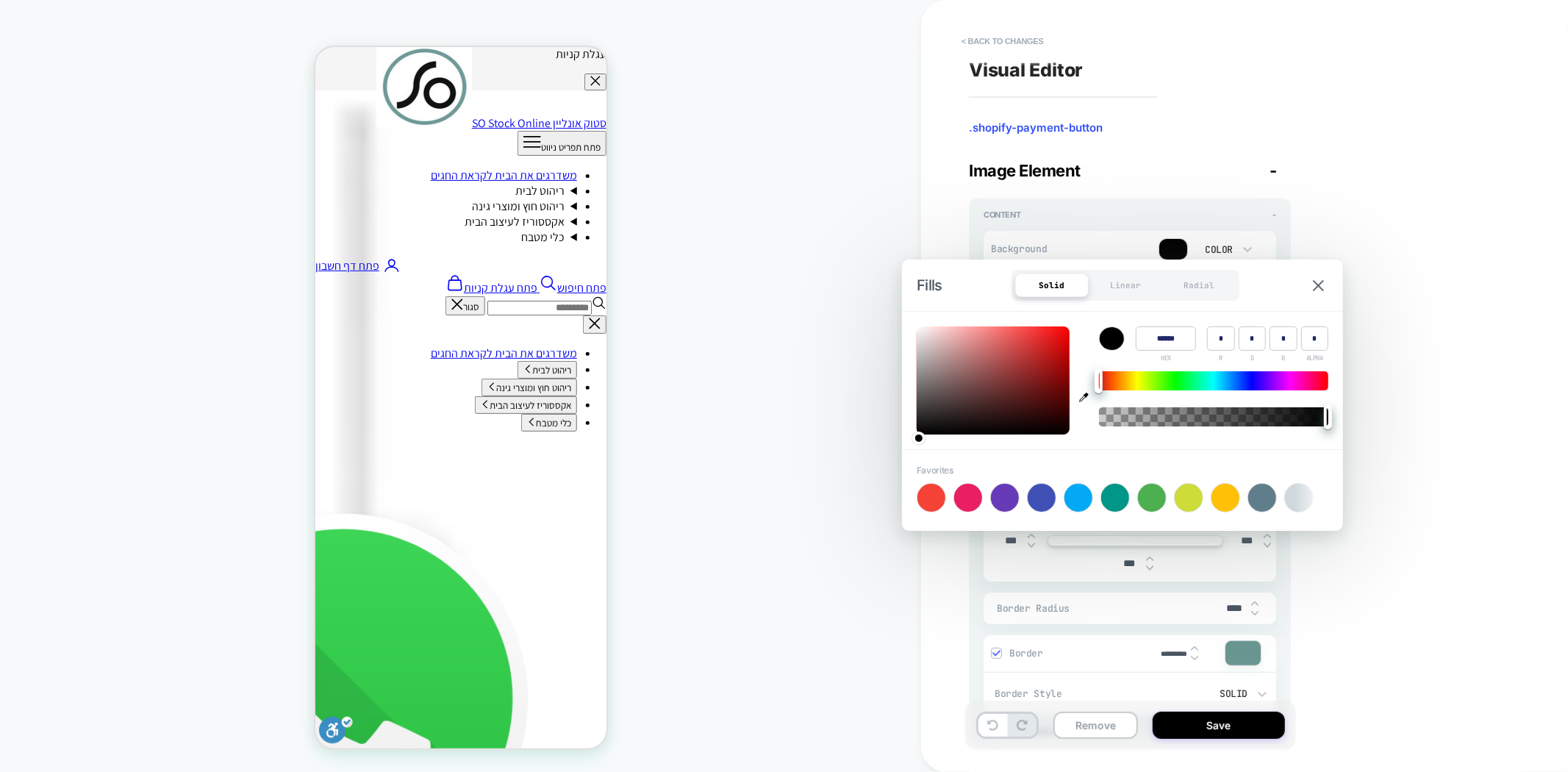
click at [1332, 415] on div "Color ****** HEX * R * G * B * ALPHA" at bounding box center [1122, 380] width 441 height 138
click at [1412, 228] on div "**********" at bounding box center [1237, 386] width 551 height 742
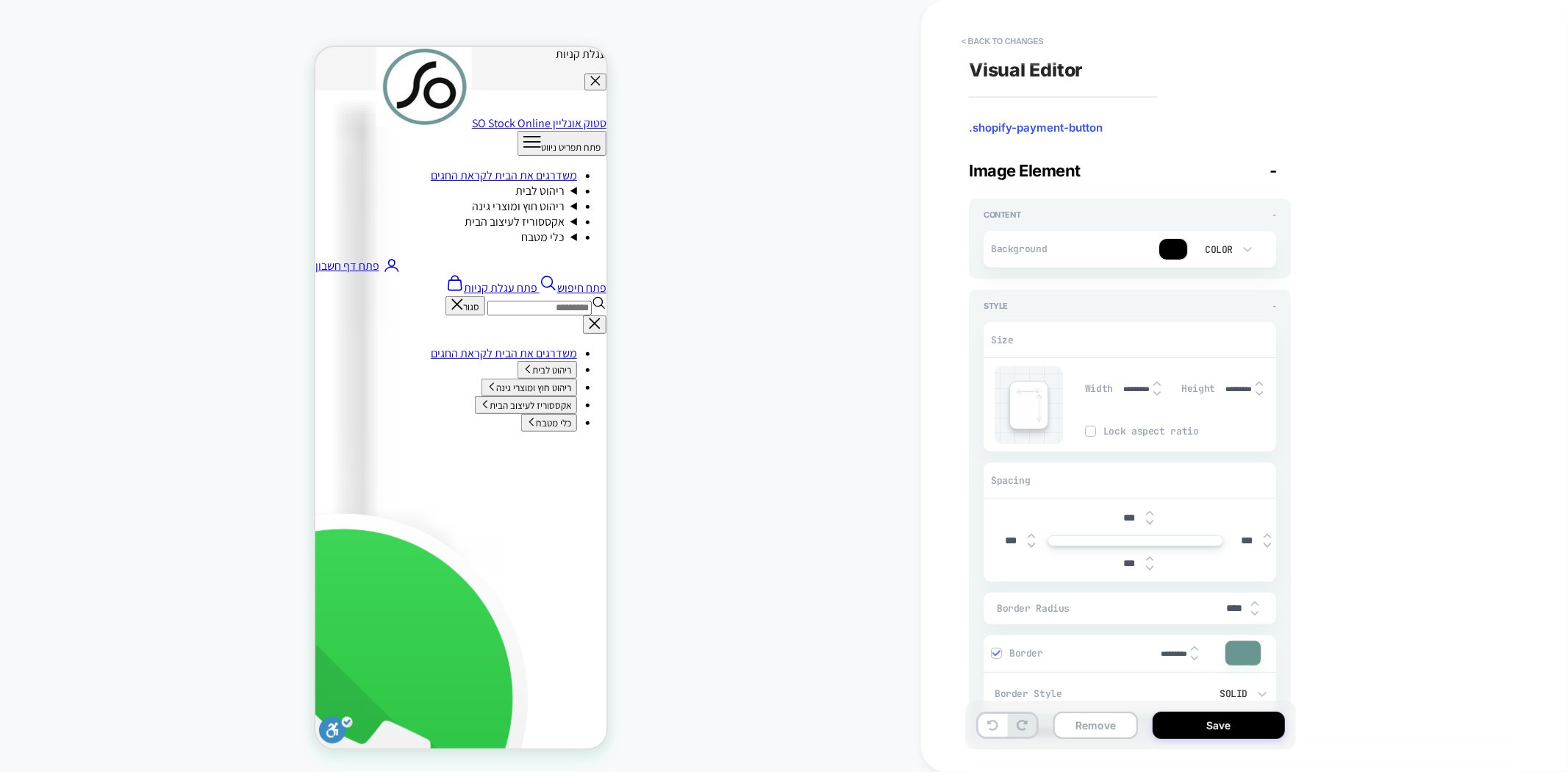
click at [1204, 722] on button "Save" at bounding box center [1219, 725] width 133 height 28
type textarea "*"
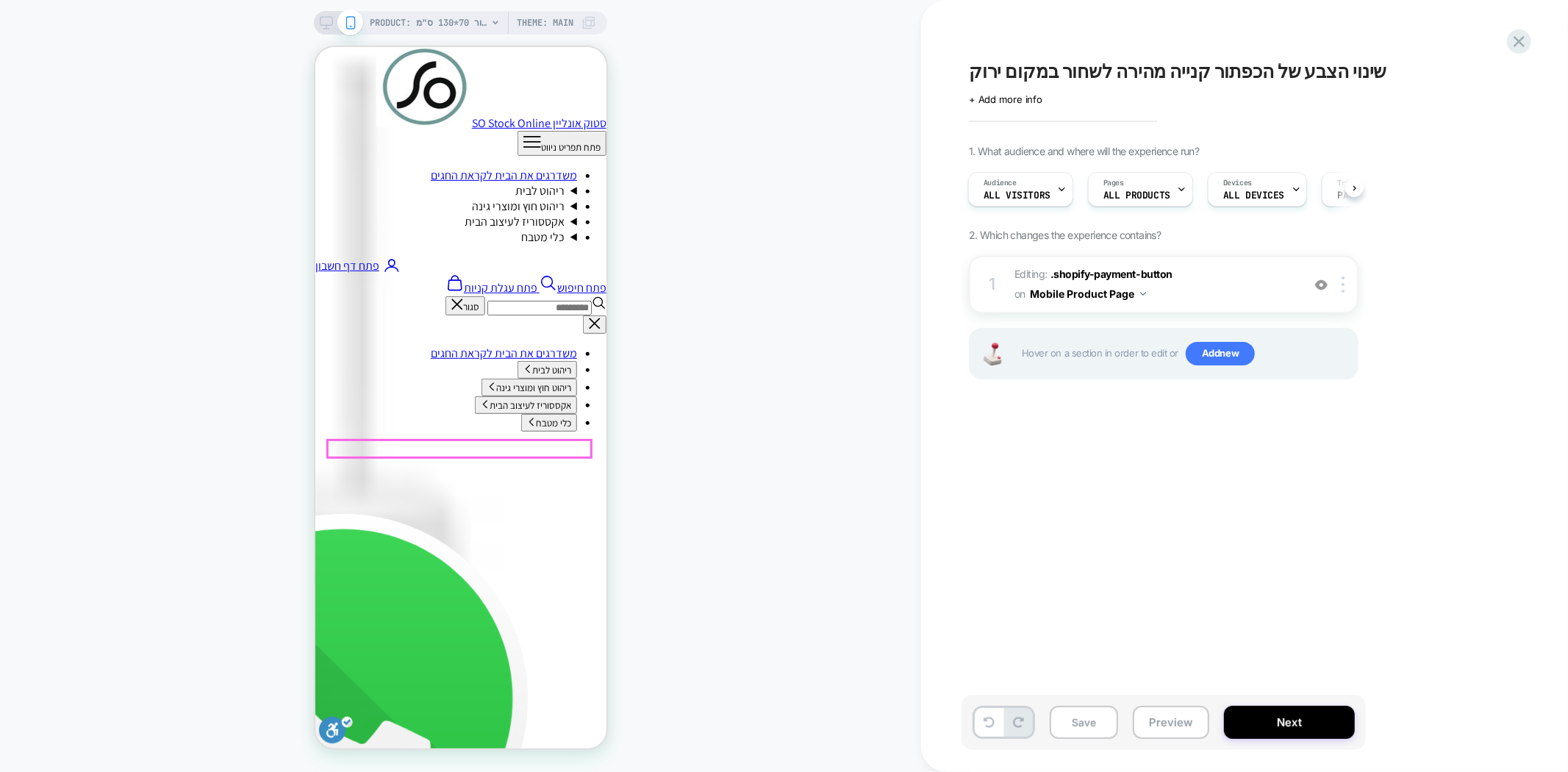
scroll to position [489, 0]
click at [1068, 726] on button "Save" at bounding box center [1084, 722] width 68 height 33
click at [1038, 71] on span "שינוי הצבע של הכפתור קנייה מהירה לשחור במקום ירוק" at bounding box center [1178, 71] width 418 height 22
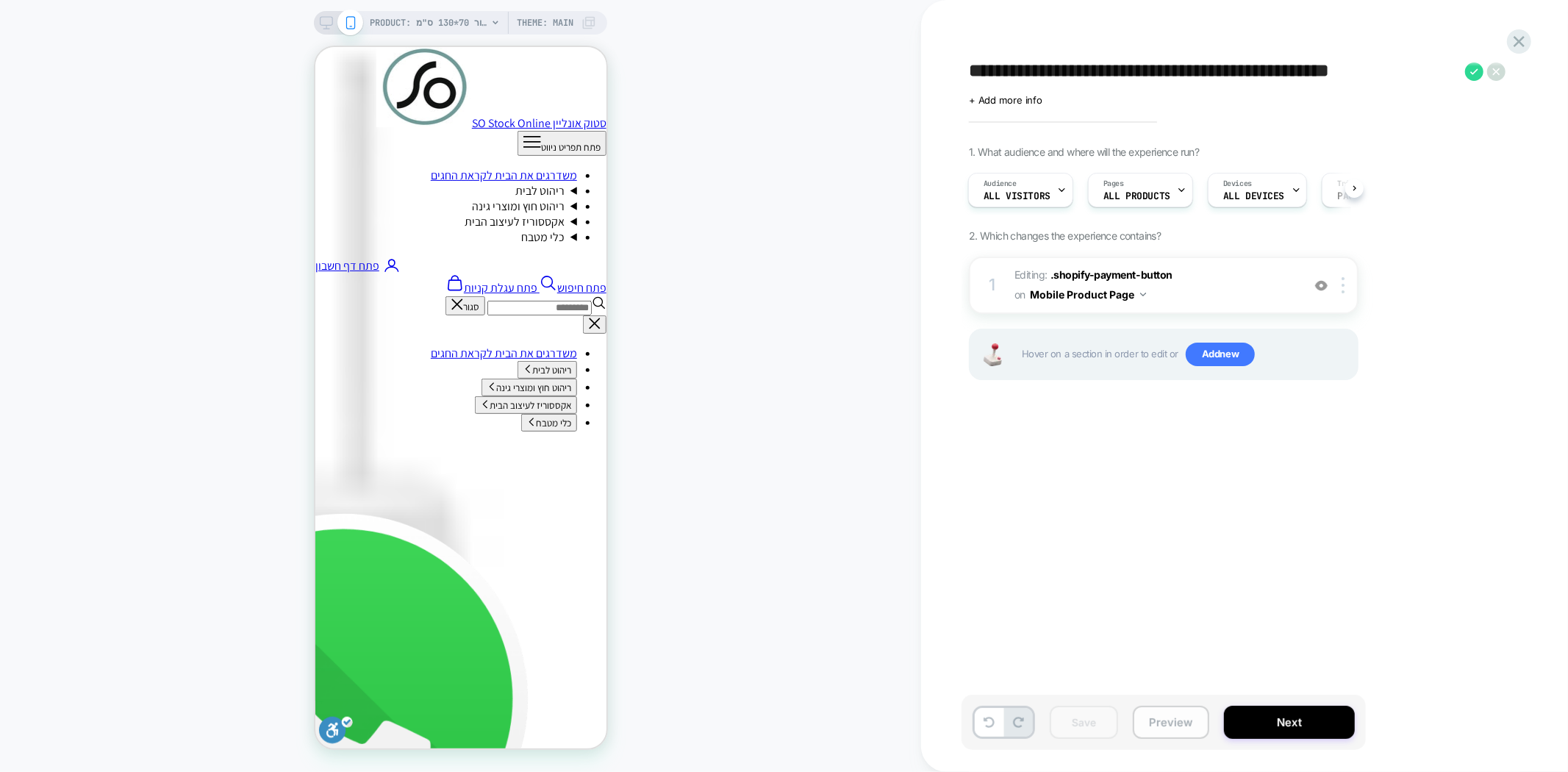
click at [1156, 718] on button "Preview" at bounding box center [1170, 722] width 77 height 33
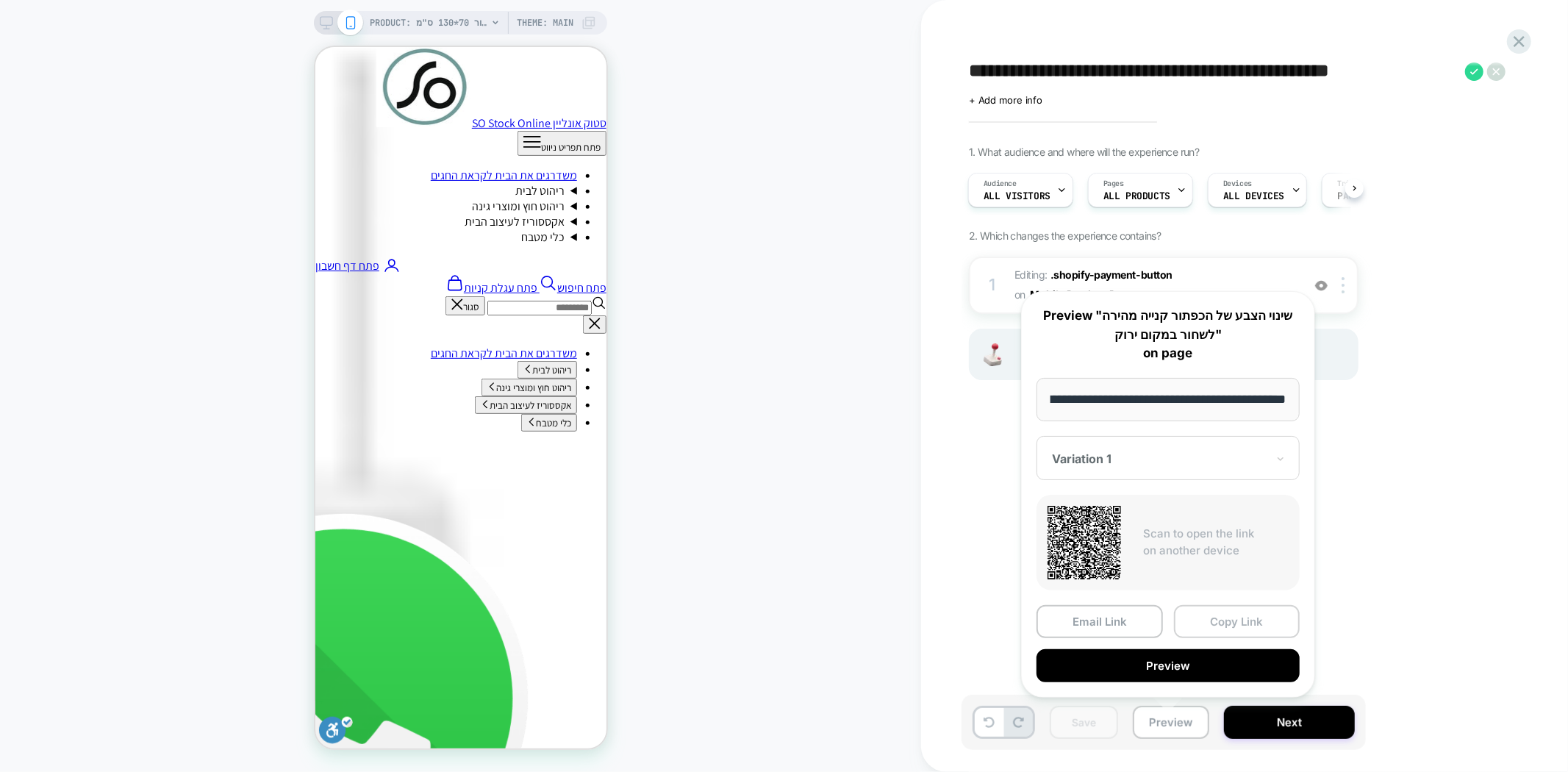
scroll to position [0, 0]
click at [1235, 619] on button "Copy Link" at bounding box center [1237, 621] width 127 height 33
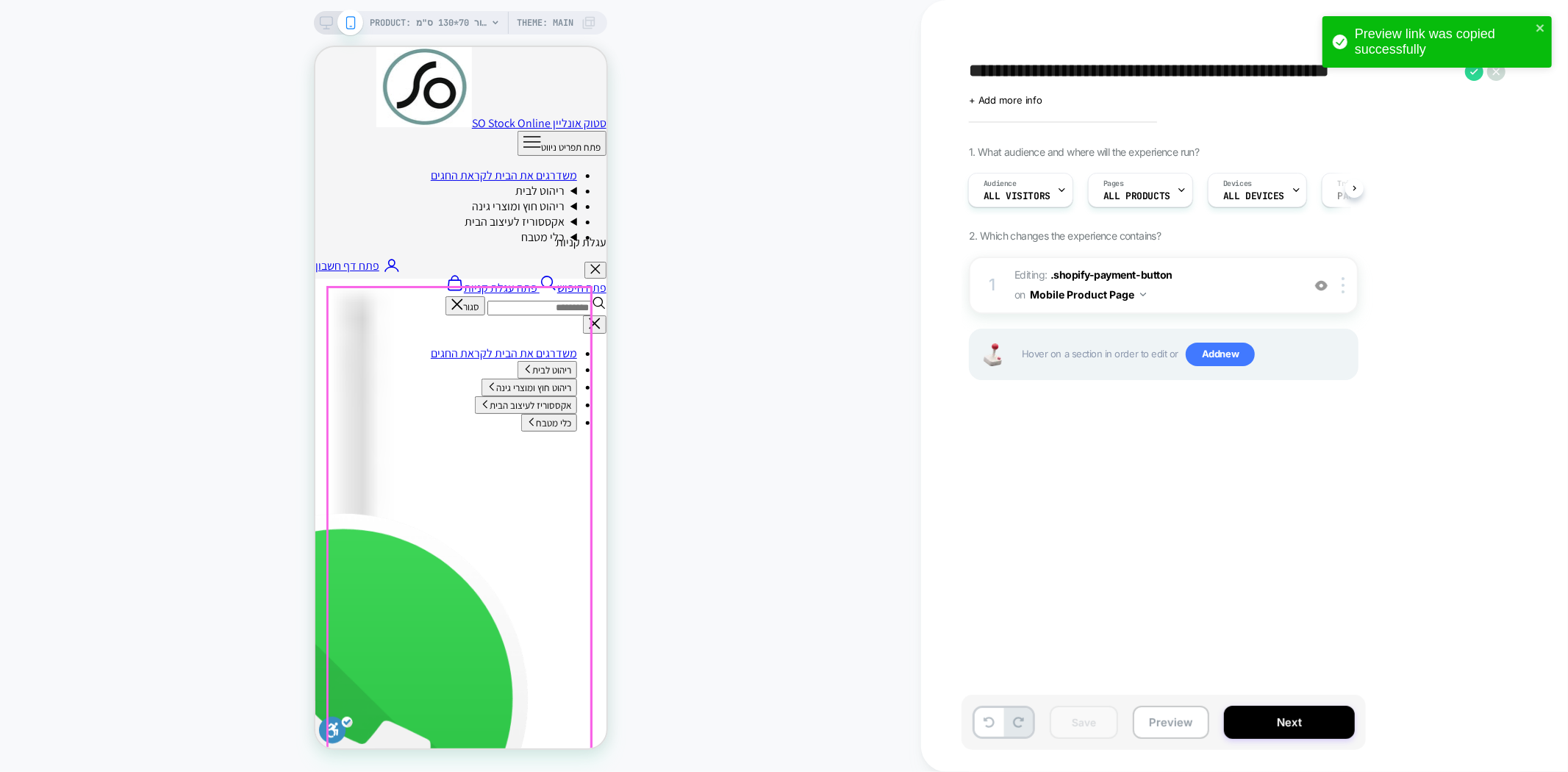
scroll to position [245, 0]
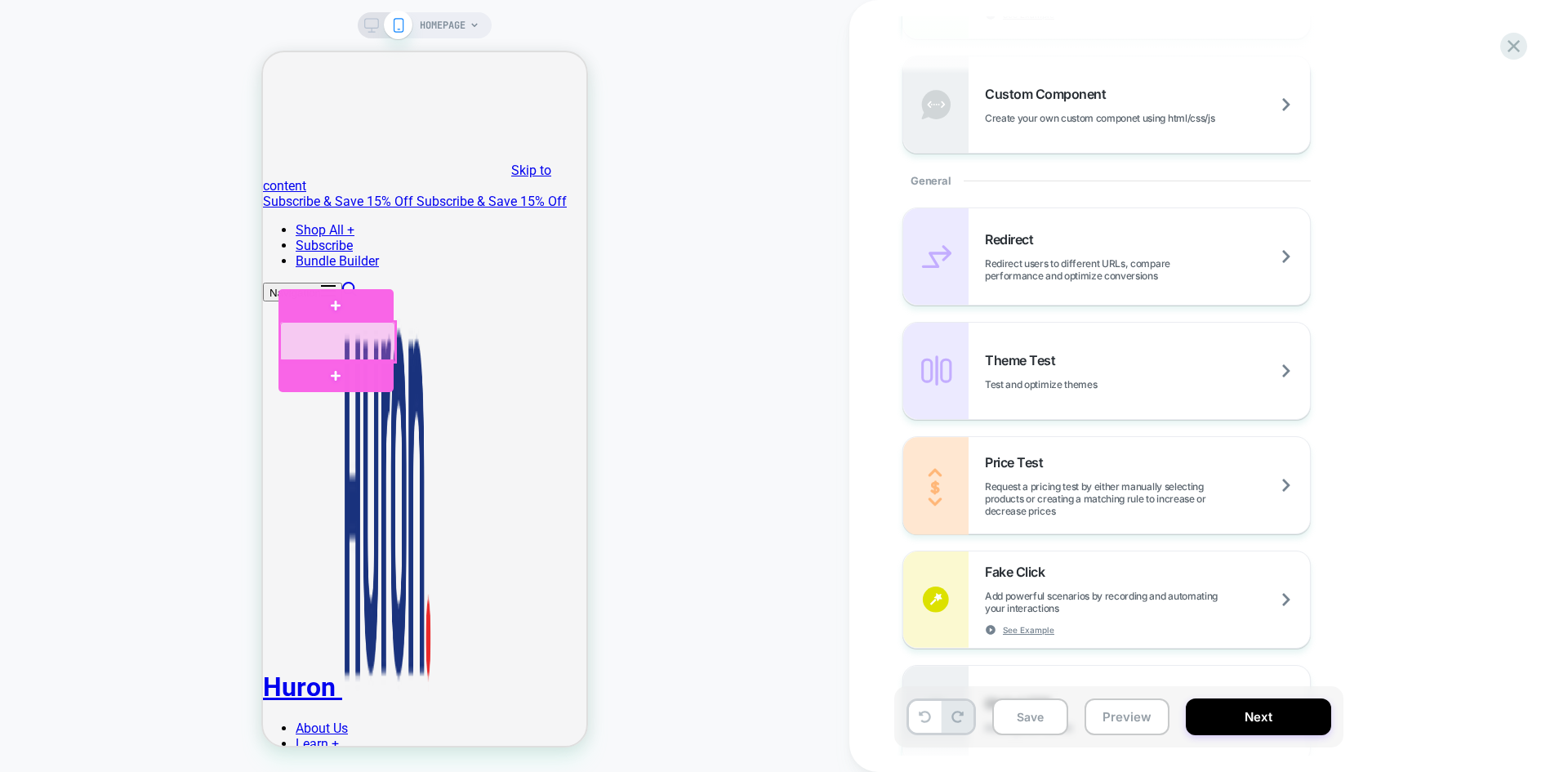
click at [324, 339] on div at bounding box center [338, 342] width 115 height 40
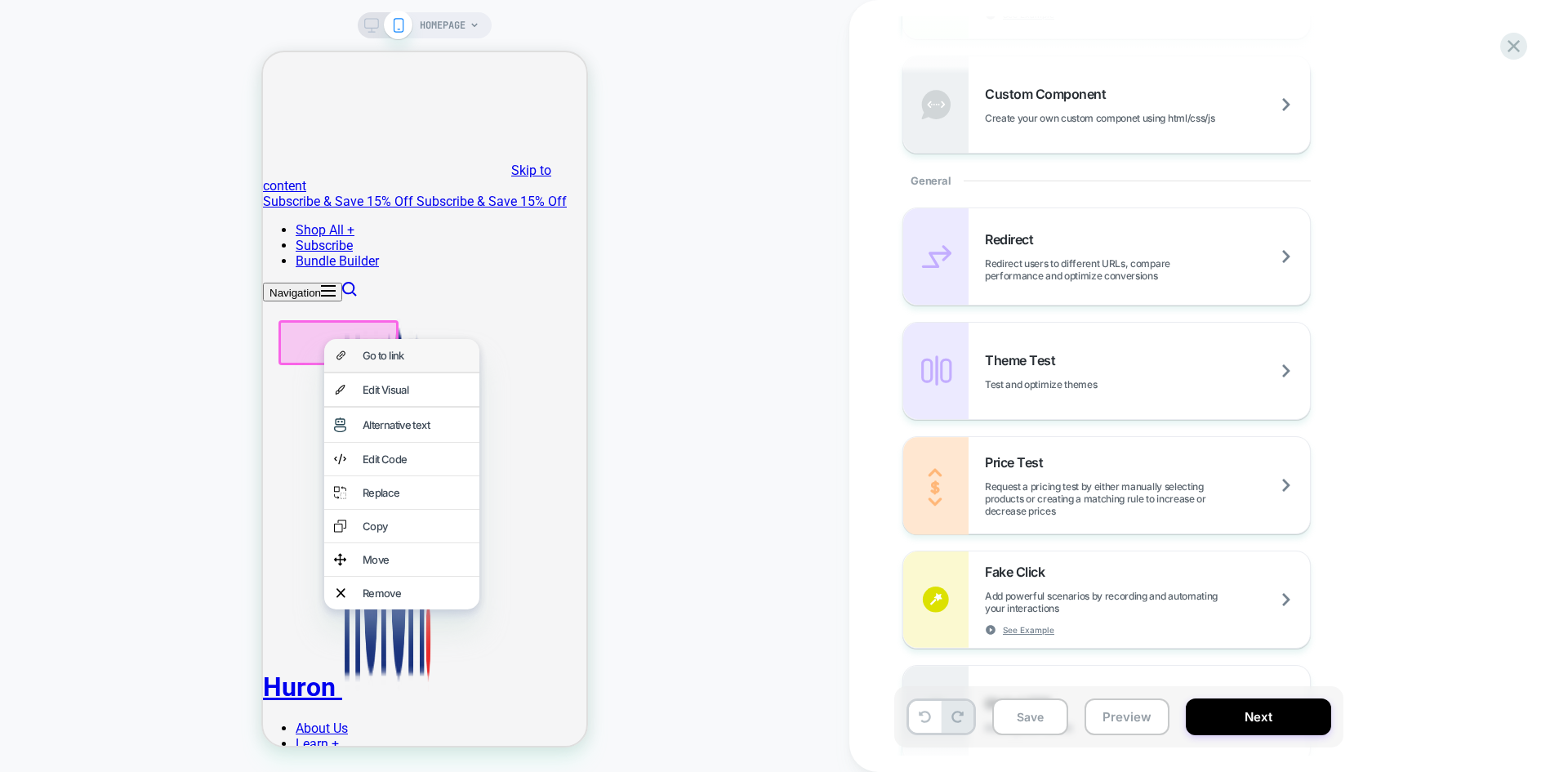
click at [396, 357] on div "Go to link" at bounding box center [415, 356] width 107 height 13
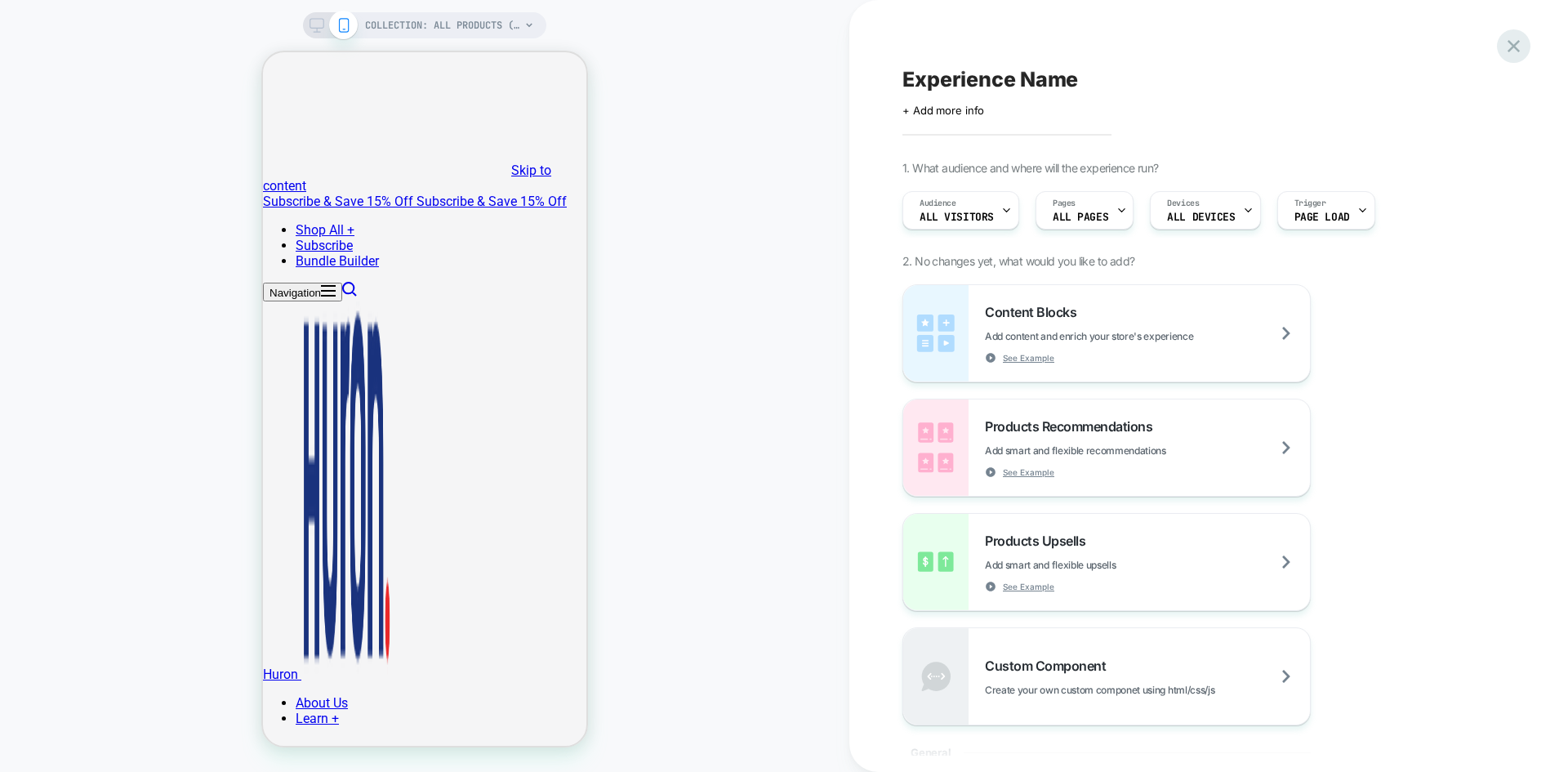
click at [1513, 49] on icon at bounding box center [1513, 46] width 22 height 22
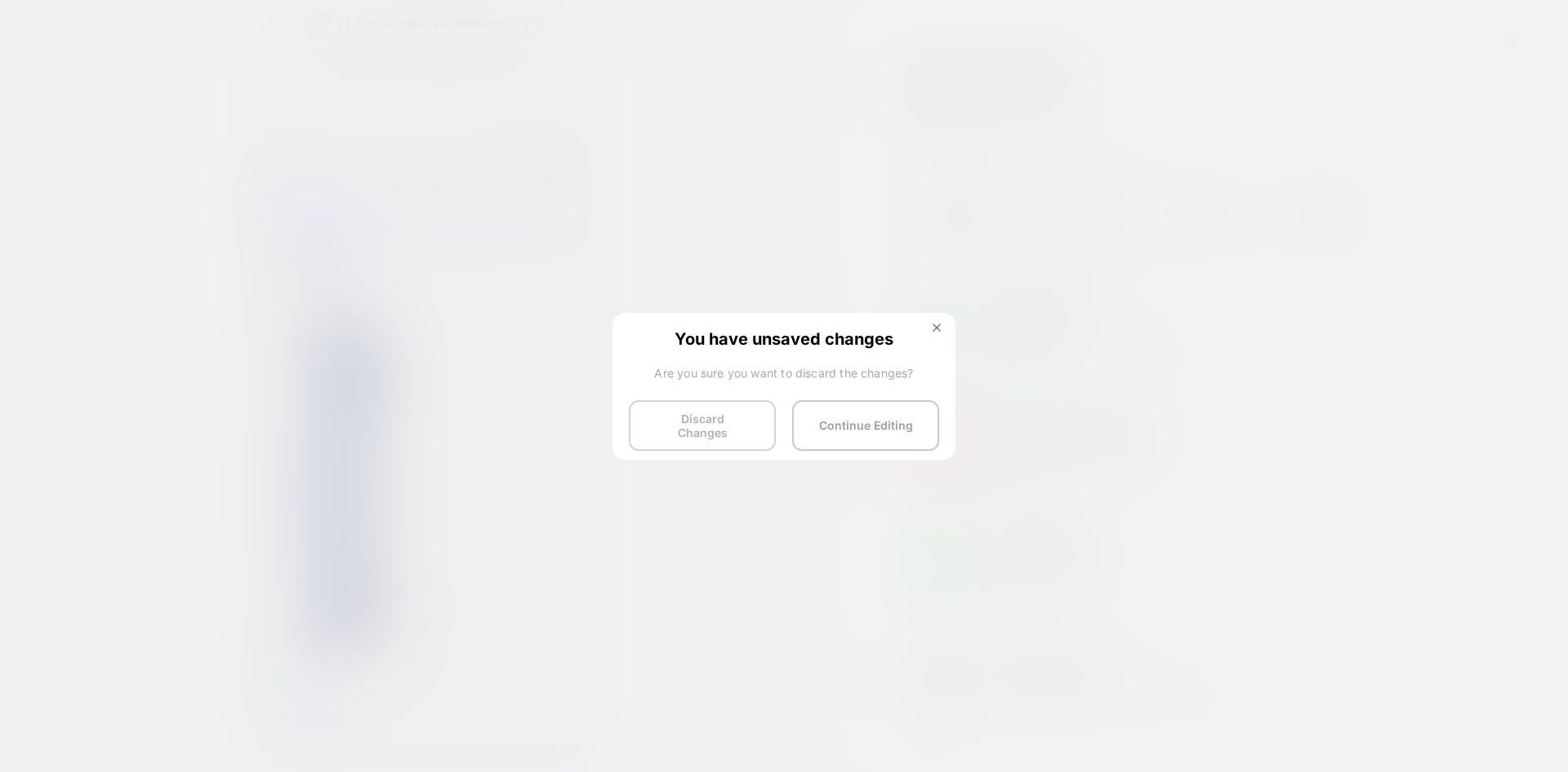
click at [716, 426] on button "Discard Changes" at bounding box center [702, 425] width 147 height 50
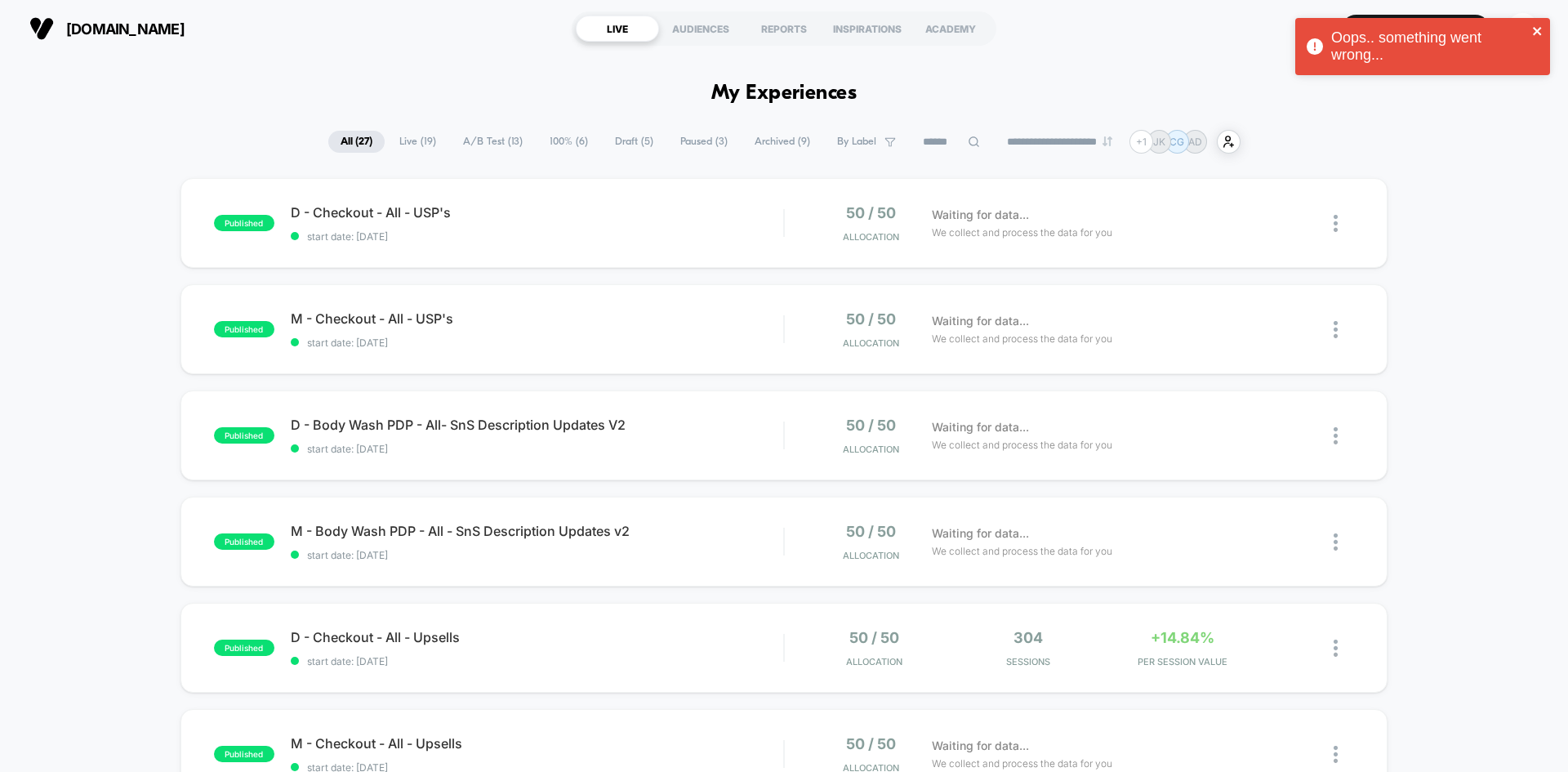
click at [1542, 28] on icon "close" at bounding box center [1538, 31] width 12 height 13
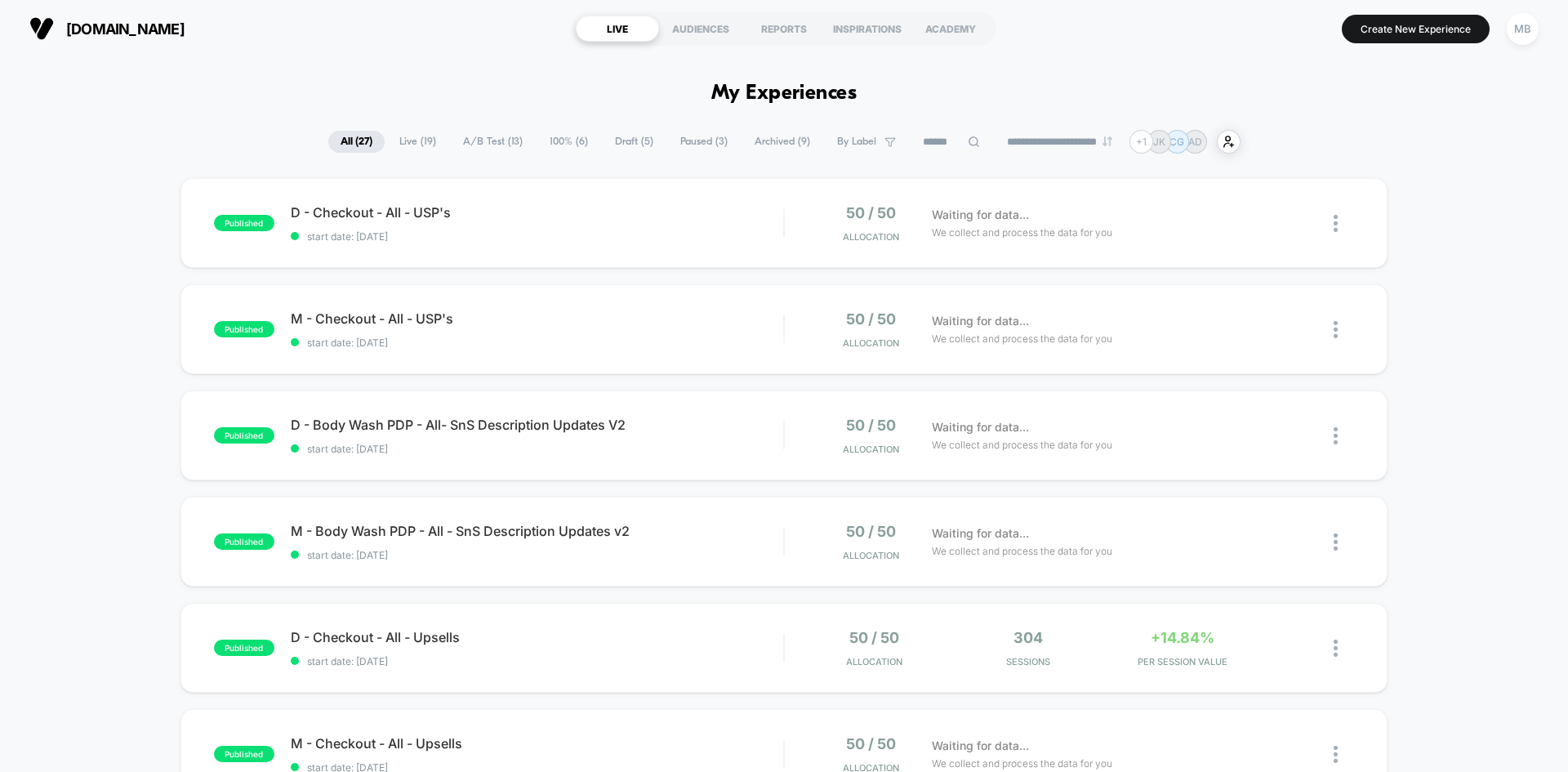
click at [1386, 38] on div "Oops.. something went wrong..." at bounding box center [1423, 50] width 261 height 72
click at [1372, 12] on section "Create New Experience MB" at bounding box center [1295, 28] width 498 height 41
click at [1374, 21] on button "Create New Experience" at bounding box center [1416, 29] width 148 height 29
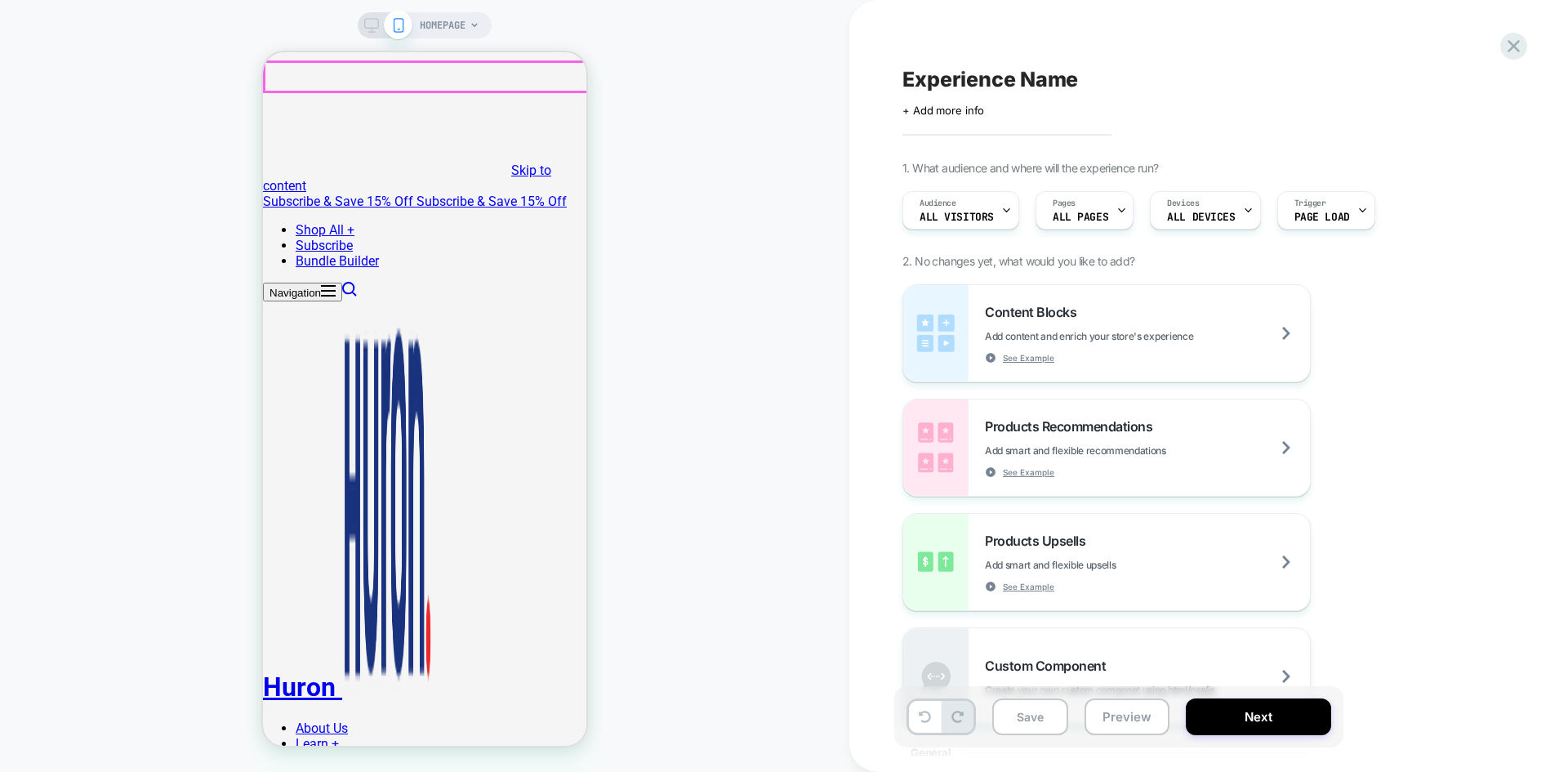
drag, startPoint x: 568, startPoint y: 74, endPoint x: 578, endPoint y: 103, distance: 30.7
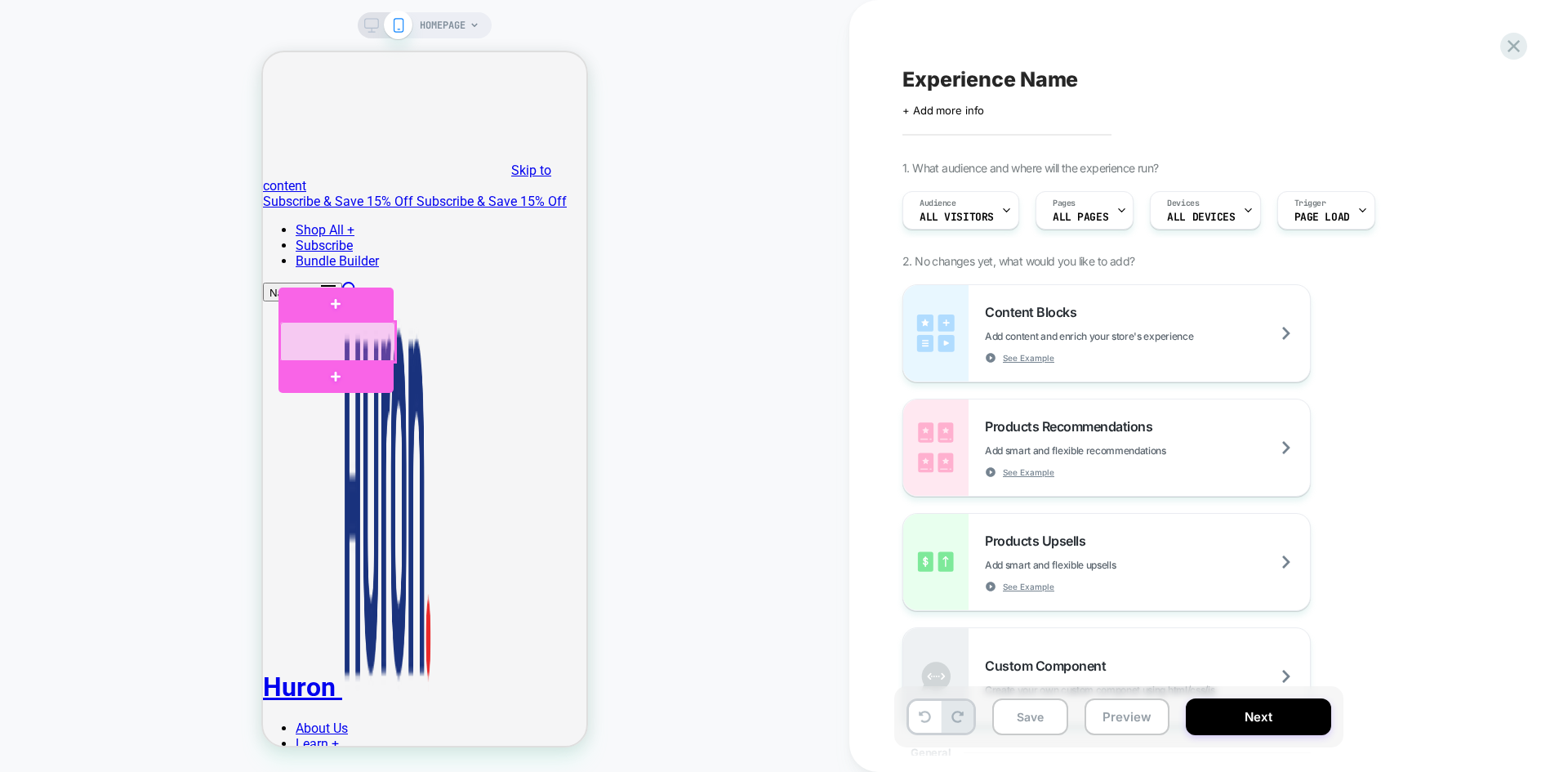
click at [351, 331] on div at bounding box center [338, 342] width 115 height 40
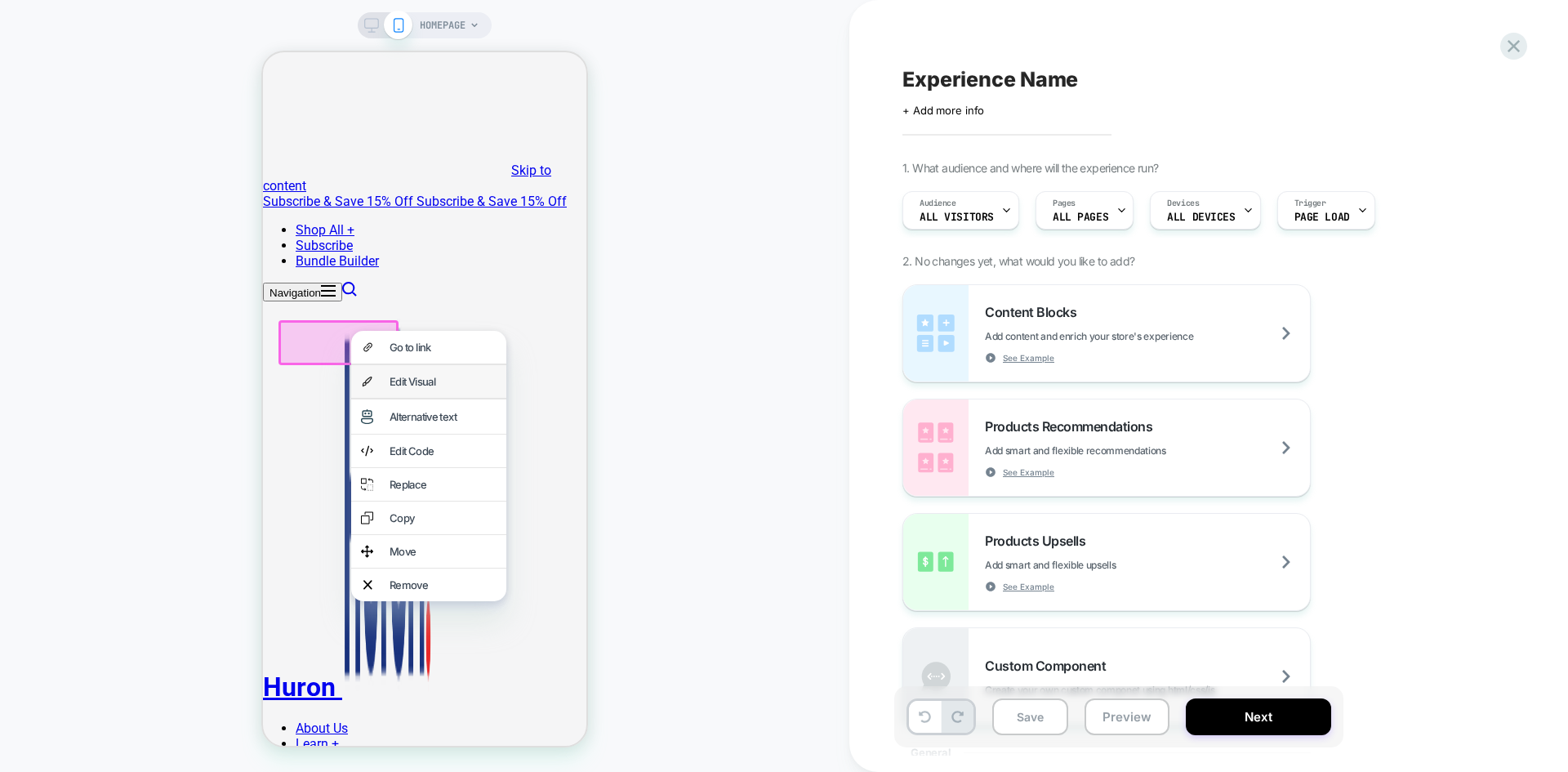
click at [404, 388] on div "Edit Visual" at bounding box center [443, 381] width 107 height 13
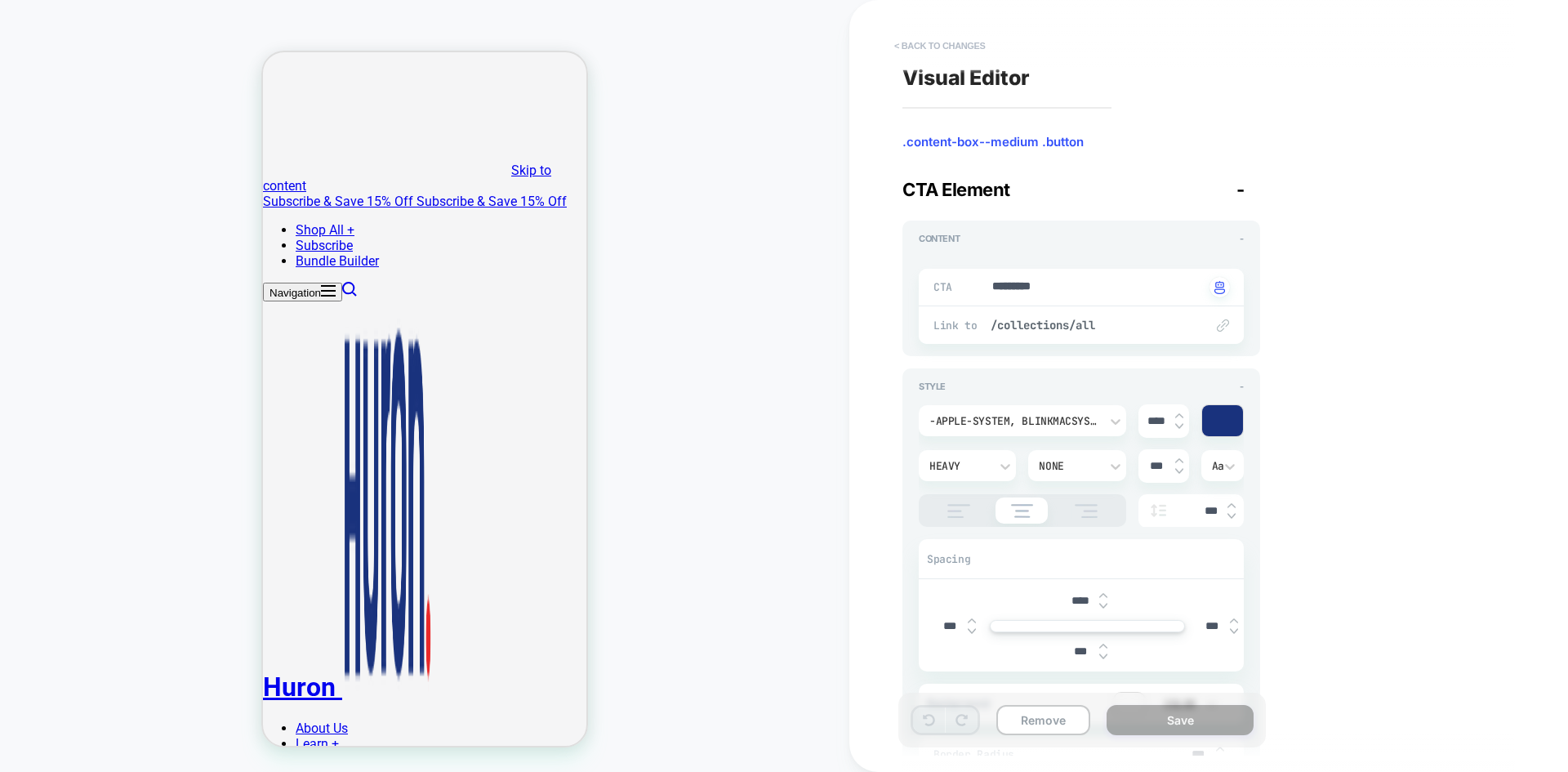
click at [933, 50] on button "< Back to changes" at bounding box center [940, 46] width 108 height 26
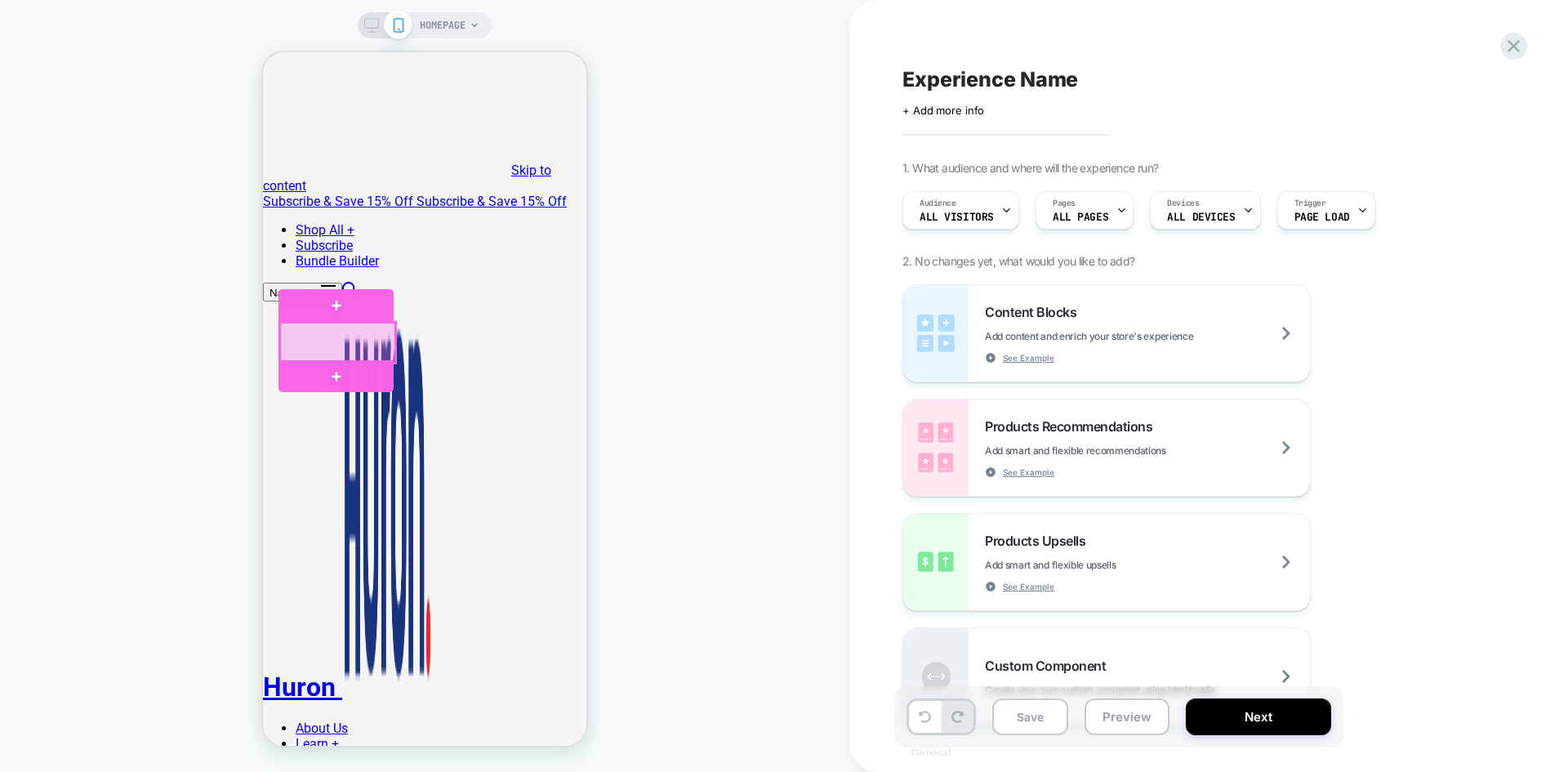
click at [338, 340] on div at bounding box center [338, 343] width 115 height 40
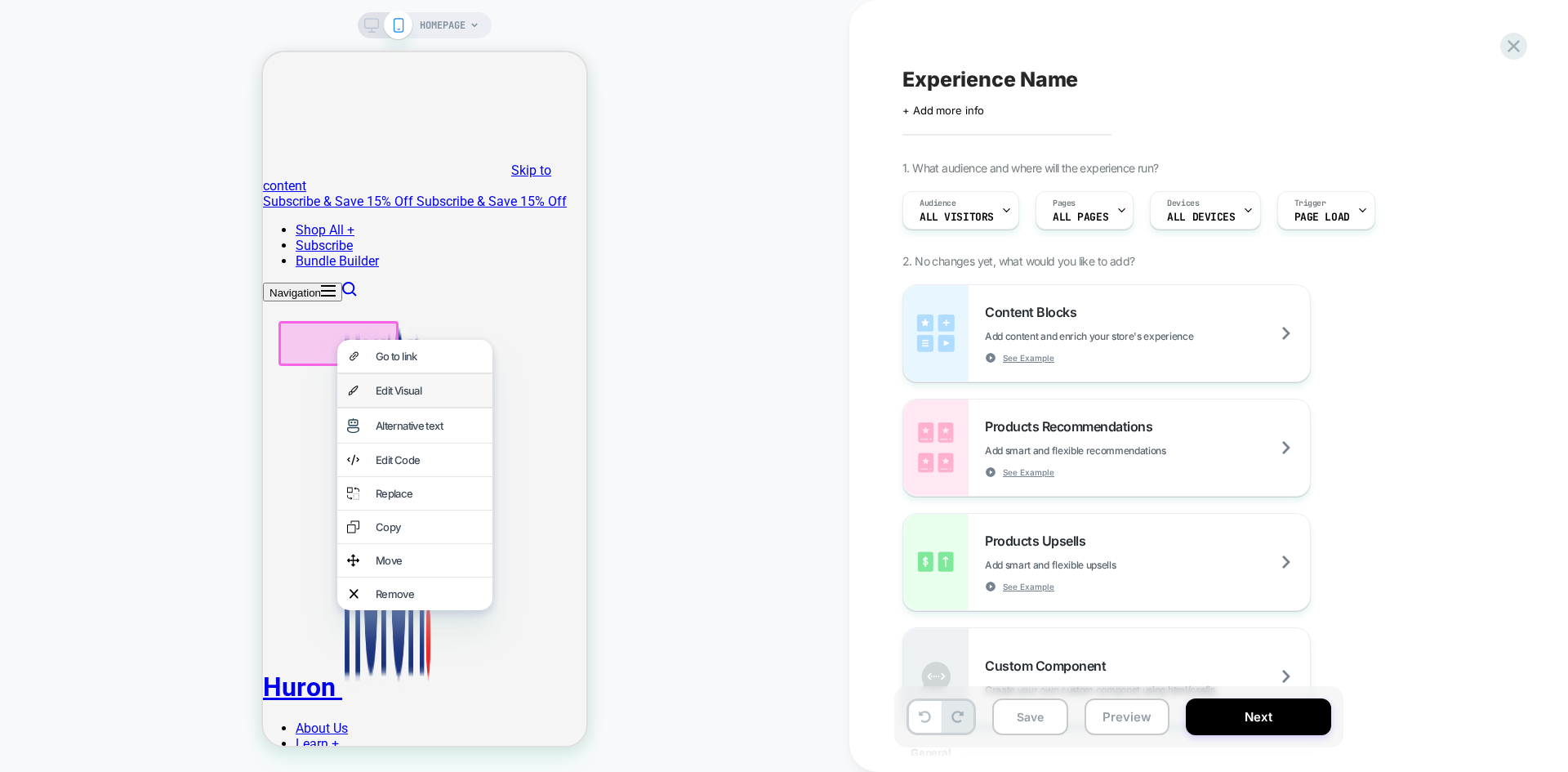
click at [386, 396] on div "Edit Visual" at bounding box center [429, 391] width 107 height 13
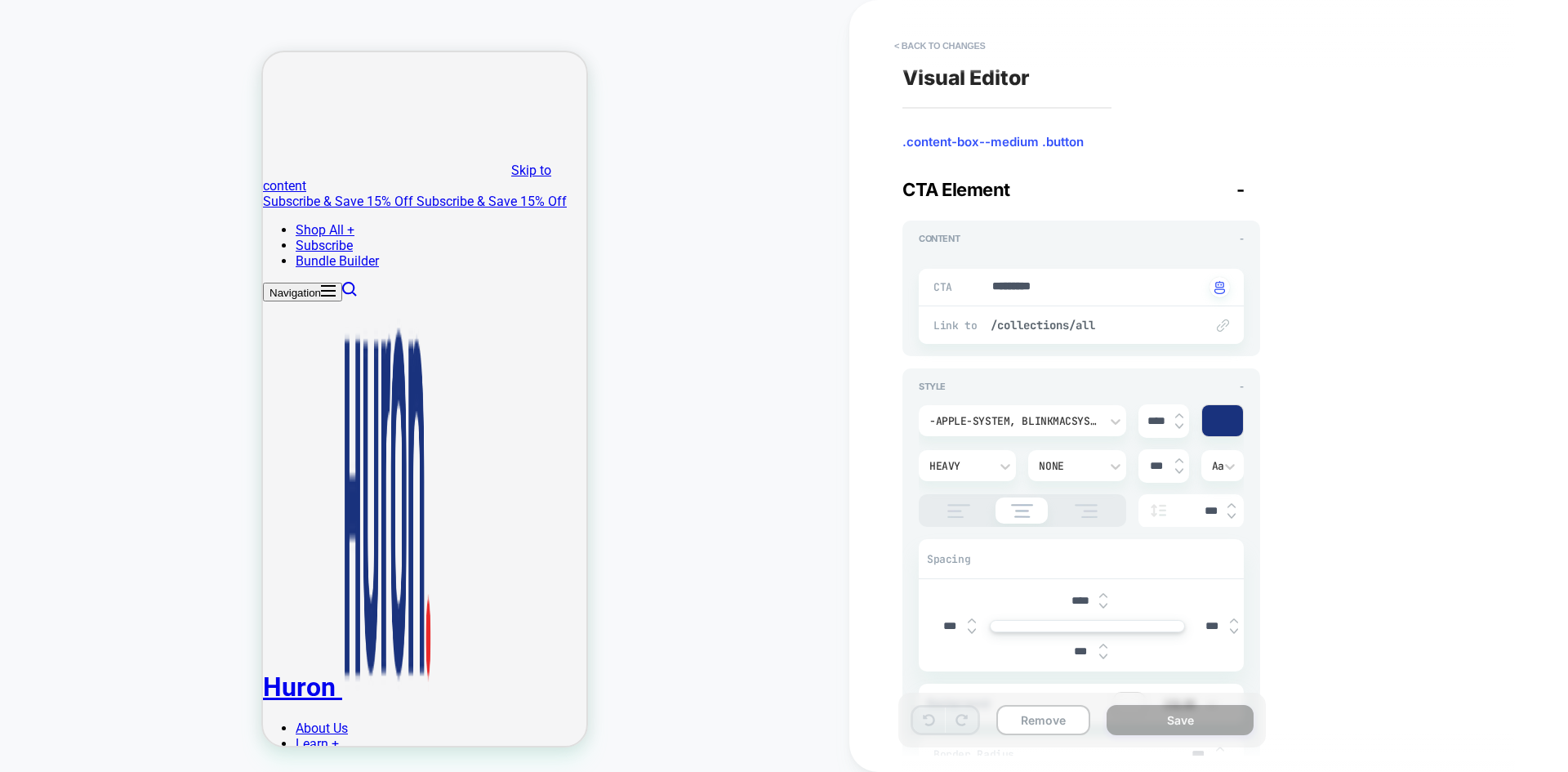
type textarea "*"
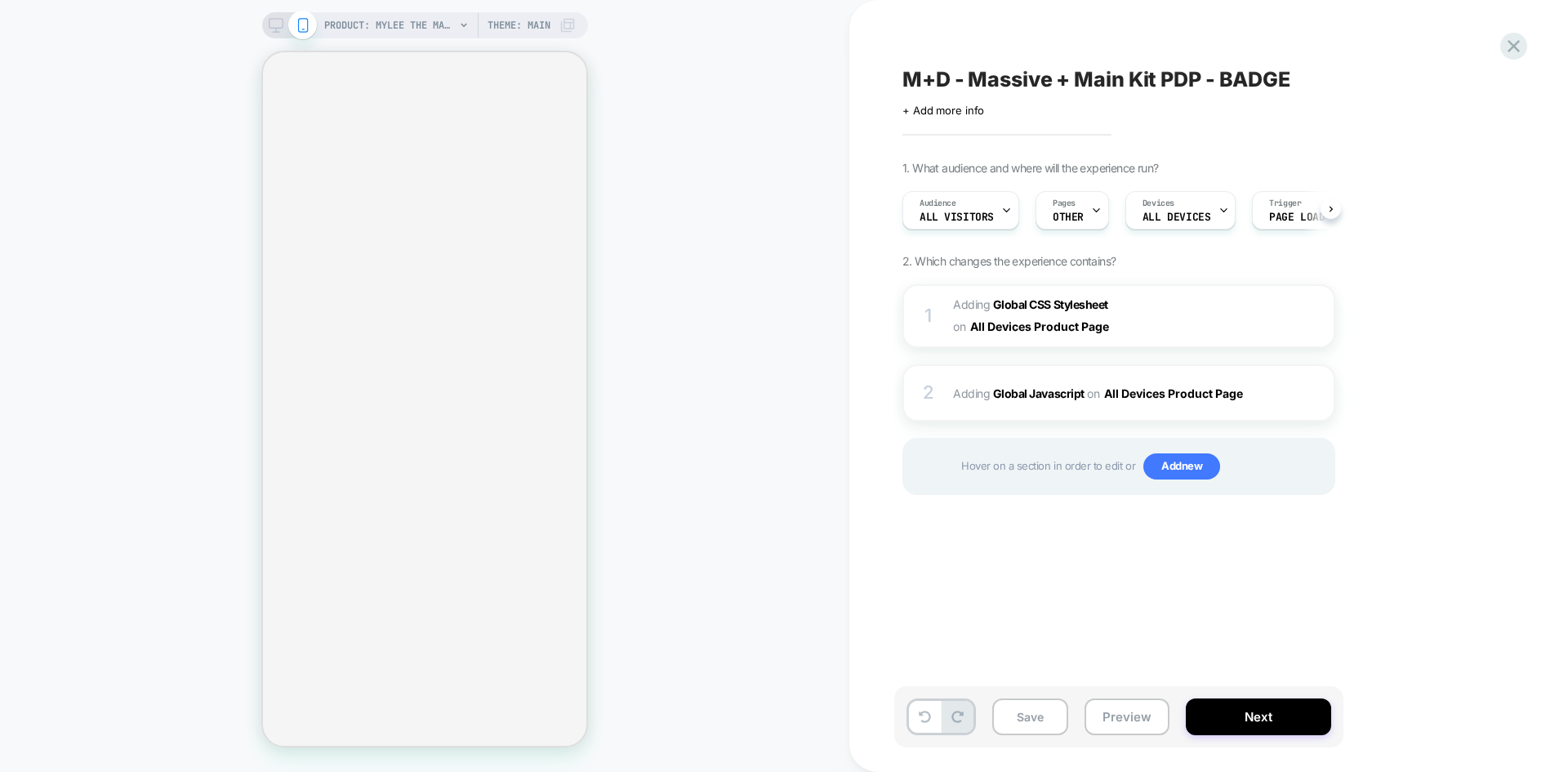
scroll to position [0, 1]
click at [270, 136] on icon "Close" at bounding box center [270, 136] width 0 height 0
click at [984, 208] on div "Audience All Visitors" at bounding box center [956, 210] width 107 height 36
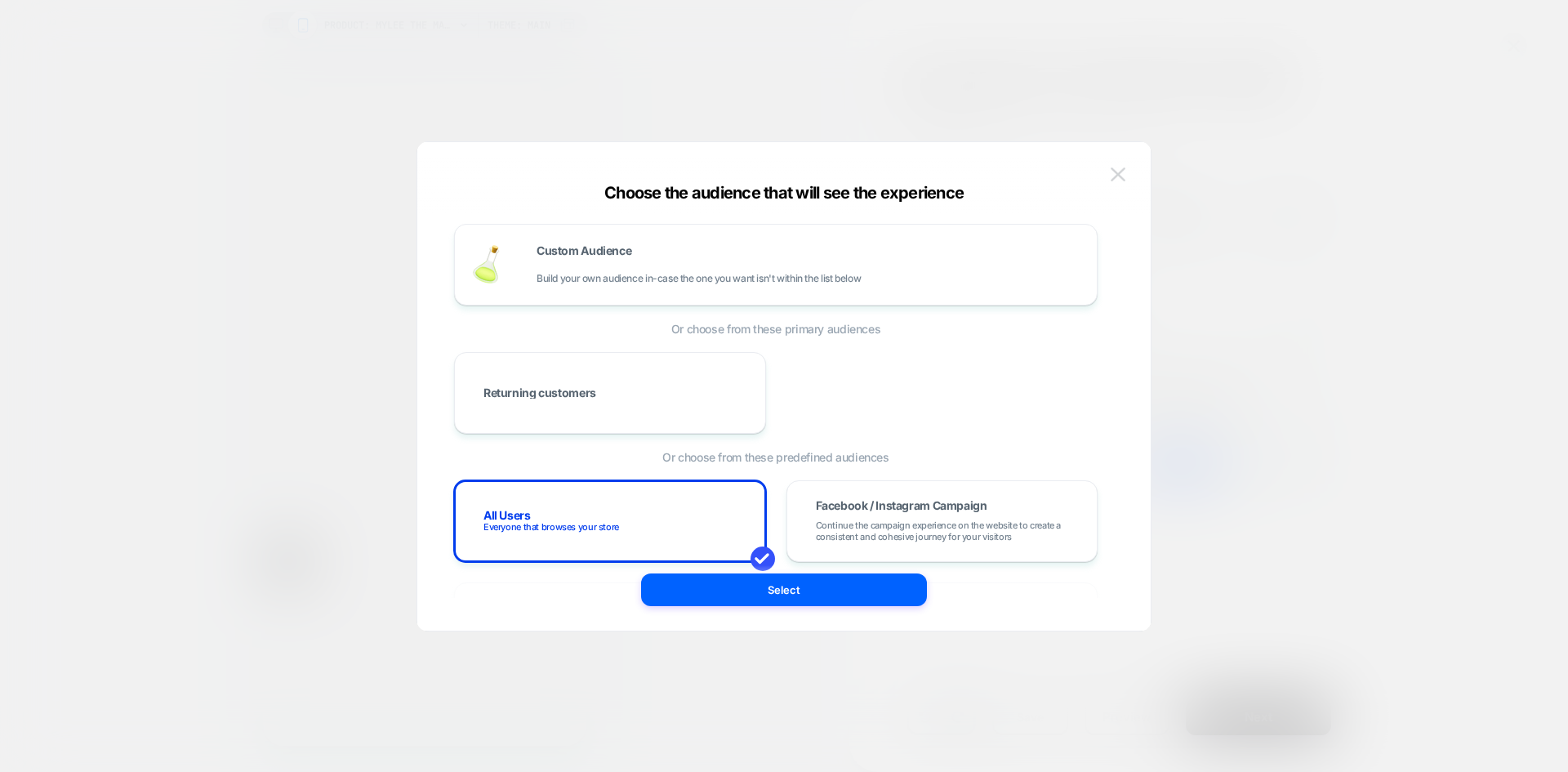
click at [1119, 170] on img at bounding box center [1119, 174] width 15 height 14
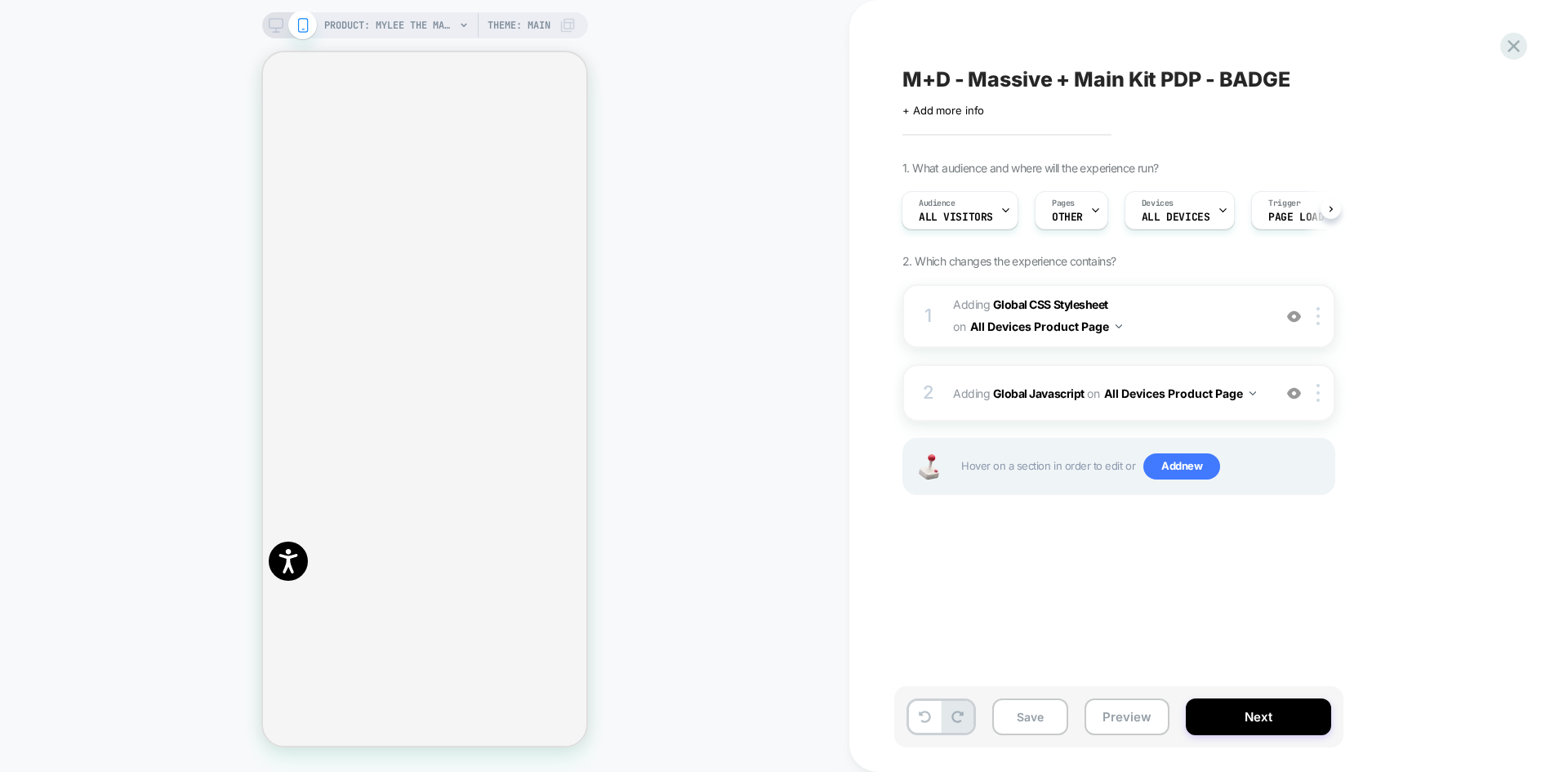
click at [1057, 98] on div "Click to edit experience details + Add more info" at bounding box center [1081, 104] width 357 height 26
click at [1062, 74] on span "M+D - Massive + Main Kit PDP - BADGE" at bounding box center [1096, 79] width 388 height 25
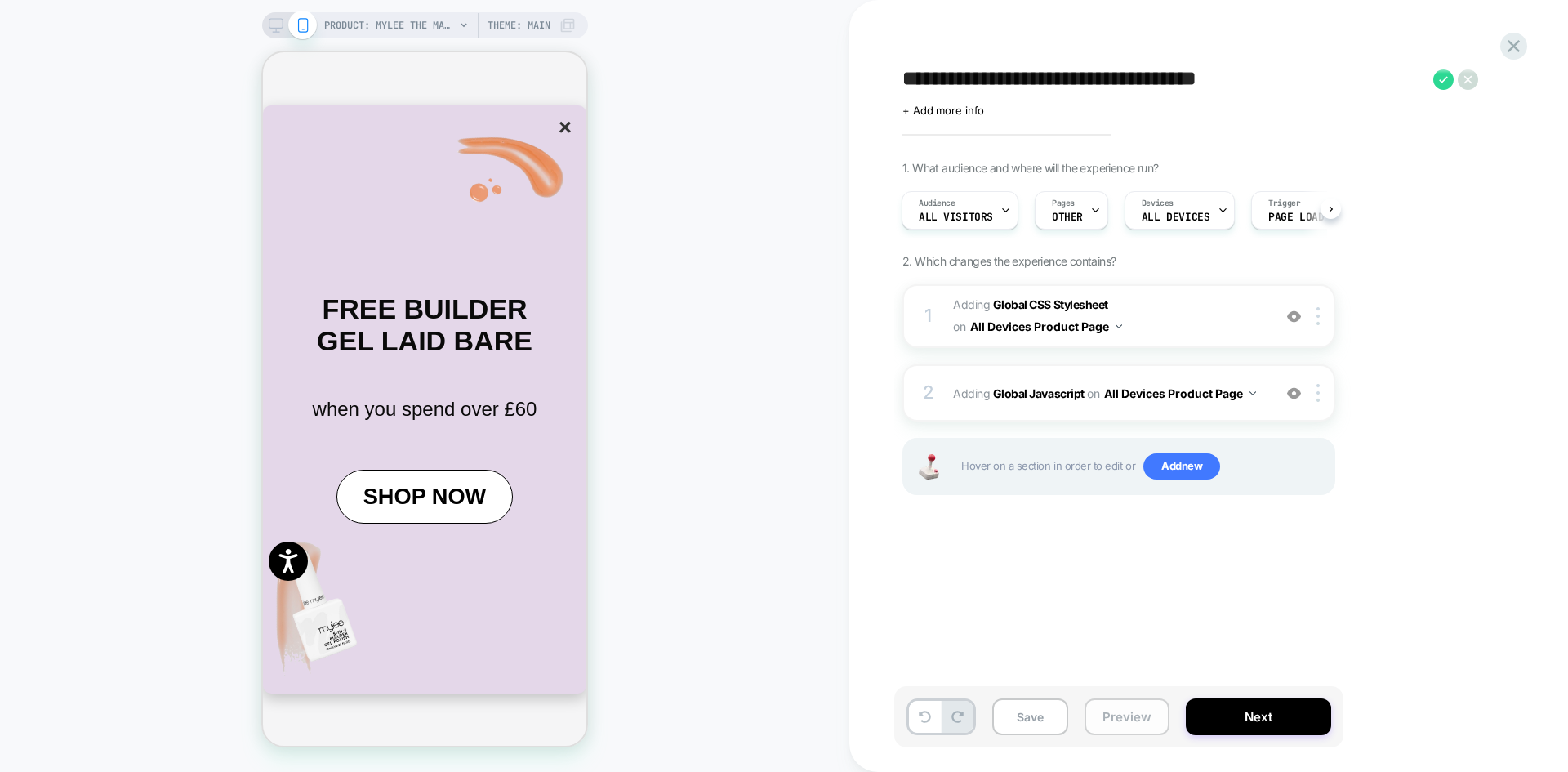
click at [1126, 719] on button "Preview" at bounding box center [1127, 717] width 85 height 36
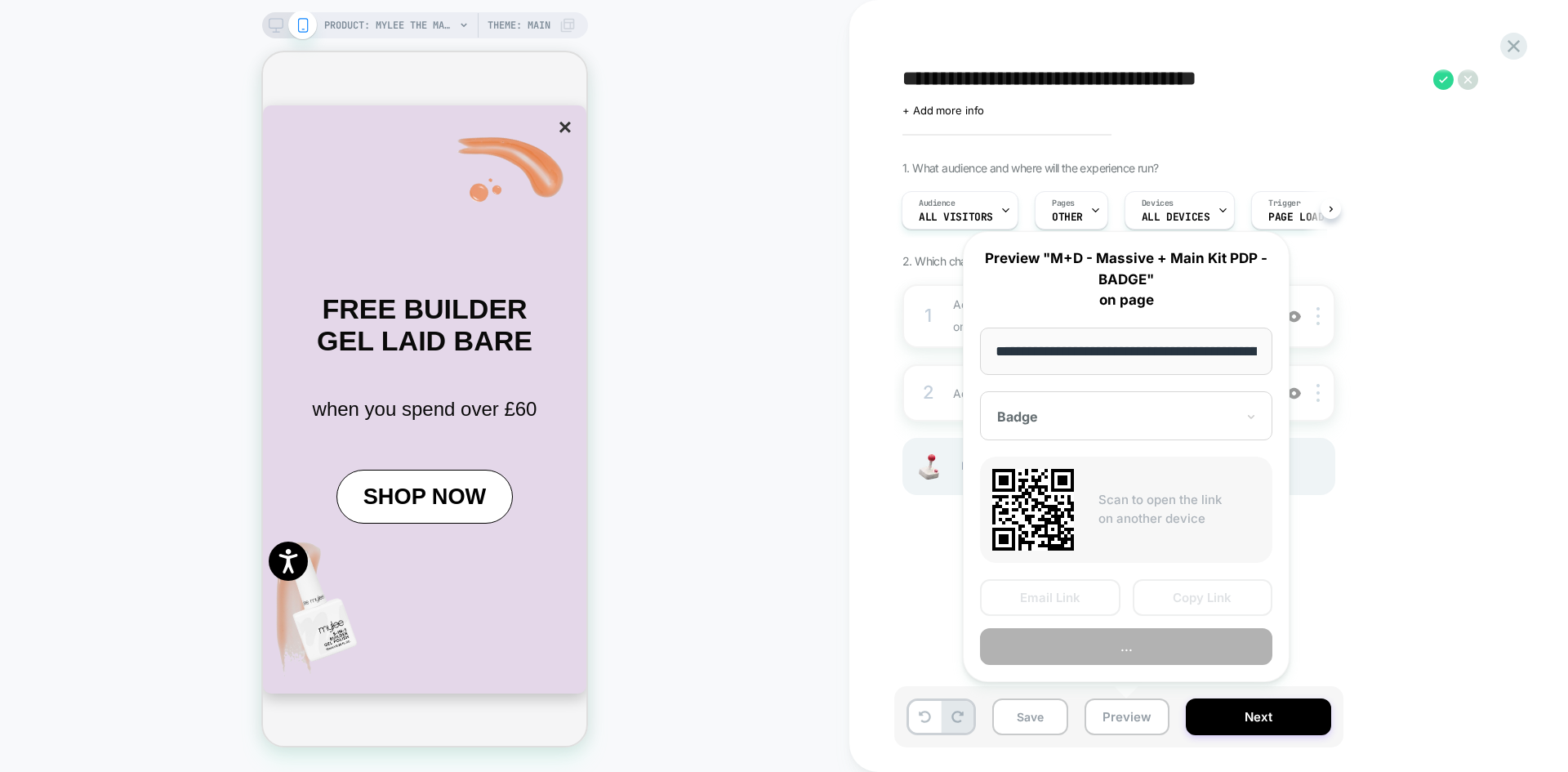
scroll to position [0, 205]
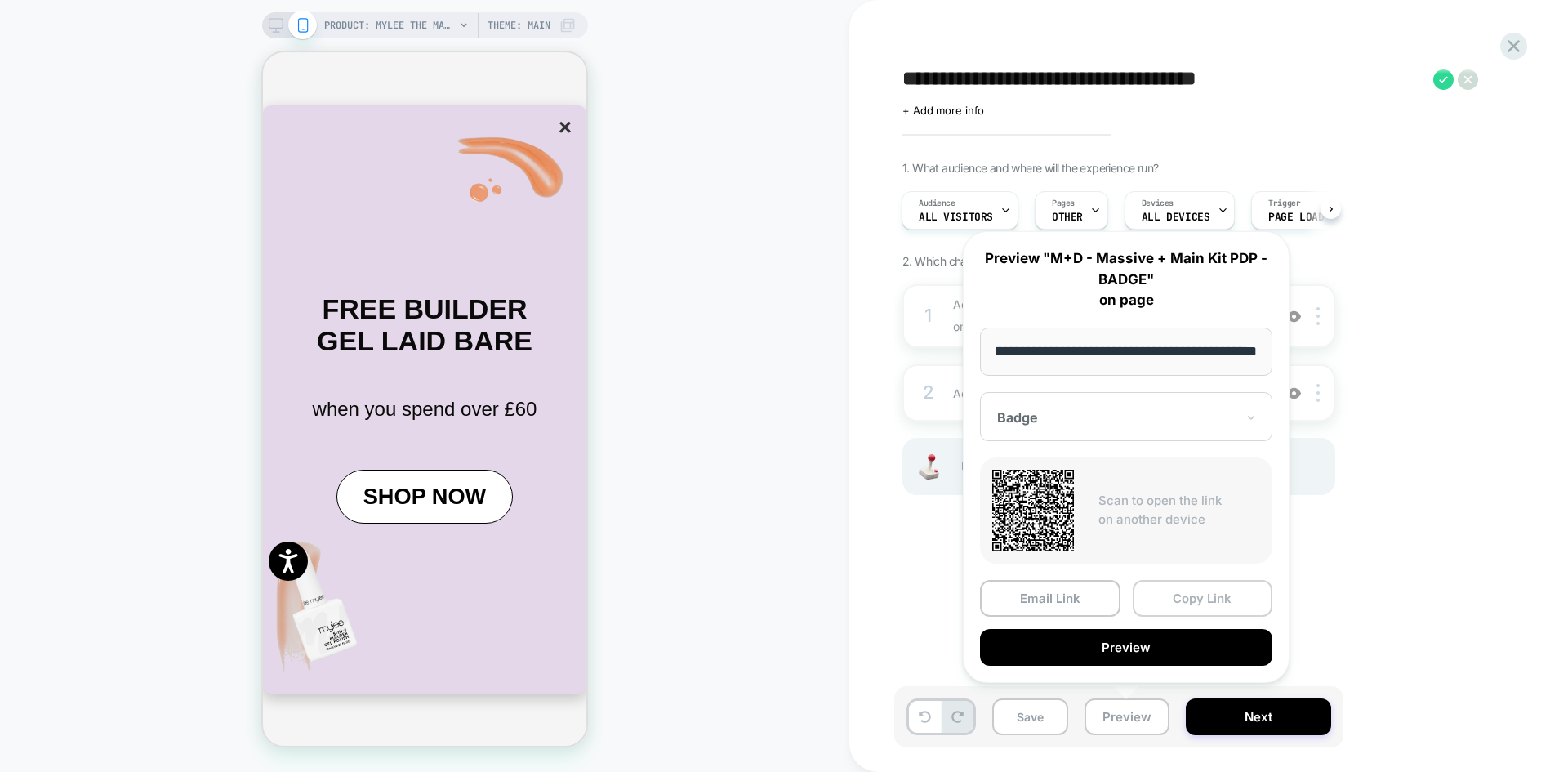
click at [1170, 602] on button "Copy Link" at bounding box center [1203, 598] width 141 height 36
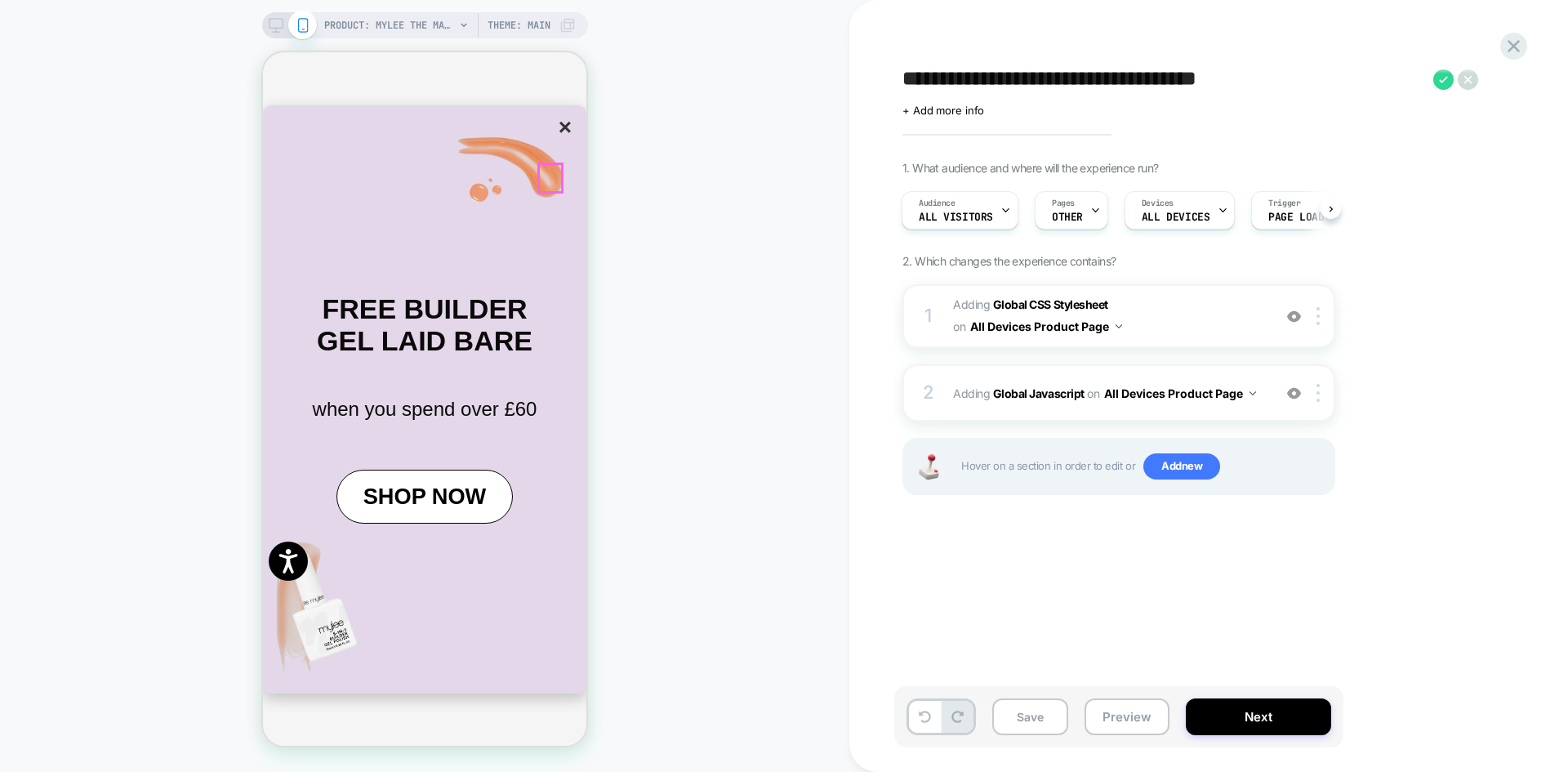
click at [554, 141] on button "×" at bounding box center [565, 127] width 23 height 28
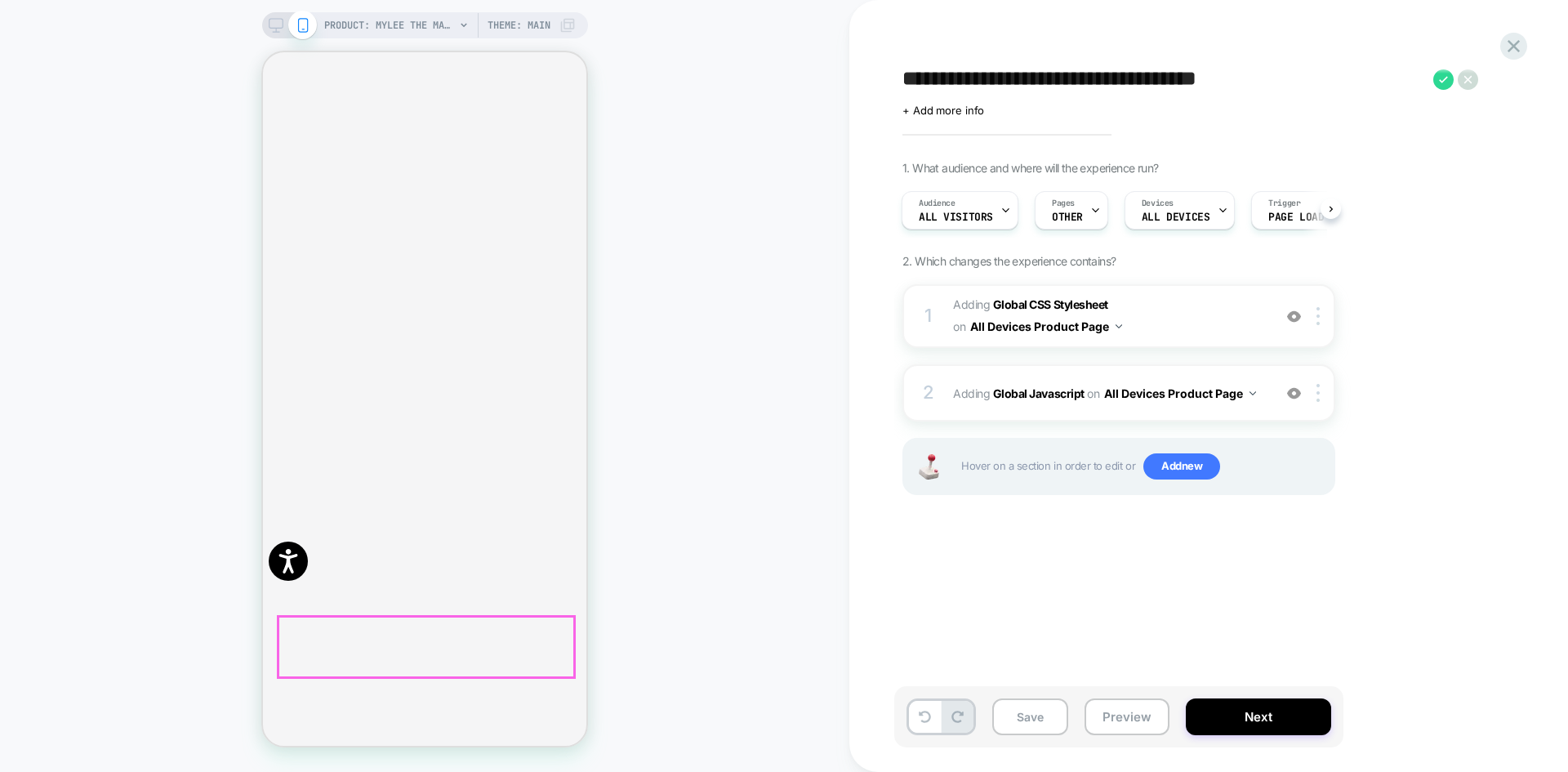
scroll to position [0, 0]
click at [1151, 720] on button "Preview" at bounding box center [1127, 717] width 85 height 36
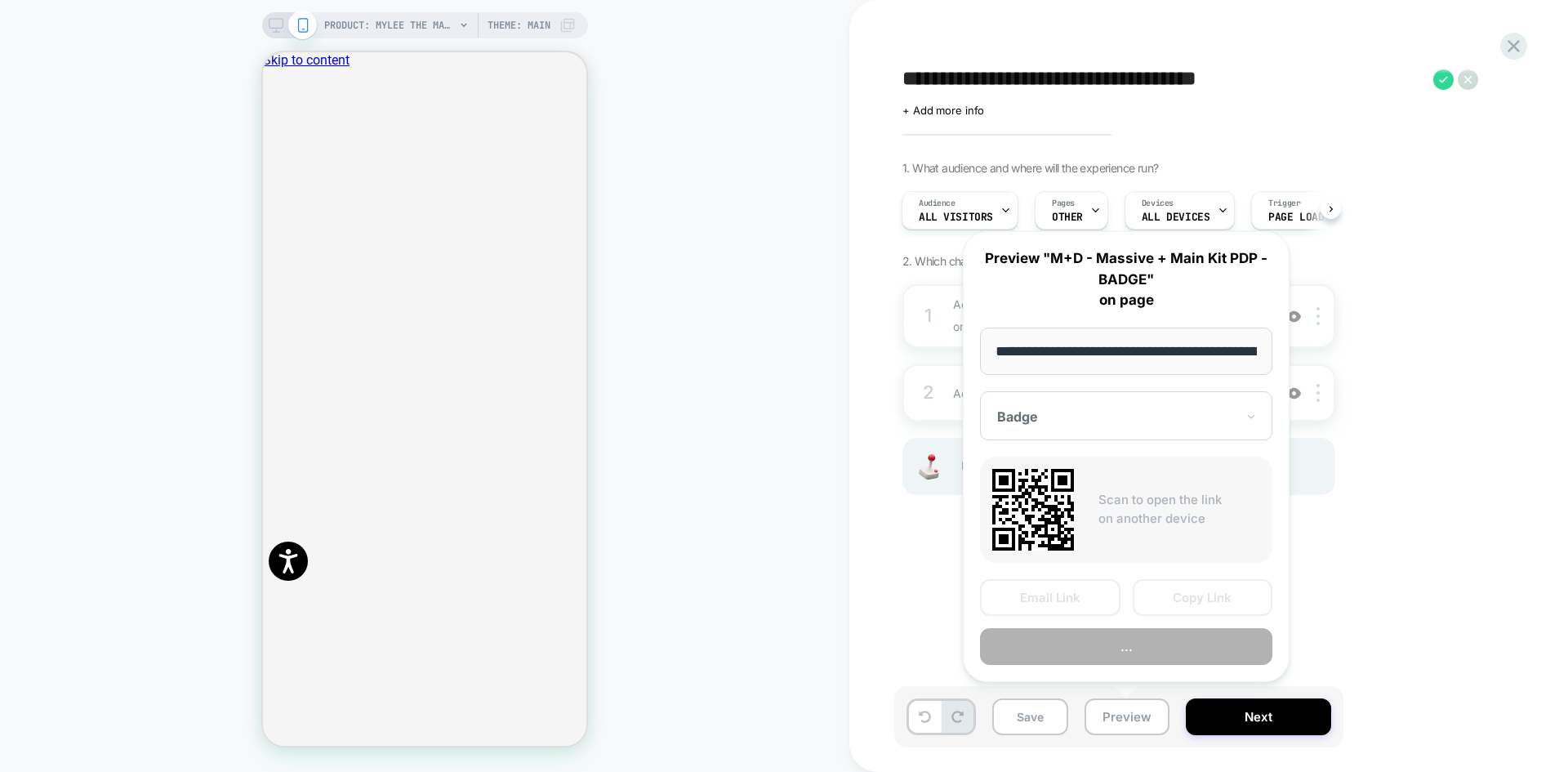
scroll to position [0, 205]
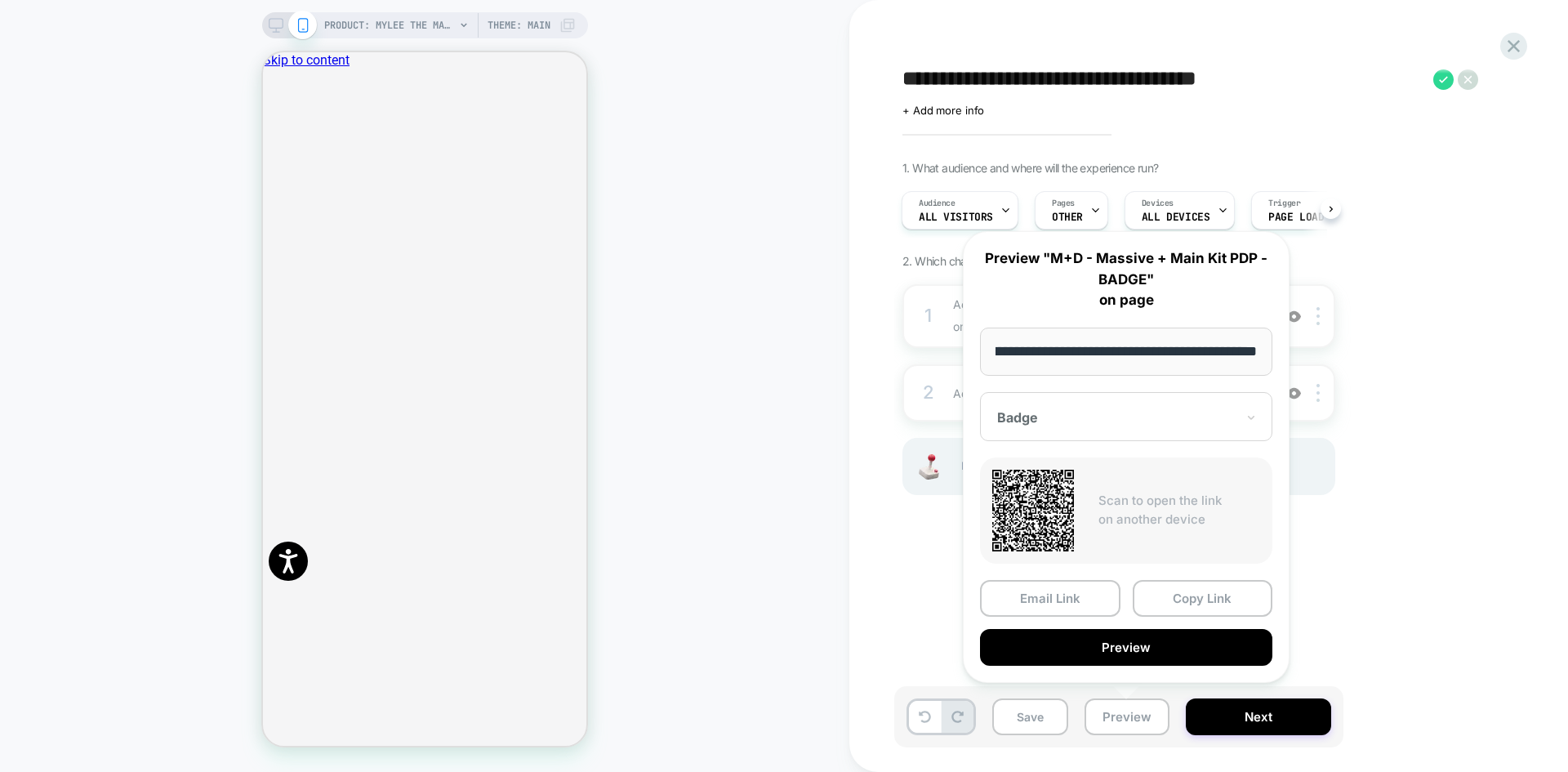
click at [1111, 434] on div "Badge" at bounding box center [1126, 416] width 292 height 49
click at [1055, 501] on div "CONTROL" at bounding box center [1126, 503] width 276 height 30
click at [1129, 648] on button "Preview" at bounding box center [1126, 647] width 292 height 36
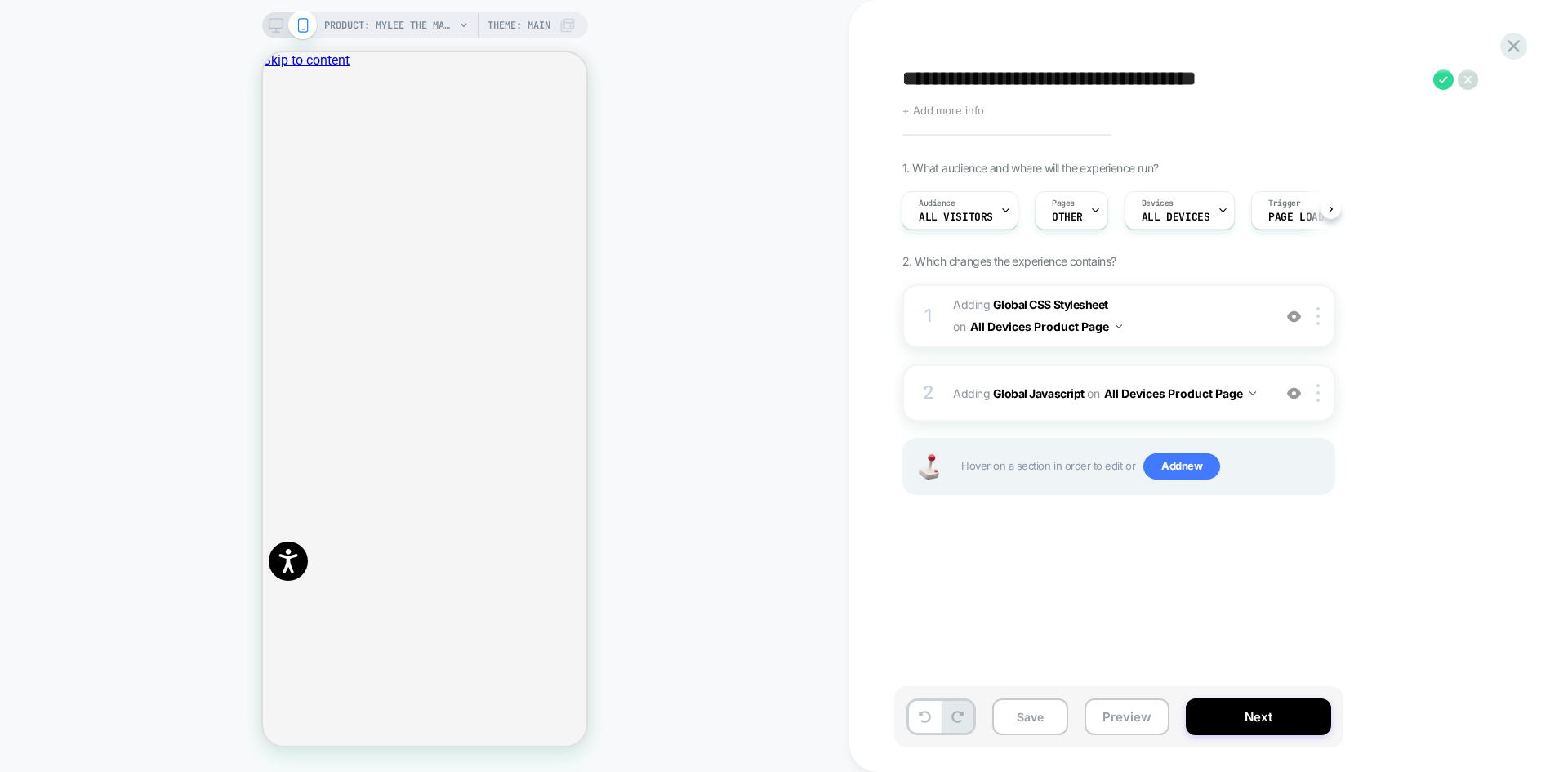
click at [943, 109] on span "+ Add more info" at bounding box center [943, 110] width 82 height 13
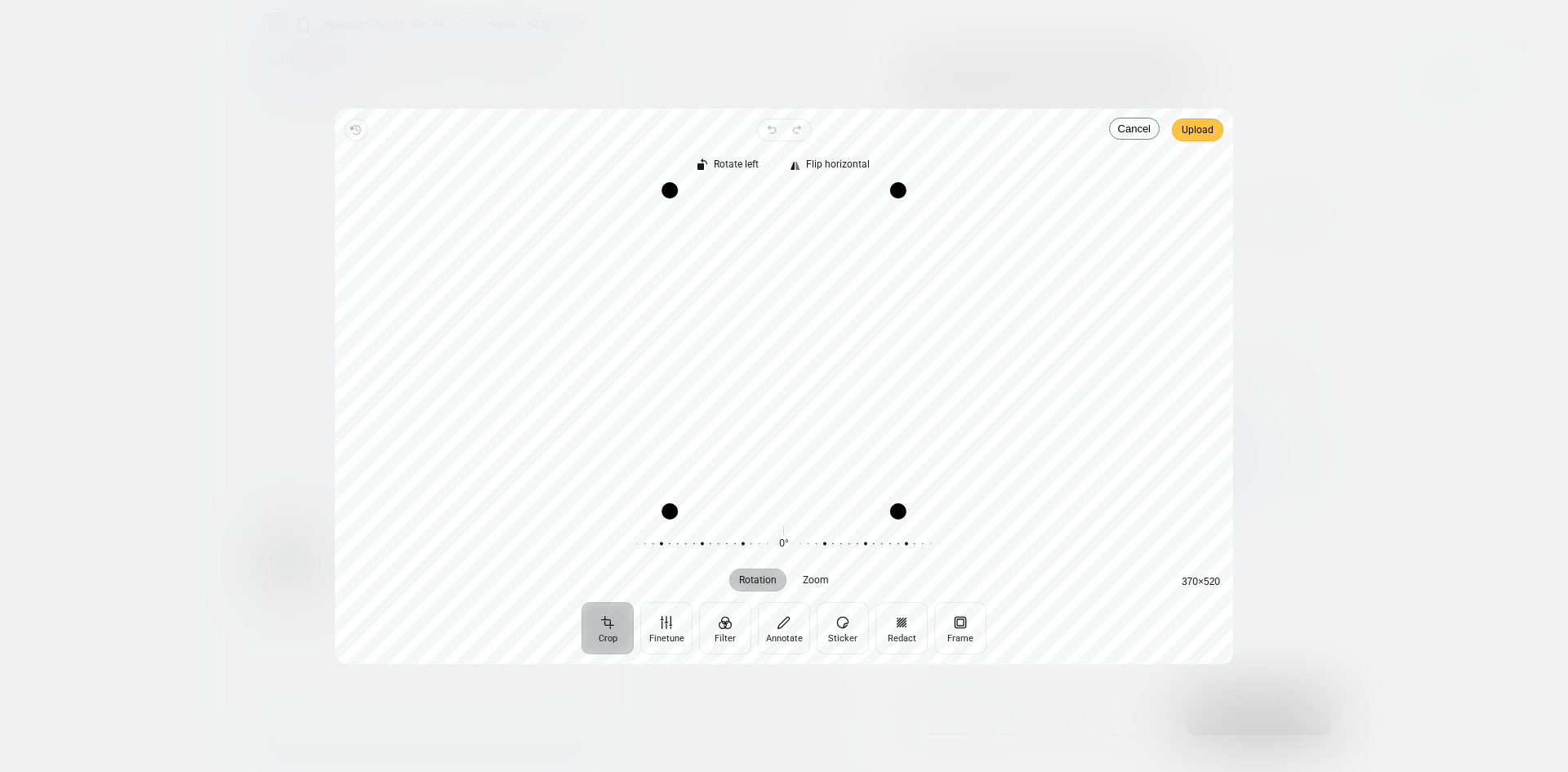
click at [1201, 131] on span "Upload" at bounding box center [1197, 130] width 31 height 20
click at [1194, 133] on span "Upload" at bounding box center [1197, 130] width 31 height 20
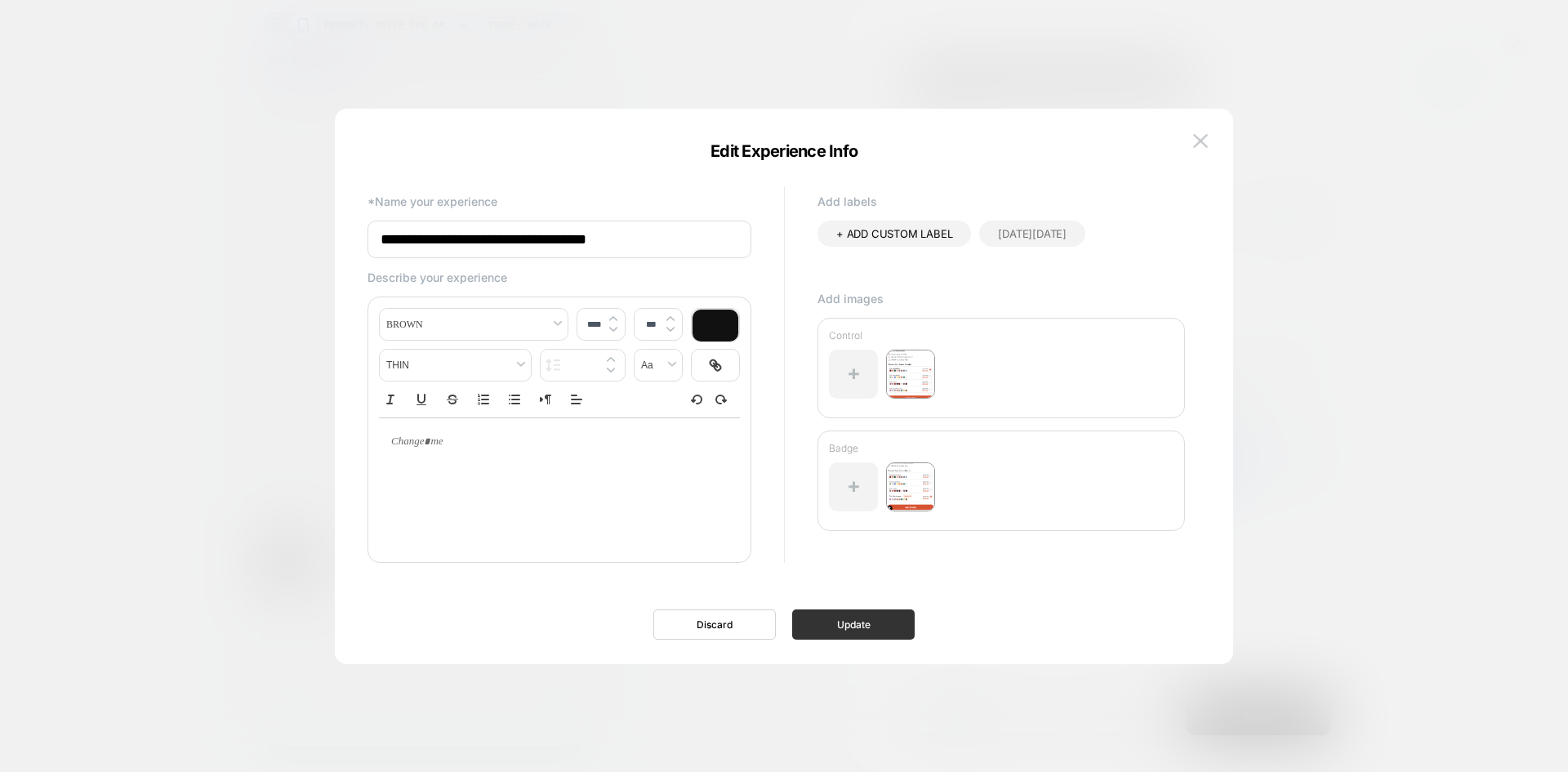
click at [851, 633] on button "Update" at bounding box center [854, 624] width 122 height 31
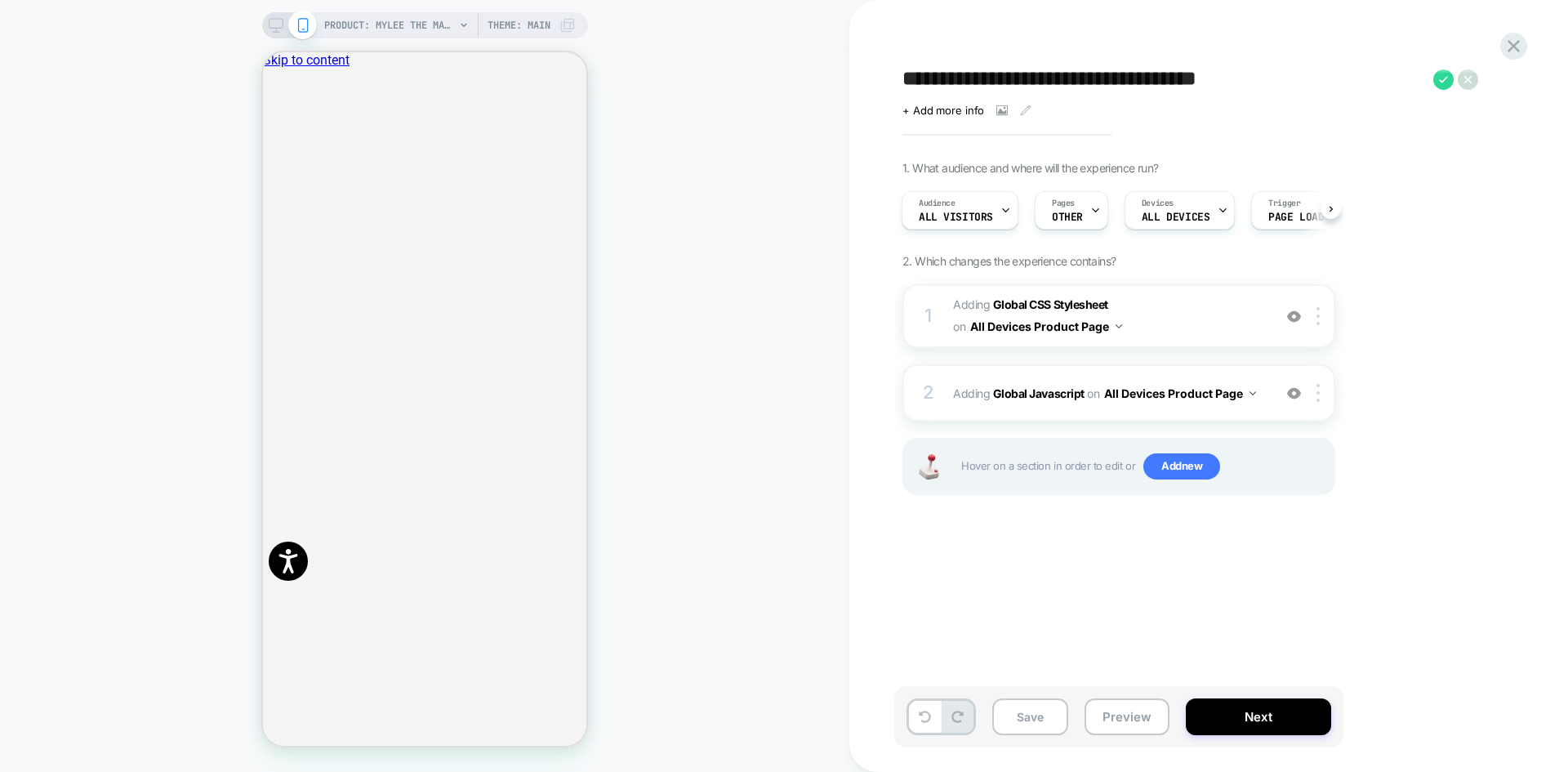
click at [1148, 75] on textarea "**********" at bounding box center [1164, 79] width 523 height 25
click at [1018, 78] on textarea "**********" at bounding box center [1164, 79] width 523 height 25
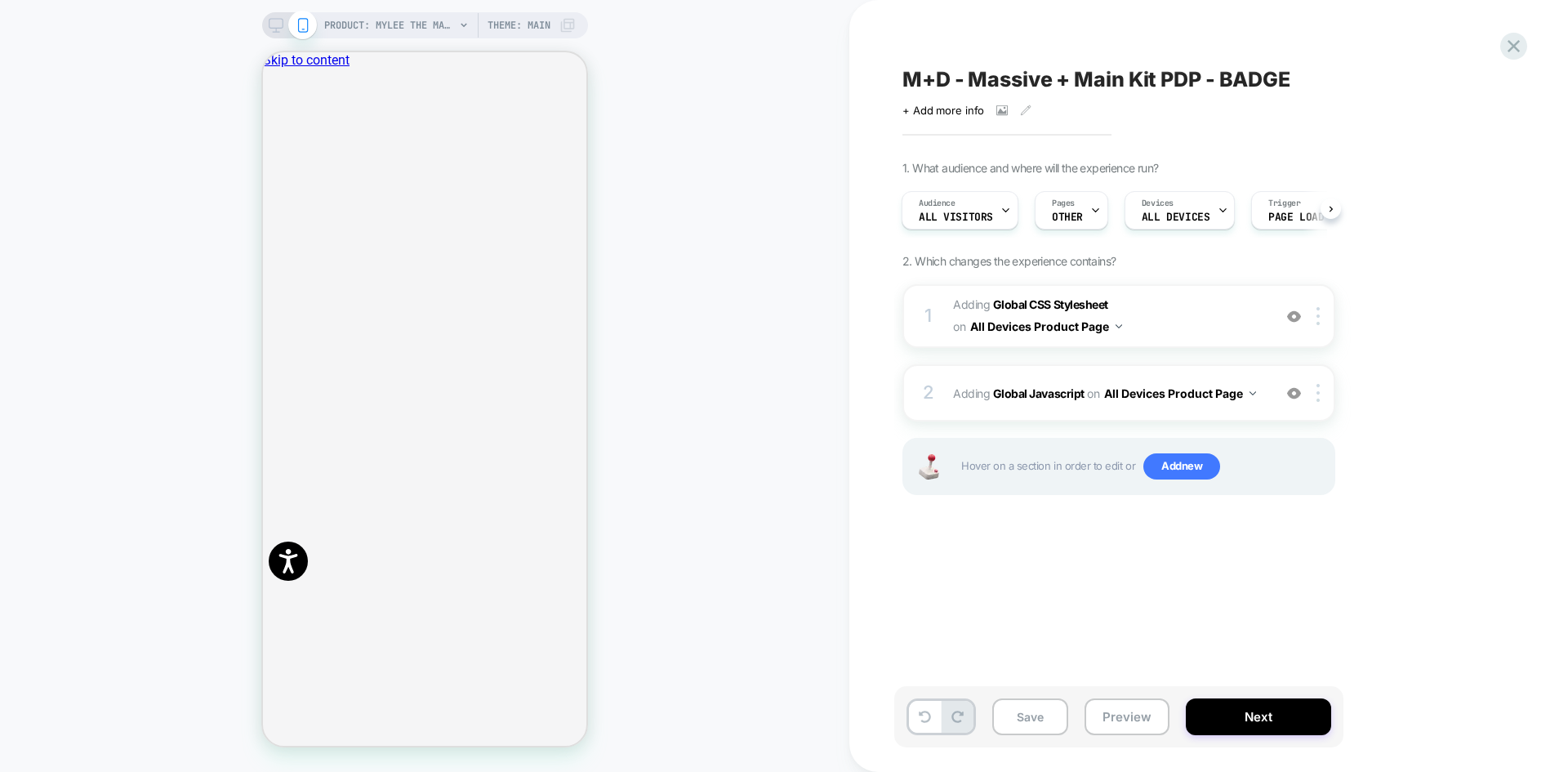
scroll to position [0, 1]
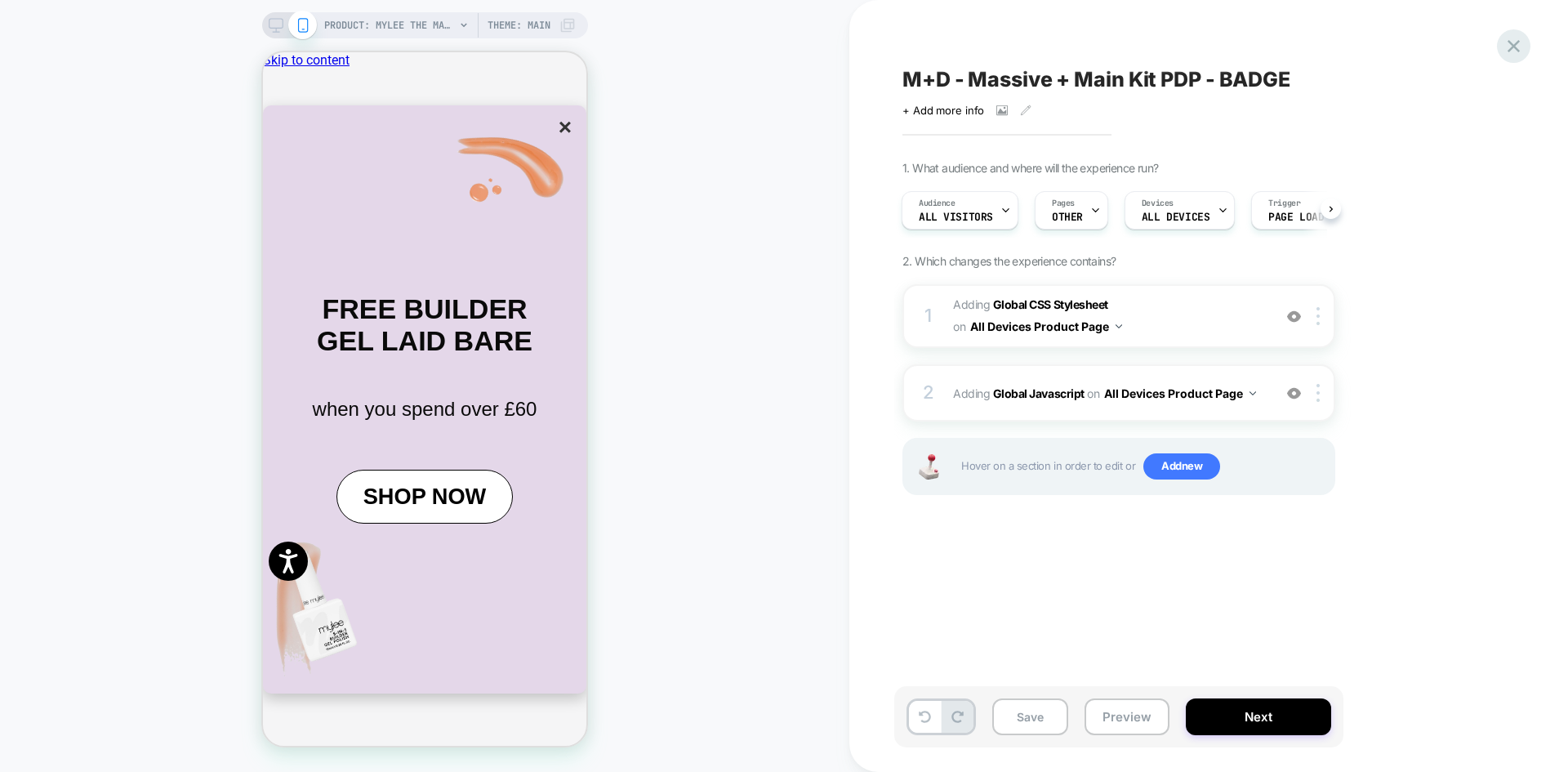
click at [1506, 53] on icon at bounding box center [1513, 46] width 22 height 22
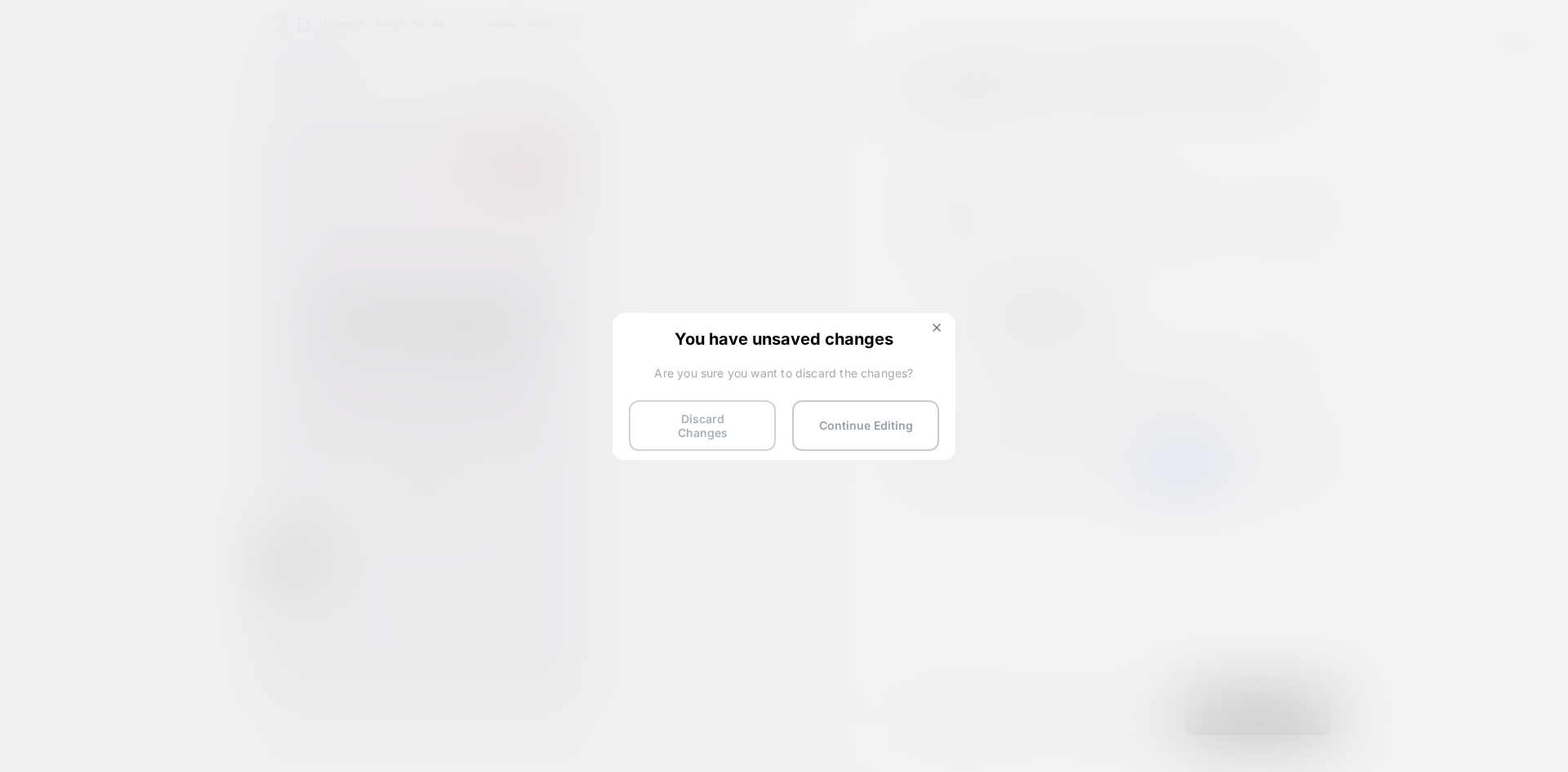
click at [709, 426] on button "Discard Changes" at bounding box center [702, 425] width 147 height 50
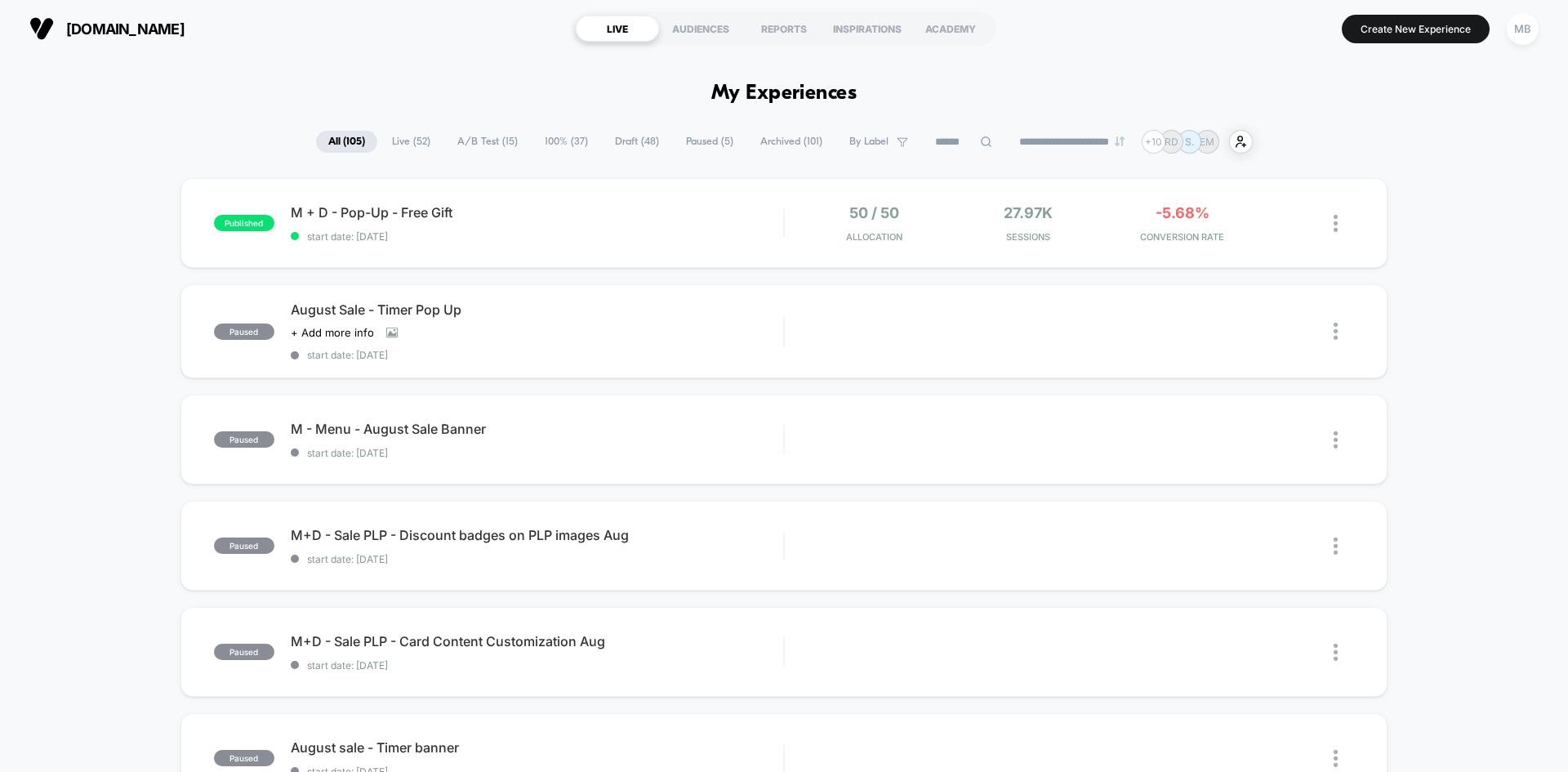
click at [947, 143] on input at bounding box center [963, 142] width 82 height 20
paste input "**********"
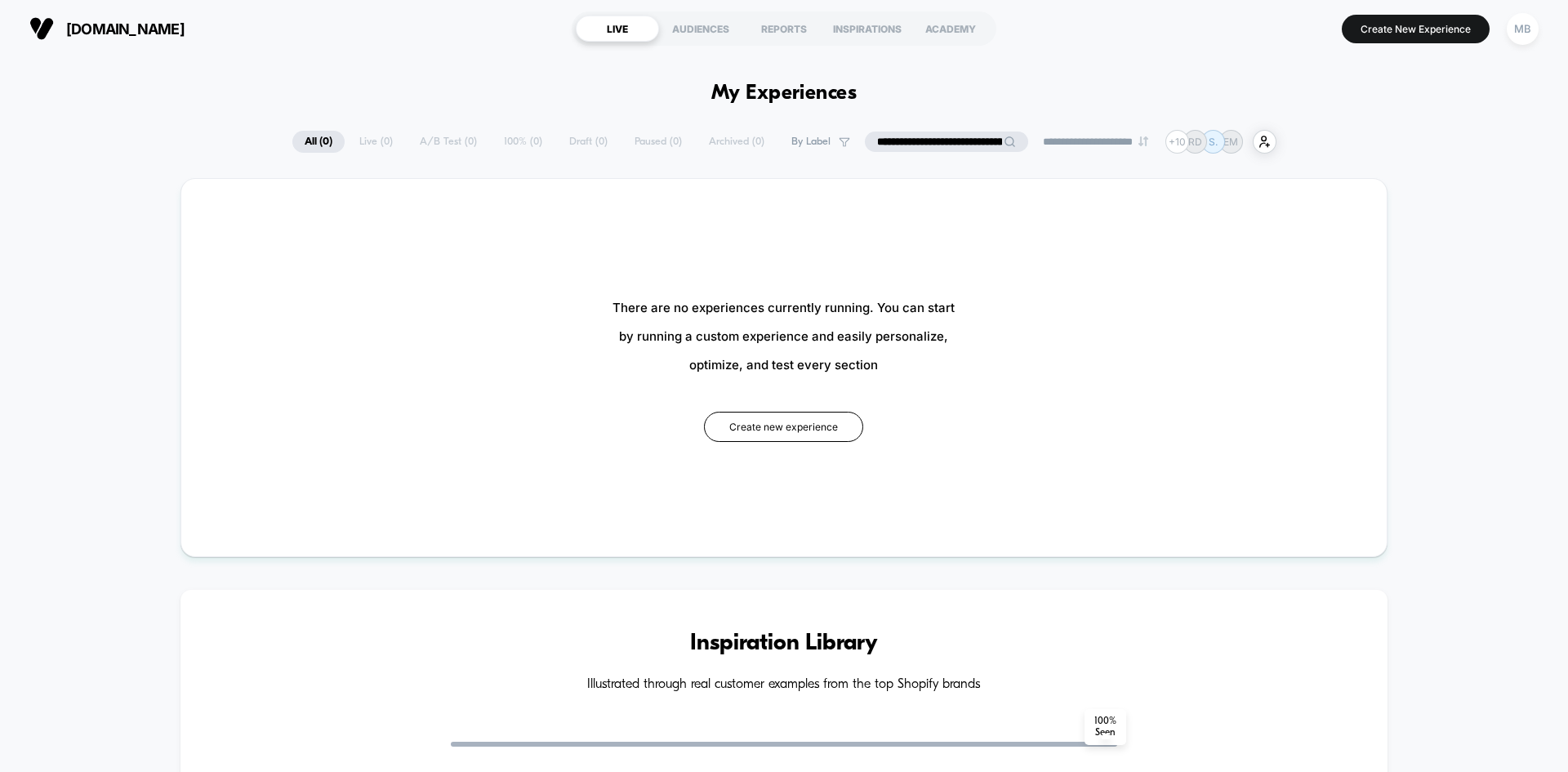
drag, startPoint x: 943, startPoint y: 140, endPoint x: 824, endPoint y: 141, distance: 119.0
click at [824, 141] on div "**********" at bounding box center [784, 141] width 985 height 24
click at [896, 143] on input "**********" at bounding box center [946, 141] width 163 height 21
drag, startPoint x: 898, startPoint y: 141, endPoint x: 813, endPoint y: 145, distance: 85.1
click at [813, 144] on div "**********" at bounding box center [784, 141] width 985 height 24
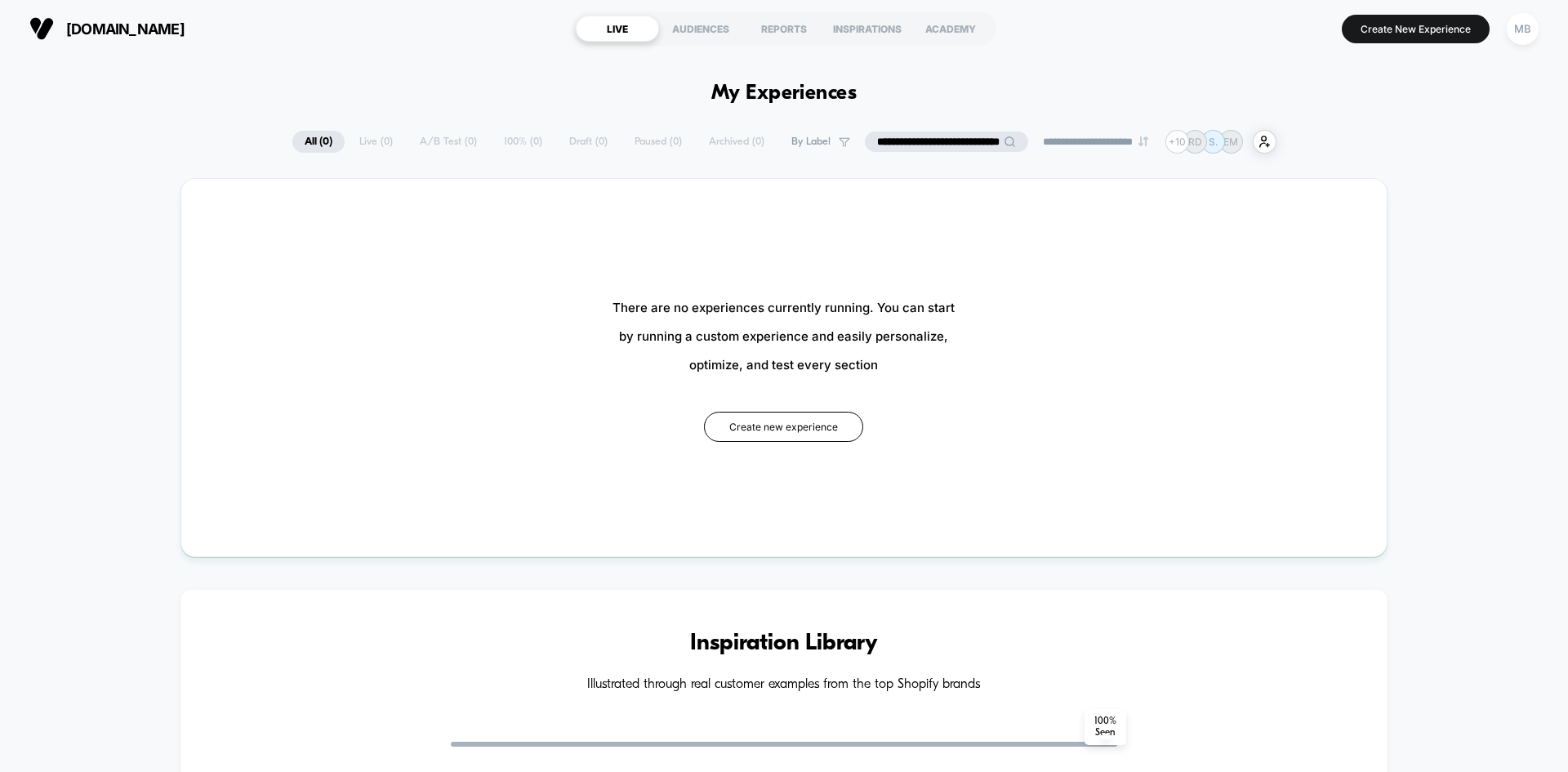
type input "**********"
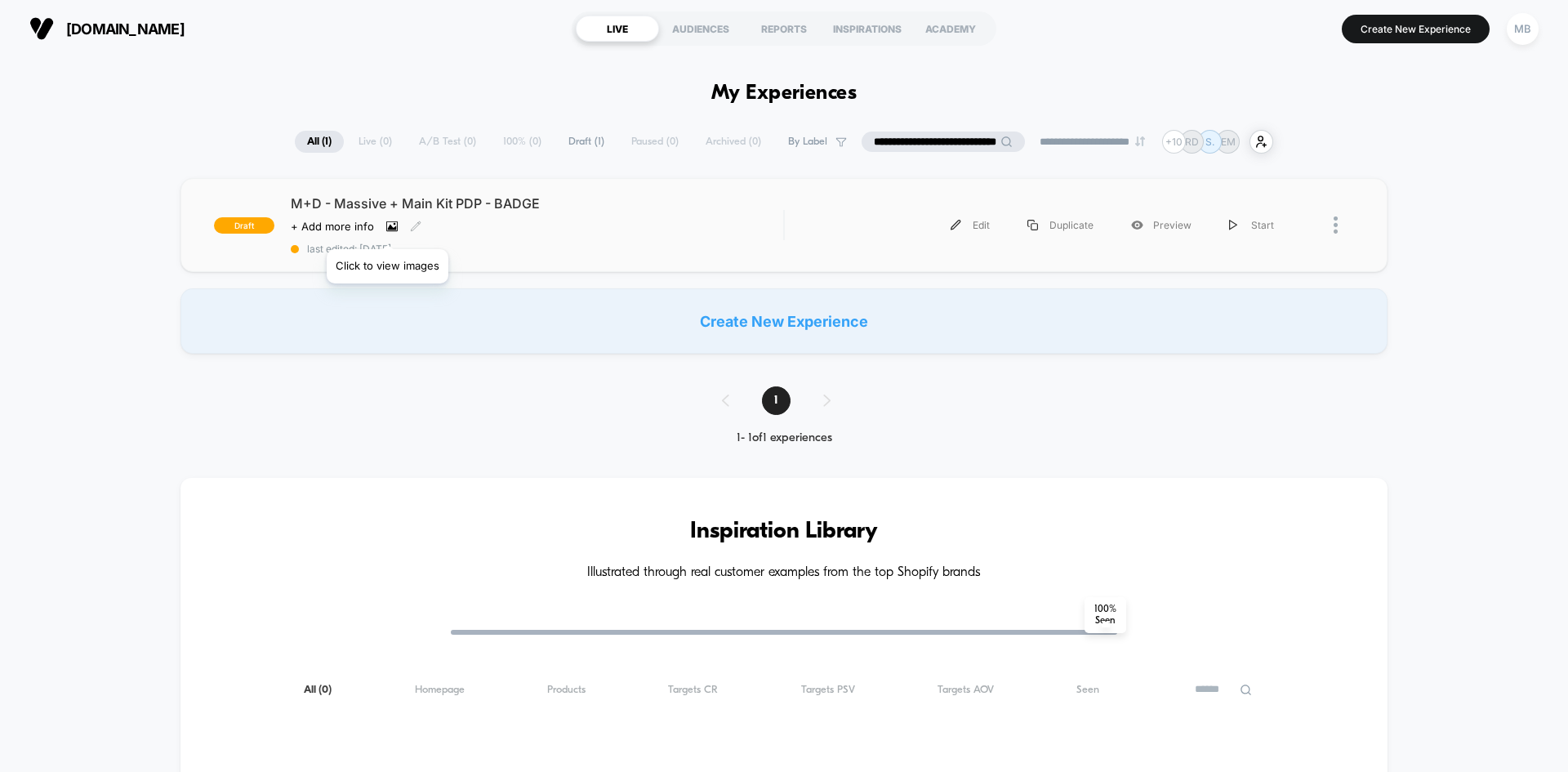
click at [388, 228] on icon at bounding box center [392, 226] width 9 height 6
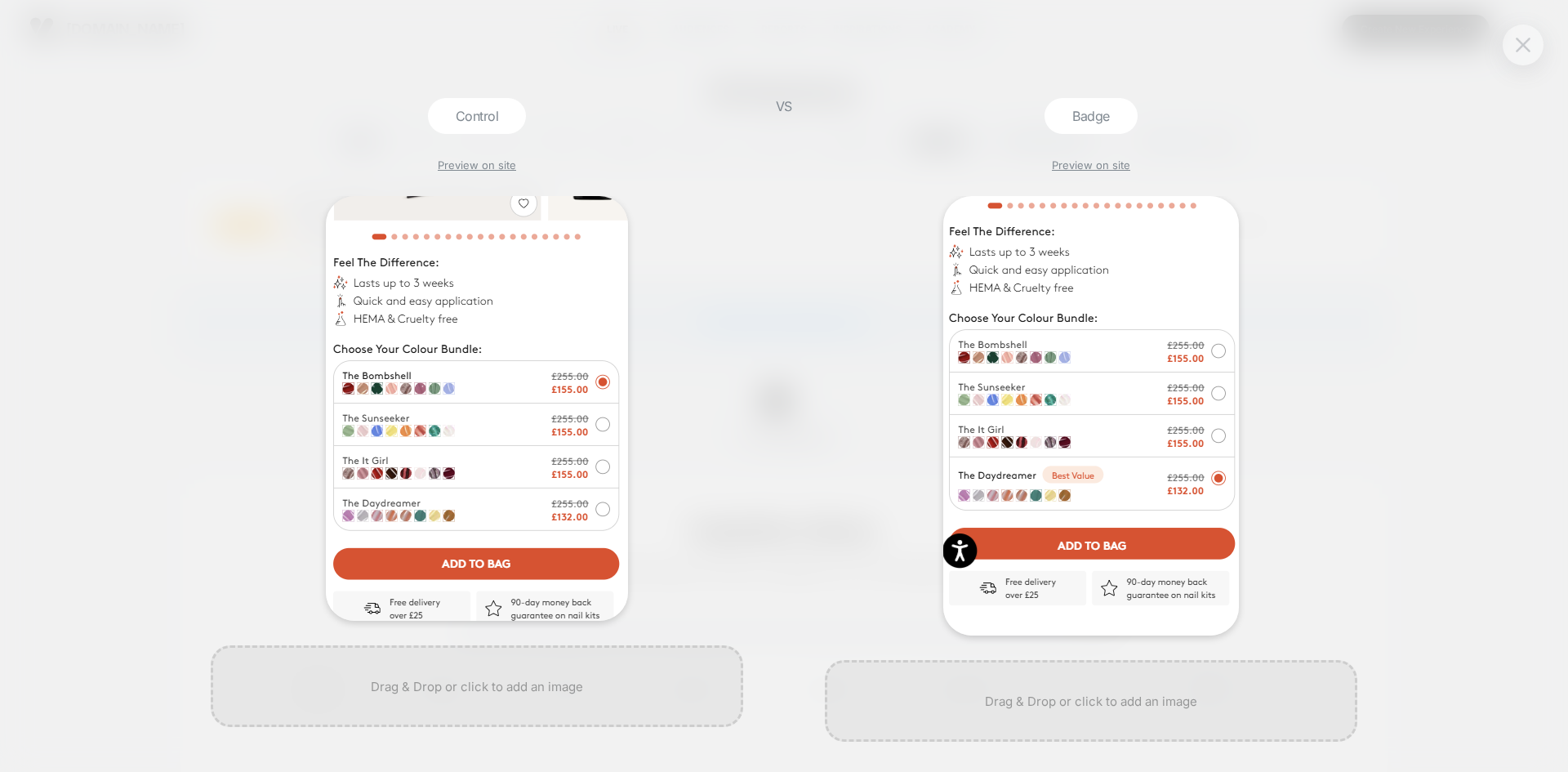
click at [1513, 45] on button at bounding box center [1523, 45] width 25 height 25
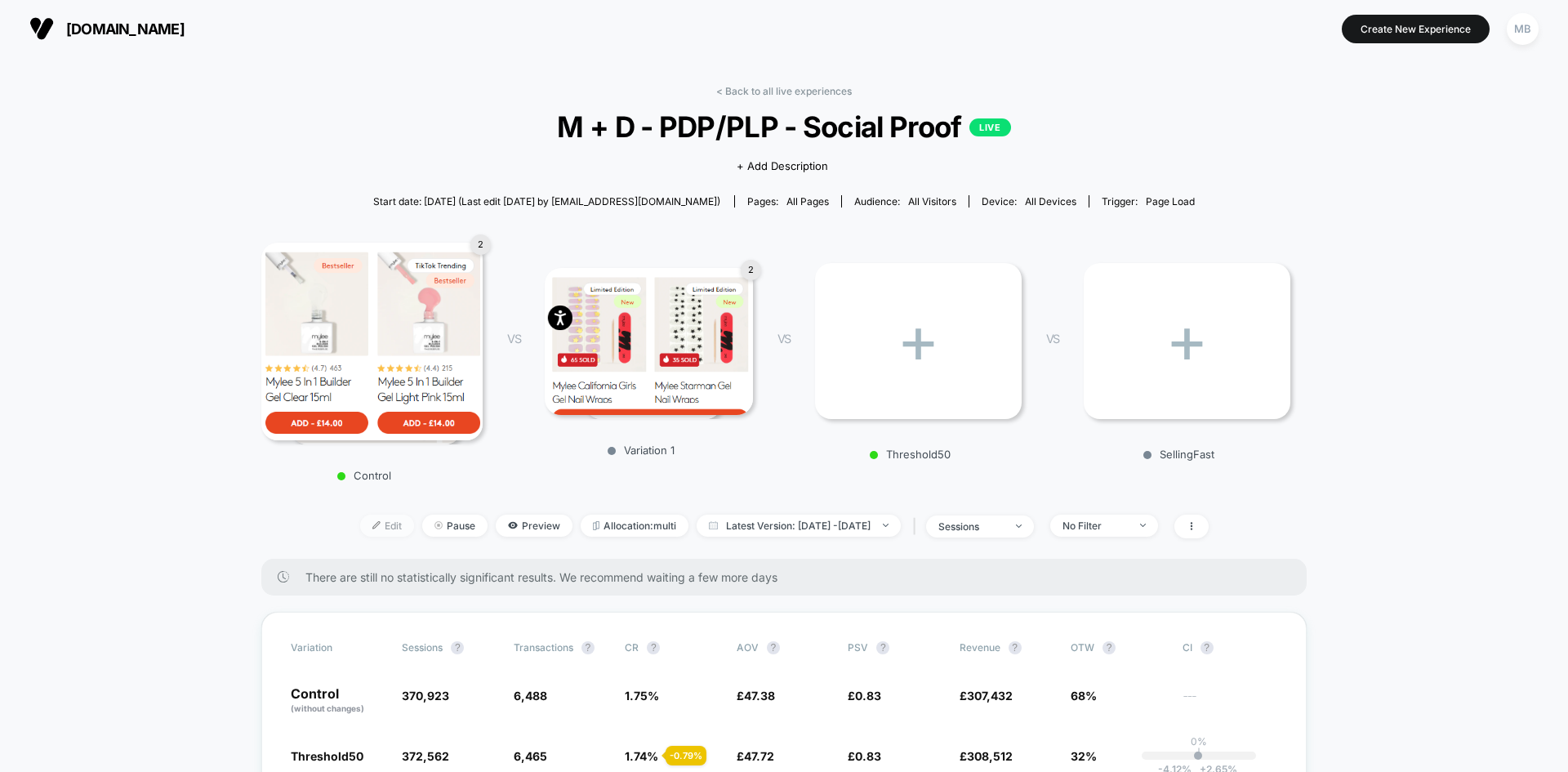
click at [360, 530] on span "Edit" at bounding box center [386, 525] width 54 height 22
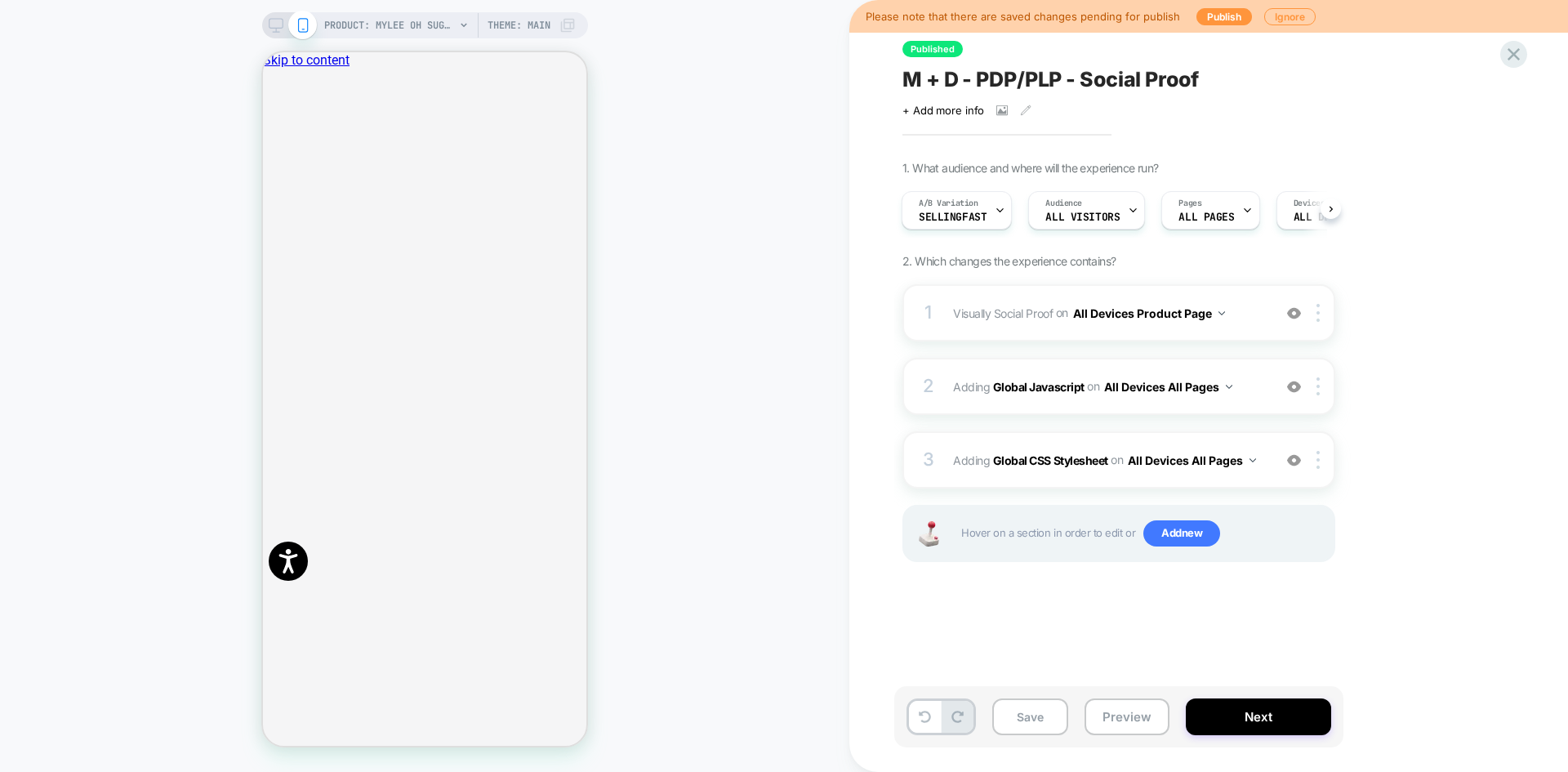
scroll to position [0, 1]
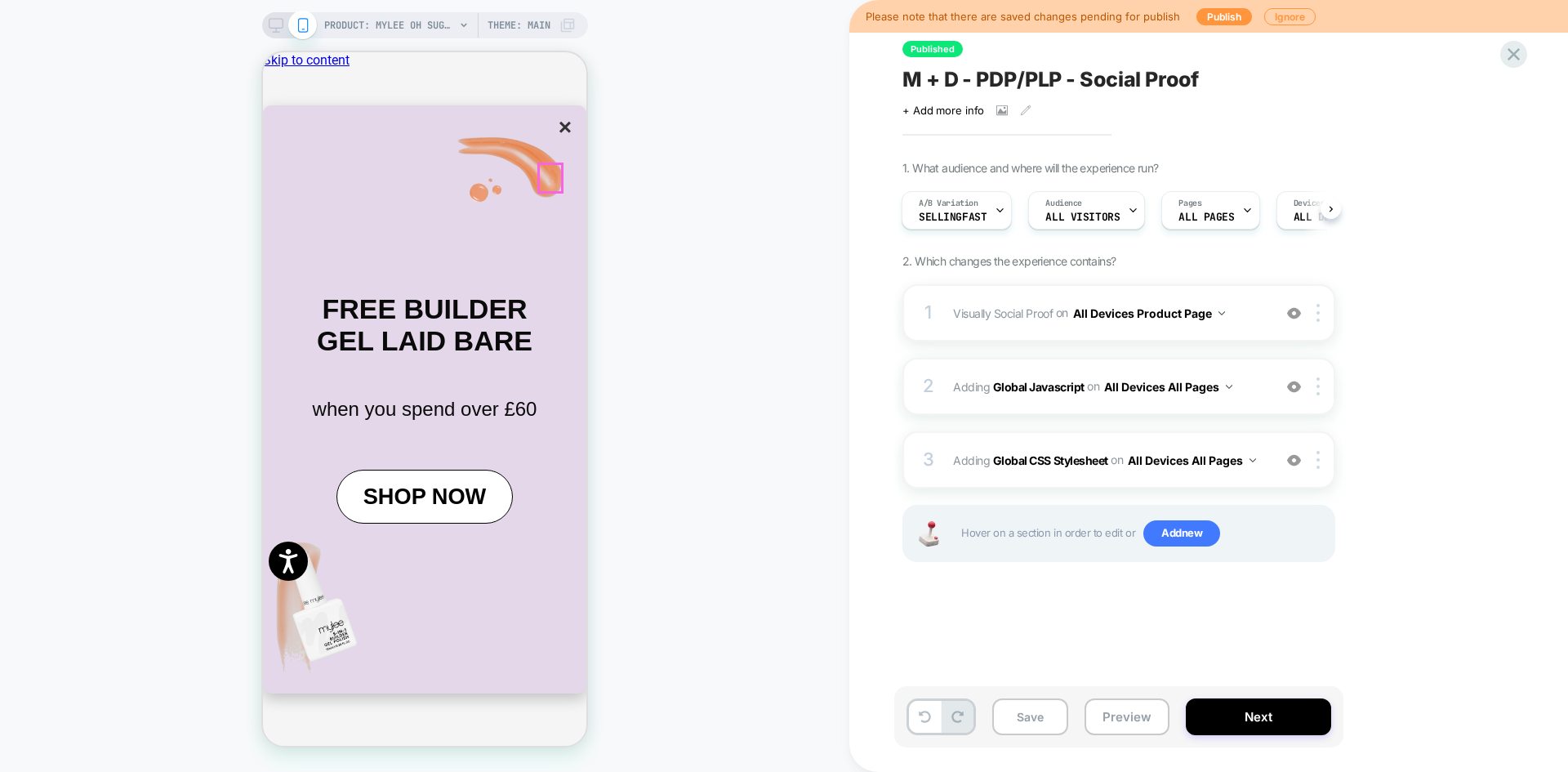
click at [554, 141] on button "×" at bounding box center [565, 127] width 23 height 28
